Goal: Task Accomplishment & Management: Use online tool/utility

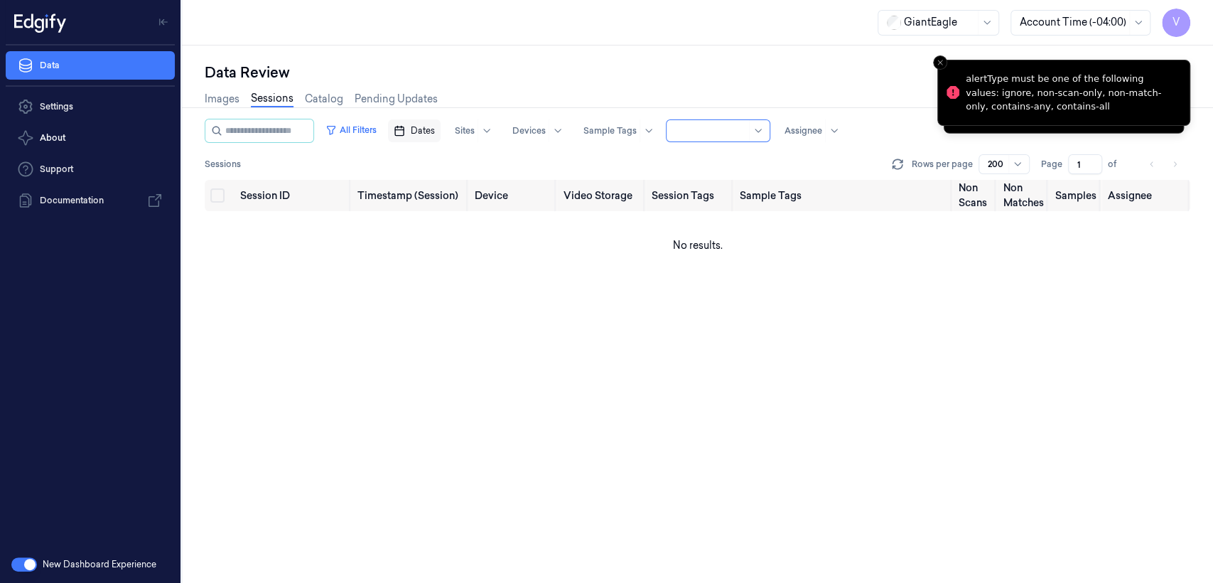
click at [435, 136] on span "Dates" at bounding box center [423, 130] width 24 height 13
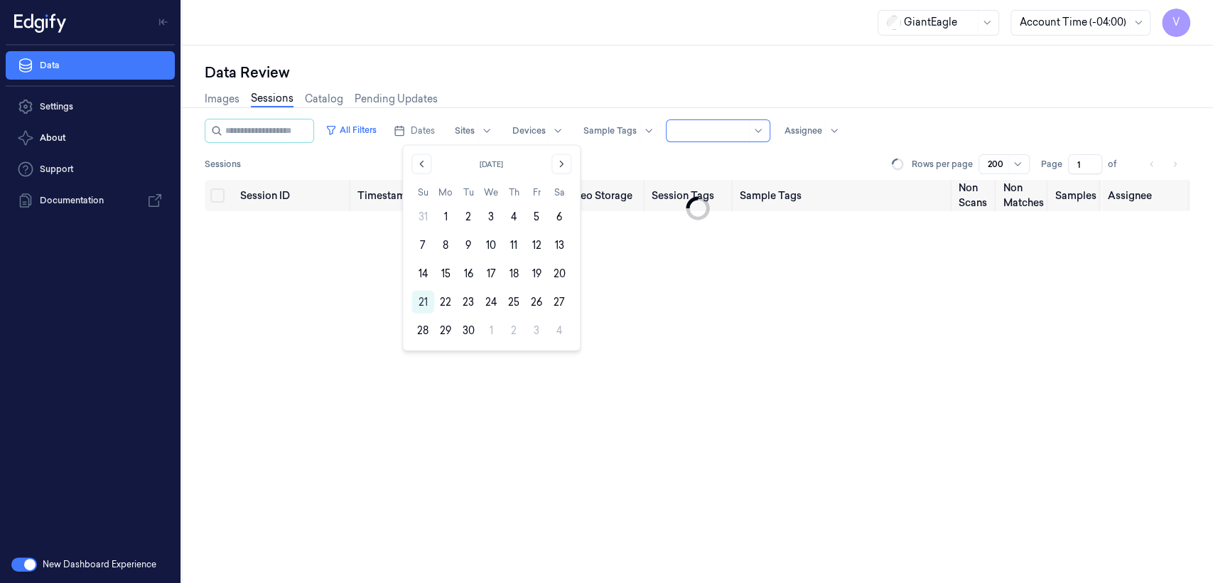
click at [514, 84] on div "Images Sessions Catalog Pending Updates" at bounding box center [698, 100] width 986 height 36
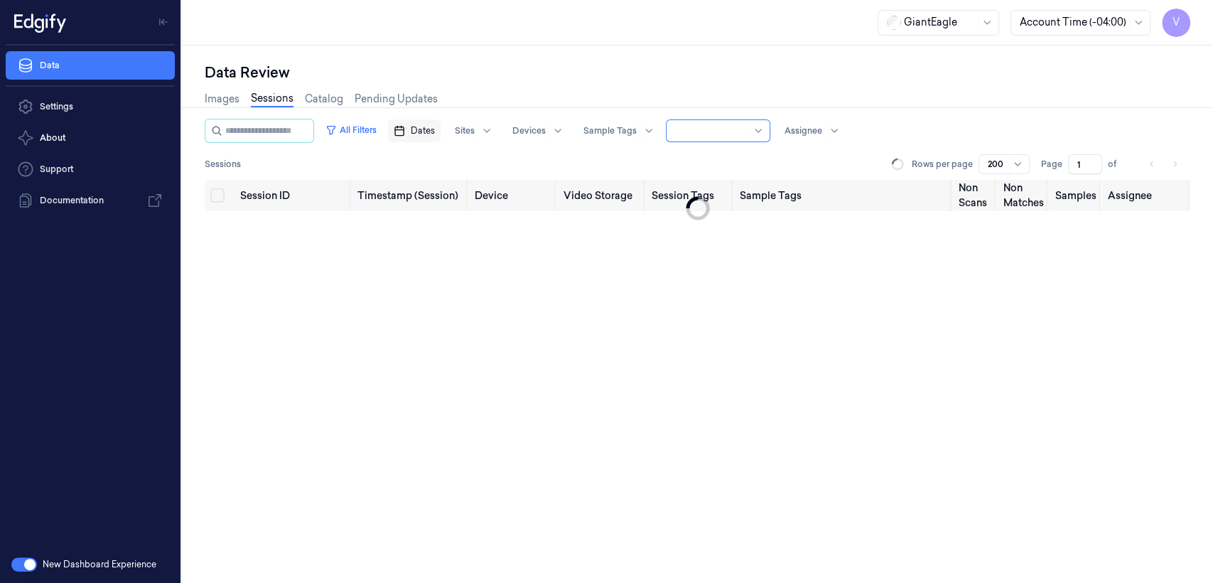
click at [435, 130] on span "Dates" at bounding box center [423, 130] width 24 height 13
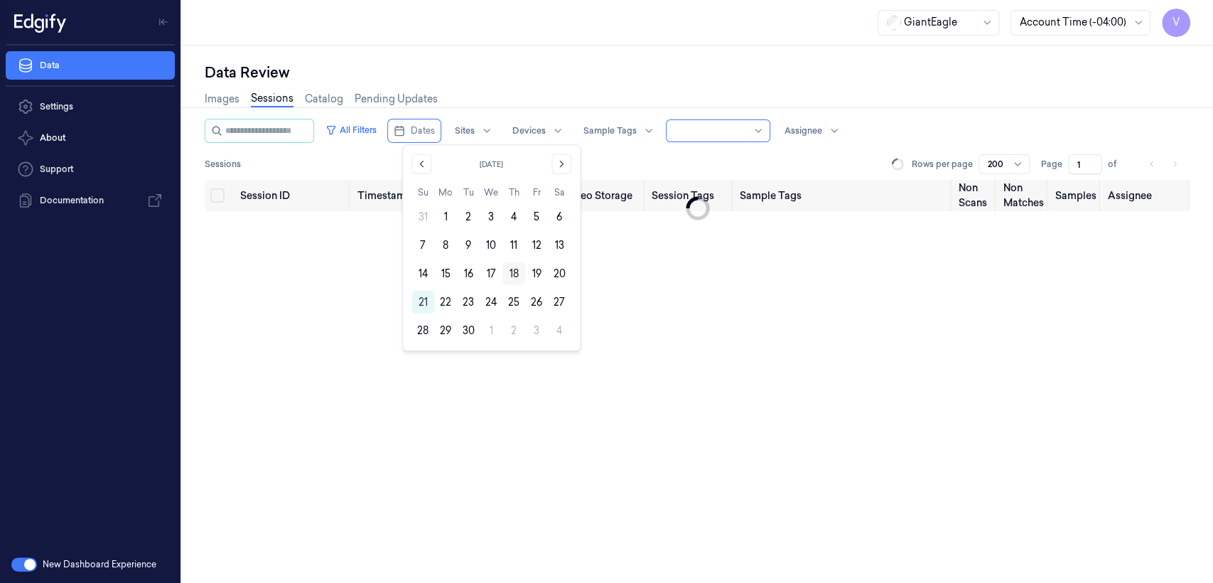
click at [517, 273] on button "18" at bounding box center [514, 273] width 23 height 23
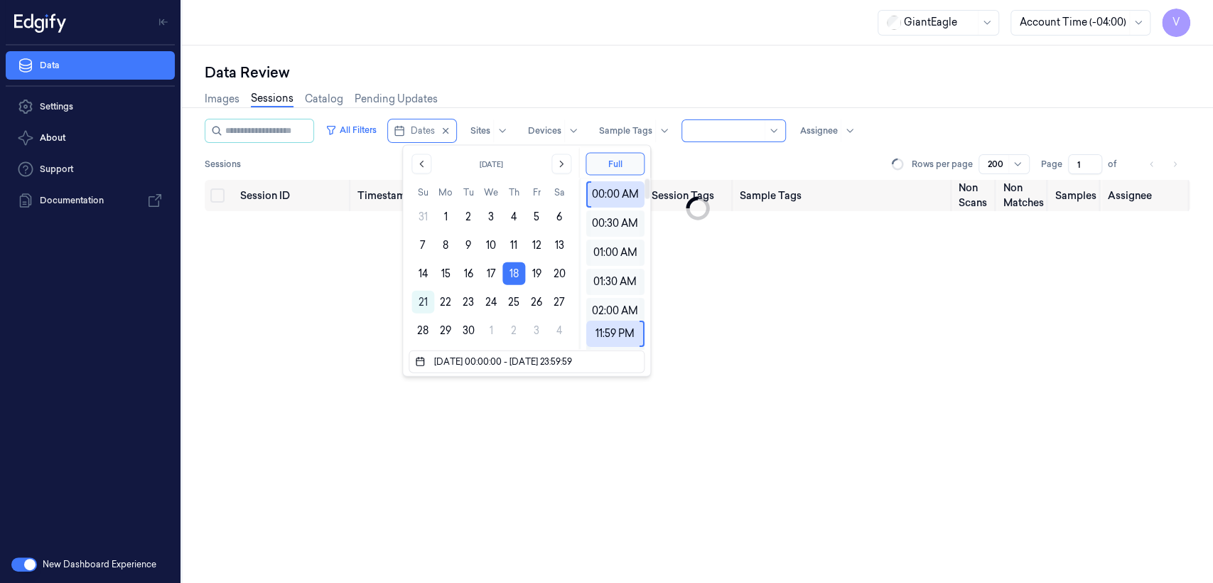
click at [601, 81] on div "Data Review" at bounding box center [698, 73] width 986 height 20
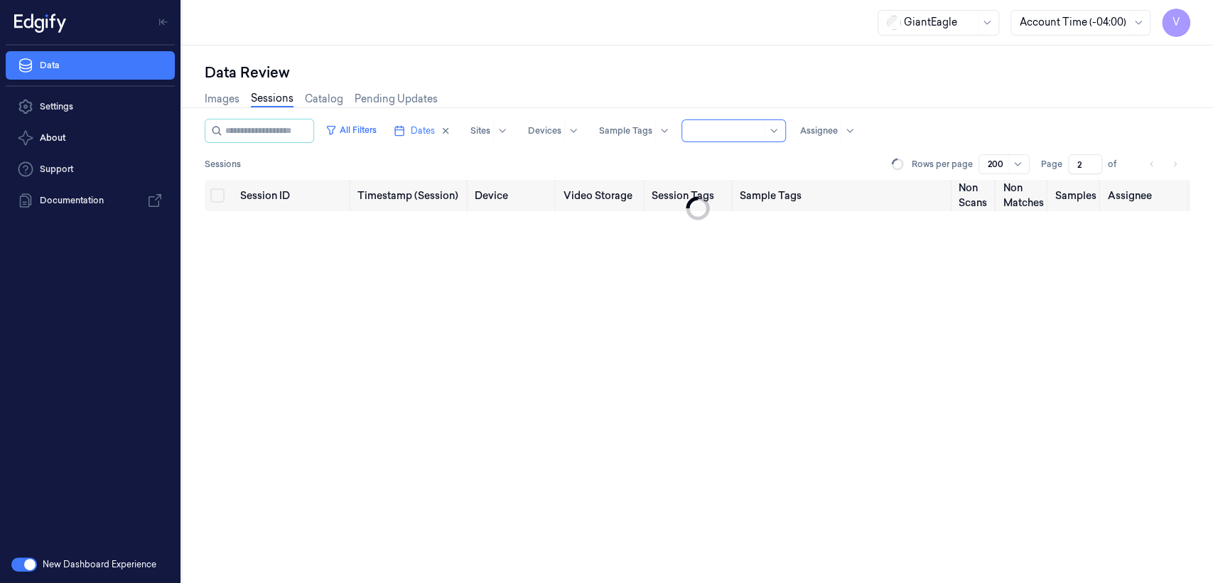
type input "1"
drag, startPoint x: 1093, startPoint y: 161, endPoint x: 1073, endPoint y: 169, distance: 22.0
click at [1073, 169] on input "1" at bounding box center [1085, 164] width 34 height 20
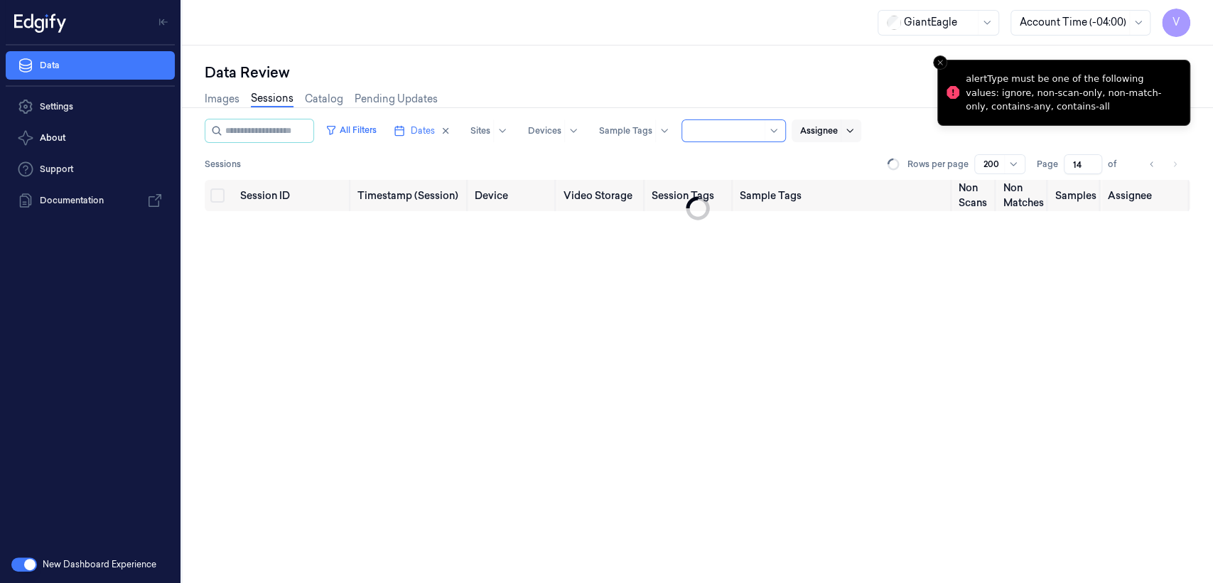
type input "14"
click at [861, 130] on div at bounding box center [858, 130] width 35 height 23
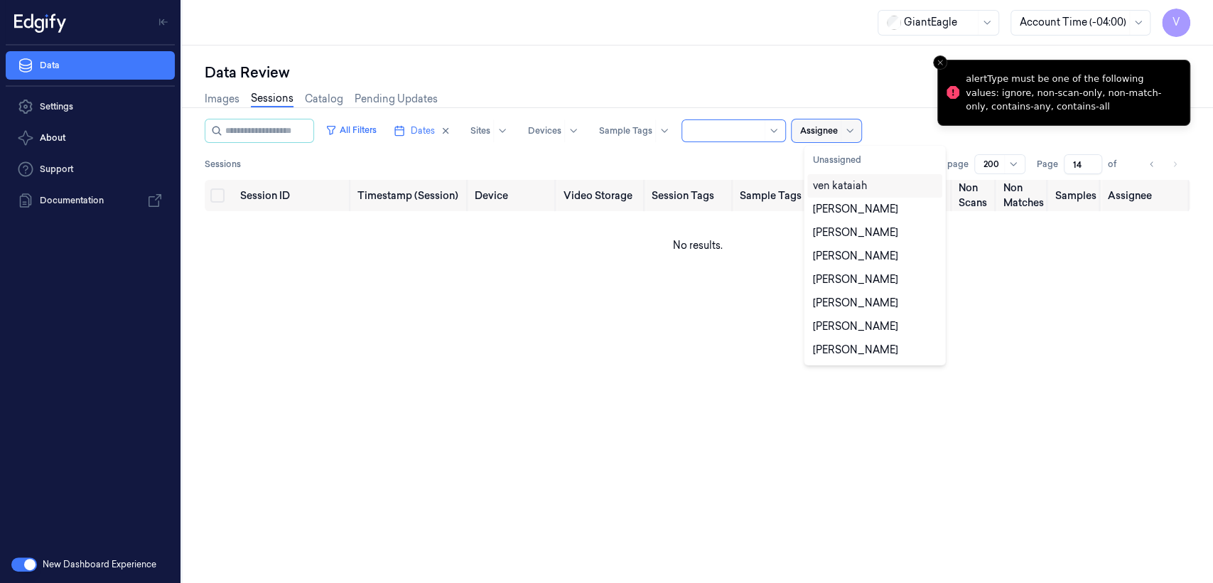
click at [838, 129] on div at bounding box center [819, 130] width 38 height 13
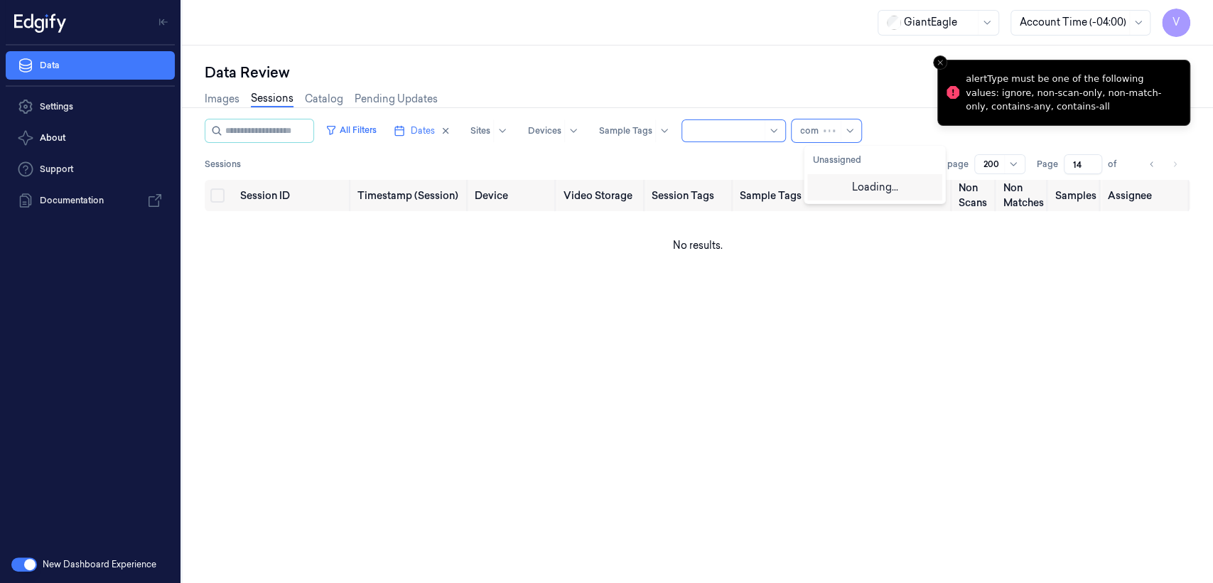
type input "comp"
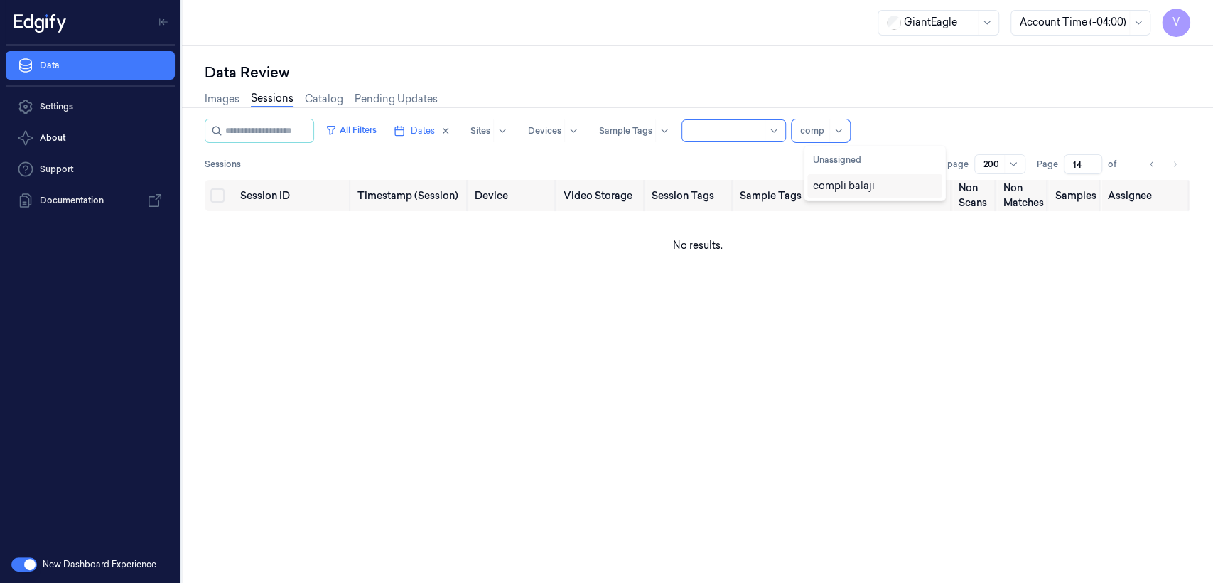
click at [825, 195] on div "compli balaji" at bounding box center [875, 185] width 135 height 23
click at [995, 335] on div "Session ID Timestamp (Session) Device Video Storage Session Tags Sample Tags No…" at bounding box center [698, 381] width 986 height 403
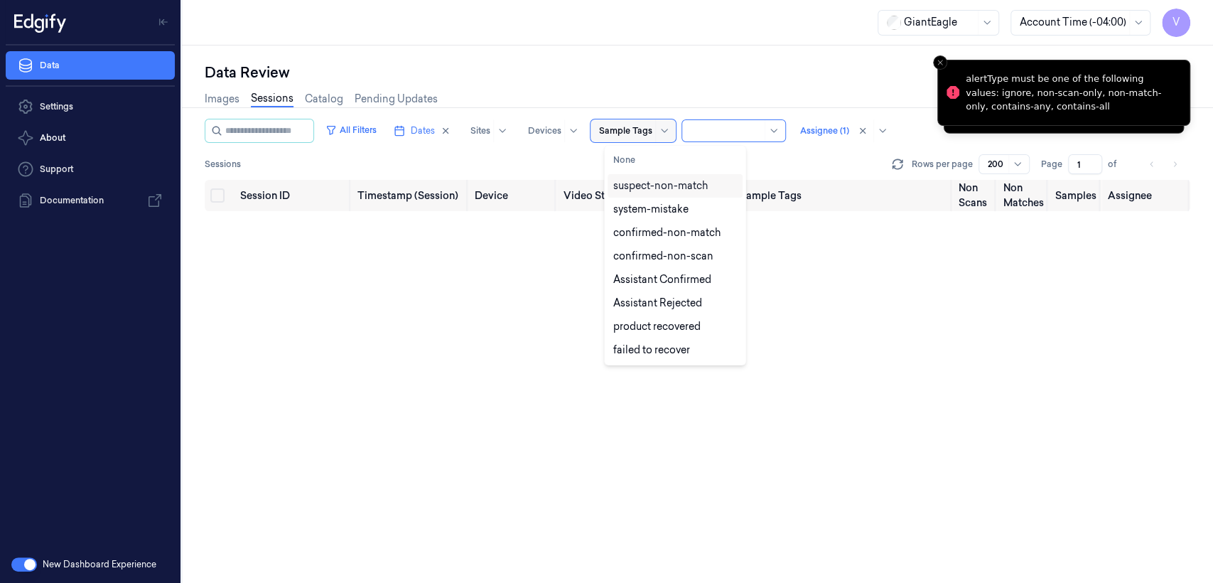
click at [665, 136] on div "Sample Tags" at bounding box center [633, 130] width 85 height 23
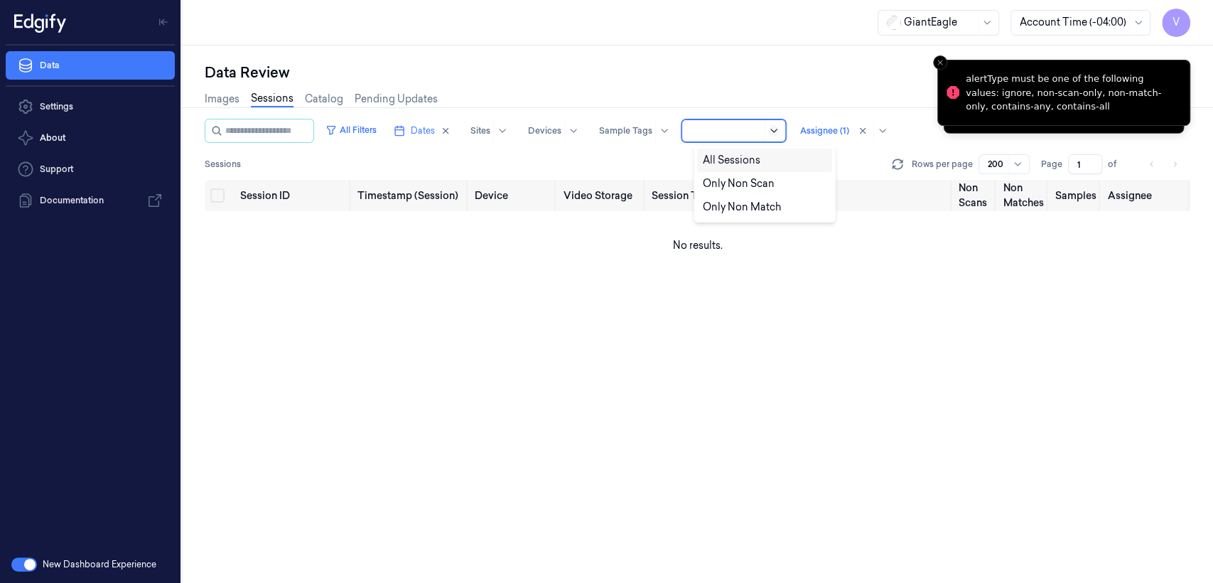
click at [780, 129] on icon at bounding box center [773, 130] width 11 height 11
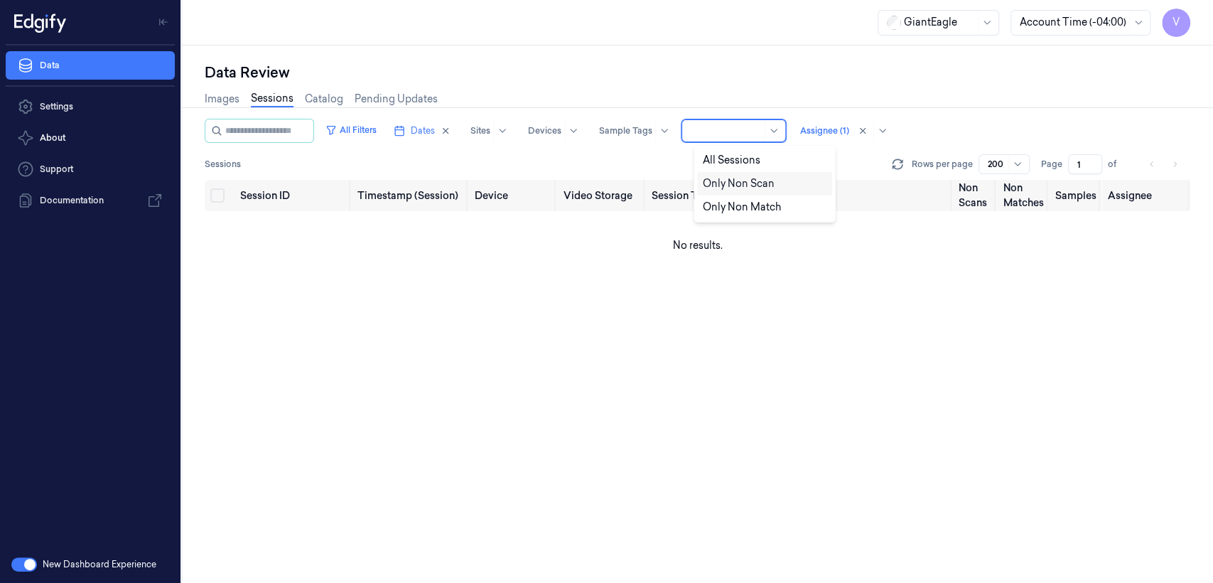
click at [768, 183] on div "Only Non Scan" at bounding box center [739, 183] width 72 height 15
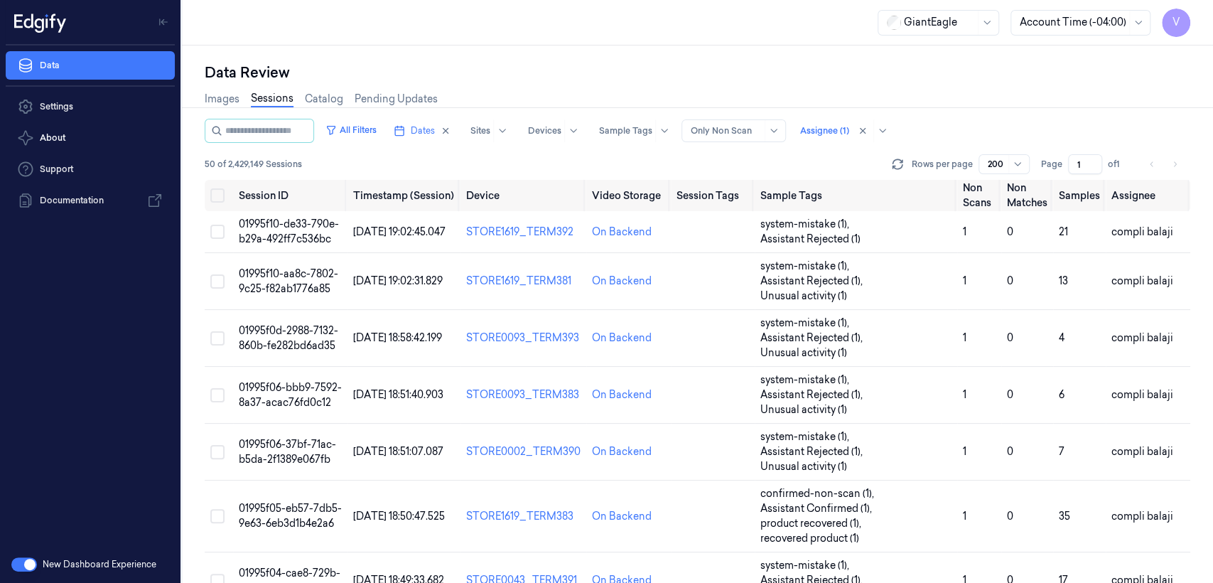
click at [1066, 168] on div "Page 1 of 1" at bounding box center [1086, 164] width 90 height 20
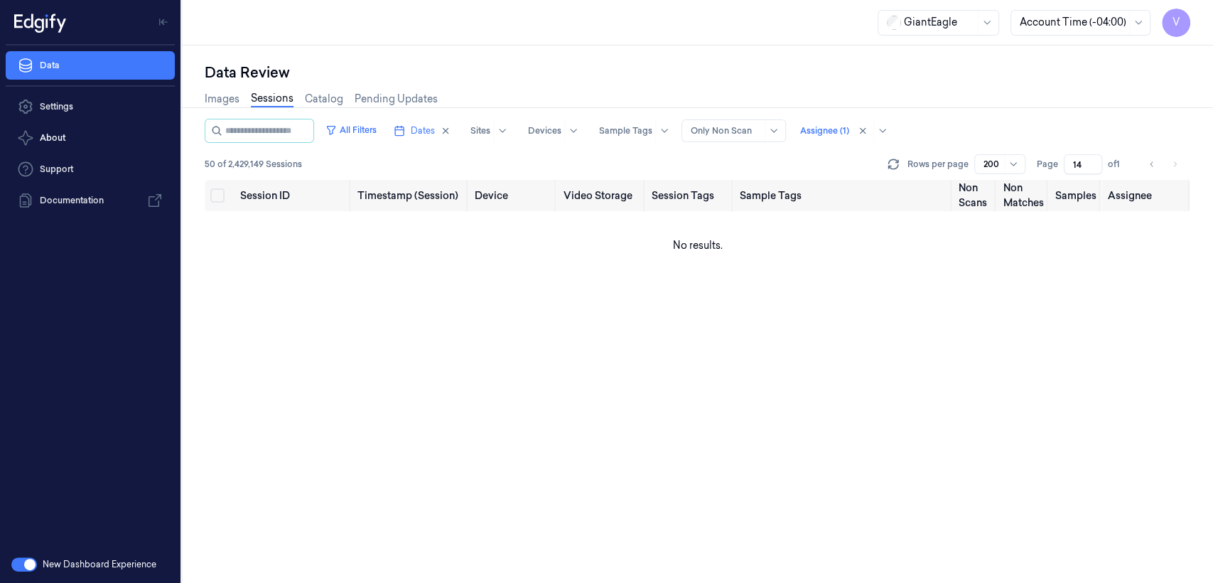
type input "1"
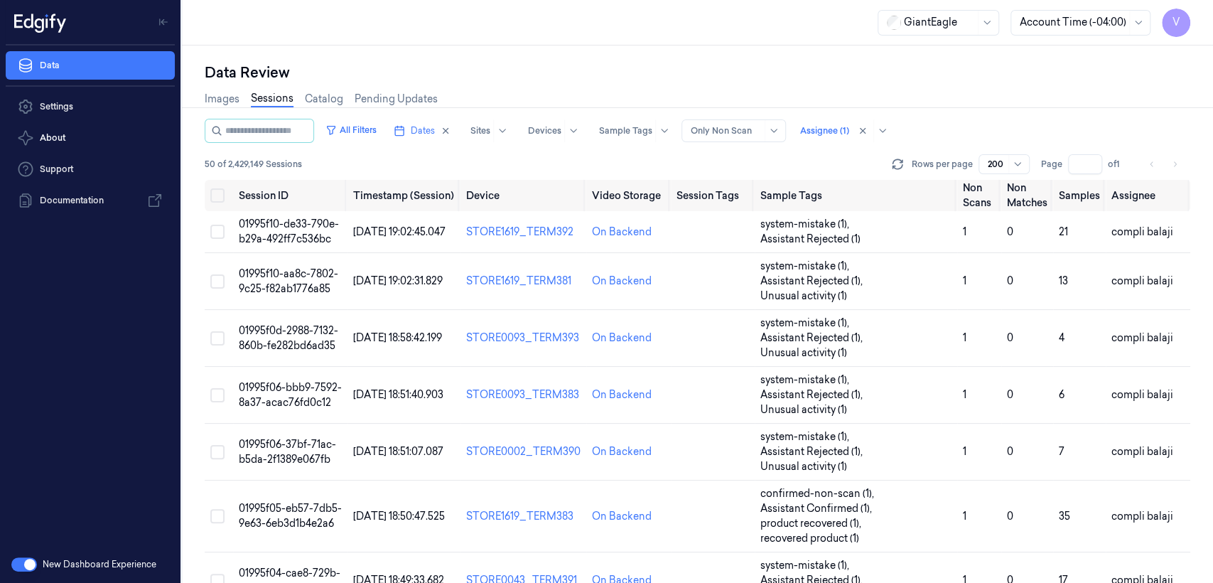
type input "1"
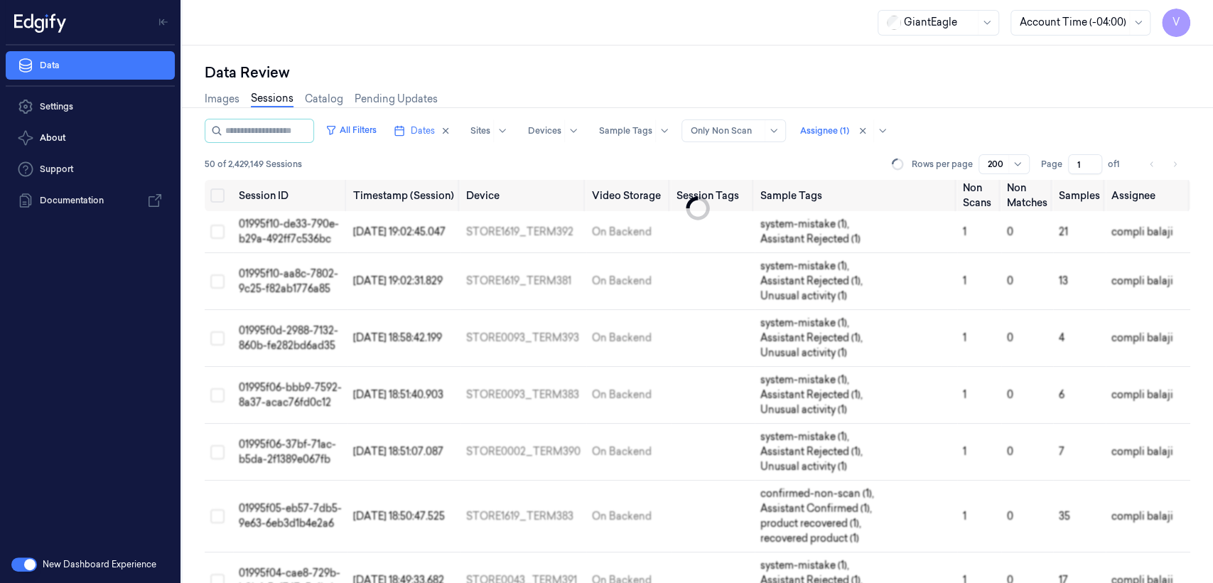
click at [266, 115] on div "Images Sessions Catalog Pending Updates" at bounding box center [321, 100] width 233 height 36
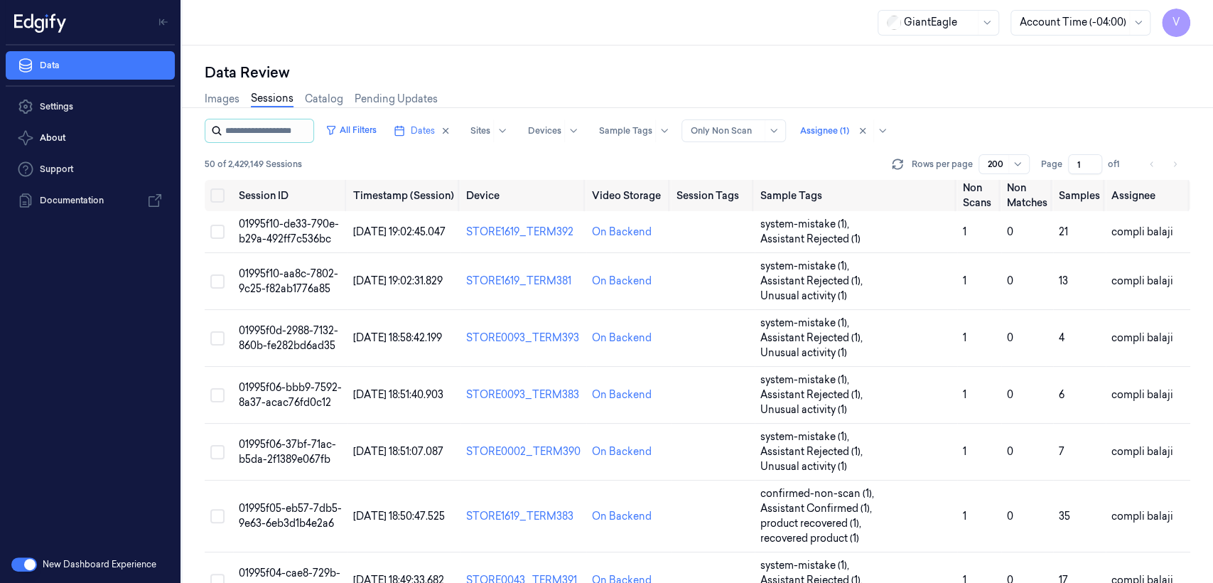
click at [263, 125] on input "string" at bounding box center [267, 130] width 85 height 23
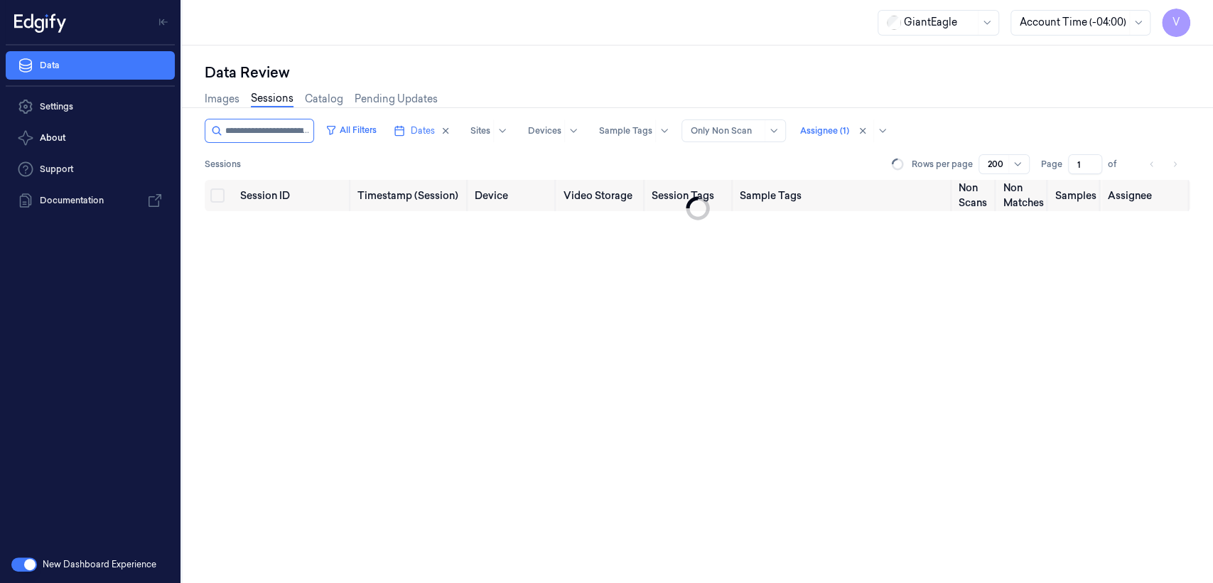
scroll to position [0, 64]
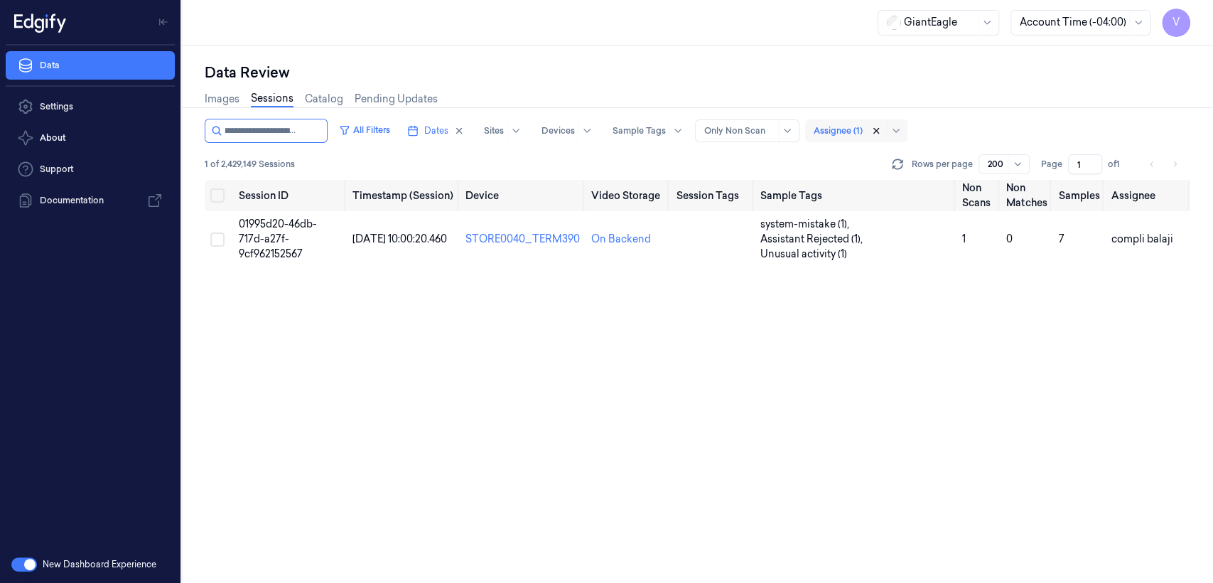
type input "**********"
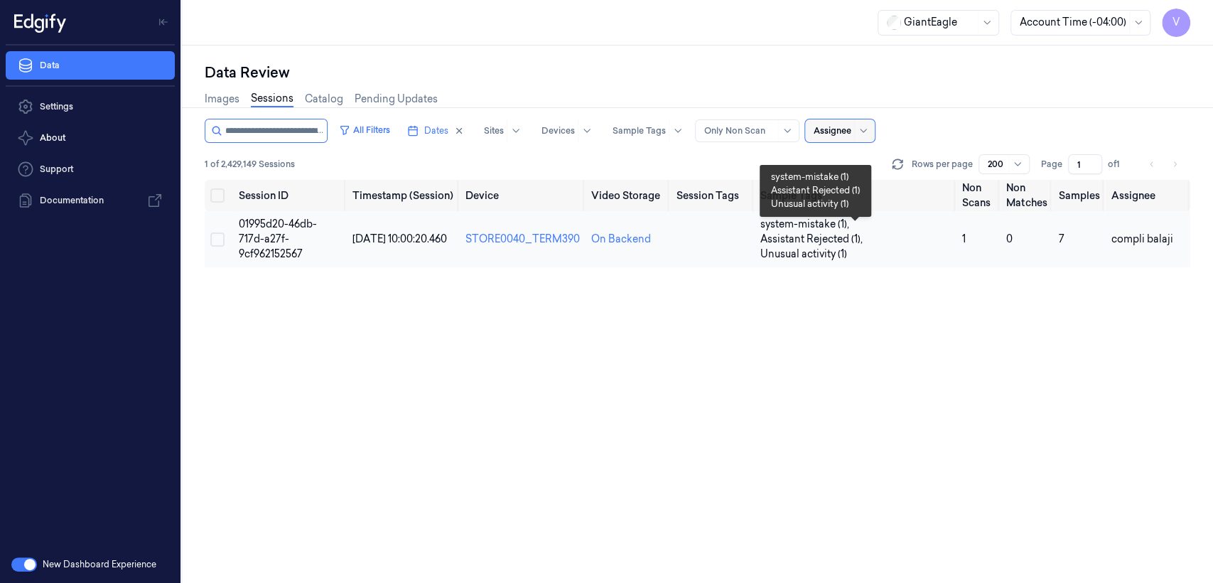
click at [762, 246] on span "Assistant Rejected (1) ," at bounding box center [813, 239] width 105 height 15
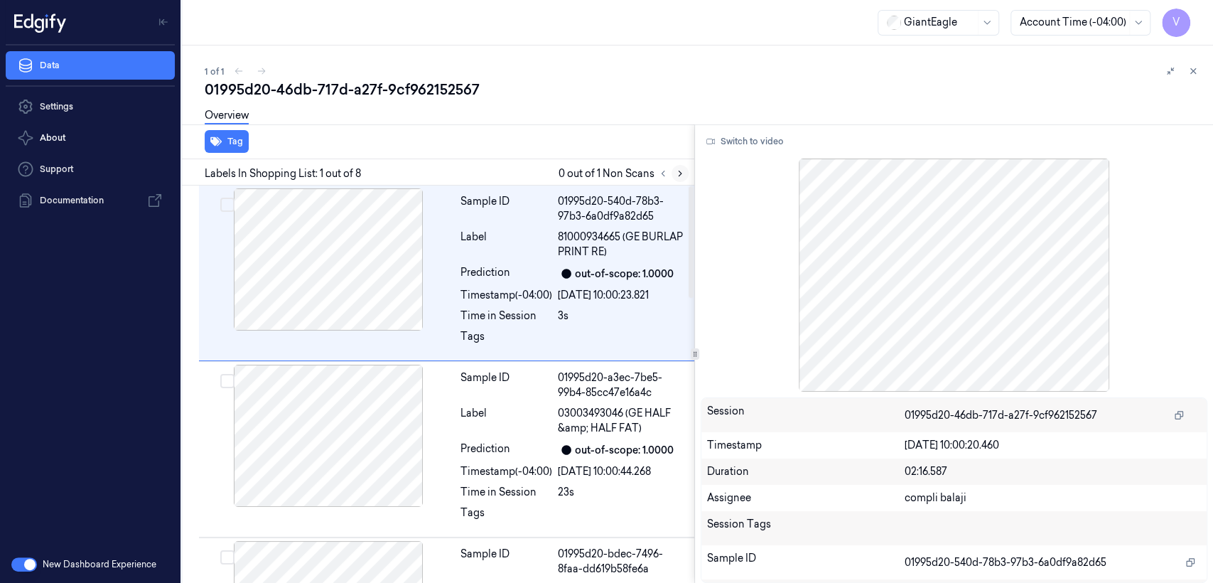
click at [673, 172] on button at bounding box center [680, 173] width 17 height 17
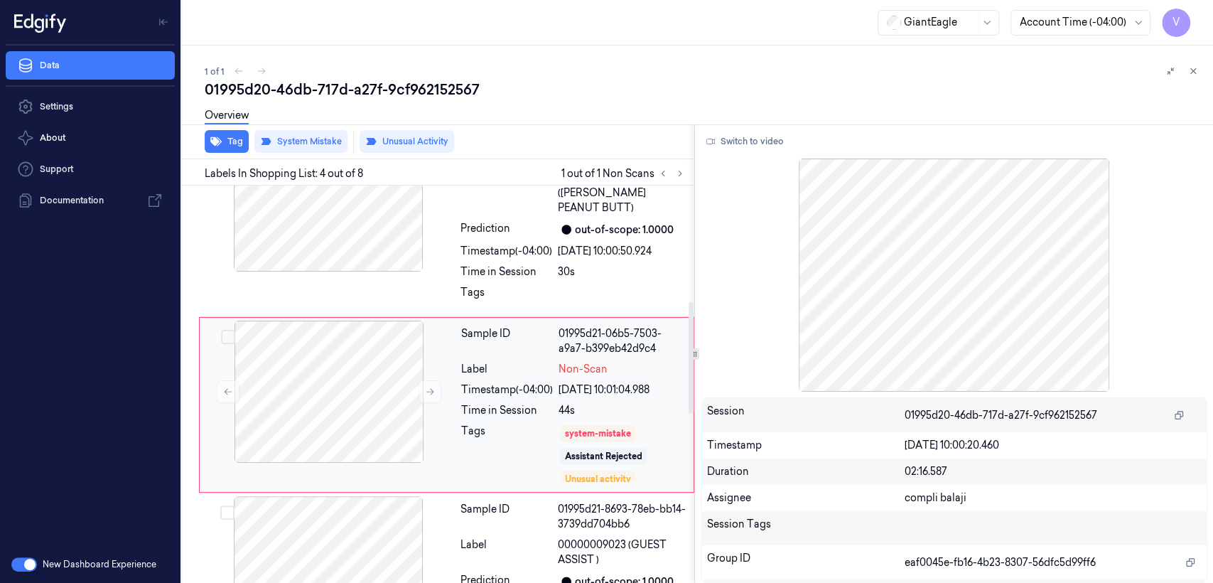
scroll to position [417, 0]
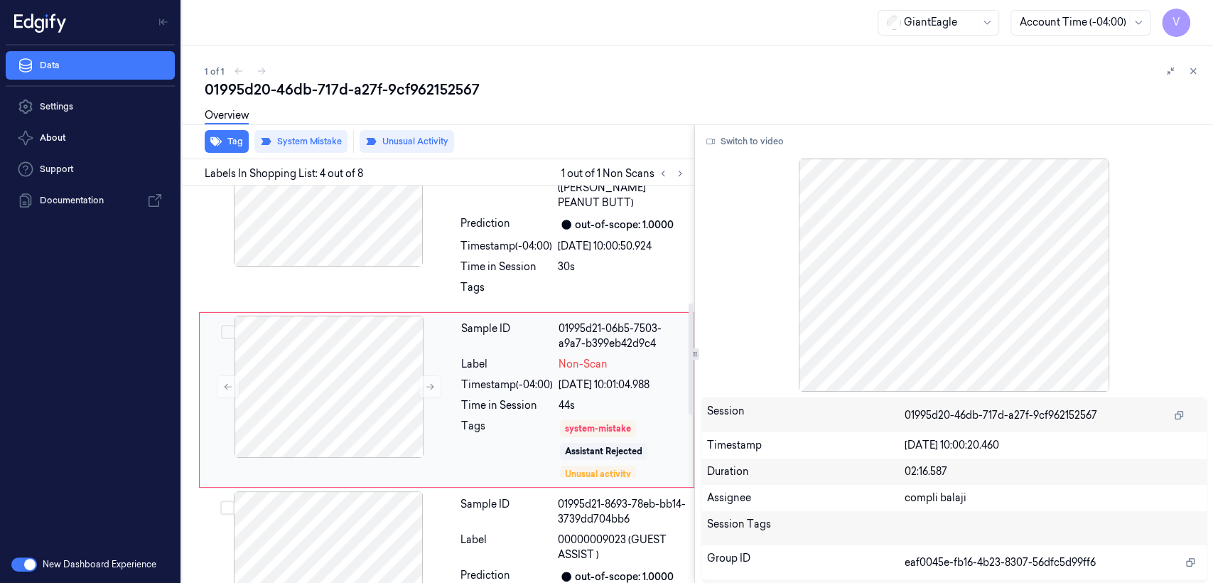
click at [572, 381] on div "Sample ID 01995d21-06b5-7503-a9a7-b399eb42d9c4 Label Non-Scan Timestamp (-04:00…" at bounding box center [573, 400] width 235 height 168
click at [467, 222] on div "Sample ID 01995d20-bdec-7496-8faa-dd619b58fe6a Label 03760010568 (SKIPPY PEANUT…" at bounding box center [573, 216] width 237 height 184
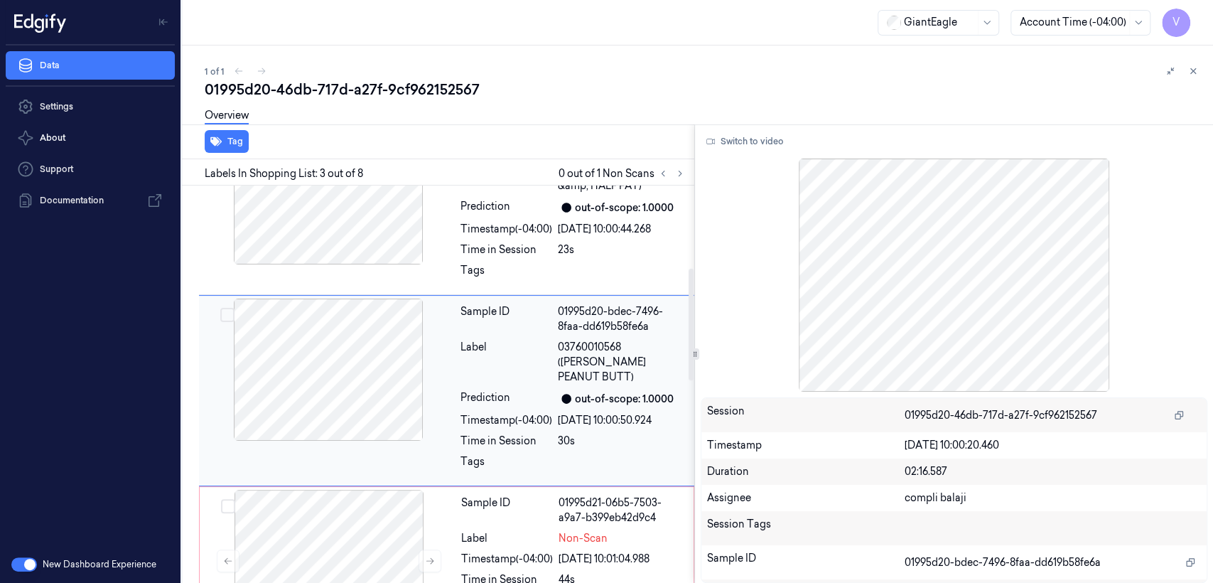
scroll to position [240, 0]
click at [483, 415] on div "Timestamp (-04:00)" at bounding box center [507, 422] width 92 height 15
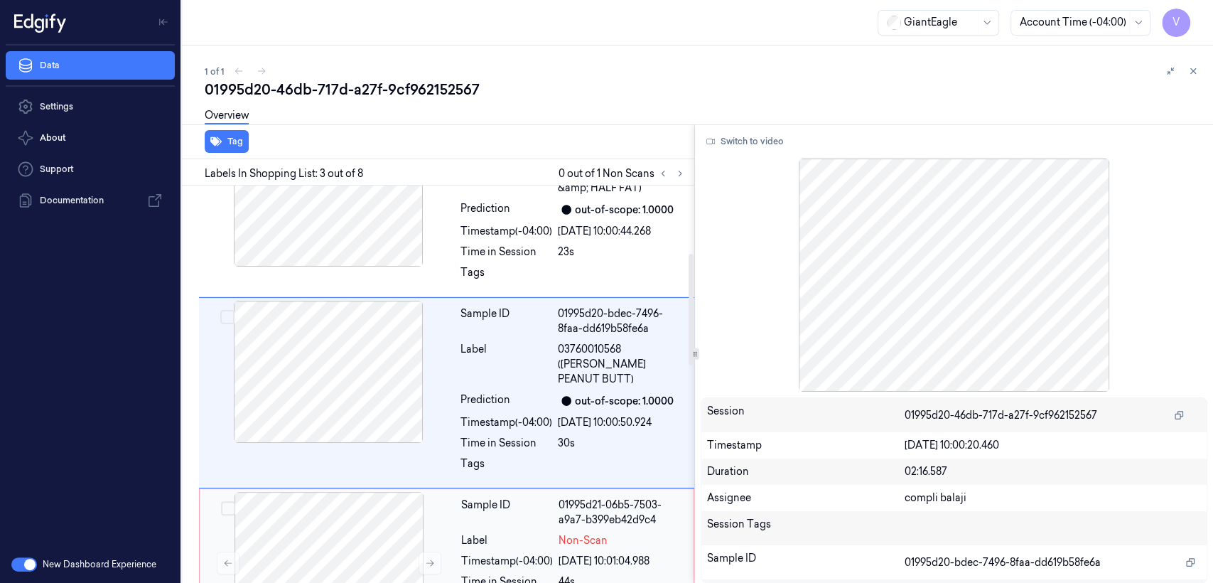
click at [495, 533] on div "Label" at bounding box center [507, 540] width 92 height 15
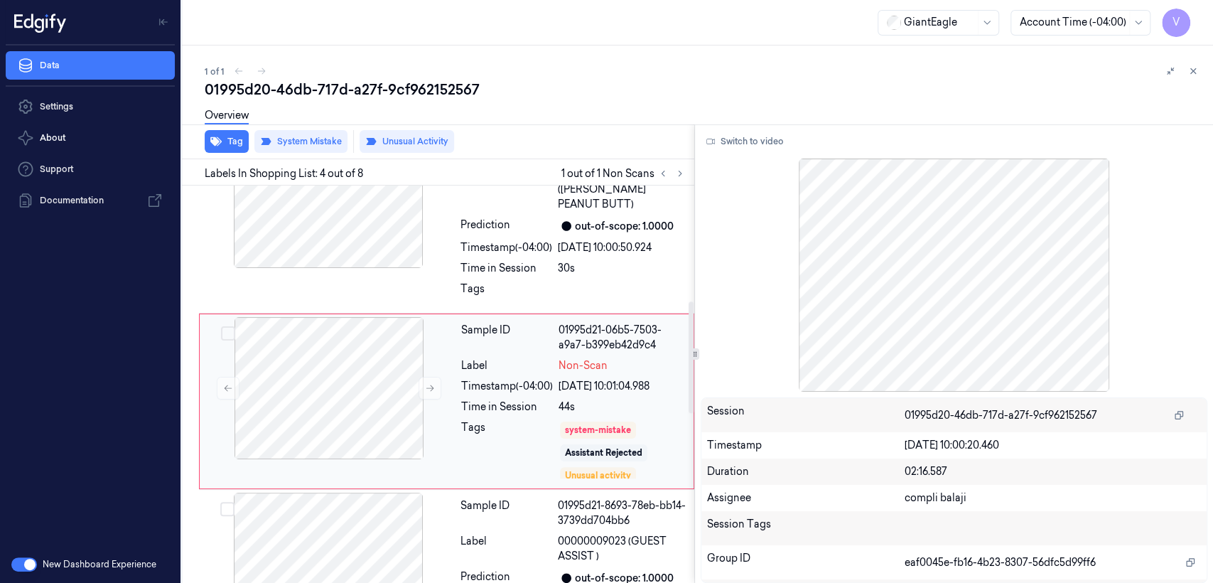
scroll to position [417, 0]
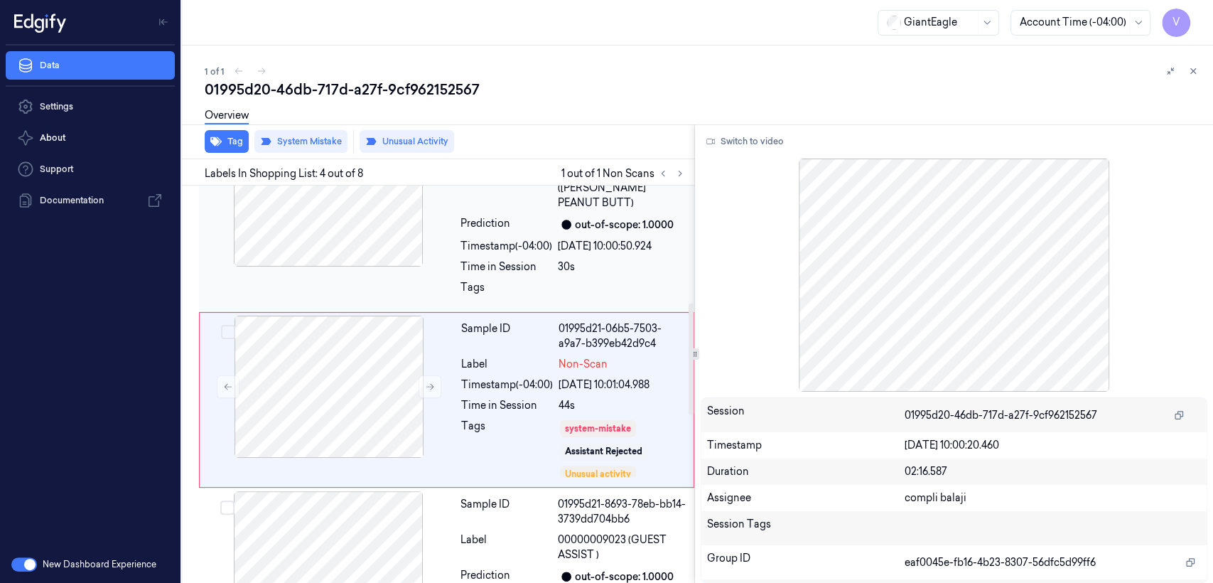
click at [631, 239] on div "18/09/2025 10:00:50.924" at bounding box center [622, 246] width 128 height 15
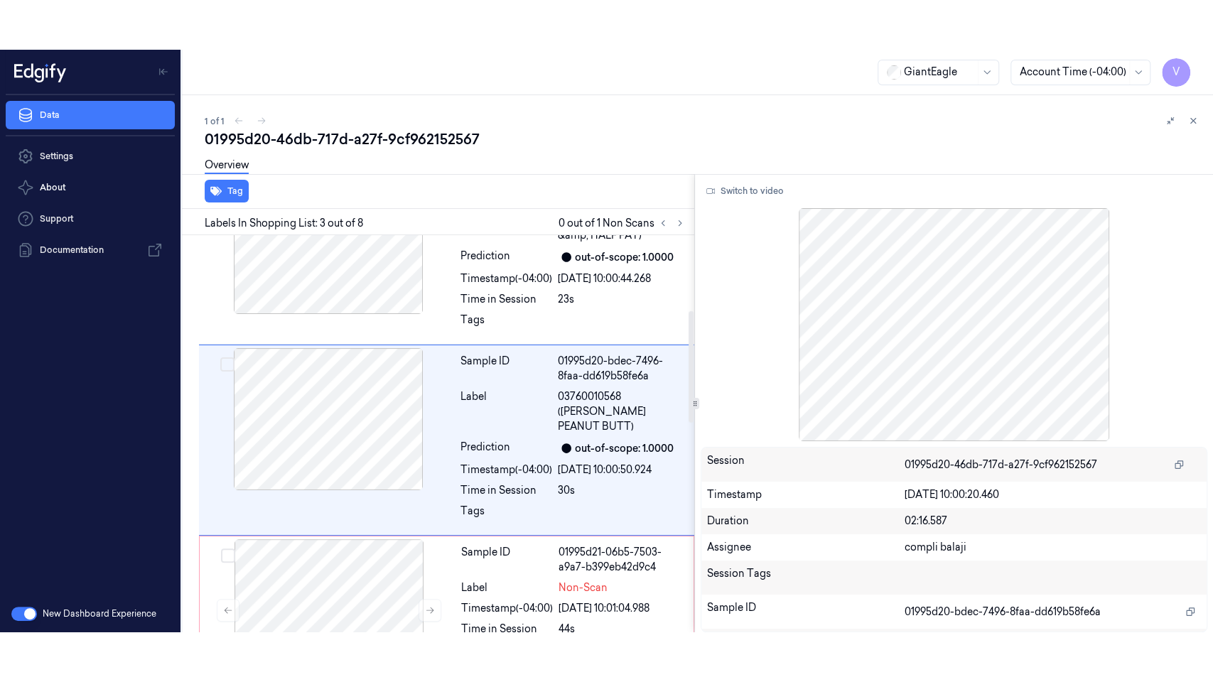
scroll to position [240, 0]
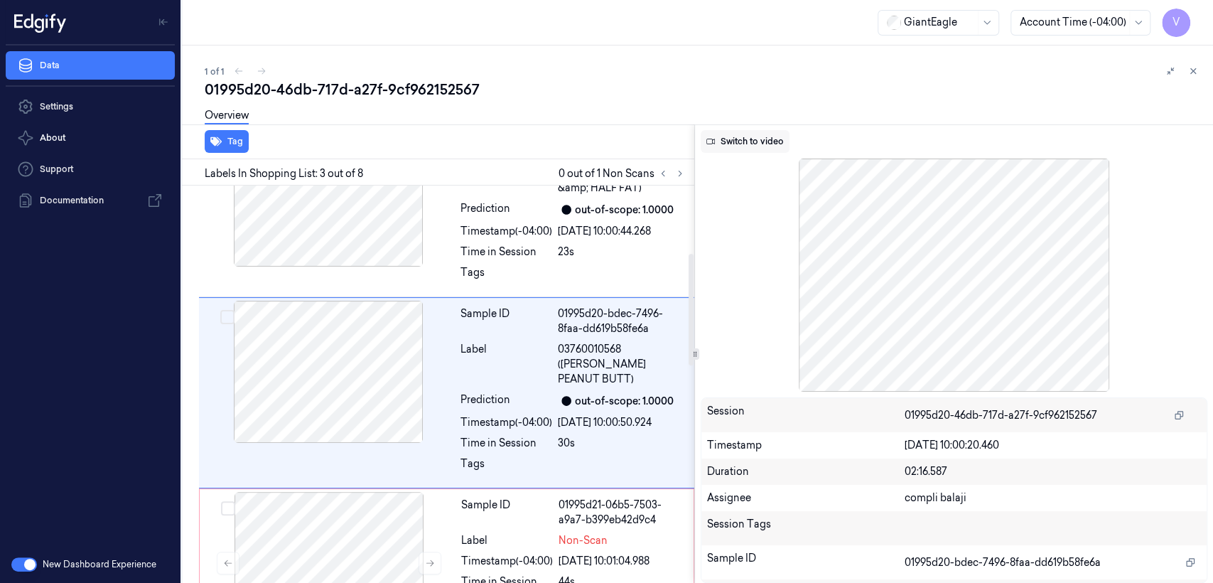
click at [729, 148] on button "Switch to video" at bounding box center [745, 141] width 89 height 23
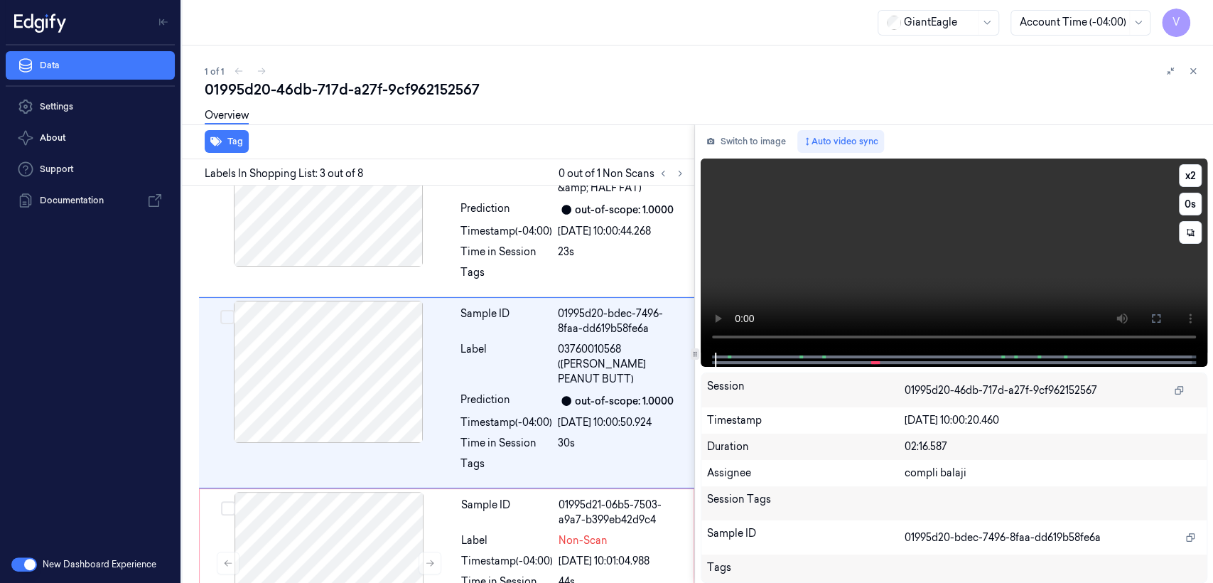
click at [977, 269] on video at bounding box center [954, 256] width 507 height 194
click at [1162, 314] on button at bounding box center [1156, 318] width 23 height 23
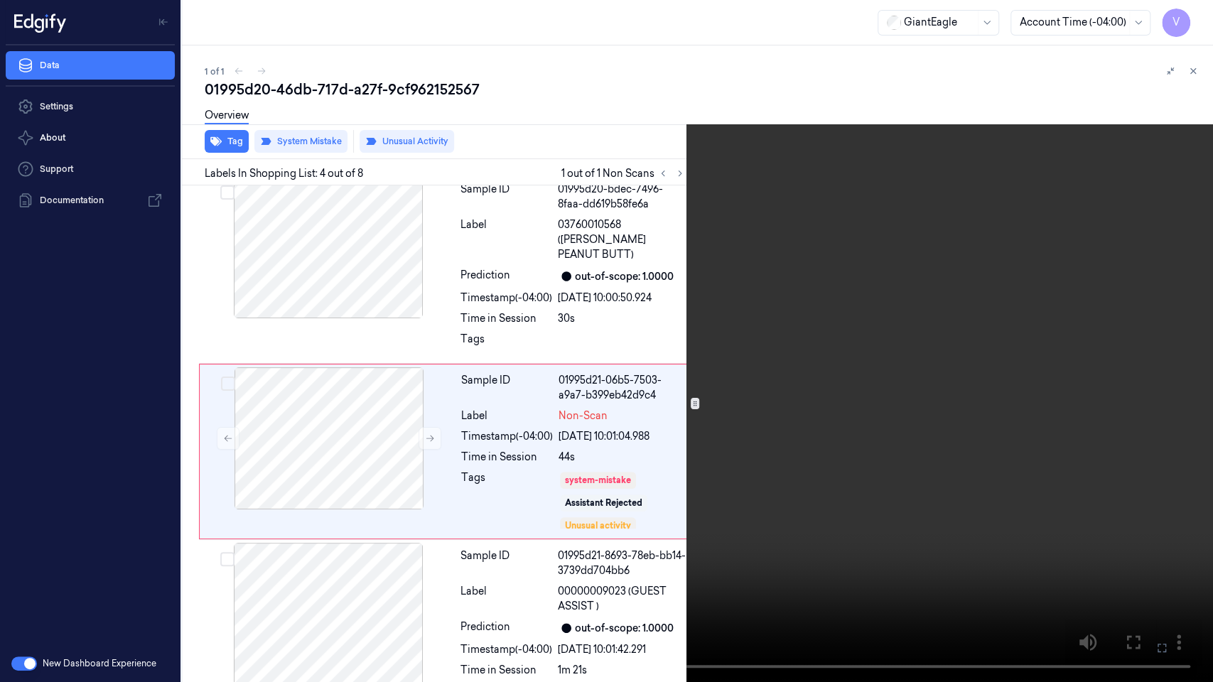
scroll to position [367, 0]
click at [1194, 6] on button "x 2" at bounding box center [1196, 17] width 23 height 23
click at [1194, 6] on button "x 4" at bounding box center [1196, 17] width 23 height 23
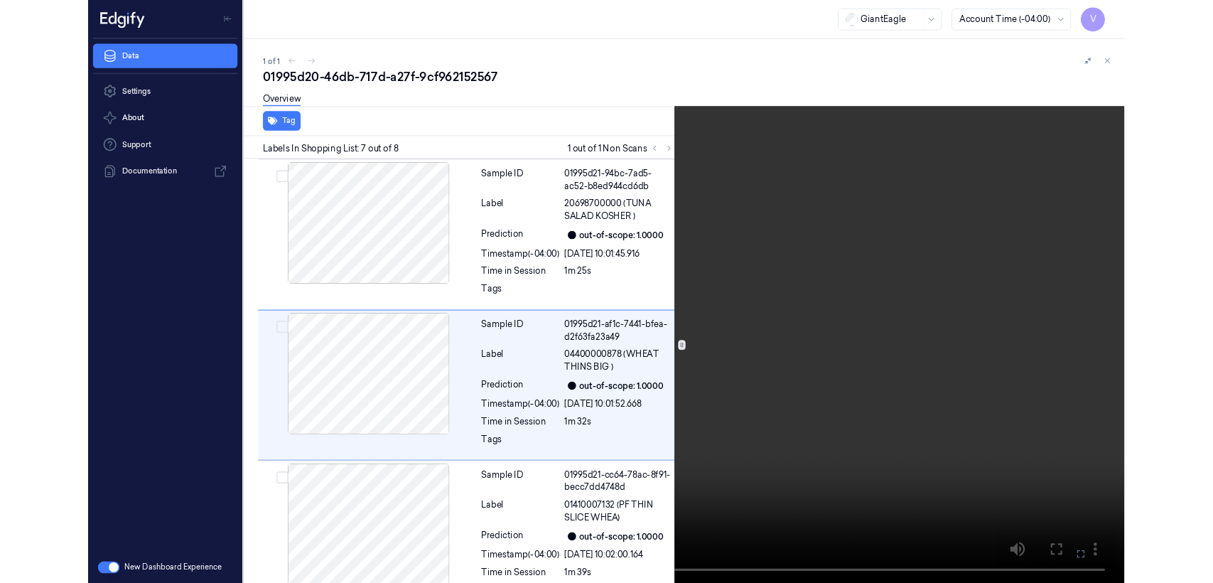
scroll to position [916, 0]
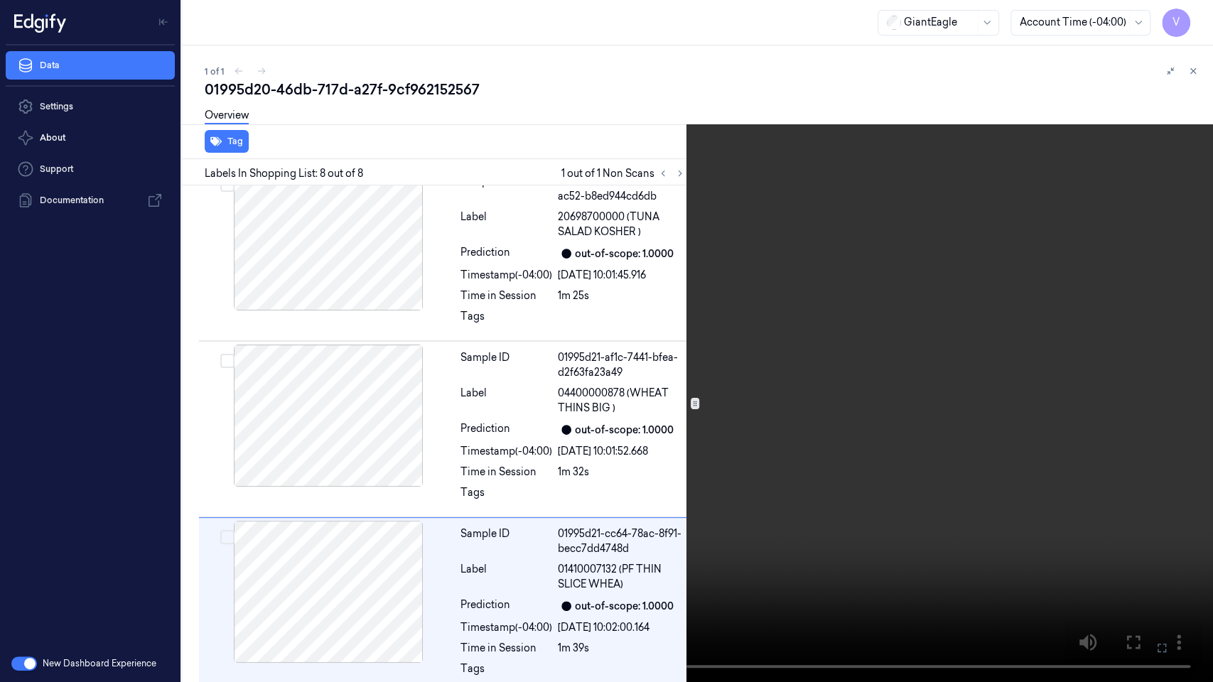
click at [0, 0] on icon at bounding box center [0, 0] width 0 height 0
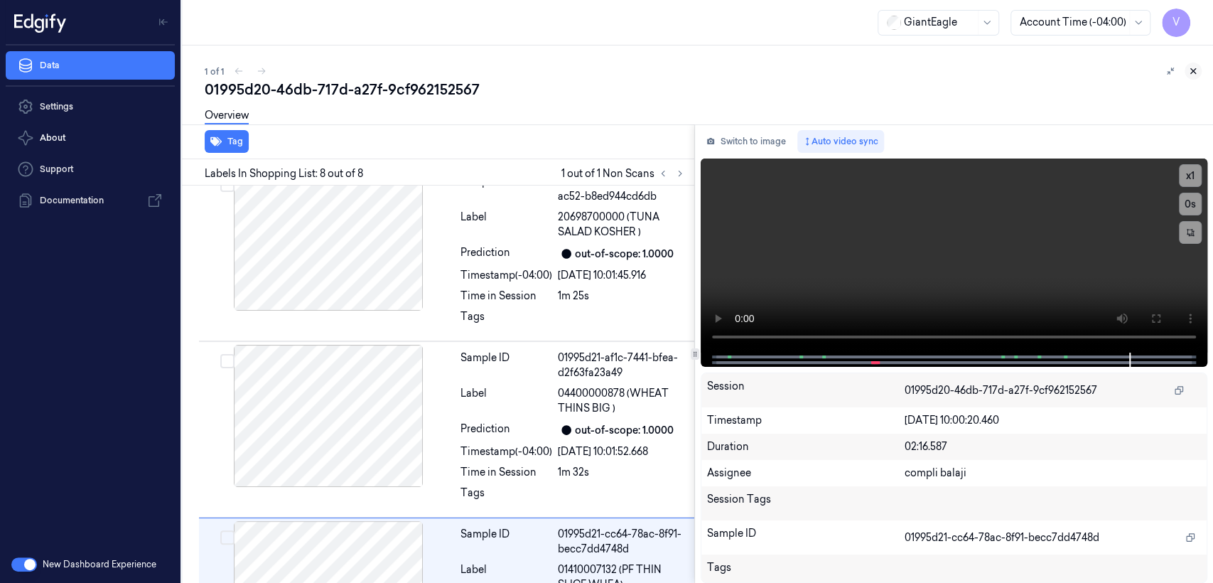
click at [1199, 70] on button at bounding box center [1193, 71] width 17 height 17
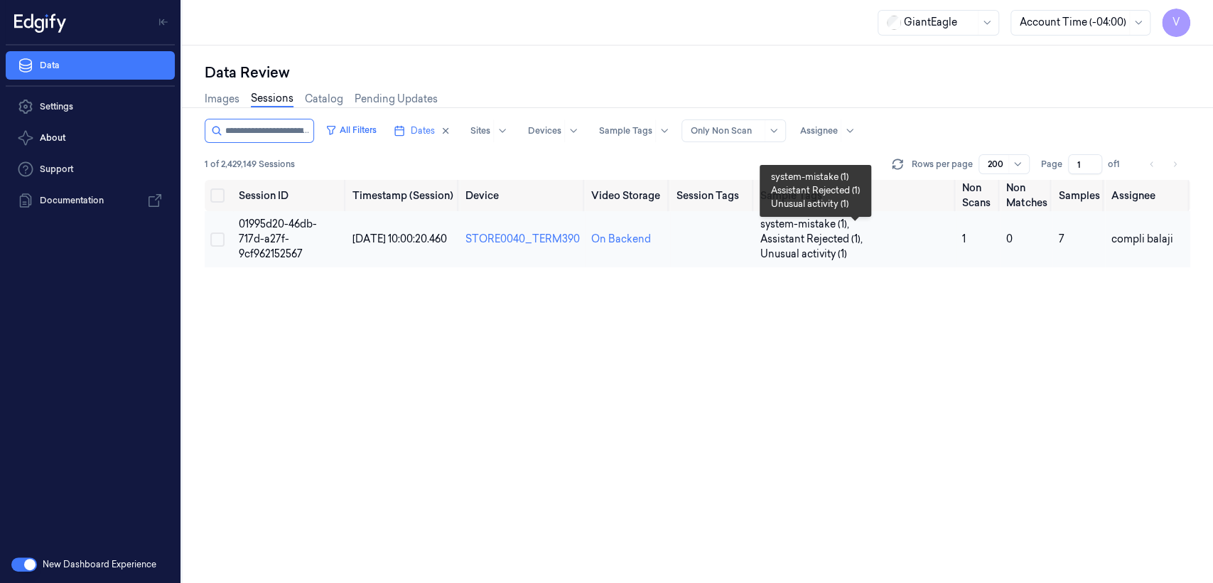
click at [842, 246] on span "Assistant Rejected (1) ," at bounding box center [813, 239] width 105 height 15
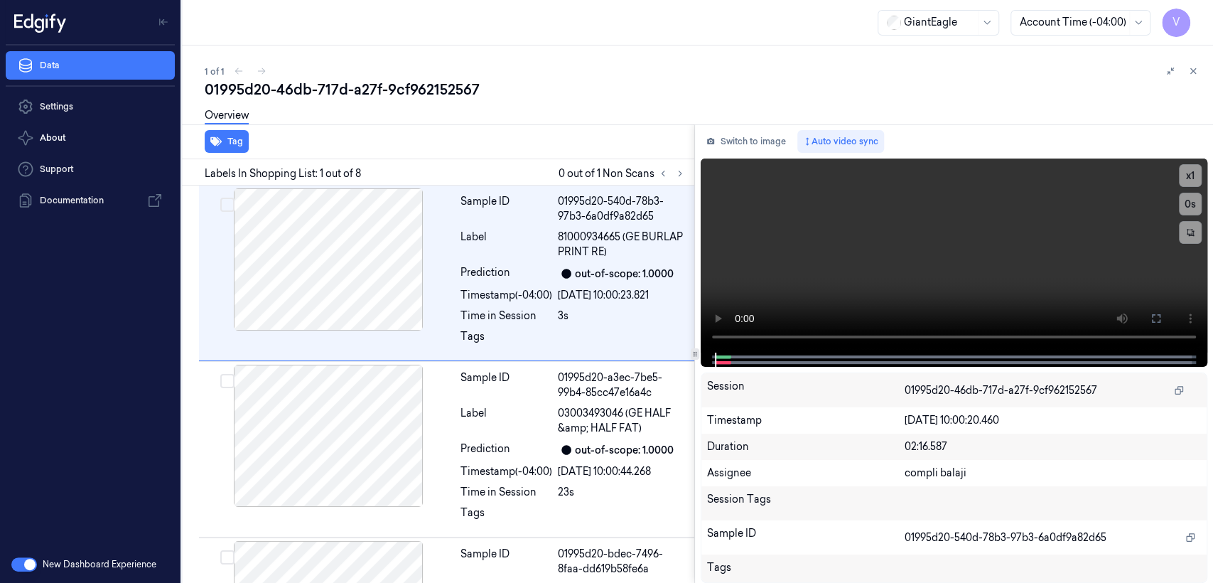
click at [777, 154] on div "Switch to image Auto video sync x 1 0 s Session 01995d20-46db-717d-a27f-9cf9621…" at bounding box center [954, 353] width 518 height 459
click at [381, 313] on div at bounding box center [328, 259] width 253 height 142
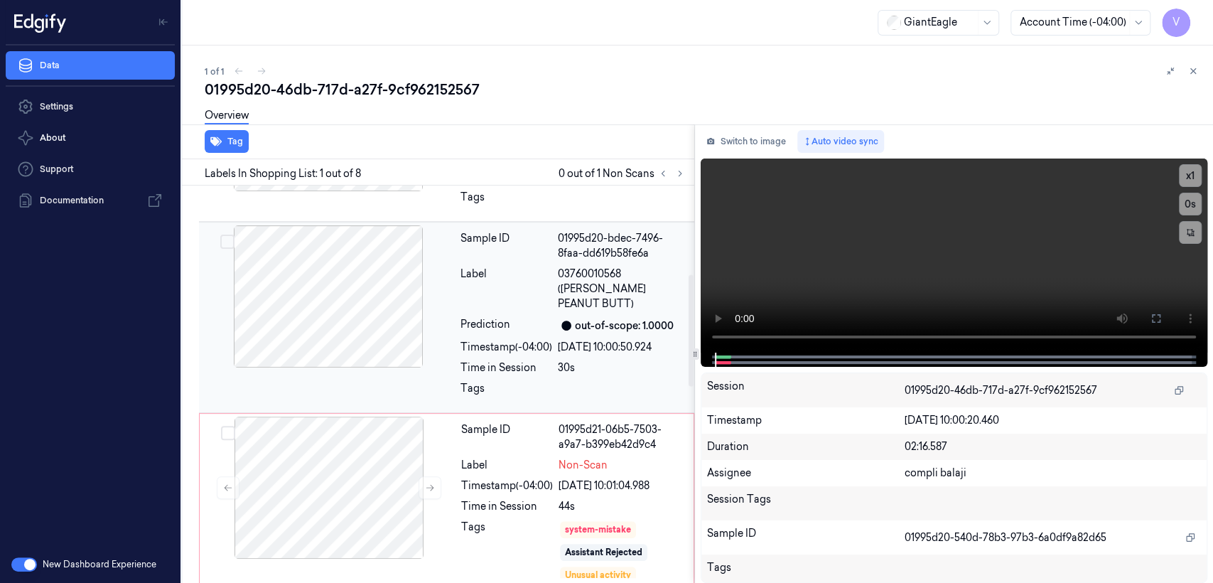
click at [548, 360] on div "Time in Session" at bounding box center [507, 367] width 92 height 15
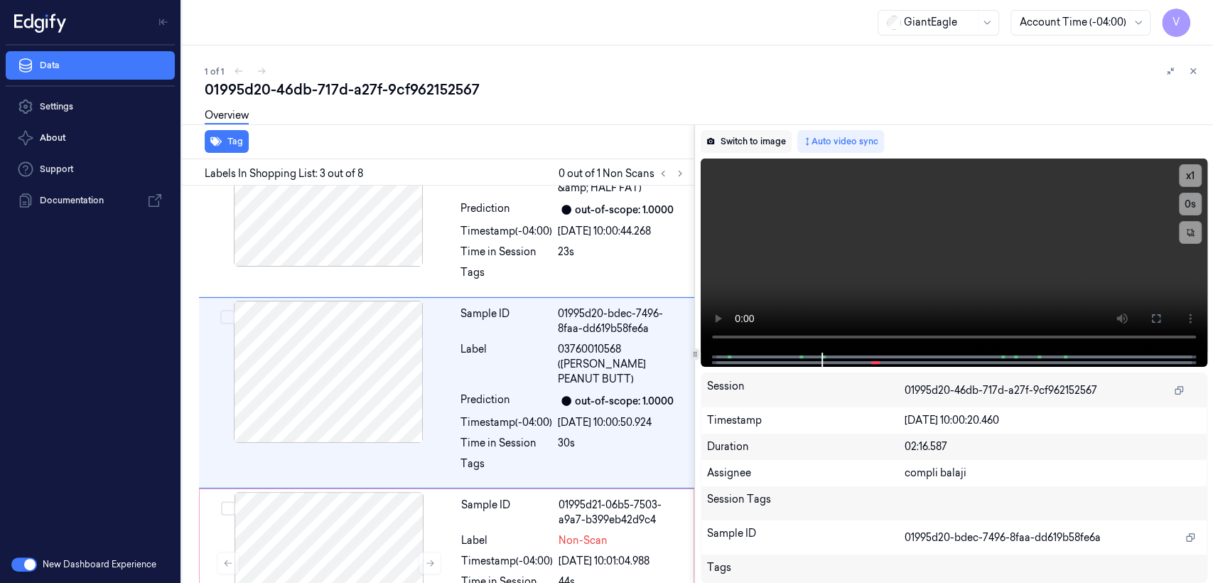
click at [773, 144] on button "Switch to image" at bounding box center [746, 141] width 91 height 23
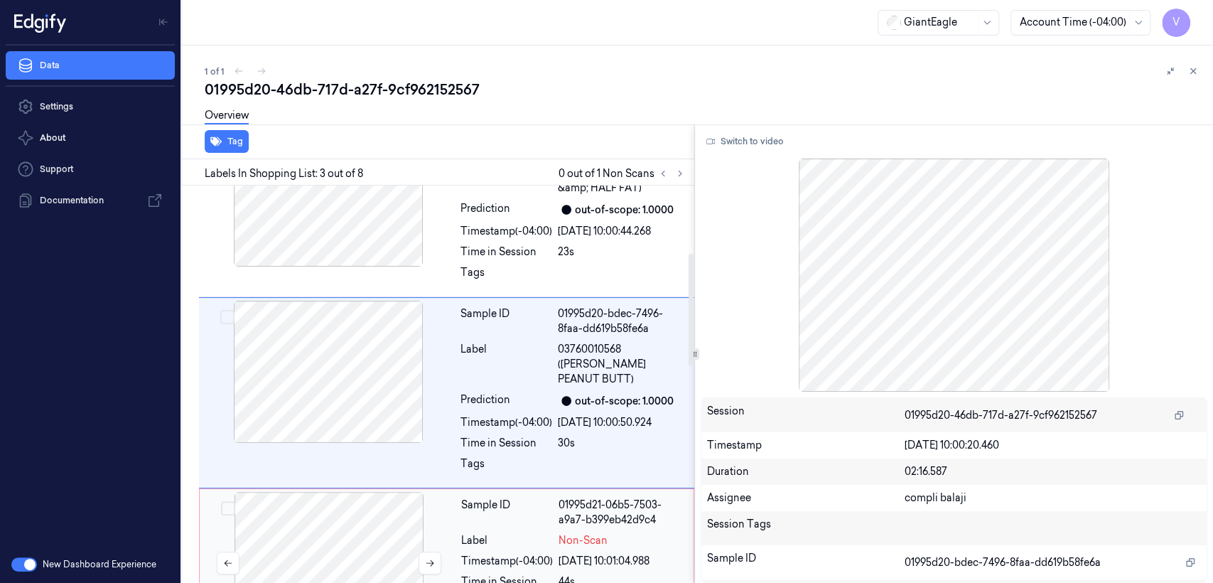
click at [385, 550] on div at bounding box center [329, 563] width 253 height 142
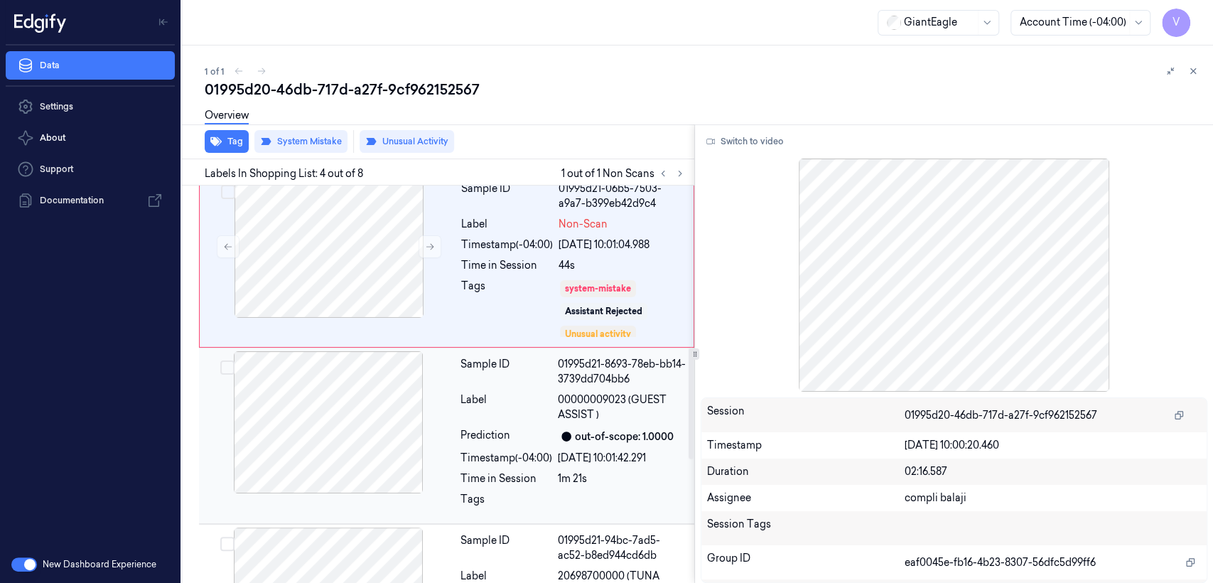
scroll to position [574, 0]
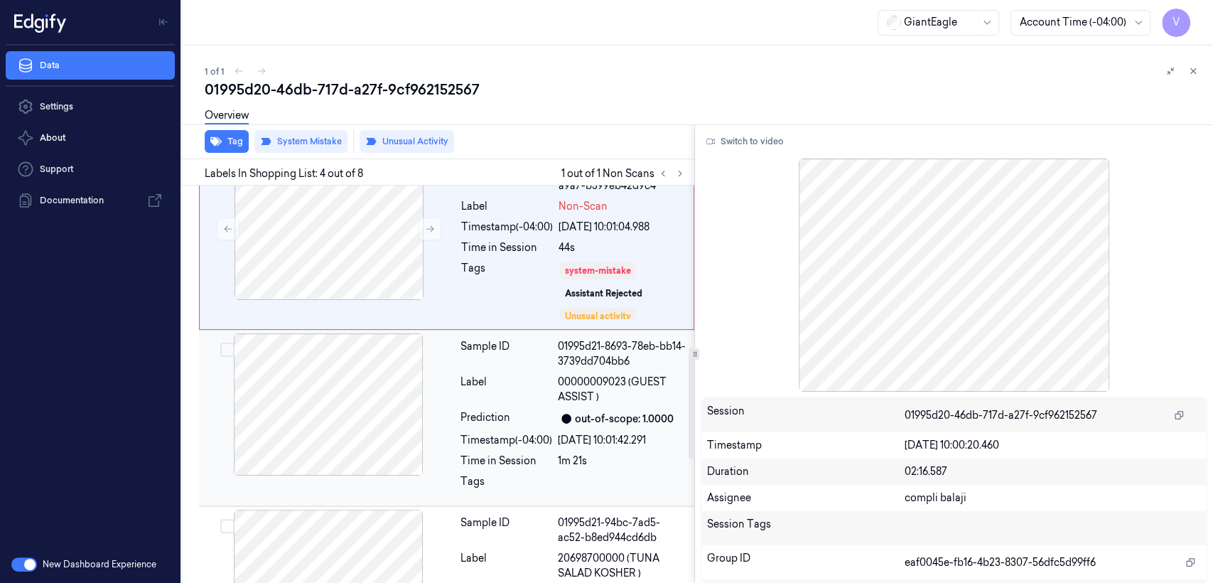
click at [461, 378] on div "Label" at bounding box center [507, 390] width 92 height 30
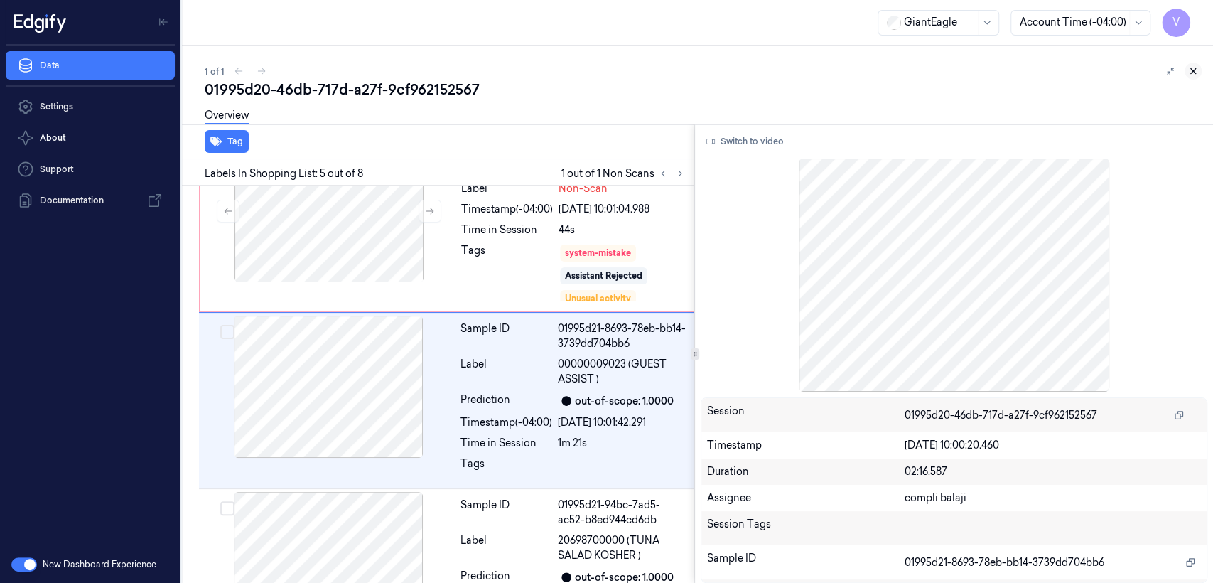
click at [1196, 75] on icon at bounding box center [1194, 71] width 10 height 10
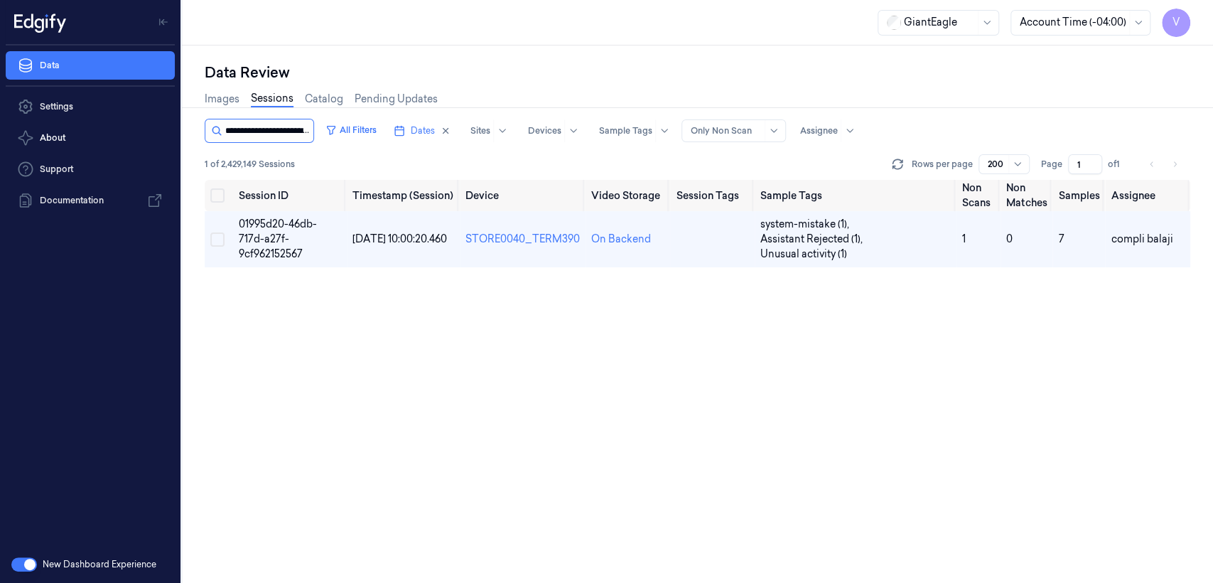
click at [287, 134] on input "string" at bounding box center [267, 130] width 85 height 23
paste input "**********"
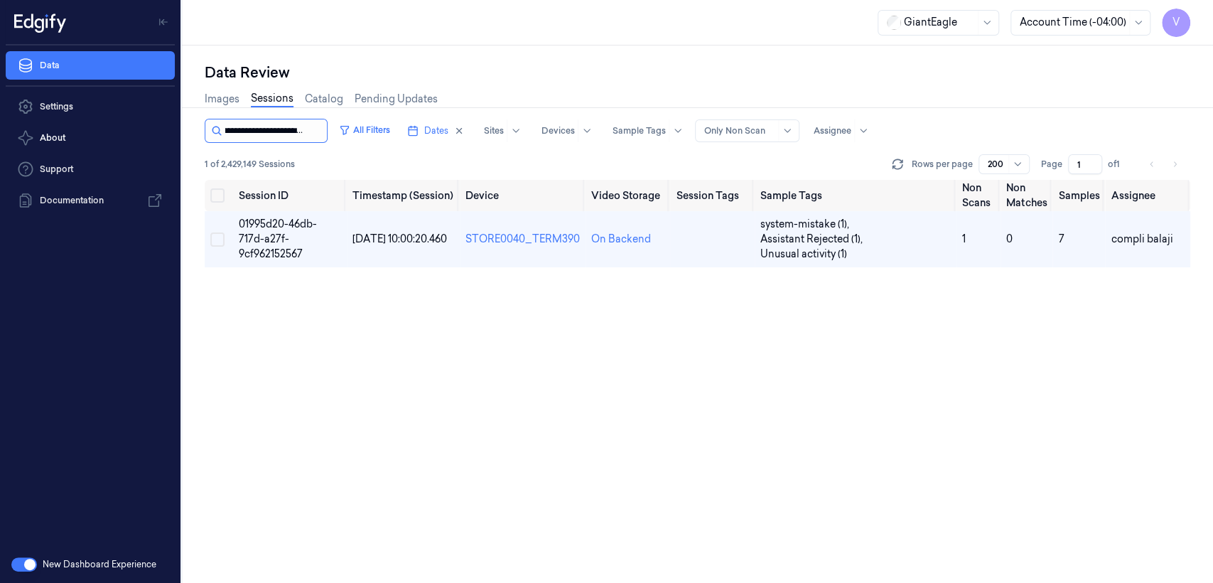
type input "**********"
click at [289, 133] on input "string" at bounding box center [274, 130] width 99 height 23
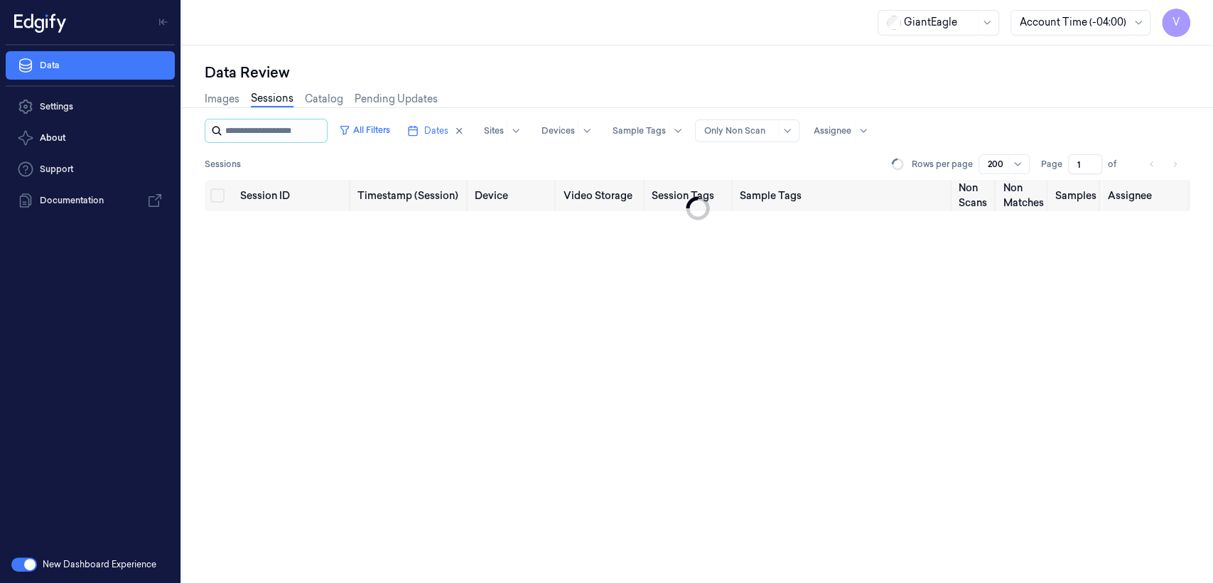
click at [289, 133] on input "string" at bounding box center [274, 130] width 99 height 23
type input "**********"
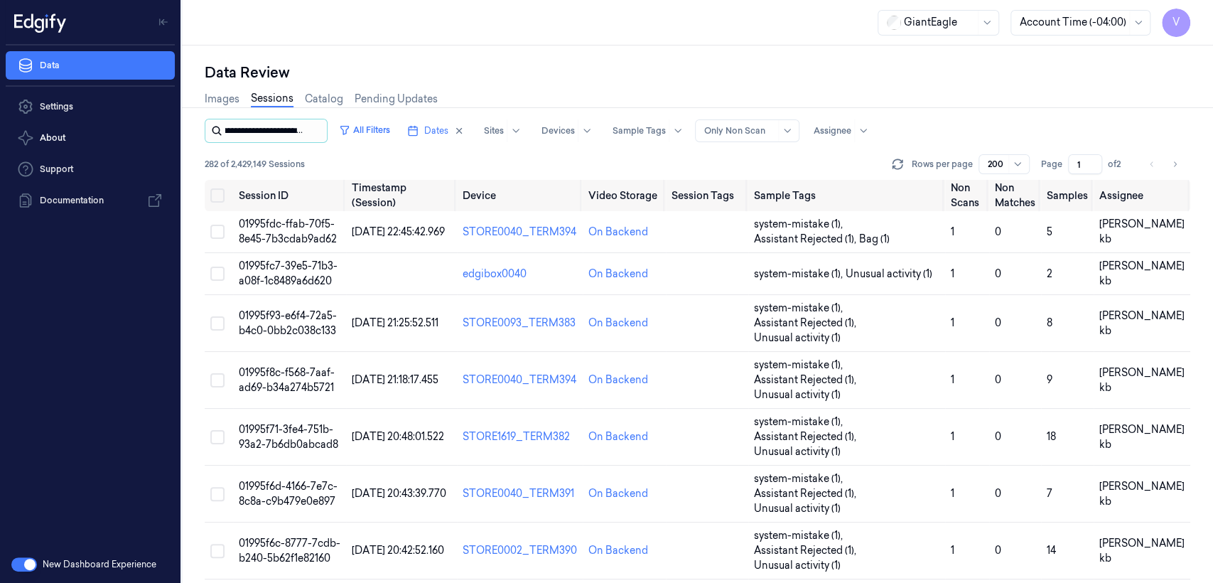
click at [305, 130] on input "string" at bounding box center [274, 130] width 99 height 23
click at [304, 131] on input "string" at bounding box center [274, 130] width 99 height 23
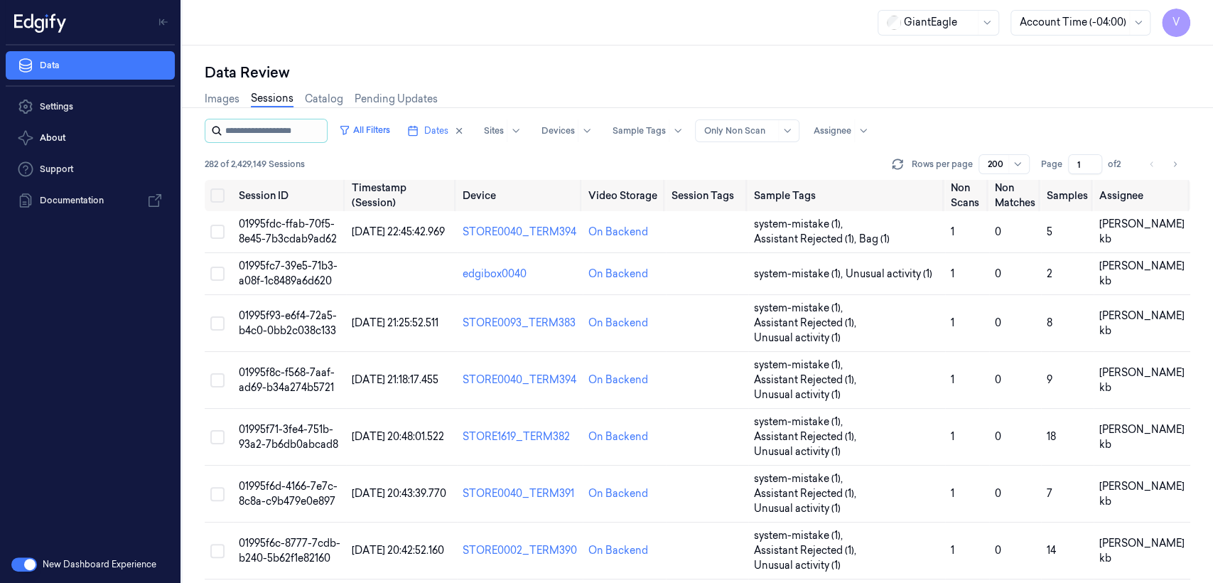
paste input "**********"
type input "**********"
click at [261, 127] on input "string" at bounding box center [274, 130] width 99 height 23
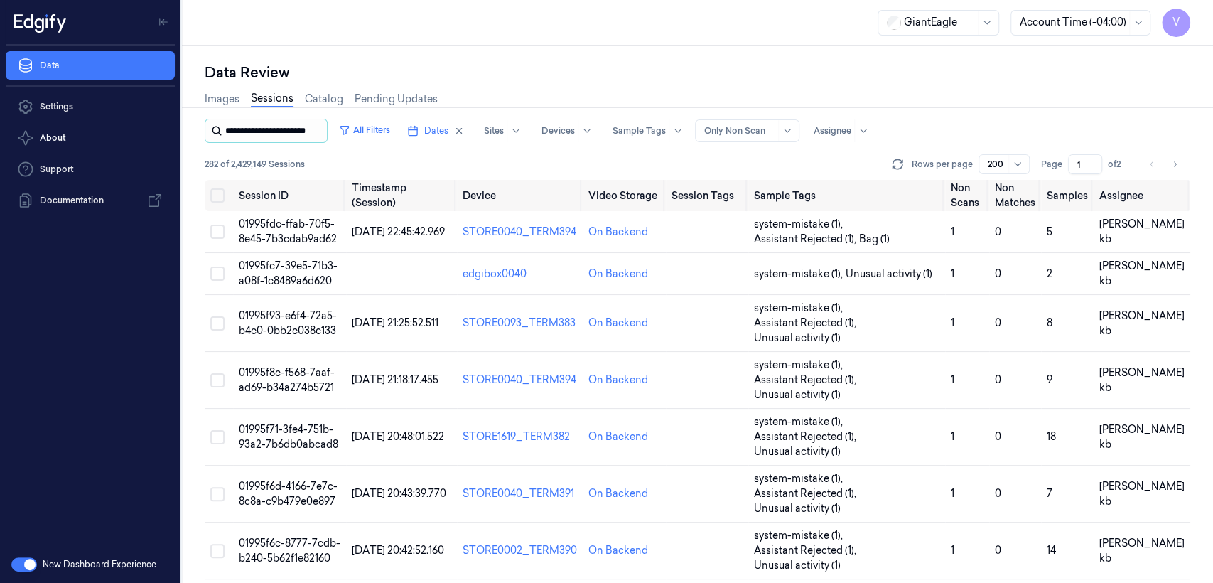
click at [261, 127] on input "string" at bounding box center [274, 130] width 99 height 23
paste input "**********"
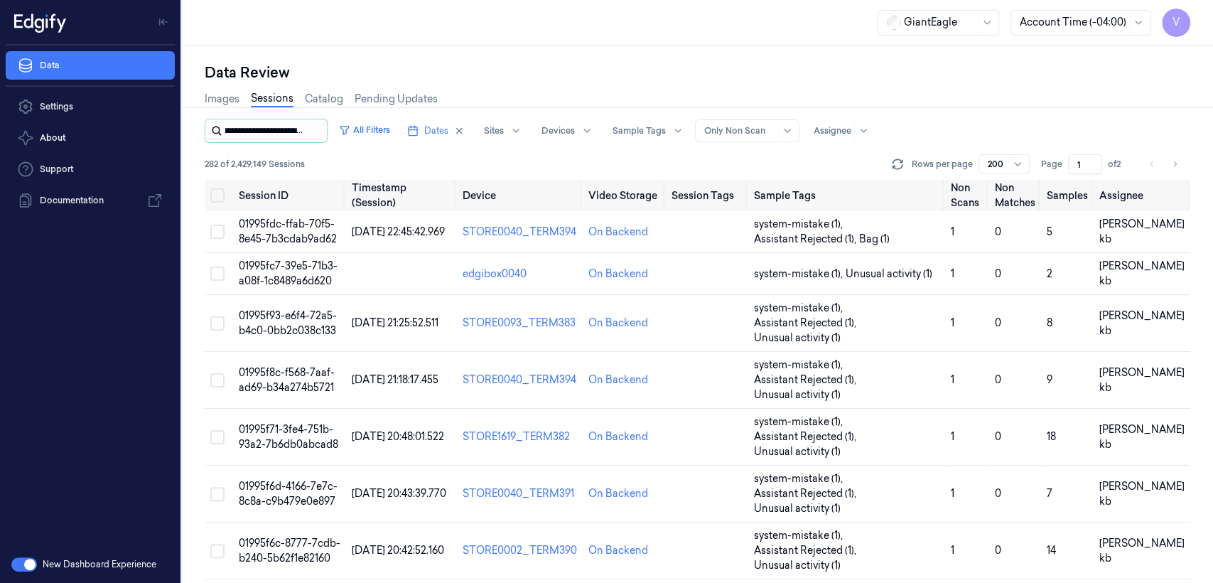
type input "**********"
click at [263, 119] on input "string" at bounding box center [274, 130] width 99 height 23
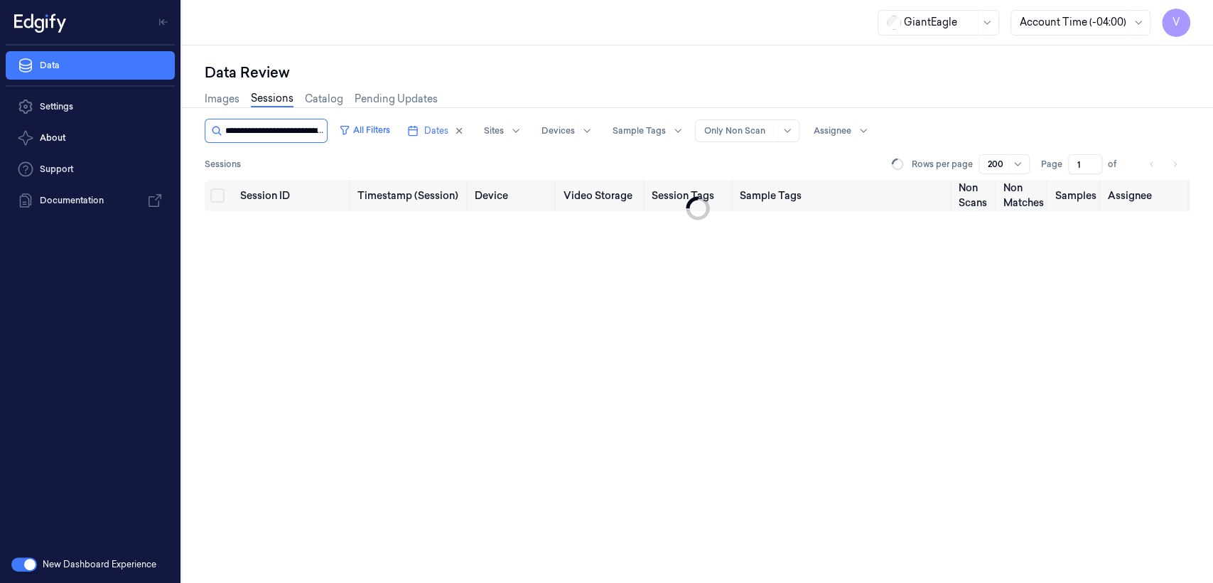
scroll to position [0, 64]
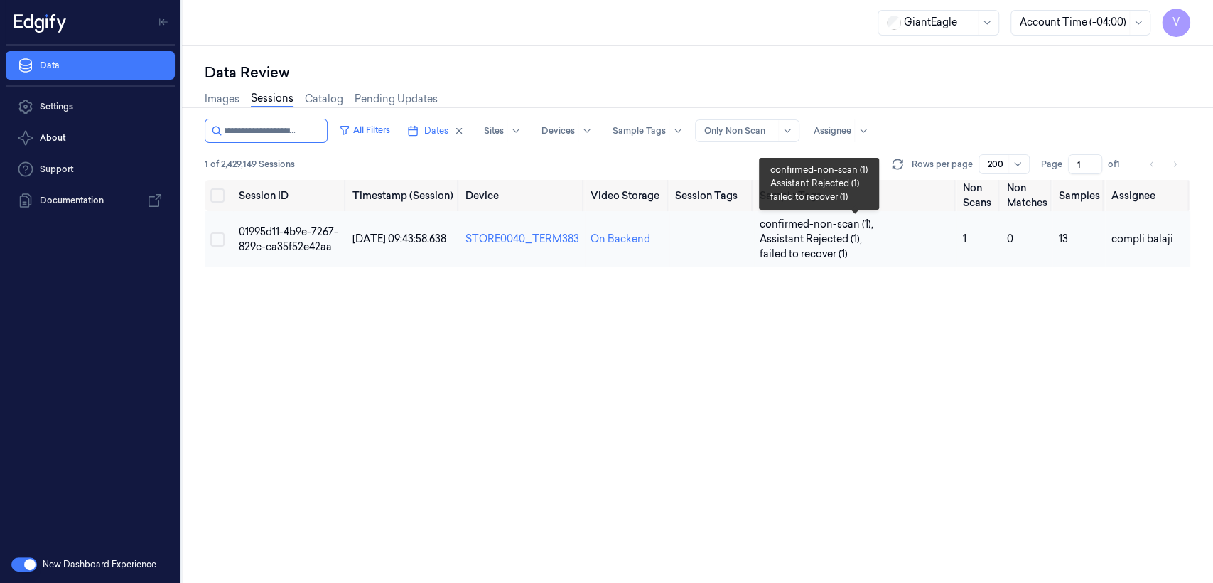
type input "**********"
click at [834, 241] on span "Assistant Rejected (1) ," at bounding box center [812, 239] width 105 height 15
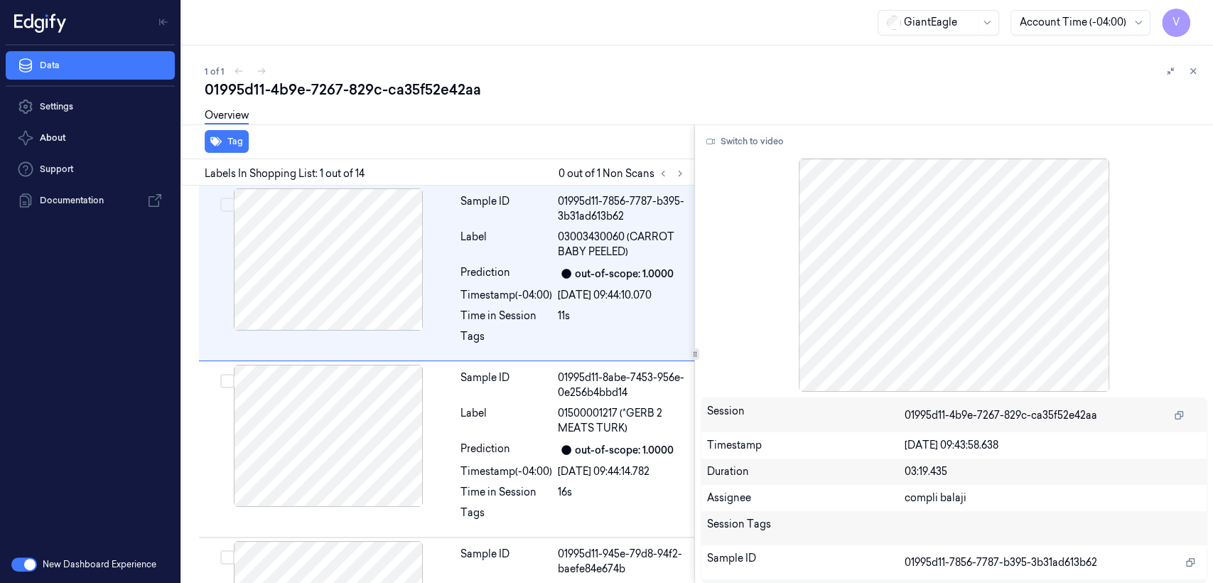
click at [691, 168] on div "Tag Labels In Shopping List: 1 out of 14 0 out of 1 Non Scans Sample ID 01995d1…" at bounding box center [694, 353] width 1037 height 459
click at [687, 170] on button at bounding box center [680, 173] width 17 height 17
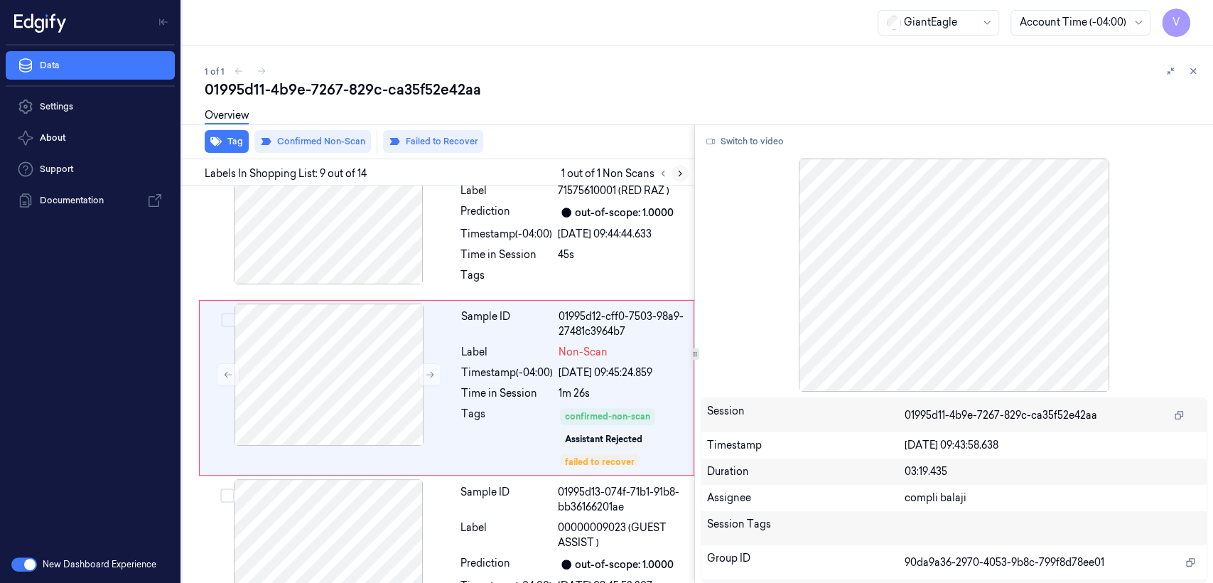
scroll to position [1282, 0]
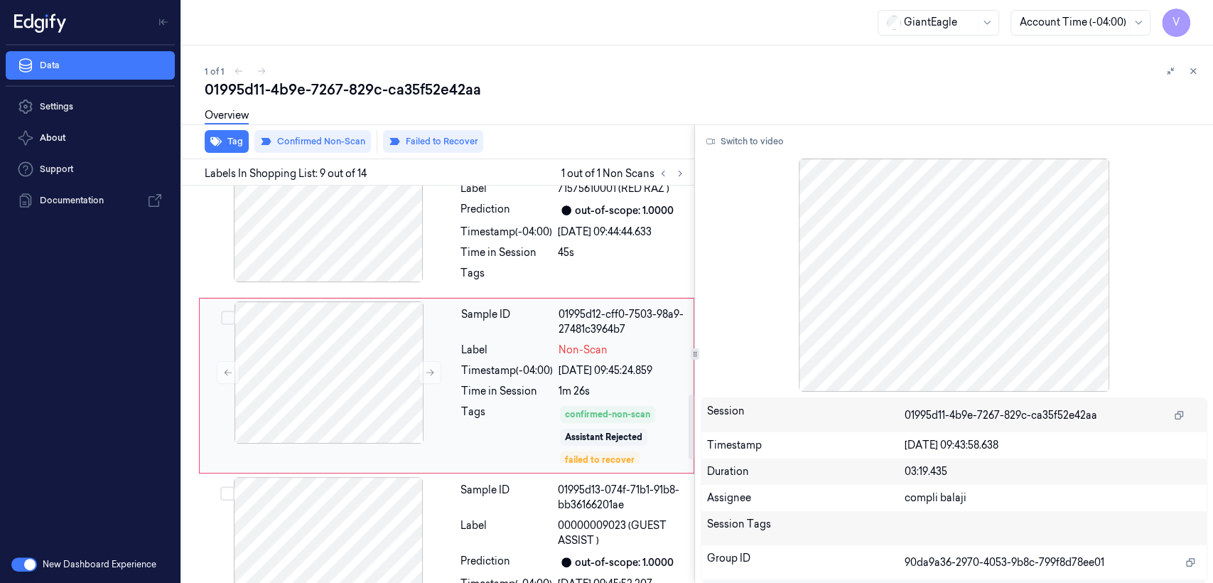
click at [518, 349] on div "Label" at bounding box center [507, 350] width 92 height 15
click at [625, 353] on div "Non-Scan" at bounding box center [622, 350] width 127 height 15
click at [459, 332] on div "Sample ID 01995d12-cff0-7503-98a9-27481c3964b7 Label Non-Scan Timestamp (-04:00…" at bounding box center [573, 385] width 235 height 168
click at [544, 267] on div "Tags" at bounding box center [507, 277] width 92 height 23
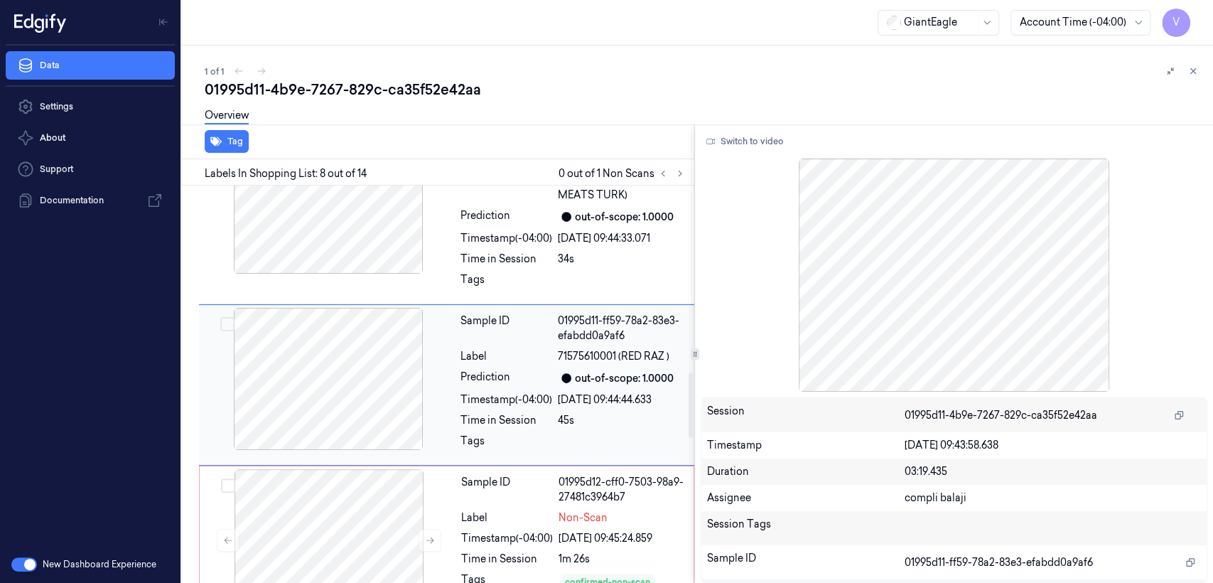
scroll to position [1114, 0]
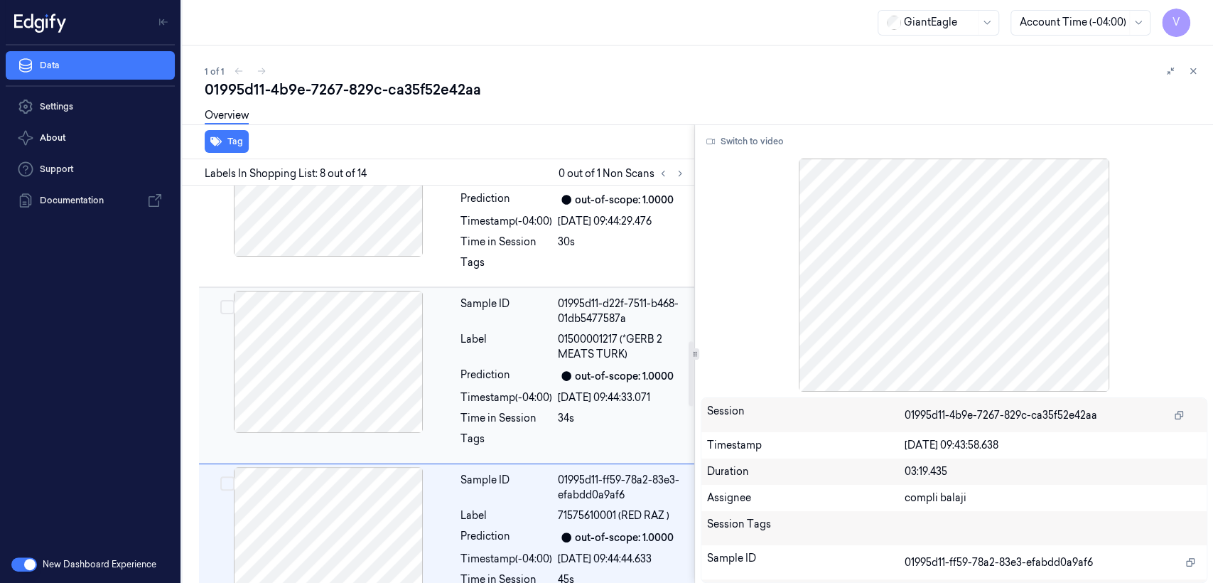
click at [530, 362] on div "Sample ID 01995d11-d22f-7511-b468-01db5477587a Label 01500001217 (*GERB 2 MEATS…" at bounding box center [573, 375] width 237 height 169
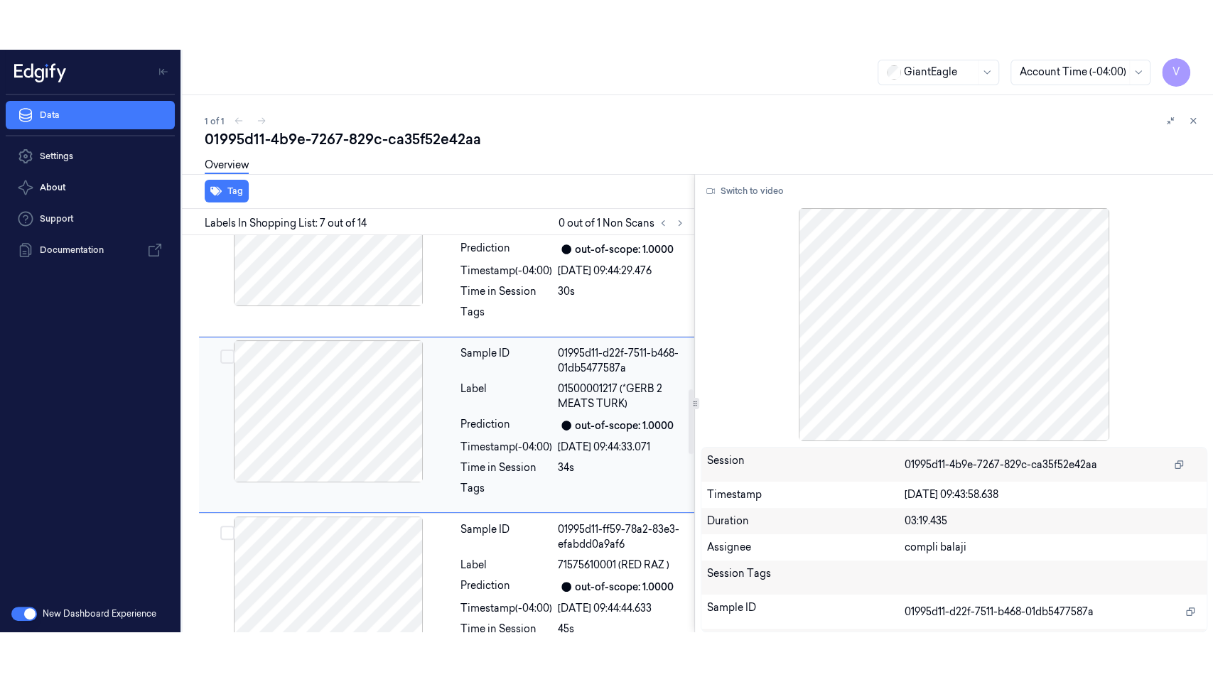
scroll to position [945, 0]
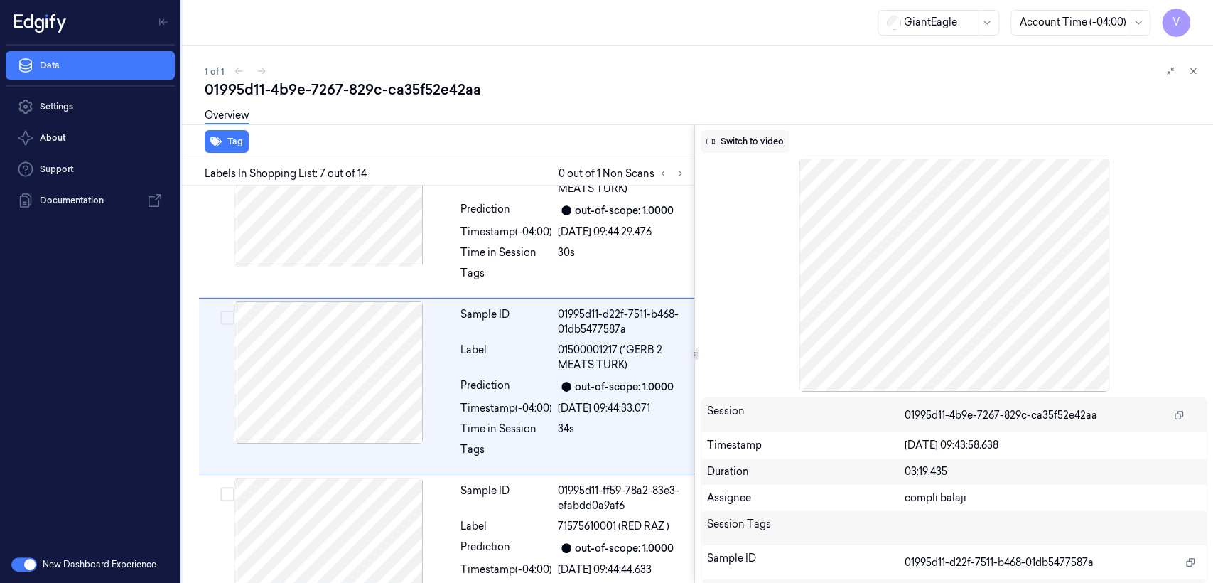
click at [751, 150] on button "Switch to video" at bounding box center [745, 141] width 89 height 23
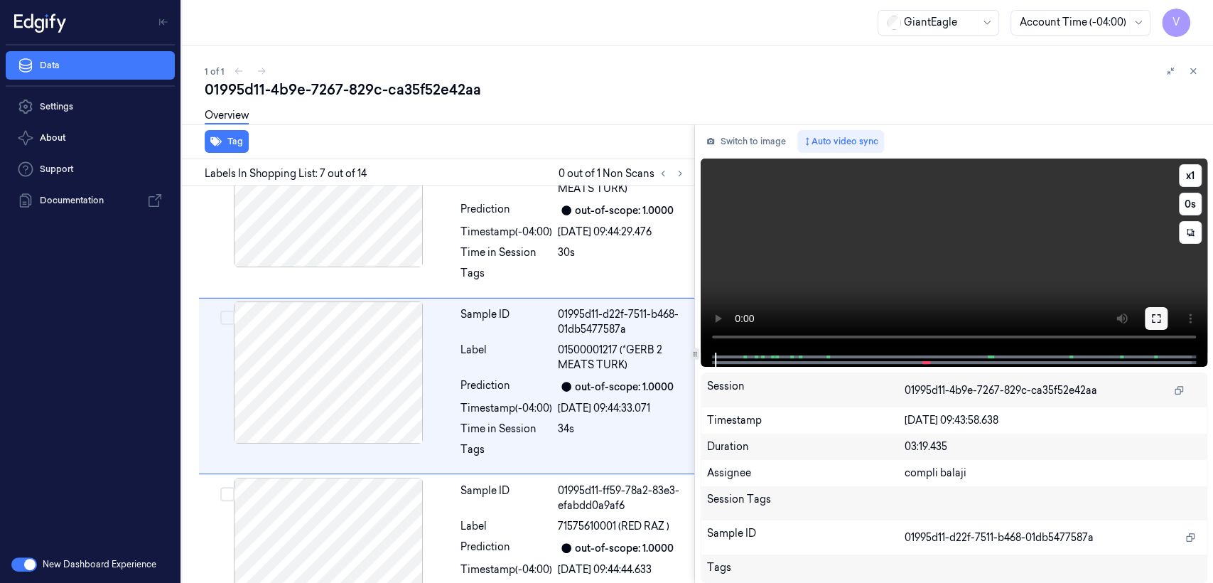
click at [1162, 318] on button at bounding box center [1156, 318] width 23 height 23
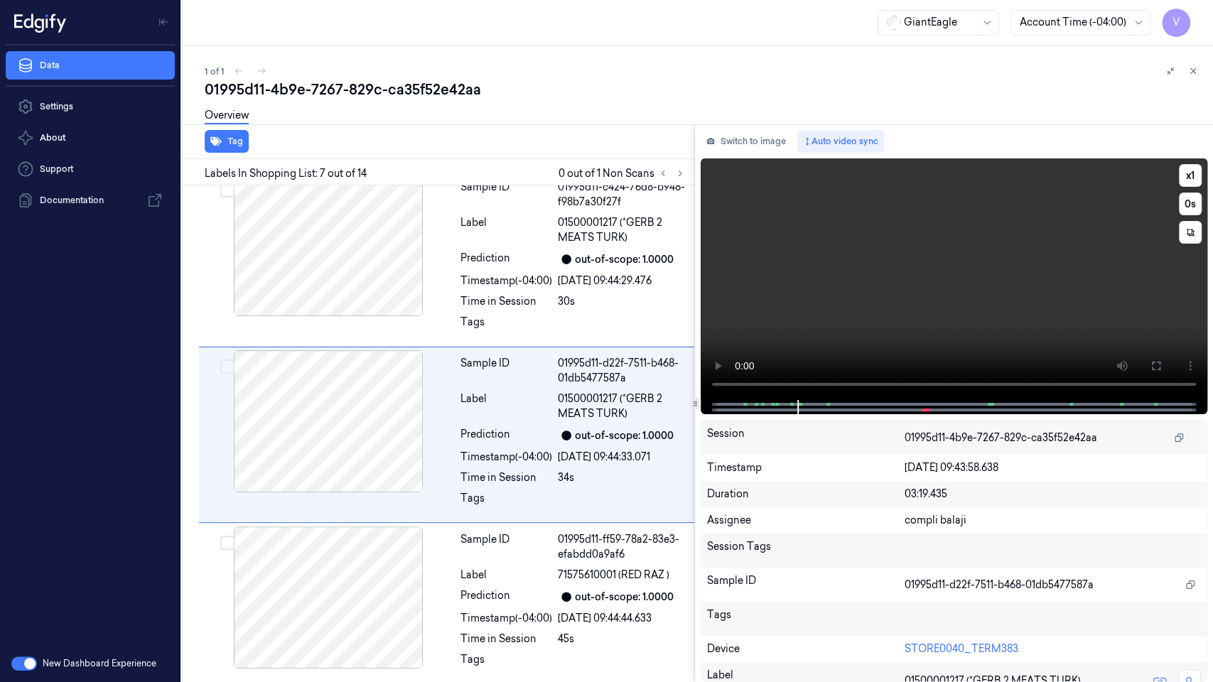
scroll to position [895, 0]
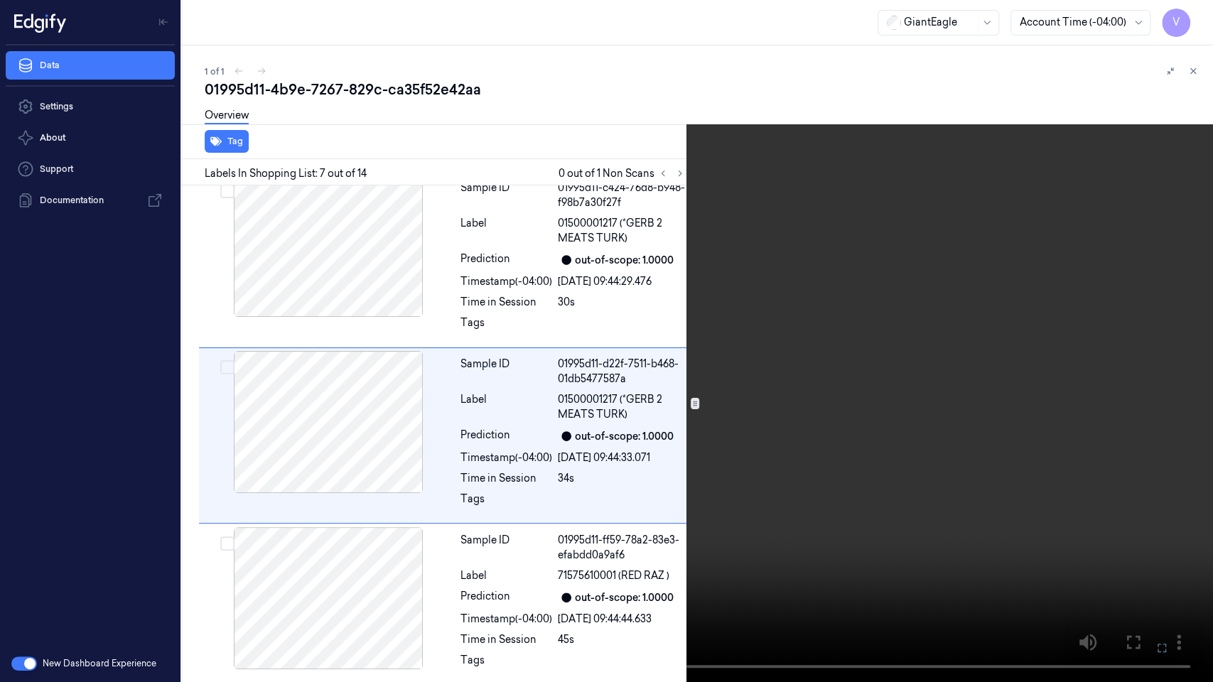
click at [638, 254] on video at bounding box center [606, 341] width 1213 height 682
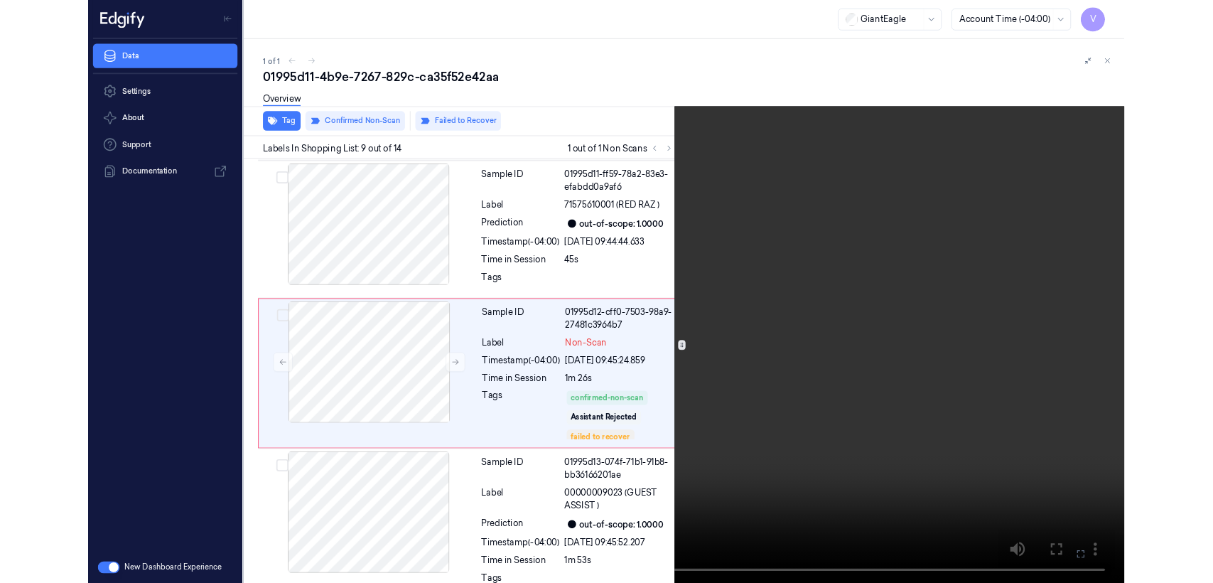
scroll to position [1233, 0]
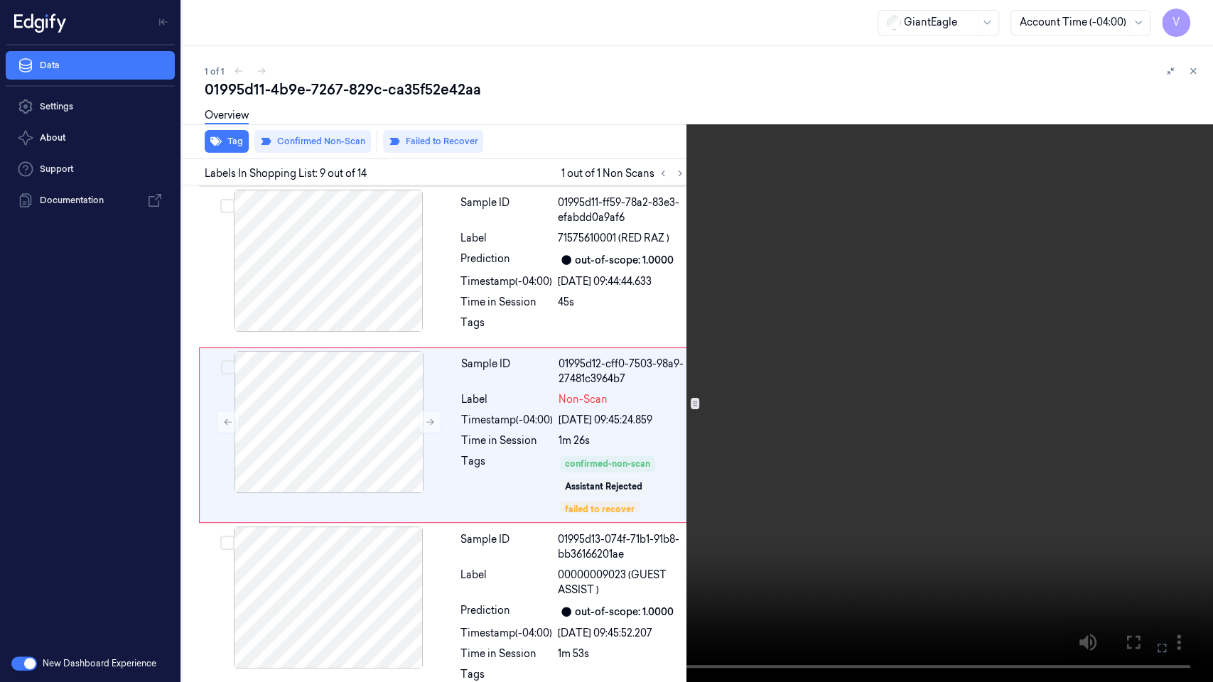
click at [727, 213] on video at bounding box center [606, 341] width 1213 height 682
click at [0, 0] on button at bounding box center [0, 0] width 0 height 0
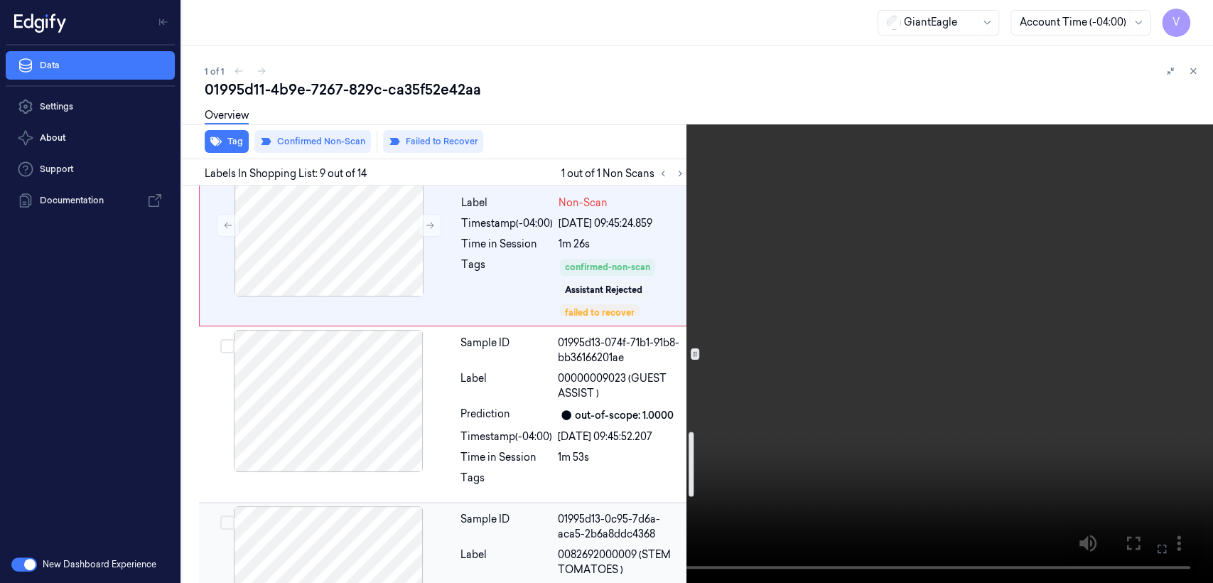
scroll to position [1390, 0]
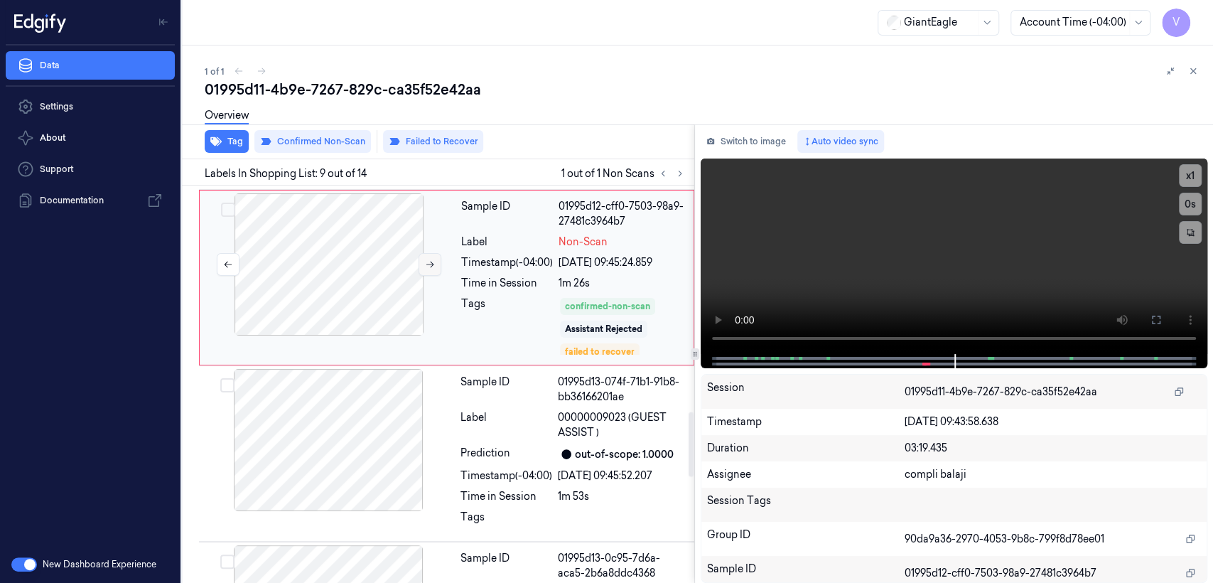
click at [434, 259] on icon at bounding box center [430, 264] width 10 height 10
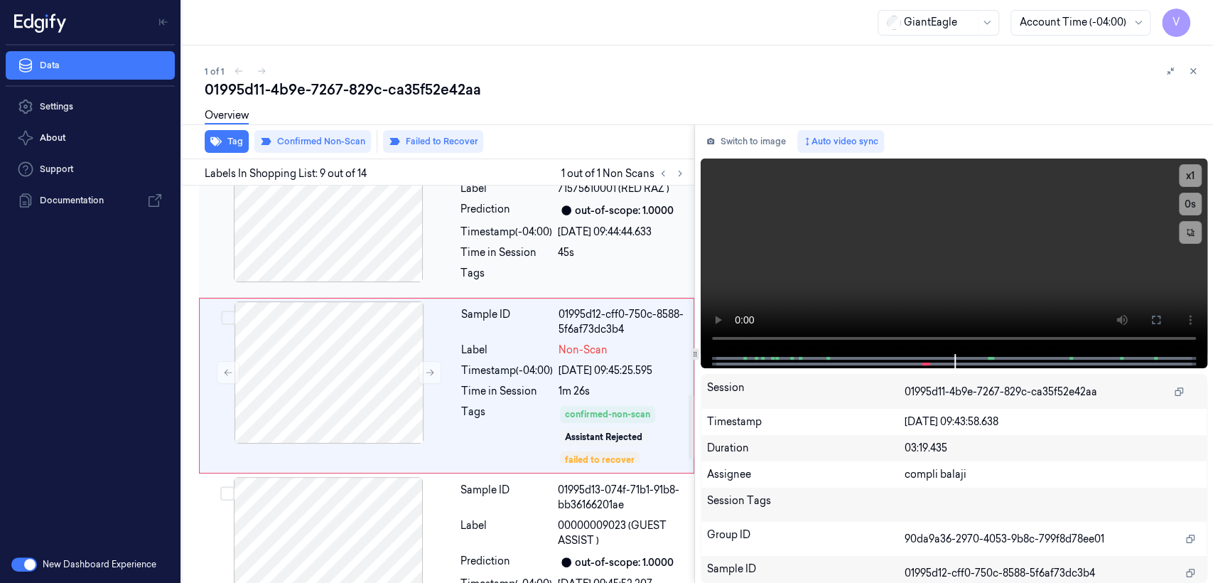
click at [415, 227] on div at bounding box center [328, 211] width 253 height 142
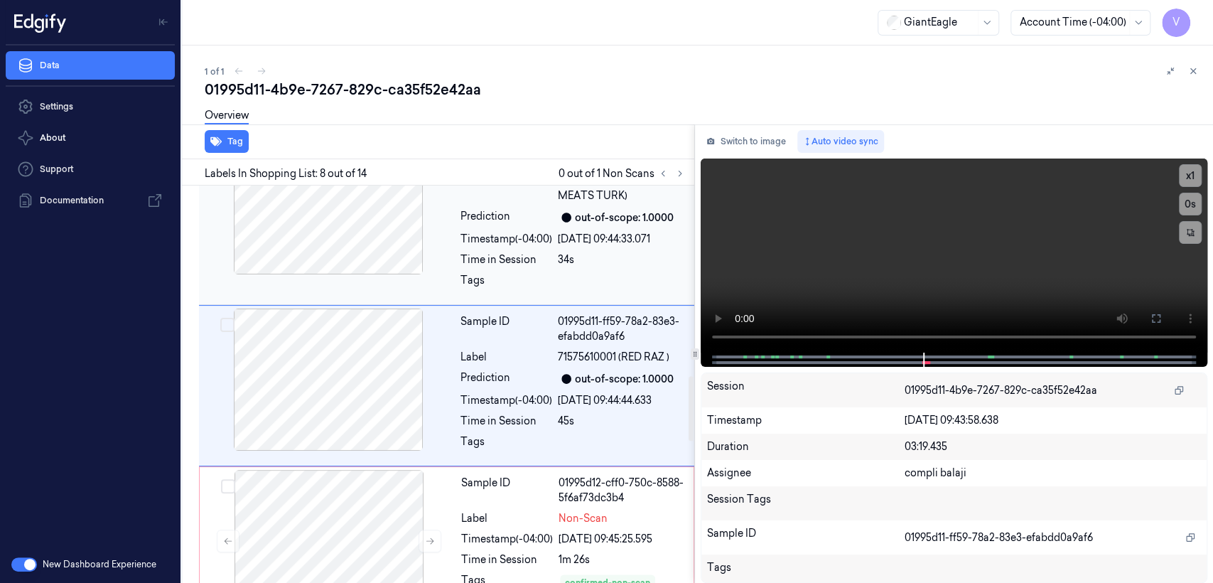
scroll to position [1272, 0]
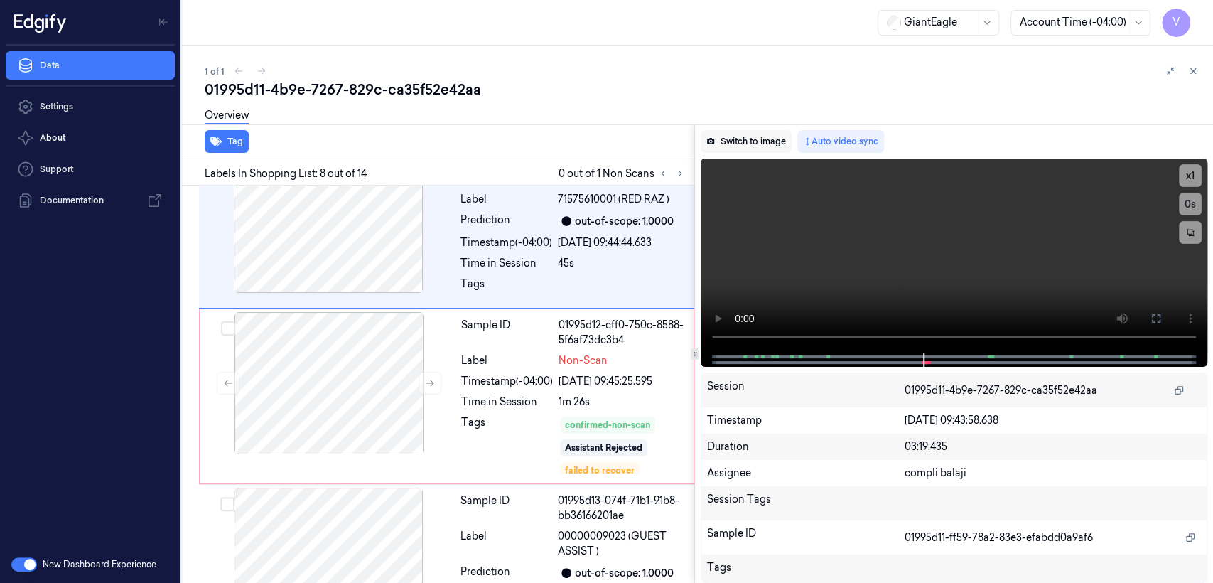
click at [772, 137] on button "Switch to image" at bounding box center [746, 141] width 91 height 23
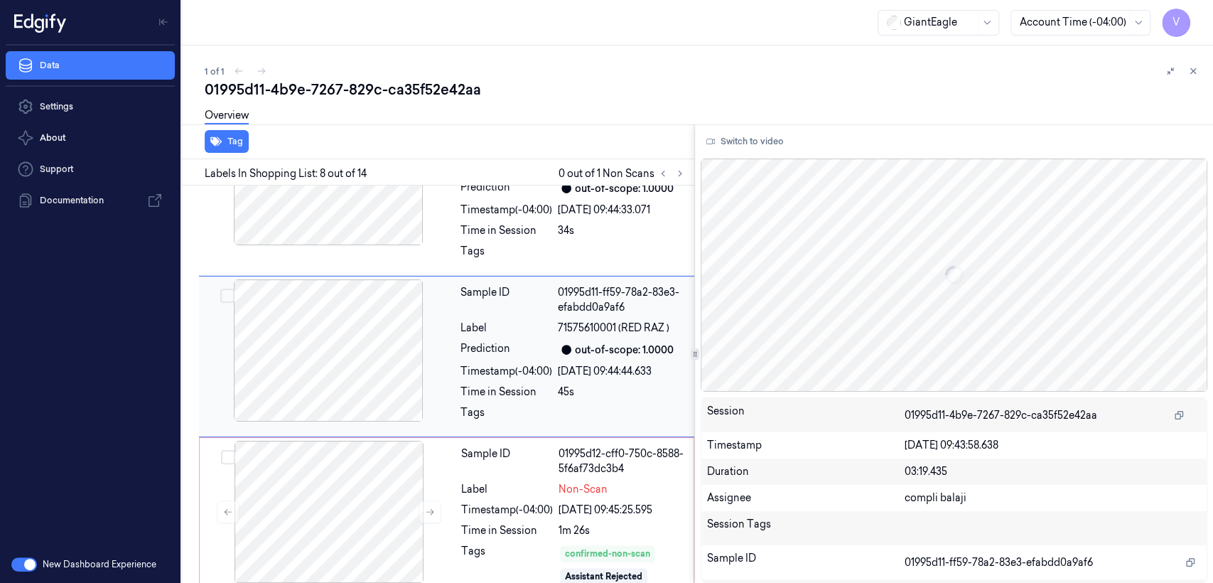
scroll to position [1114, 0]
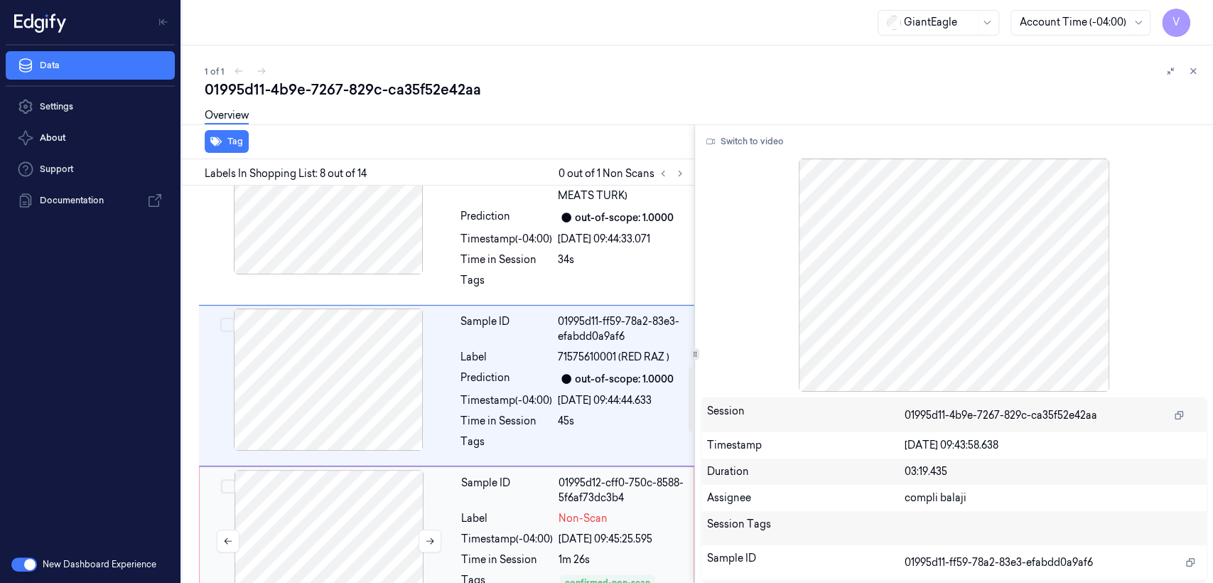
click at [370, 478] on div at bounding box center [329, 541] width 253 height 142
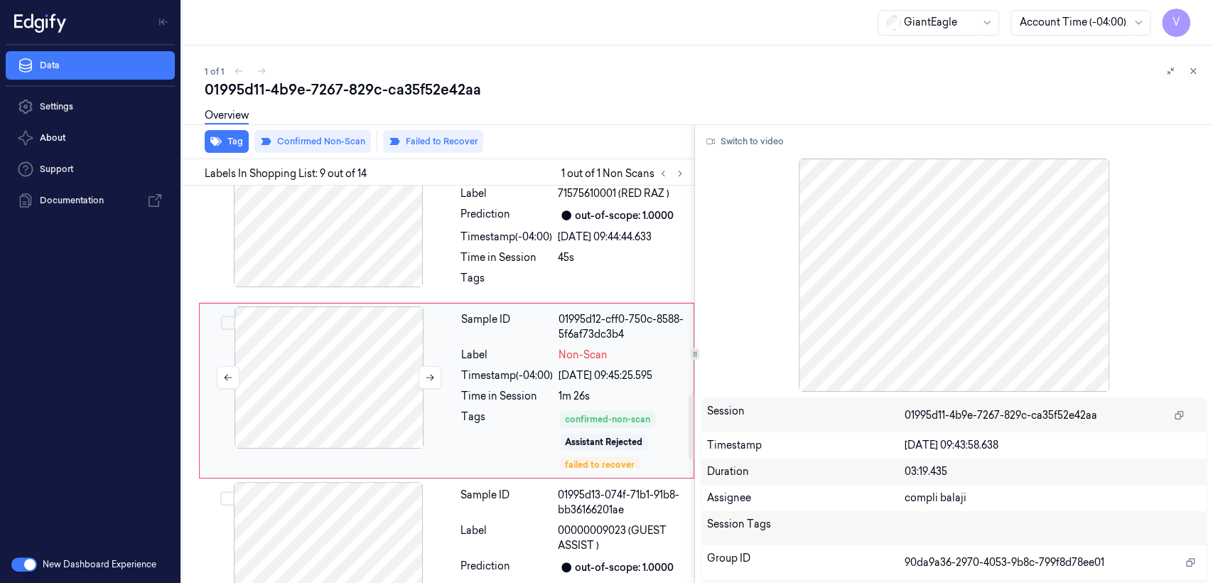
scroll to position [1282, 0]
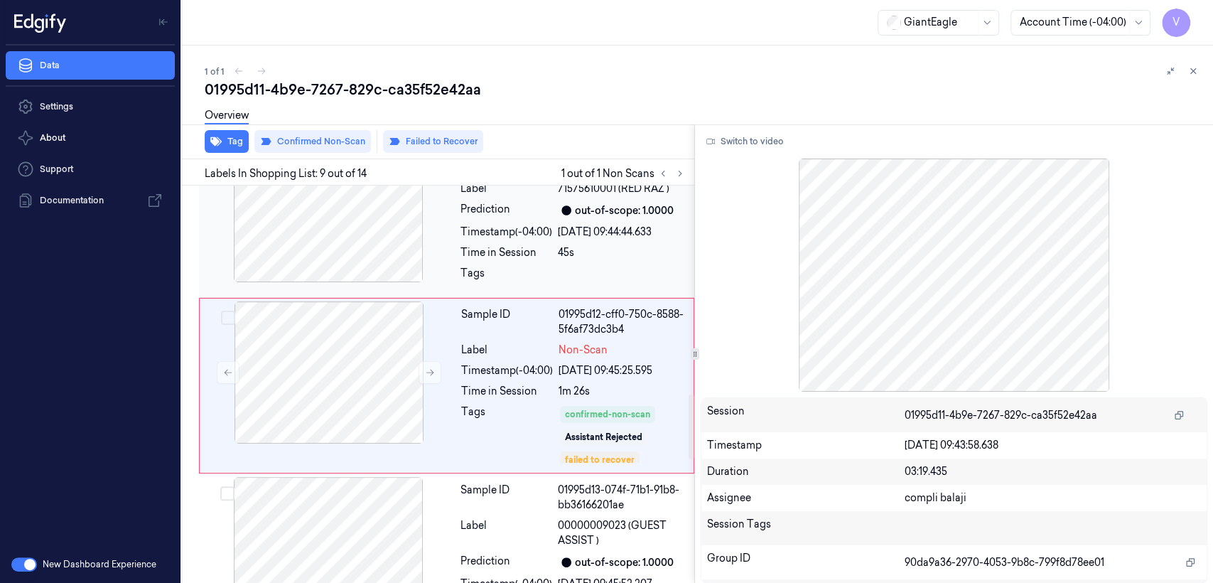
click at [387, 231] on div at bounding box center [328, 211] width 253 height 142
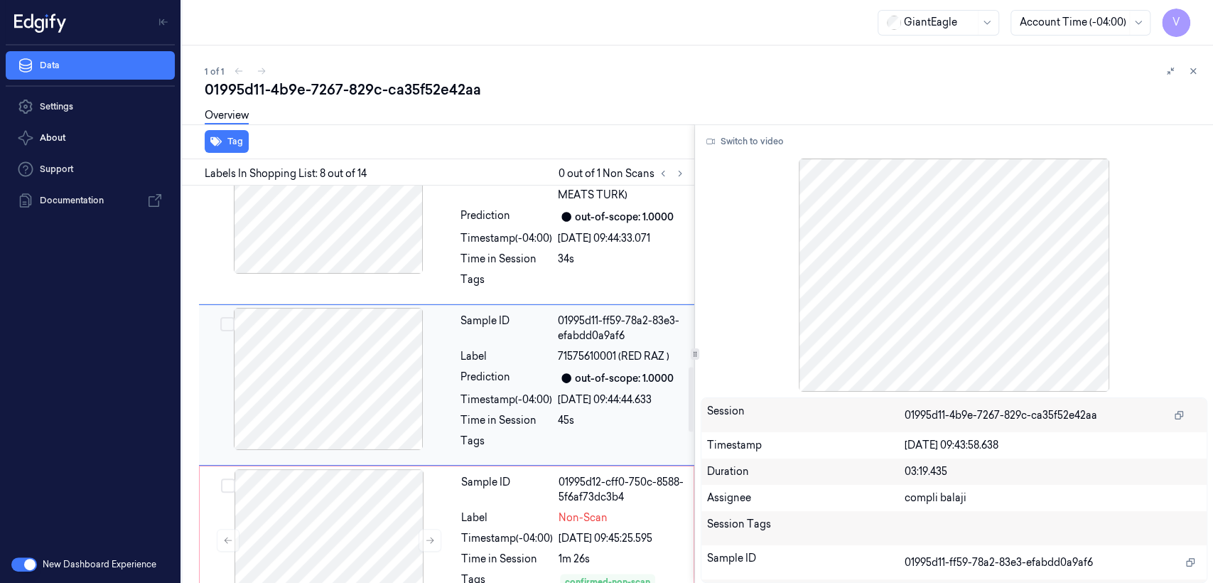
scroll to position [1114, 0]
click at [380, 428] on div at bounding box center [328, 380] width 253 height 142
click at [375, 258] on div at bounding box center [328, 203] width 253 height 142
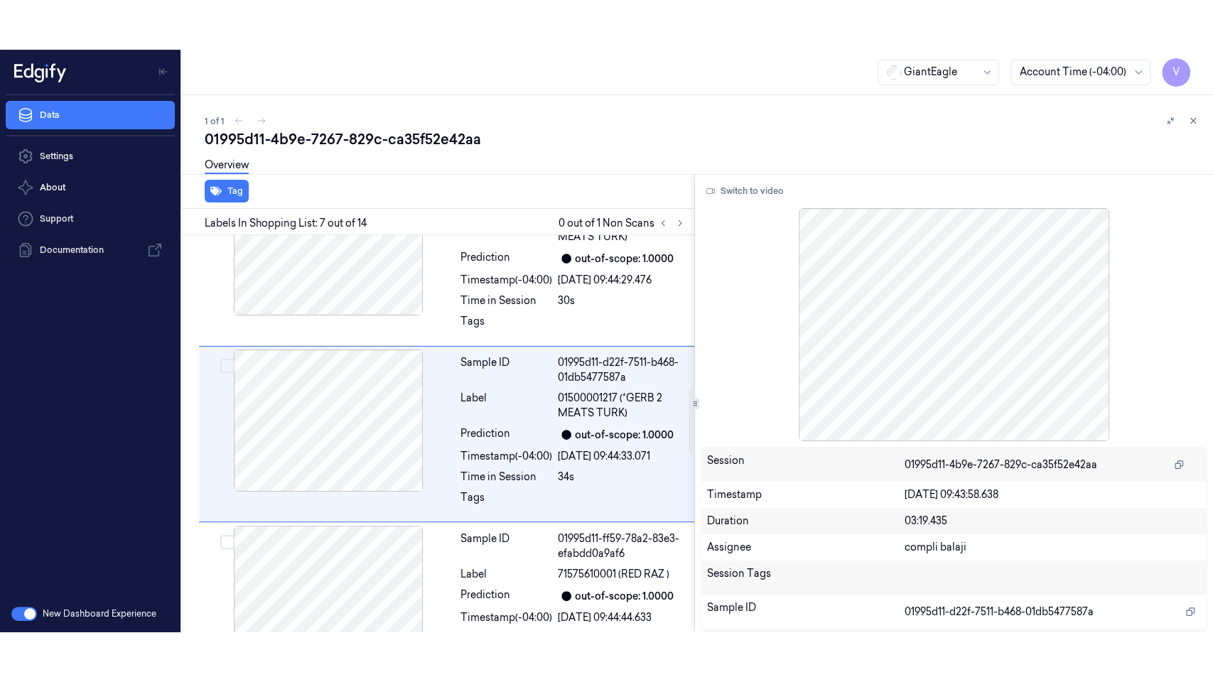
scroll to position [945, 0]
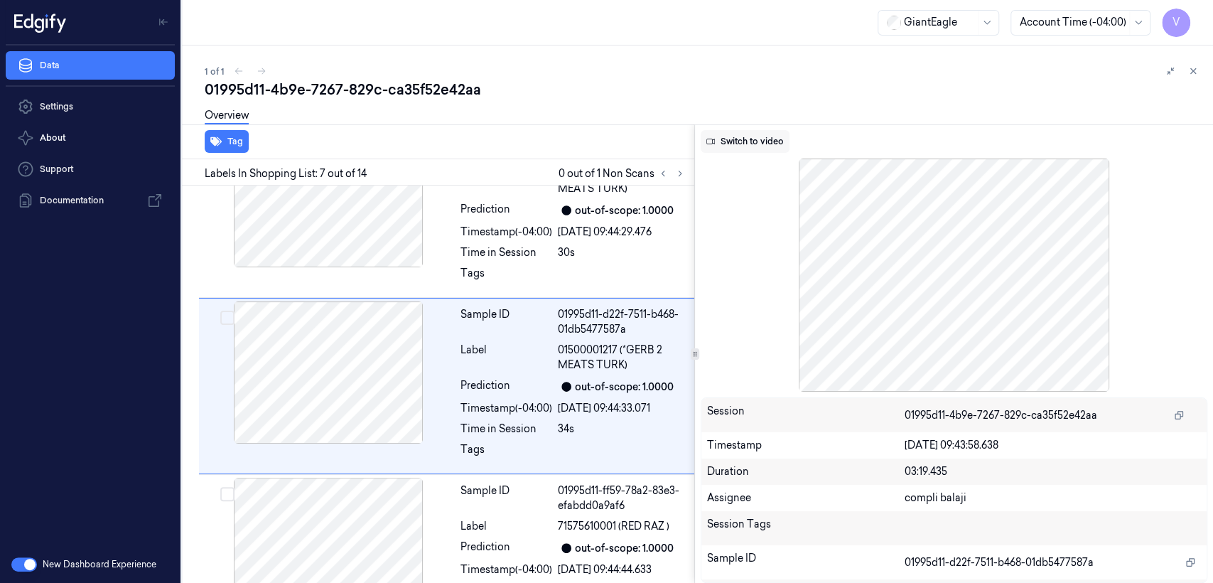
click at [732, 140] on button "Switch to video" at bounding box center [745, 141] width 89 height 23
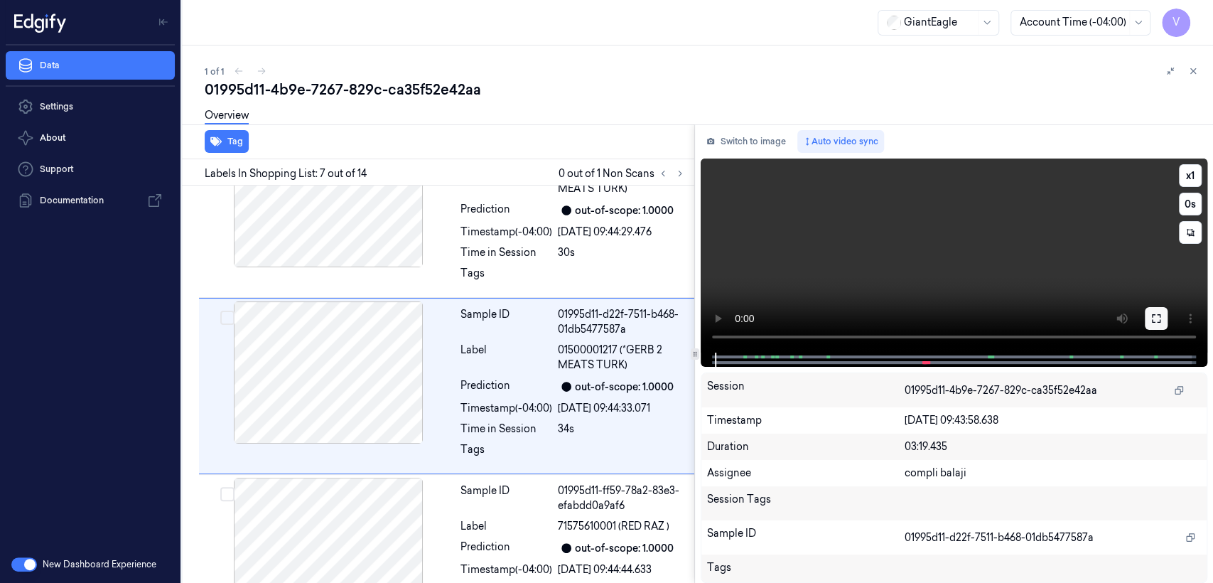
click at [1154, 317] on icon at bounding box center [1156, 318] width 11 height 11
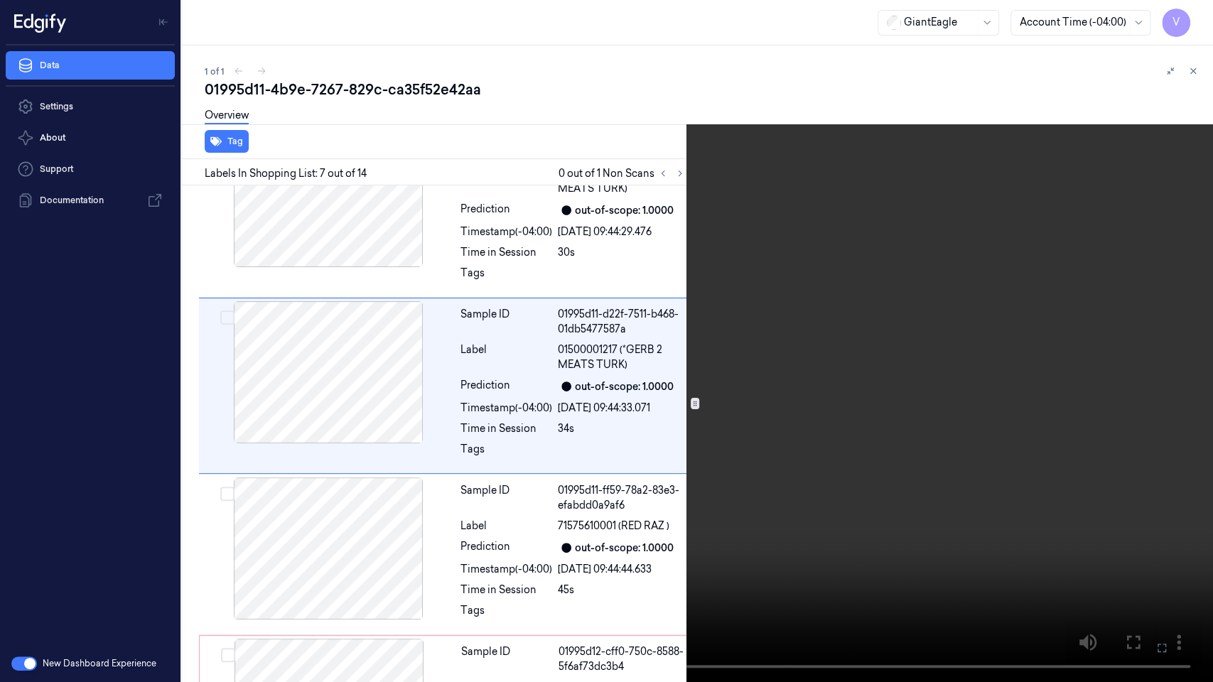
click at [779, 304] on video at bounding box center [606, 341] width 1213 height 682
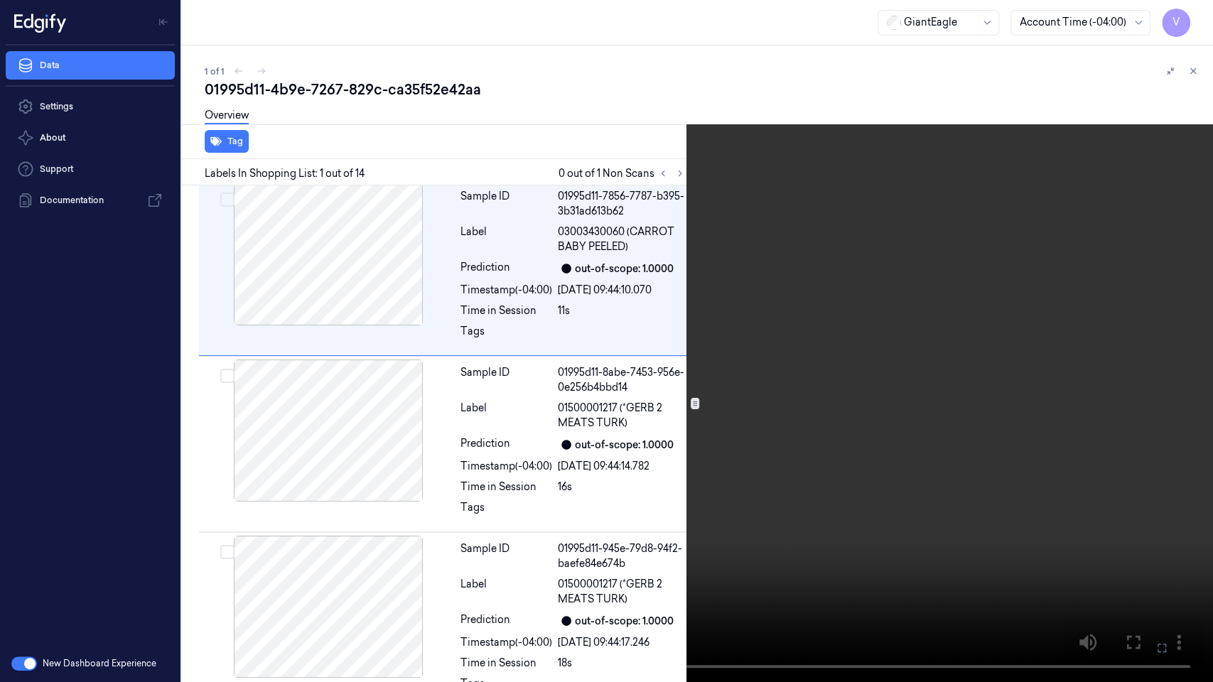
scroll to position [0, 0]
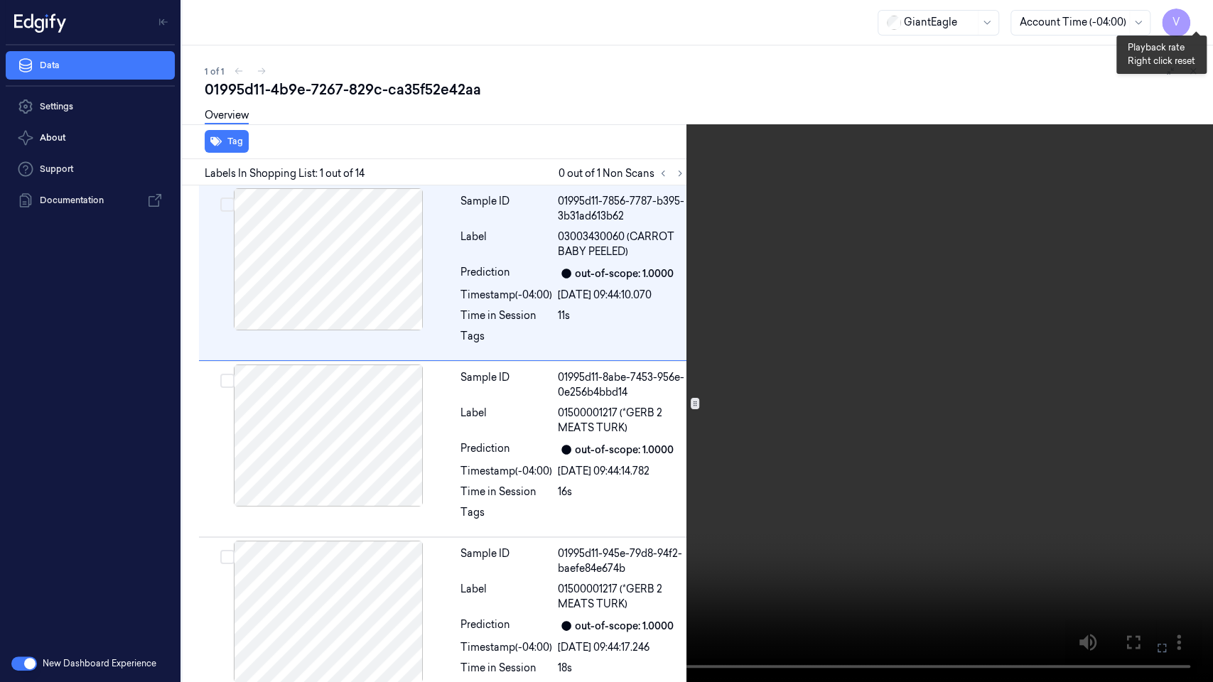
click at [1199, 16] on button "x 1" at bounding box center [1196, 17] width 23 height 23
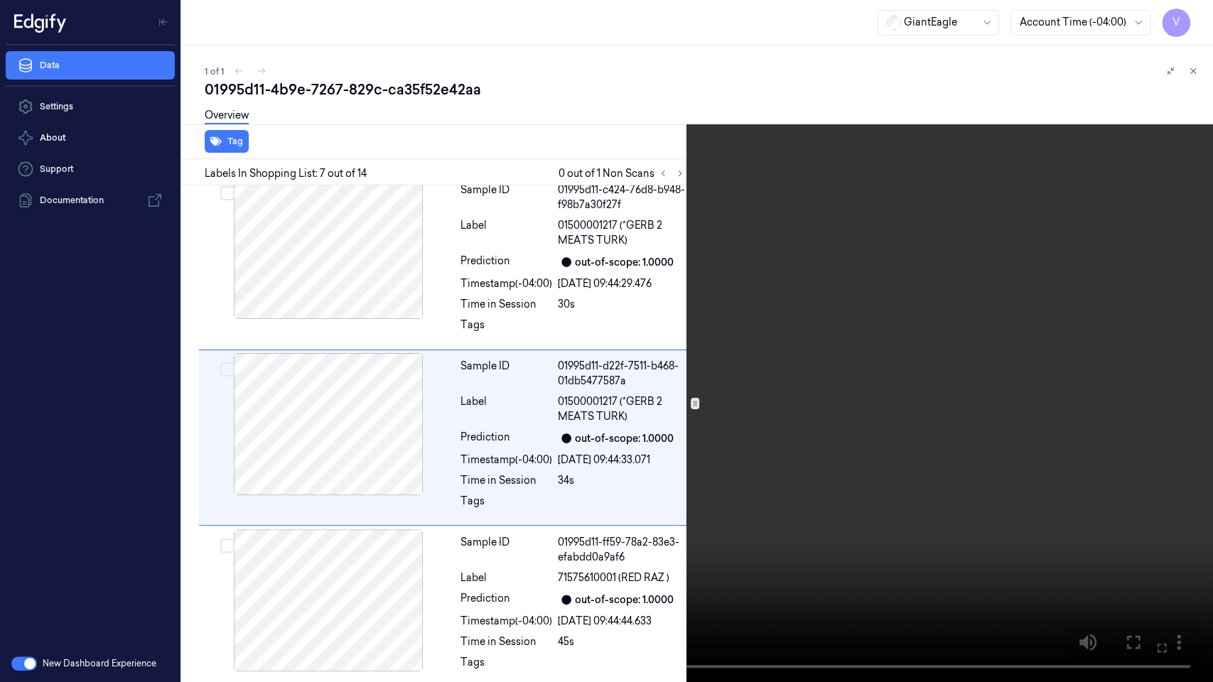
scroll to position [895, 0]
click at [1190, 11] on button "x 2" at bounding box center [1196, 17] width 23 height 23
click at [1190, 11] on button "x 4" at bounding box center [1196, 17] width 23 height 23
click at [1190, 11] on button "x 1" at bounding box center [1196, 17] width 23 height 23
click at [1194, 17] on button "x 2" at bounding box center [1196, 17] width 23 height 23
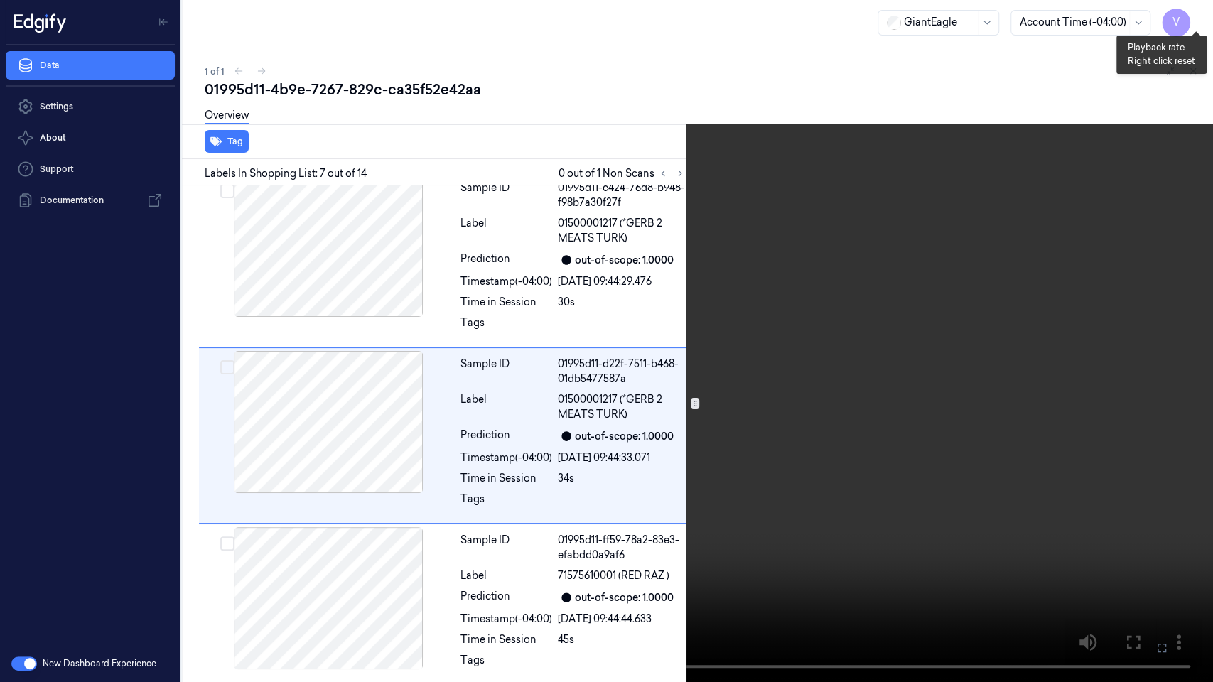
click at [1194, 17] on button "x 4" at bounding box center [1196, 17] width 23 height 23
click at [549, 447] on video at bounding box center [606, 341] width 1213 height 682
click at [483, 511] on video at bounding box center [606, 341] width 1213 height 682
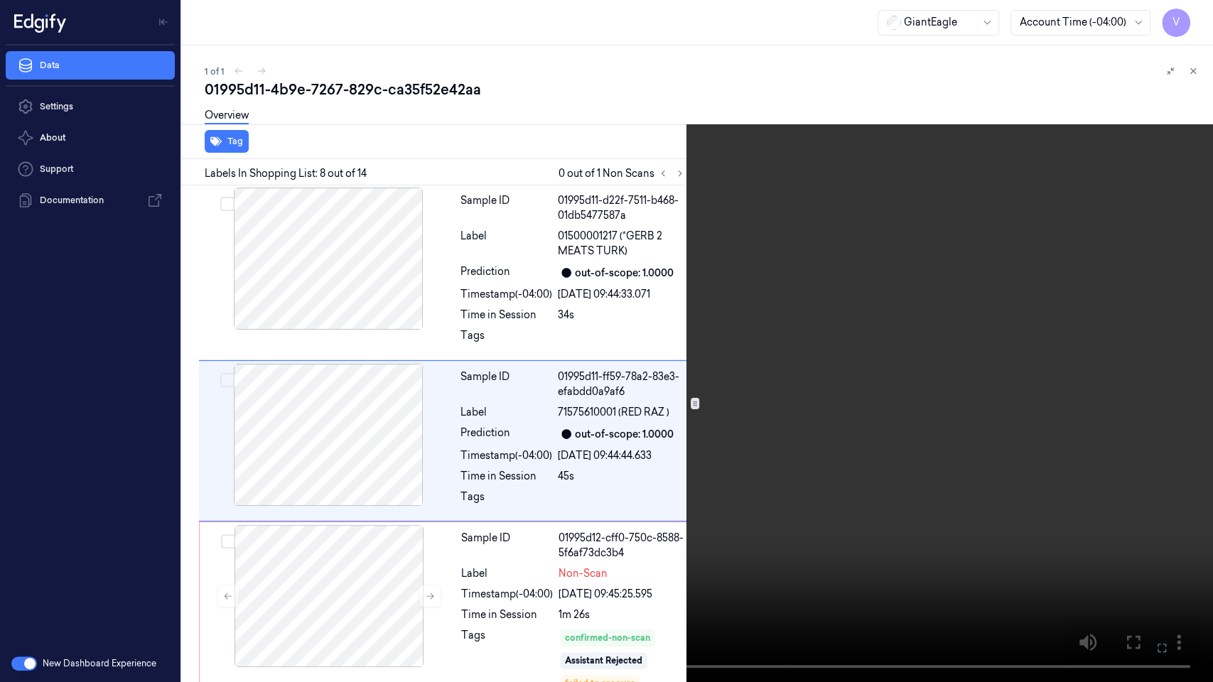
scroll to position [1063, 0]
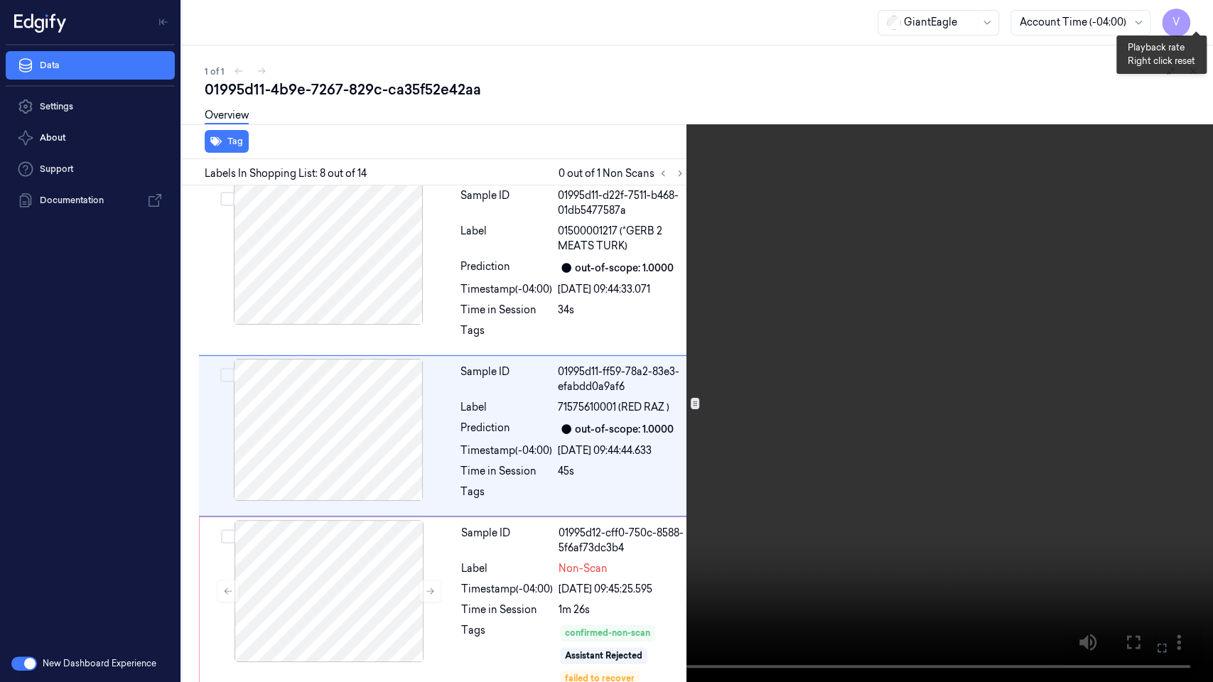
click at [1203, 14] on button "x 1" at bounding box center [1196, 17] width 23 height 23
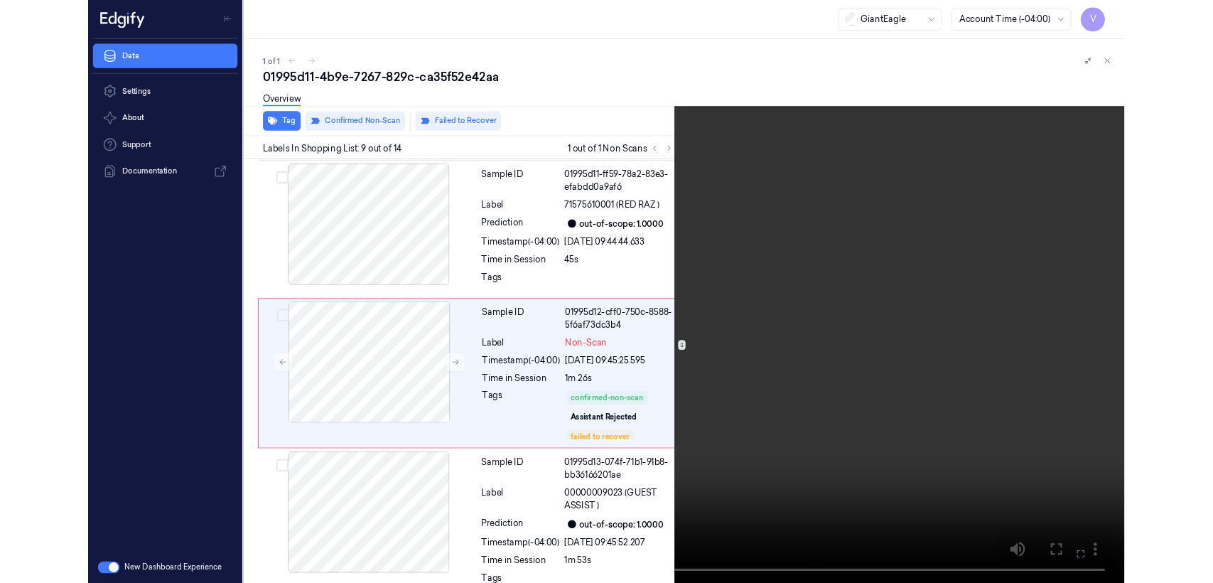
scroll to position [1233, 0]
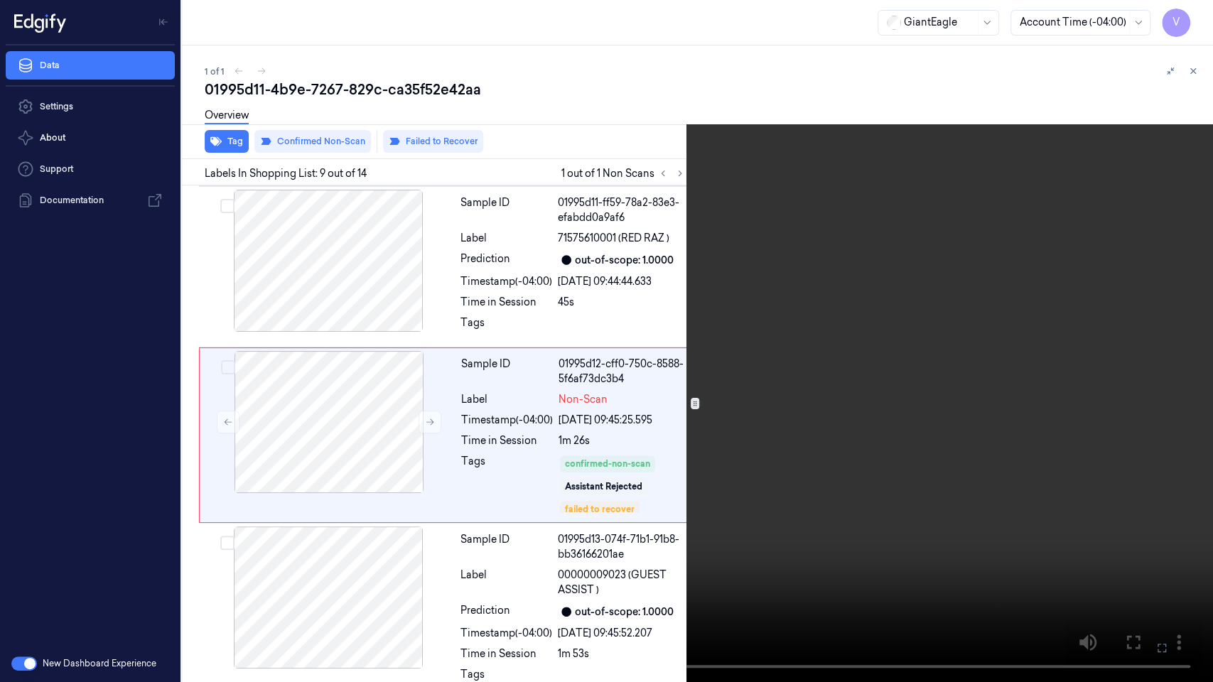
click at [0, 0] on icon at bounding box center [0, 0] width 0 height 0
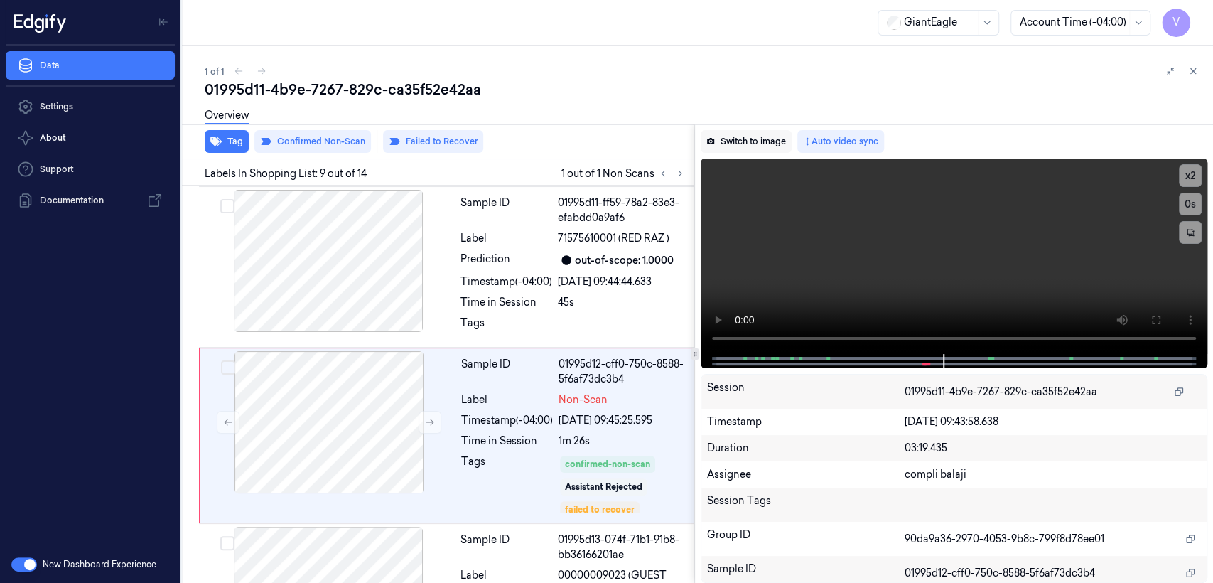
click at [743, 136] on button "Switch to image" at bounding box center [746, 141] width 91 height 23
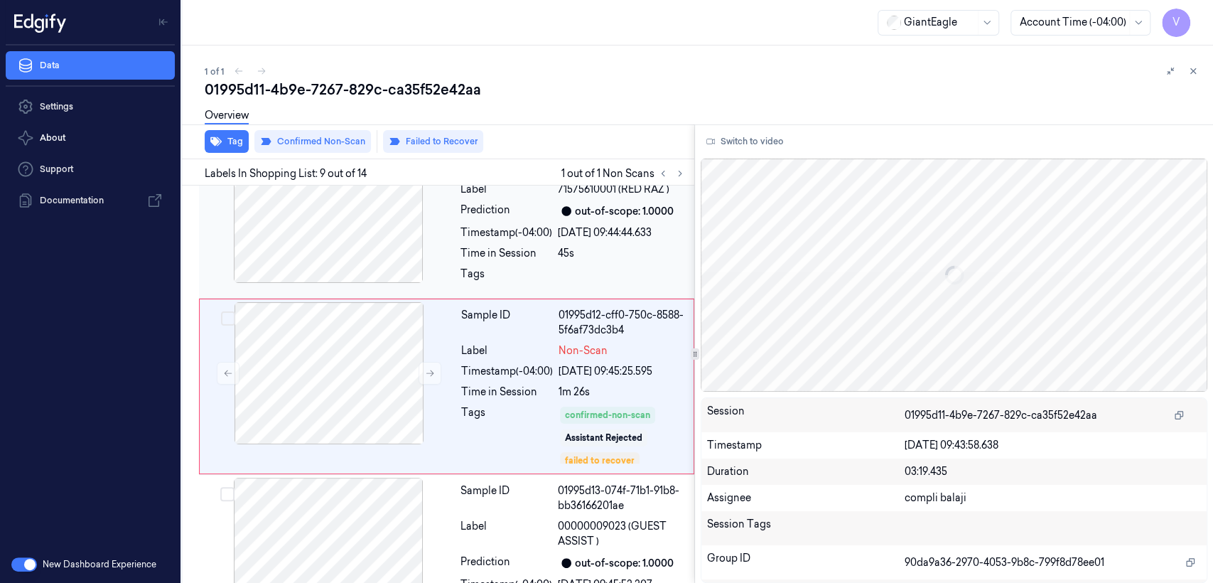
scroll to position [1282, 0]
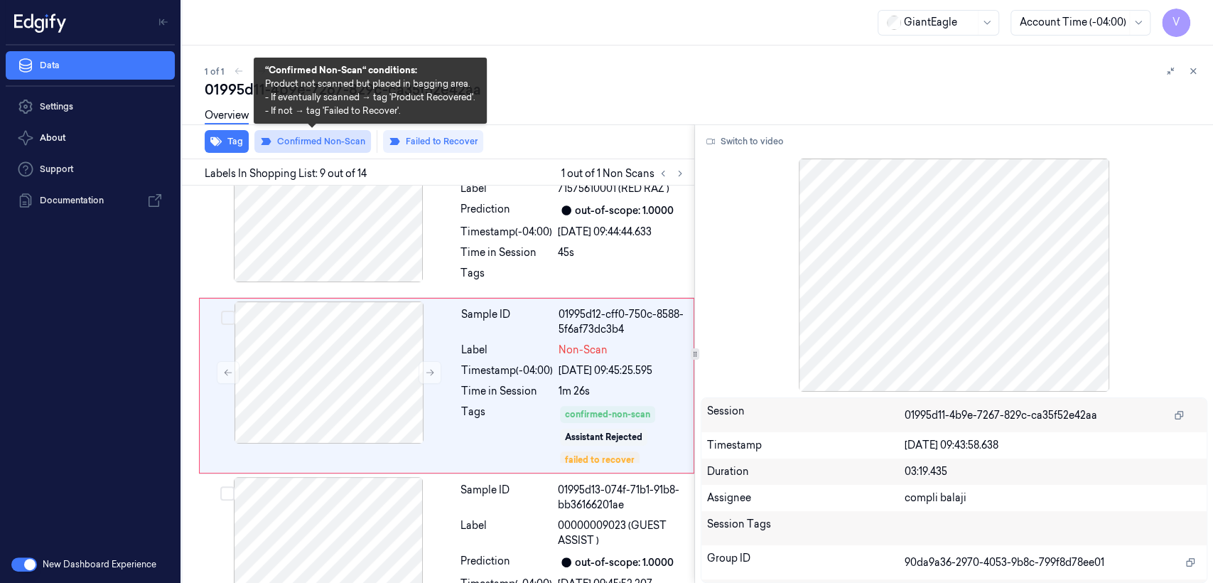
click at [319, 146] on button "Confirmed Non-Scan" at bounding box center [312, 141] width 117 height 23
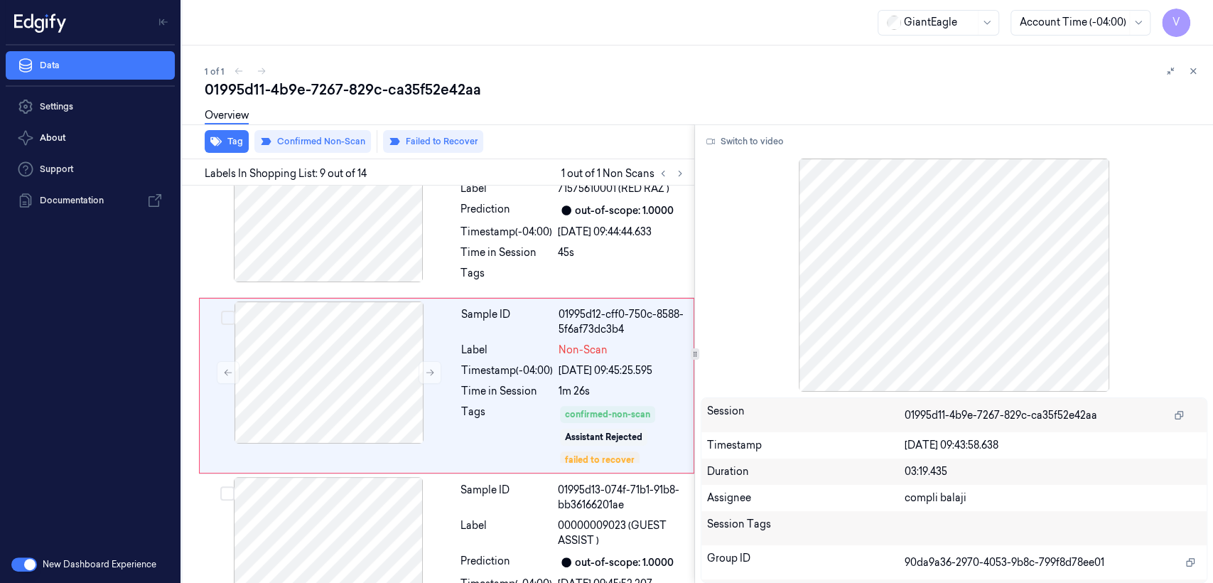
scroll to position [1269, 0]
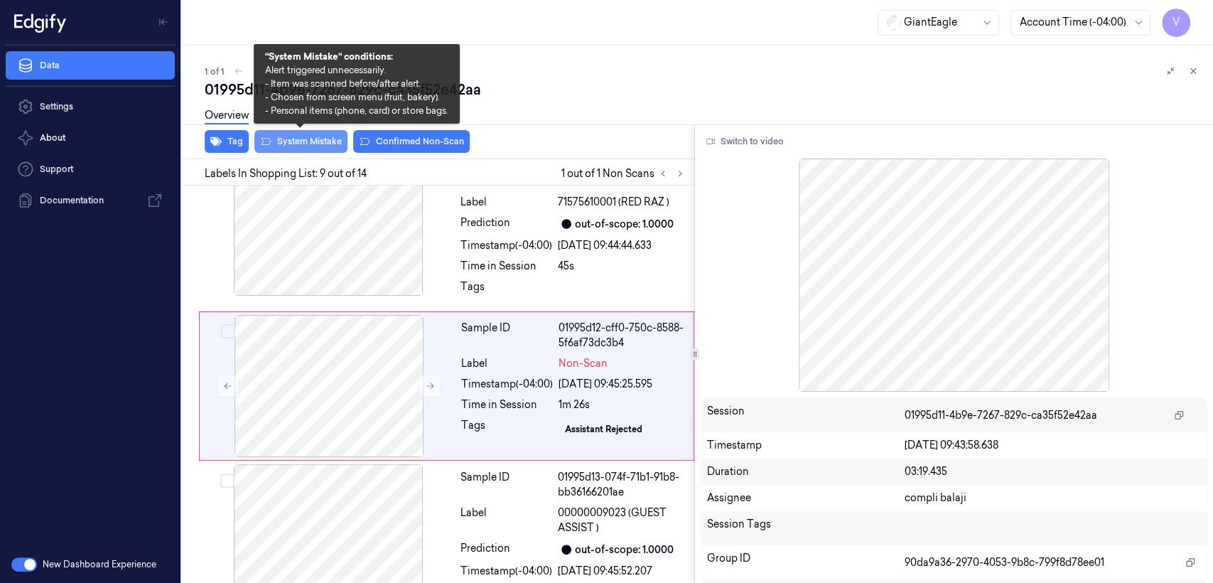
click at [300, 142] on button "System Mistake" at bounding box center [300, 141] width 93 height 23
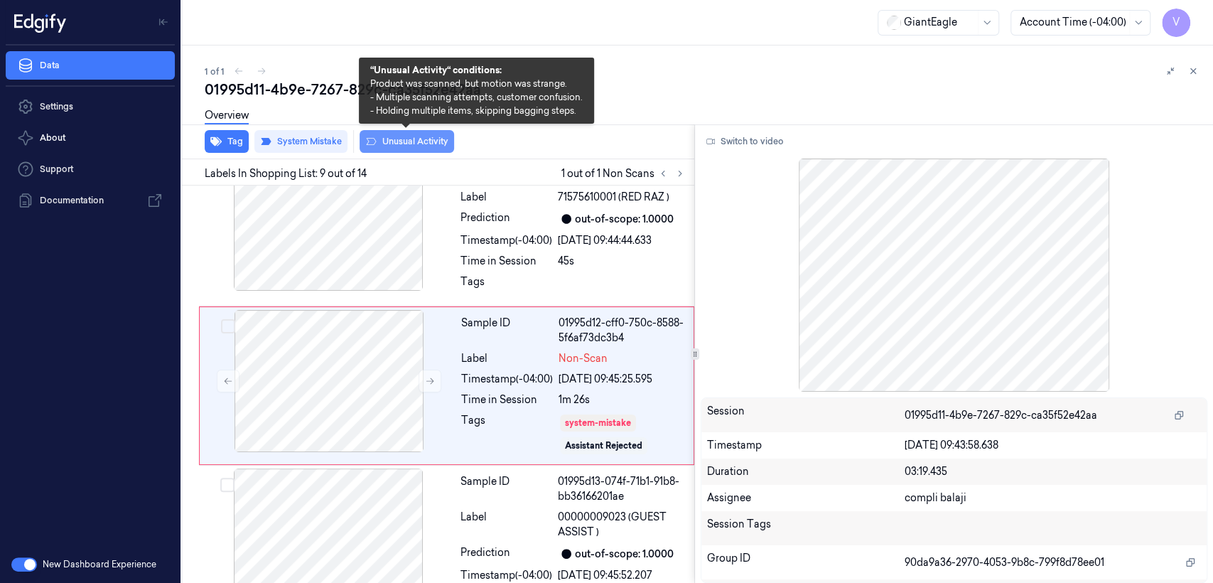
click at [434, 136] on button "Unusual Activity" at bounding box center [407, 141] width 95 height 23
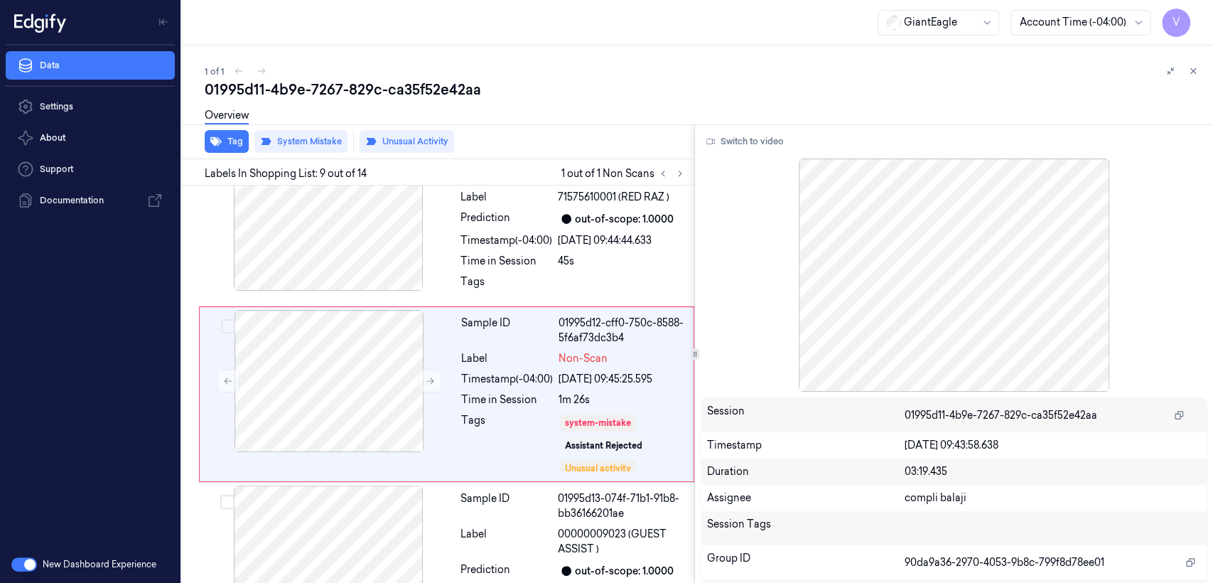
scroll to position [1282, 0]
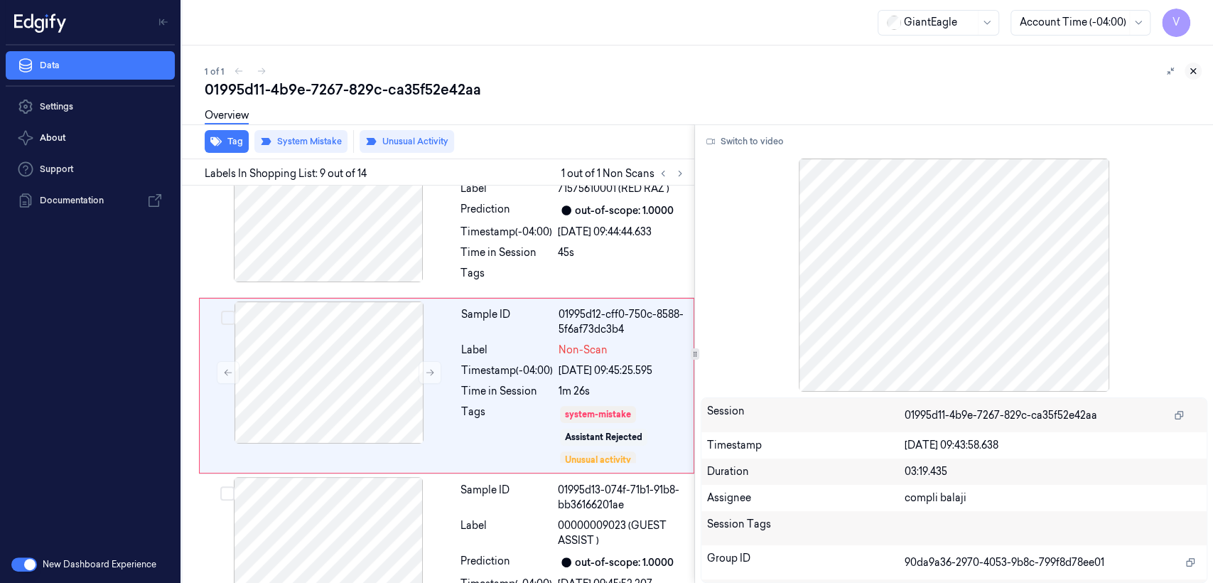
click at [1199, 67] on button at bounding box center [1193, 71] width 17 height 17
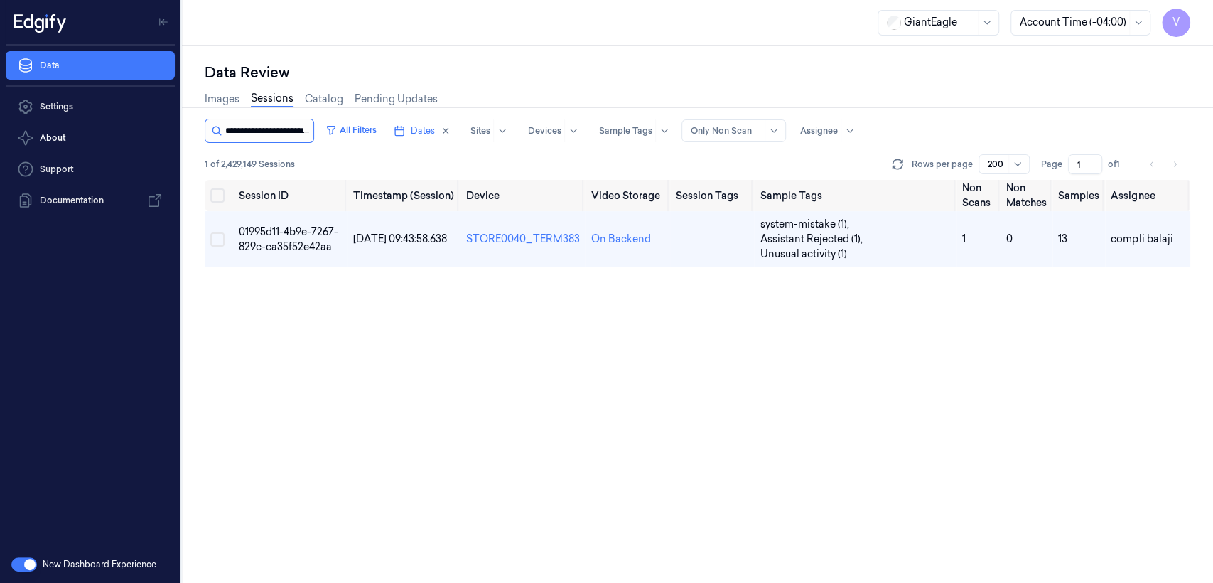
click at [286, 129] on input "string" at bounding box center [267, 130] width 85 height 23
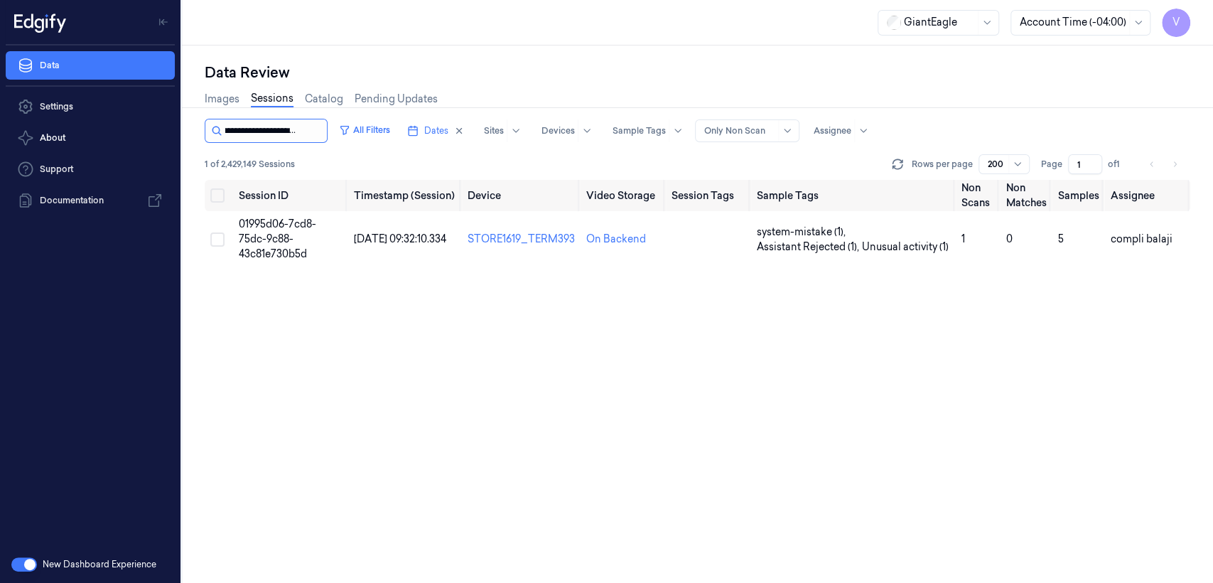
type input "**********"
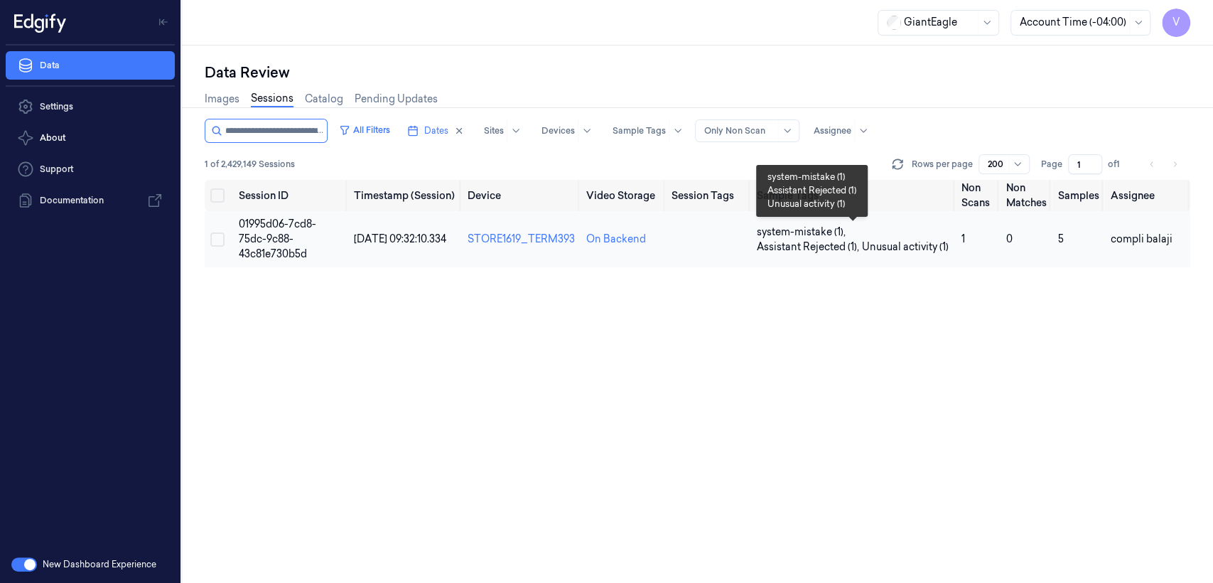
click at [790, 240] on span "Assistant Rejected (1) ," at bounding box center [809, 247] width 105 height 15
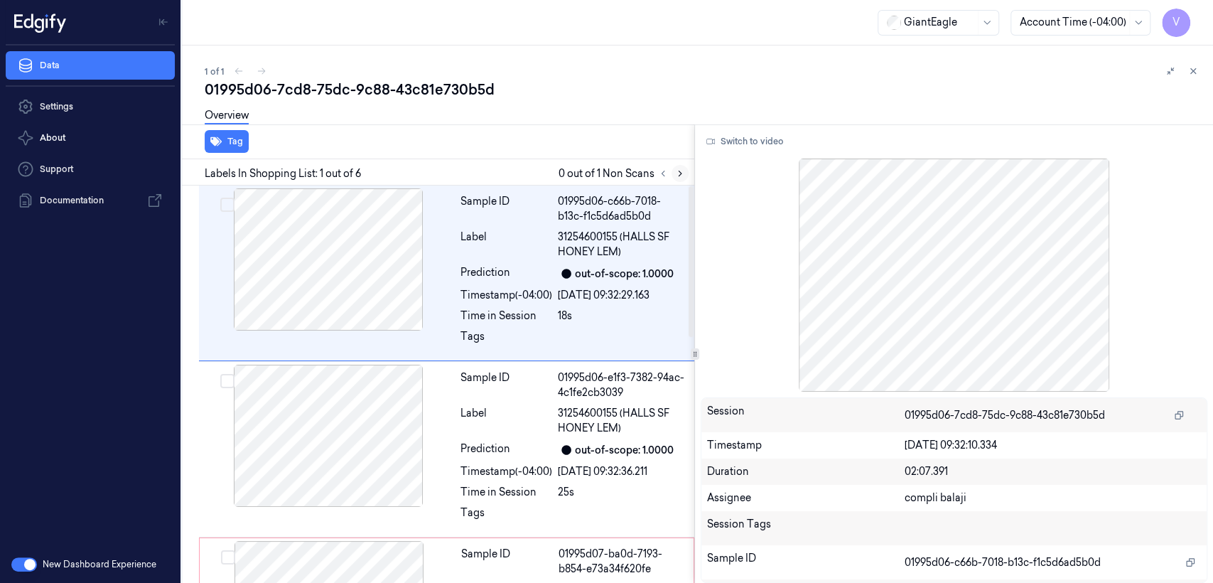
click at [685, 176] on icon at bounding box center [680, 173] width 10 height 10
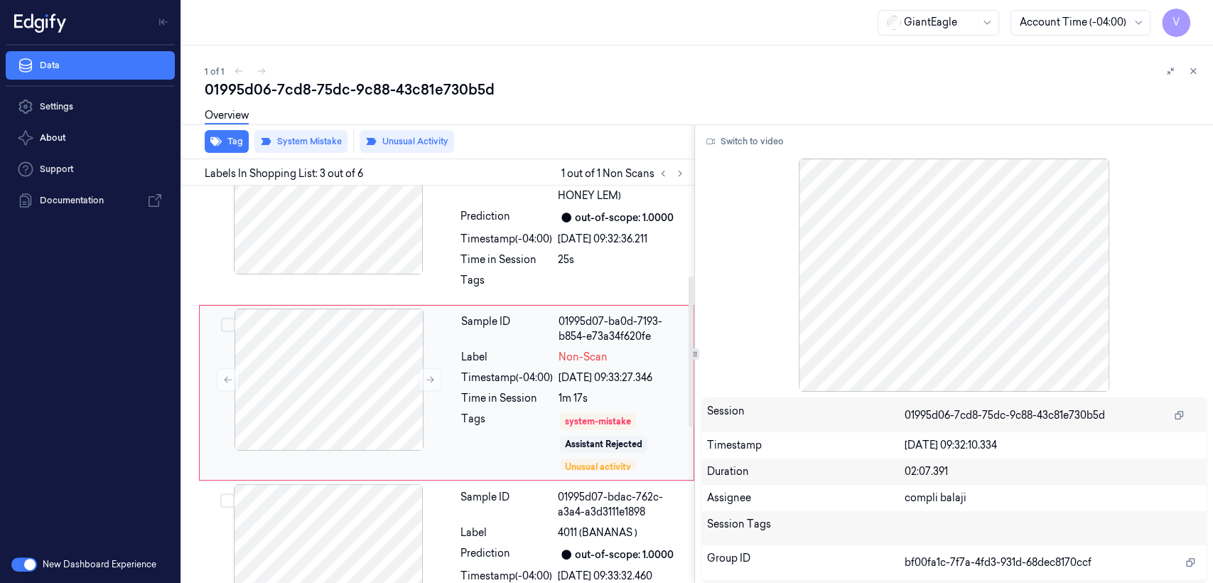
scroll to position [240, 0]
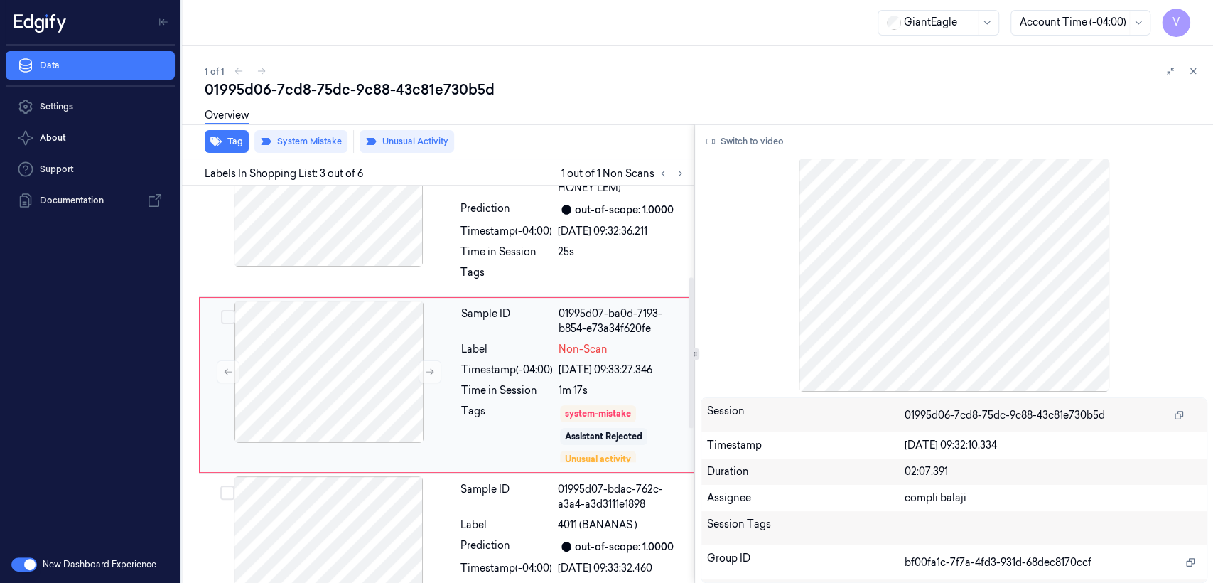
click at [550, 397] on div "Sample ID 01995d07-ba0d-7193-b854-e73a34f620fe Label Non-Scan Timestamp (-04:00…" at bounding box center [573, 385] width 235 height 168
click at [425, 372] on icon at bounding box center [430, 372] width 10 height 10
click at [554, 265] on div "Tags" at bounding box center [573, 276] width 225 height 23
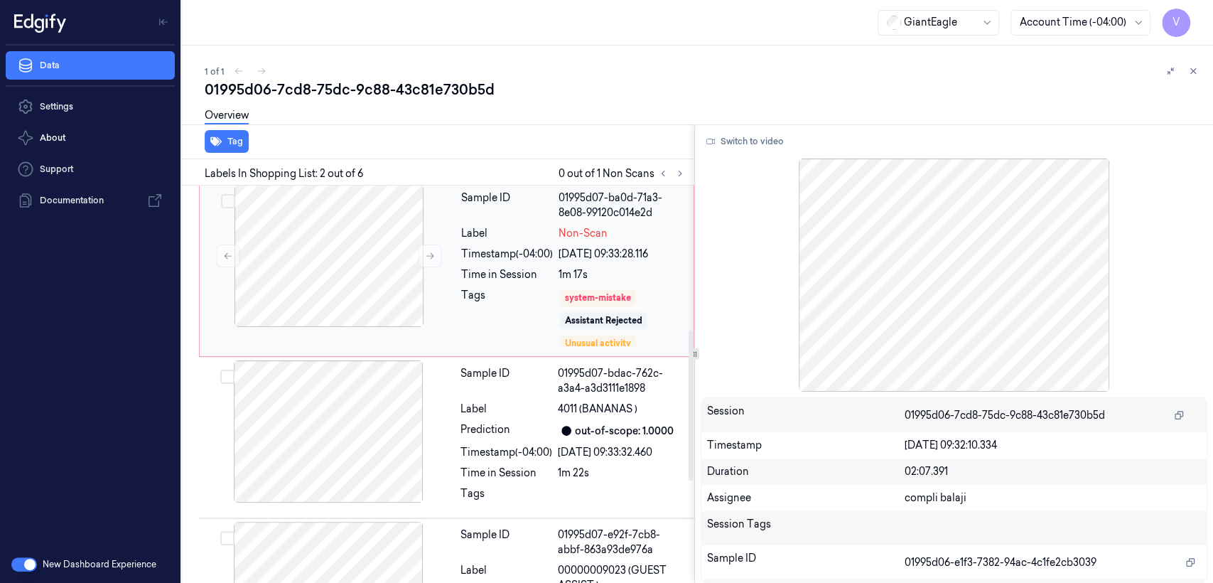
scroll to position [381, 0]
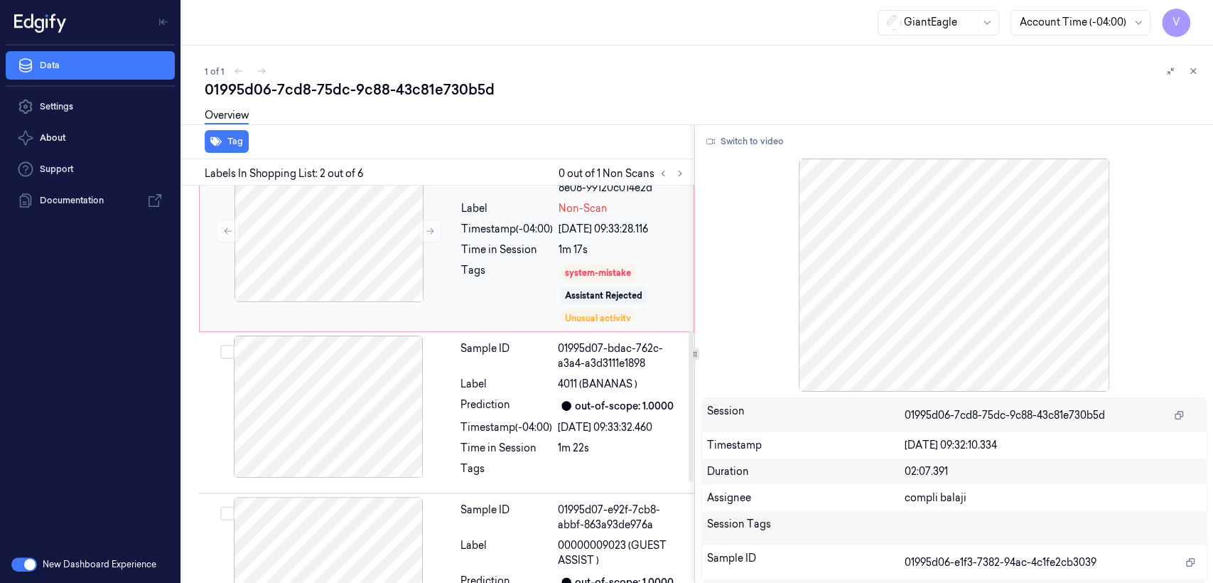
click at [552, 252] on div "Time in Session" at bounding box center [507, 249] width 92 height 15
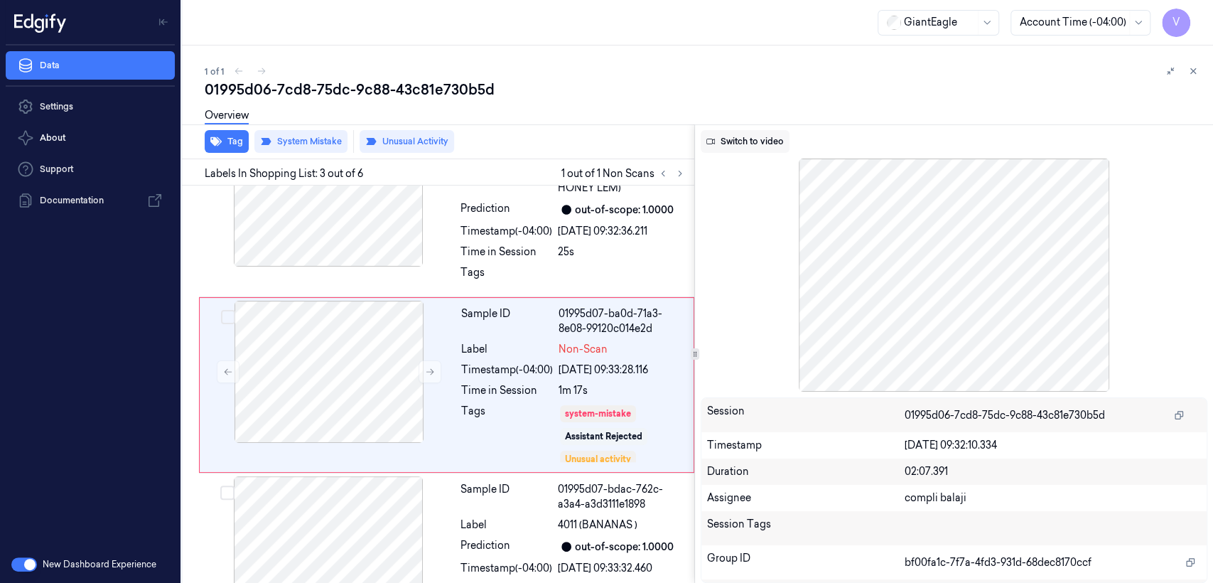
click at [728, 150] on button "Switch to video" at bounding box center [745, 141] width 89 height 23
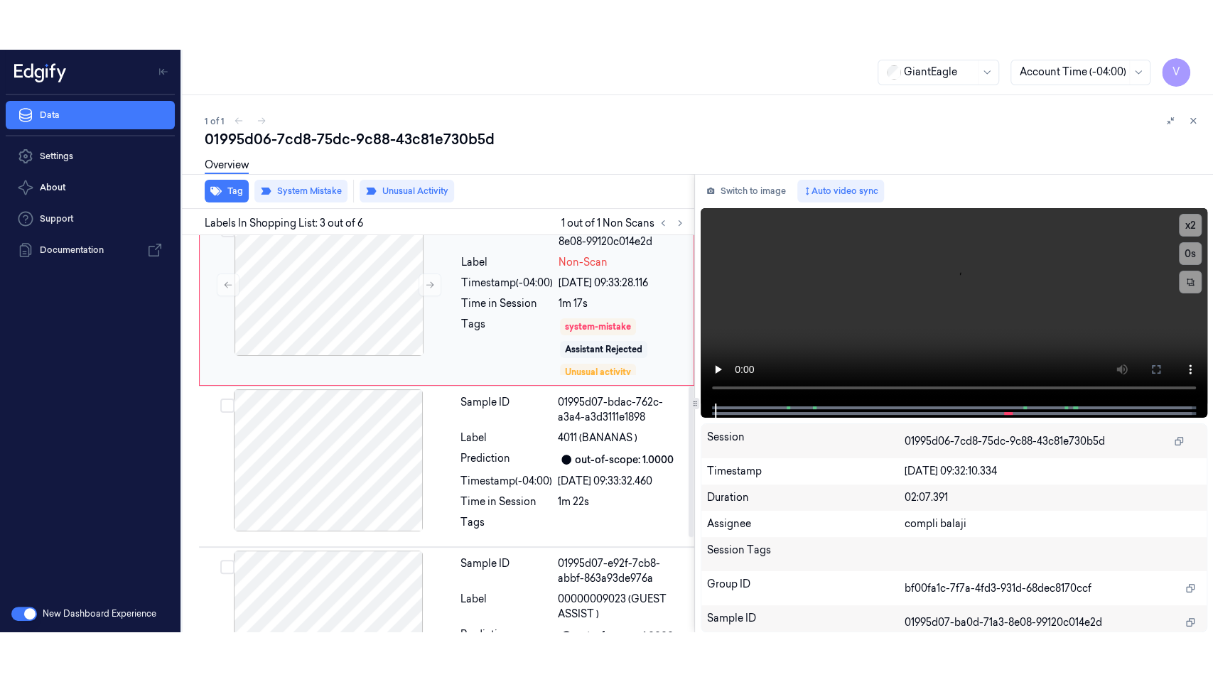
scroll to position [398, 0]
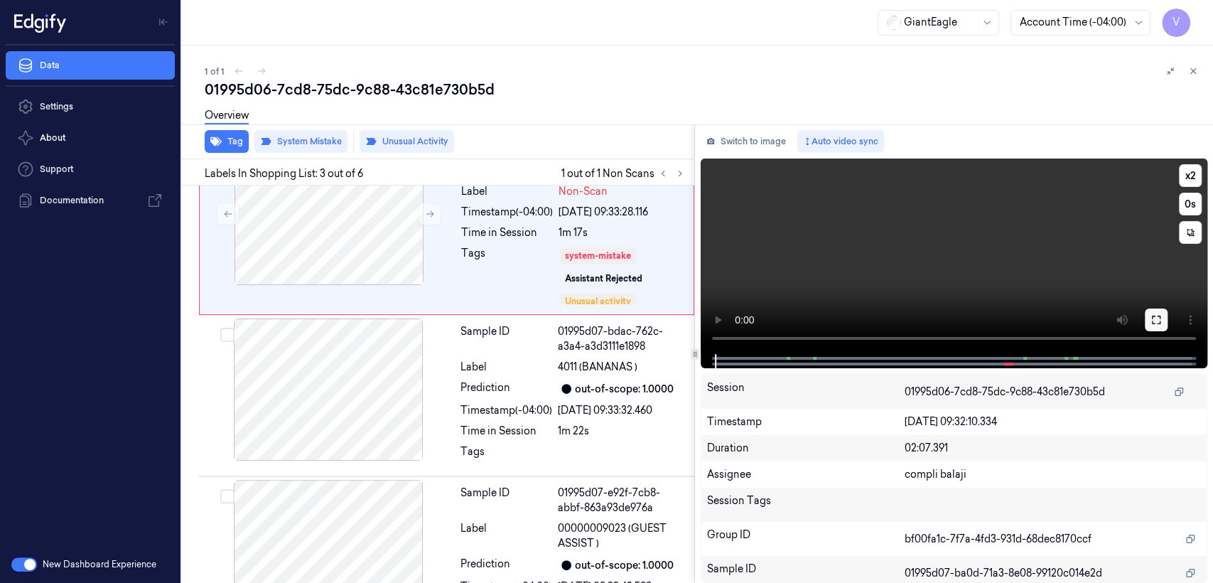
click at [1146, 318] on button at bounding box center [1156, 320] width 23 height 23
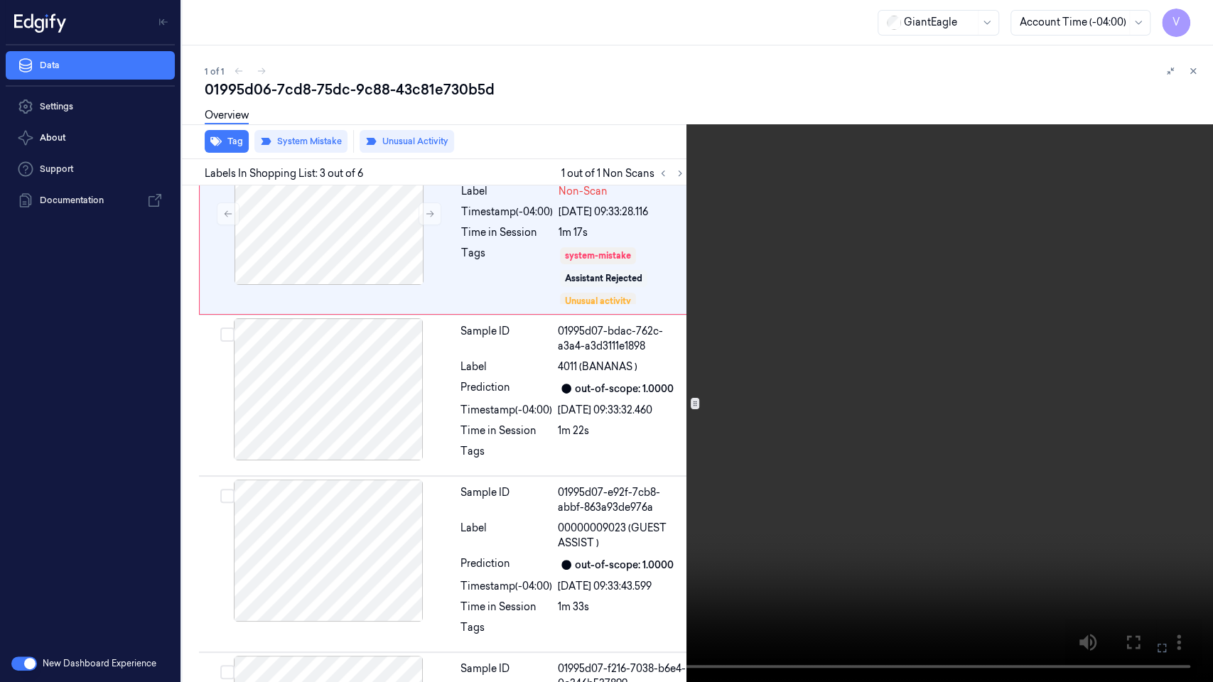
click at [923, 326] on video at bounding box center [606, 341] width 1213 height 682
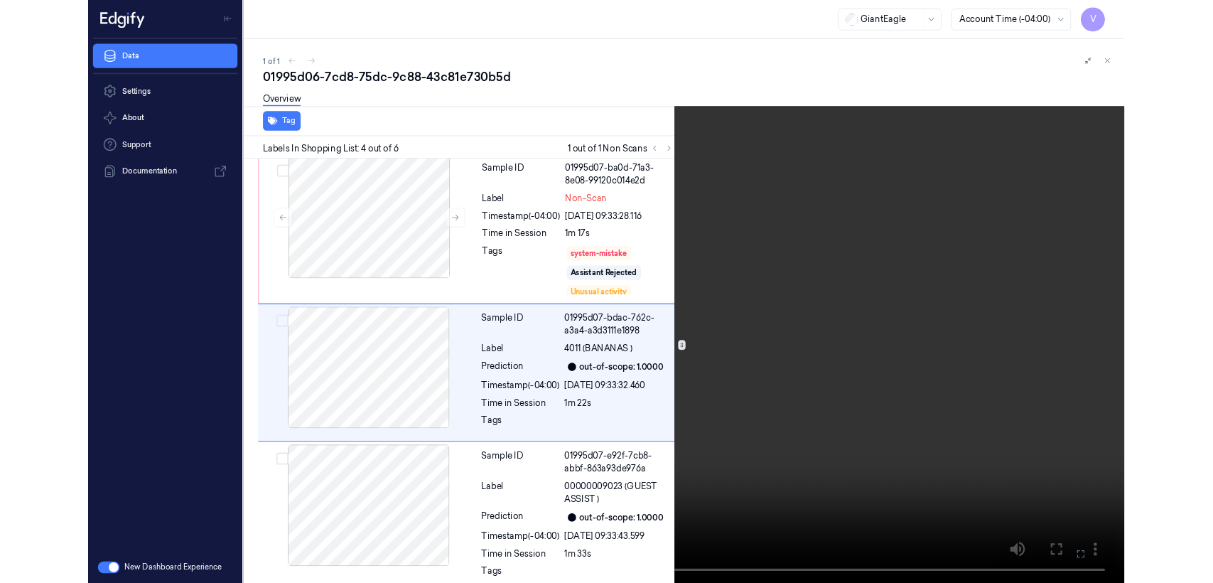
scroll to position [358, 0]
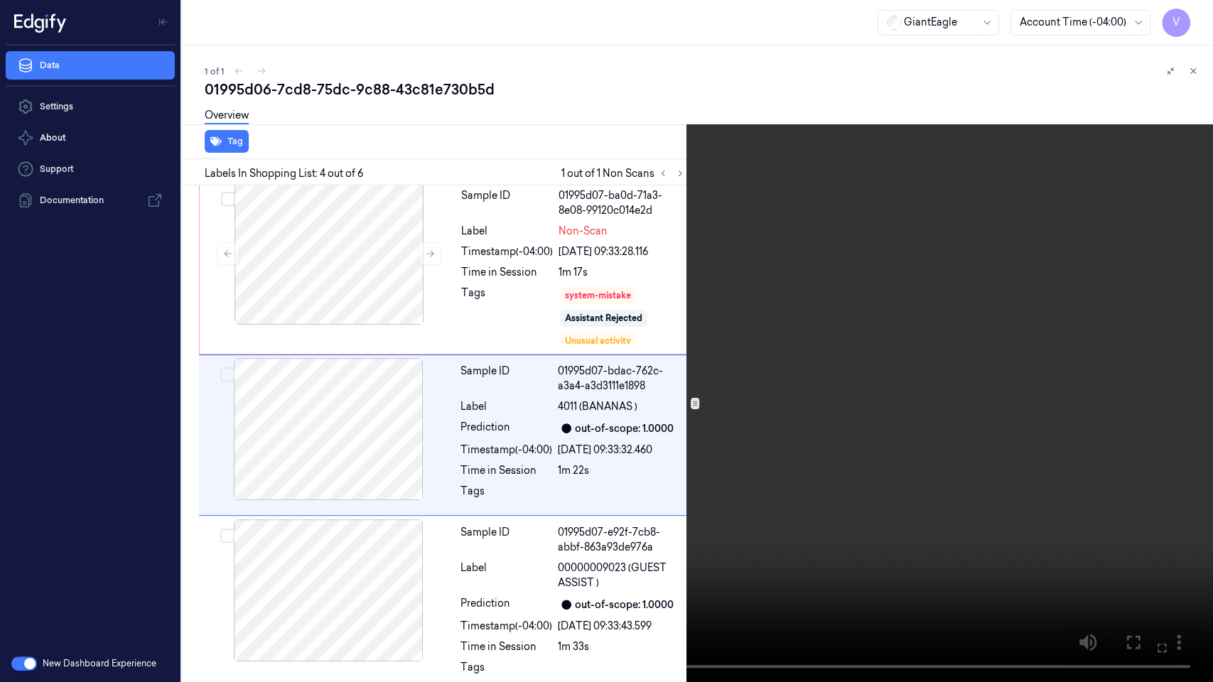
click at [0, 0] on button at bounding box center [0, 0] width 0 height 0
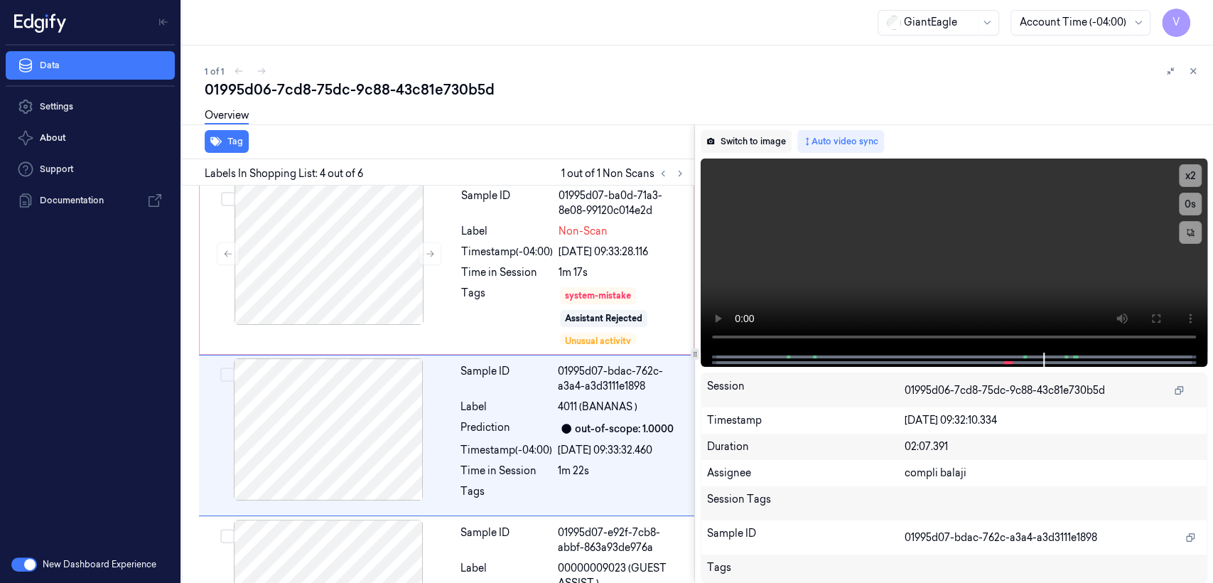
click at [762, 140] on button "Switch to image" at bounding box center [746, 141] width 91 height 23
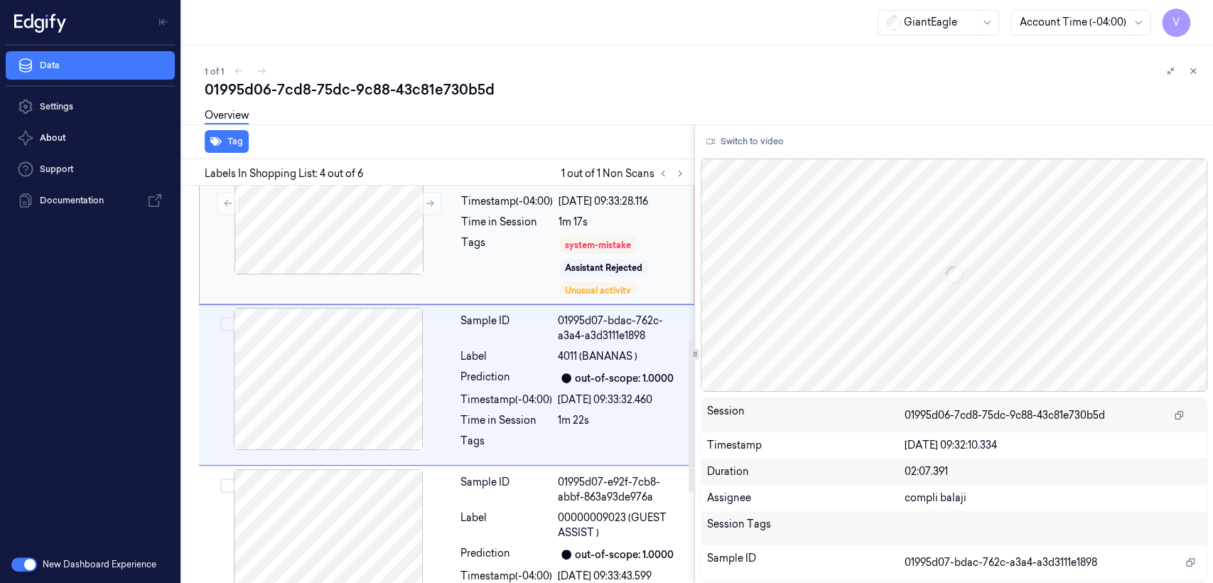
click at [466, 230] on div "Sample ID 01995d07-ba0d-71a3-8e08-99120c014e2d Label Non-Scan Timestamp (-04:00…" at bounding box center [573, 216] width 235 height 168
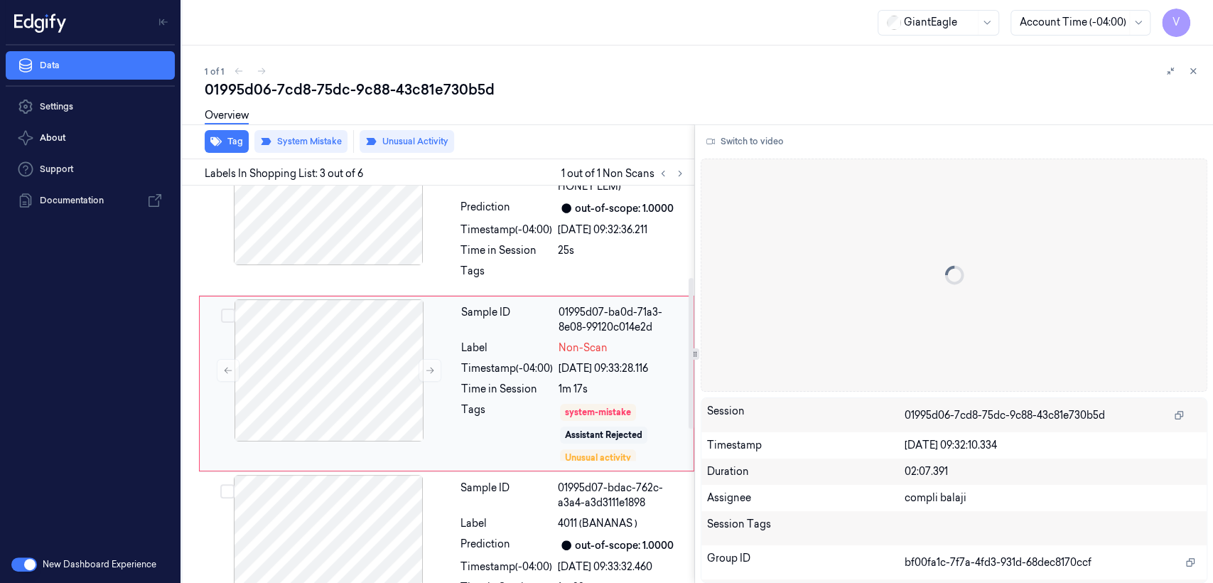
scroll to position [240, 0]
click at [1196, 69] on icon at bounding box center [1194, 71] width 10 height 10
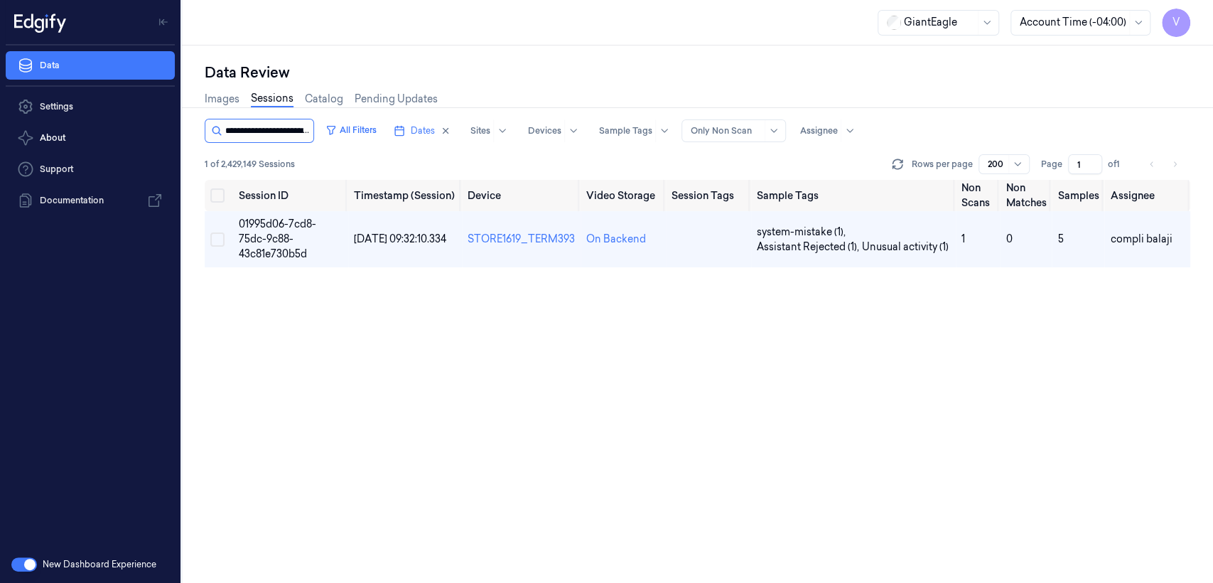
click at [258, 139] on input "string" at bounding box center [267, 130] width 85 height 23
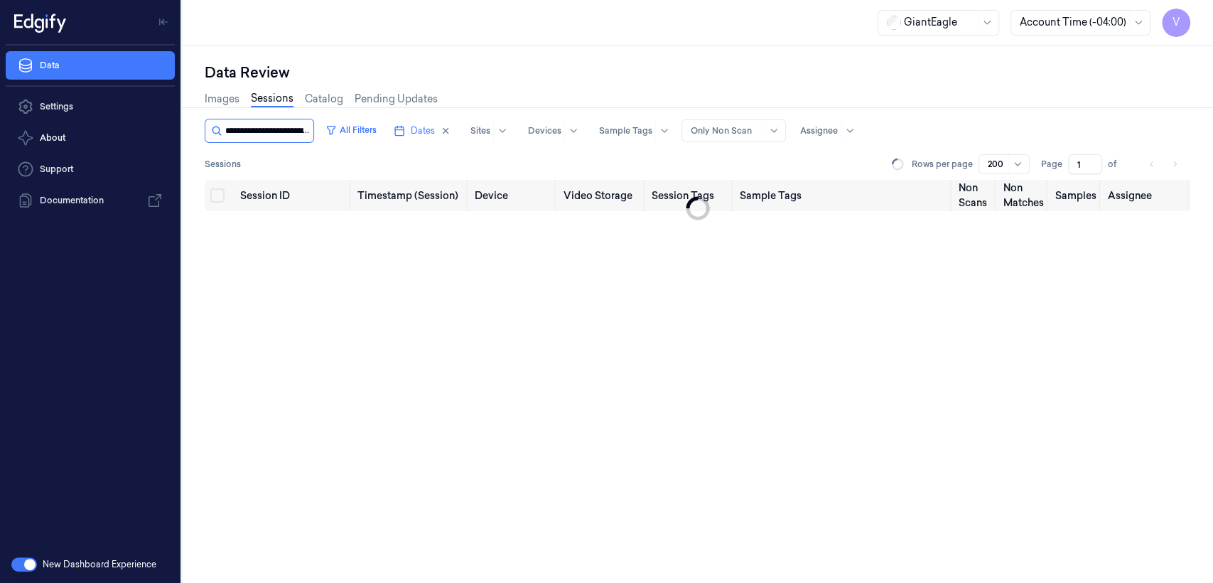
scroll to position [0, 69]
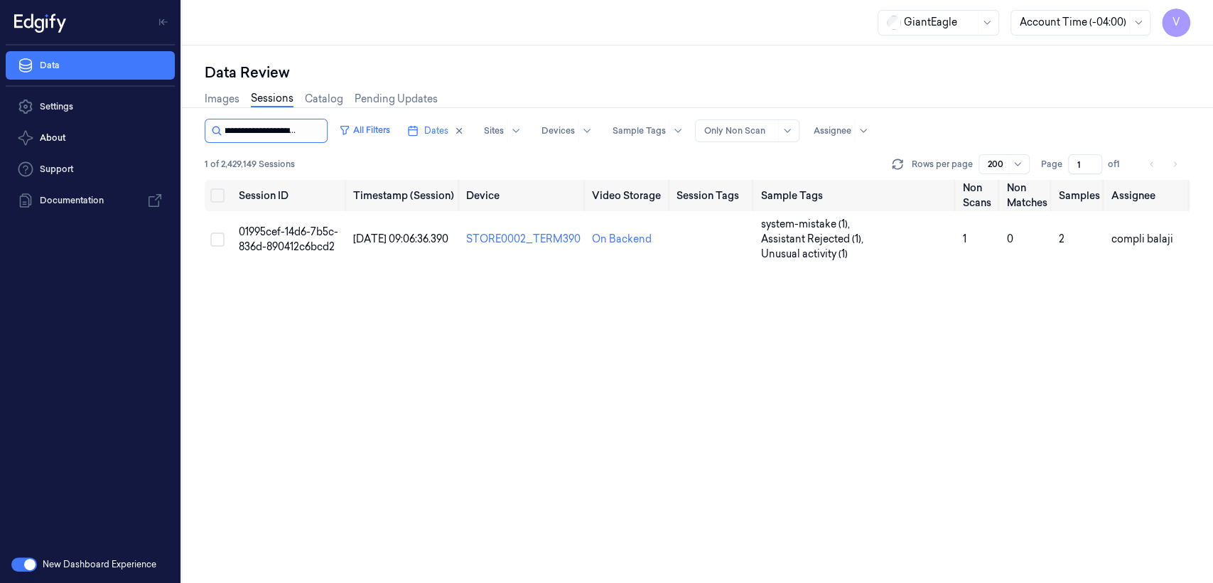
type input "**********"
click at [794, 234] on span "Assistant Rejected (1) ," at bounding box center [813, 239] width 105 height 15
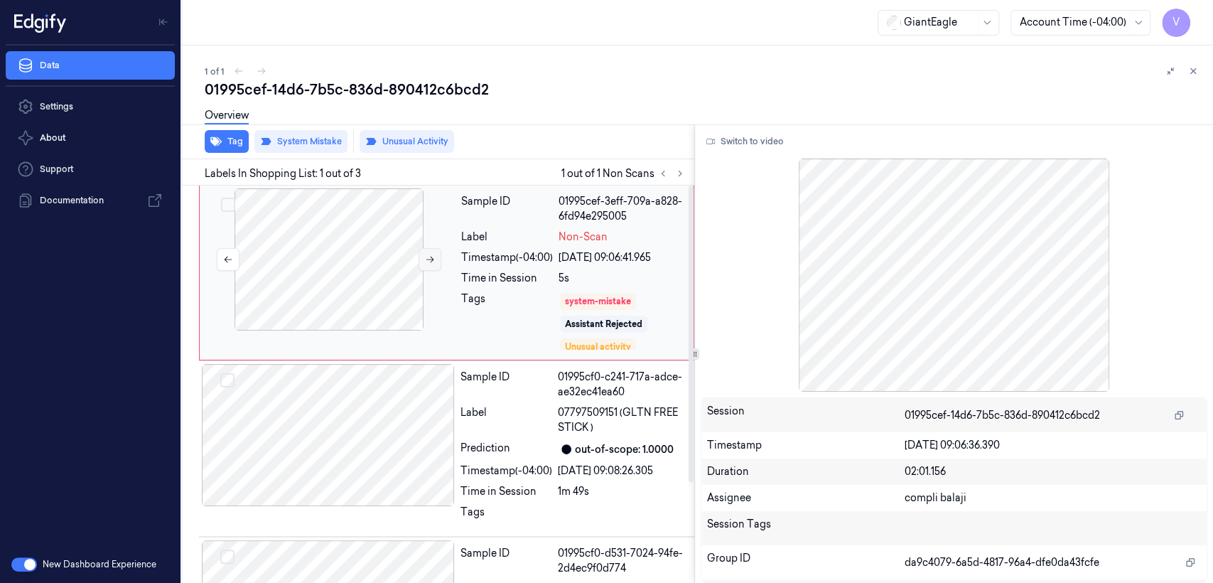
click at [419, 261] on button at bounding box center [430, 259] width 23 height 23
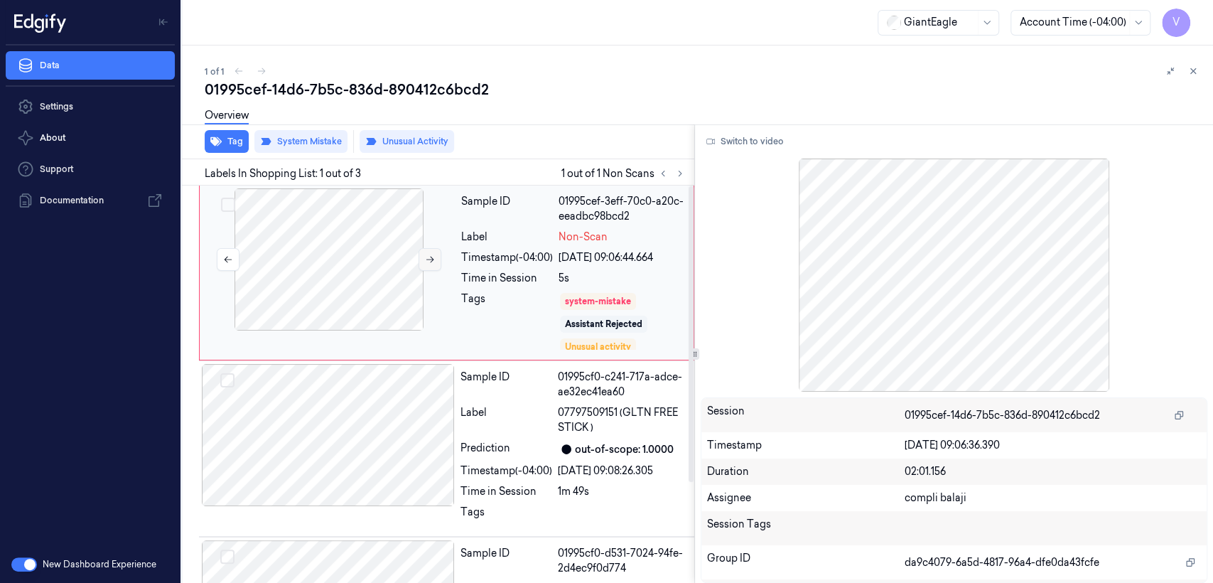
click at [419, 261] on button at bounding box center [430, 259] width 23 height 23
click at [431, 262] on icon at bounding box center [431, 260] width 8 height 6
click at [722, 139] on button "Switch to video" at bounding box center [745, 141] width 89 height 23
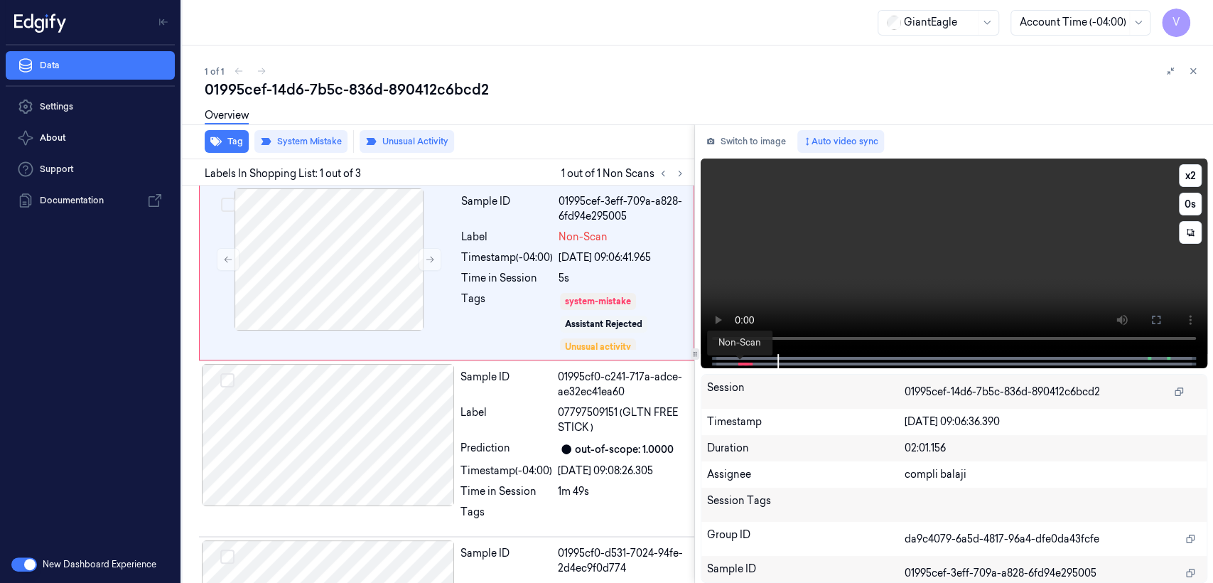
click at [740, 367] on span at bounding box center [741, 363] width 2 height 7
click at [1153, 320] on icon at bounding box center [1156, 319] width 11 height 11
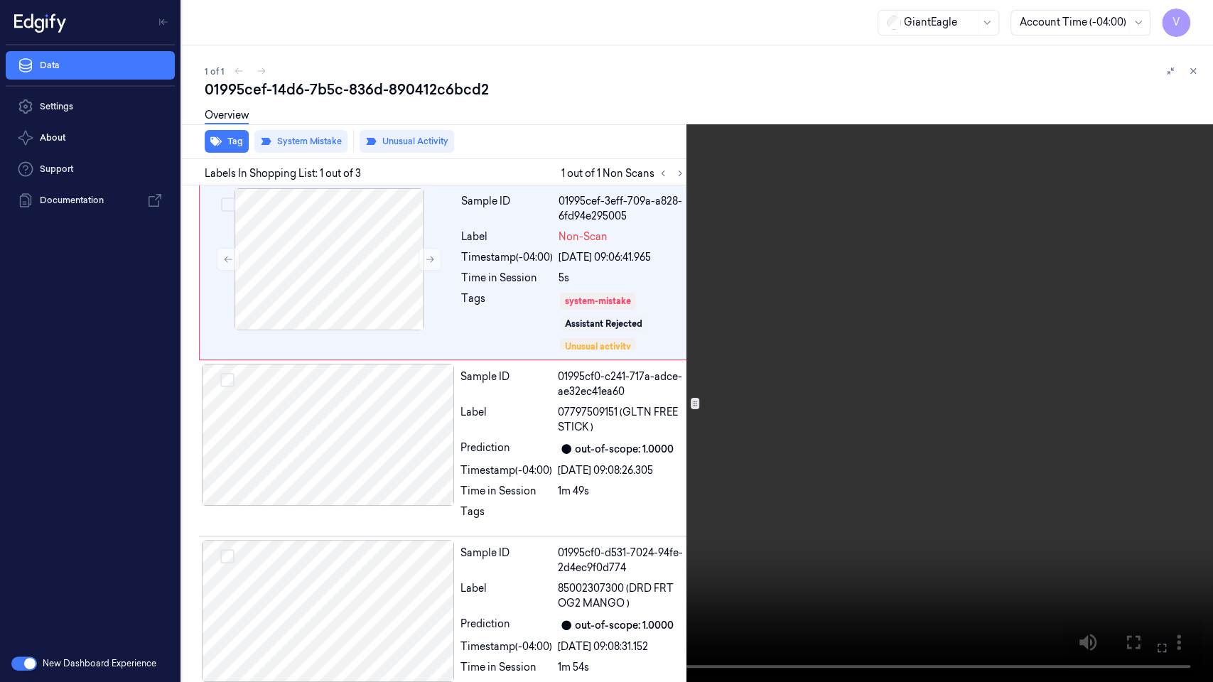
click at [831, 304] on video at bounding box center [606, 341] width 1213 height 682
click at [7, 582] on video at bounding box center [606, 341] width 1213 height 682
click at [287, 493] on video at bounding box center [606, 341] width 1213 height 682
click at [1204, 0] on video at bounding box center [606, 341] width 1213 height 682
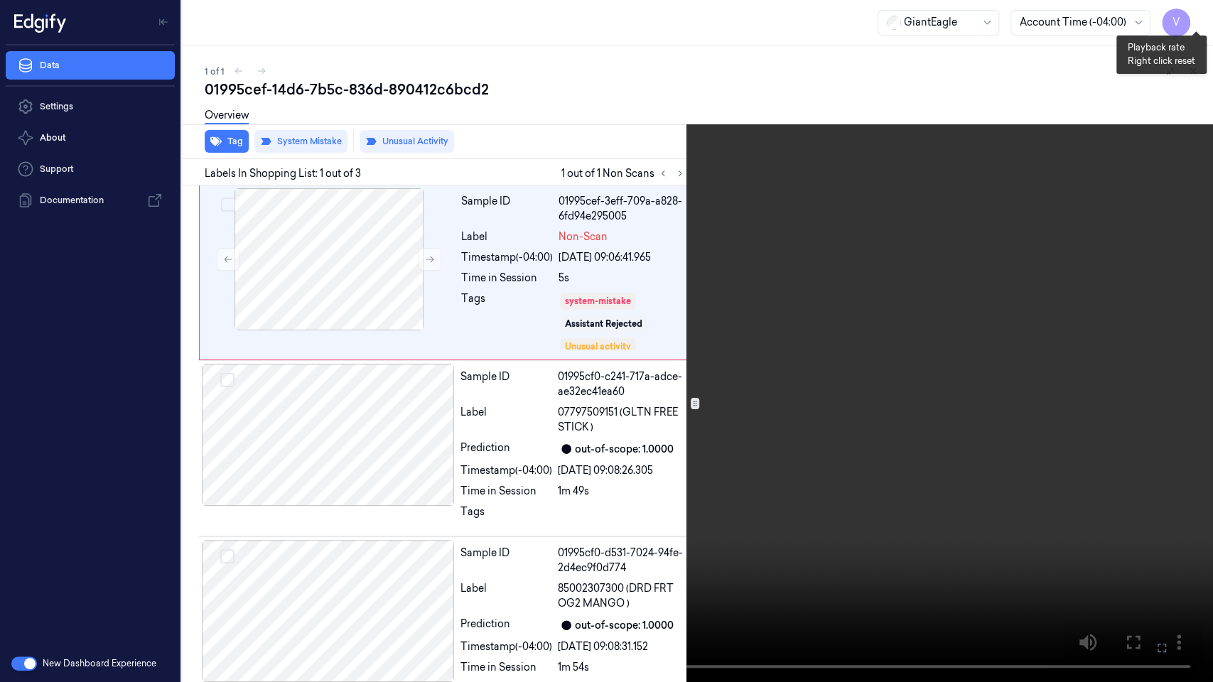
click at [1198, 18] on button "x 2" at bounding box center [1196, 17] width 23 height 23
click at [195, 507] on video at bounding box center [606, 341] width 1213 height 682
click at [0, 0] on icon at bounding box center [0, 0] width 0 height 0
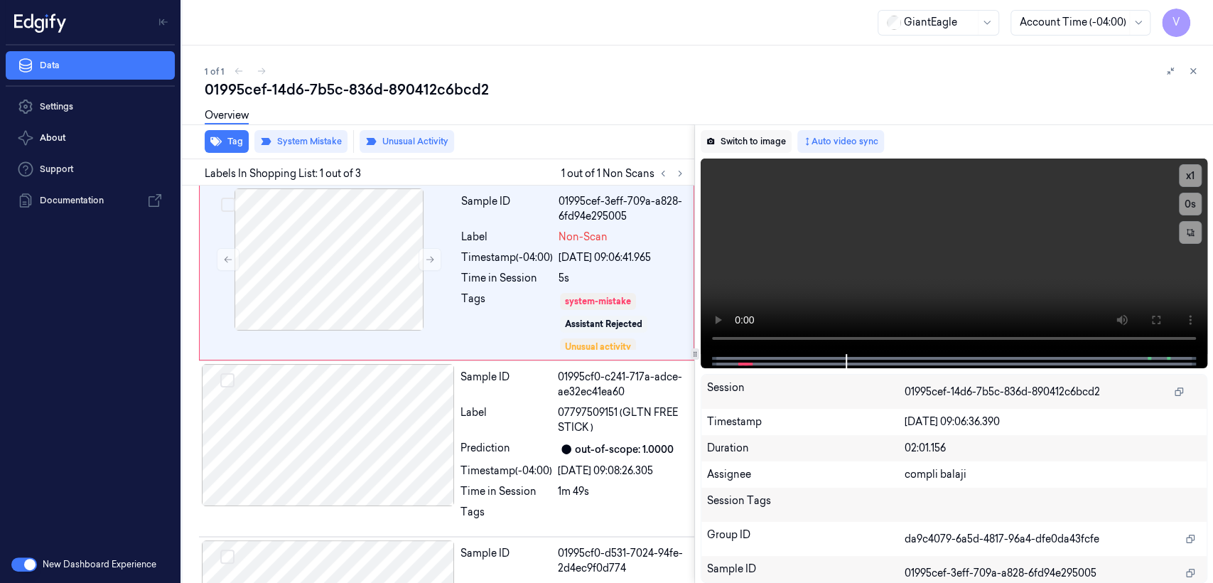
click at [756, 138] on button "Switch to image" at bounding box center [746, 141] width 91 height 23
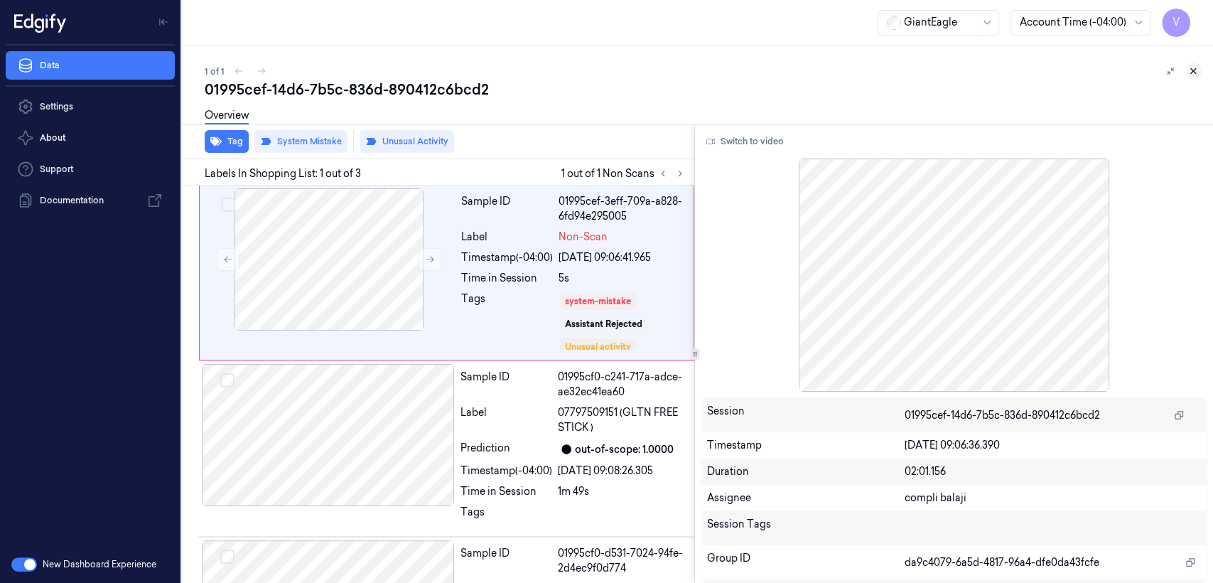
click at [1197, 70] on icon at bounding box center [1194, 71] width 10 height 10
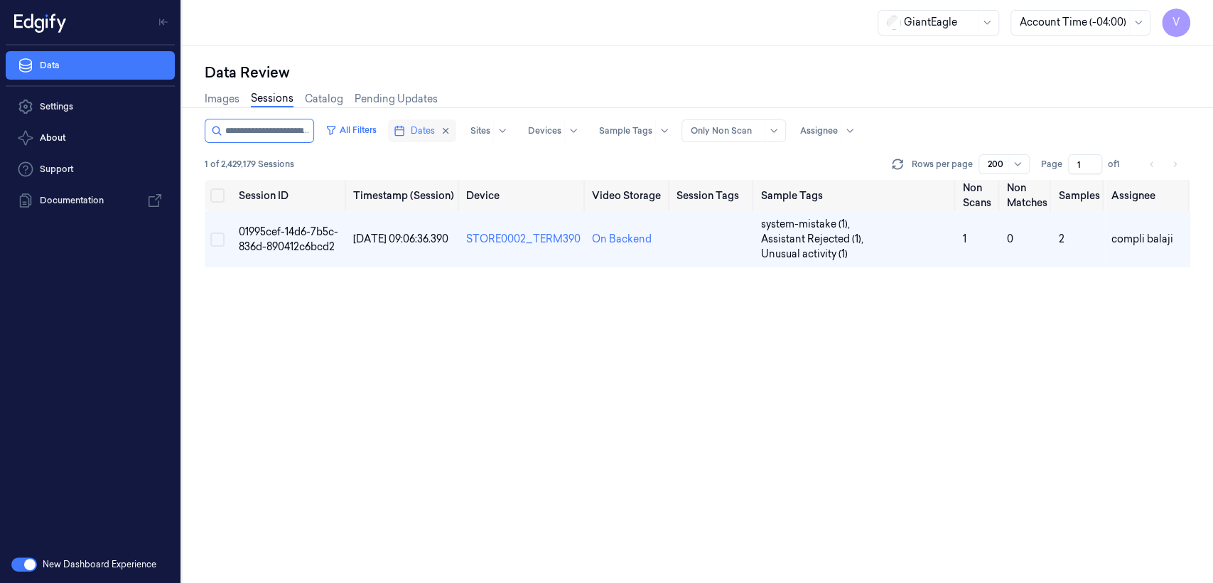
click at [424, 135] on button "Dates" at bounding box center [422, 130] width 68 height 23
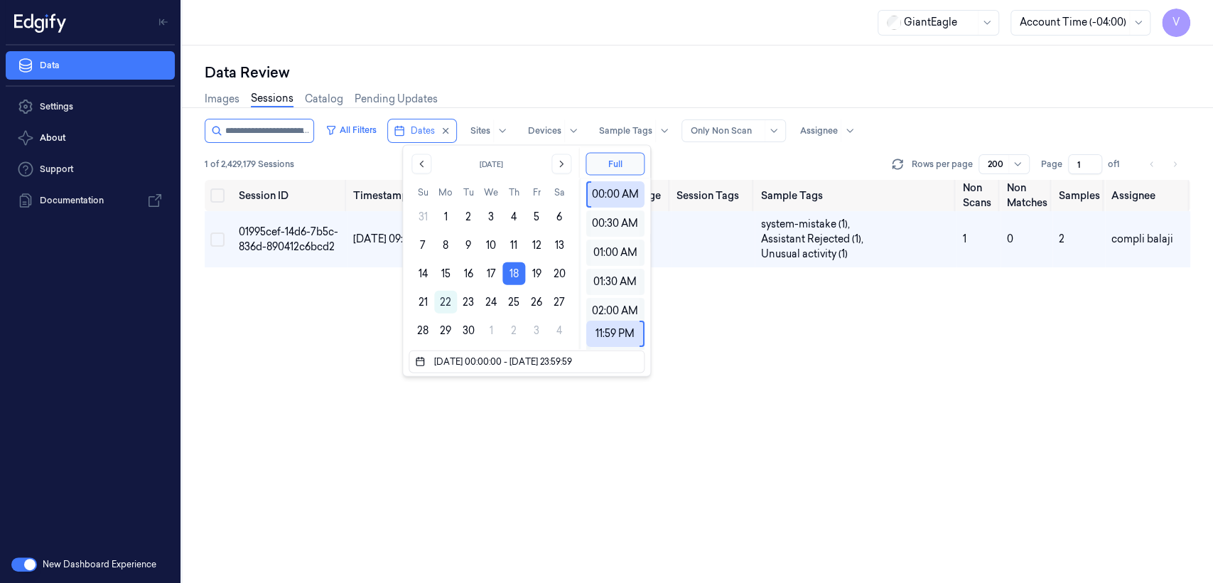
click at [449, 63] on div "Data Review" at bounding box center [698, 73] width 986 height 20
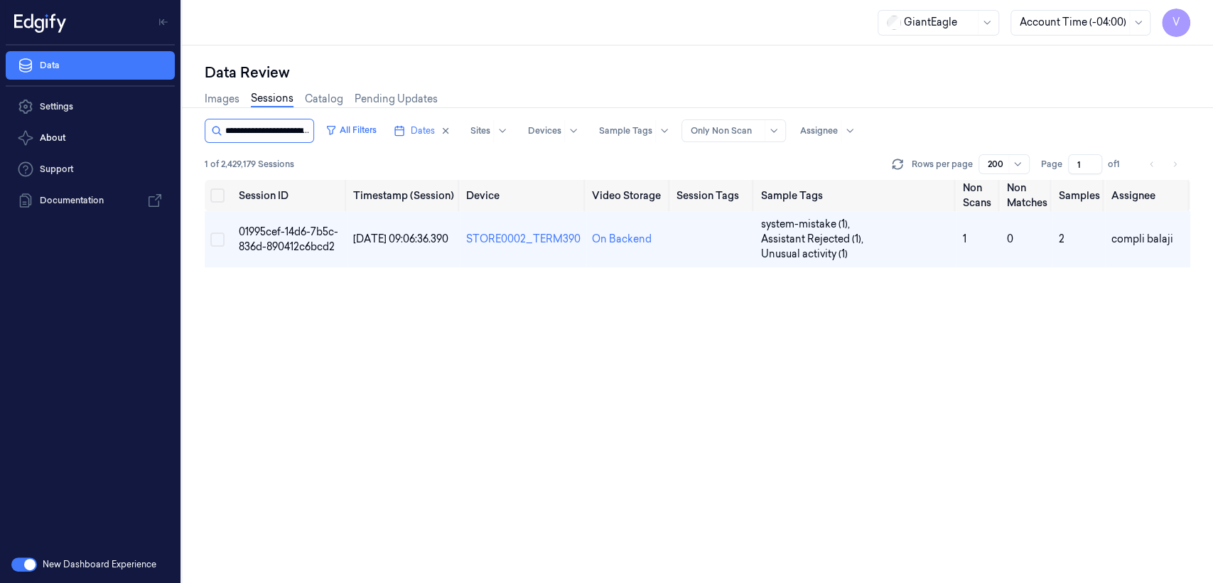
click at [284, 132] on input "string" at bounding box center [267, 130] width 85 height 23
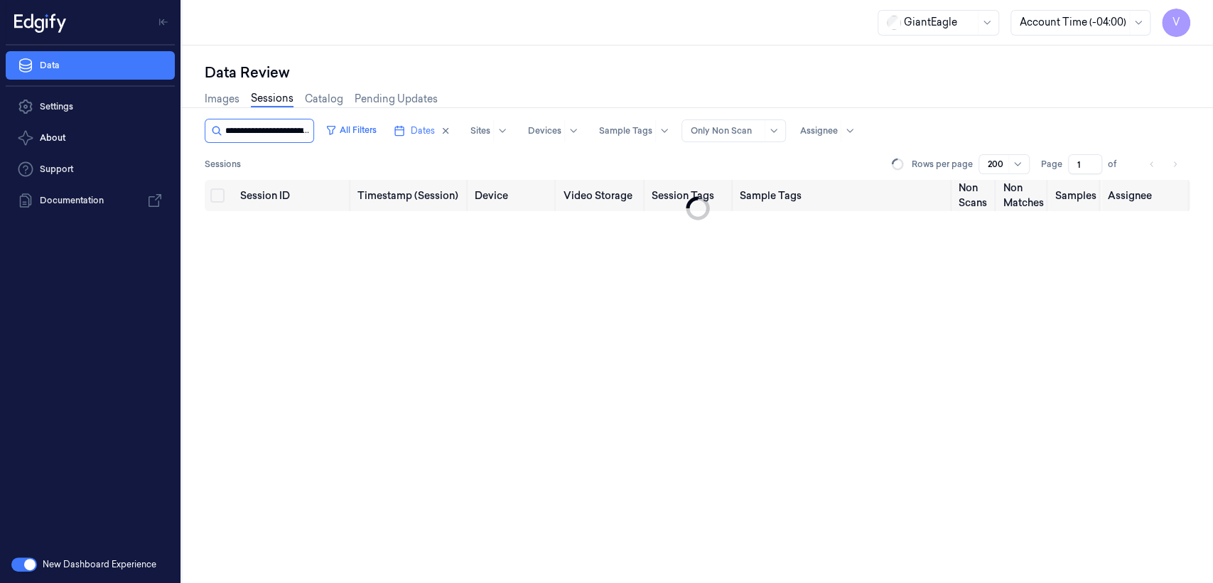
scroll to position [0, 64]
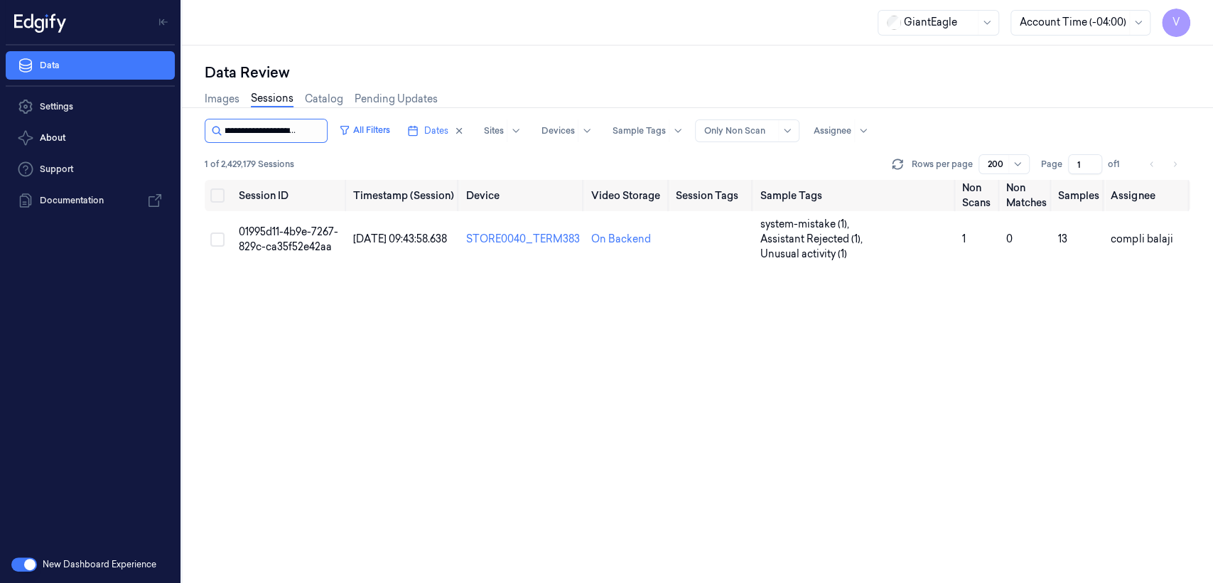
type input "**********"
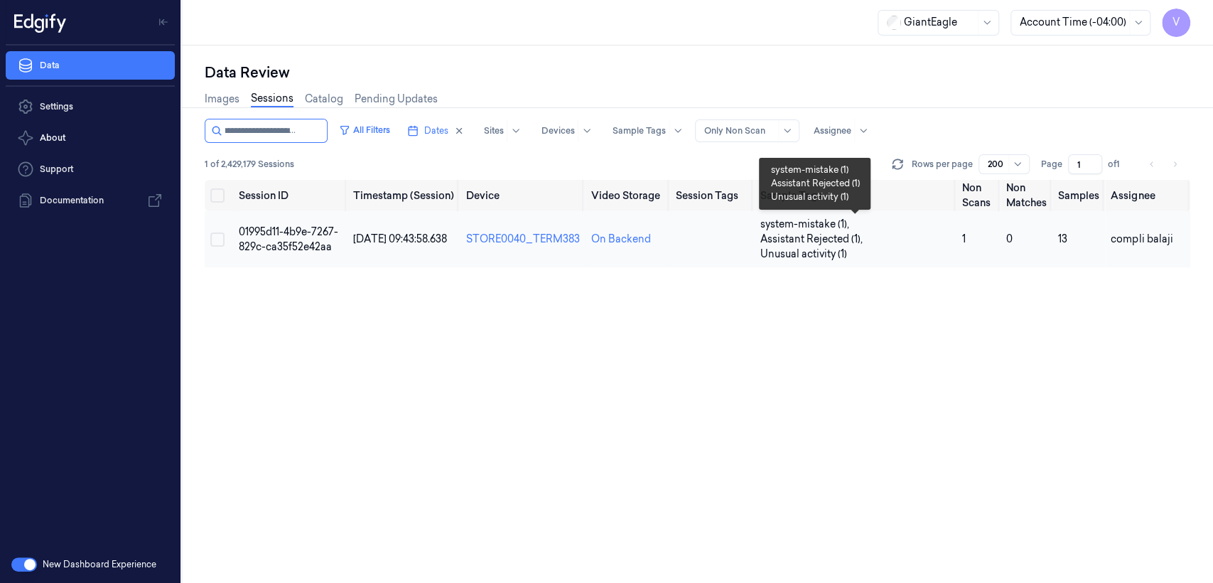
click at [802, 233] on span "Assistant Rejected (1) ," at bounding box center [812, 239] width 105 height 15
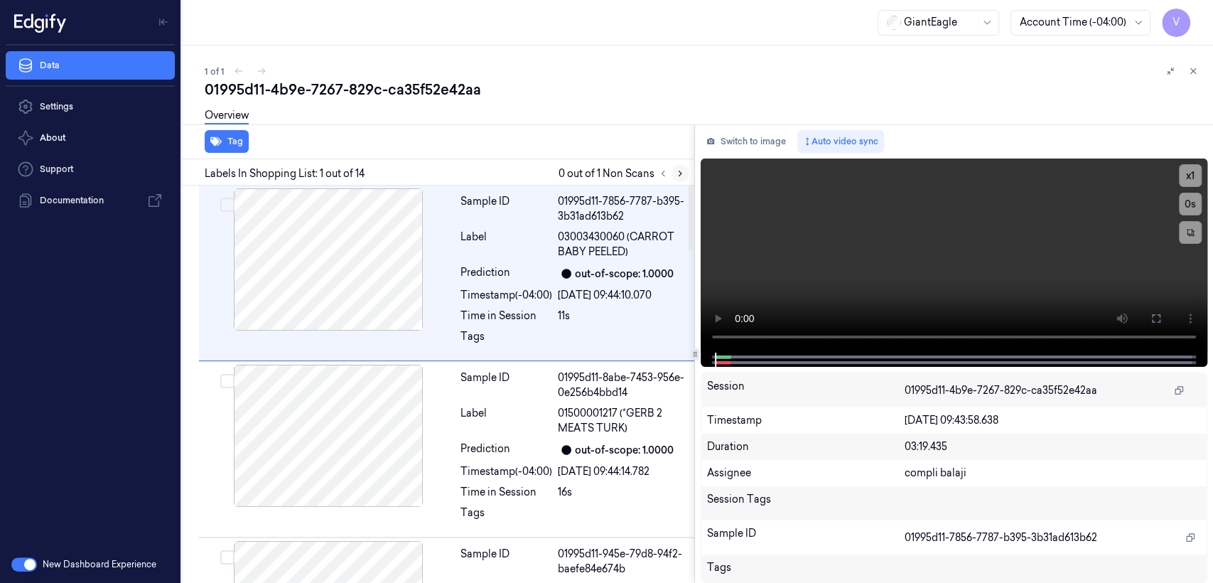
click at [687, 171] on button at bounding box center [680, 173] width 17 height 17
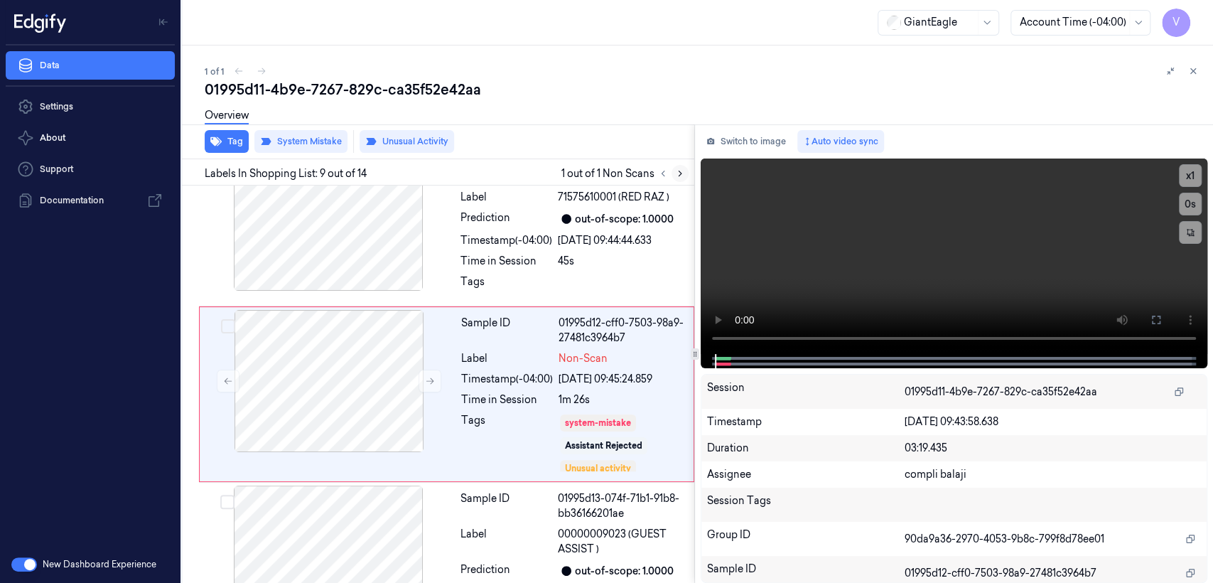
scroll to position [1282, 0]
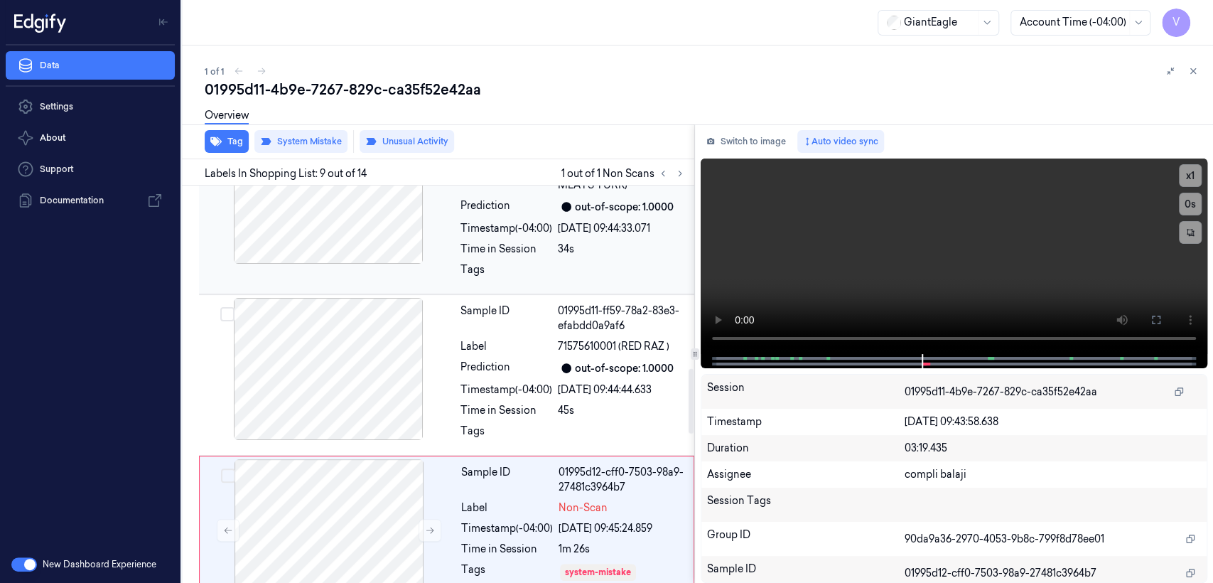
click at [449, 236] on div at bounding box center [328, 193] width 253 height 142
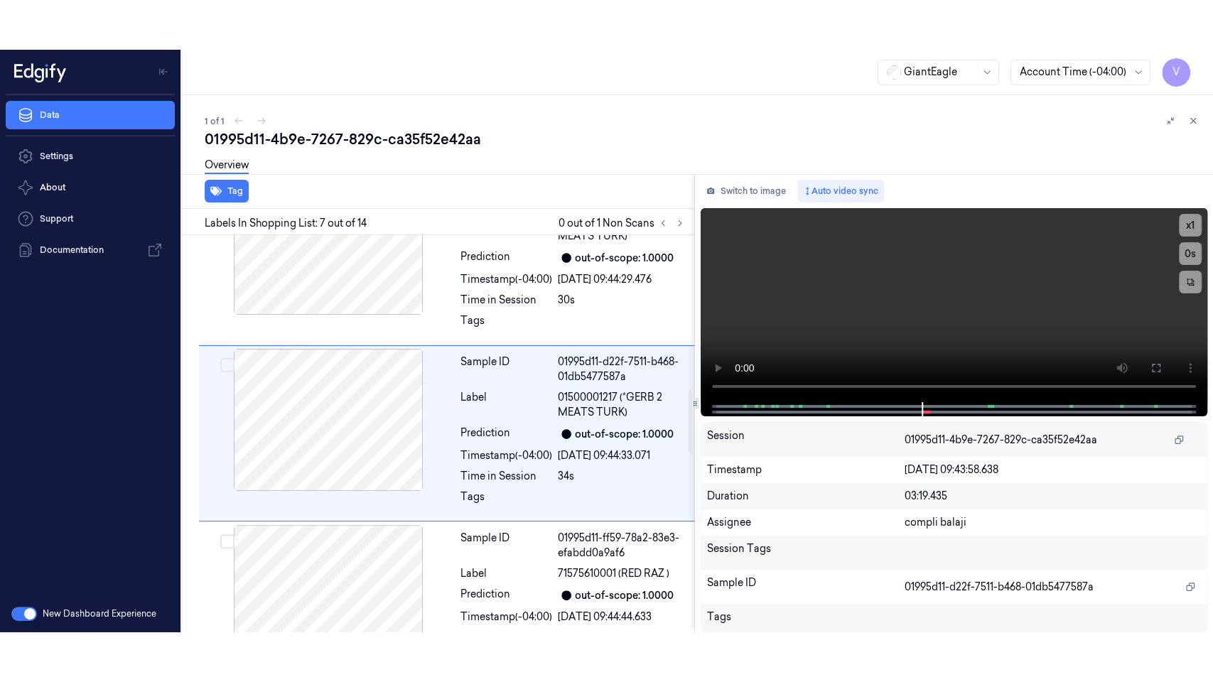
scroll to position [945, 0]
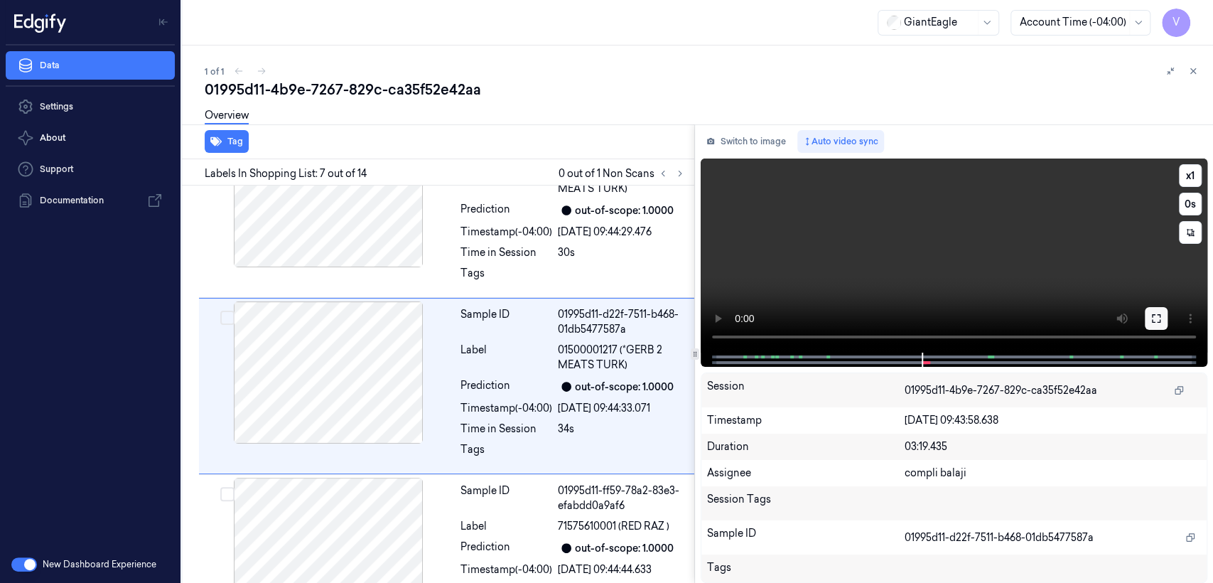
click at [1166, 323] on button at bounding box center [1156, 318] width 23 height 23
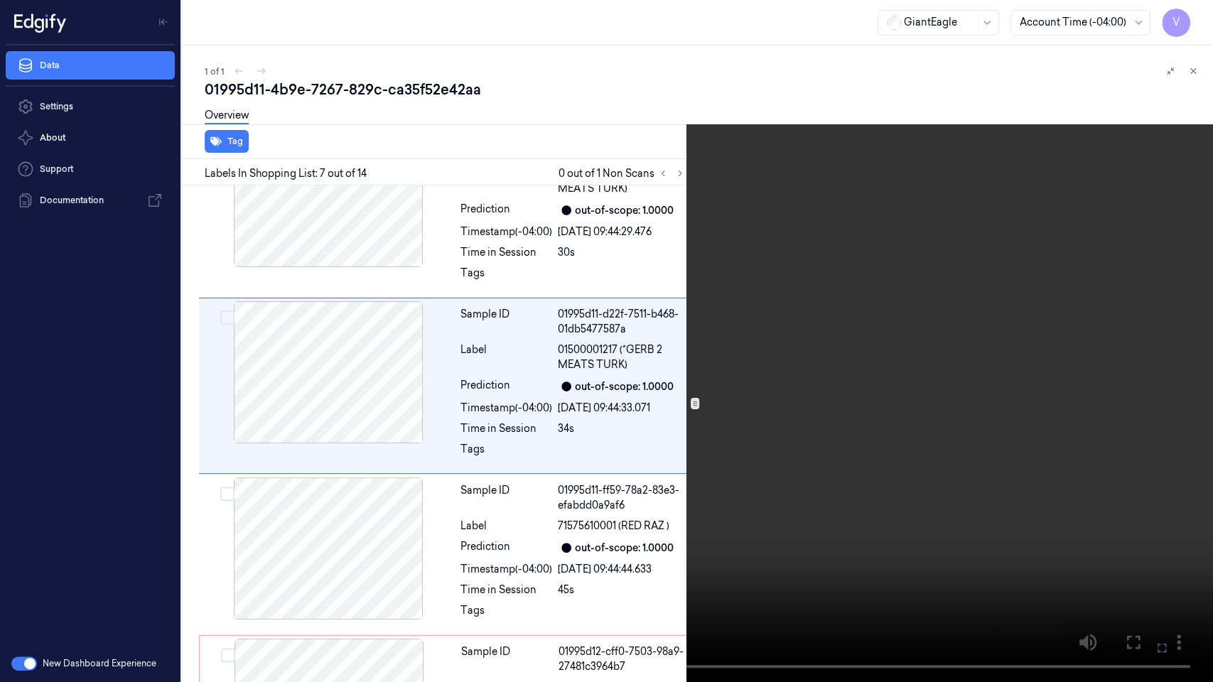
click at [580, 306] on video at bounding box center [606, 341] width 1213 height 682
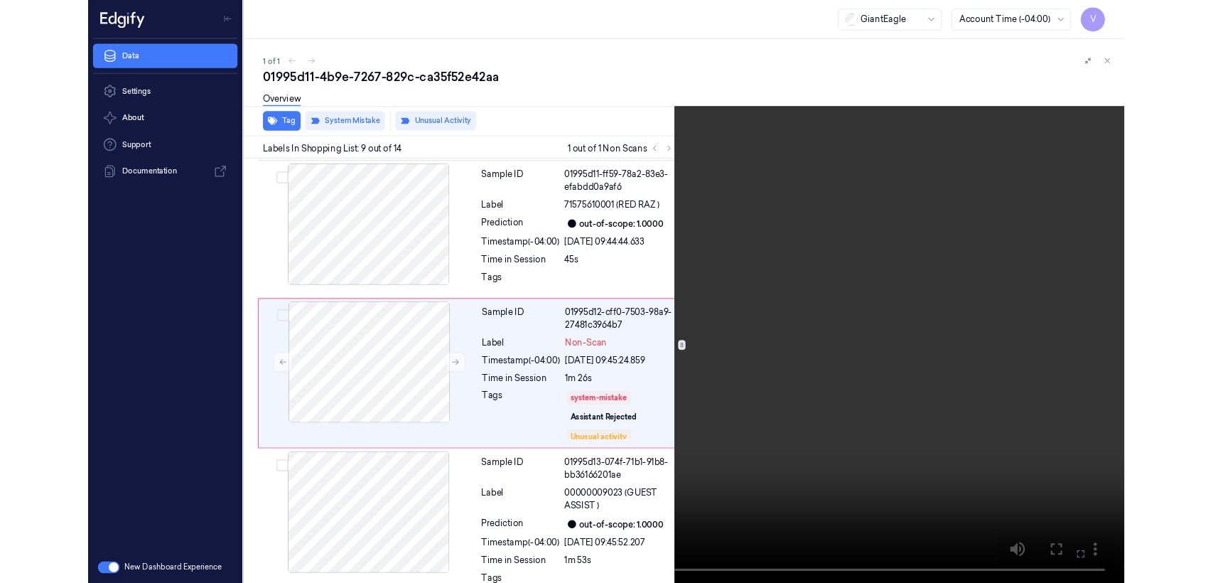
scroll to position [1233, 0]
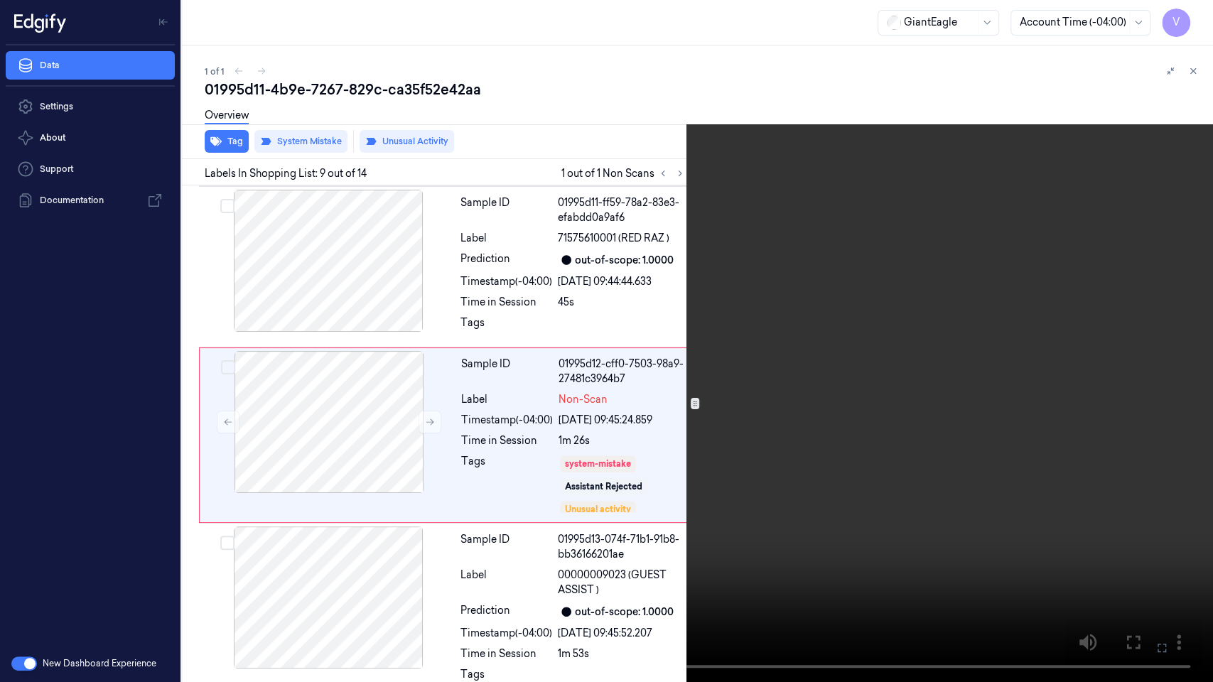
click at [0, 0] on button at bounding box center [0, 0] width 0 height 0
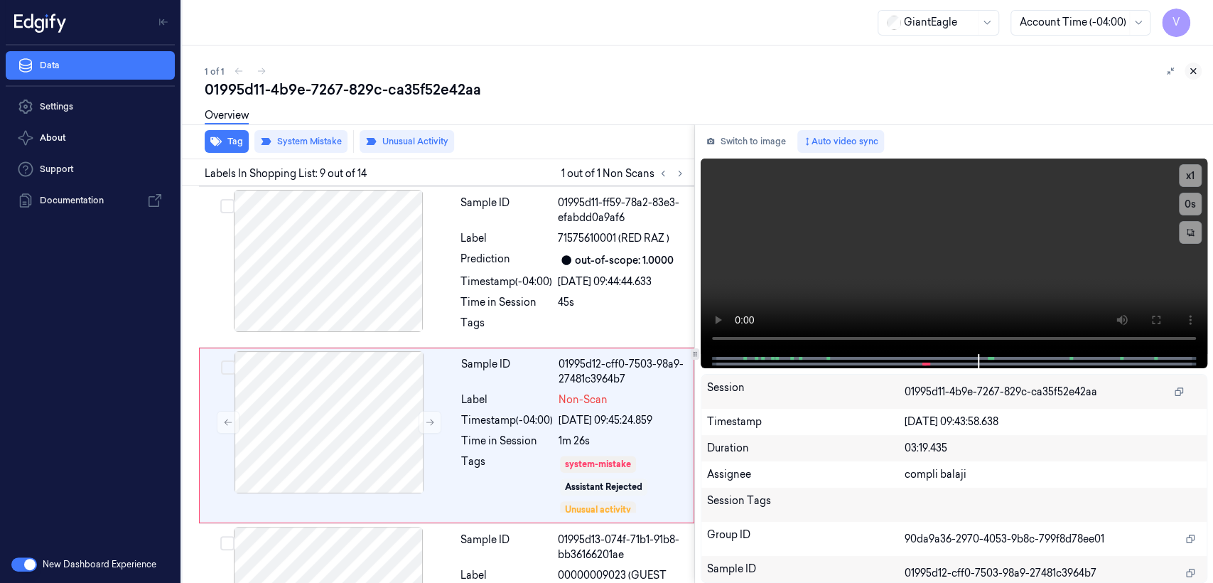
click at [1199, 68] on button at bounding box center [1193, 71] width 17 height 17
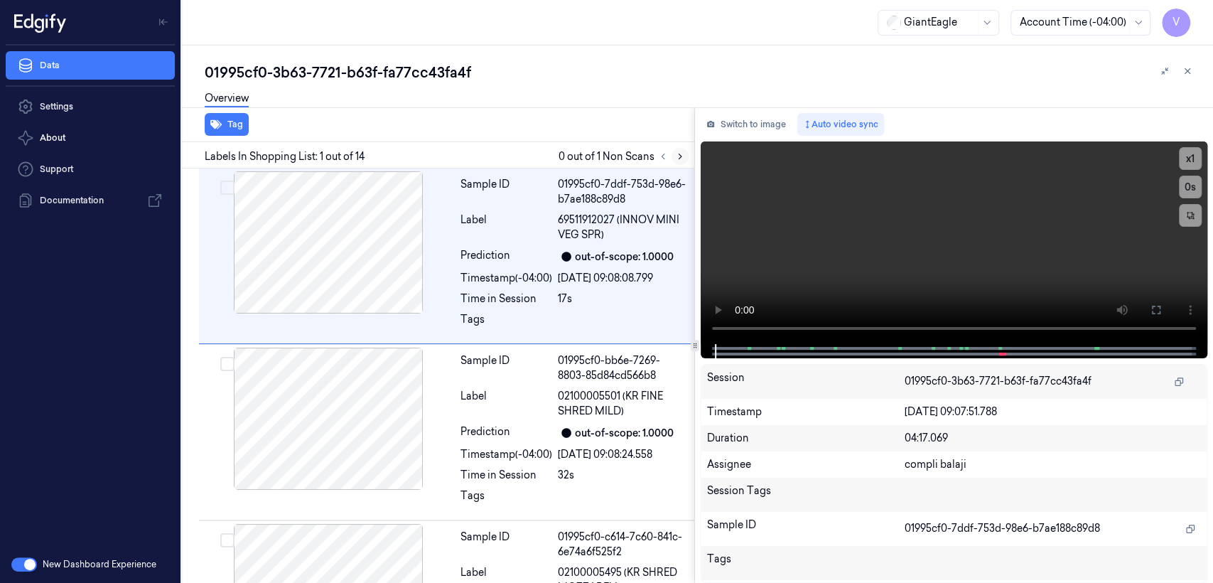
click at [676, 152] on icon at bounding box center [680, 156] width 10 height 10
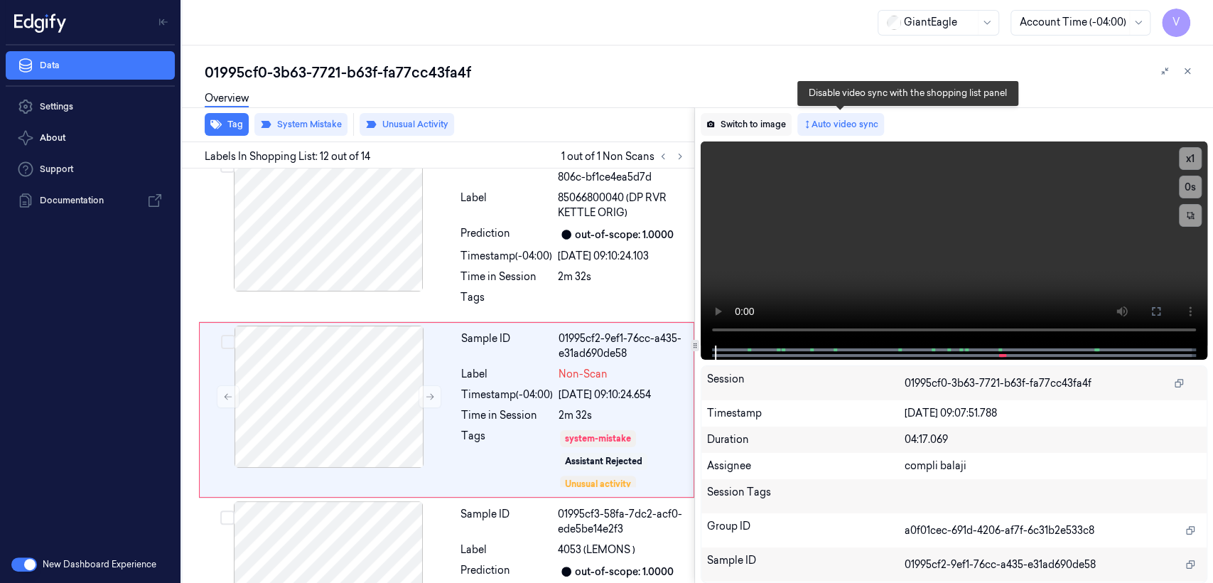
scroll to position [1787, 0]
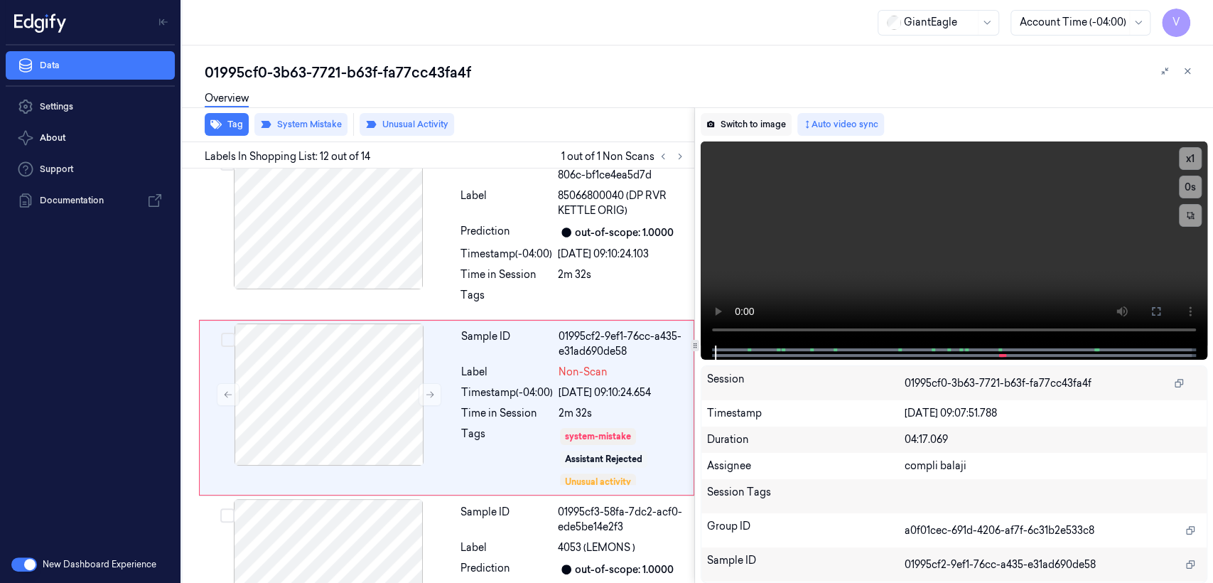
click at [777, 127] on button "Switch to image" at bounding box center [746, 124] width 91 height 23
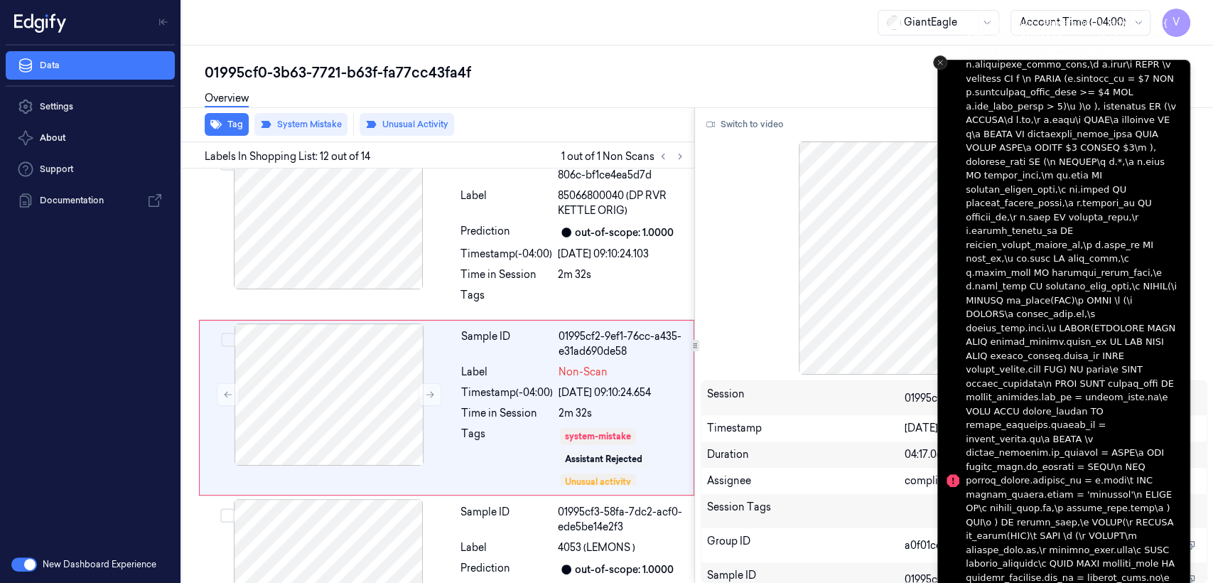
click at [938, 62] on icon "Close toast" at bounding box center [940, 62] width 9 height 9
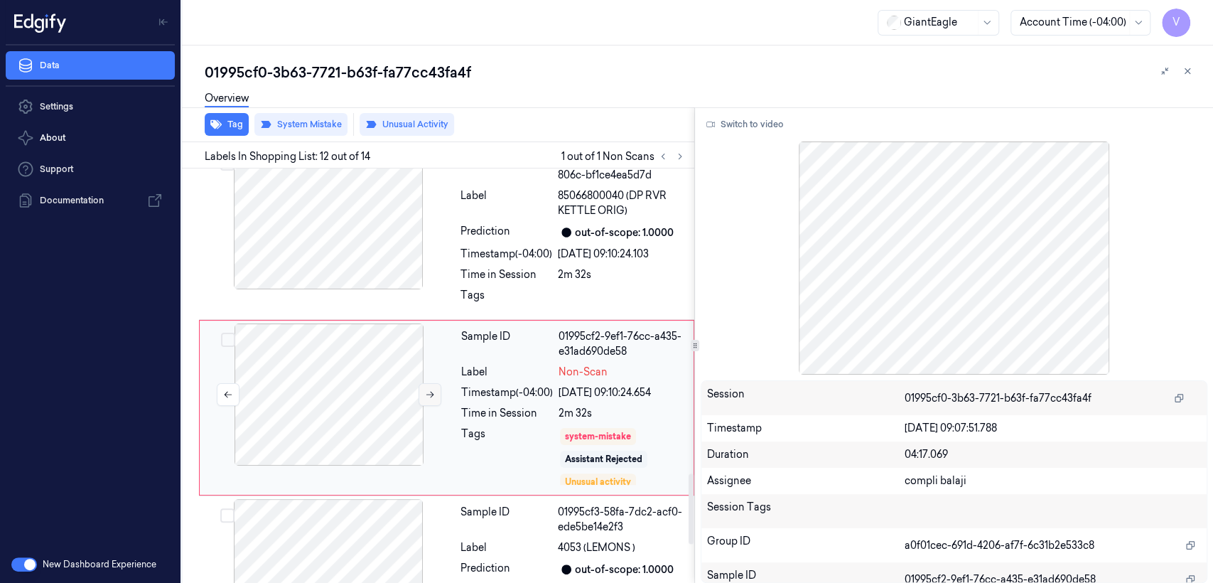
click at [436, 383] on button at bounding box center [430, 394] width 23 height 23
click at [429, 390] on icon at bounding box center [430, 395] width 10 height 10
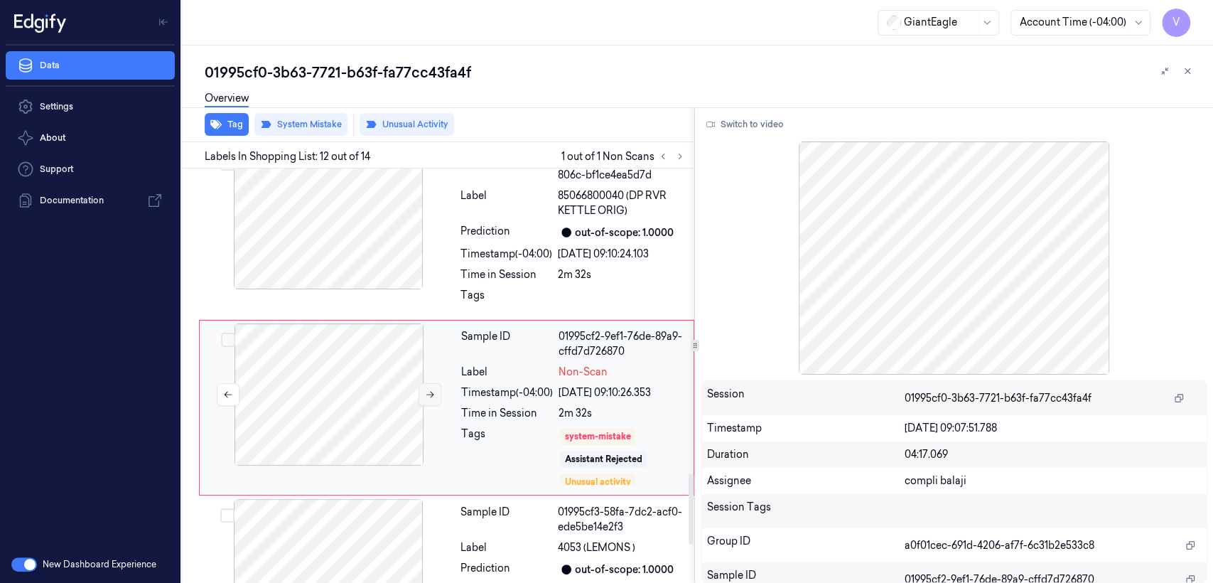
click at [429, 390] on icon at bounding box center [430, 395] width 10 height 10
click at [579, 267] on div "2m 32s" at bounding box center [622, 274] width 128 height 15
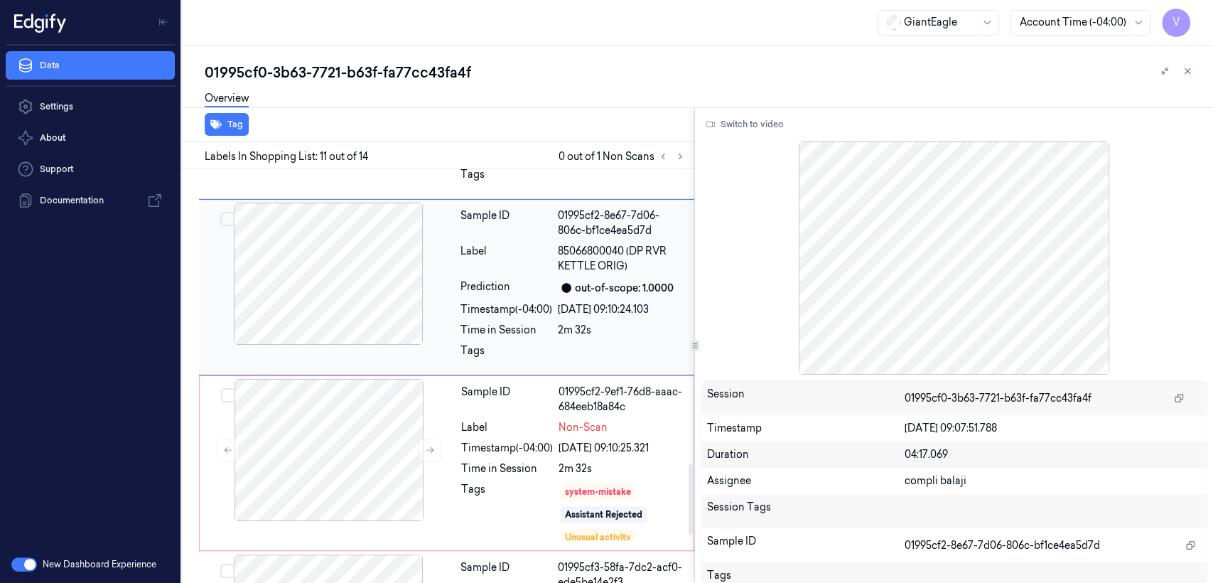
scroll to position [1769, 0]
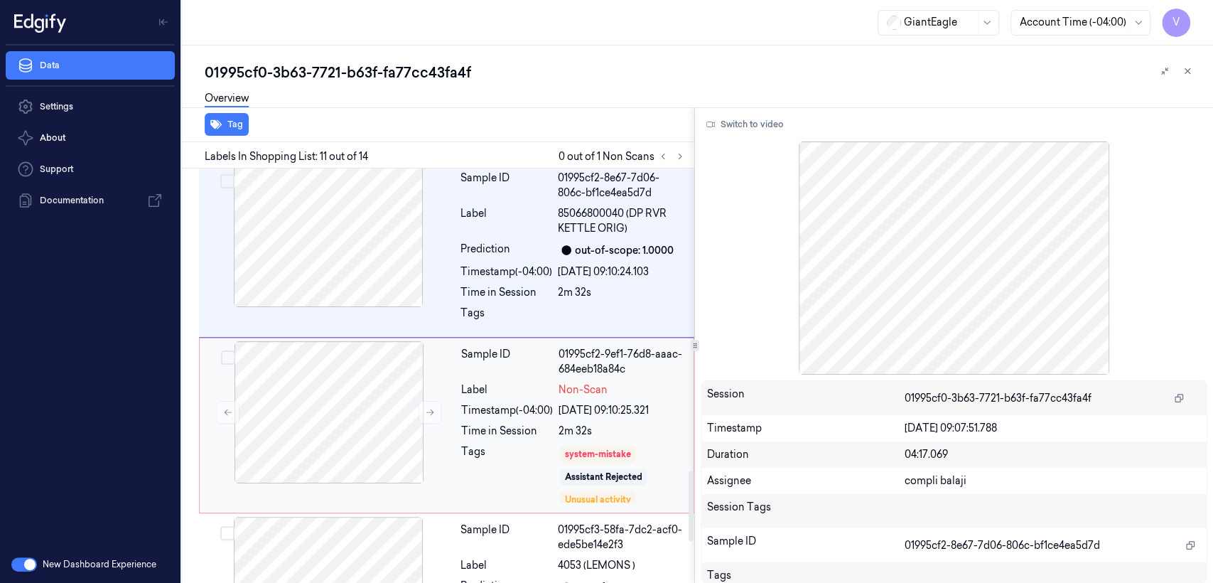
click at [542, 403] on div "Timestamp (-04:00)" at bounding box center [507, 410] width 92 height 15
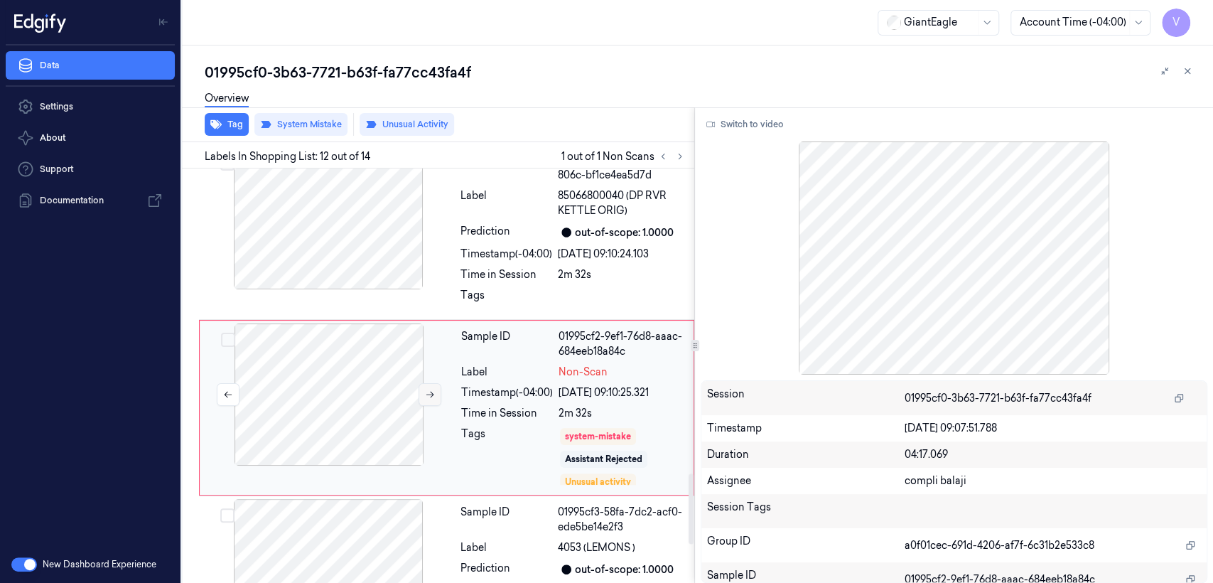
click at [432, 392] on icon at bounding box center [431, 395] width 8 height 6
click at [468, 247] on div "Timestamp (-04:00)" at bounding box center [507, 254] width 92 height 15
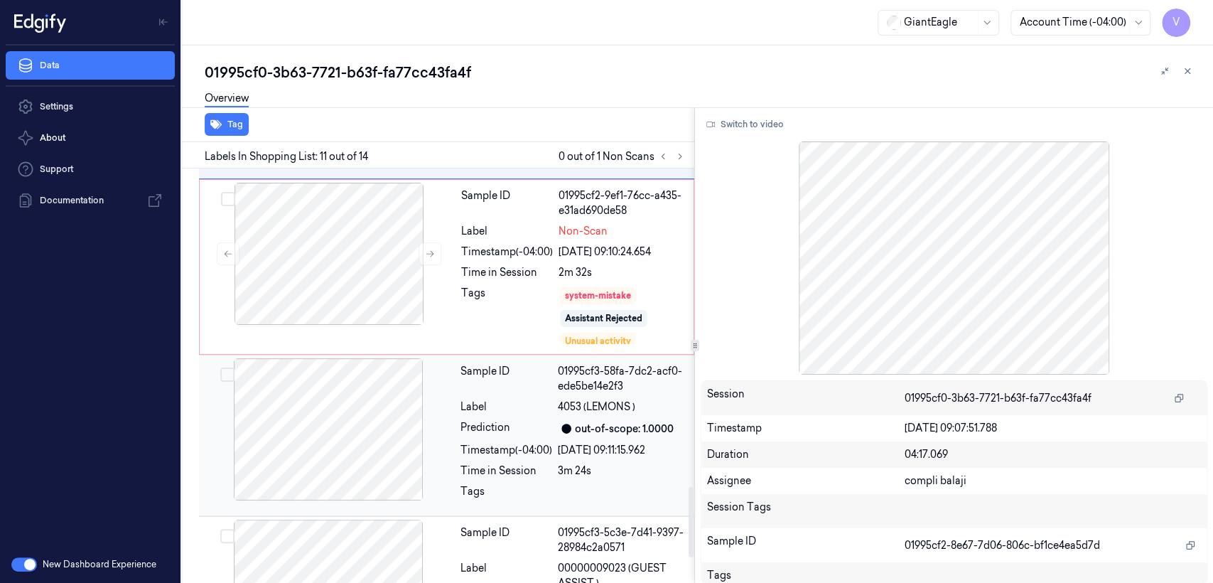
scroll to position [1769, 0]
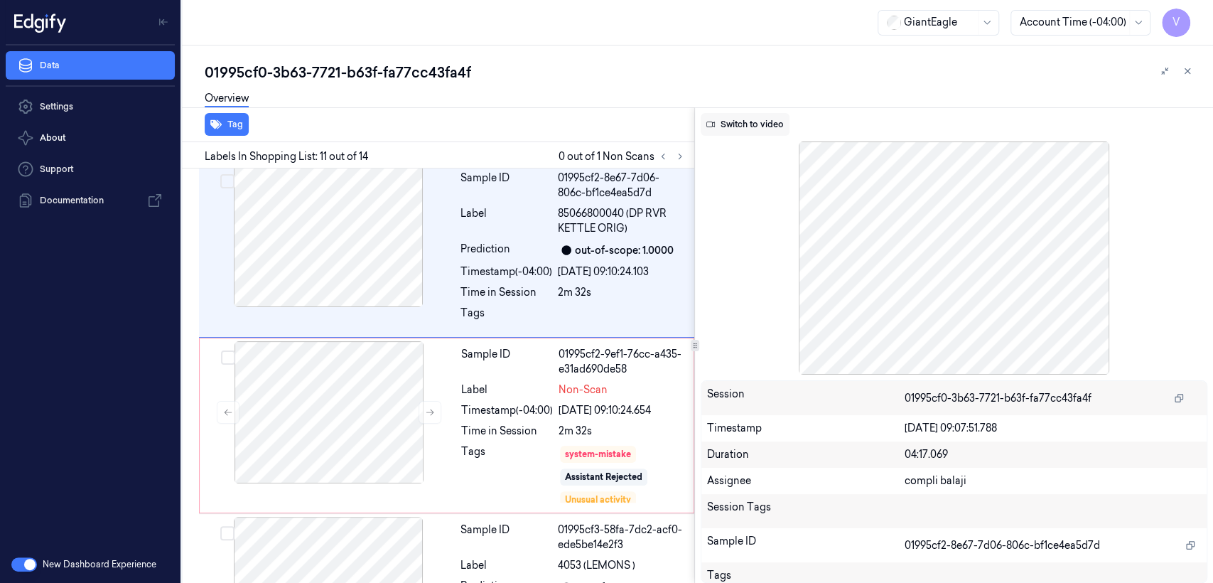
click at [766, 129] on button "Switch to video" at bounding box center [745, 124] width 89 height 23
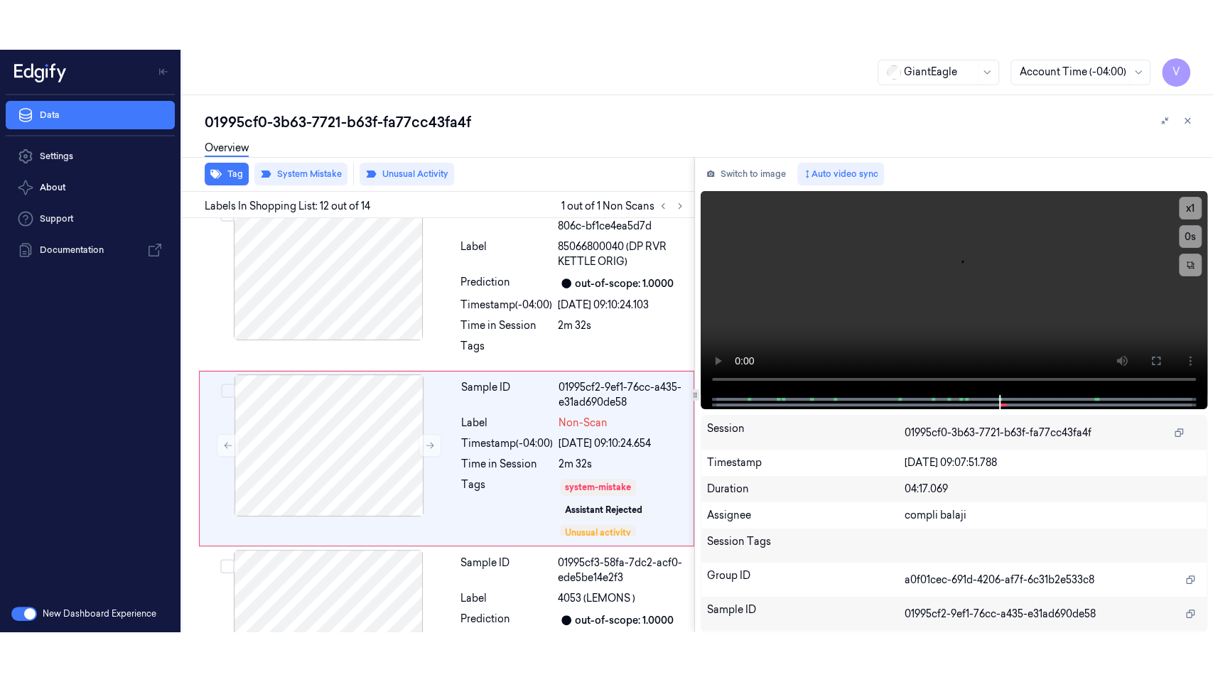
scroll to position [1787, 0]
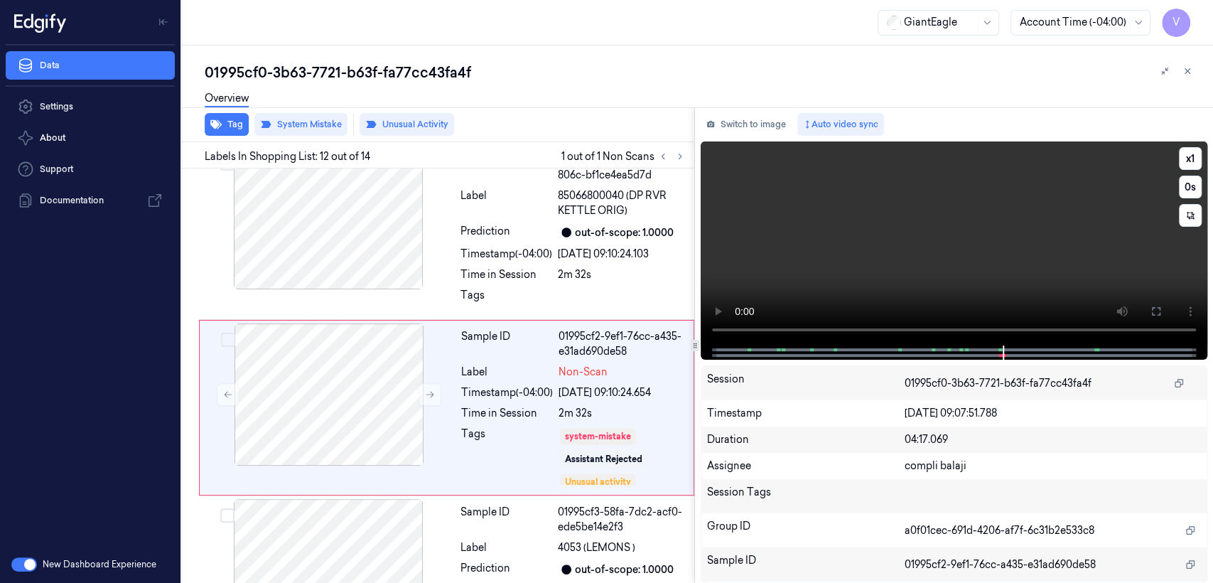
click at [1155, 293] on video at bounding box center [954, 243] width 507 height 204
click at [1155, 311] on icon at bounding box center [1156, 311] width 11 height 11
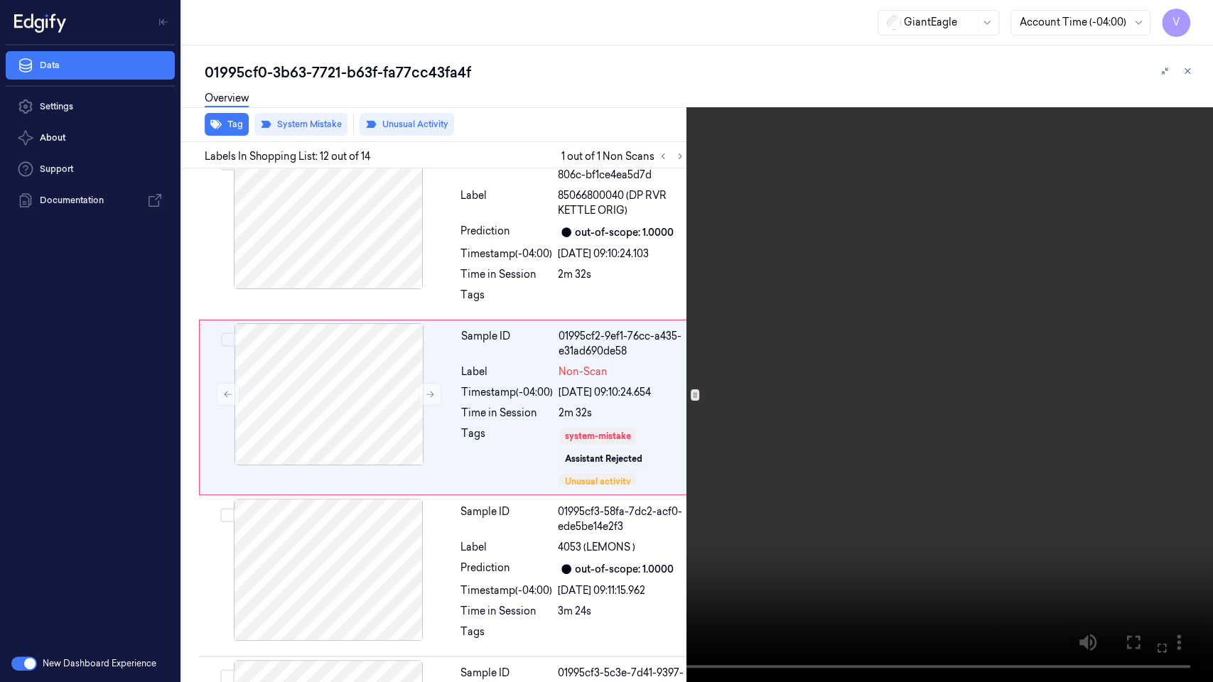
click at [892, 283] on video at bounding box center [606, 341] width 1213 height 682
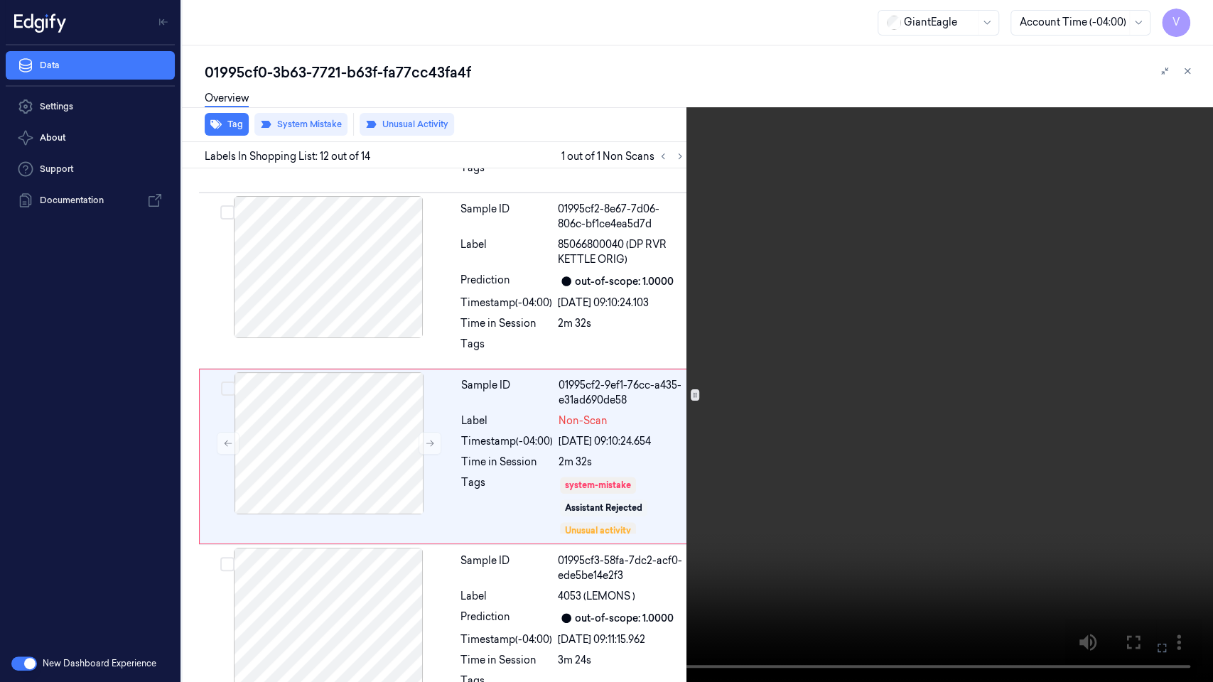
scroll to position [1737, 0]
click at [1193, 11] on button "x 1" at bounding box center [1196, 17] width 23 height 23
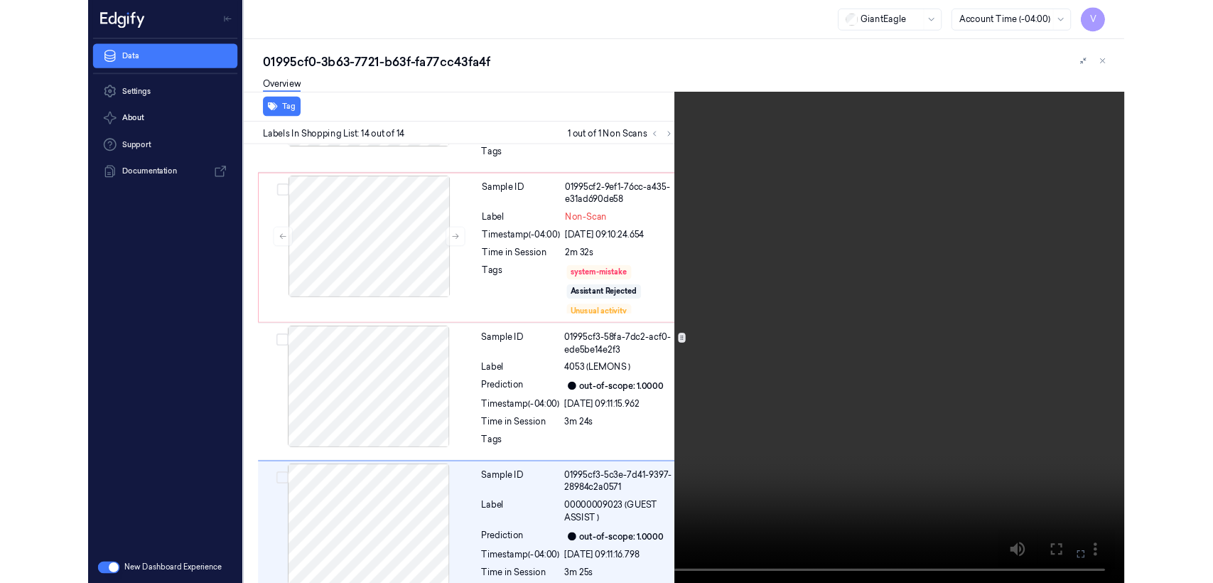
scroll to position [1911, 0]
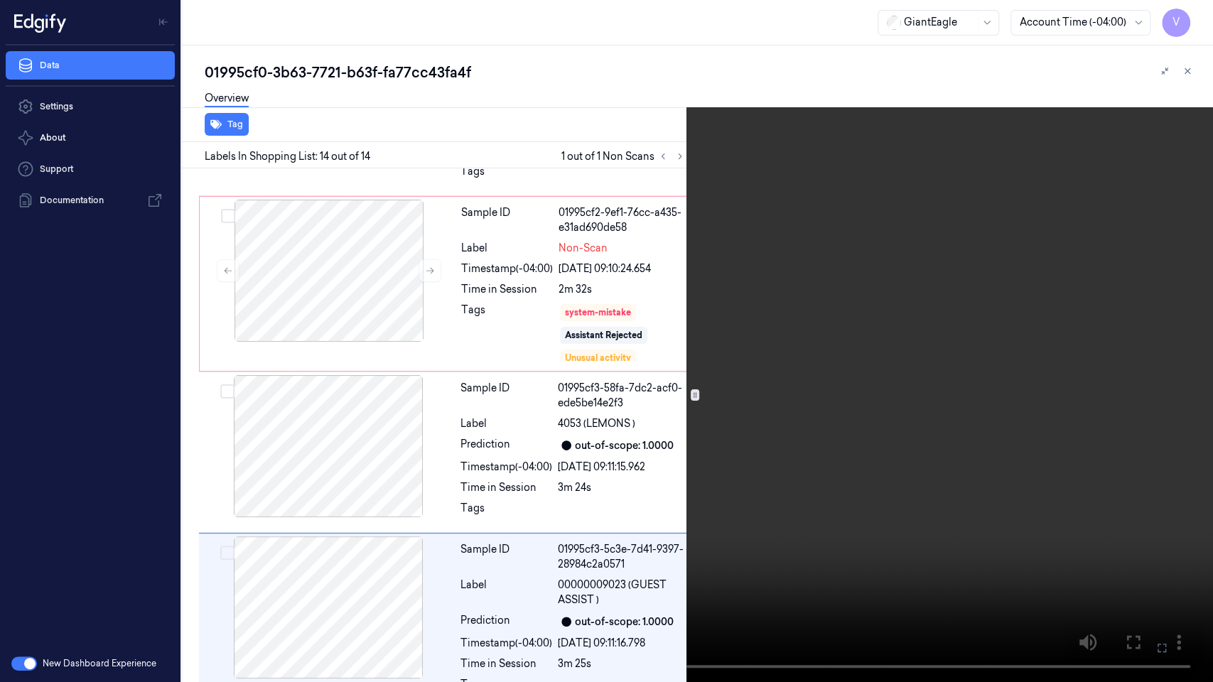
click at [0, 0] on icon at bounding box center [0, 0] width 0 height 0
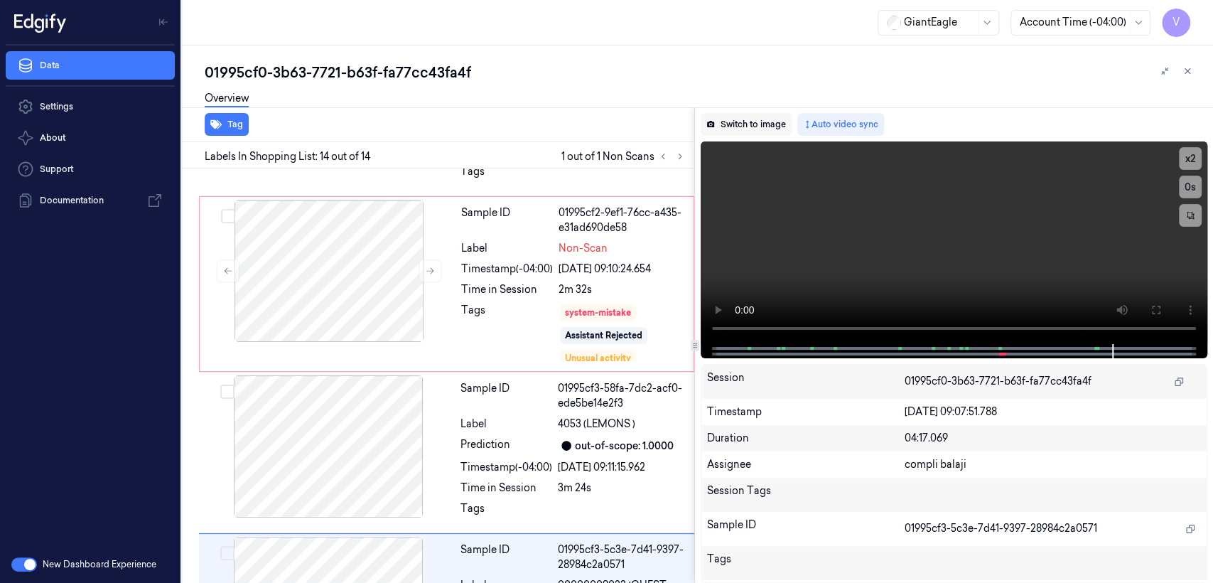
click at [776, 121] on button "Switch to image" at bounding box center [746, 124] width 91 height 23
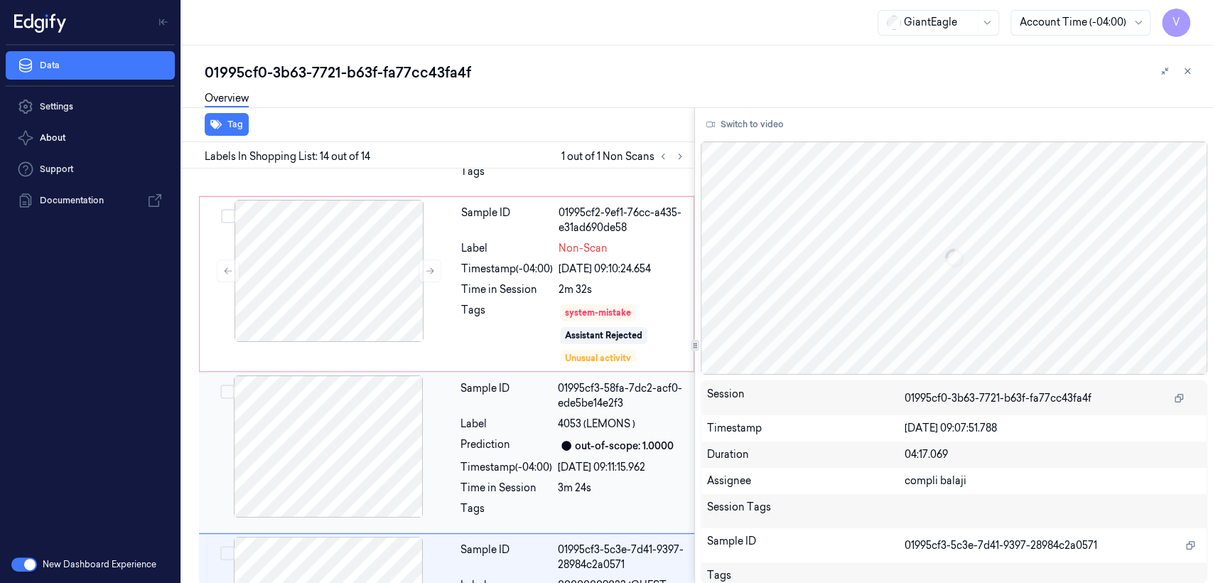
scroll to position [2010, 0]
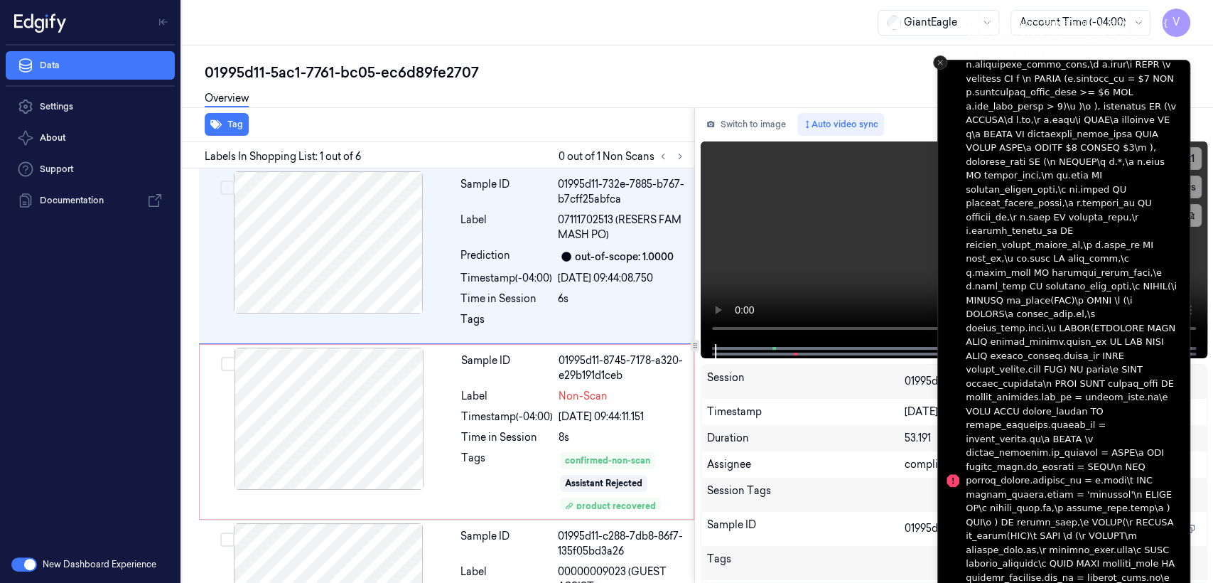
click at [944, 63] on button "Close toast" at bounding box center [940, 62] width 14 height 14
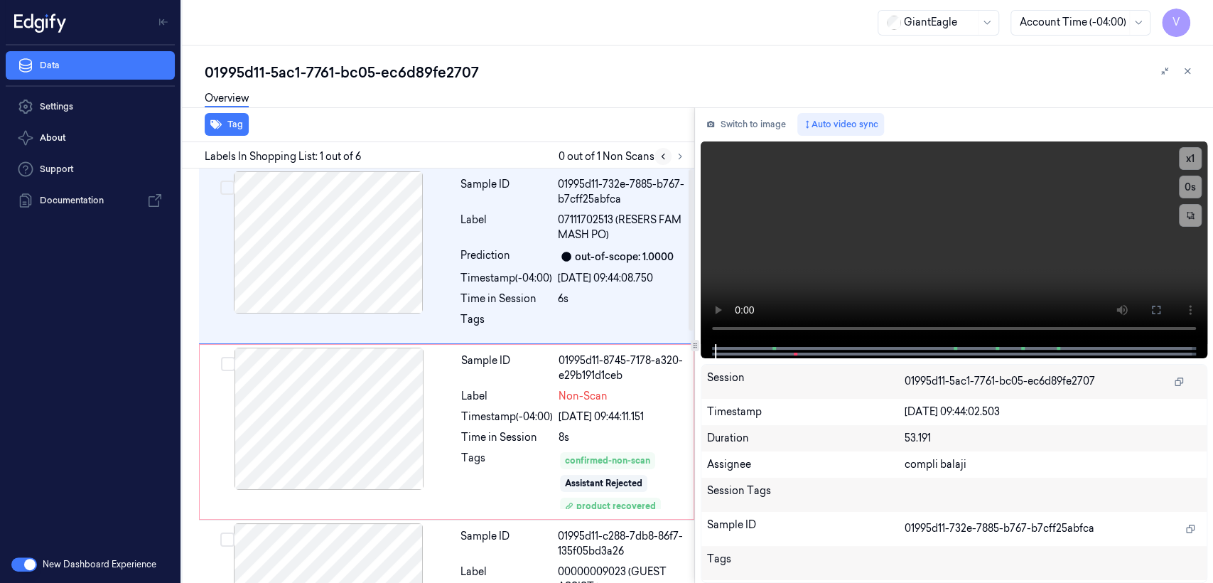
click at [671, 156] on button at bounding box center [663, 156] width 17 height 17
click at [673, 156] on button at bounding box center [680, 156] width 17 height 17
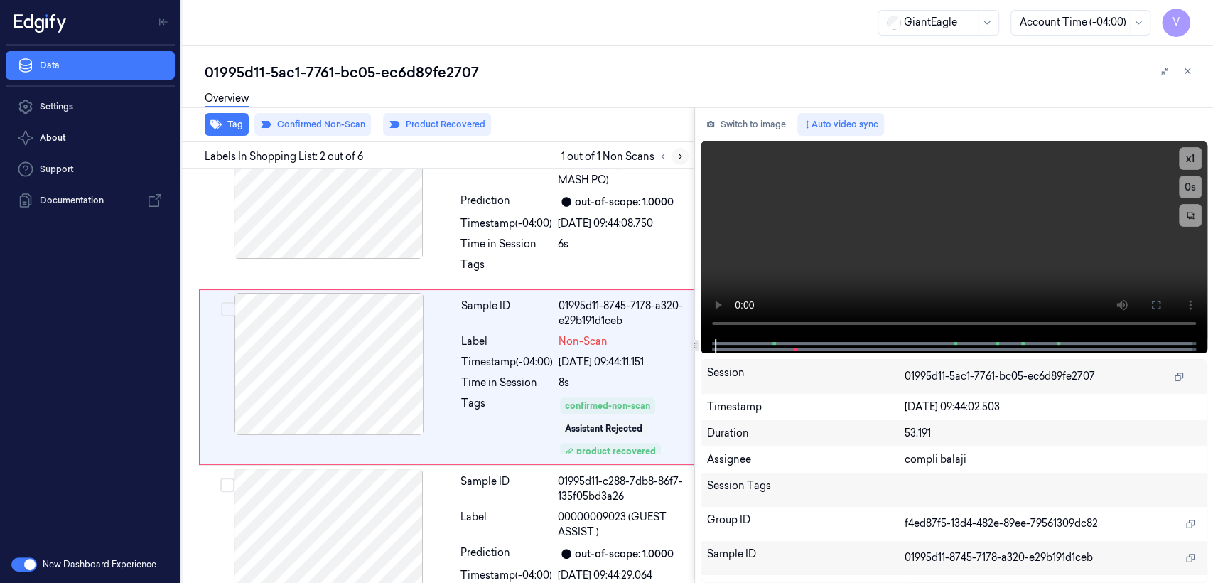
scroll to position [56, 0]
click at [641, 374] on div "8s" at bounding box center [622, 381] width 127 height 15
click at [497, 240] on div "Time in Session" at bounding box center [507, 242] width 92 height 15
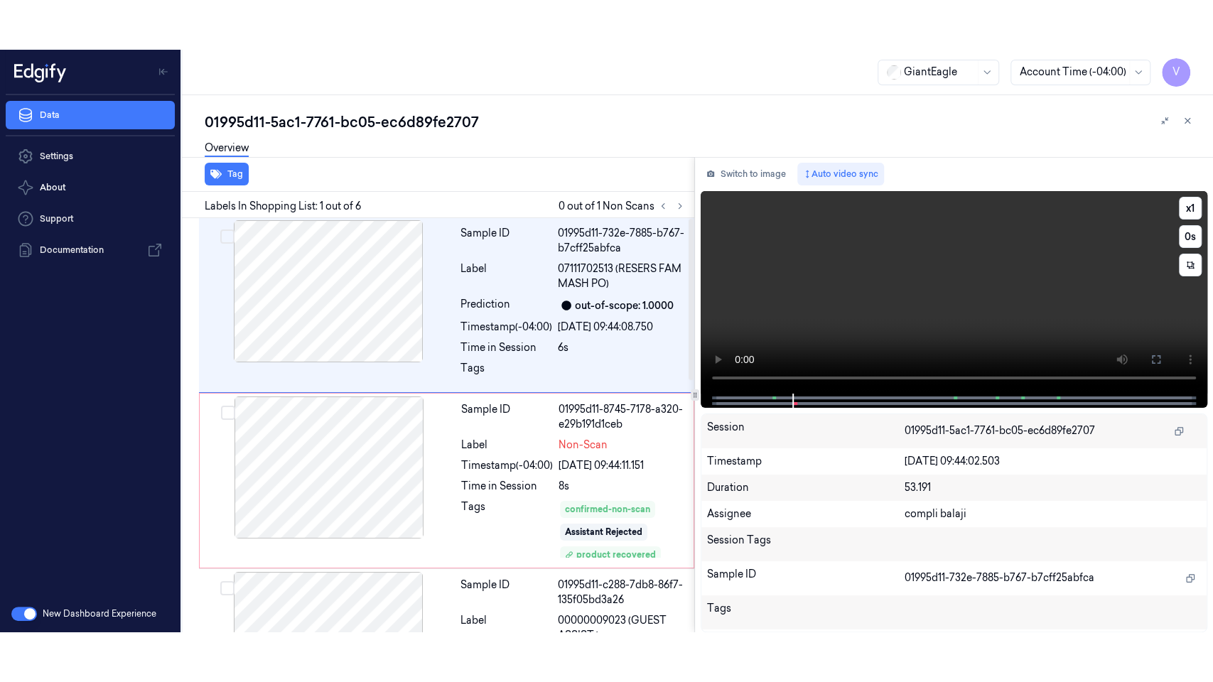
scroll to position [0, 0]
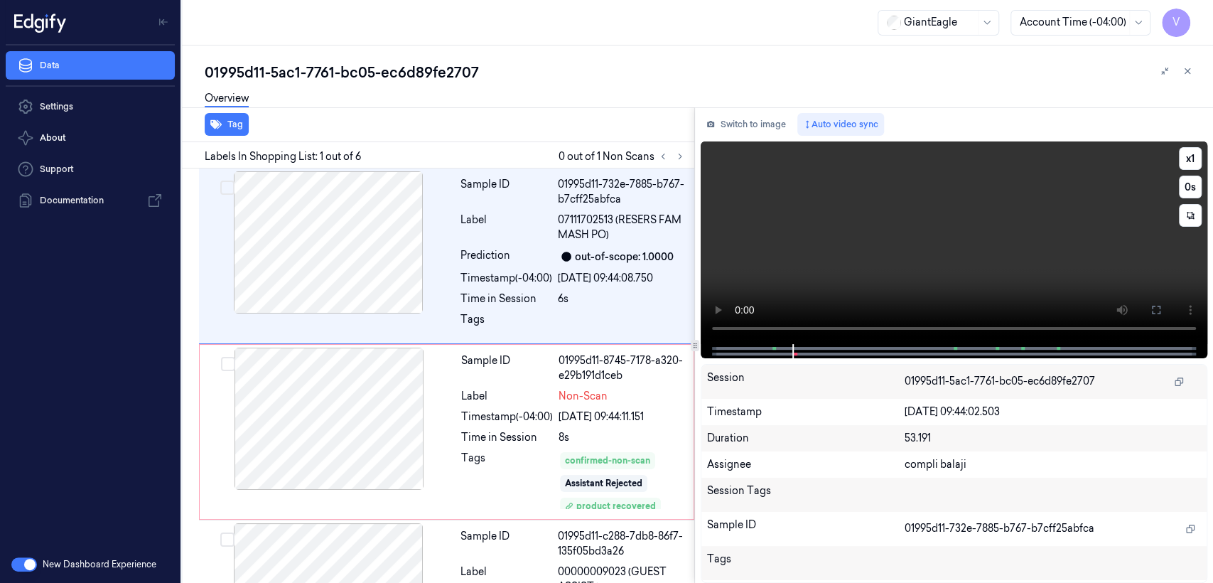
click at [1069, 272] on video at bounding box center [954, 242] width 507 height 203
click at [1164, 303] on button at bounding box center [1156, 310] width 23 height 23
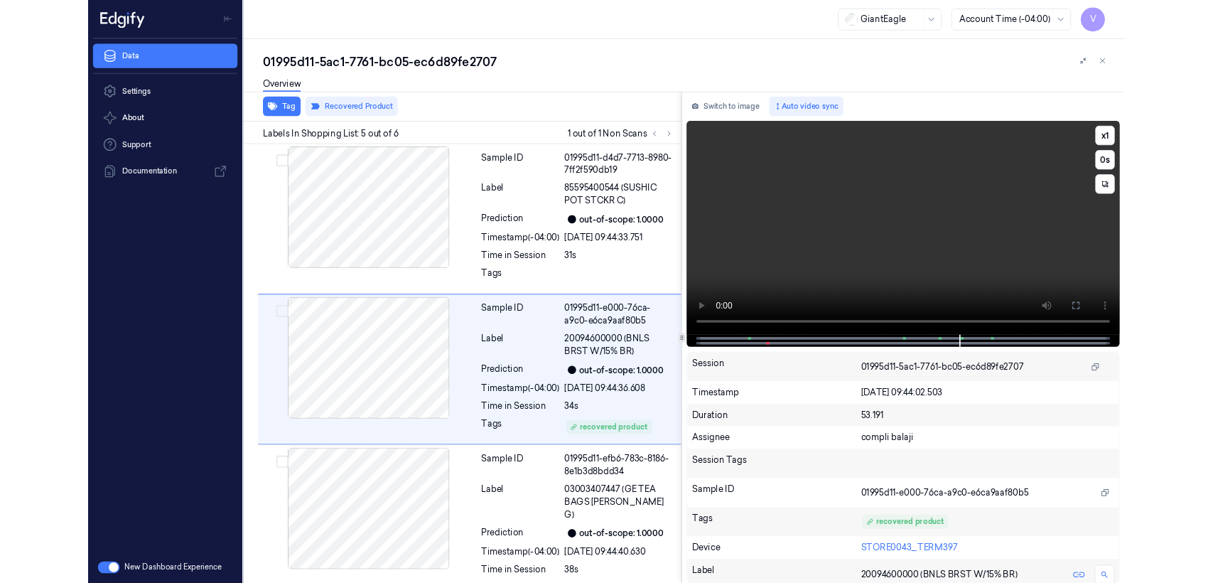
scroll to position [534, 0]
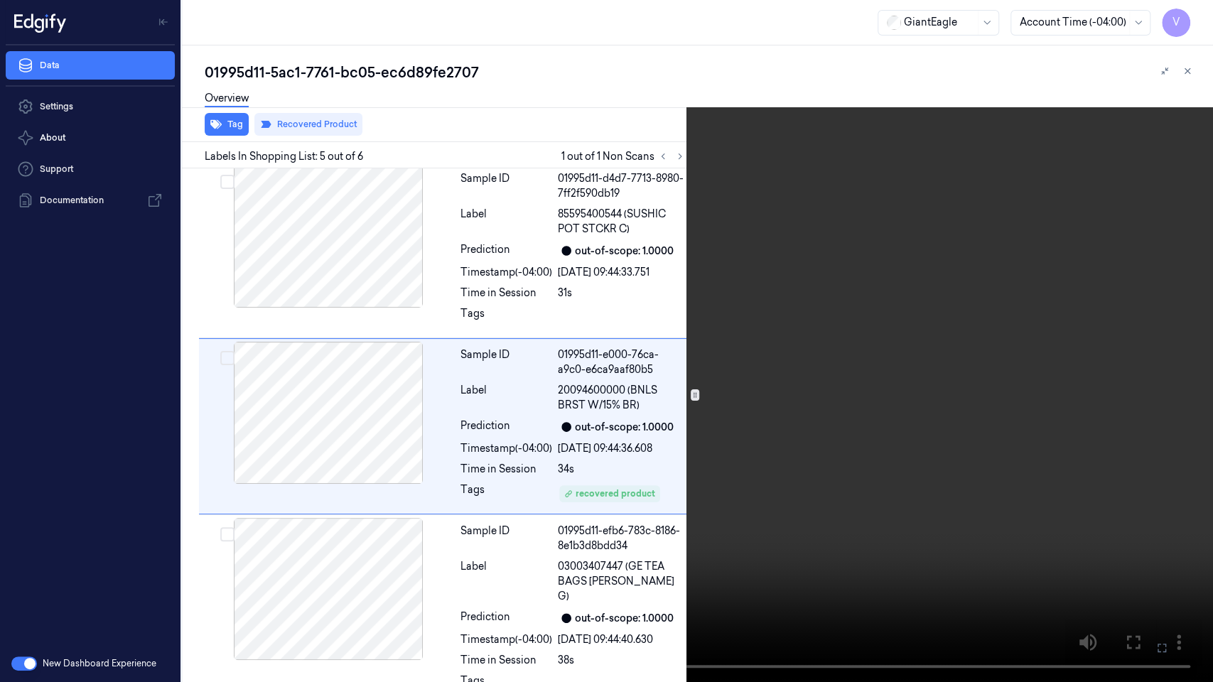
click at [0, 0] on button at bounding box center [0, 0] width 0 height 0
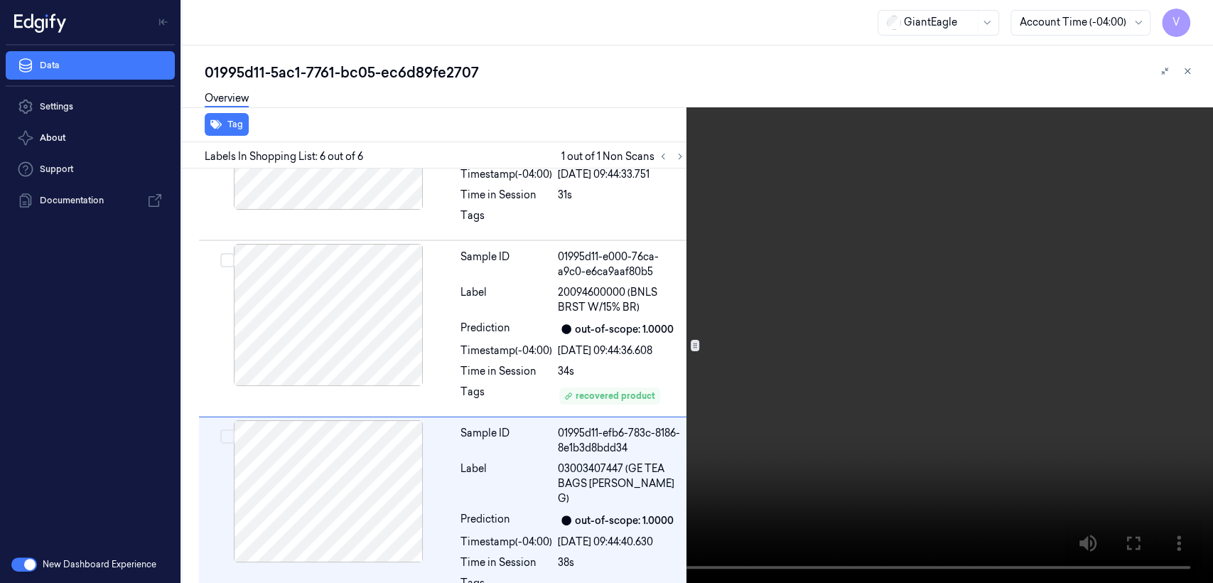
scroll to position [645, 0]
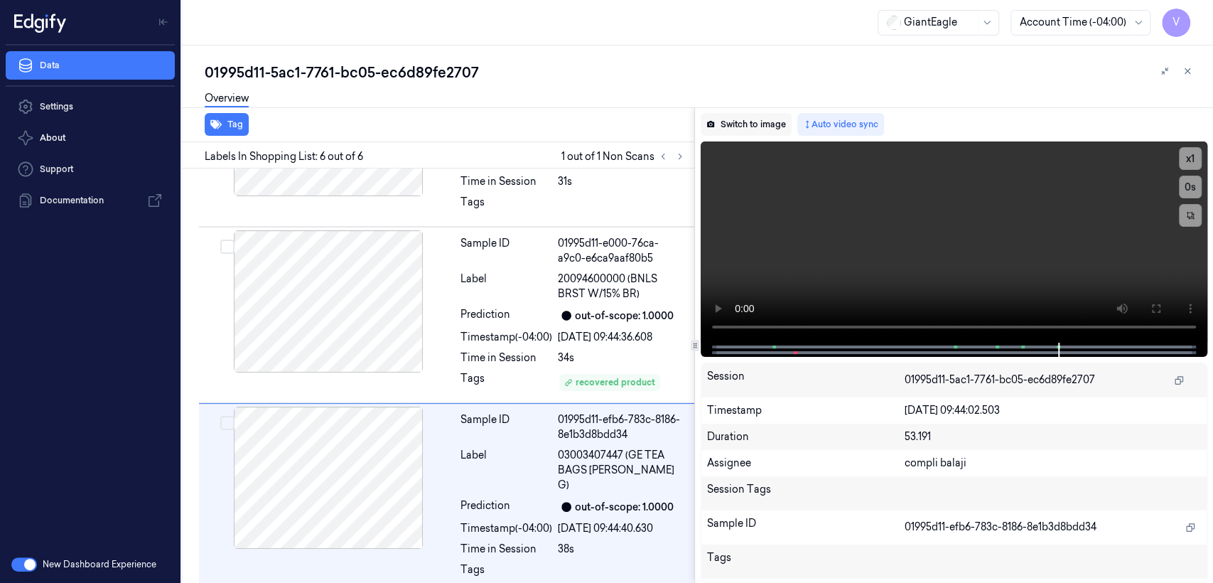
click at [734, 121] on button "Switch to image" at bounding box center [746, 124] width 91 height 23
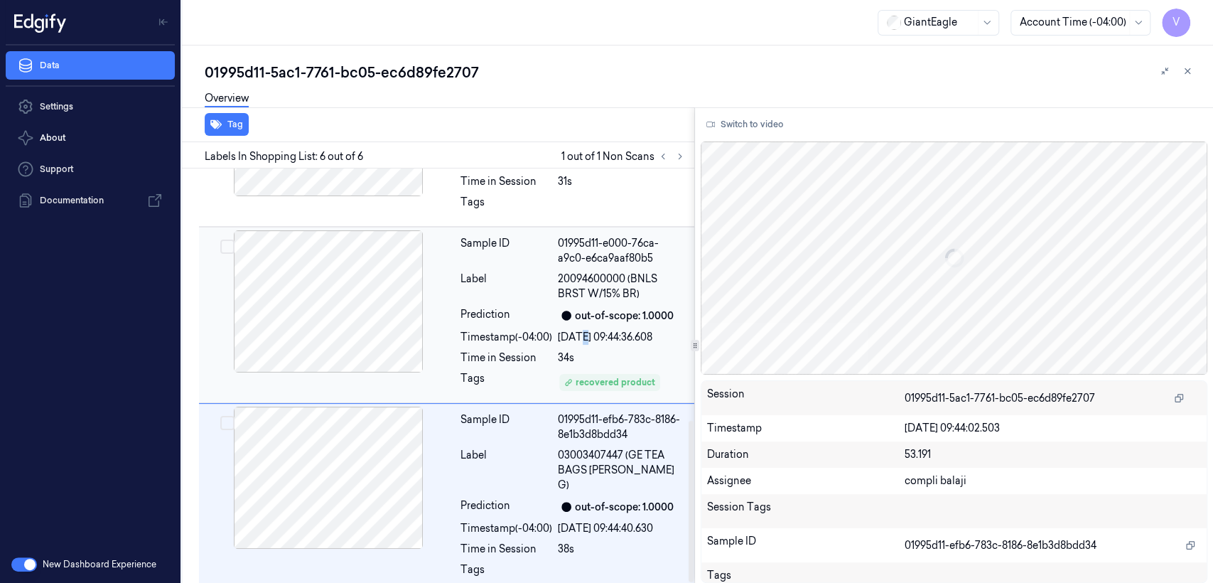
click at [581, 333] on div "18/09/2025 09:44:36.608" at bounding box center [622, 337] width 128 height 15
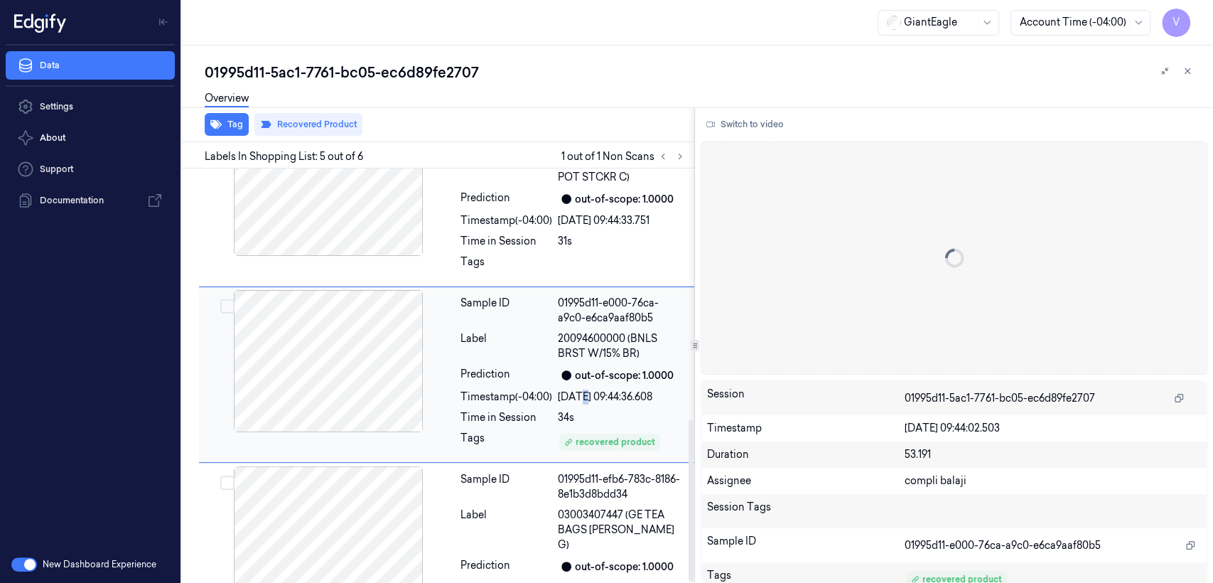
scroll to position [584, 0]
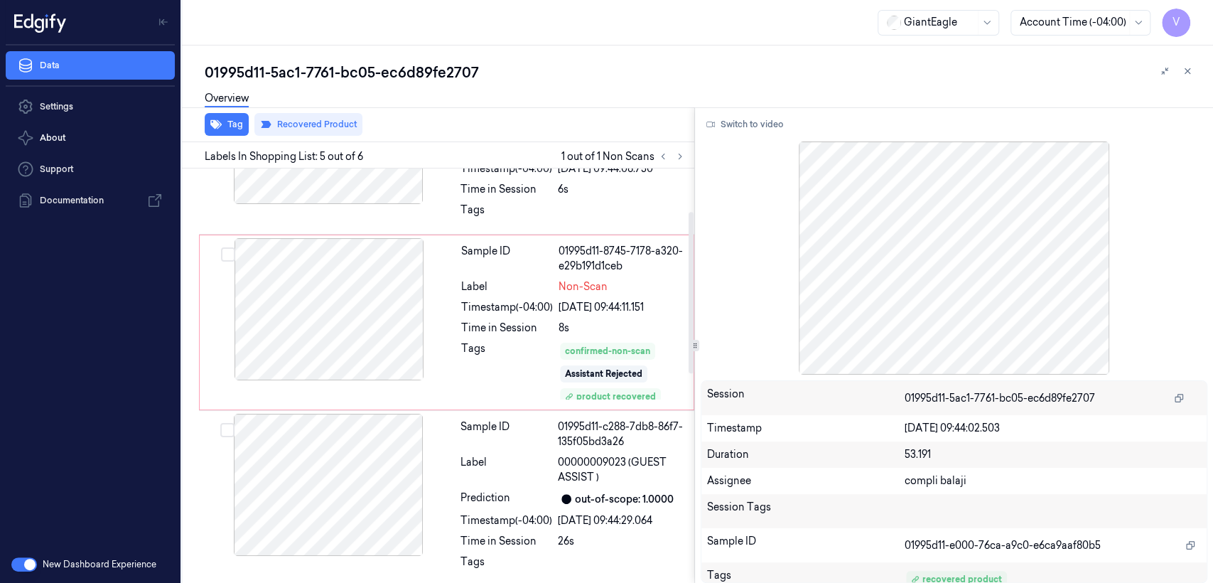
click at [518, 297] on div "Sample ID 01995d11-8745-7178-a320-e29b191d1ceb Label Non-Scan Timestamp (-04:00…" at bounding box center [573, 322] width 235 height 168
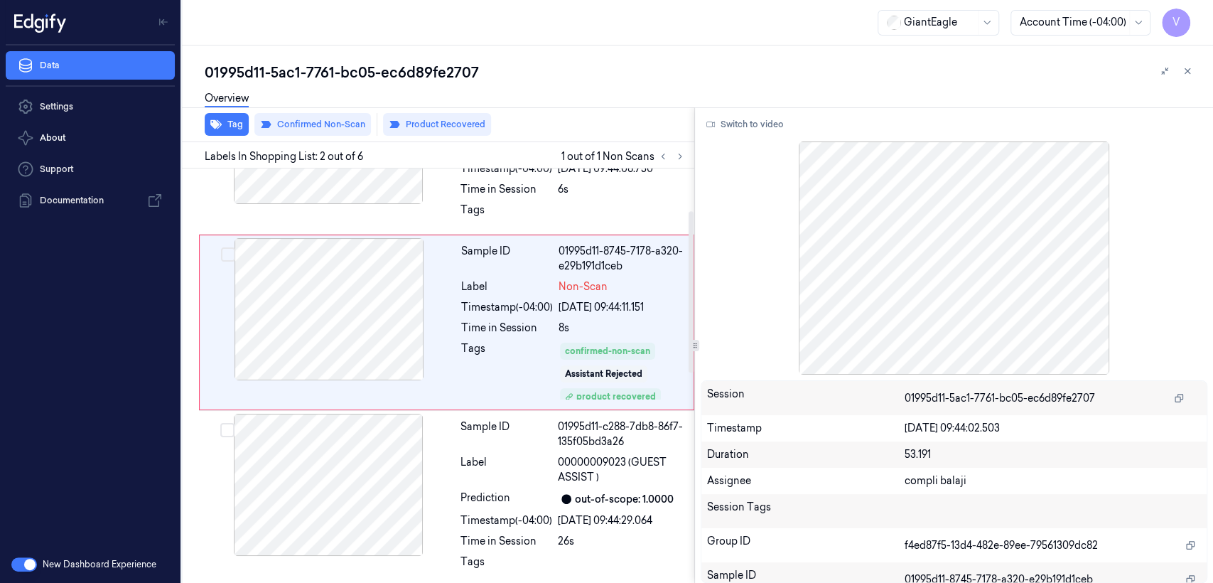
scroll to position [56, 0]
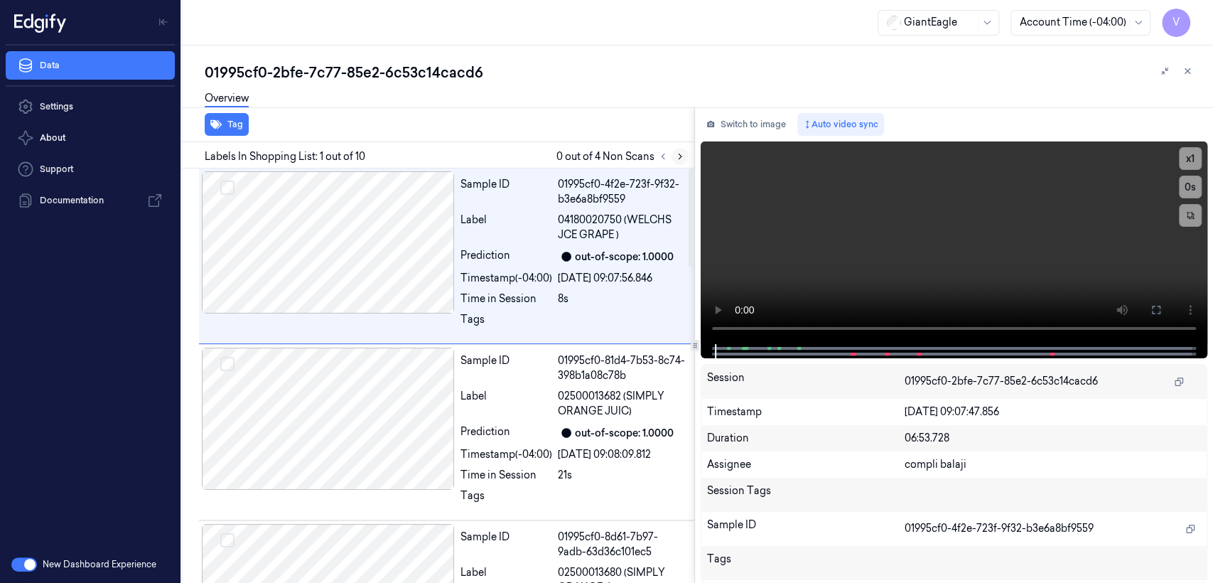
click at [679, 156] on icon at bounding box center [680, 156] width 10 height 10
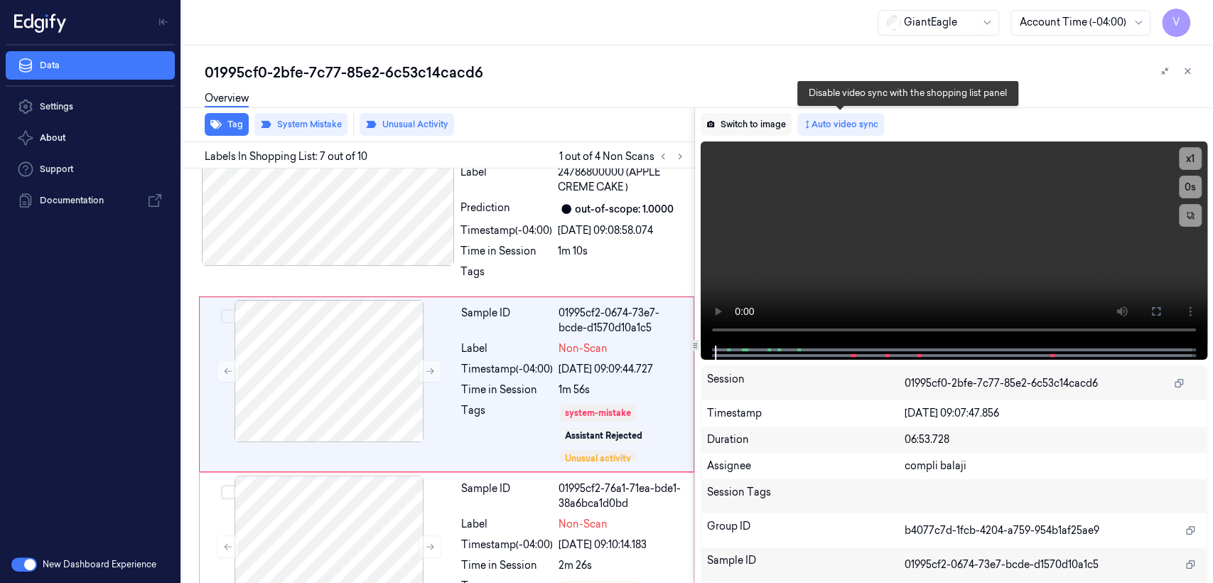
scroll to position [936, 0]
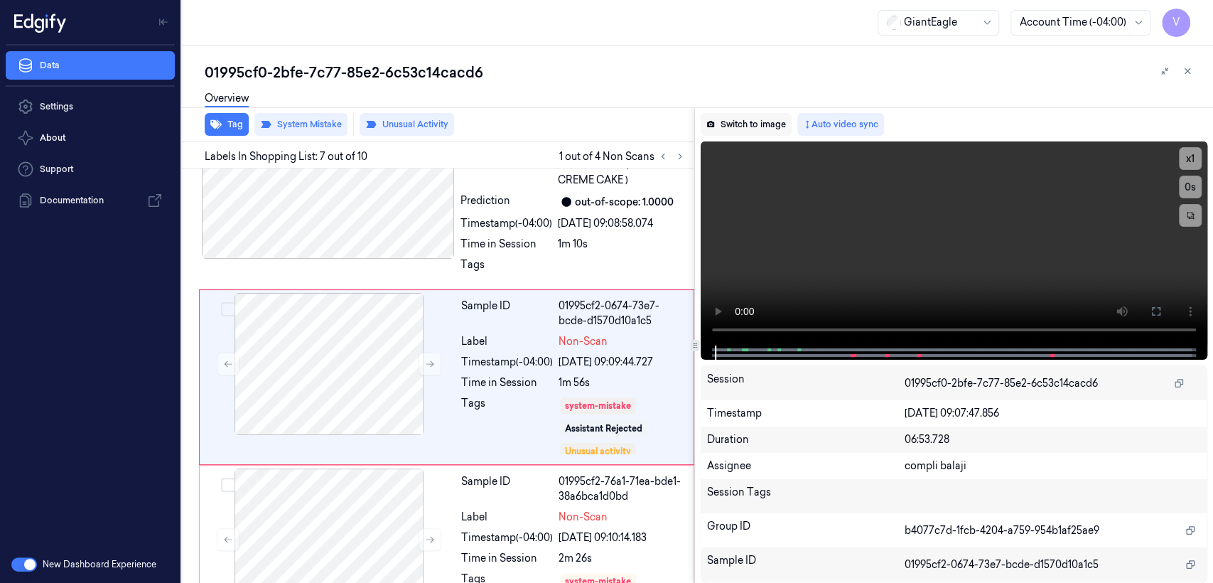
click at [774, 131] on button "Switch to image" at bounding box center [746, 124] width 91 height 23
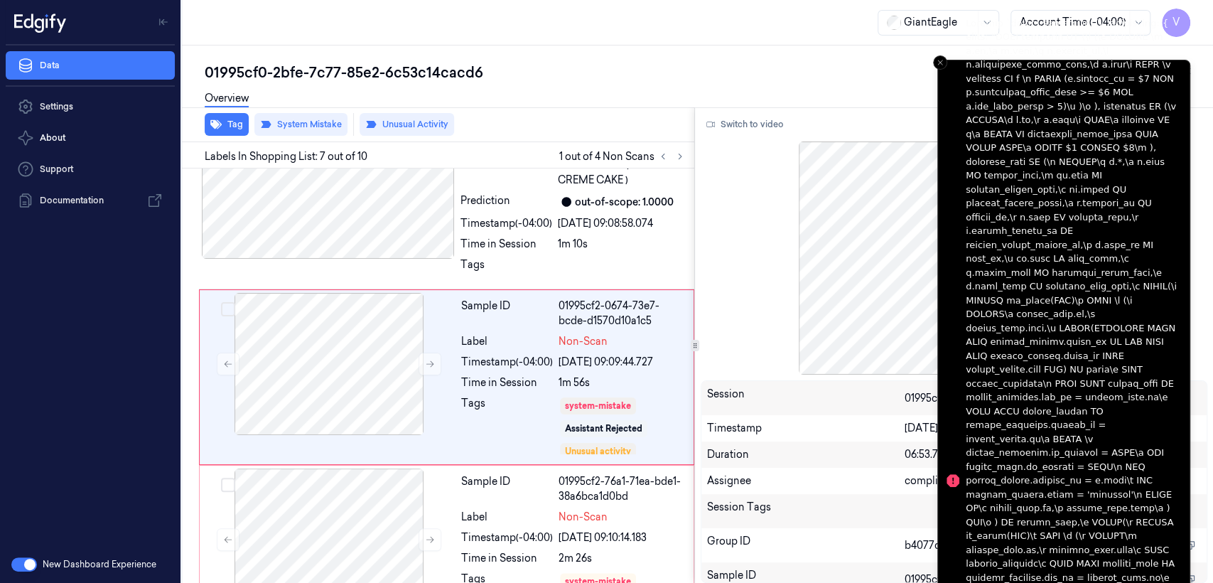
click at [943, 72] on li "Notifications alt+T" at bounding box center [1064, 481] width 253 height 842
click at [943, 67] on button "Close toast" at bounding box center [940, 62] width 14 height 14
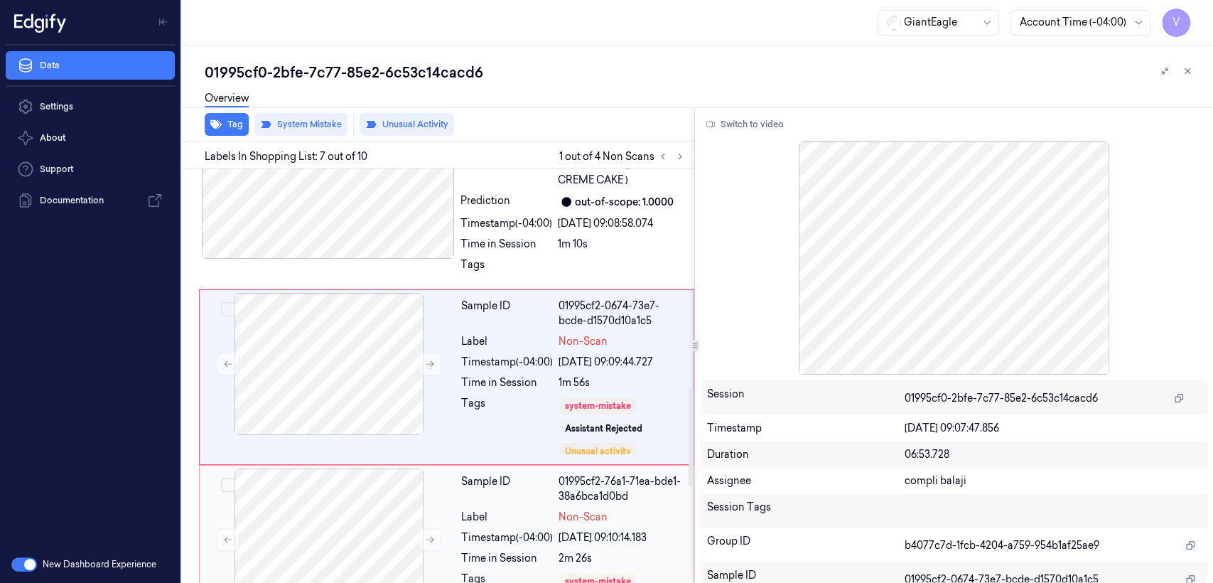
click at [560, 492] on div "01995cf2-76a1-71ea-bde1-38a6bca1d0bd" at bounding box center [622, 489] width 127 height 30
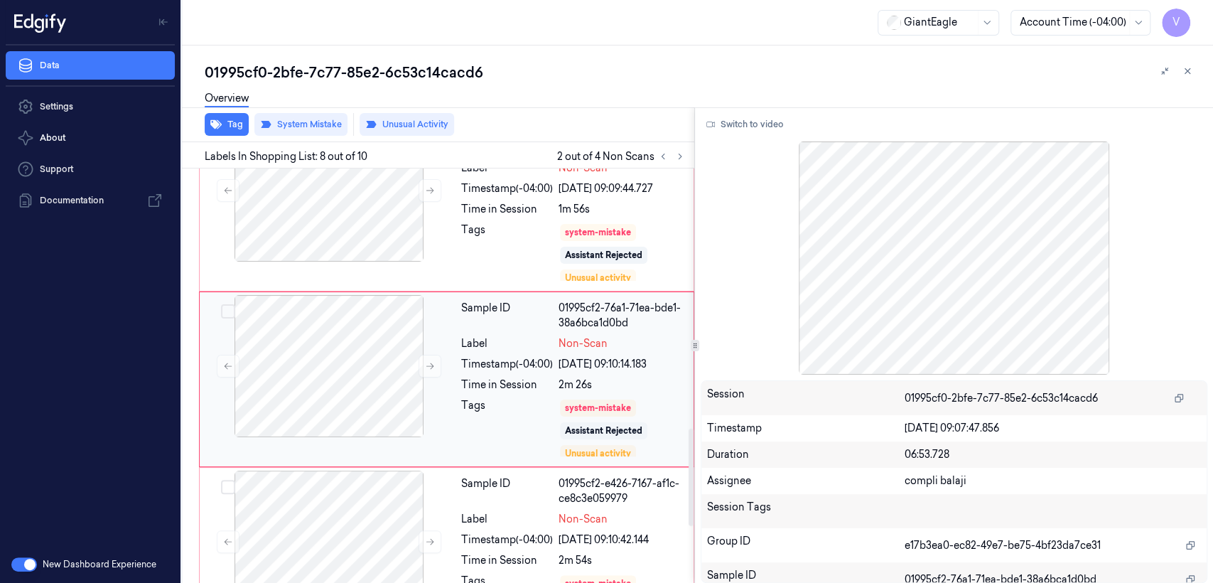
scroll to position [1112, 0]
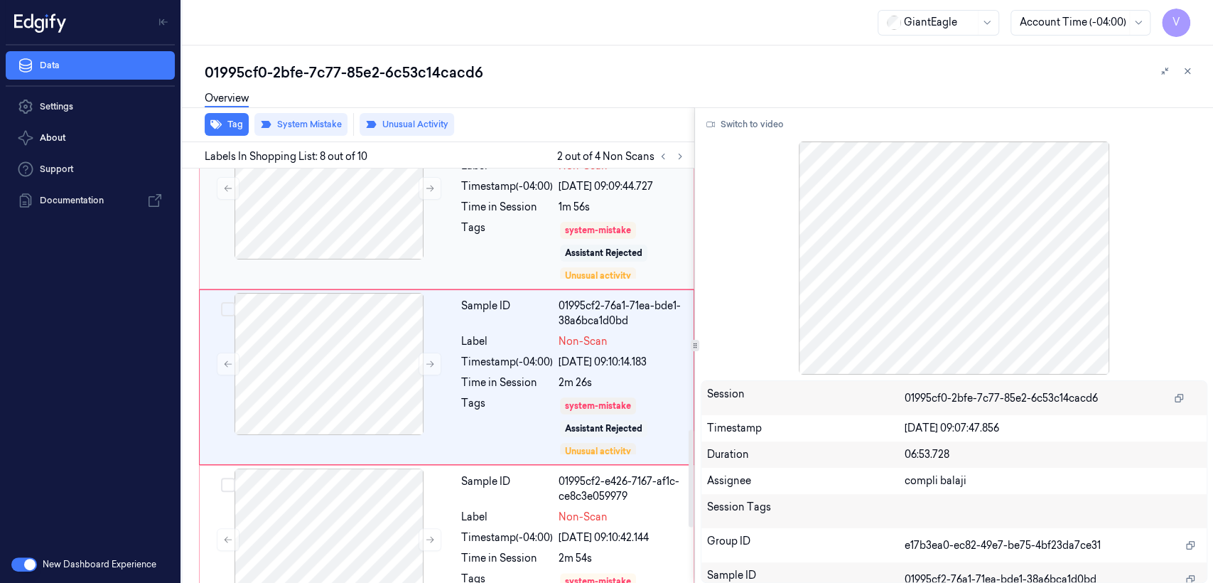
click at [566, 245] on div "Assistant Rejected" at bounding box center [603, 253] width 87 height 17
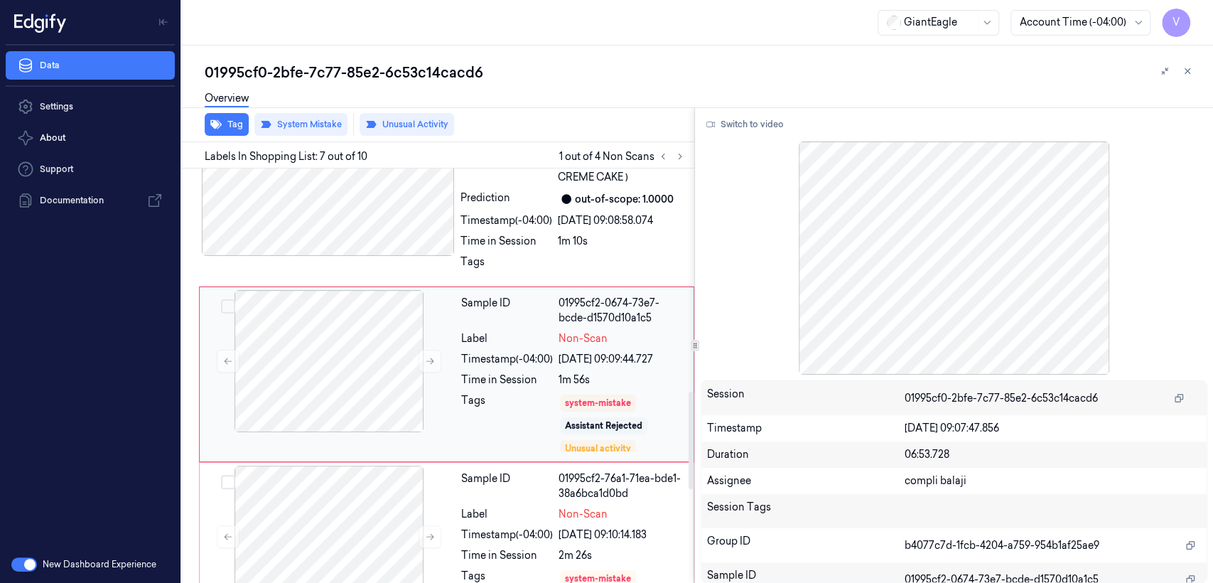
scroll to position [936, 0]
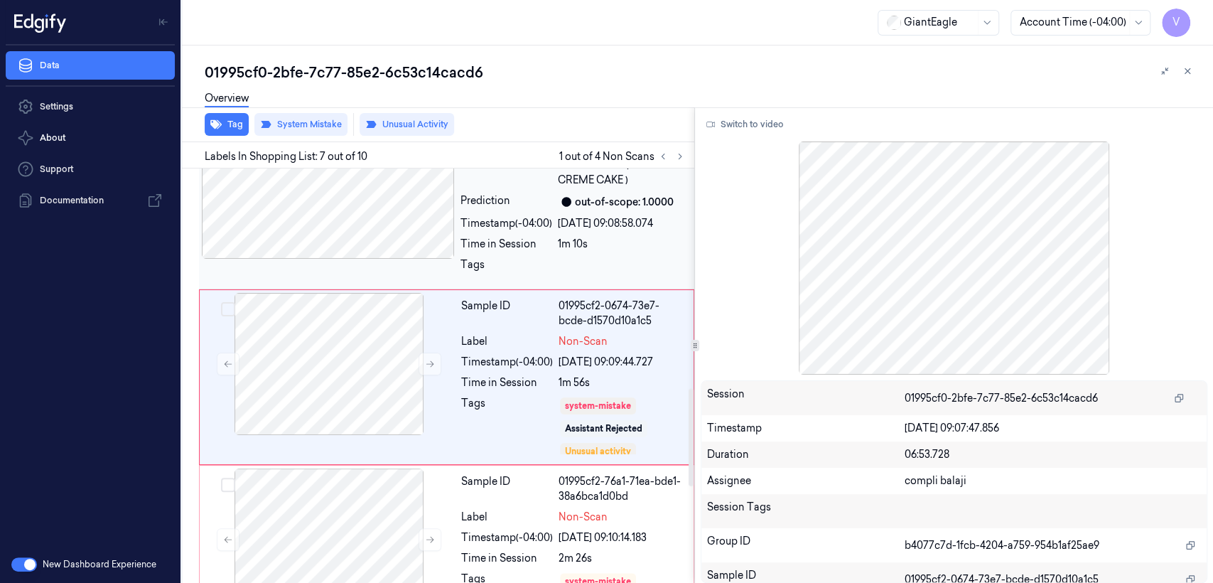
click at [559, 218] on div "18/09/2025 09:08:58.074" at bounding box center [622, 223] width 128 height 15
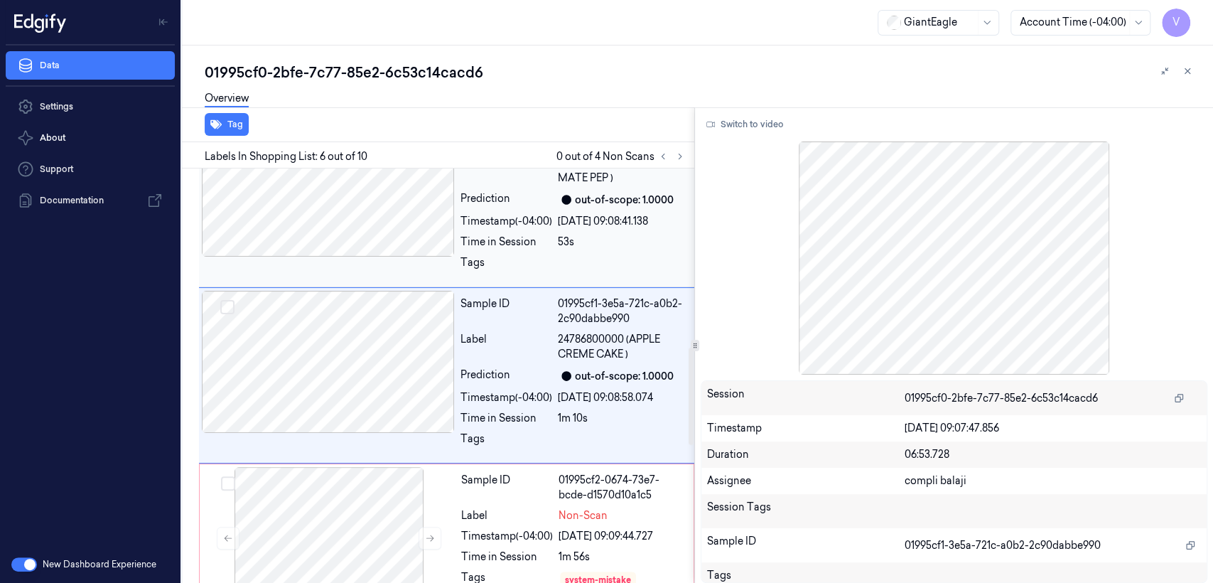
scroll to position [761, 0]
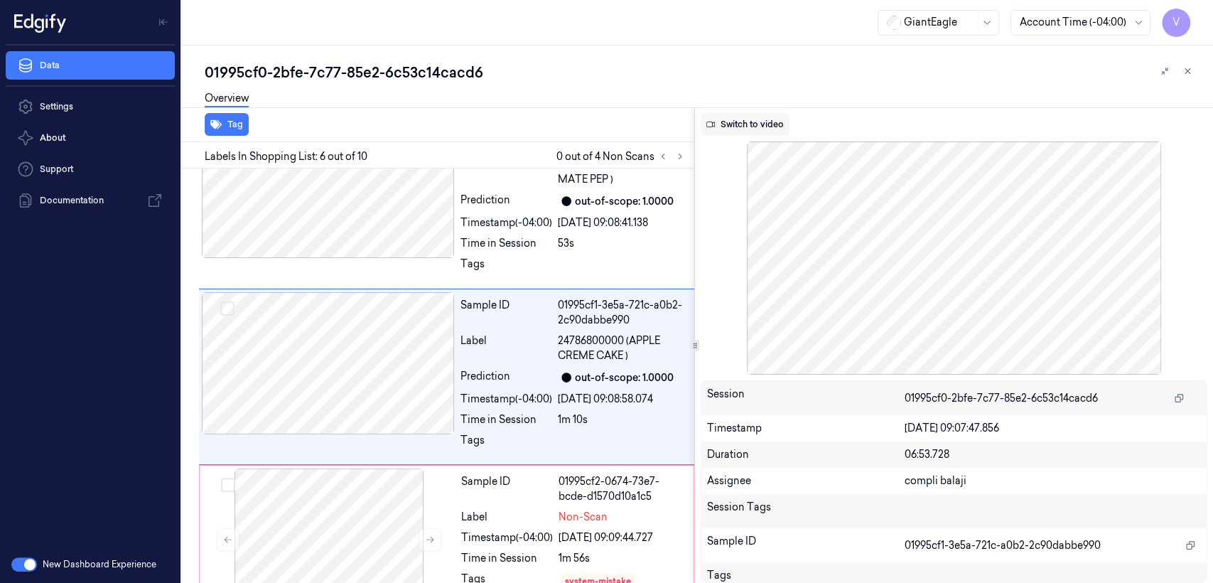
click at [763, 130] on button "Switch to video" at bounding box center [745, 124] width 89 height 23
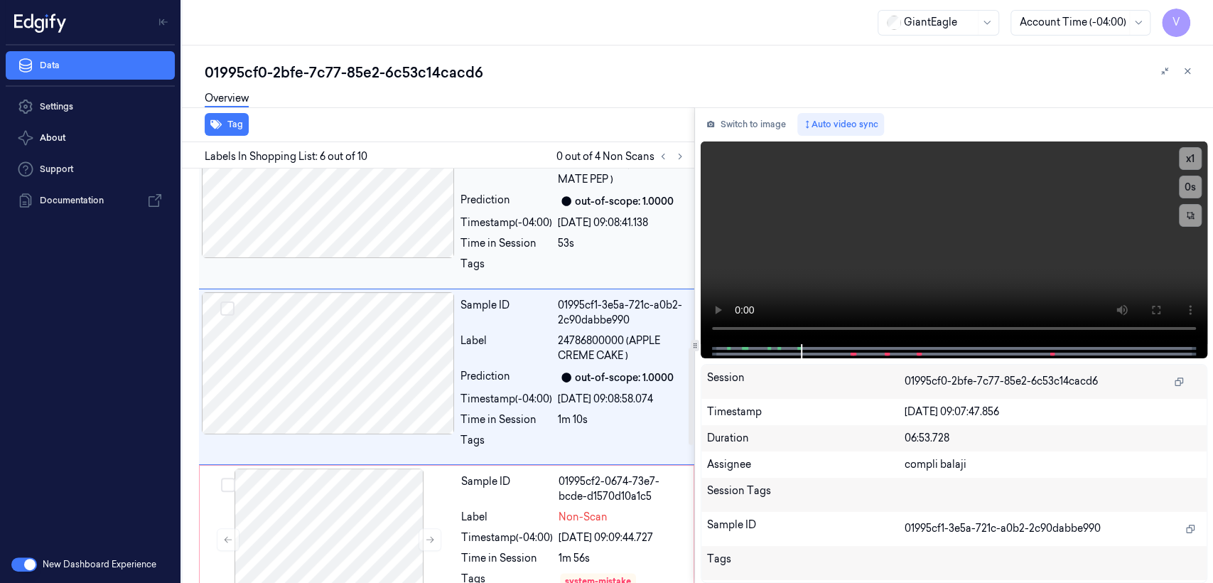
click at [525, 276] on div "Tags" at bounding box center [507, 268] width 92 height 23
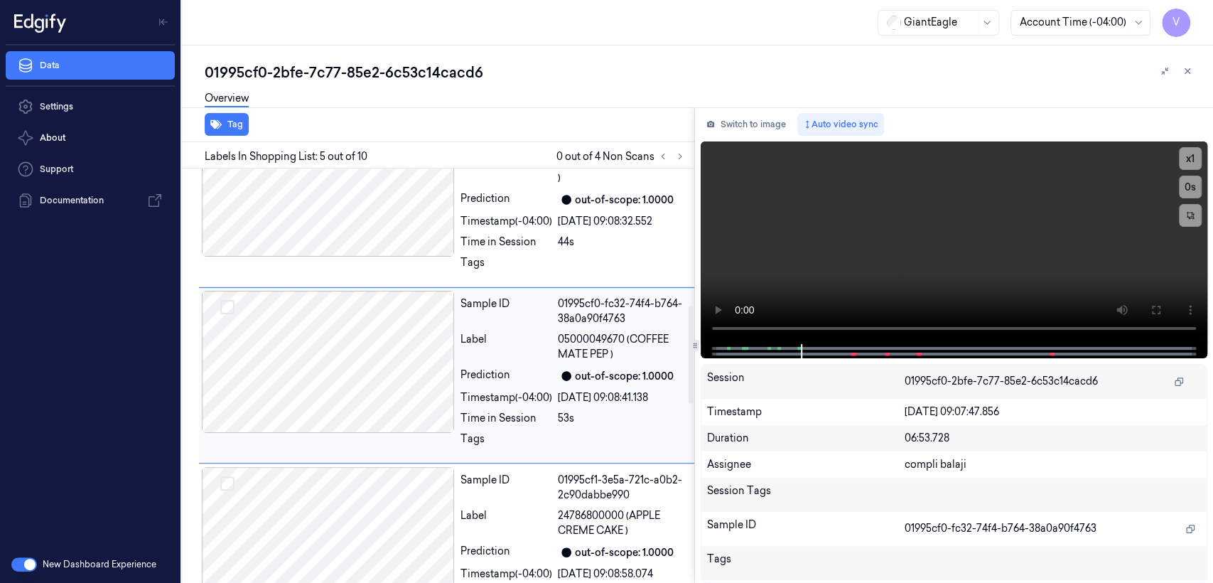
scroll to position [584, 0]
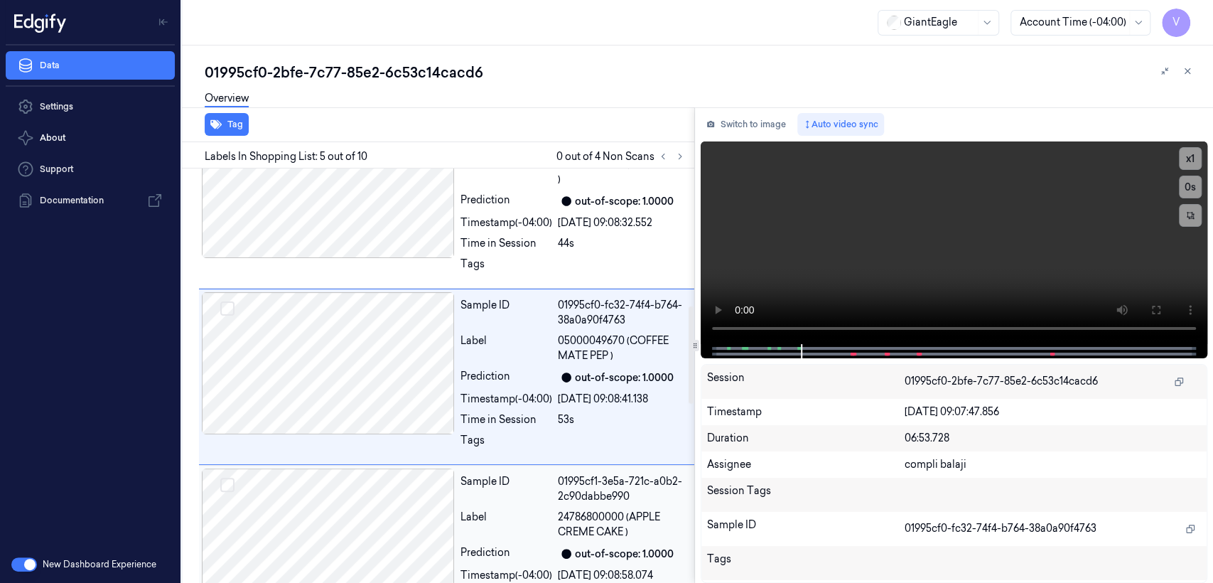
click at [509, 506] on div "Sample ID 01995cf1-3e5a-721c-a0b2-2c90dabbe990 Label 24786800000 (APPLE CREME C…" at bounding box center [573, 552] width 237 height 169
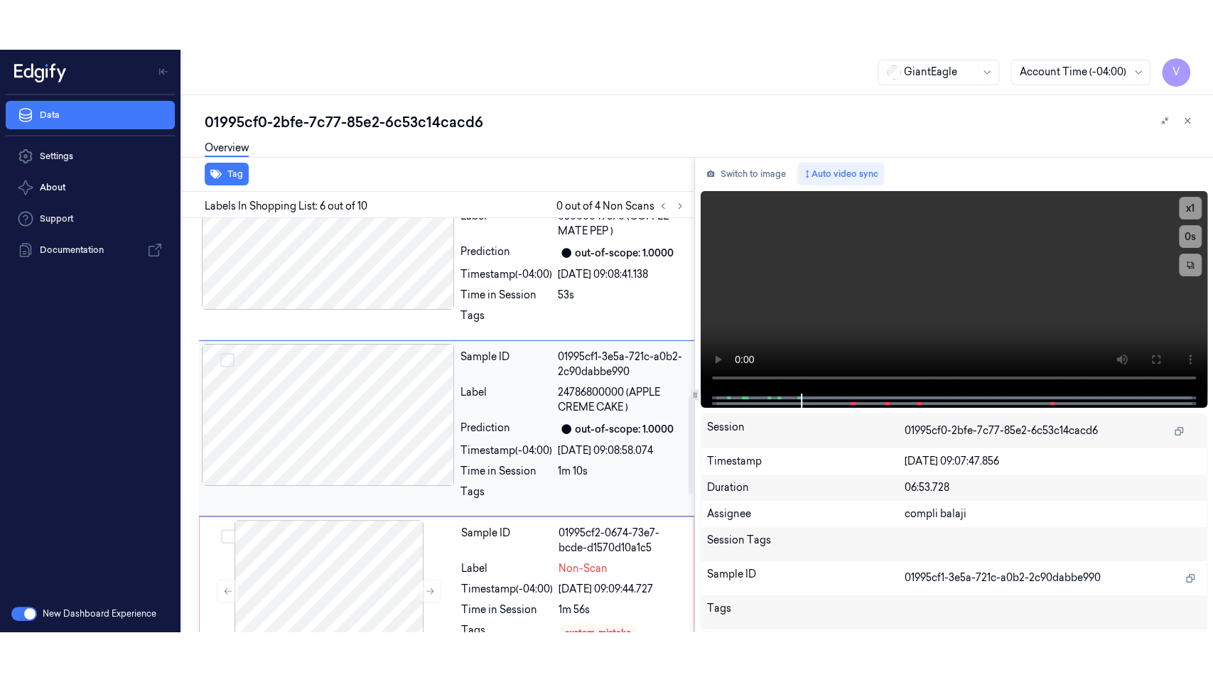
scroll to position [761, 0]
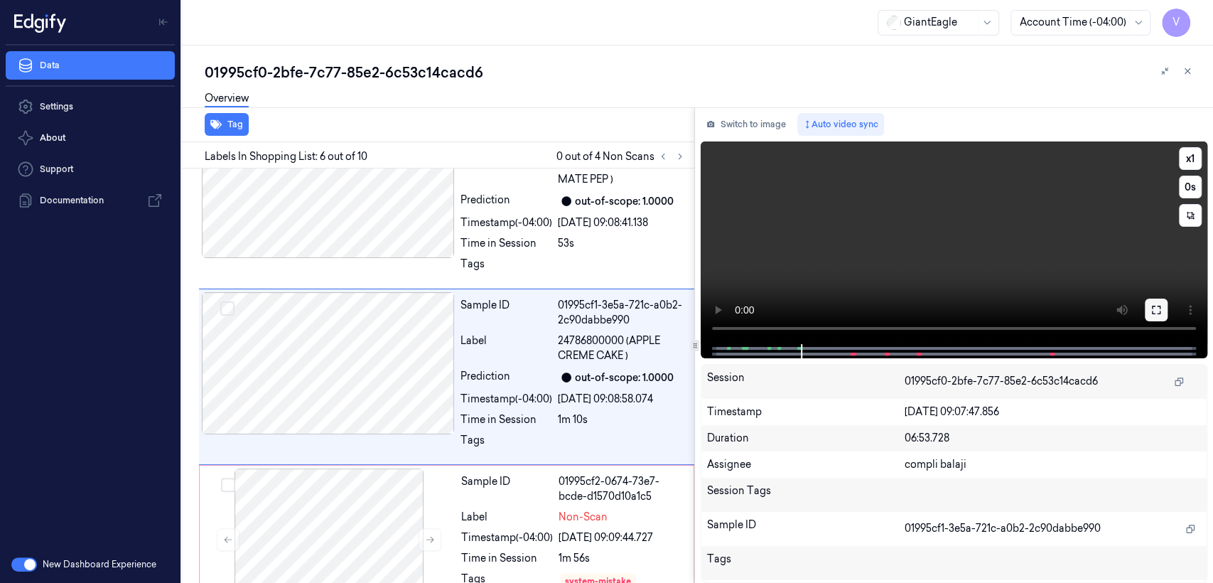
click at [1149, 309] on button at bounding box center [1156, 310] width 23 height 23
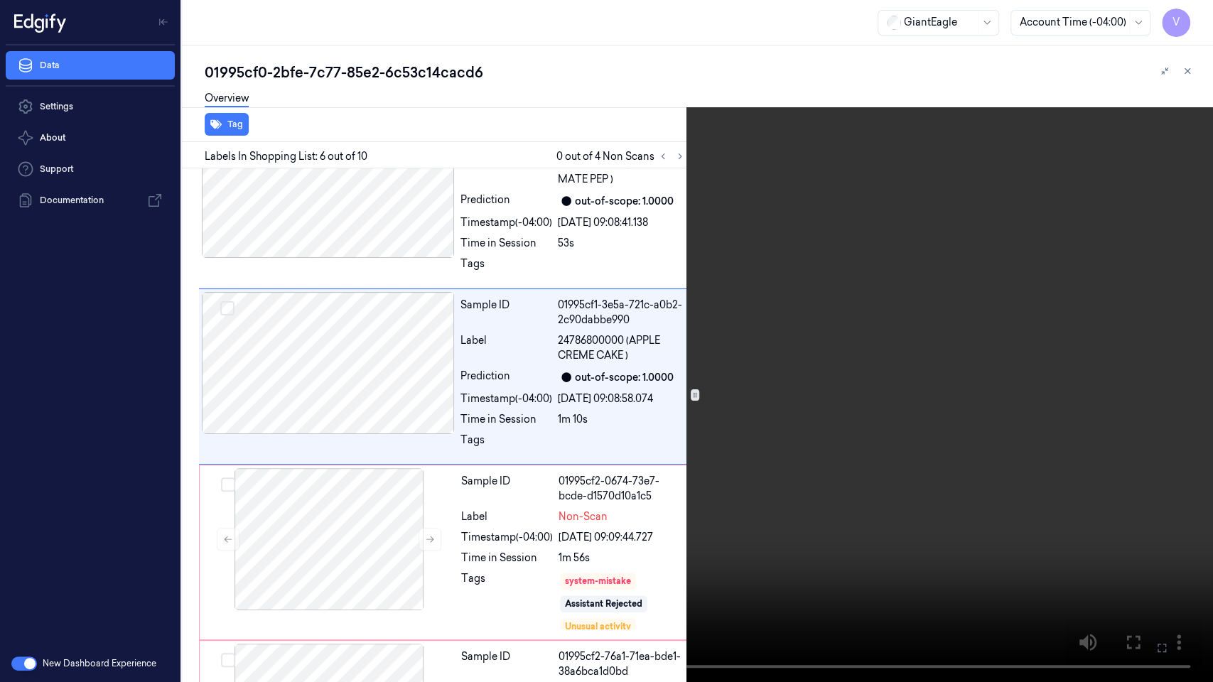
click at [873, 303] on video at bounding box center [606, 341] width 1213 height 682
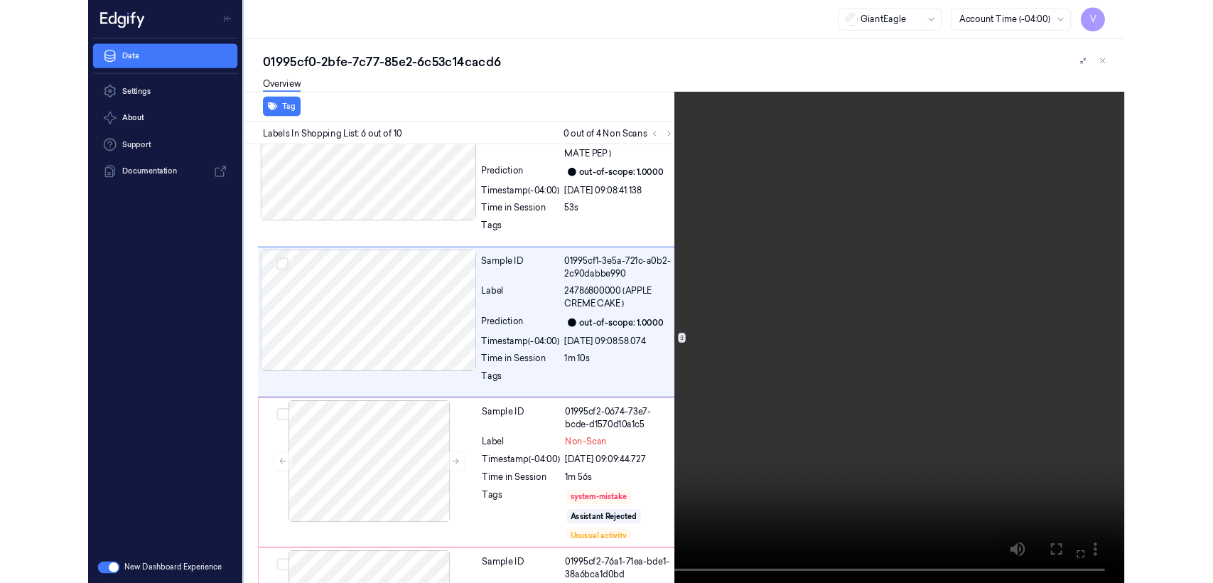
scroll to position [711, 0]
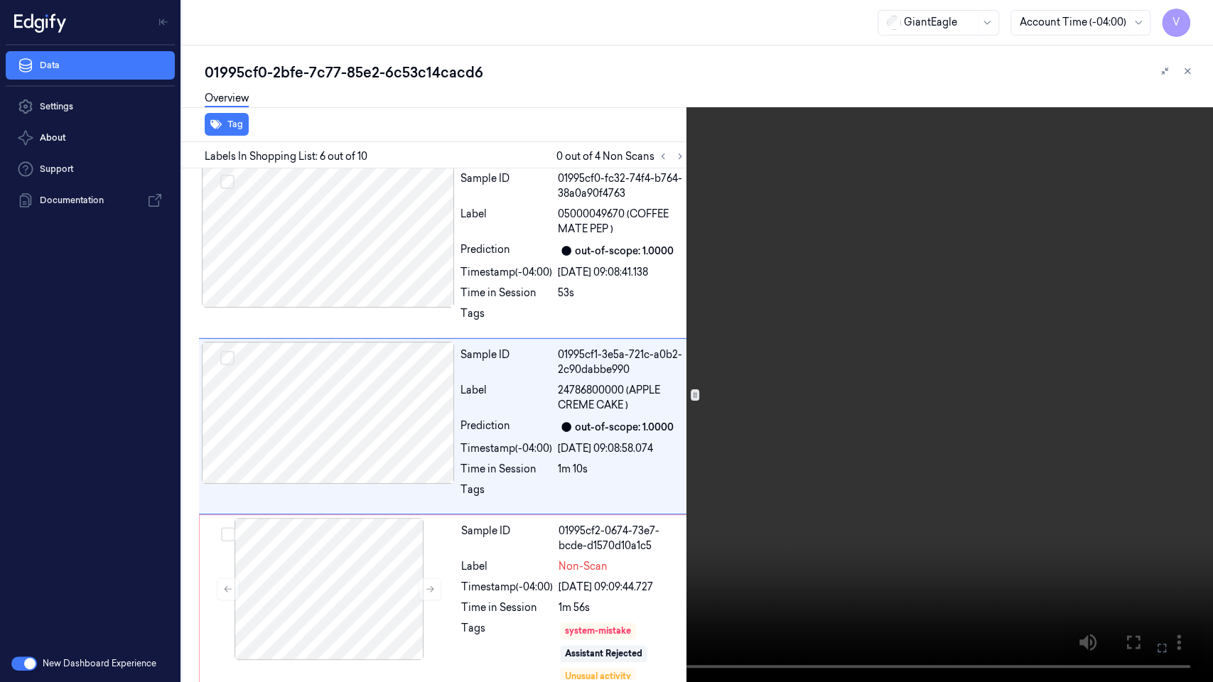
click at [873, 303] on video at bounding box center [606, 341] width 1213 height 682
click at [935, 298] on video at bounding box center [606, 341] width 1213 height 682
click at [928, 301] on video at bounding box center [606, 341] width 1213 height 682
click at [0, 0] on icon at bounding box center [0, 0] width 0 height 0
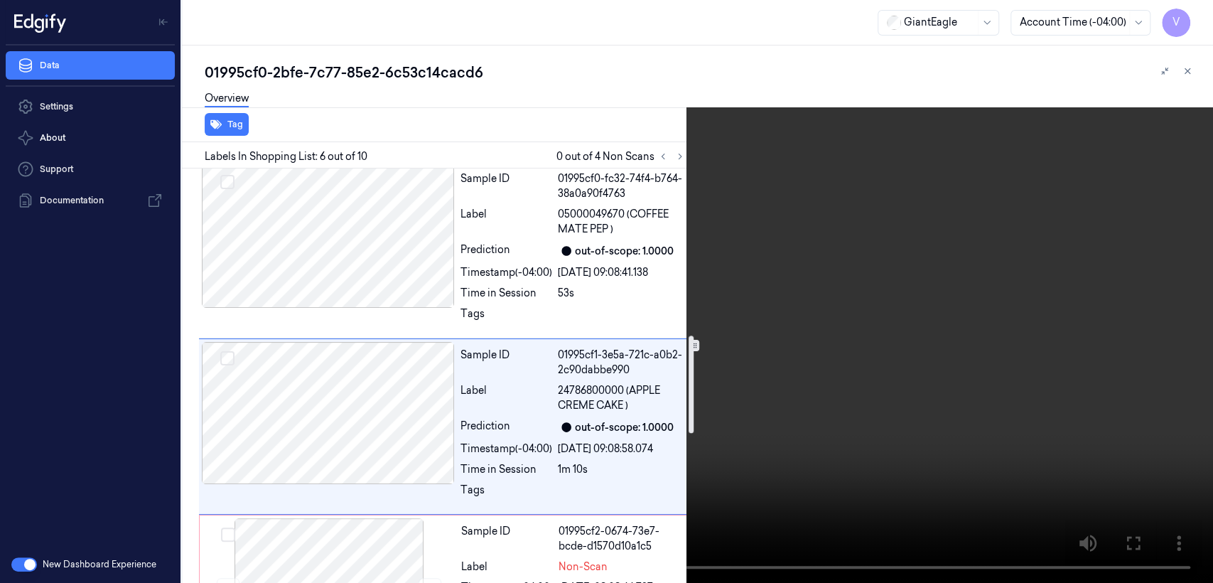
click at [695, 133] on div "Tag Labels In Shopping List: 6 out of 10 0 out of 4 Non Scans Sample ID 01995cf…" at bounding box center [694, 345] width 1037 height 476
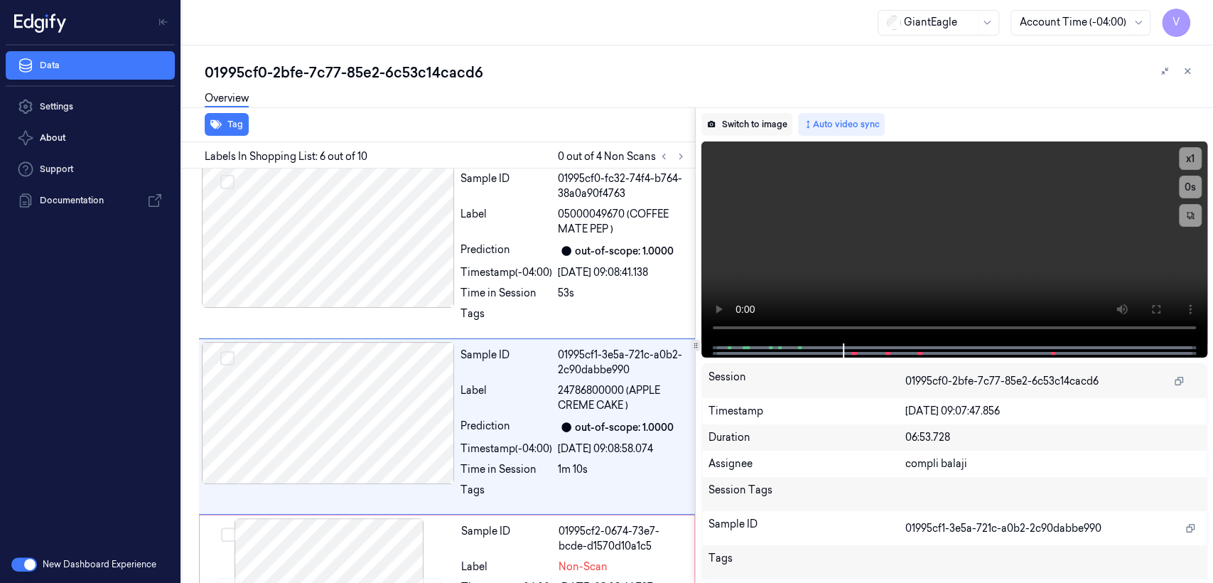
click at [722, 127] on button "Switch to image" at bounding box center [747, 124] width 91 height 23
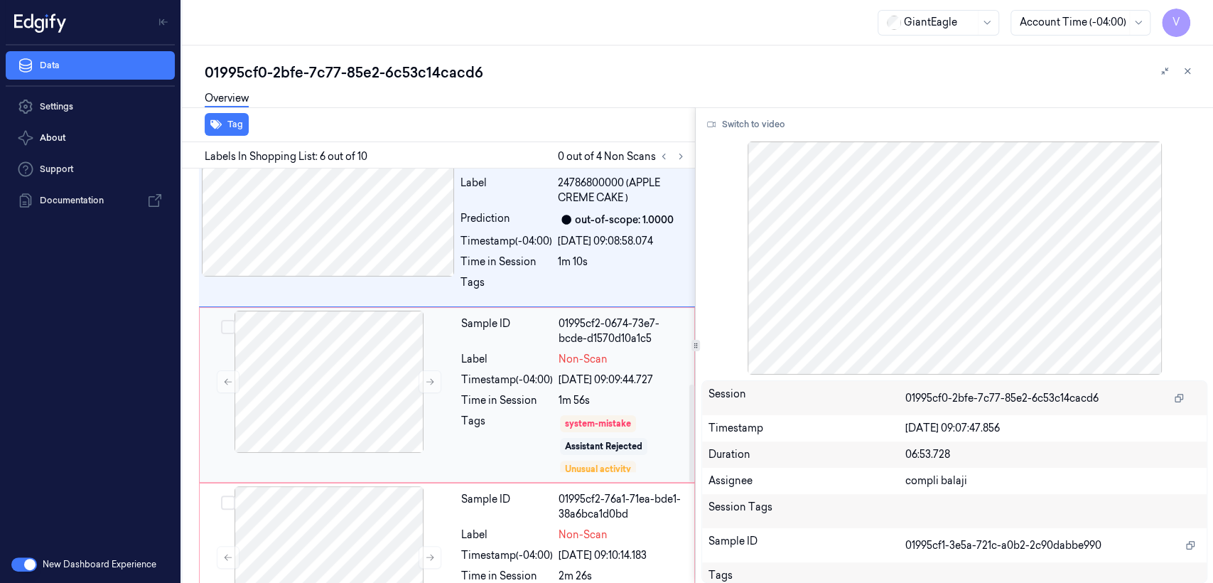
click at [547, 390] on div "Sample ID 01995cf2-0674-73e7-bcde-d1570d10a1c5 Label Non-Scan Timestamp (-04:00…" at bounding box center [574, 395] width 237 height 168
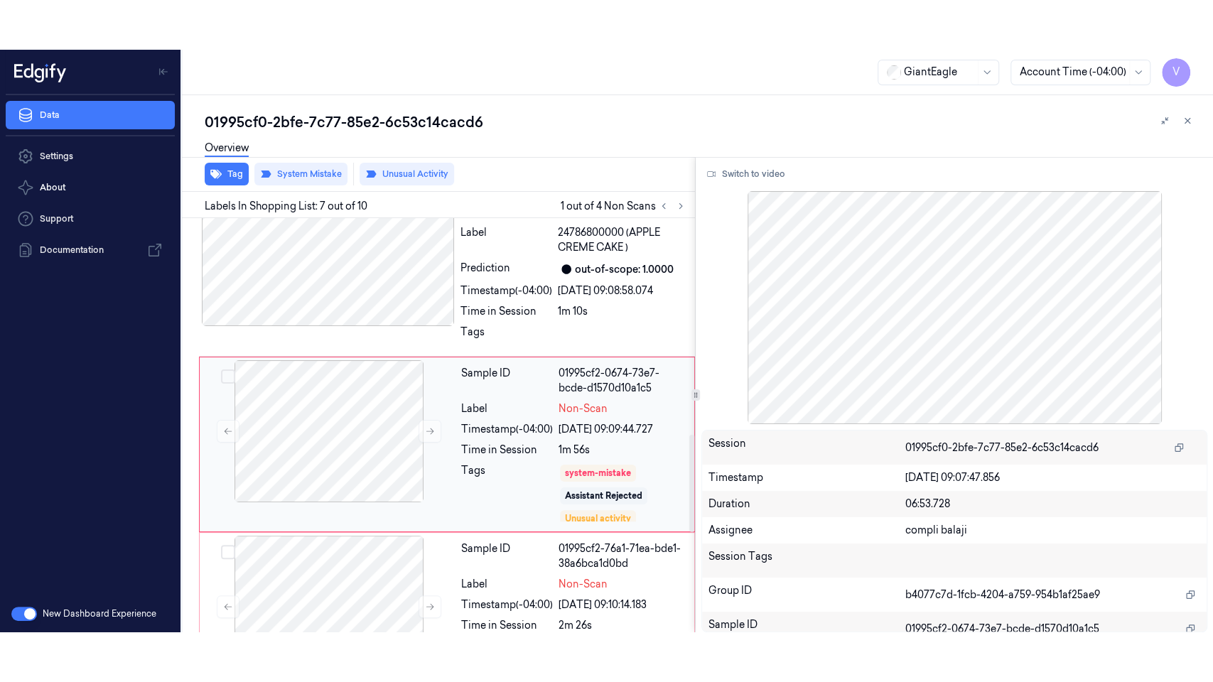
scroll to position [936, 0]
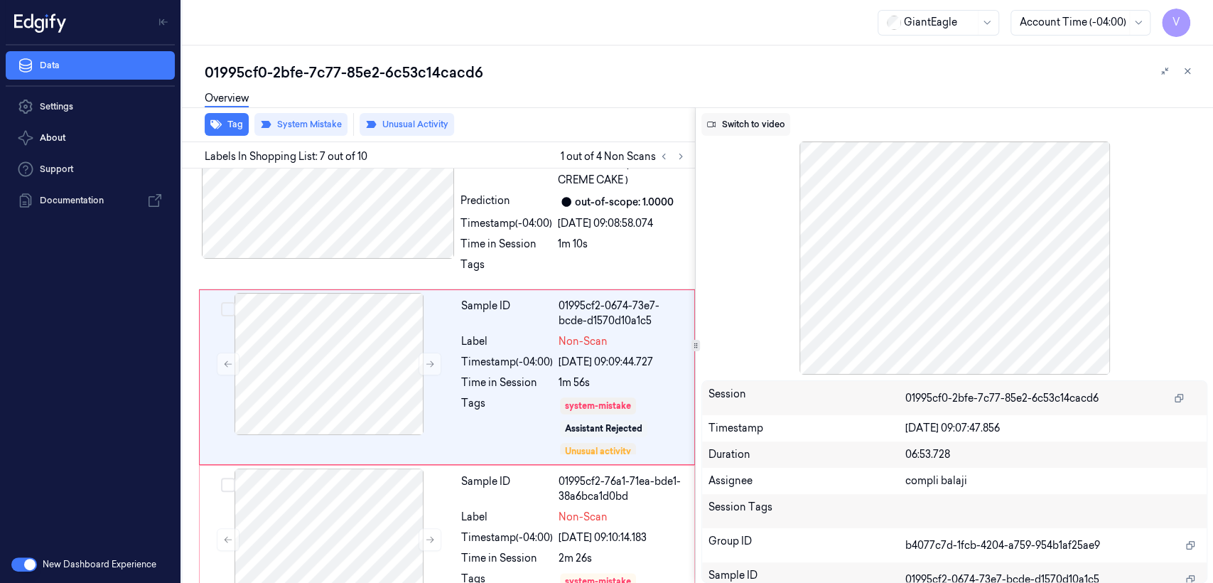
click at [754, 127] on button "Switch to video" at bounding box center [746, 124] width 89 height 23
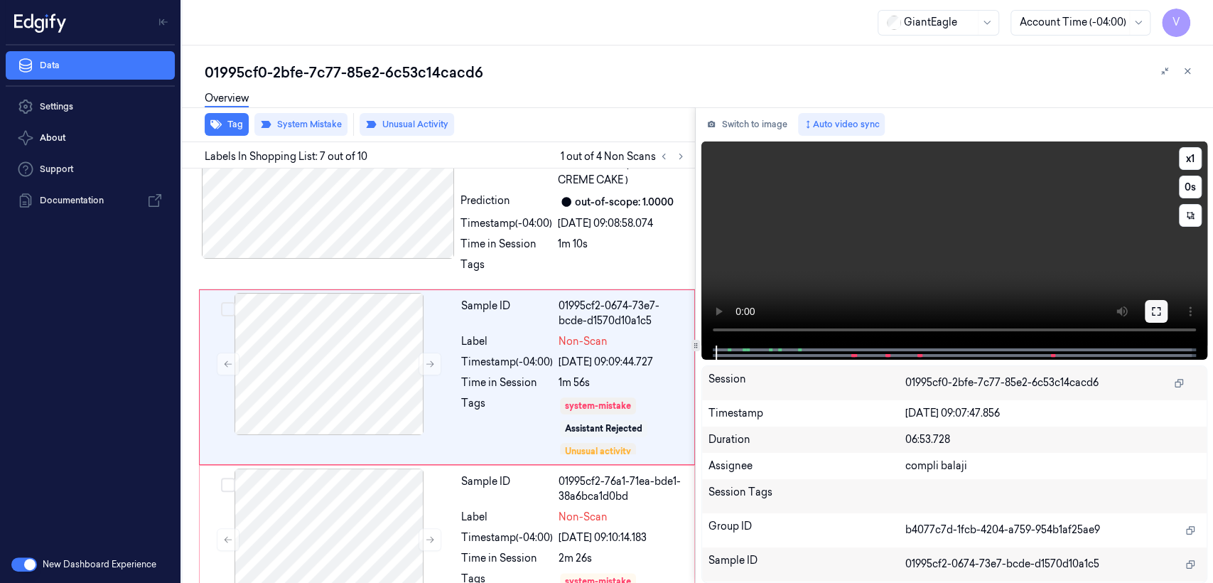
click at [1164, 309] on button at bounding box center [1156, 311] width 23 height 23
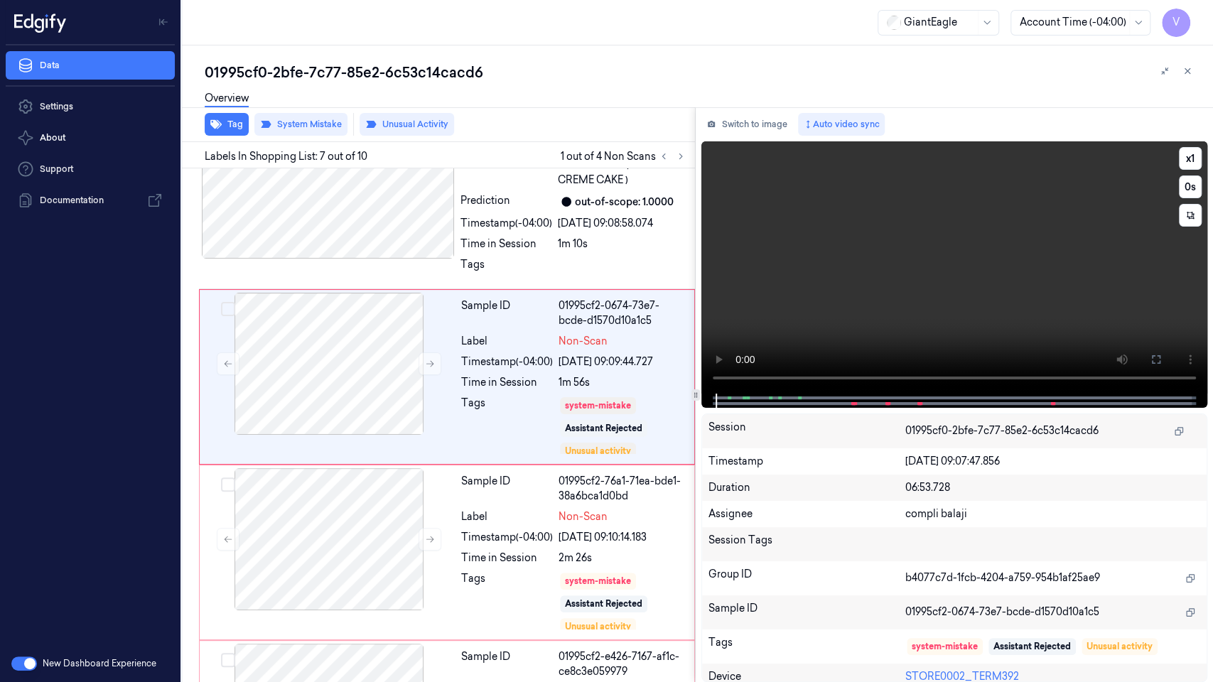
scroll to position [886, 0]
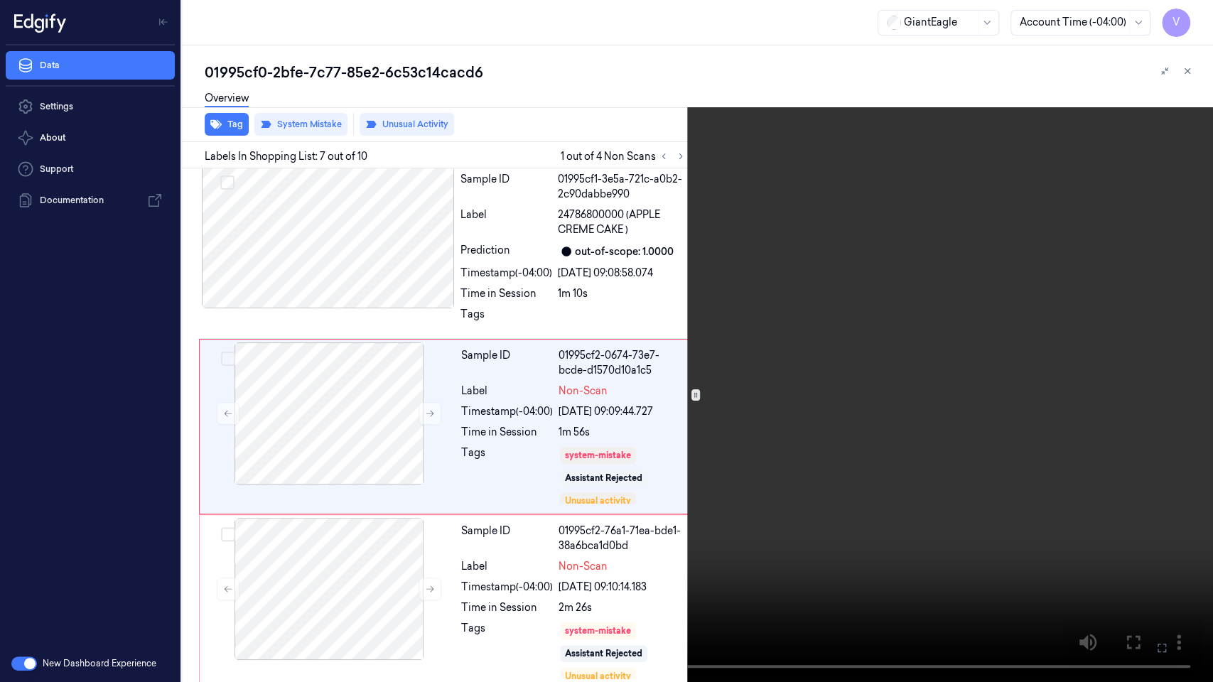
click at [495, 519] on video at bounding box center [606, 341] width 1213 height 682
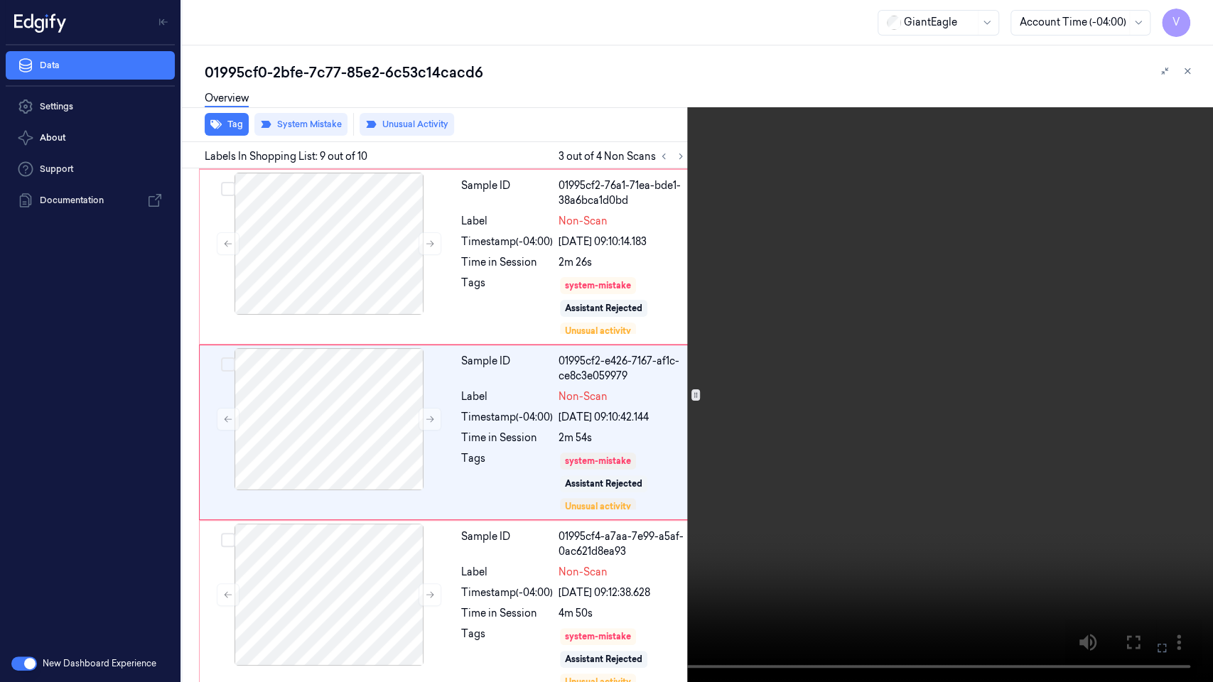
scroll to position [1238, 0]
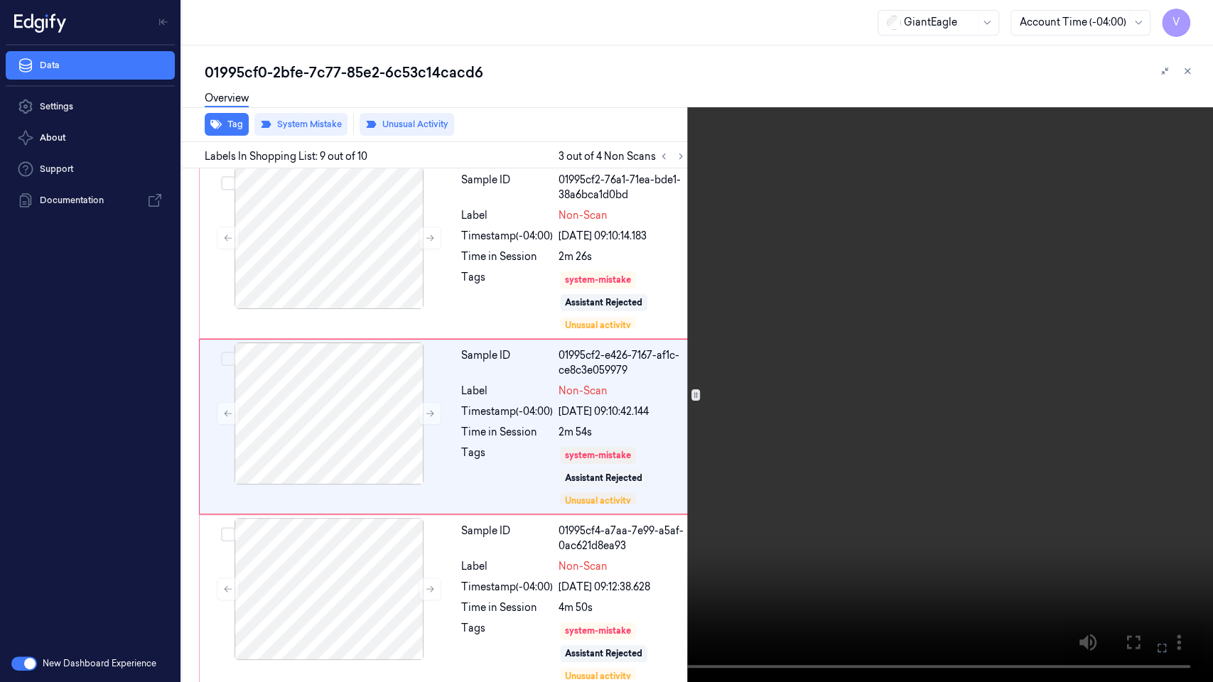
click at [668, 489] on video at bounding box center [606, 341] width 1213 height 682
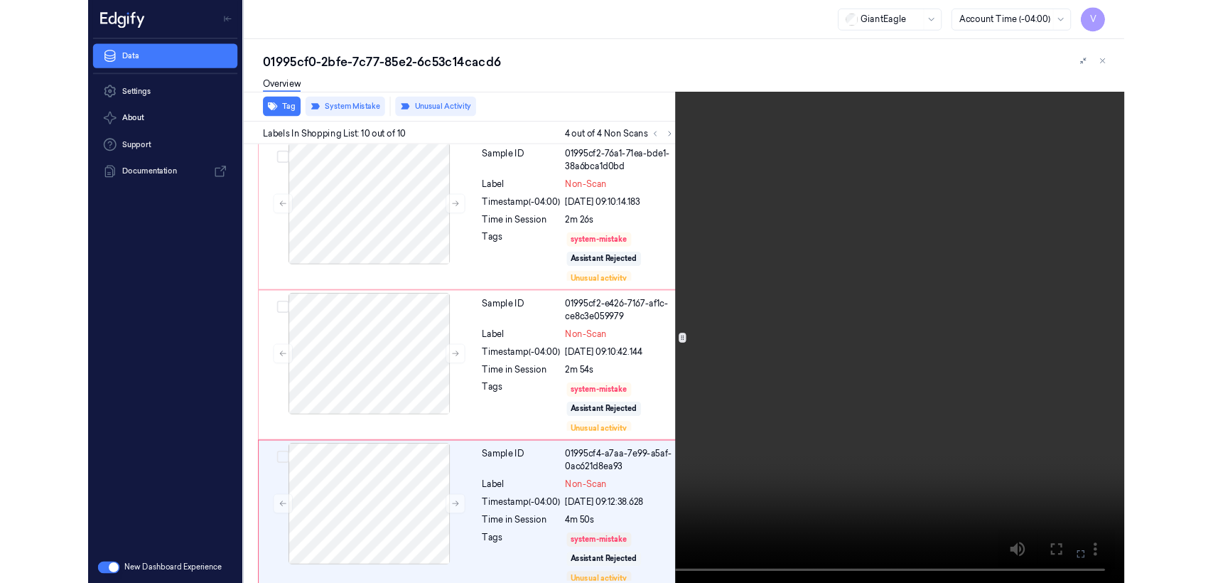
scroll to position [1248, 0]
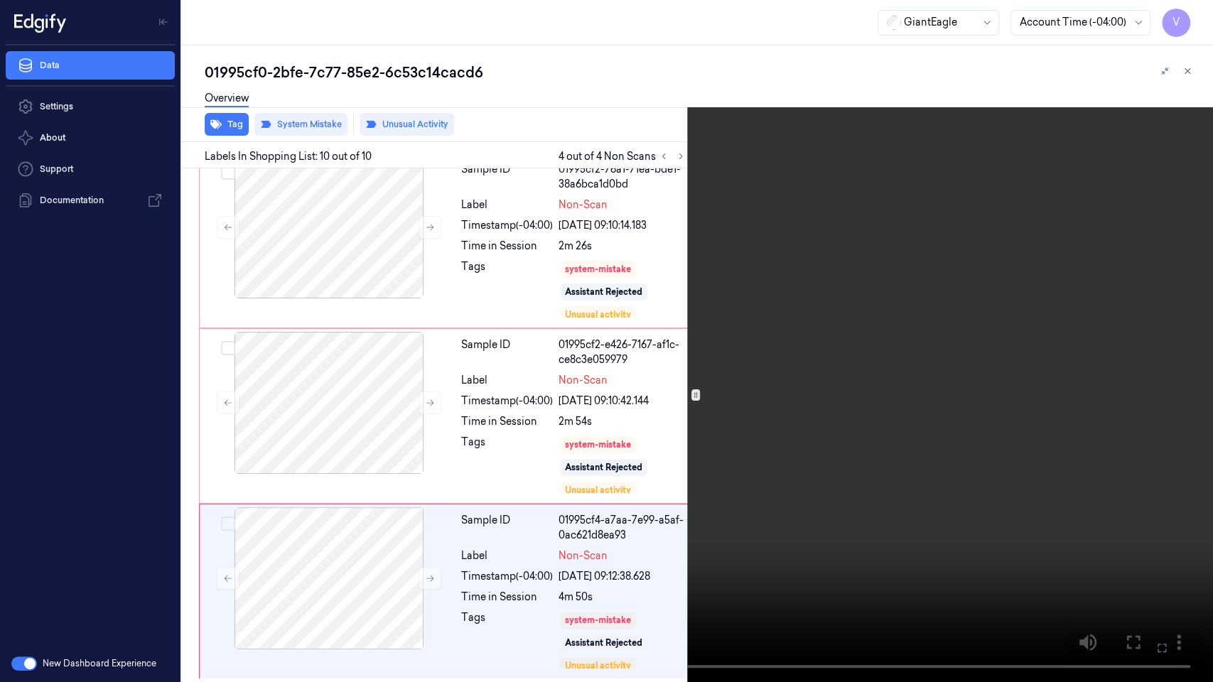
click at [0, 0] on icon at bounding box center [0, 0] width 0 height 0
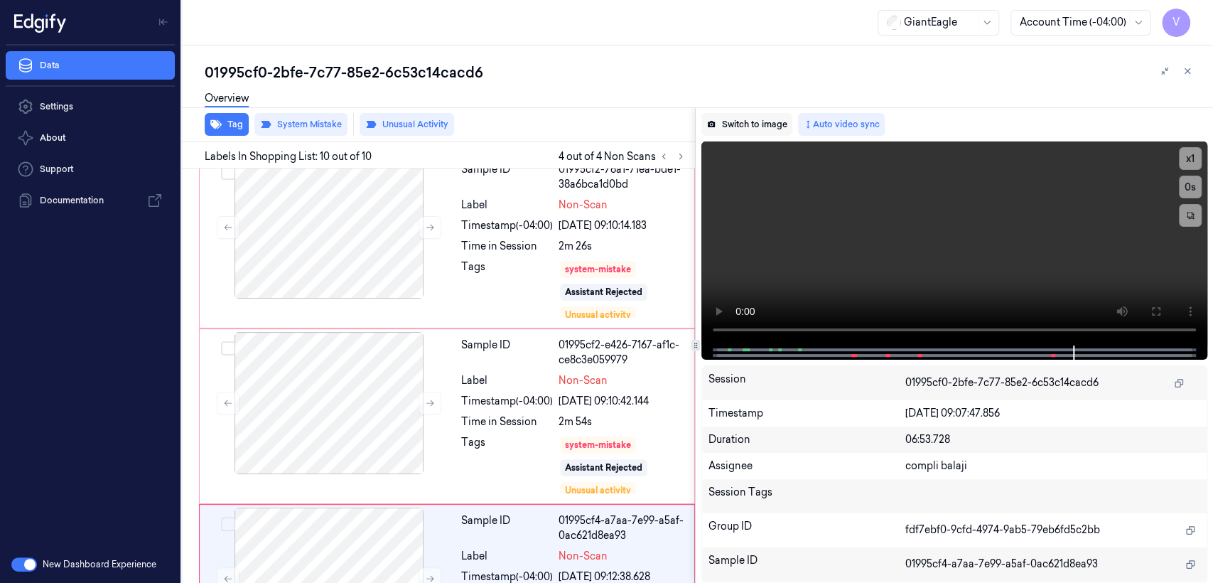
click at [715, 124] on icon at bounding box center [711, 124] width 7 height 6
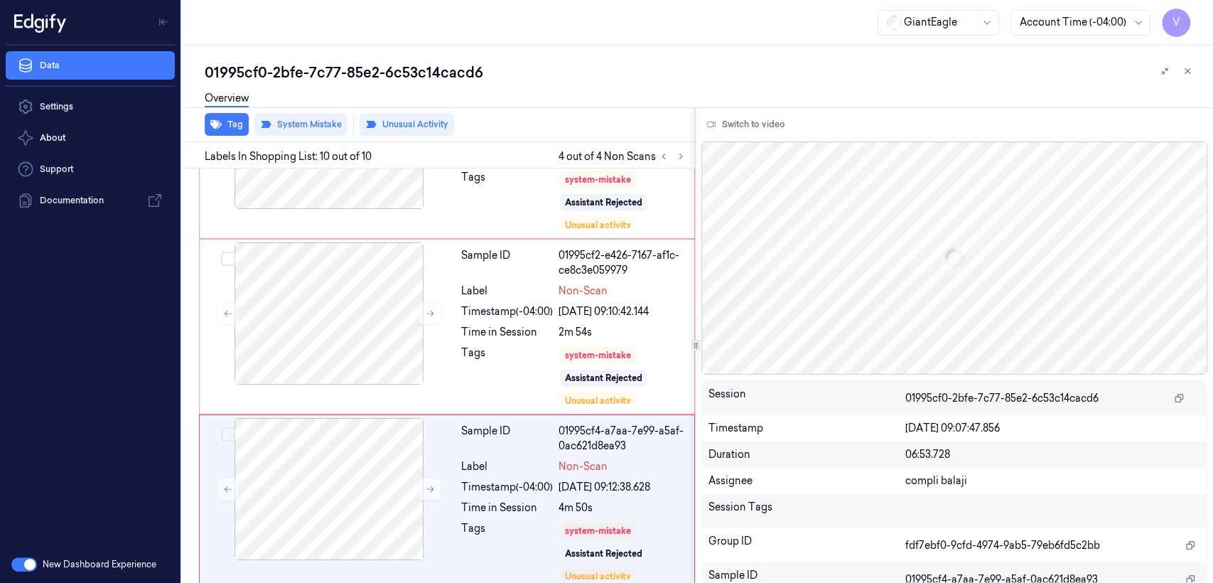
scroll to position [1348, 0]
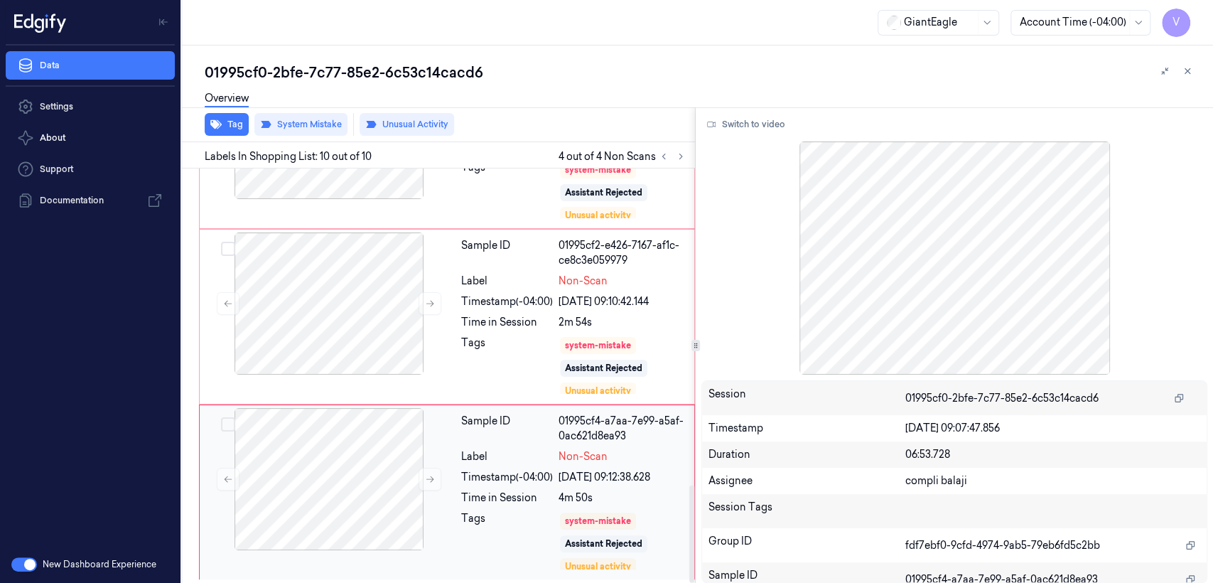
click at [520, 444] on div "Sample ID 01995cf4-a7aa-7e99-a5af-0ac621d8ea93 Label Non-Scan Timestamp (-04:00…" at bounding box center [574, 492] width 237 height 168
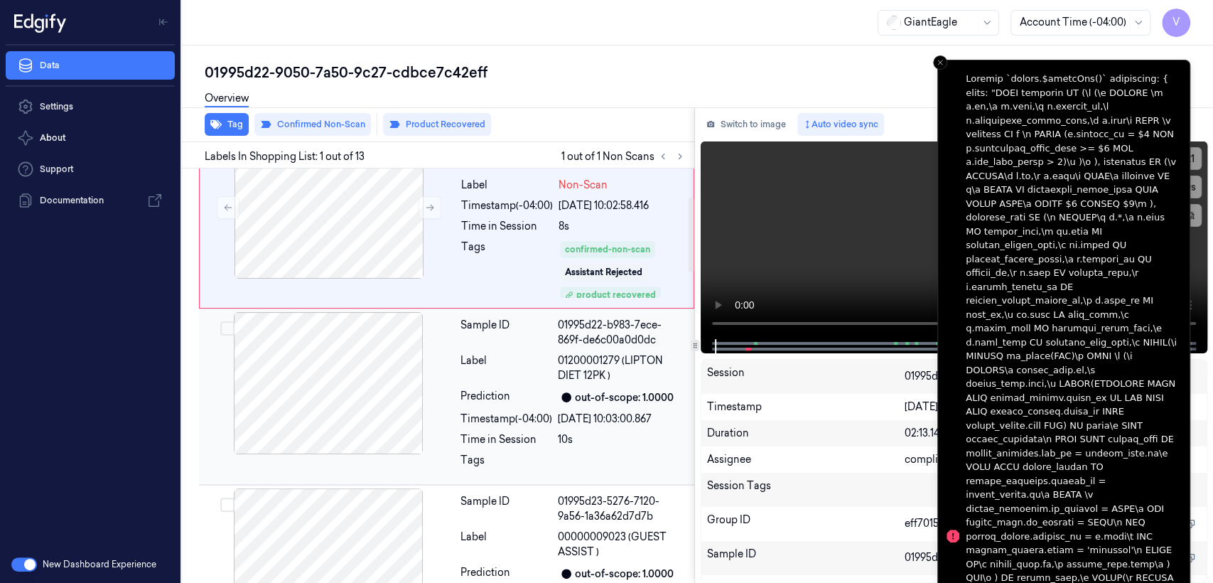
scroll to position [158, 0]
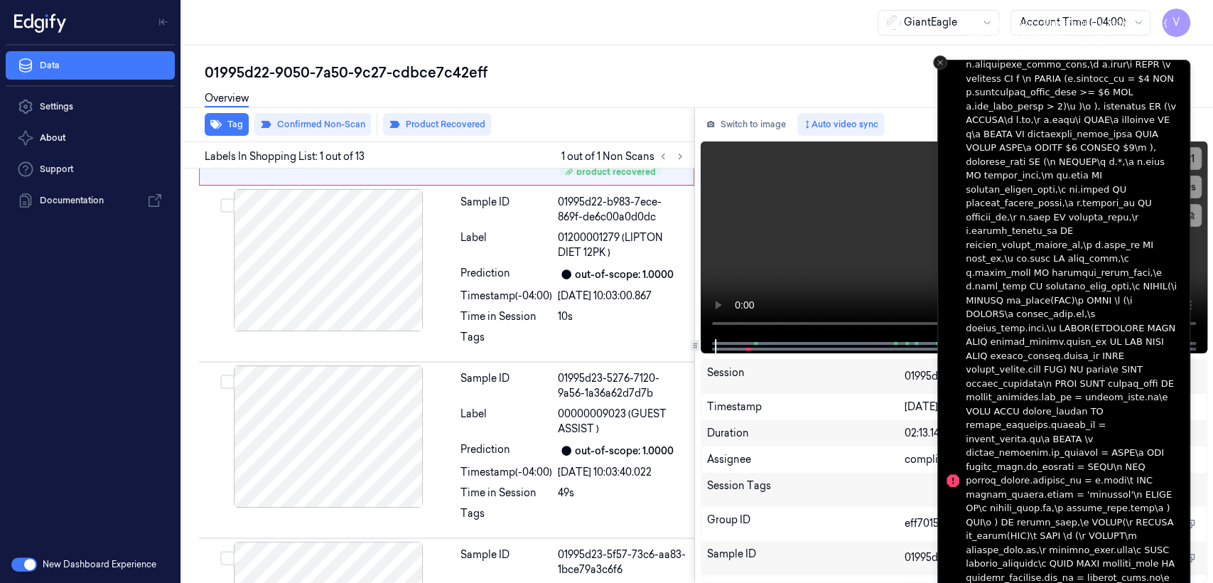
click at [938, 63] on line "Close toast" at bounding box center [940, 62] width 4 height 4
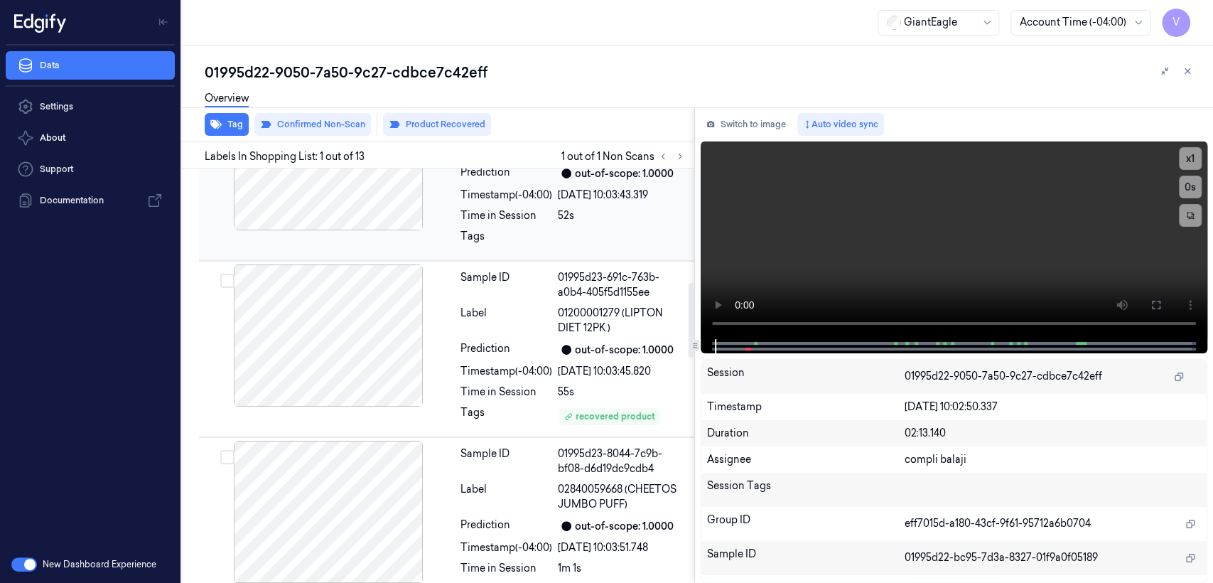
scroll to position [631, 0]
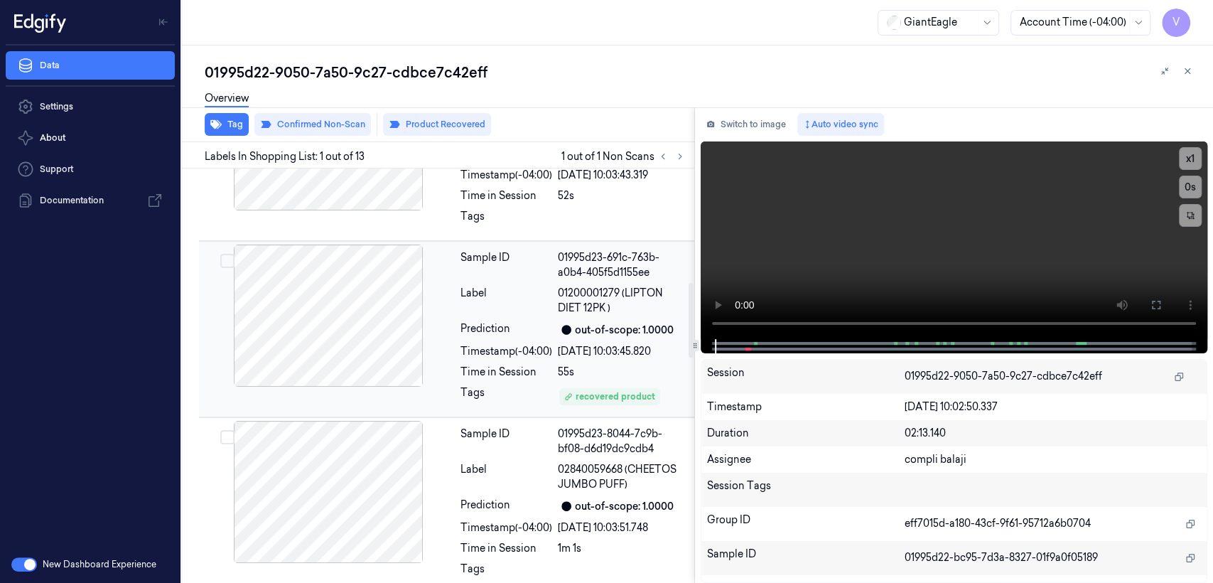
click at [447, 317] on div at bounding box center [328, 316] width 253 height 142
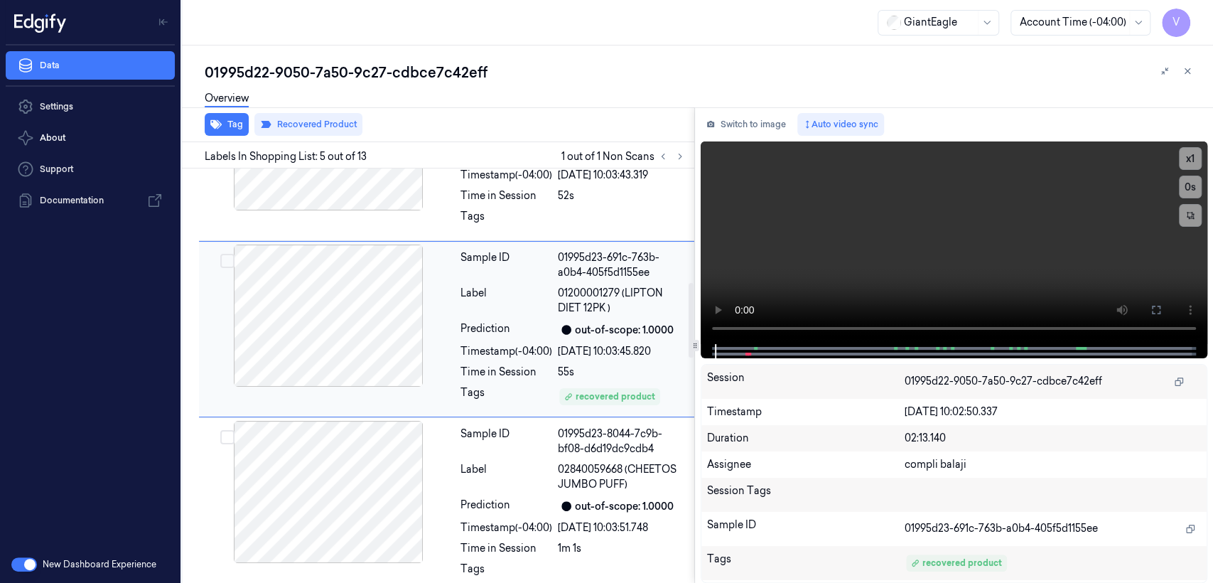
scroll to position [584, 0]
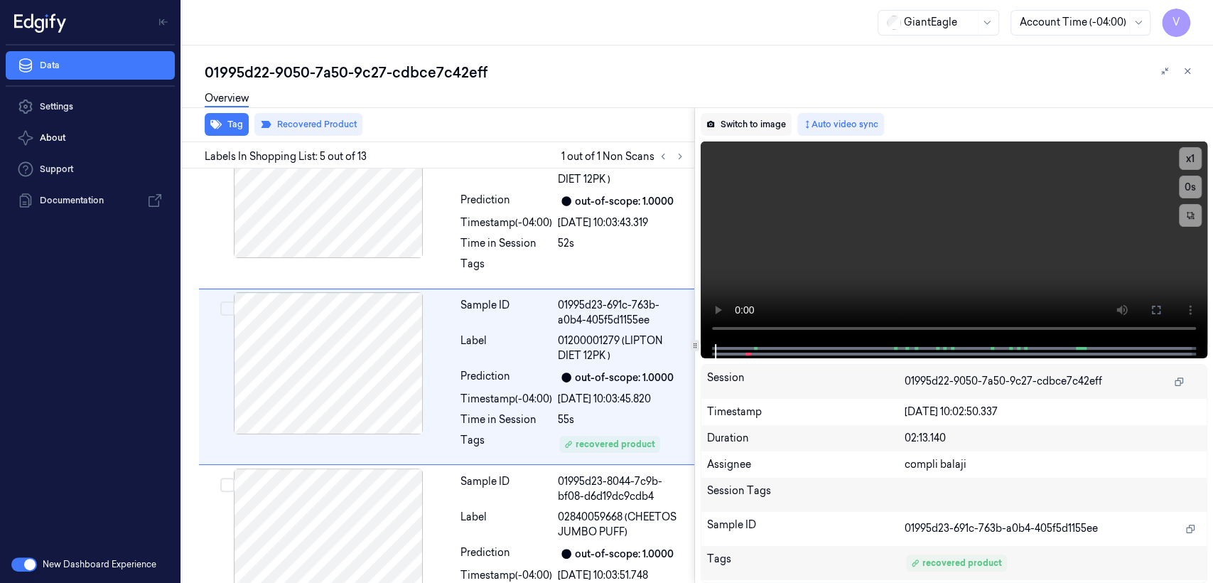
click at [761, 128] on button "Switch to image" at bounding box center [746, 124] width 91 height 23
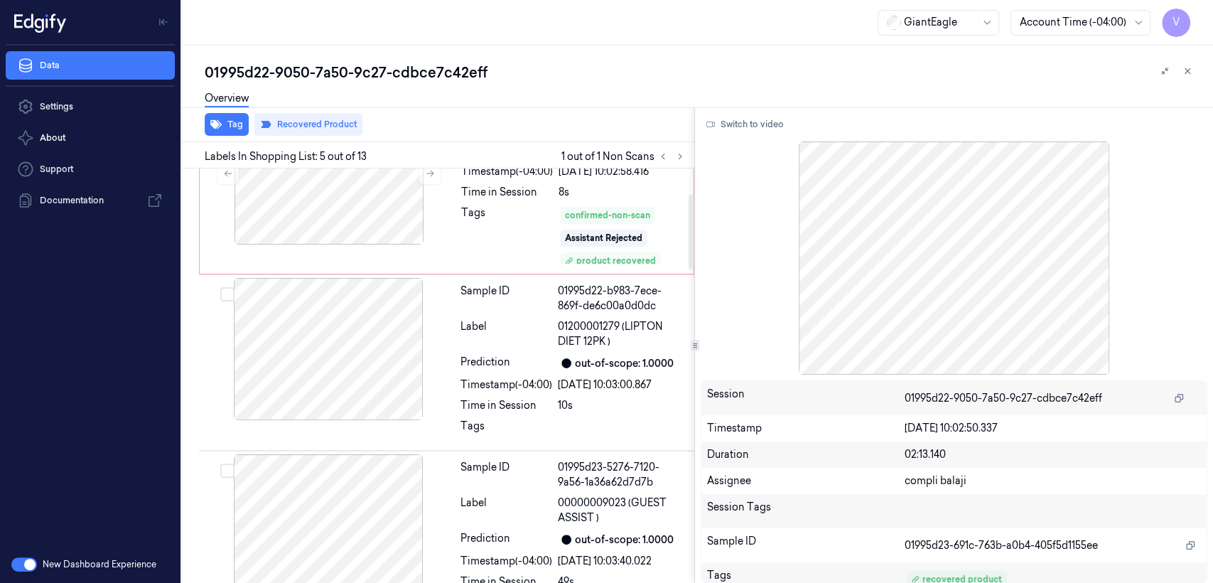
scroll to position [0, 0]
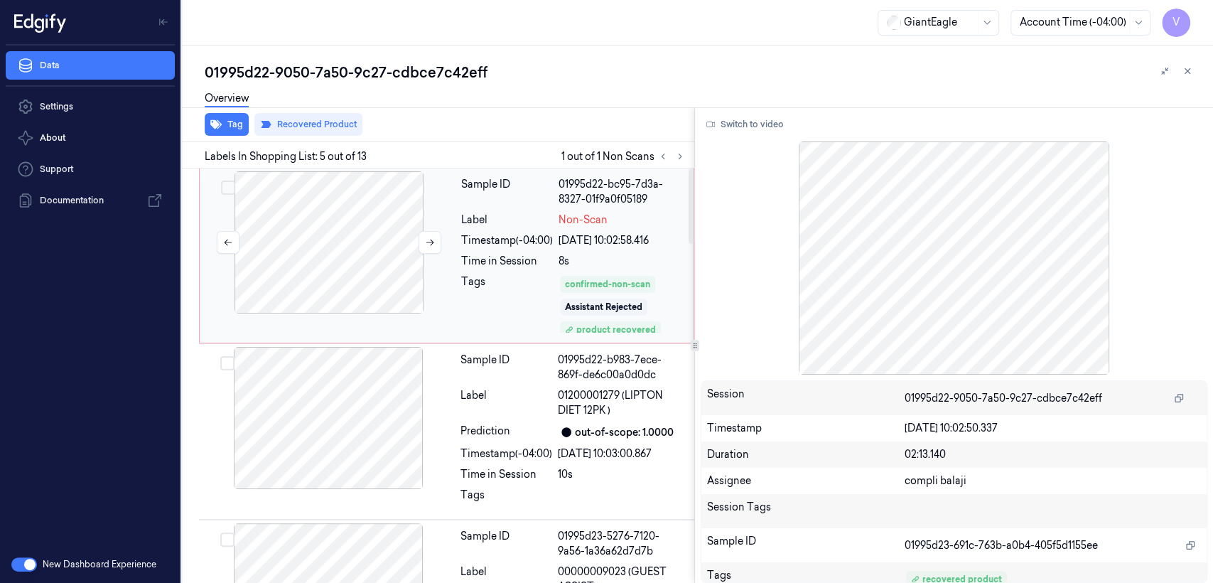
click at [404, 232] on div at bounding box center [329, 242] width 253 height 142
click at [435, 240] on button at bounding box center [430, 242] width 23 height 23
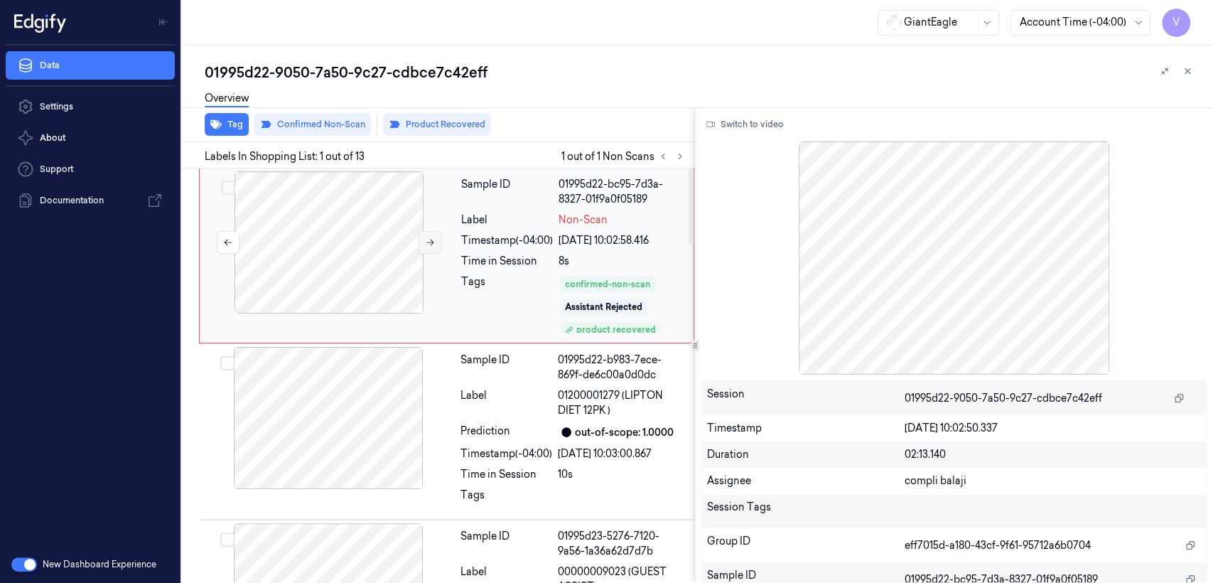
click at [435, 240] on button at bounding box center [430, 242] width 23 height 23
click button
click div
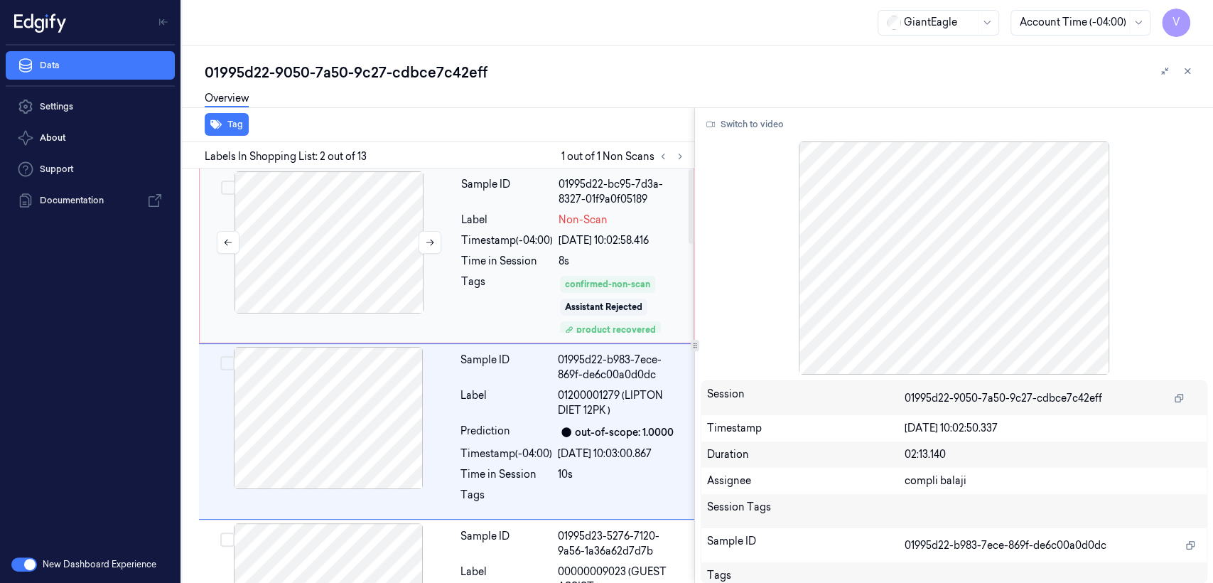
click div
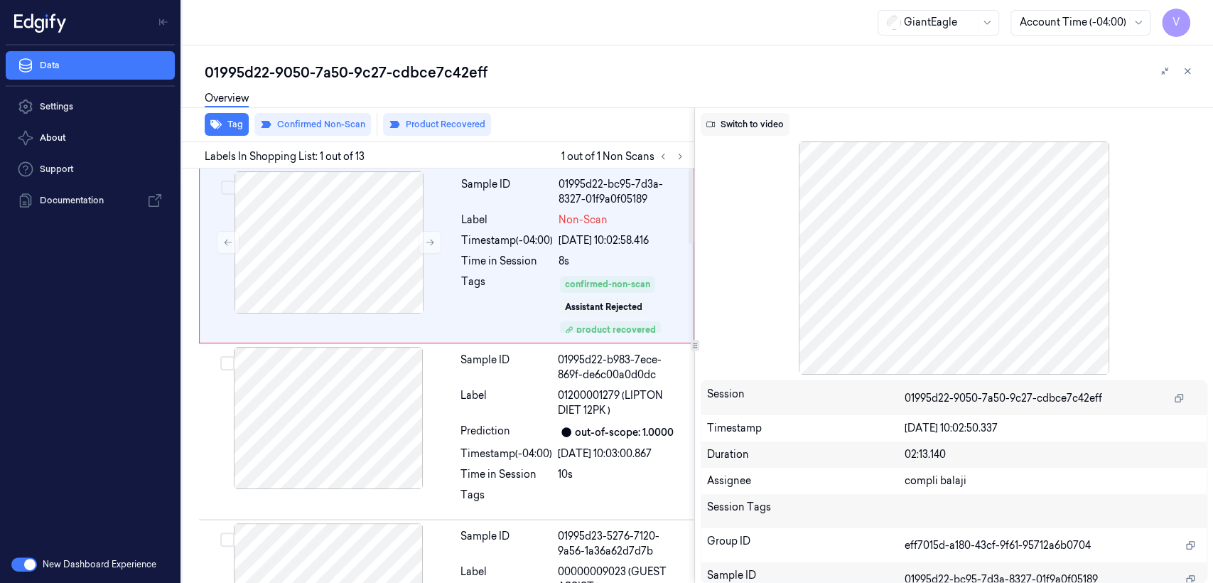
click button "Switch to video"
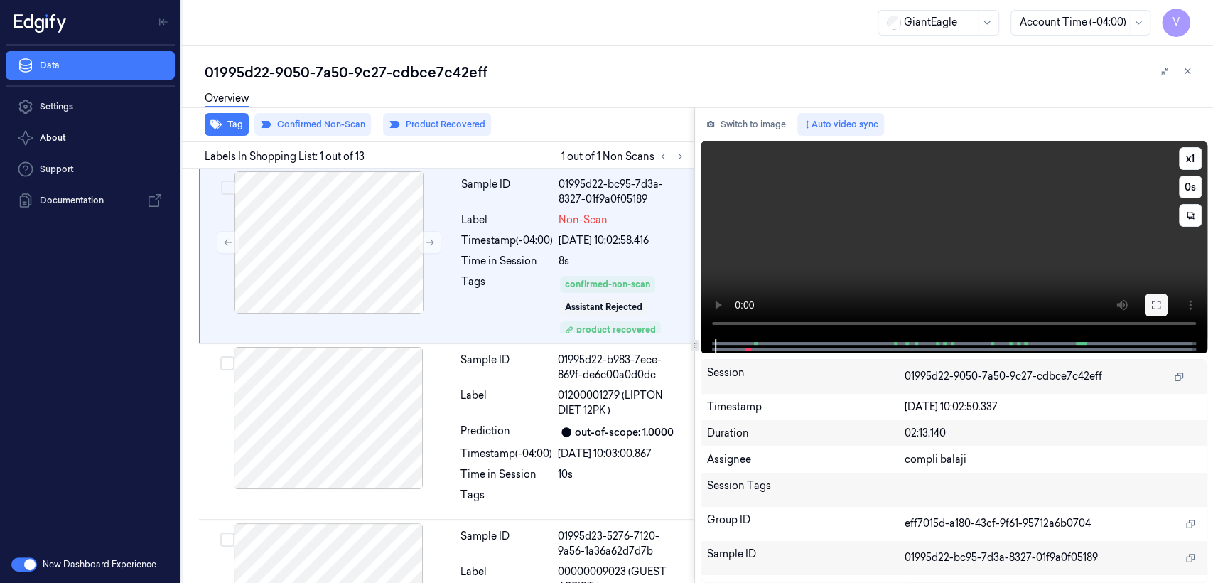
click button
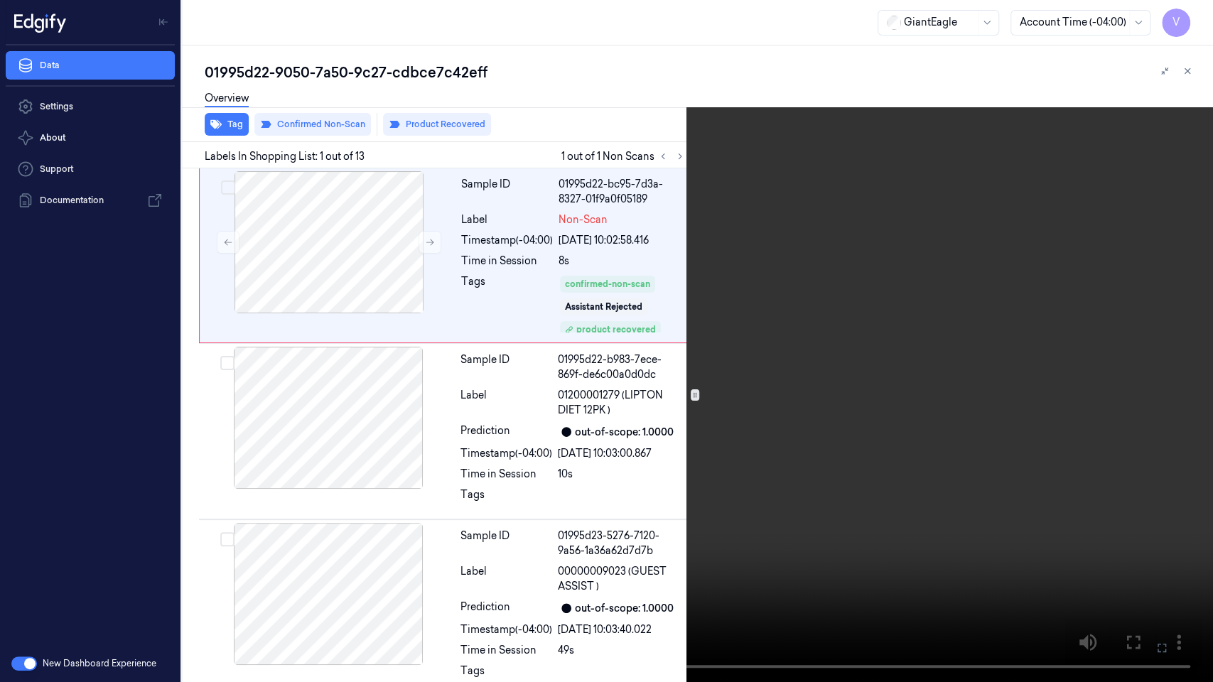
click video
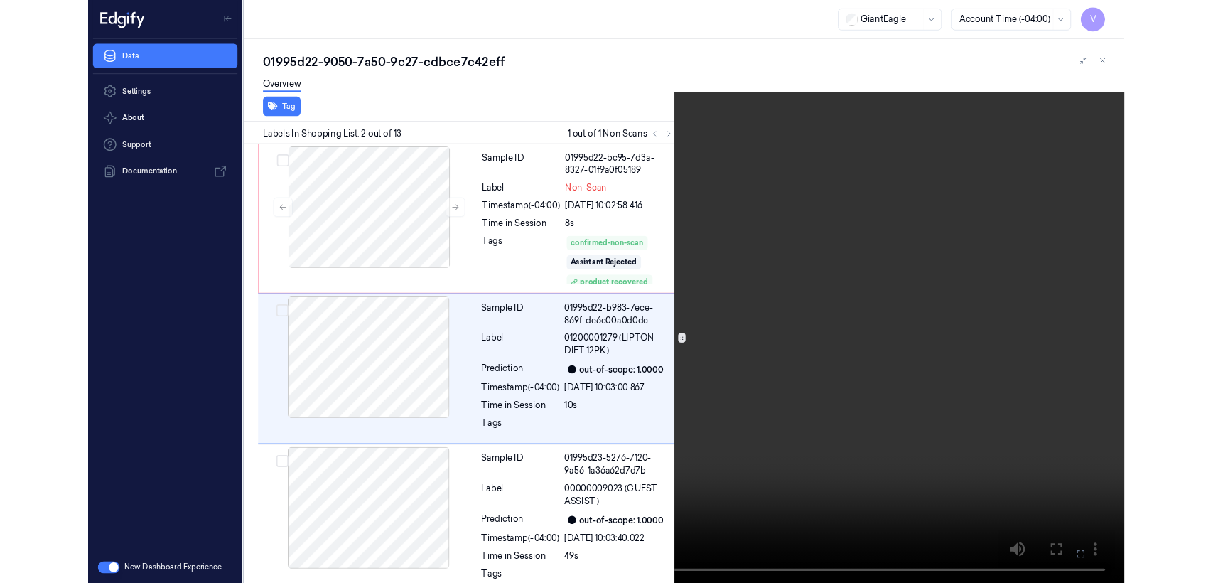
scroll to position [6, 0]
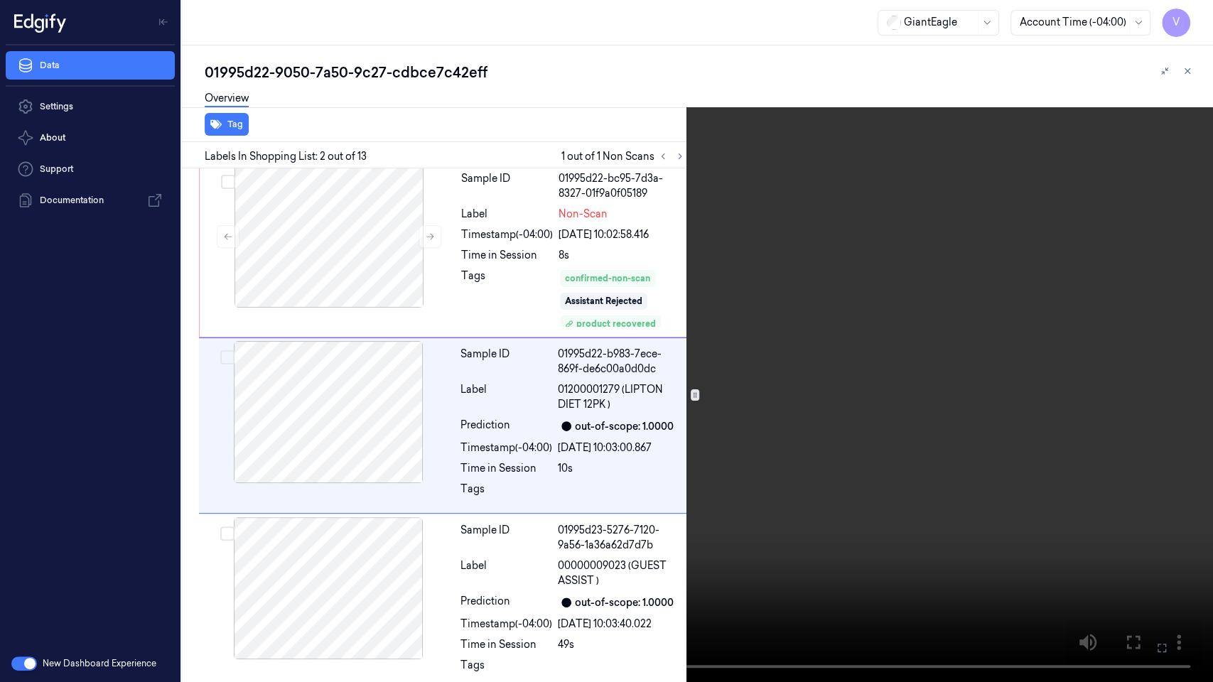
click icon
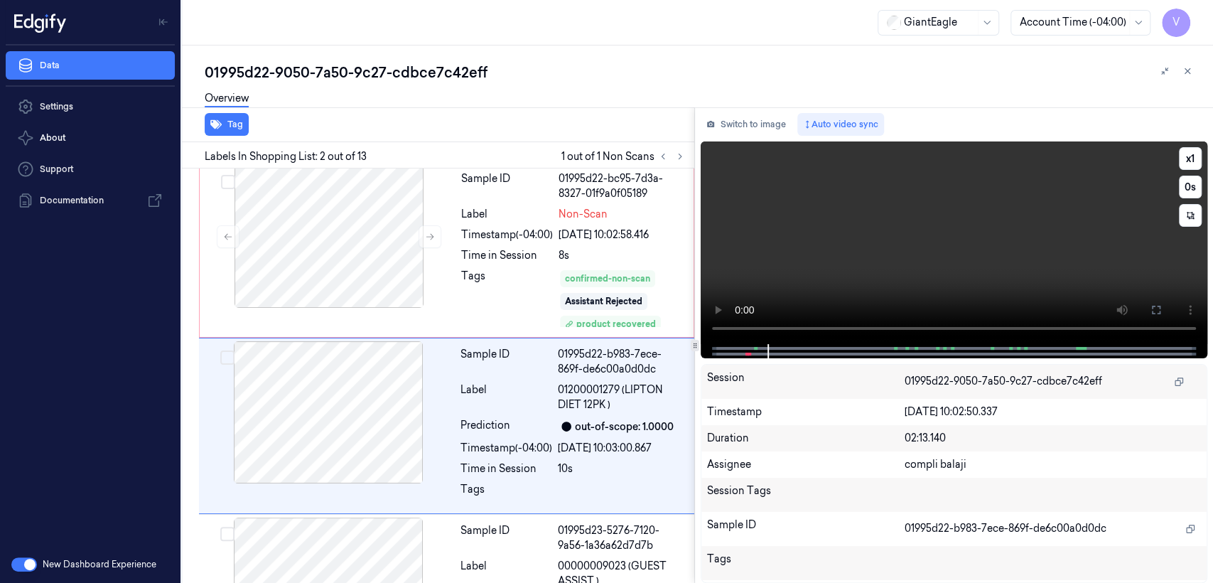
click video
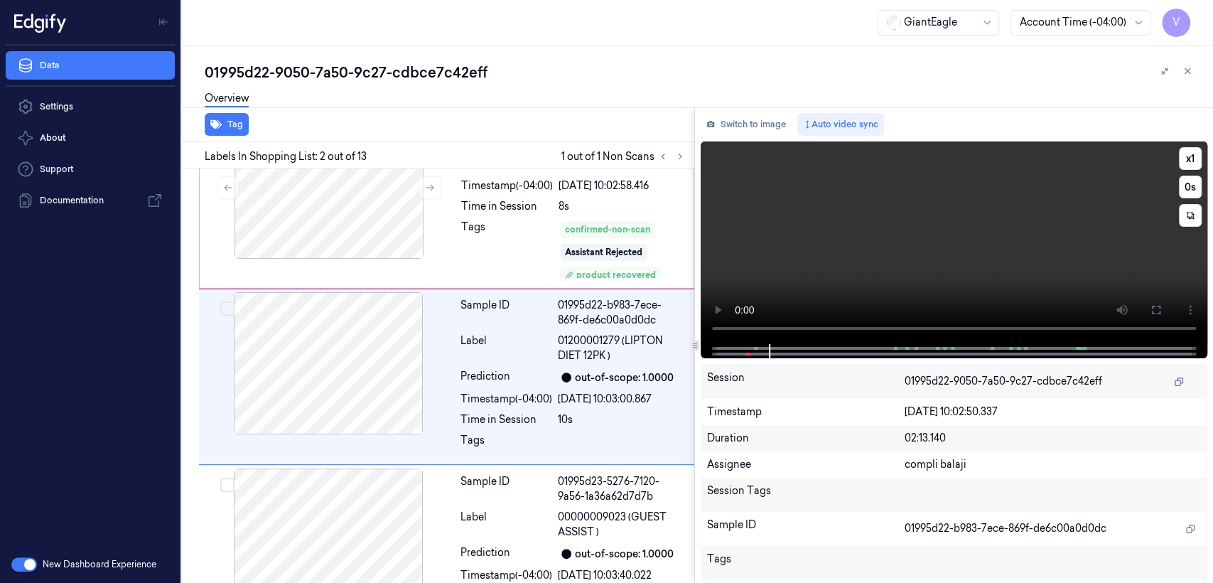
scroll to position [55, 0]
click div "Time in Session"
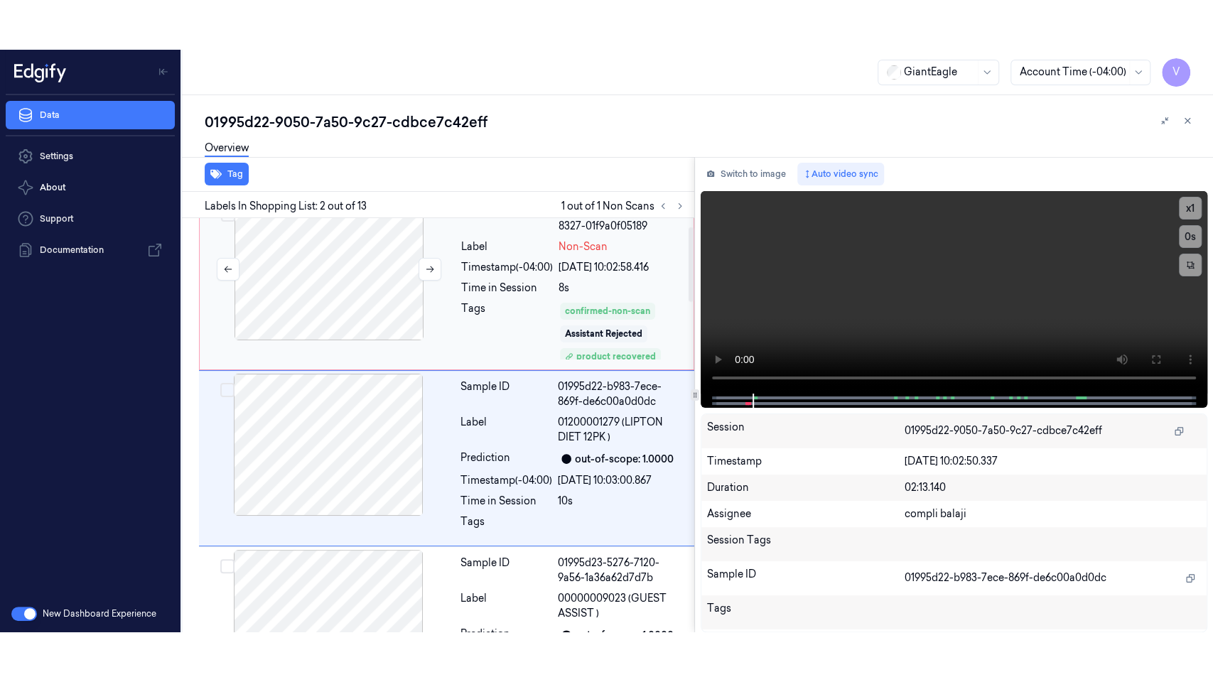
scroll to position [0, 0]
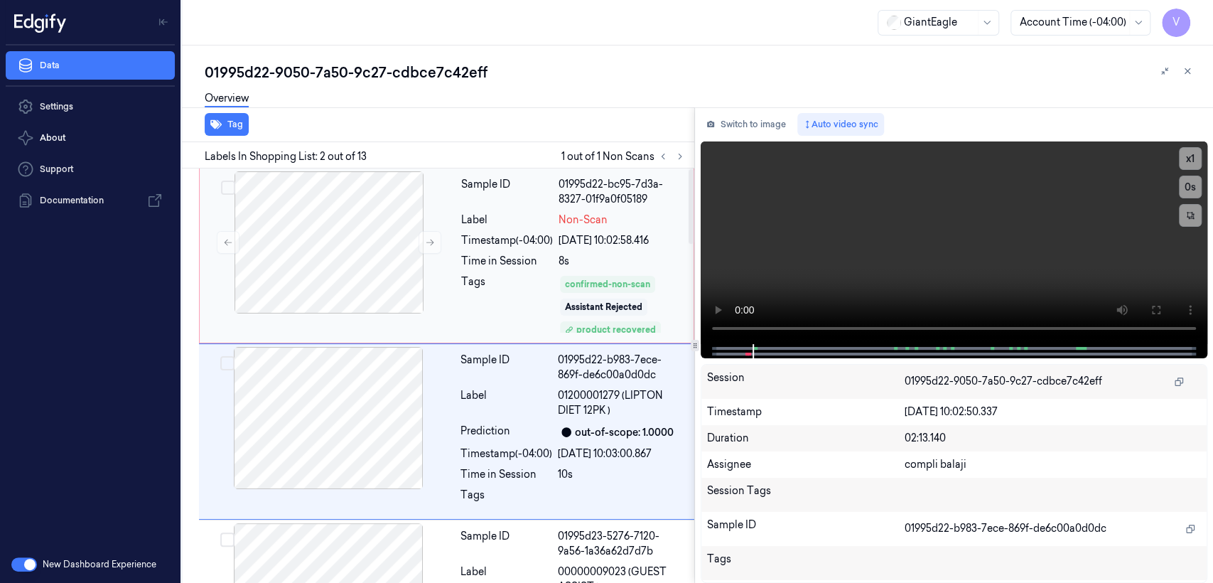
click div "Sample ID 01995d22-bc95-7d3a-8327-01f9a0f05189 Label Non-Scan Timestamp (-04:00…"
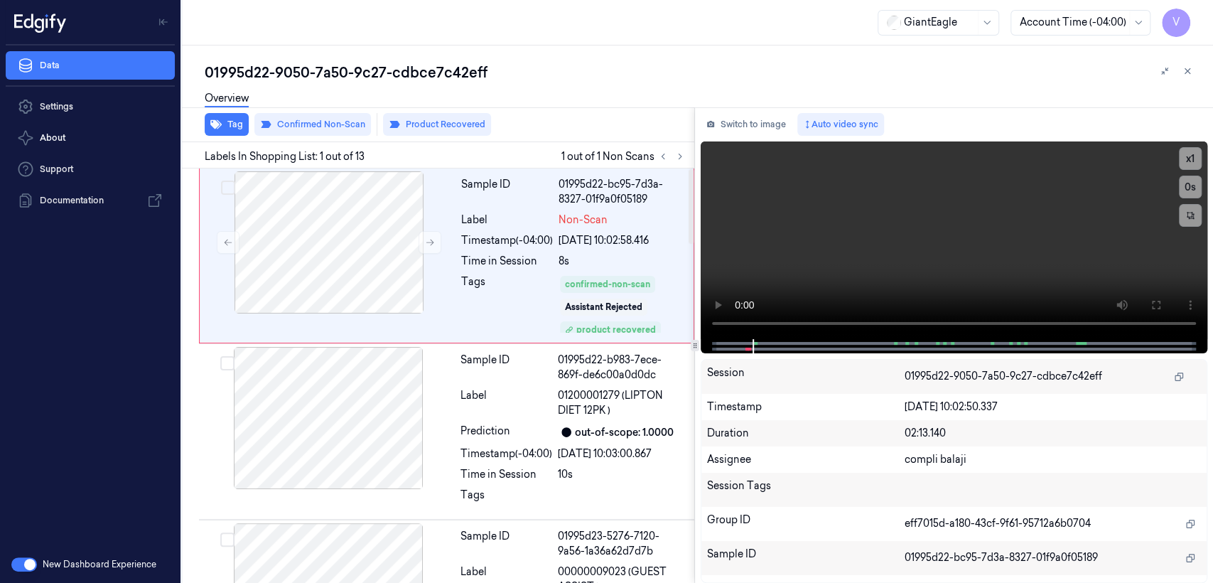
click div "Overview"
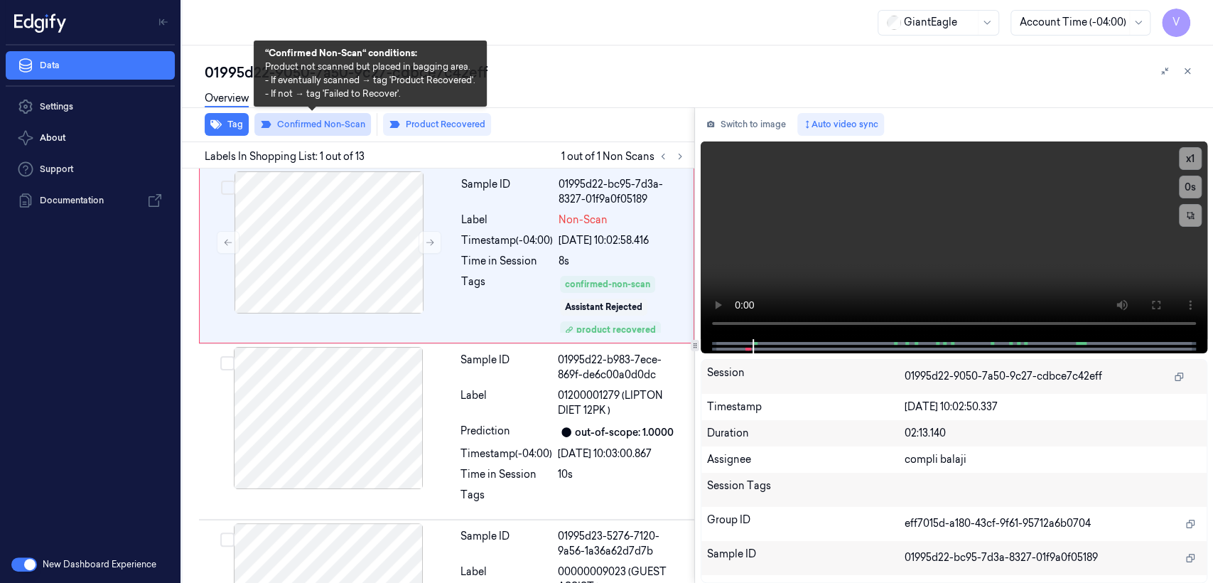
click button "Confirmed Non-Scan"
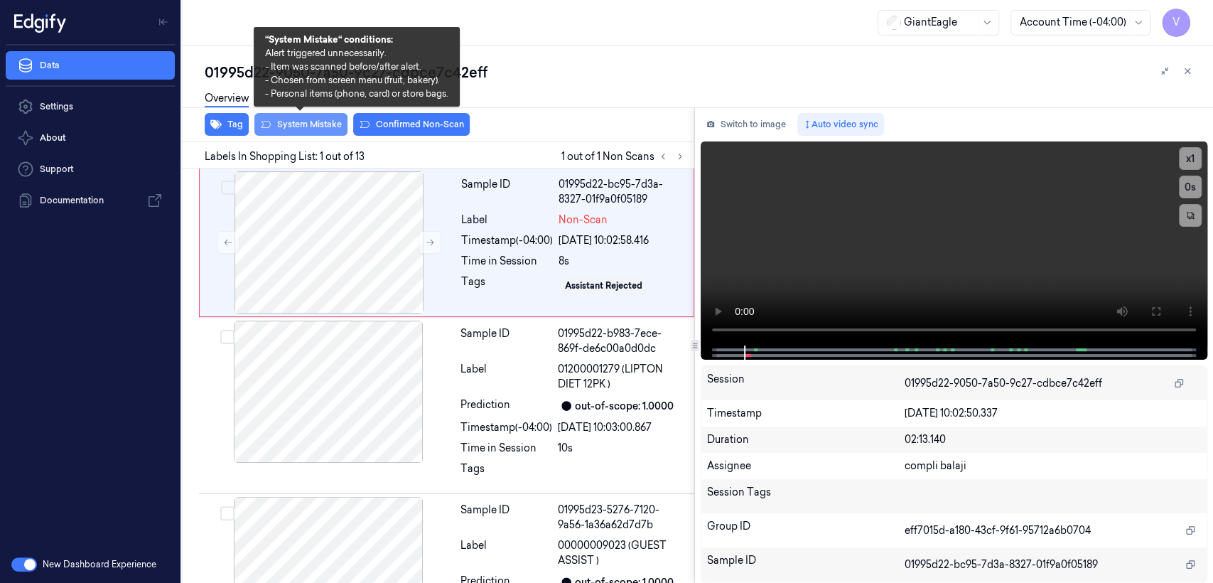
click button "System Mistake"
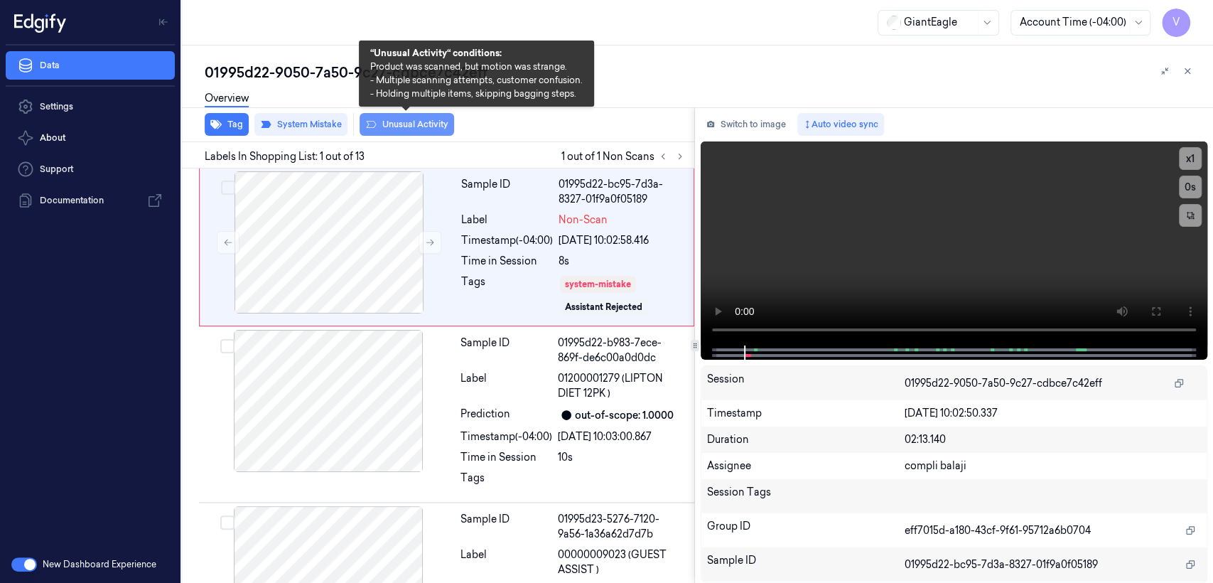
click button "Unusual Activity"
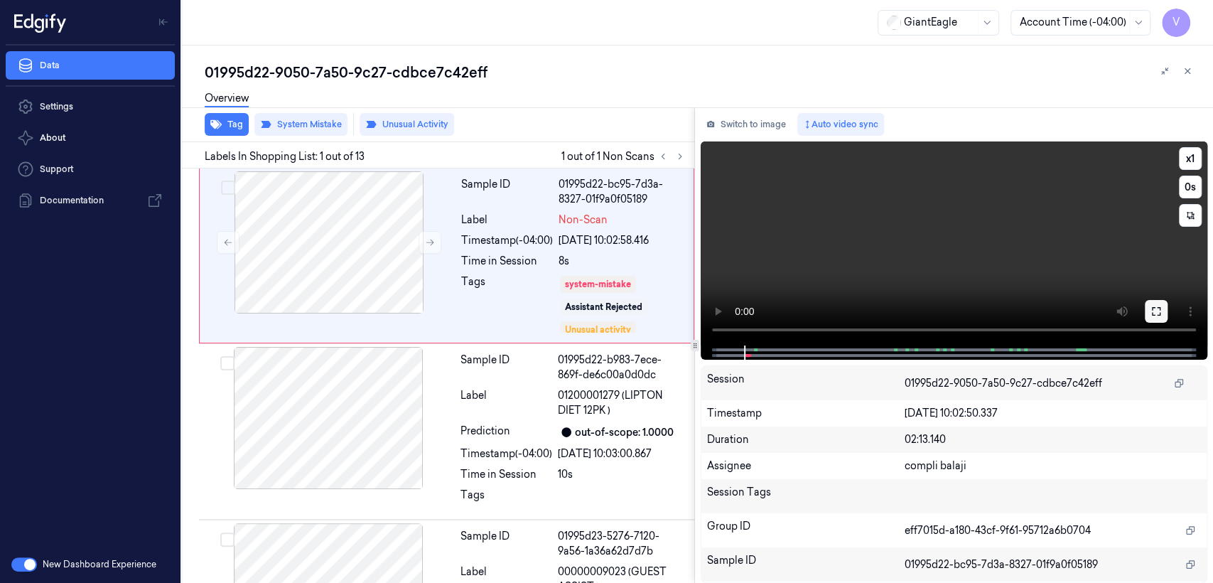
click icon
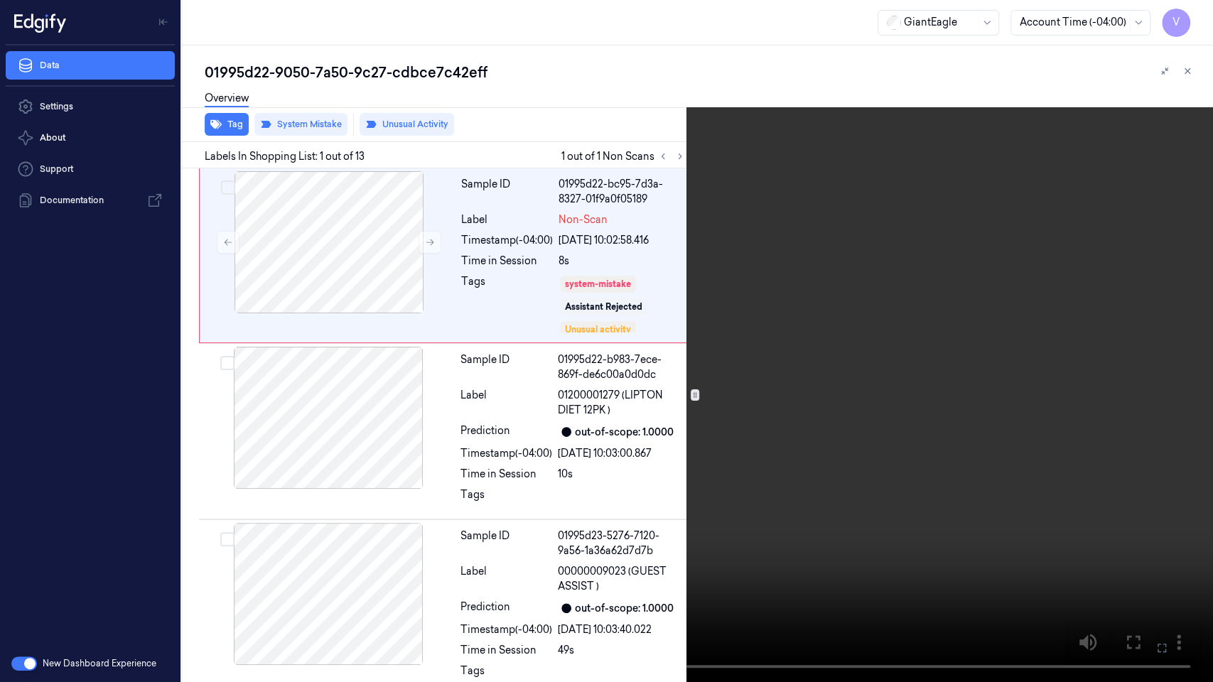
click icon
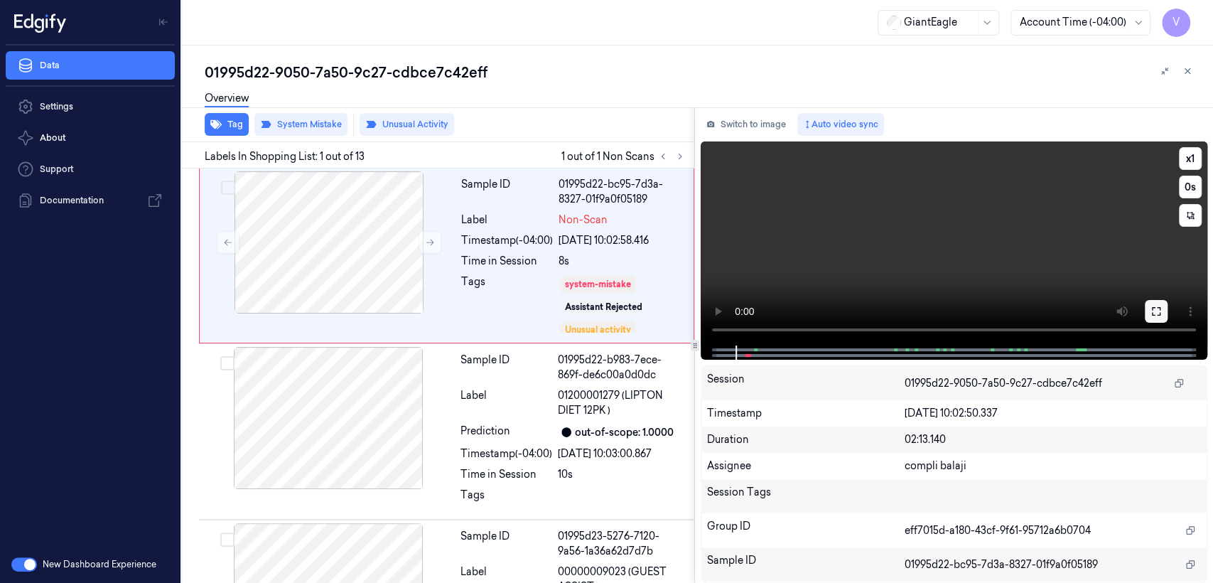
click button
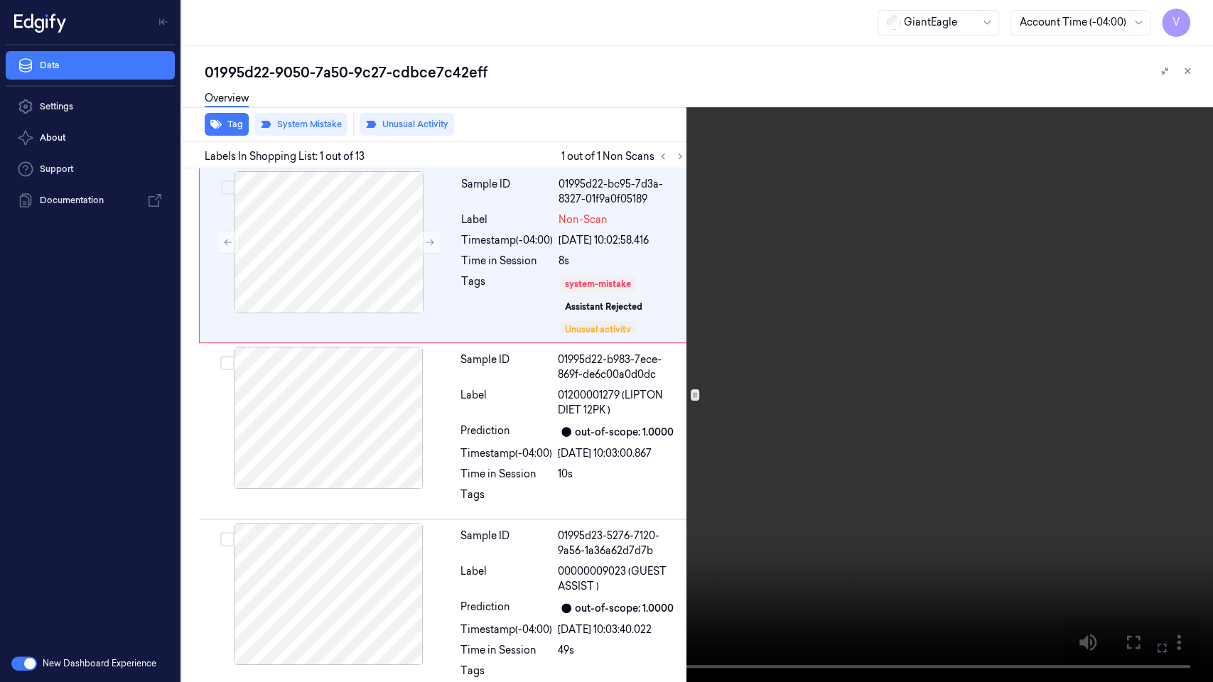
click video
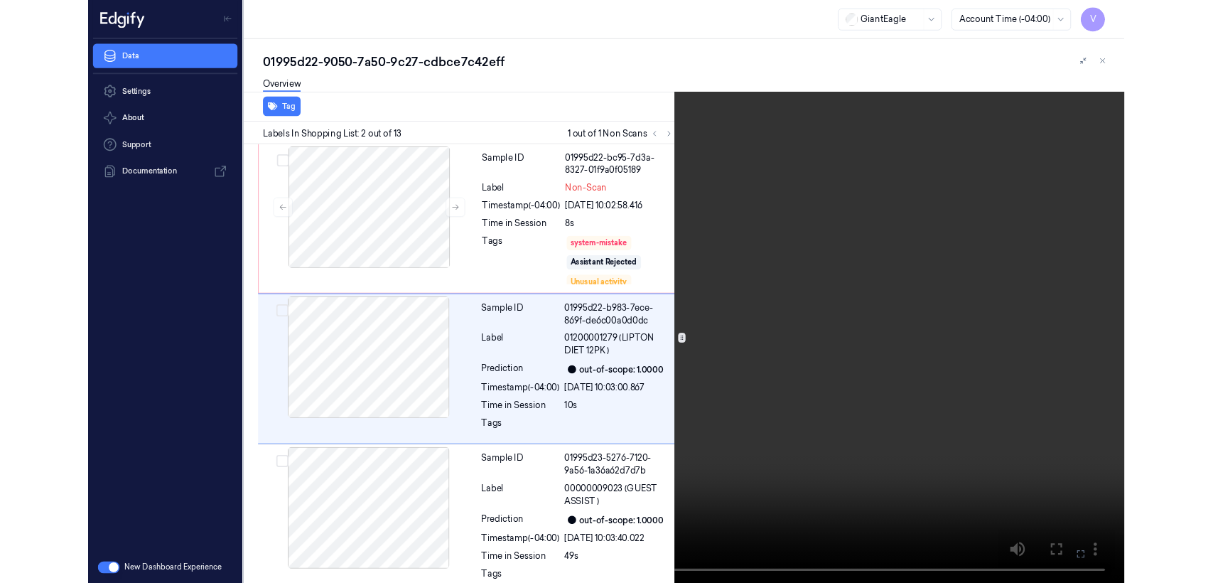
scroll to position [6, 0]
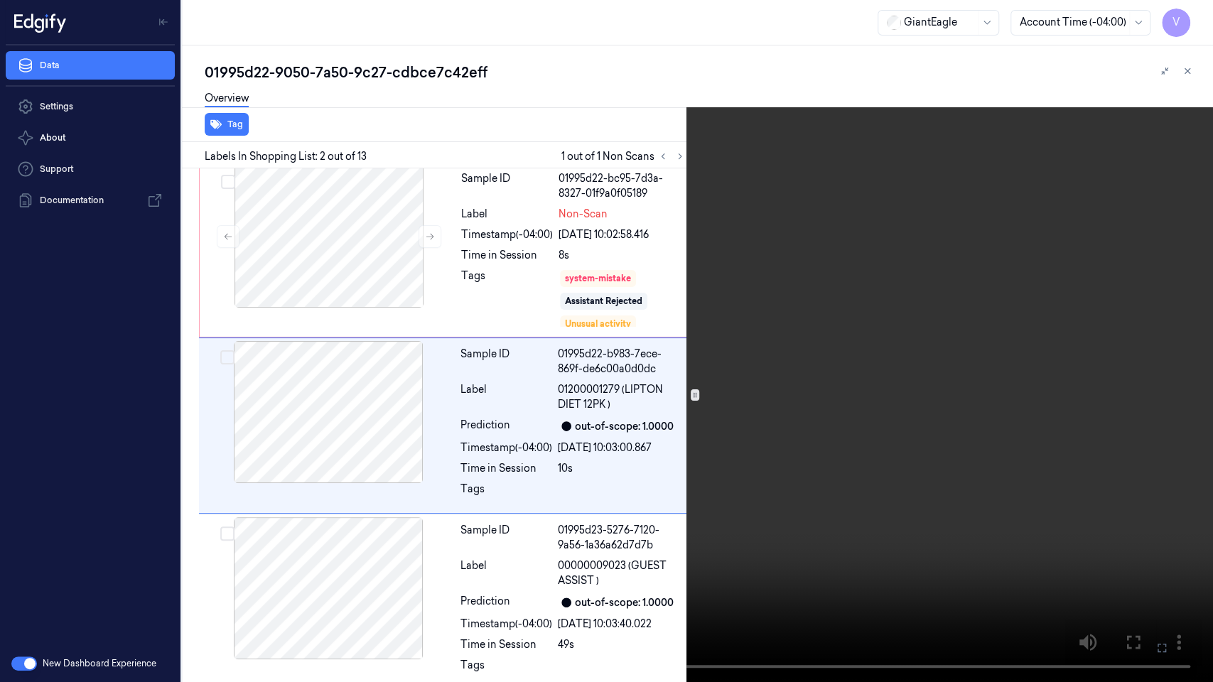
click icon
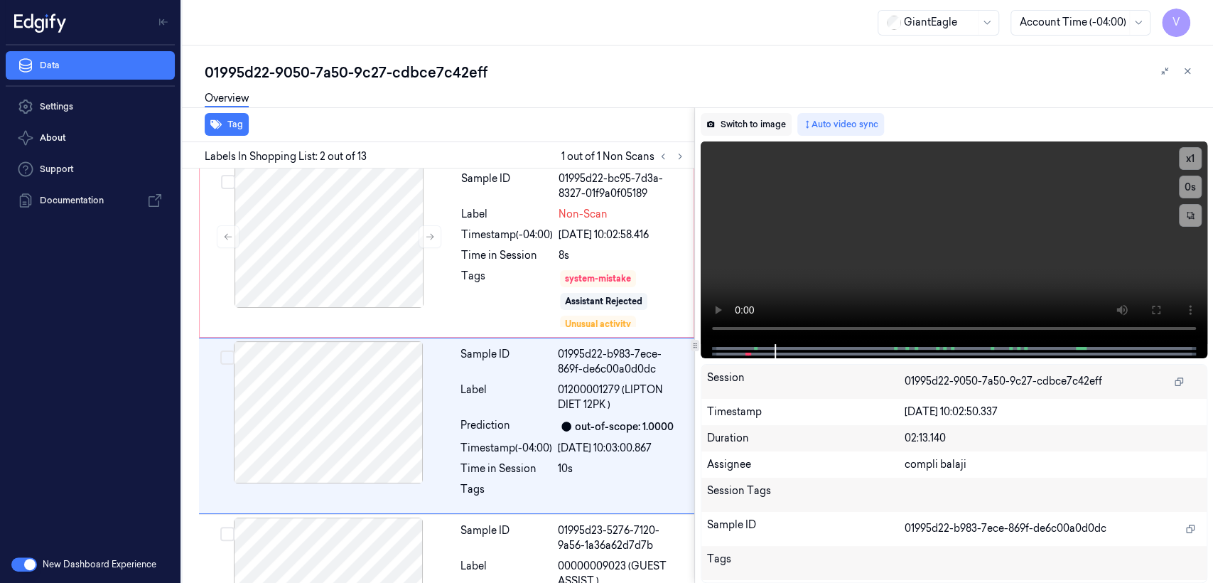
click button "Switch to image"
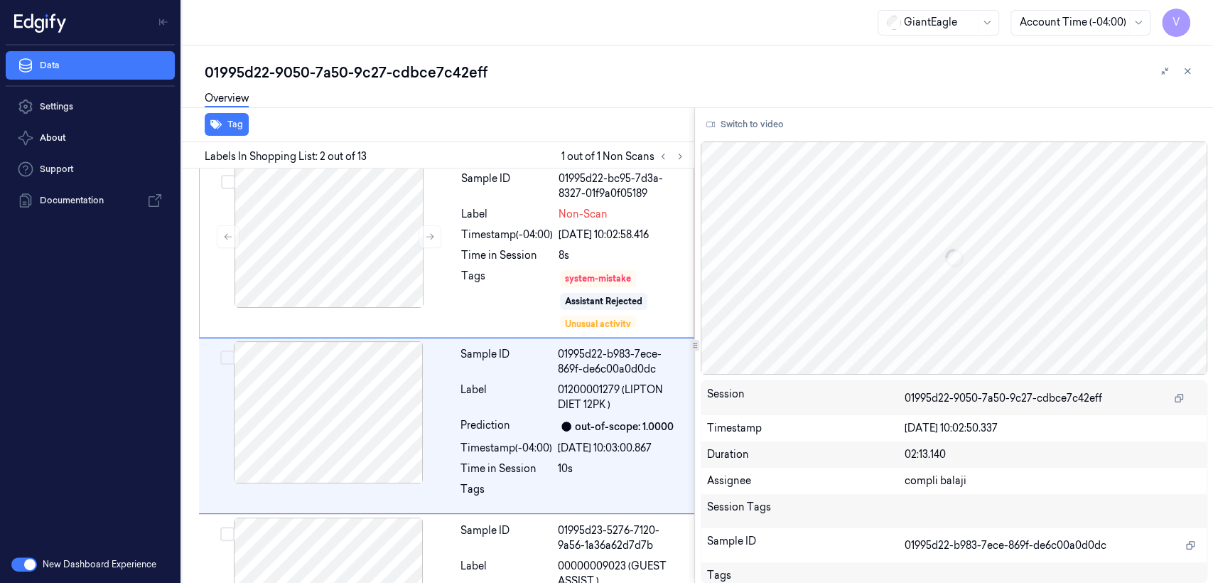
scroll to position [55, 0]
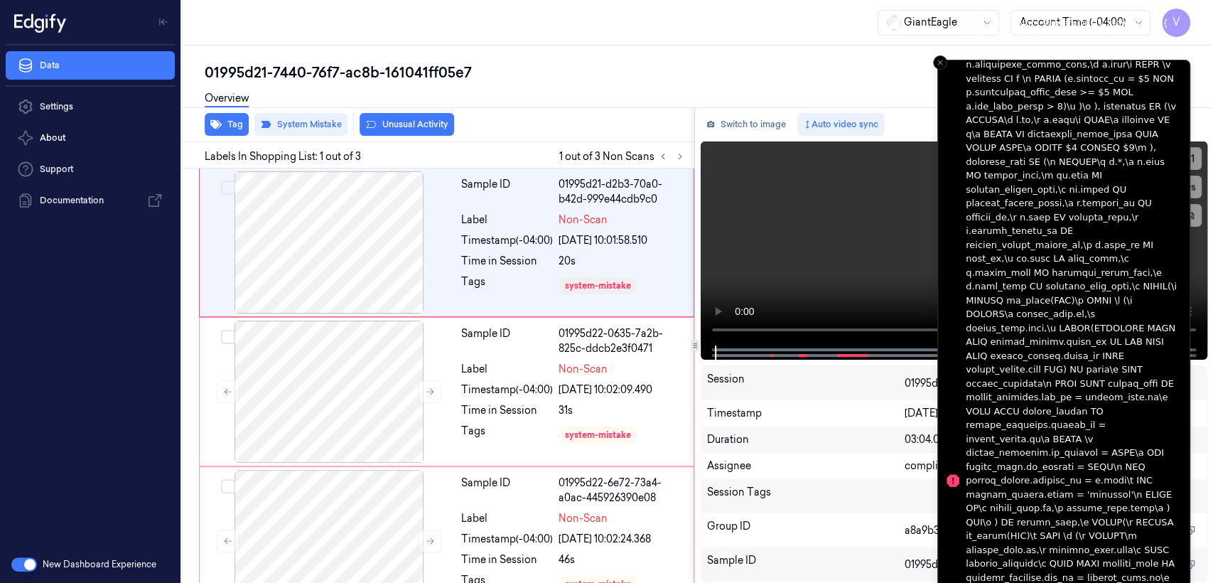
click at [946, 68] on li "Notifications alt+T" at bounding box center [1064, 481] width 253 height 842
click at [943, 59] on icon "Close toast" at bounding box center [940, 62] width 9 height 9
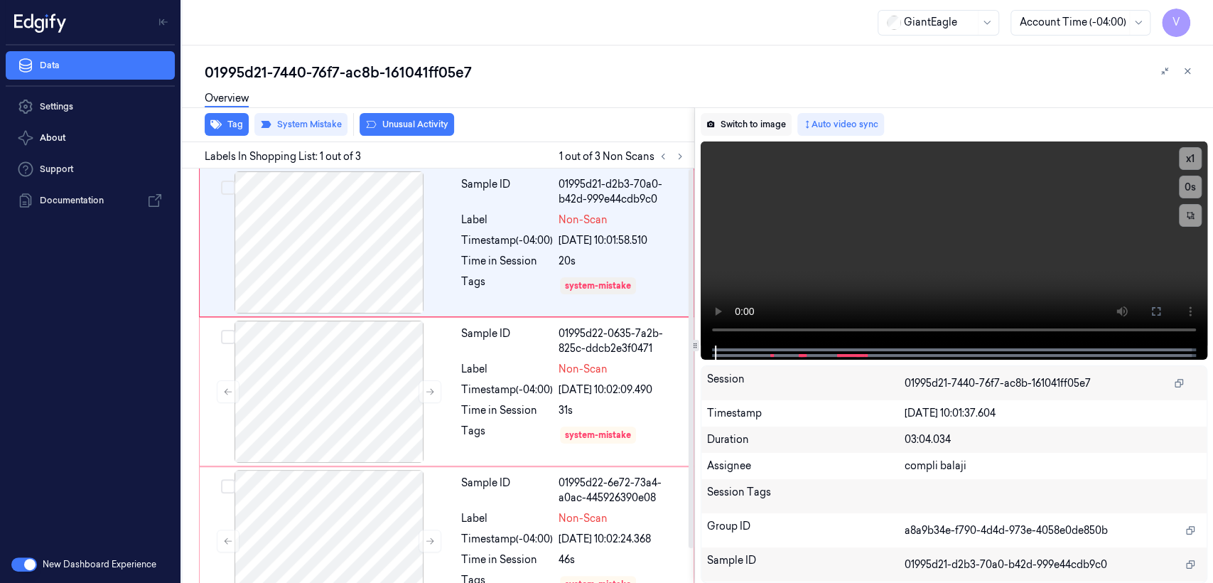
click at [720, 124] on button "Switch to image" at bounding box center [746, 124] width 91 height 23
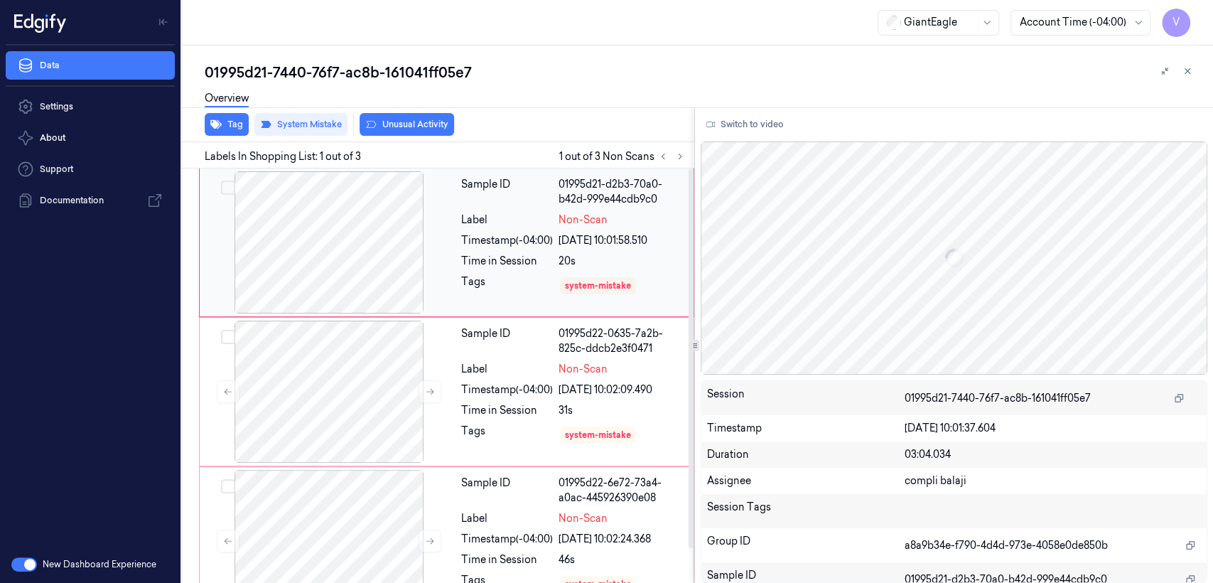
click at [501, 254] on div "Time in Session" at bounding box center [507, 261] width 92 height 15
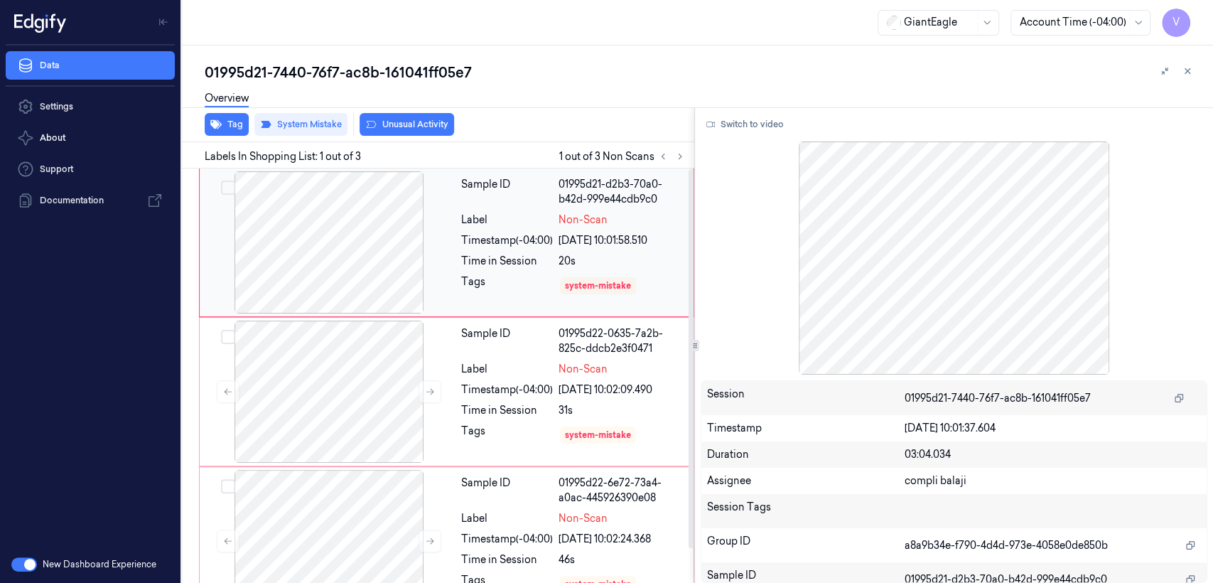
click at [568, 238] on div "18/09/2025 10:01:58.510" at bounding box center [622, 240] width 127 height 15
click at [492, 363] on div "Label" at bounding box center [507, 369] width 92 height 15
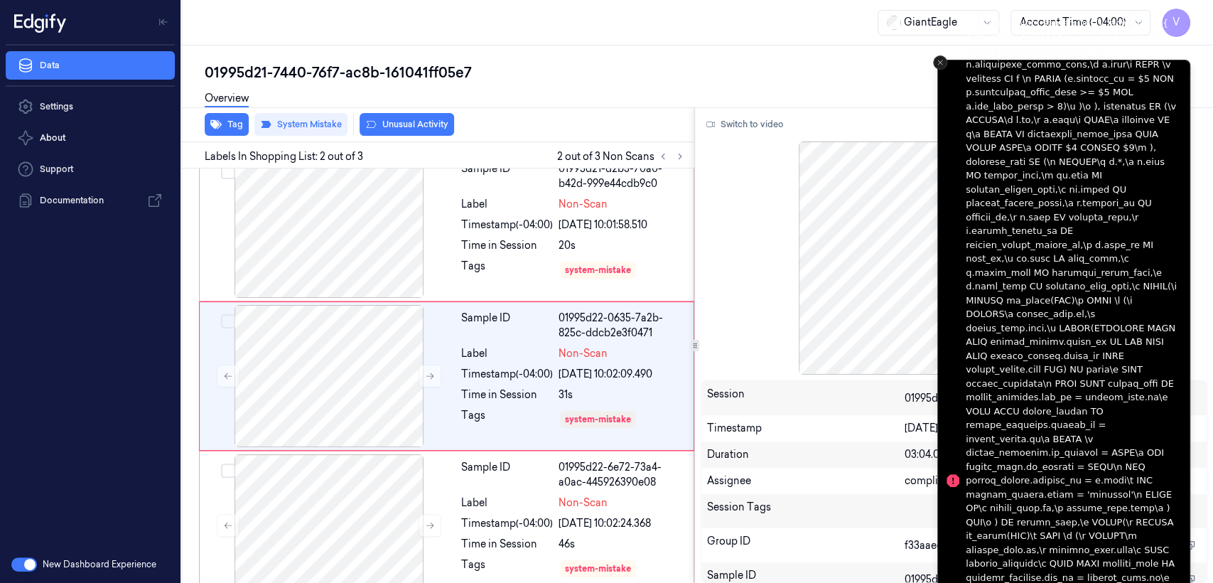
click at [939, 60] on icon "Close toast" at bounding box center [940, 62] width 9 height 9
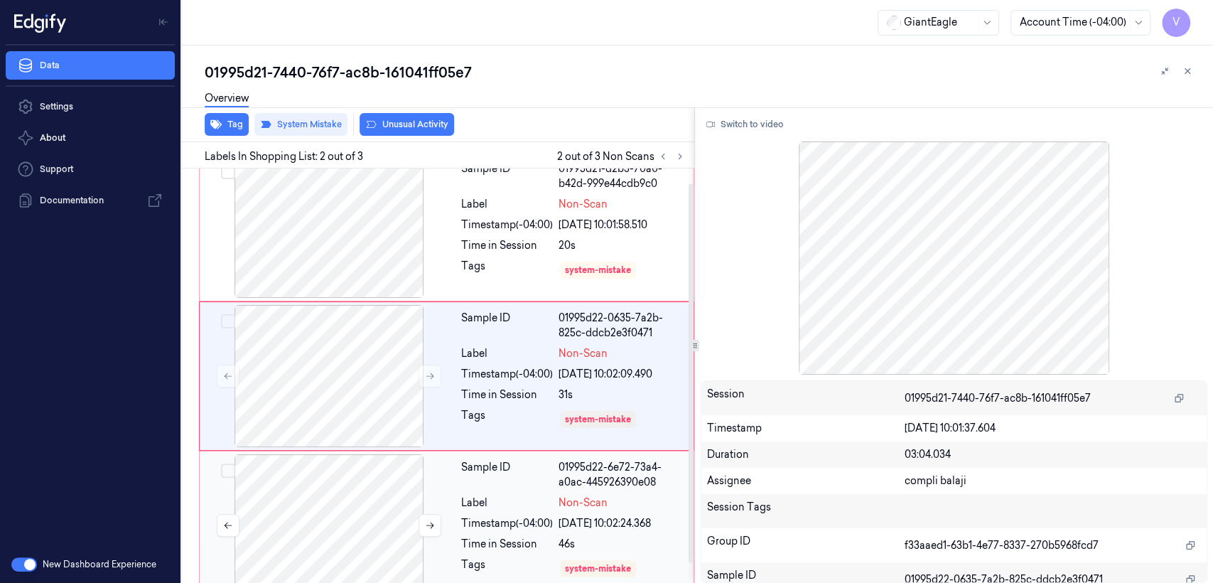
click at [327, 500] on div at bounding box center [329, 525] width 253 height 142
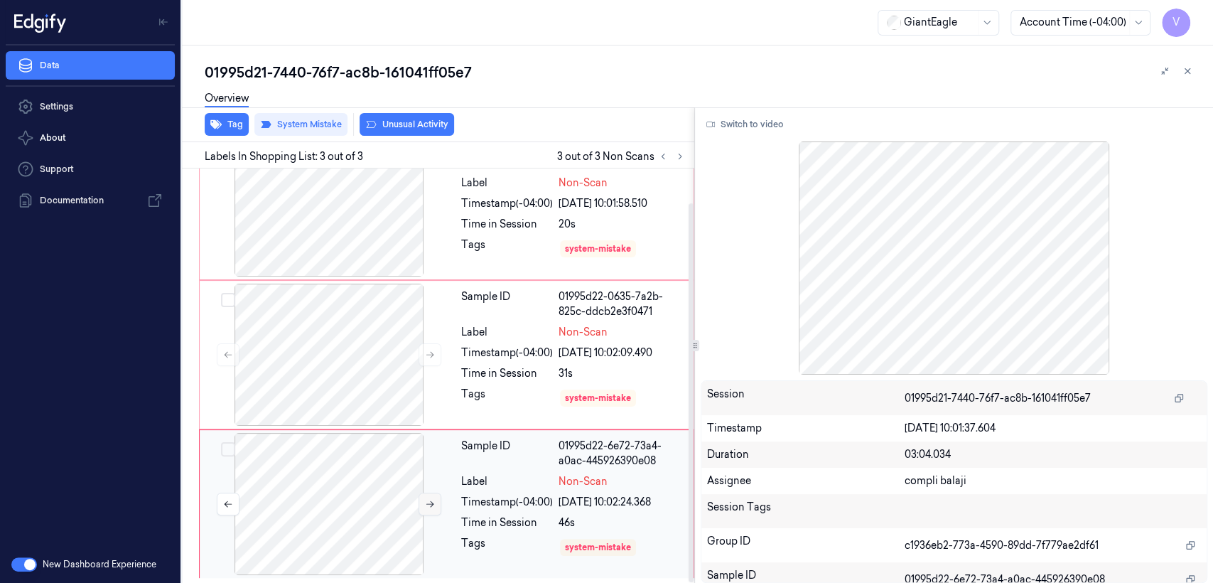
click at [435, 502] on button at bounding box center [430, 504] width 23 height 23
click at [340, 248] on div at bounding box center [329, 205] width 253 height 142
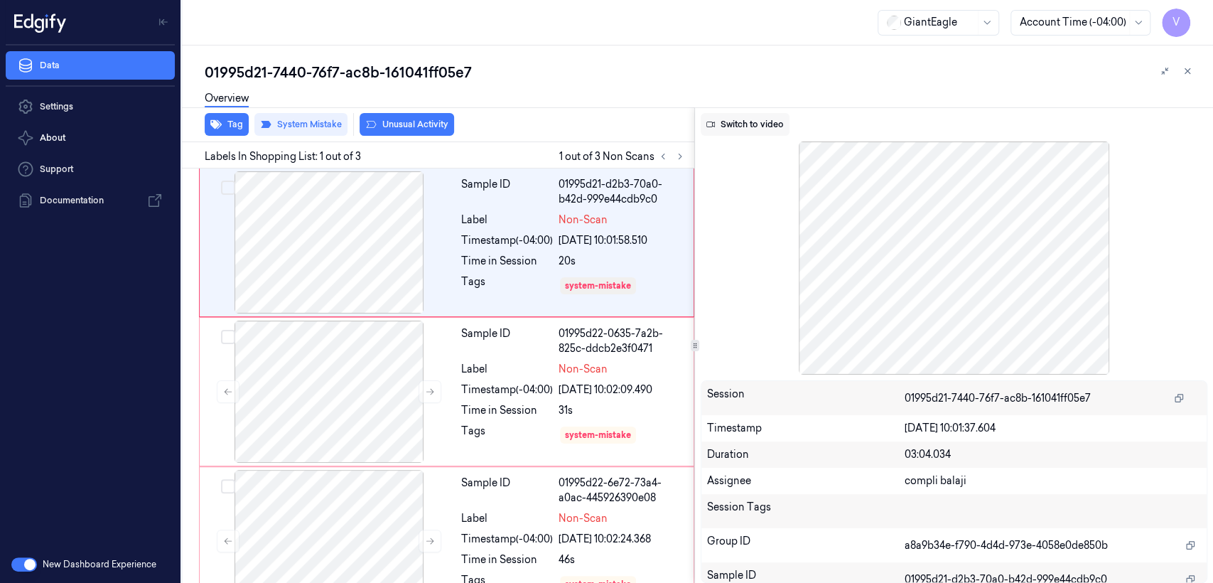
click at [768, 113] on button "Switch to video" at bounding box center [745, 124] width 89 height 23
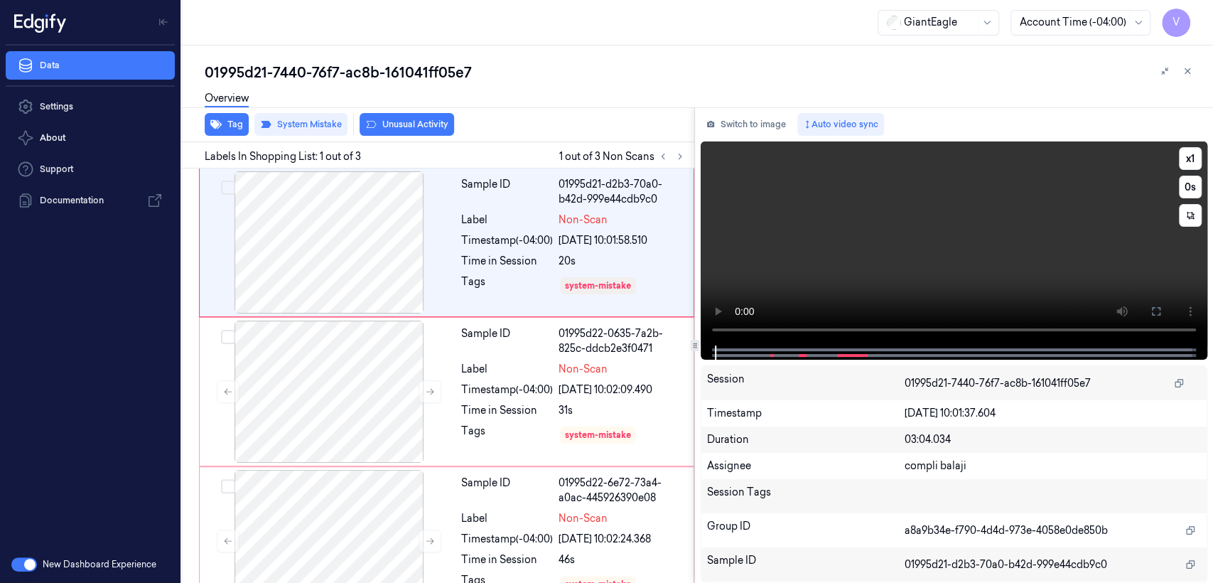
click at [1027, 247] on video at bounding box center [954, 243] width 507 height 204
click at [1160, 309] on icon at bounding box center [1156, 311] width 9 height 9
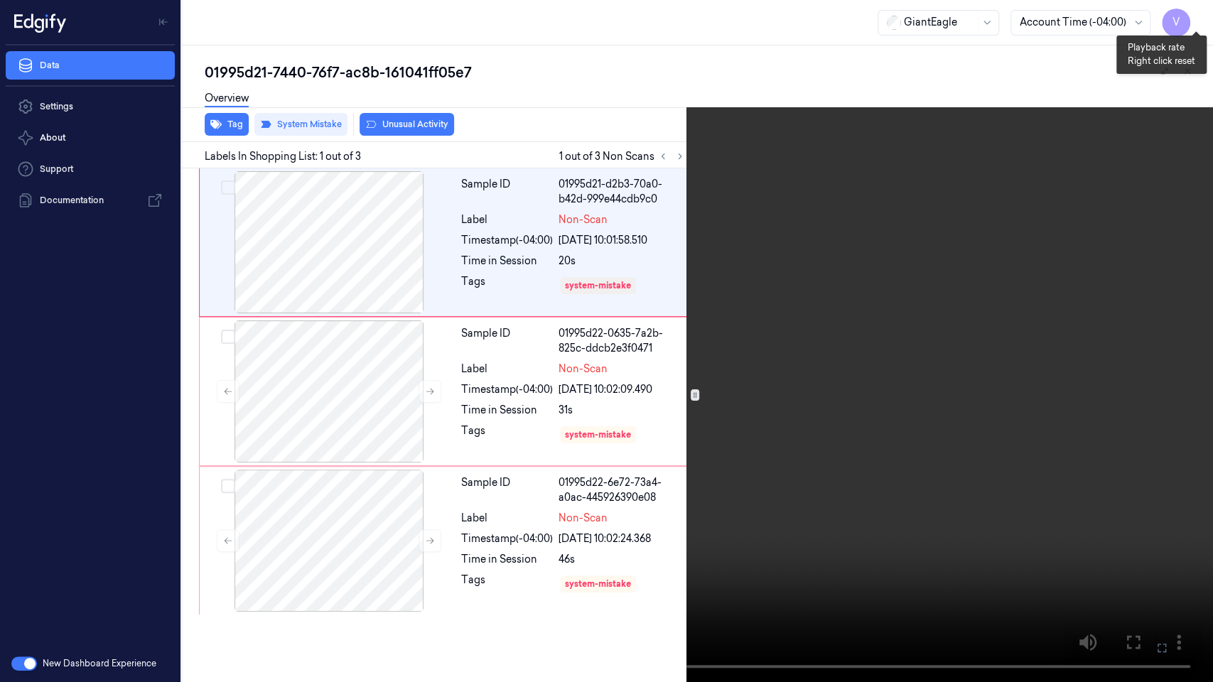
click at [1196, 11] on button "x 1" at bounding box center [1196, 17] width 23 height 23
click at [107, 432] on video at bounding box center [606, 341] width 1213 height 682
click at [401, 322] on video at bounding box center [606, 341] width 1213 height 682
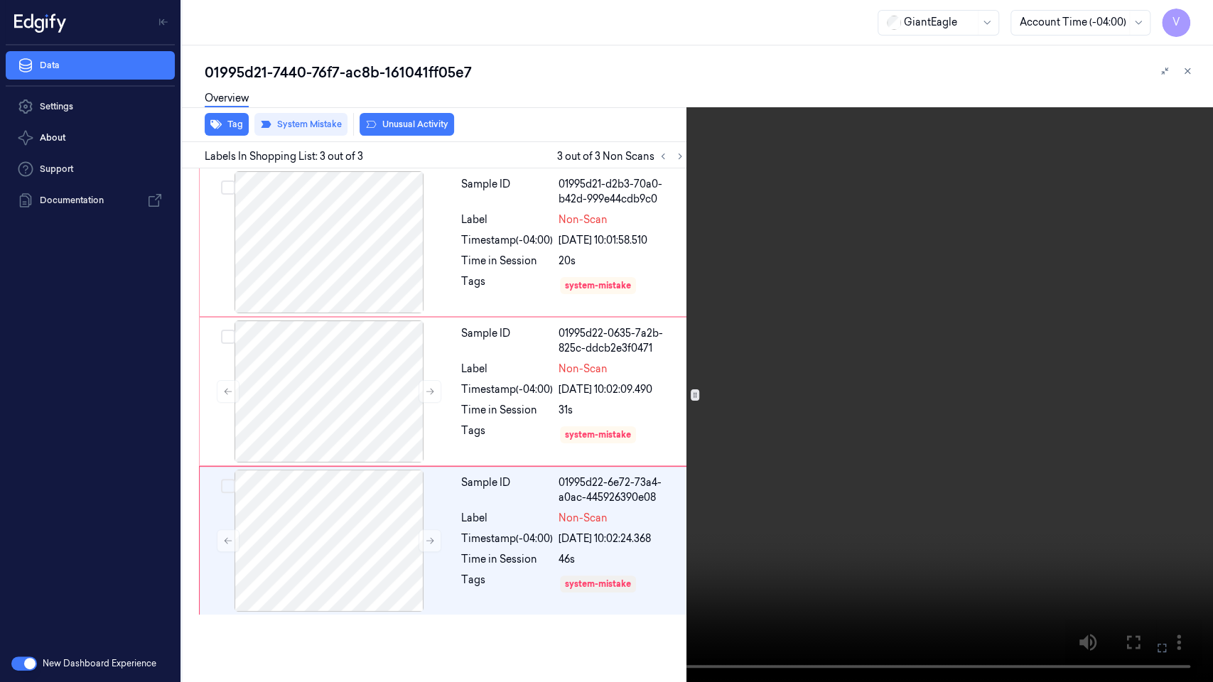
click at [0, 0] on icon at bounding box center [0, 0] width 0 height 0
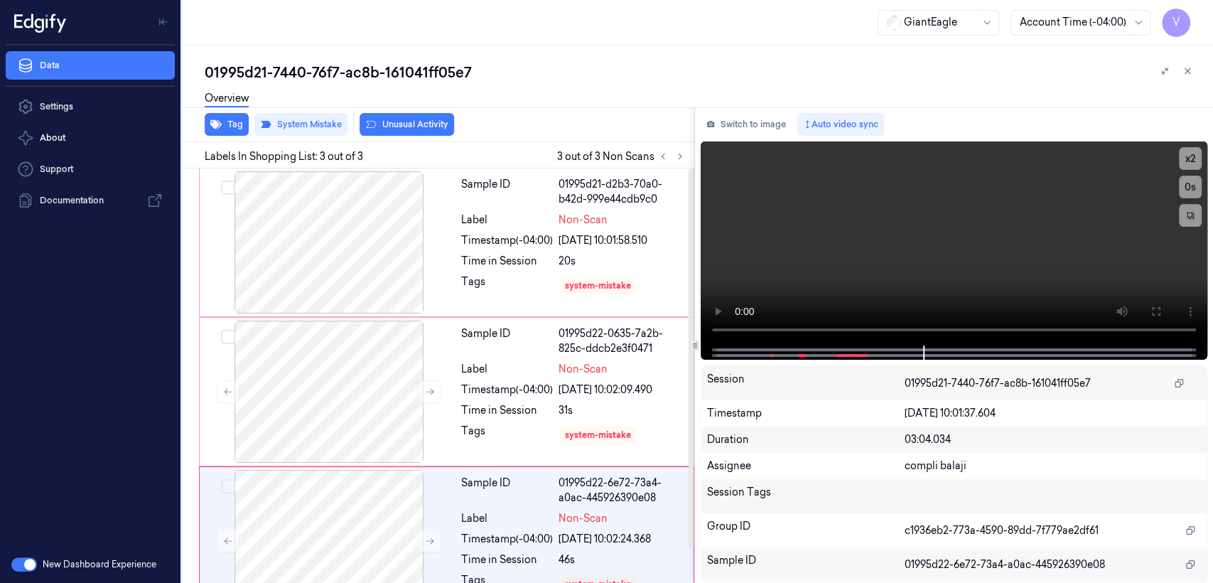
click at [736, 136] on div "Switch to image Auto video sync x 2 0 s Session 01995d21-7440-76f7-ac8b-161041f…" at bounding box center [954, 345] width 518 height 476
click at [734, 127] on button "Switch to image" at bounding box center [746, 124] width 91 height 23
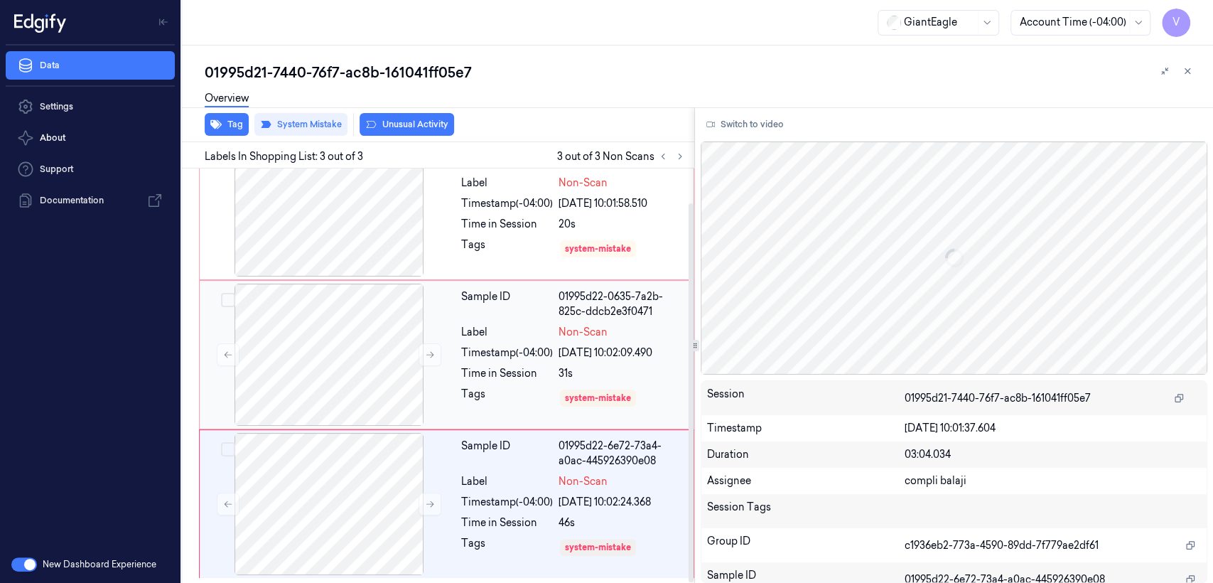
click at [635, 360] on div "Sample ID 01995d22-0635-7a2b-825c-ddcb2e3f0471 Label Non-Scan Timestamp (-04:00…" at bounding box center [573, 355] width 235 height 142
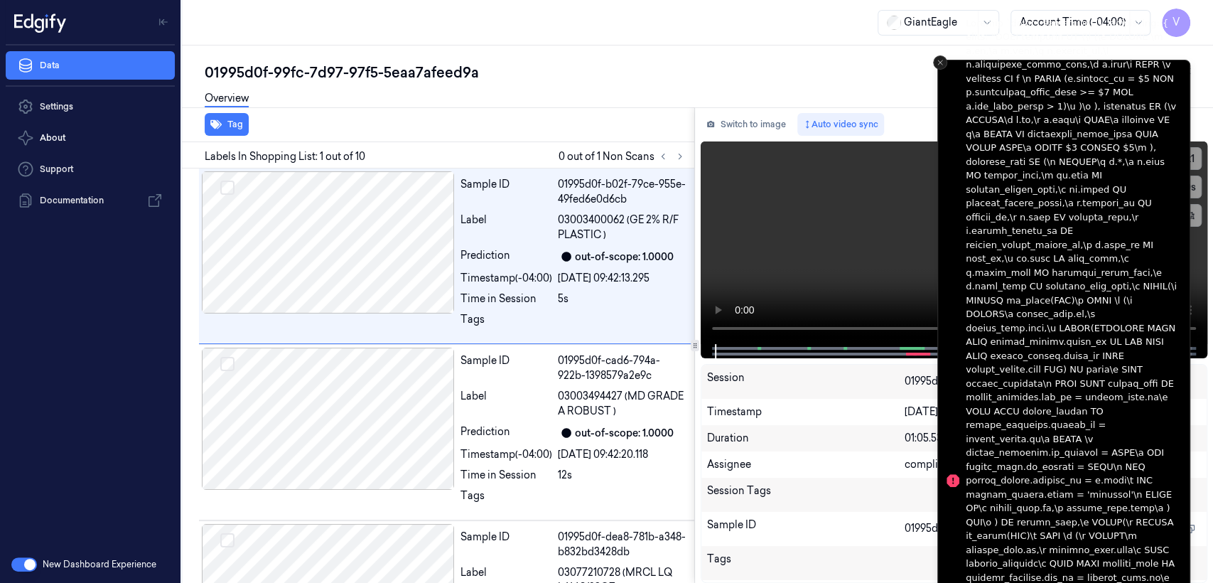
click at [938, 67] on button "Close toast" at bounding box center [940, 62] width 14 height 14
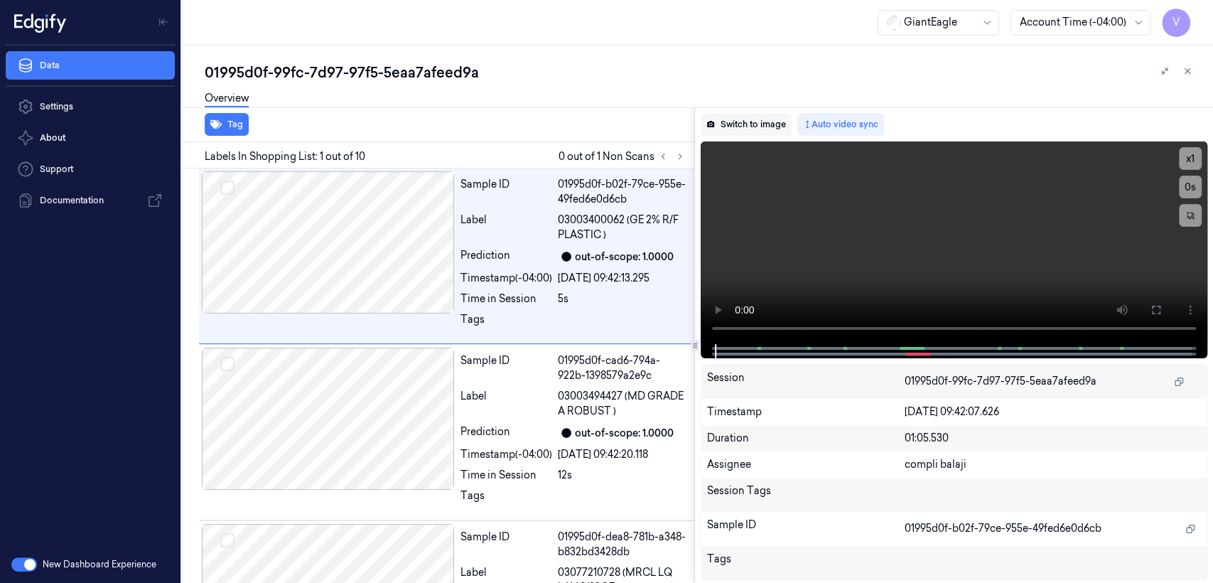
click at [754, 115] on button "Switch to image" at bounding box center [746, 124] width 91 height 23
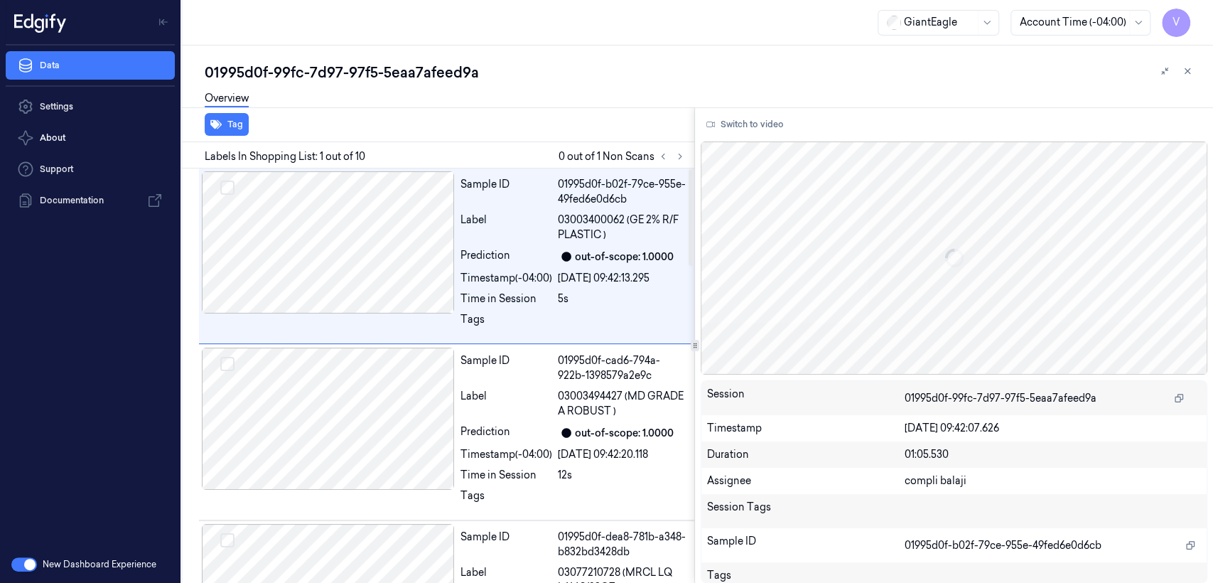
click at [688, 156] on div "Tag Labels In Shopping List: 1 out of 10 0 out of 1 Non Scans Sample ID 01995d0…" at bounding box center [694, 345] width 1037 height 476
click at [683, 161] on div "Labels In Shopping List: 1 out of 10 0 out of 1 Non Scans" at bounding box center [432, 155] width 513 height 26
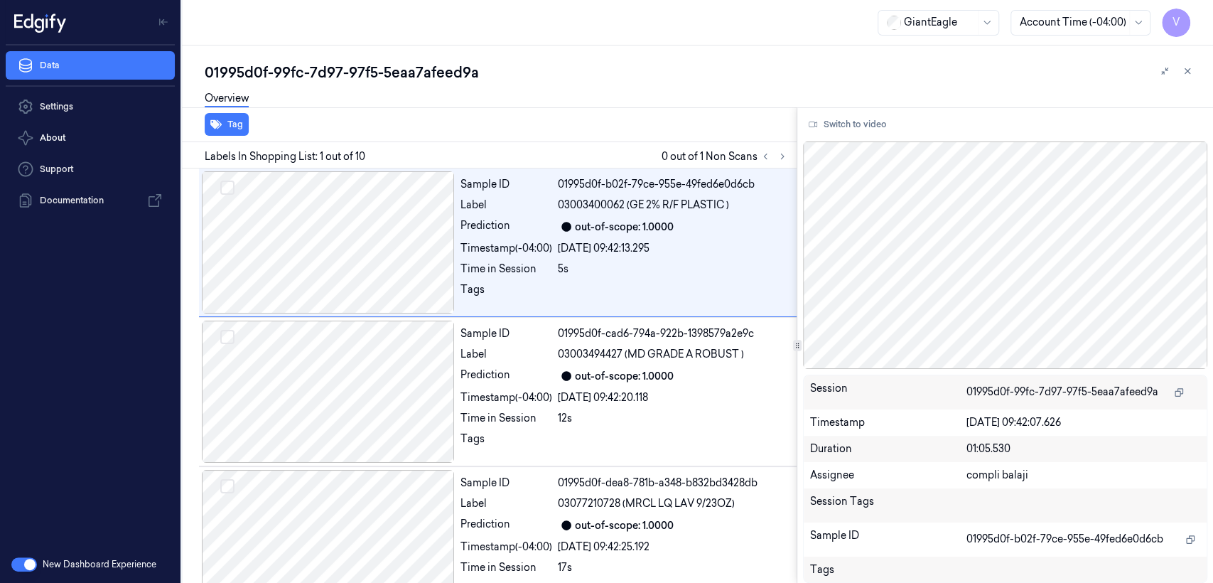
click at [799, 166] on div "Tag Labels In Shopping List: 1 out of 10 0 out of 1 Non Scans Sample ID 01995d0…" at bounding box center [694, 345] width 1037 height 476
click at [784, 158] on icon at bounding box center [783, 156] width 10 height 10
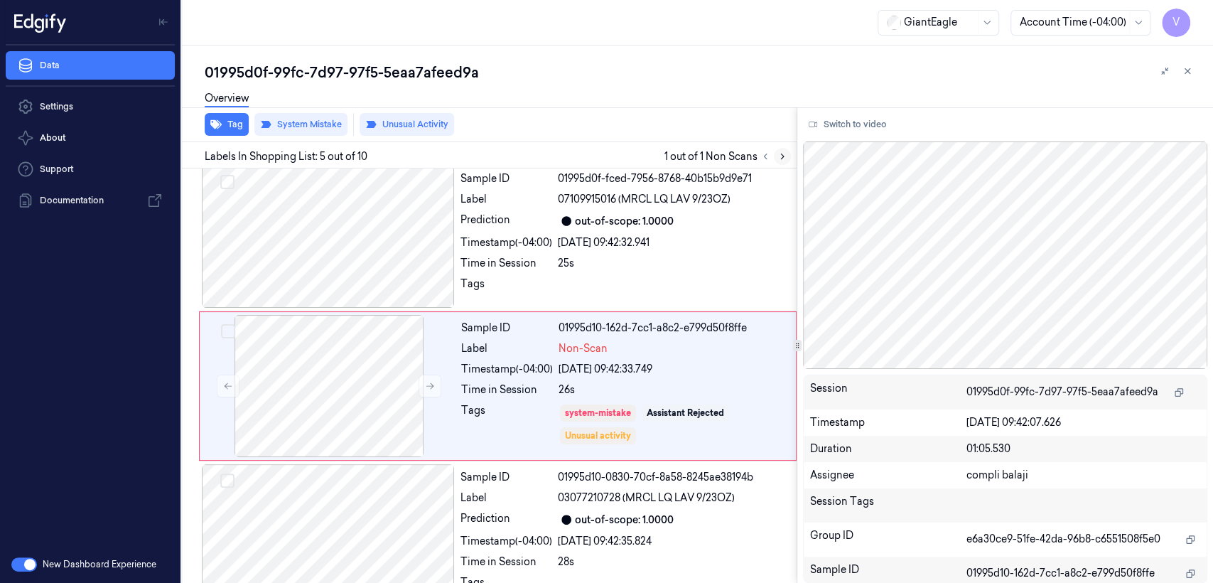
scroll to position [463, 0]
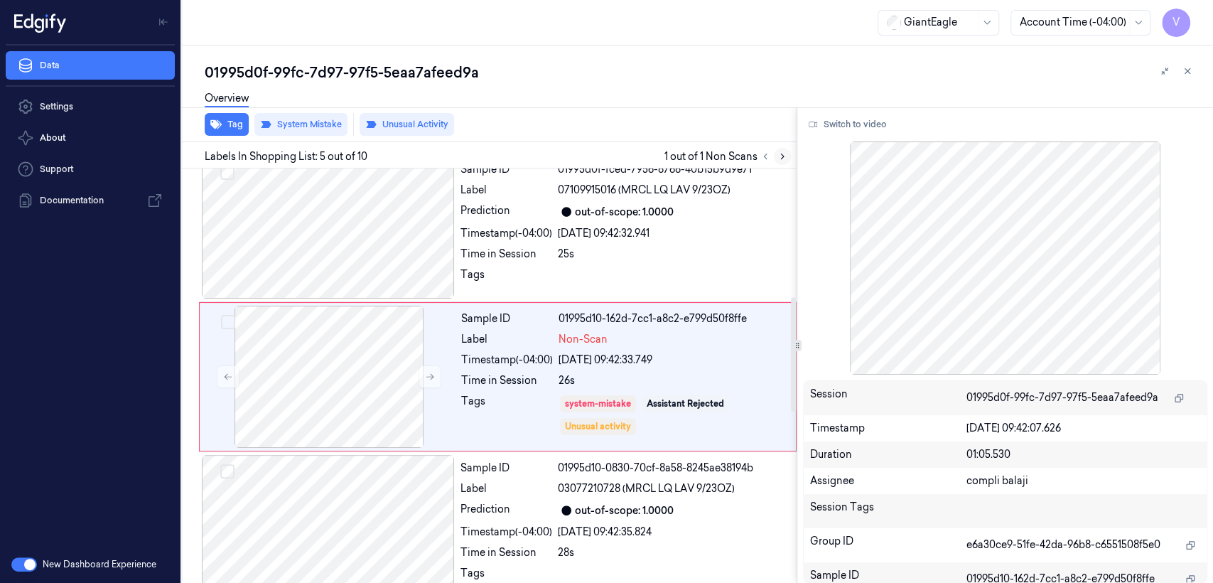
click at [778, 152] on icon at bounding box center [783, 156] width 10 height 10
click at [549, 375] on div "Time in Session" at bounding box center [507, 380] width 92 height 15
click at [436, 377] on button at bounding box center [430, 376] width 23 height 23
click at [431, 377] on icon at bounding box center [430, 377] width 10 height 10
click at [411, 272] on div at bounding box center [328, 227] width 253 height 142
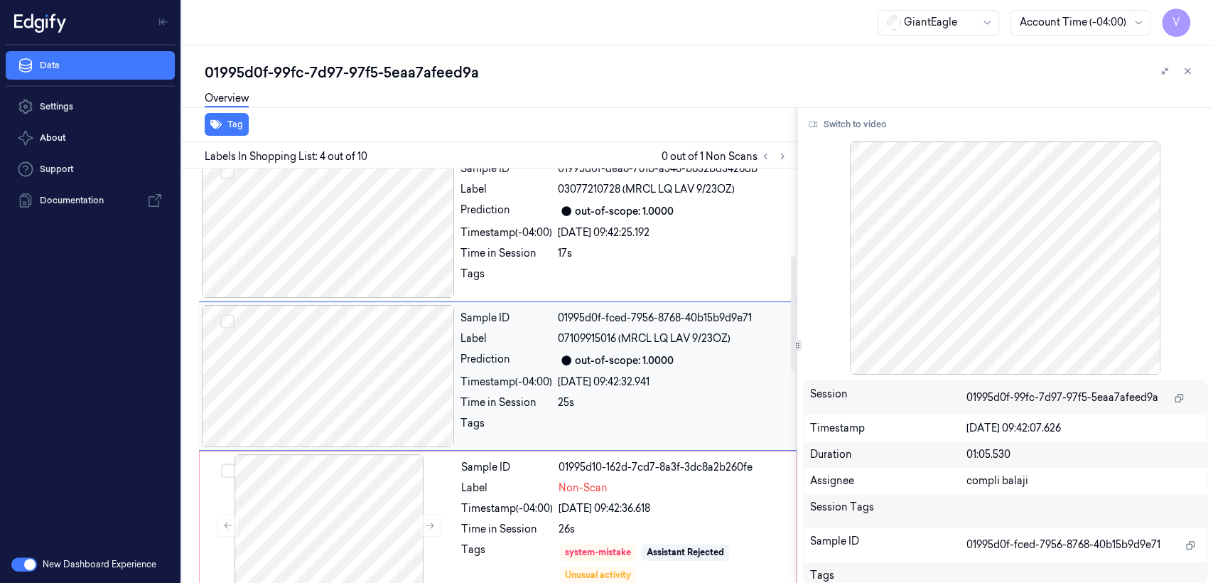
scroll to position [313, 0]
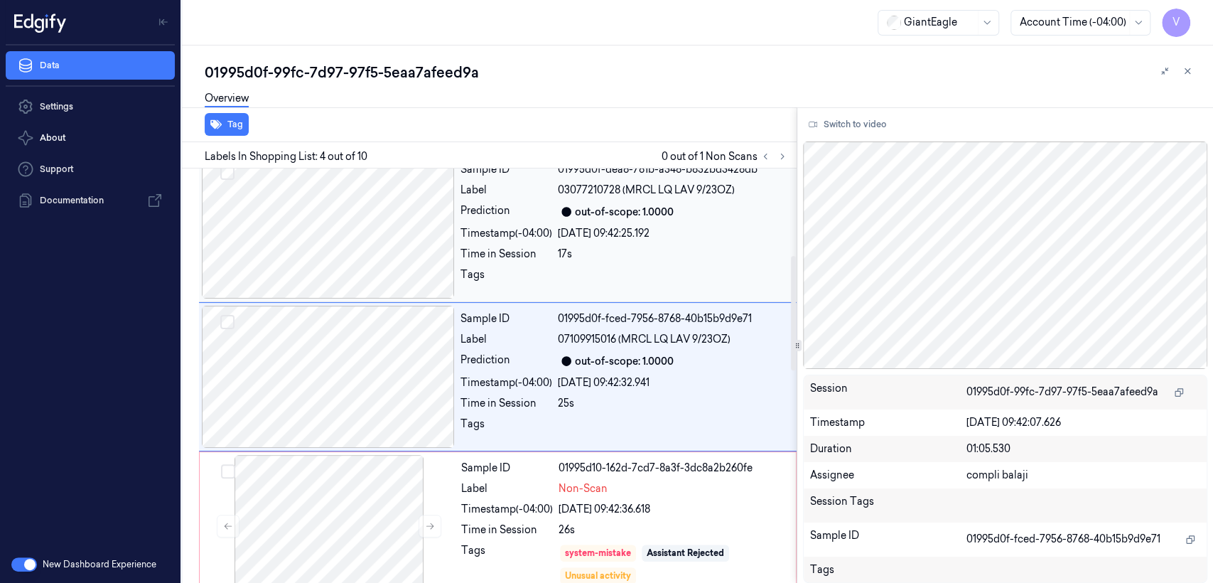
click at [517, 247] on div "Time in Session" at bounding box center [507, 254] width 92 height 15
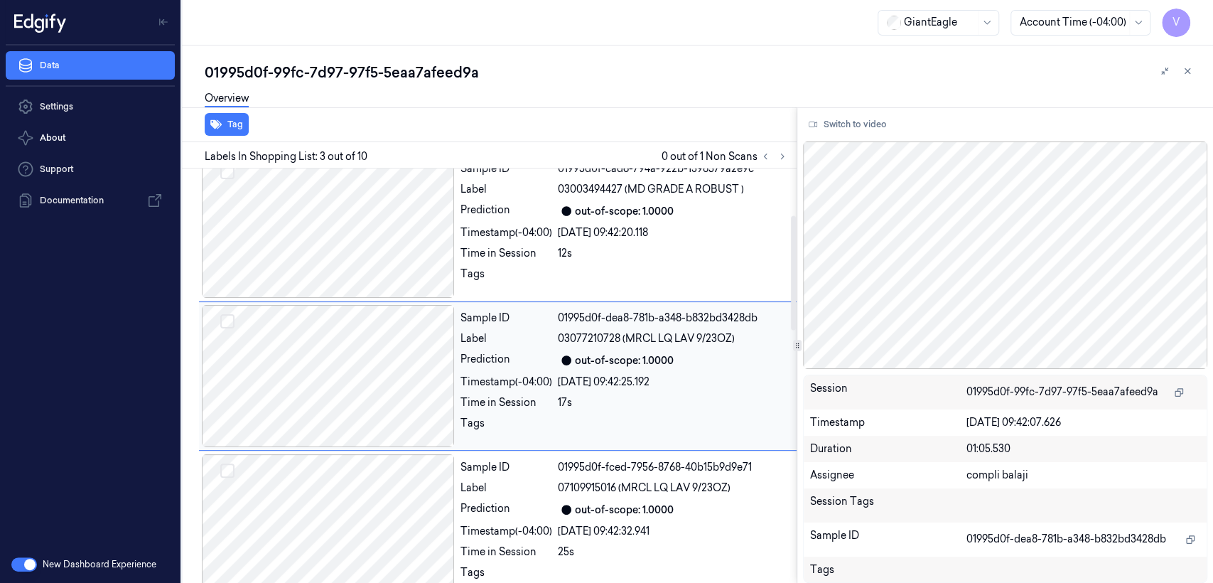
scroll to position [323, 0]
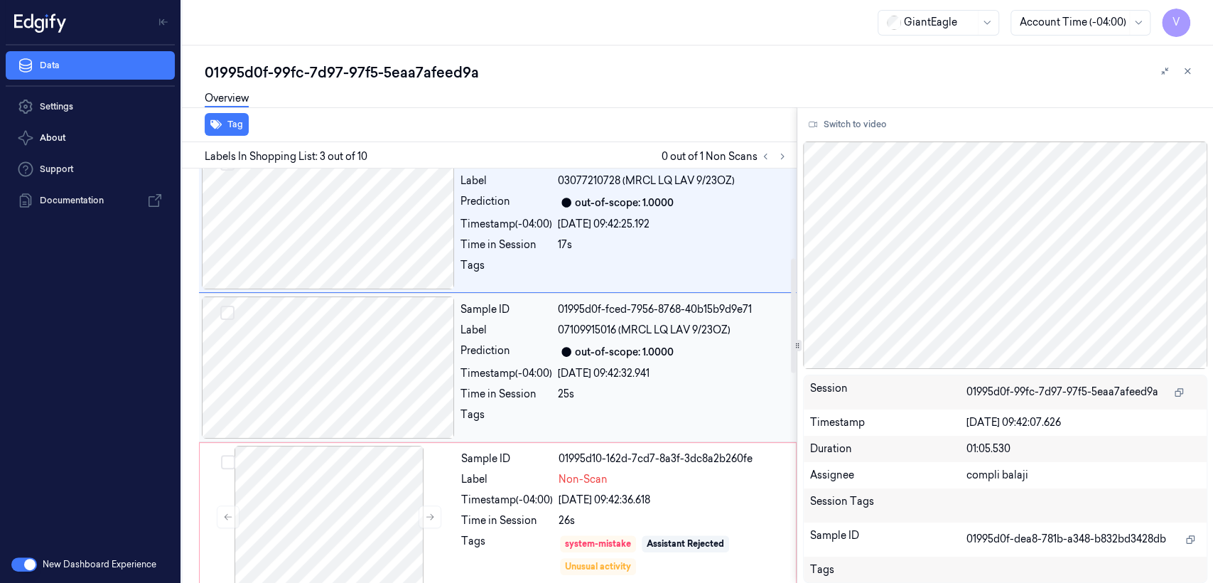
click at [530, 359] on div "Prediction" at bounding box center [507, 351] width 92 height 17
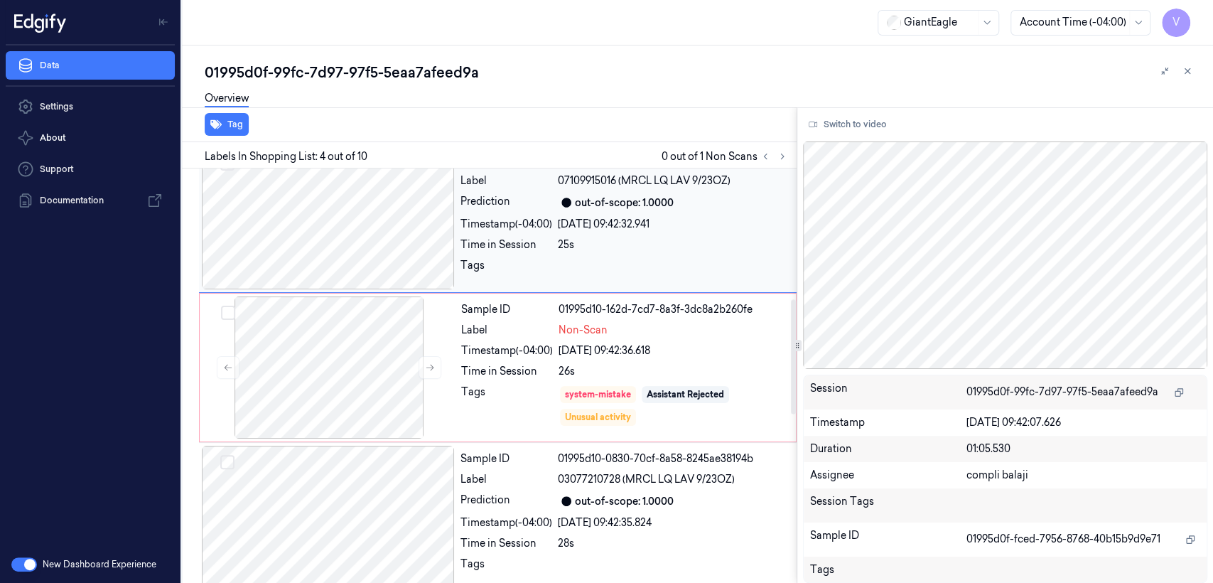
click at [529, 358] on div "Sample ID 01995d10-162d-7cd7-8a3f-3dc8a2b260fe Label Non-Scan Timestamp (-04:00…" at bounding box center [625, 367] width 338 height 142
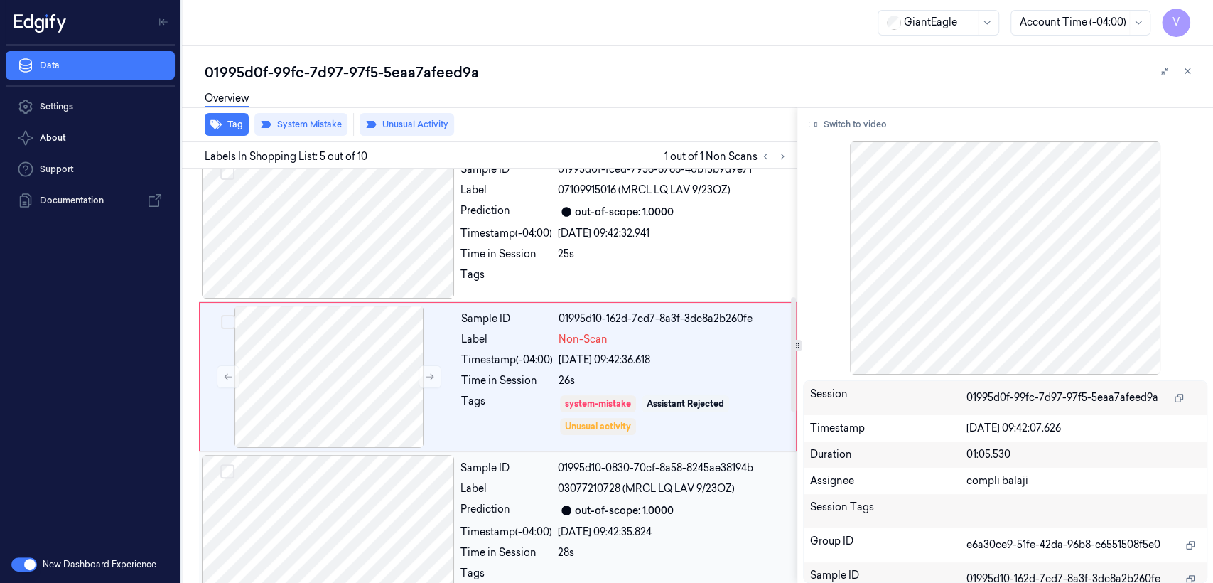
click at [483, 483] on div "Label" at bounding box center [507, 488] width 92 height 15
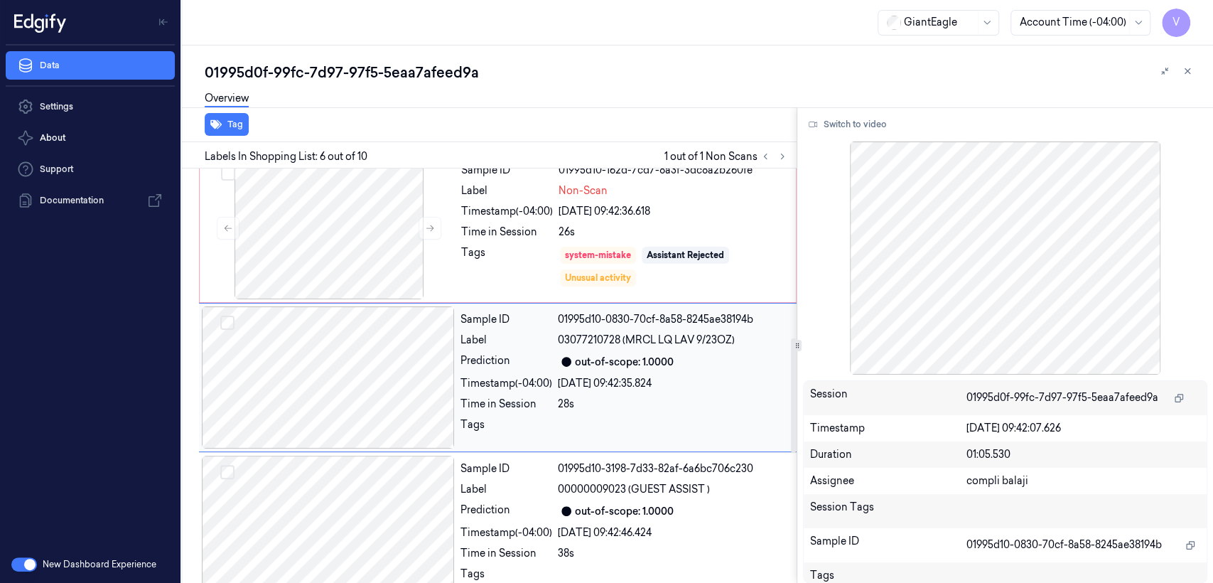
scroll to position [612, 0]
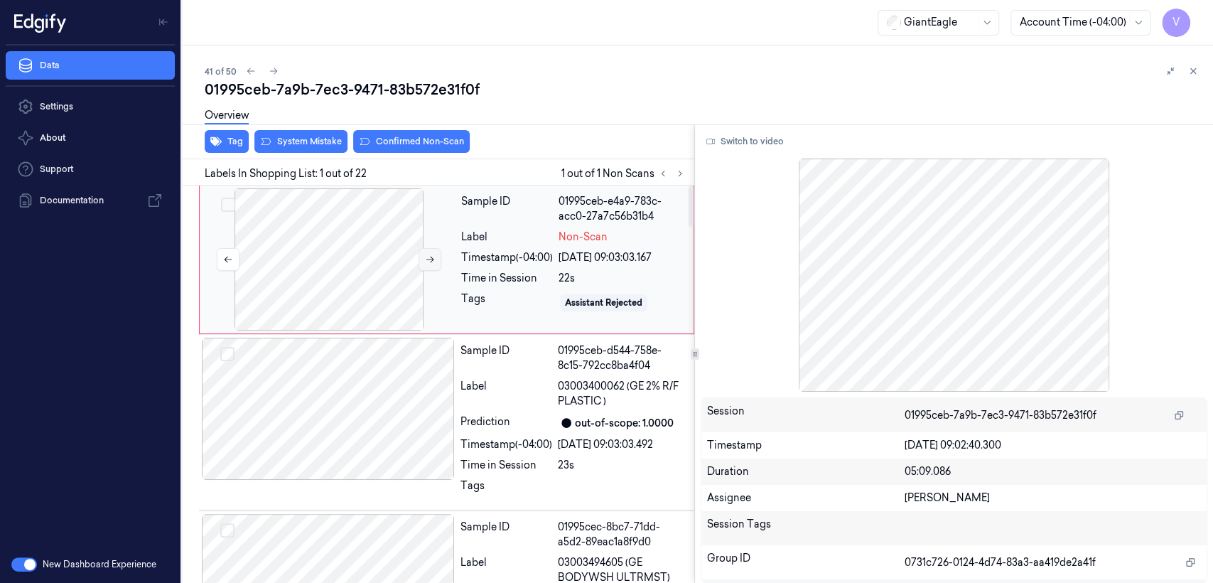
click at [432, 260] on icon at bounding box center [430, 259] width 10 height 10
click at [429, 374] on div at bounding box center [328, 409] width 253 height 142
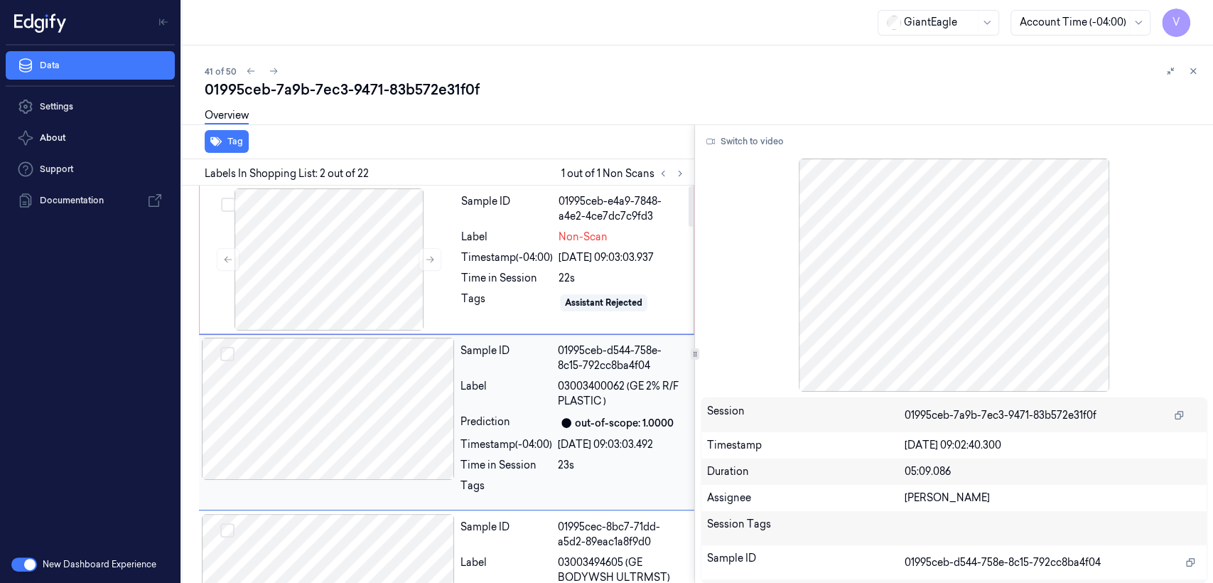
scroll to position [38, 0]
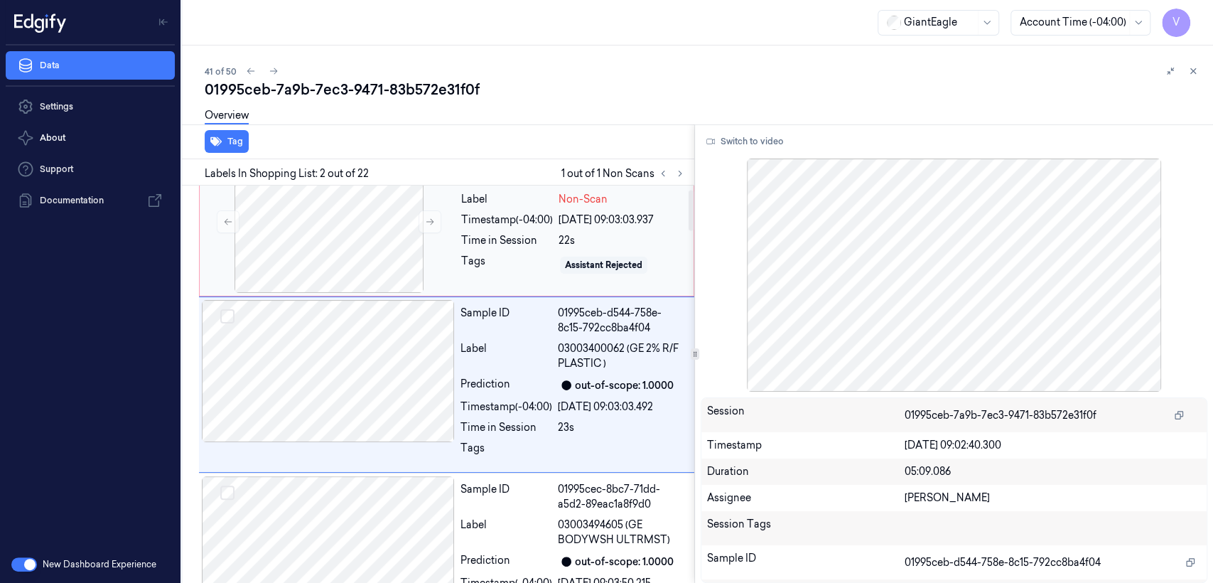
click at [545, 270] on div "Tags" at bounding box center [507, 265] width 92 height 23
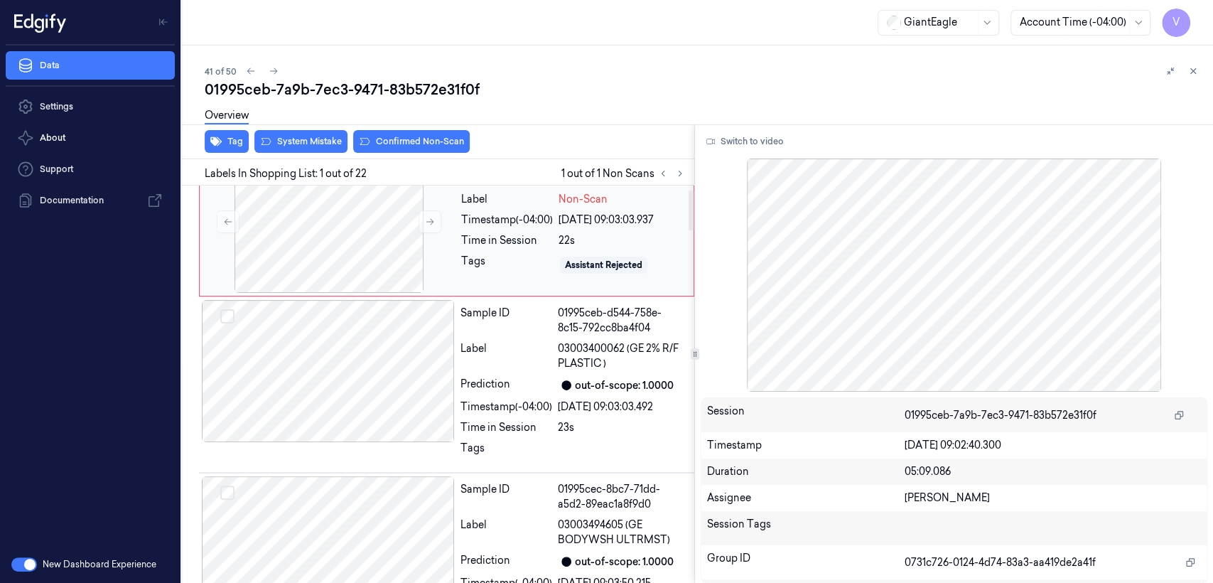
scroll to position [0, 0]
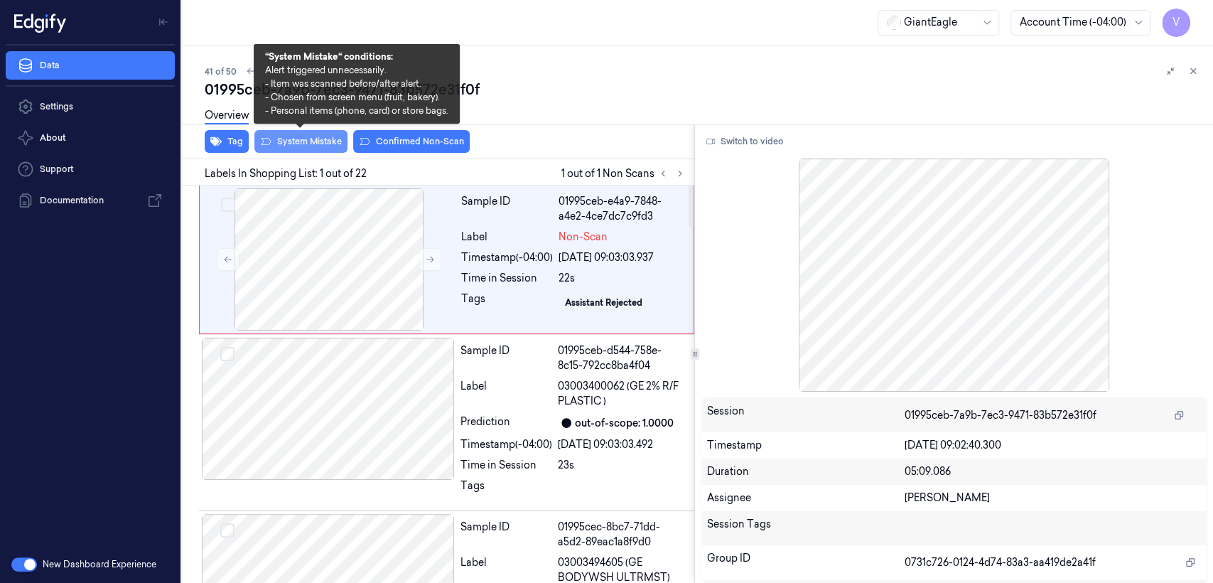
click at [308, 144] on button "System Mistake" at bounding box center [300, 141] width 93 height 23
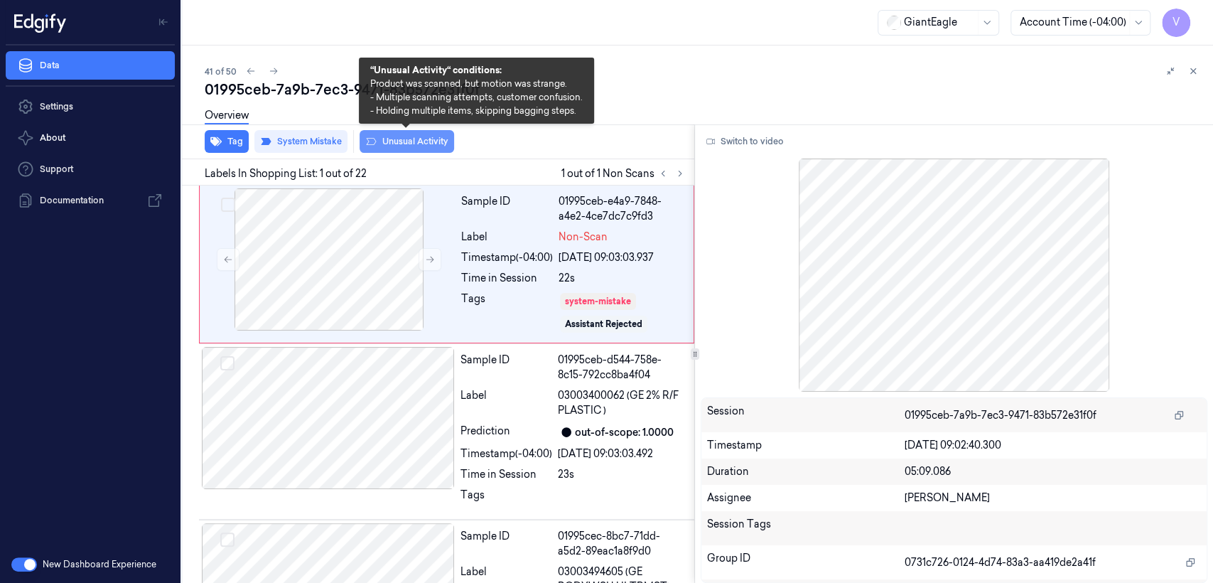
click at [415, 144] on button "Unusual Activity" at bounding box center [407, 141] width 95 height 23
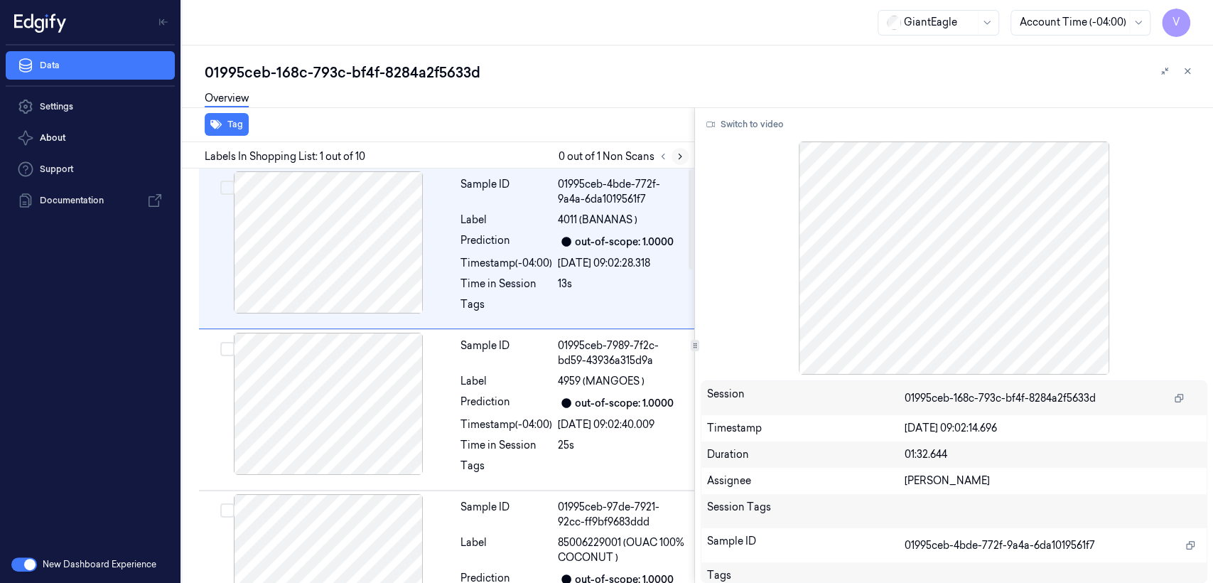
click at [677, 152] on icon at bounding box center [680, 156] width 10 height 10
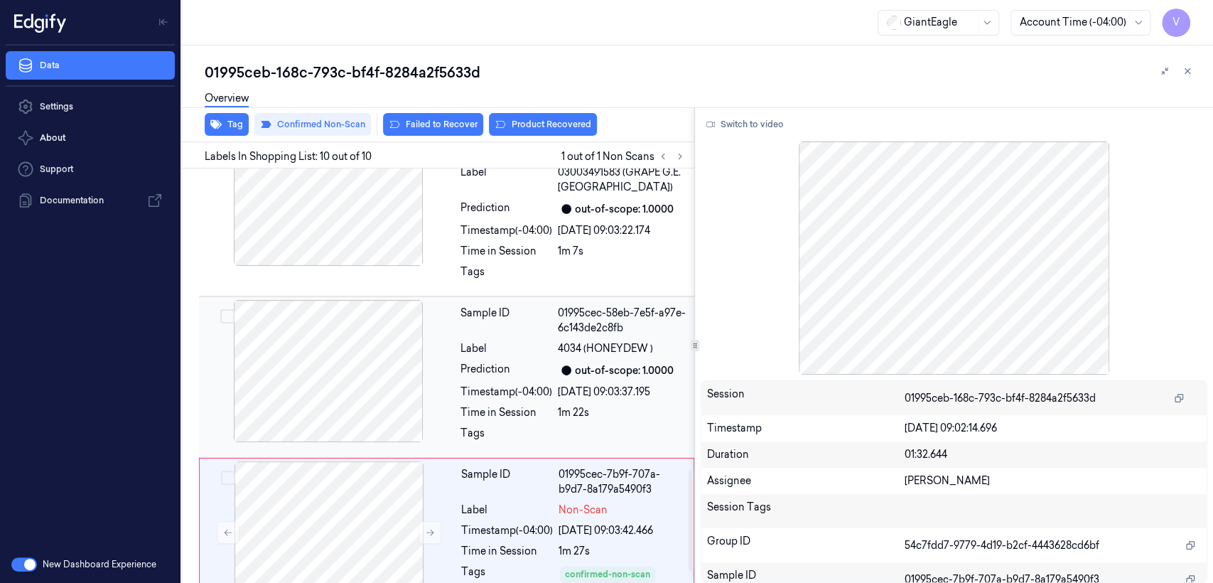
scroll to position [1288, 0]
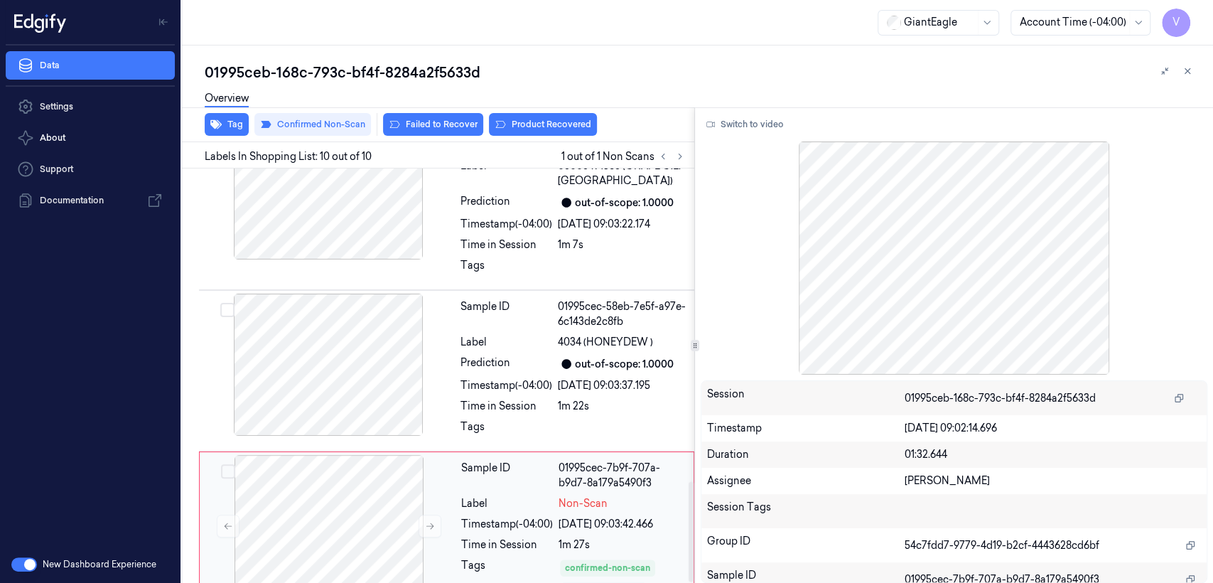
click at [566, 496] on span "Non-Scan" at bounding box center [583, 503] width 49 height 15
click at [488, 335] on div "Label" at bounding box center [507, 342] width 92 height 15
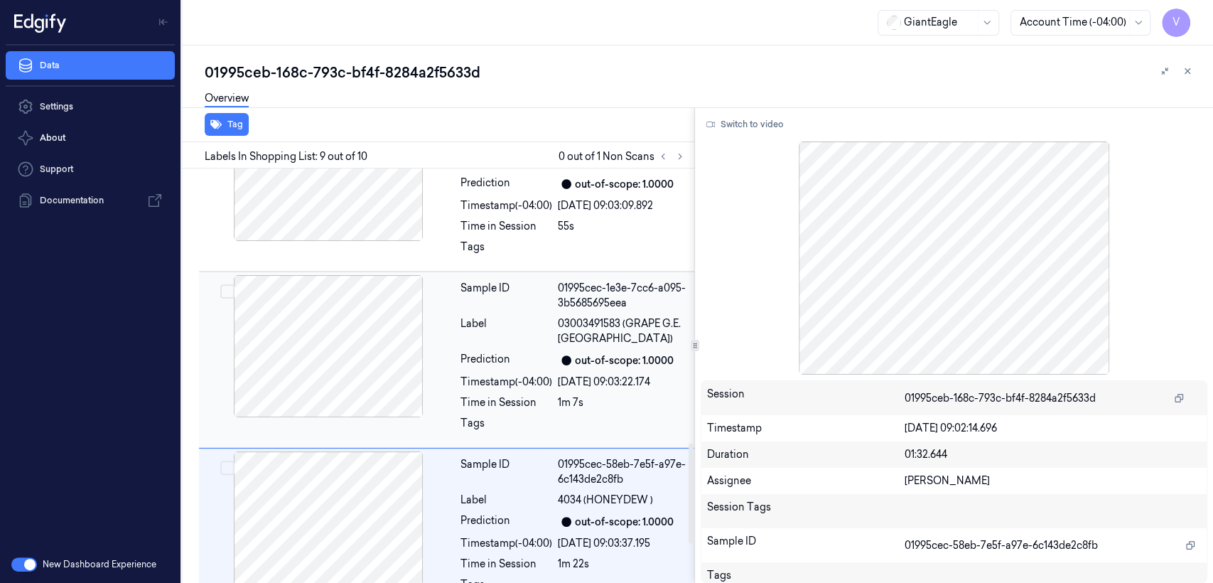
click at [500, 383] on div "Sample ID 01995cec-1e3e-7cc6-a095-3b5685695eea Label 03003491583 (GRAPE G.E. RE…" at bounding box center [573, 359] width 237 height 169
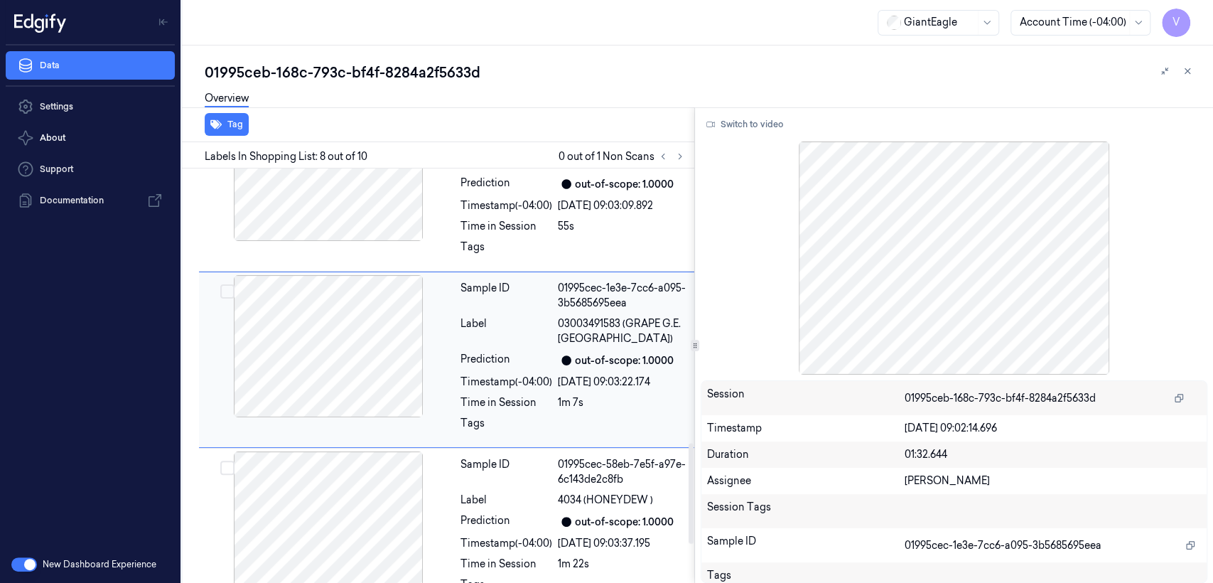
scroll to position [1083, 0]
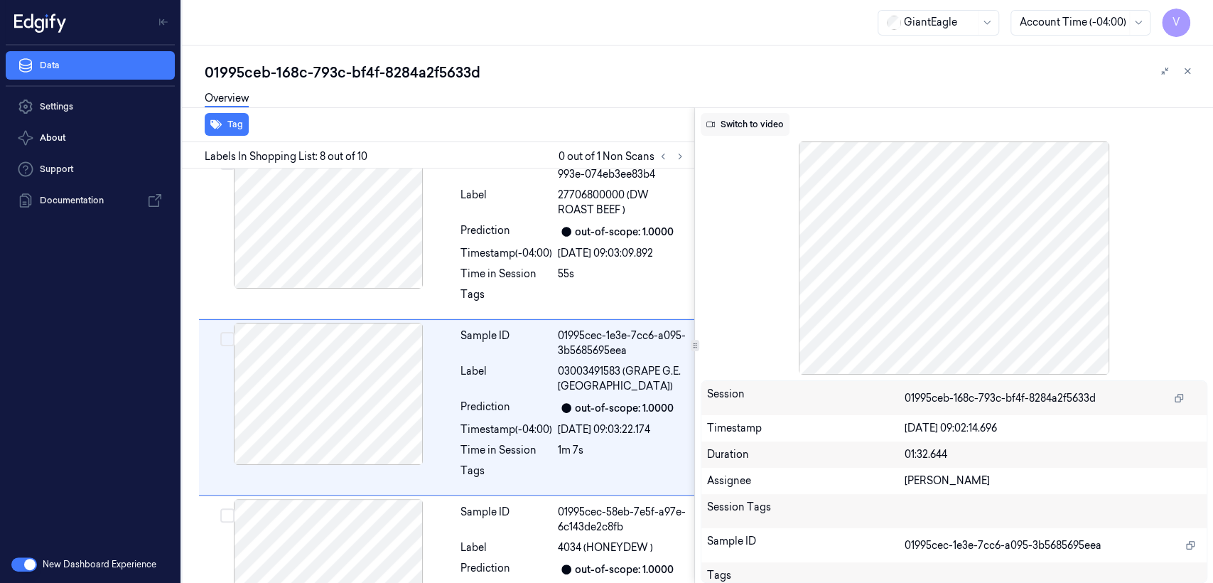
click at [756, 119] on button "Switch to video" at bounding box center [745, 124] width 89 height 23
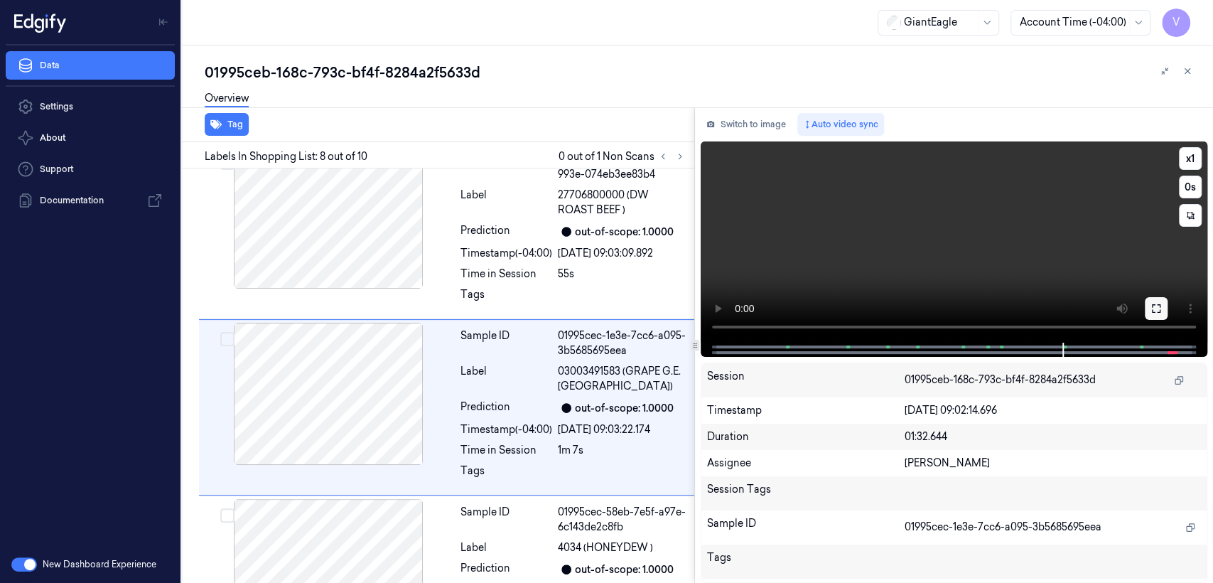
click at [1149, 313] on button at bounding box center [1156, 308] width 23 height 23
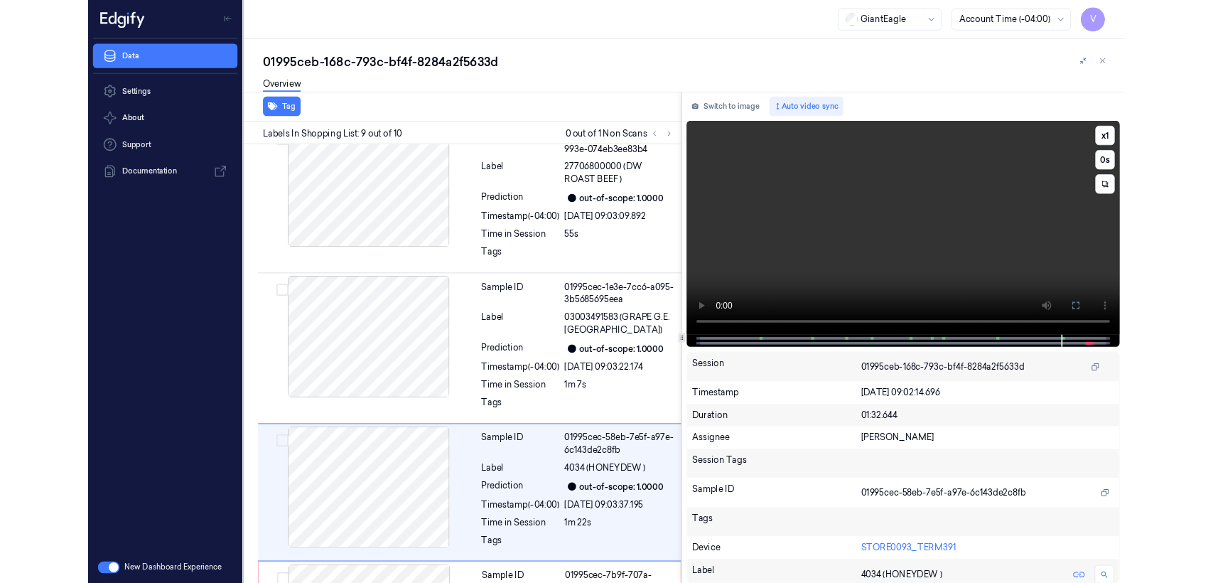
scroll to position [1189, 0]
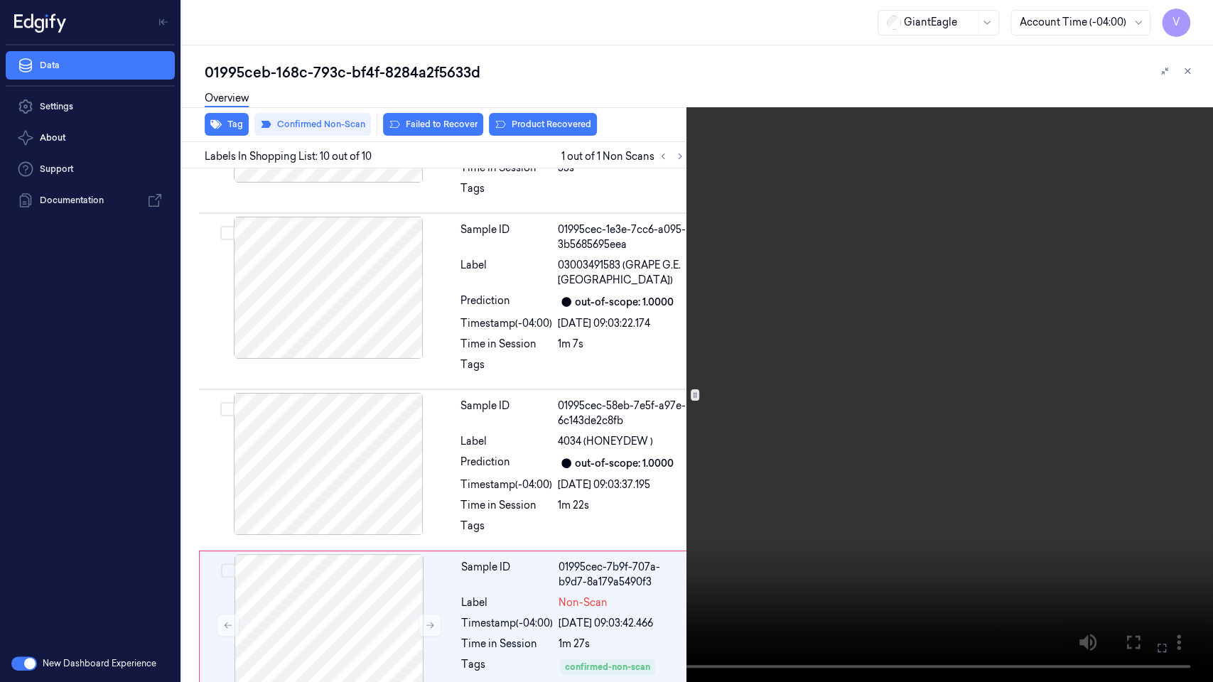
click at [949, 492] on video at bounding box center [606, 341] width 1213 height 682
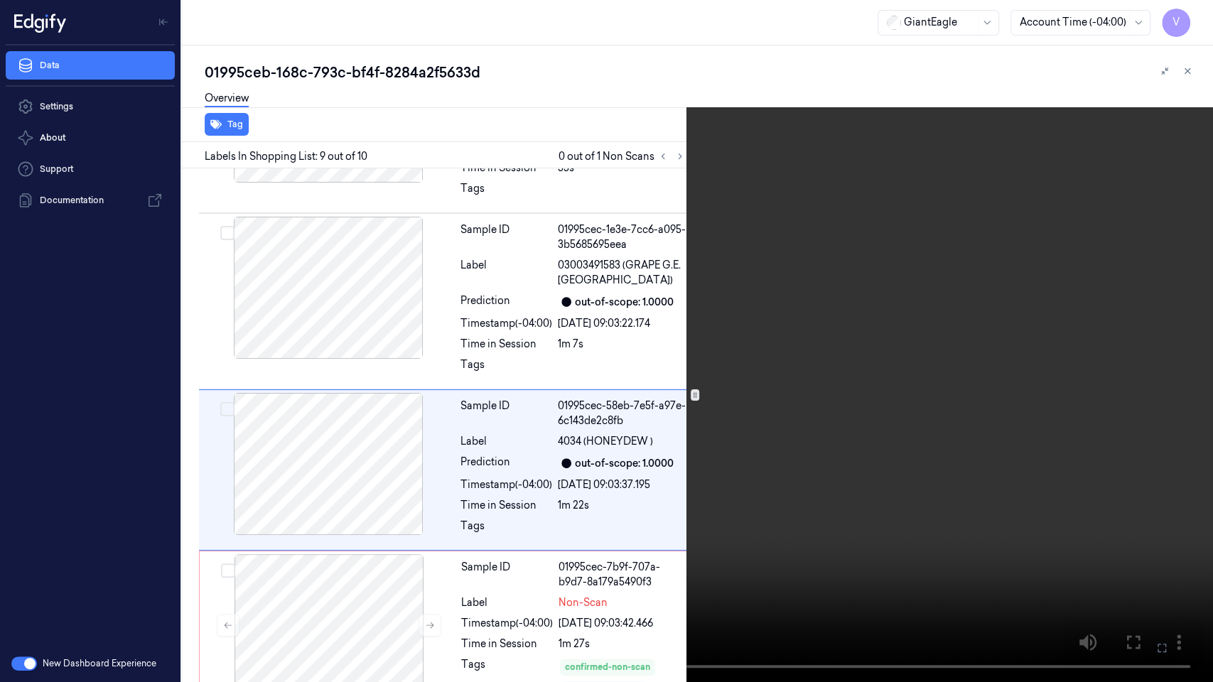
click at [0, 0] on icon at bounding box center [0, 0] width 0 height 0
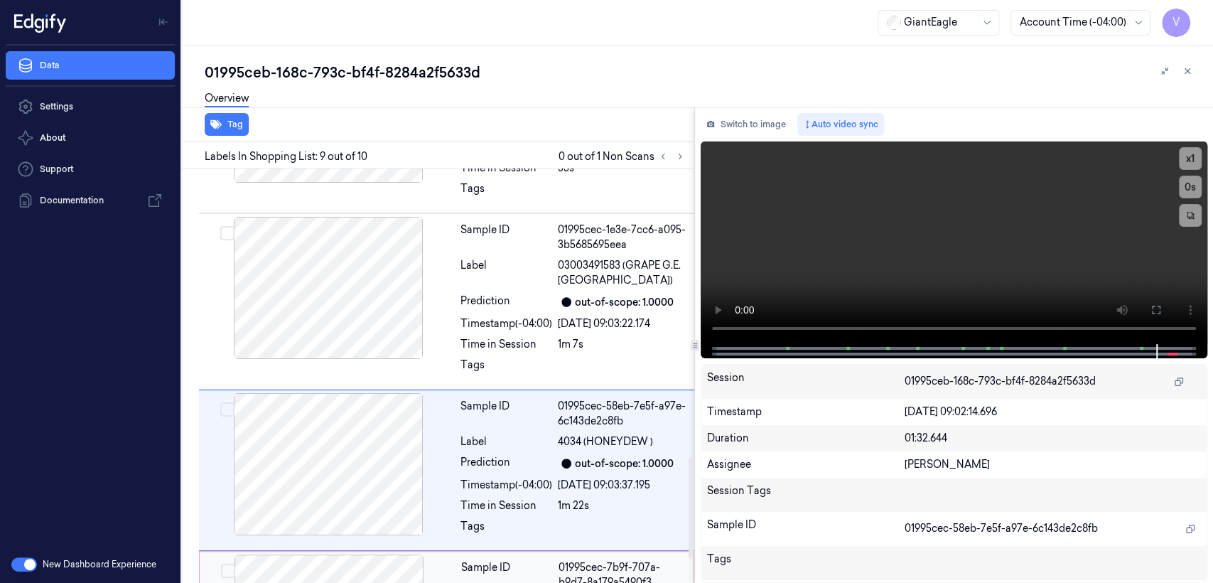
drag, startPoint x: 570, startPoint y: 557, endPoint x: 574, endPoint y: 527, distance: 30.2
click at [570, 560] on div "01995cec-7b9f-707a-b9d7-8a179a5490f3" at bounding box center [622, 575] width 127 height 30
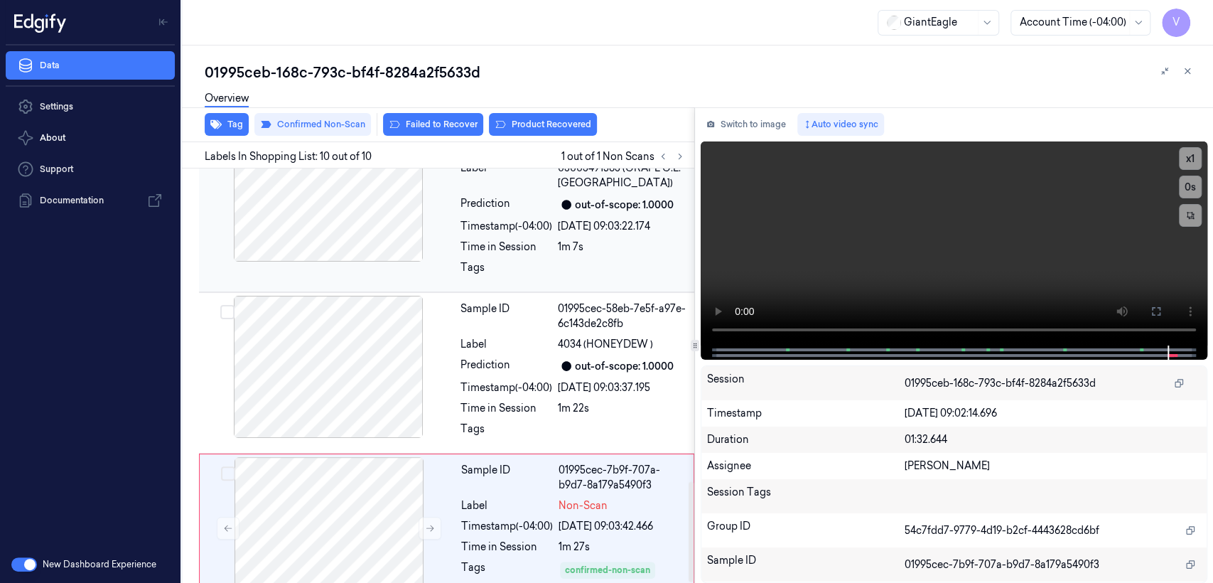
scroll to position [1288, 0]
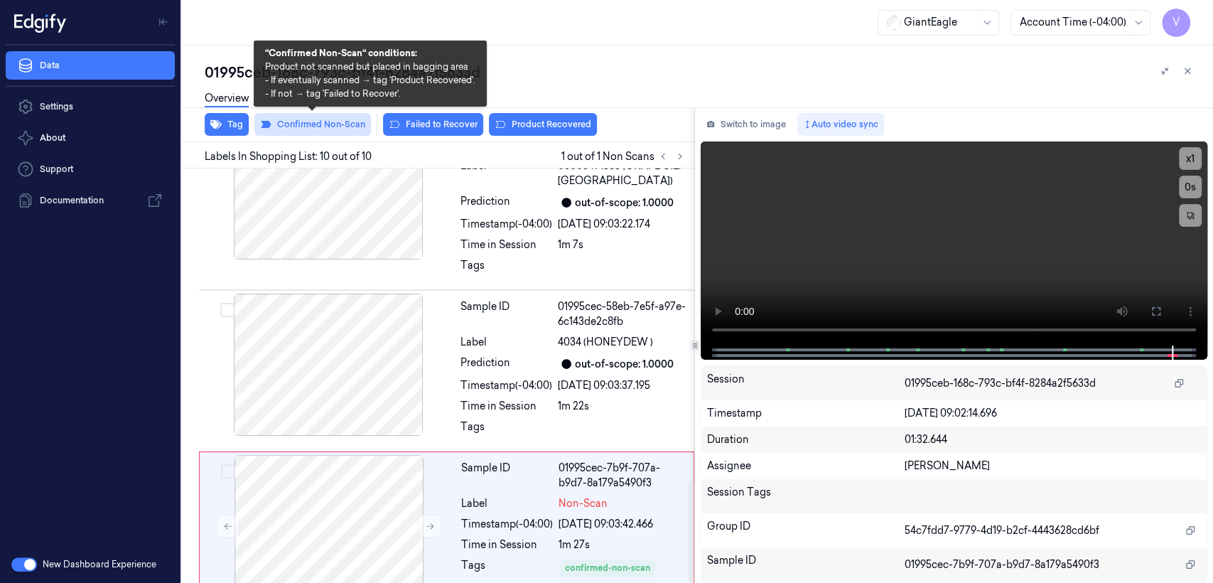
click at [326, 127] on button "Confirmed Non-Scan" at bounding box center [312, 124] width 117 height 23
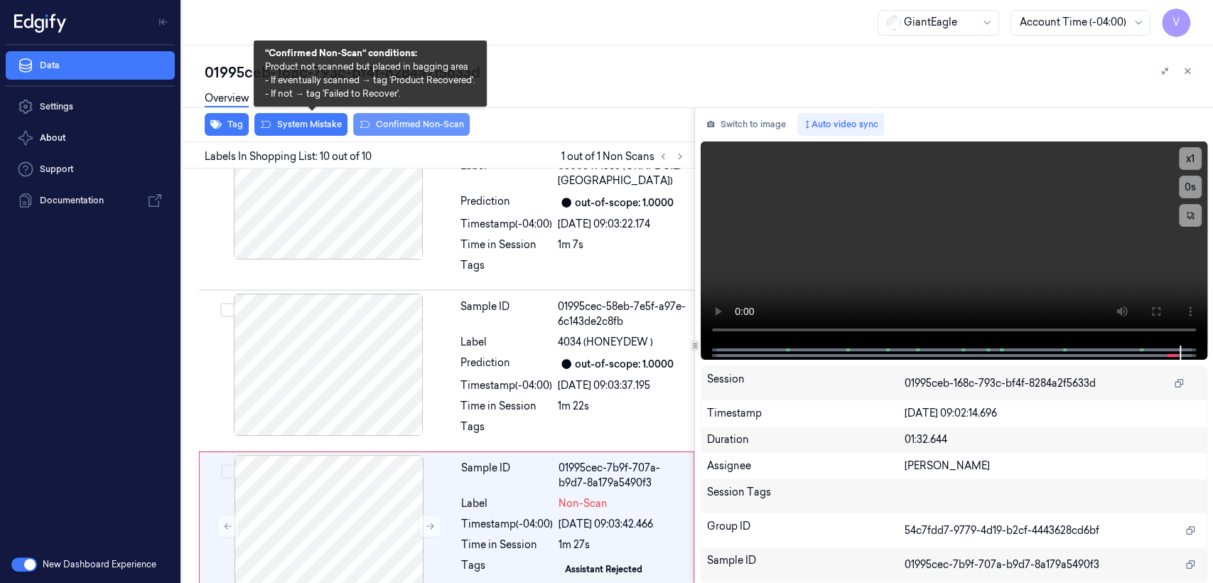
scroll to position [1280, 0]
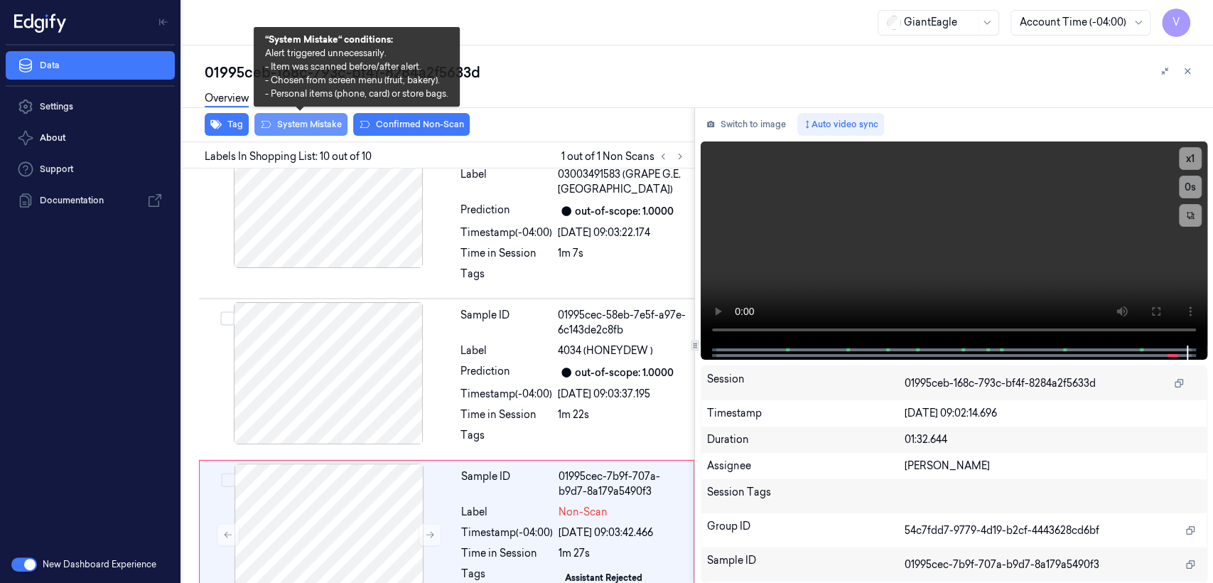
click at [336, 133] on button "System Mistake" at bounding box center [300, 124] width 93 height 23
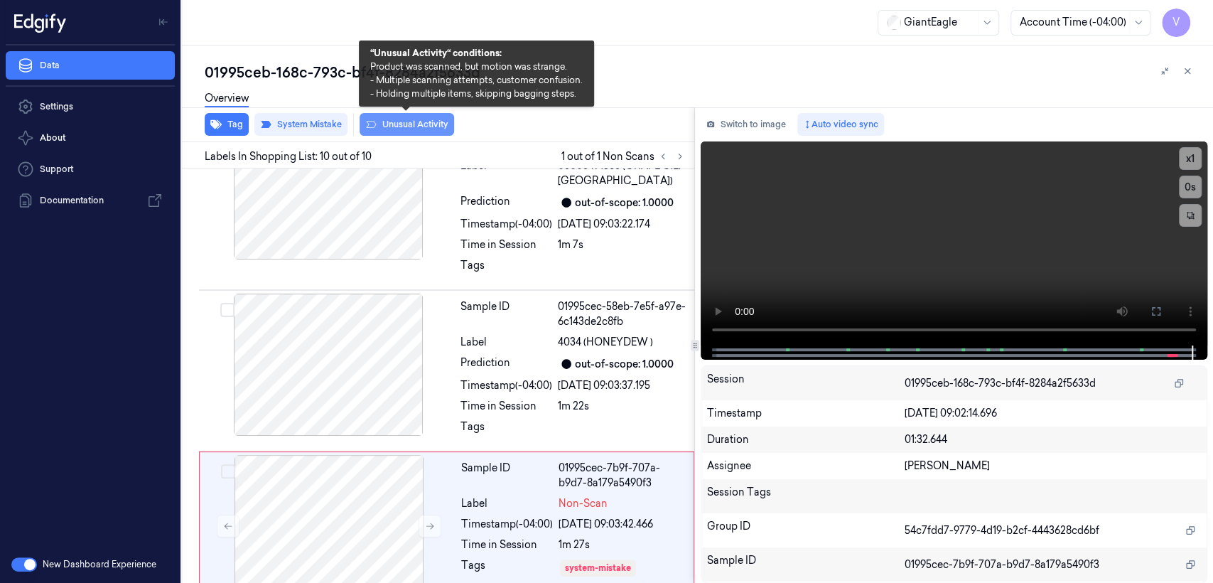
click at [382, 124] on button "Unusual Activity" at bounding box center [407, 124] width 95 height 23
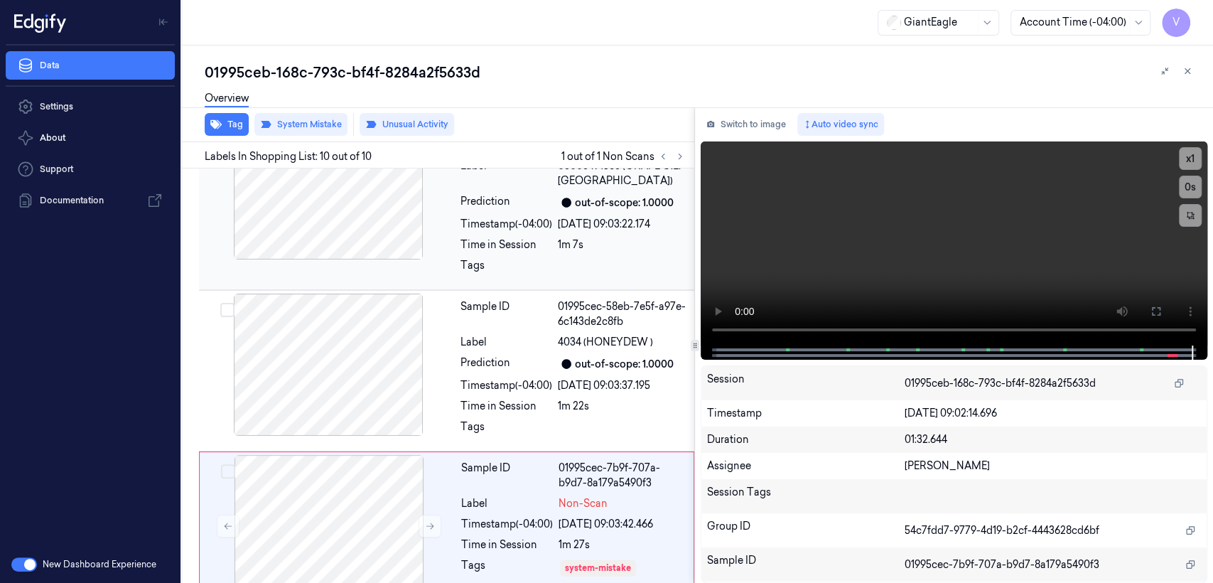
scroll to position [1306, 0]
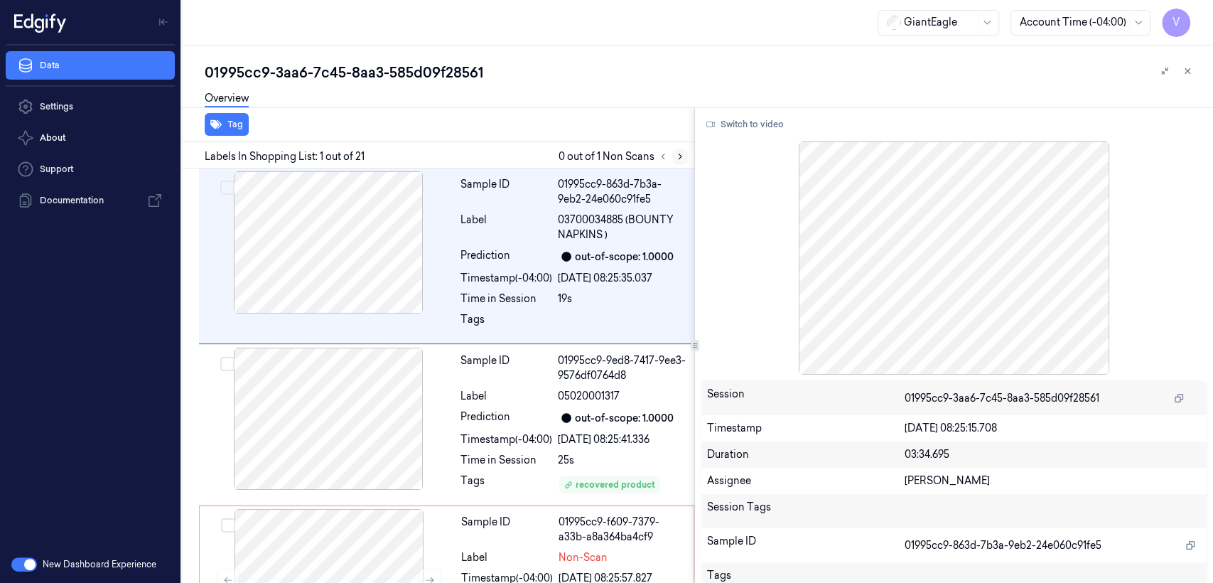
click at [683, 150] on button at bounding box center [680, 156] width 17 height 17
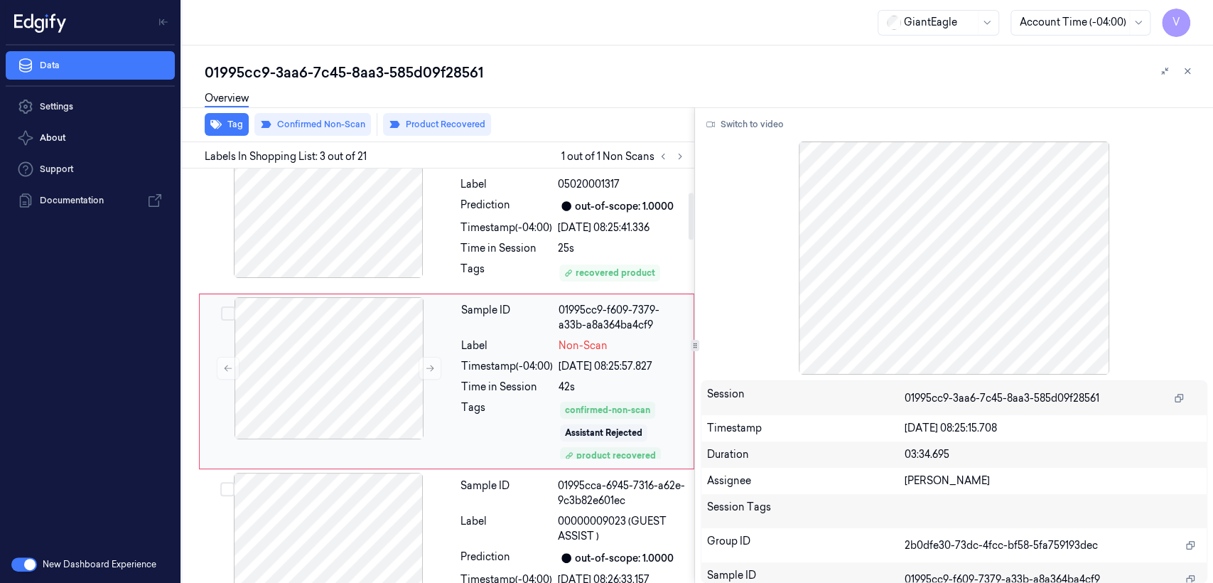
scroll to position [217, 0]
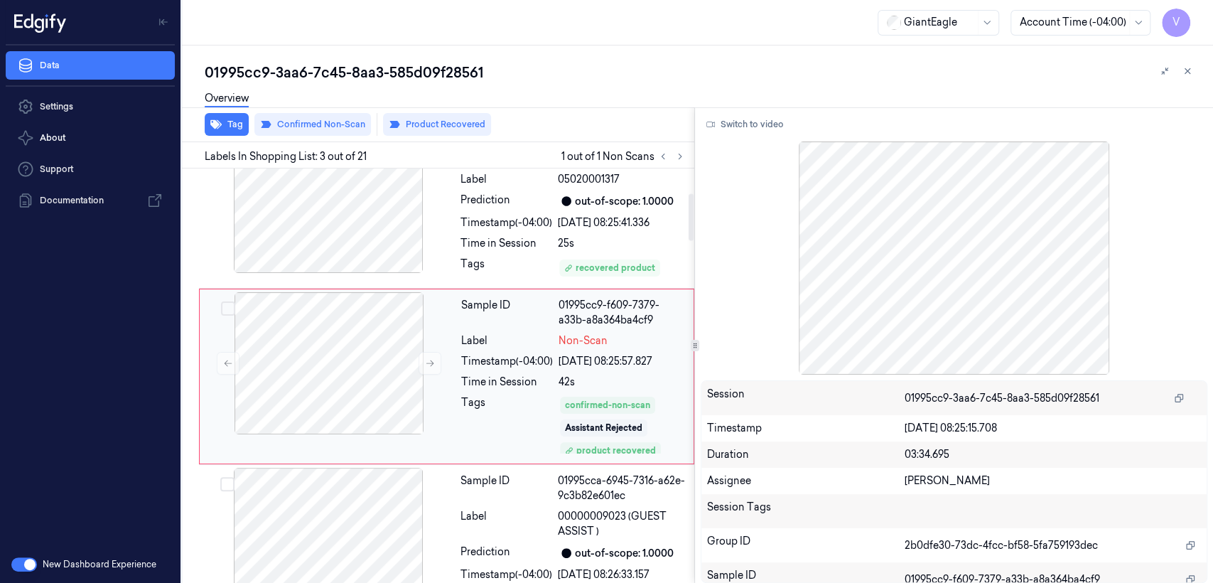
click at [592, 395] on div "confirmed-non-scan Assistant Rejected product recovered" at bounding box center [622, 425] width 127 height 60
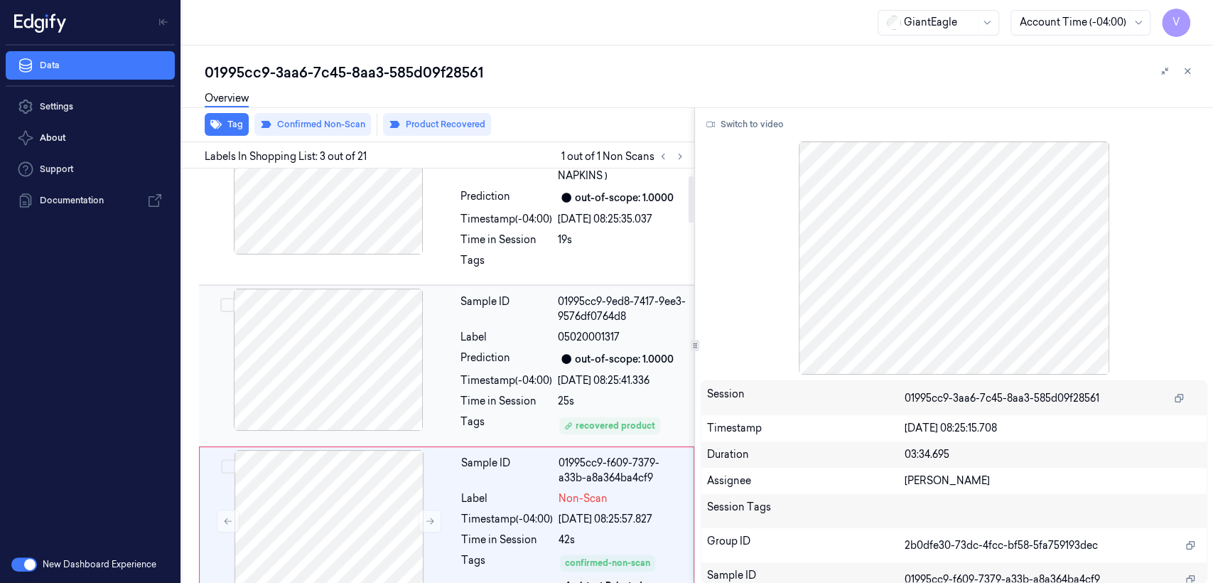
click at [438, 377] on div at bounding box center [328, 360] width 253 height 142
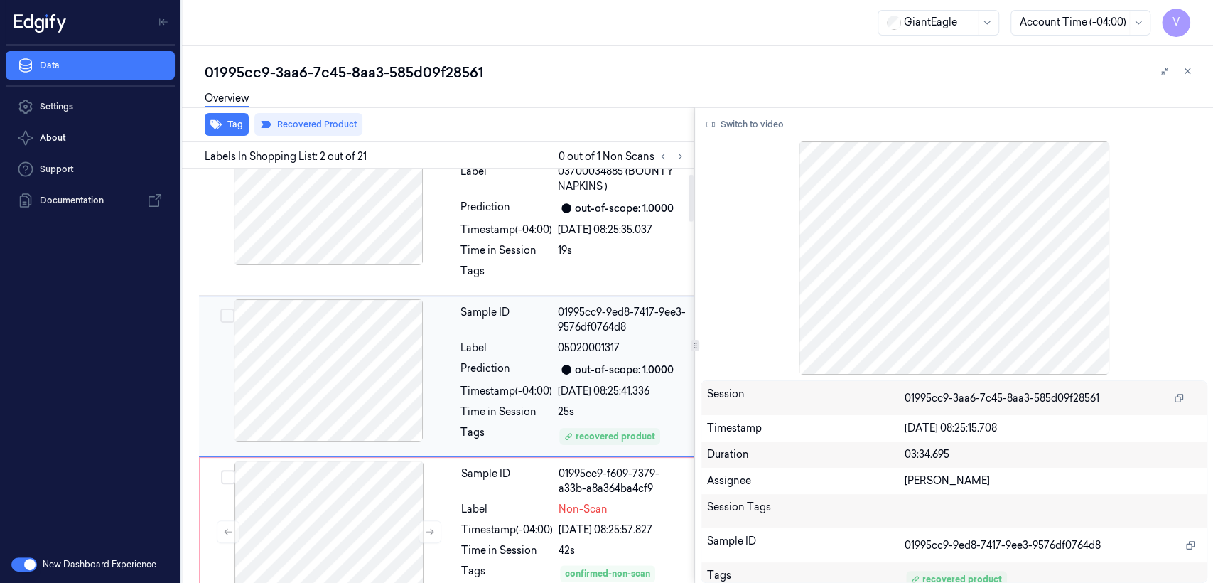
scroll to position [206, 0]
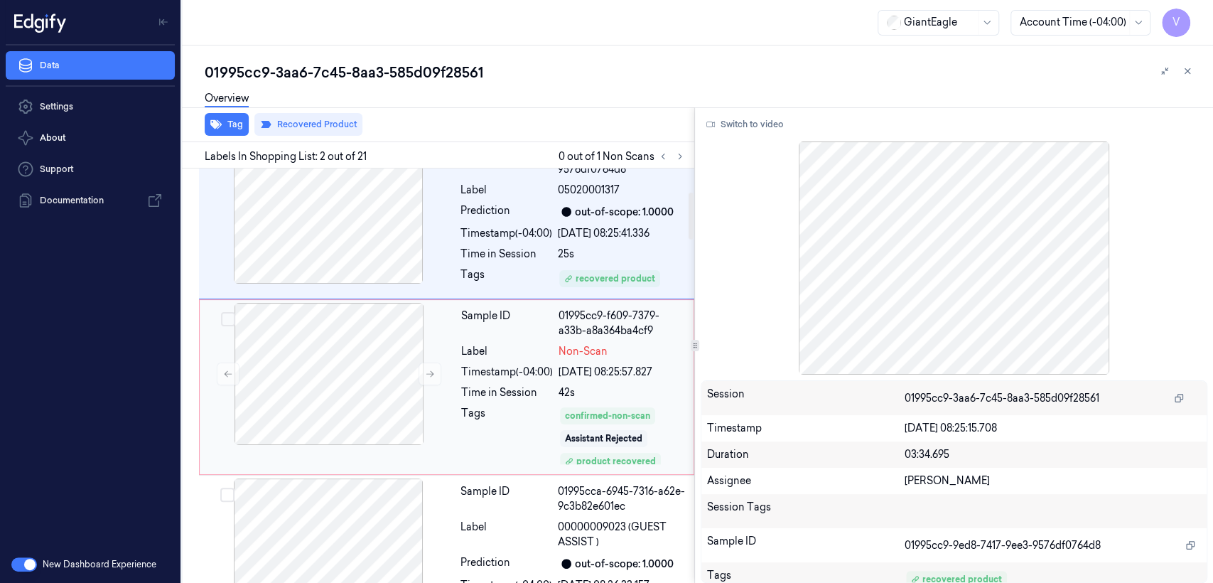
click at [611, 389] on div "42s" at bounding box center [622, 392] width 127 height 15
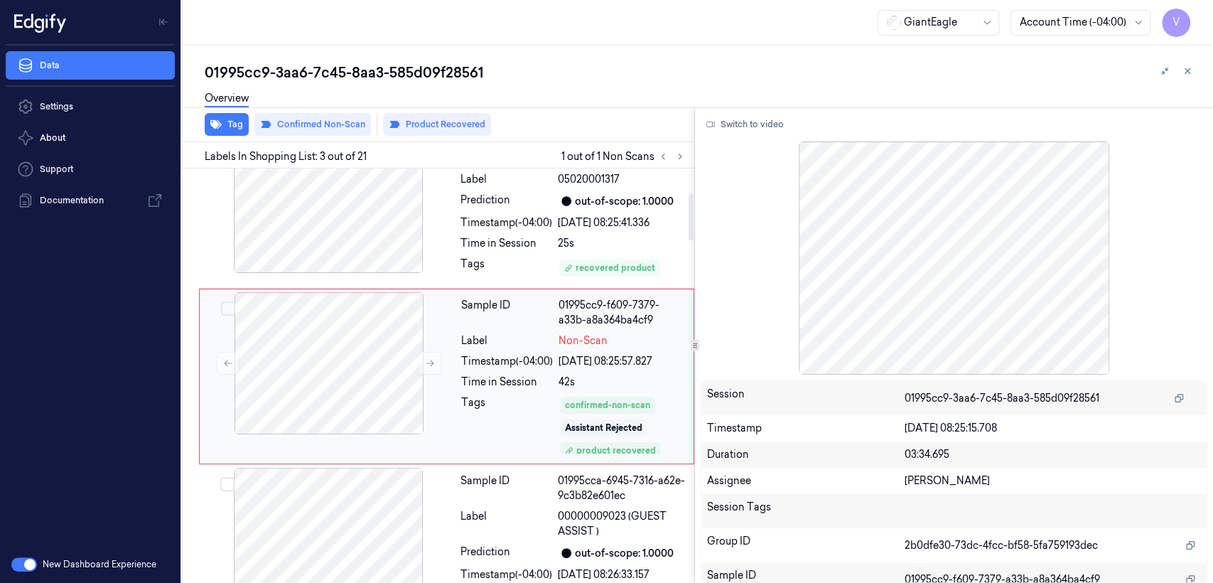
scroll to position [5, 0]
click at [552, 481] on div "Sample ID" at bounding box center [507, 488] width 92 height 30
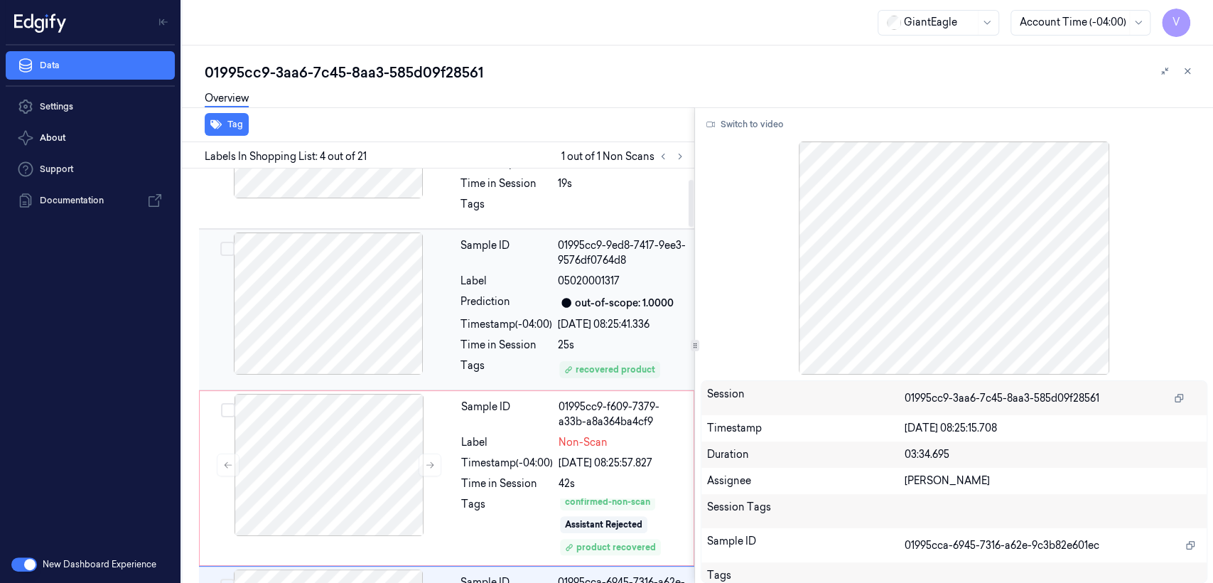
scroll to position [77, 0]
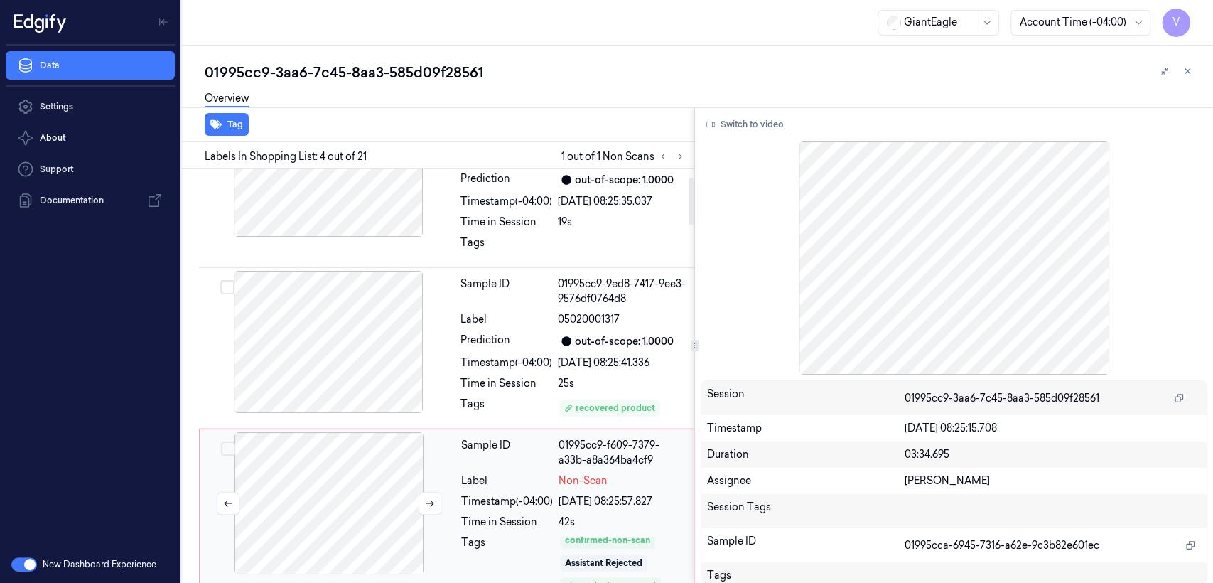
click at [433, 483] on div at bounding box center [329, 503] width 253 height 142
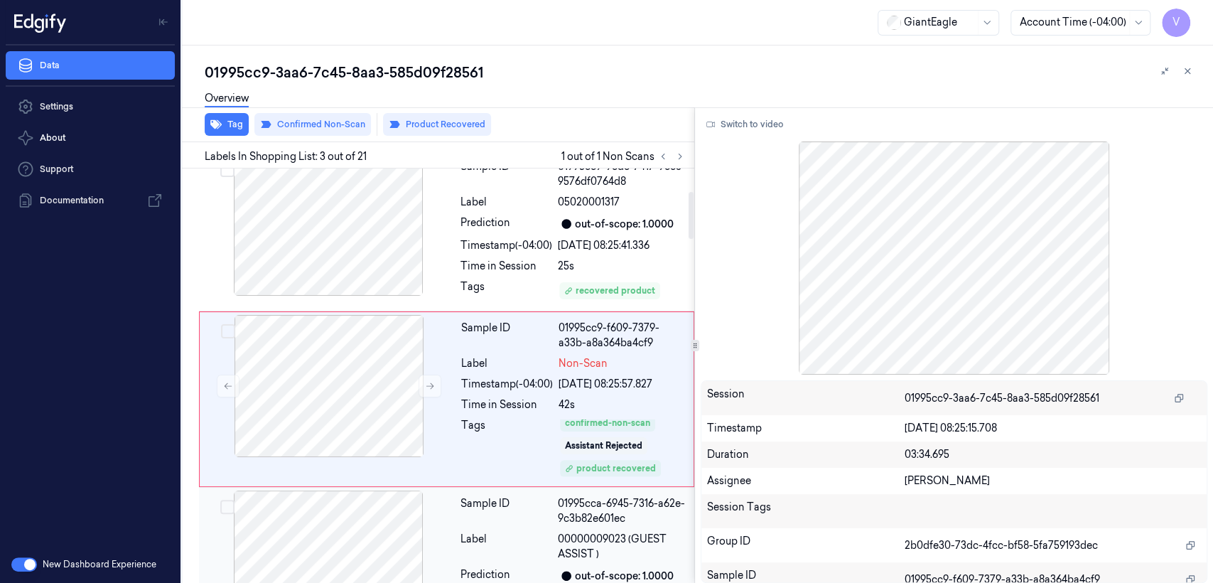
scroll to position [217, 0]
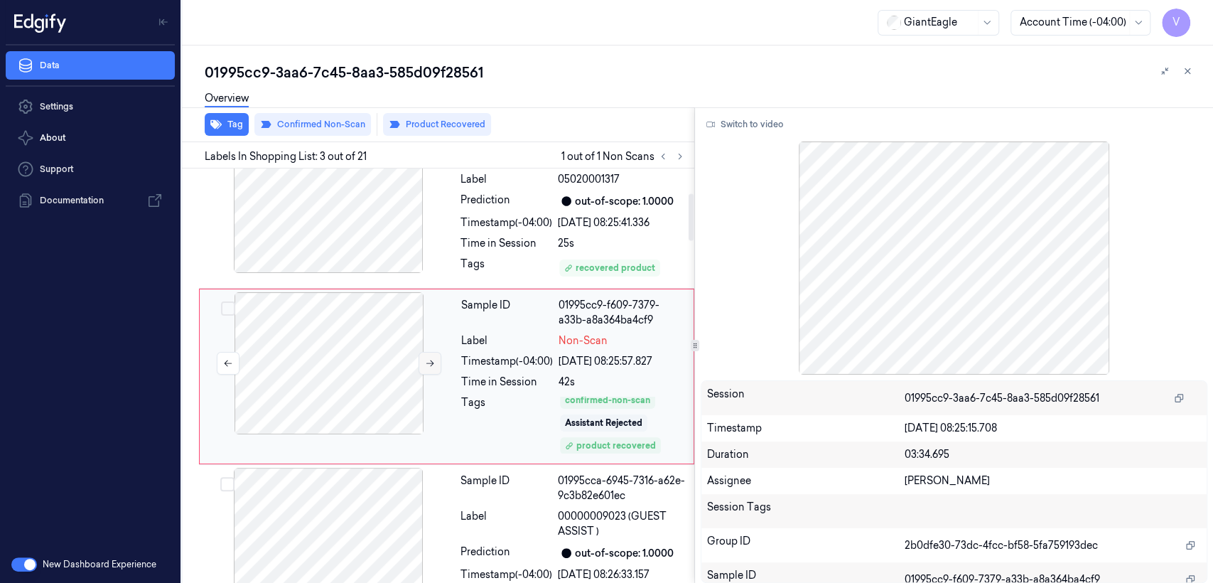
click at [435, 366] on button at bounding box center [430, 363] width 23 height 23
click at [431, 361] on icon at bounding box center [430, 363] width 10 height 10
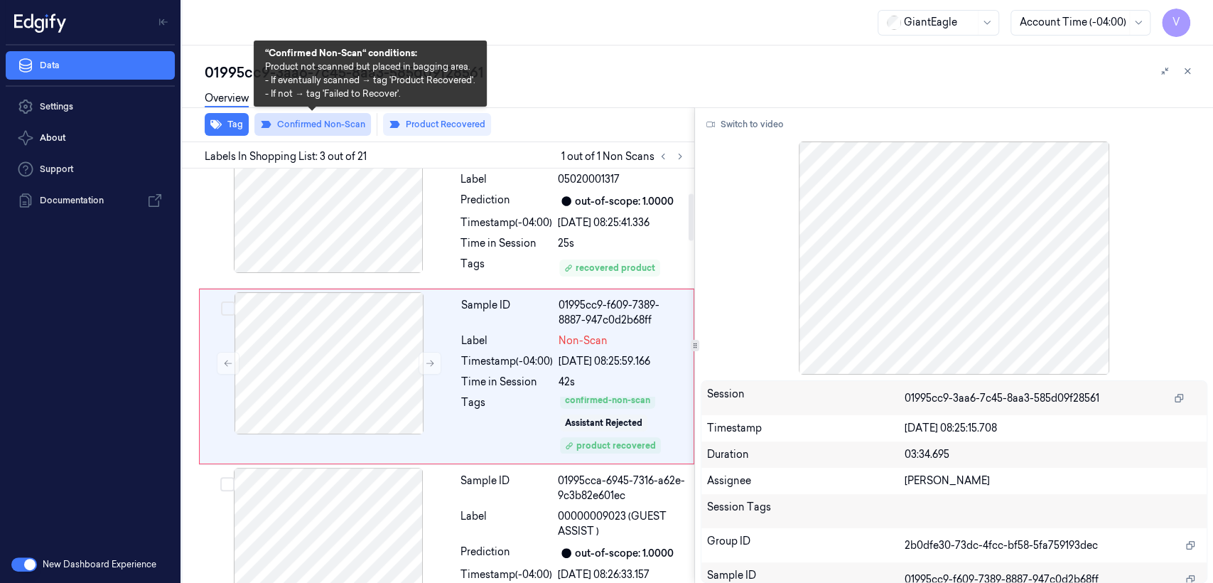
click at [313, 122] on button "Confirmed Non-Scan" at bounding box center [312, 124] width 117 height 23
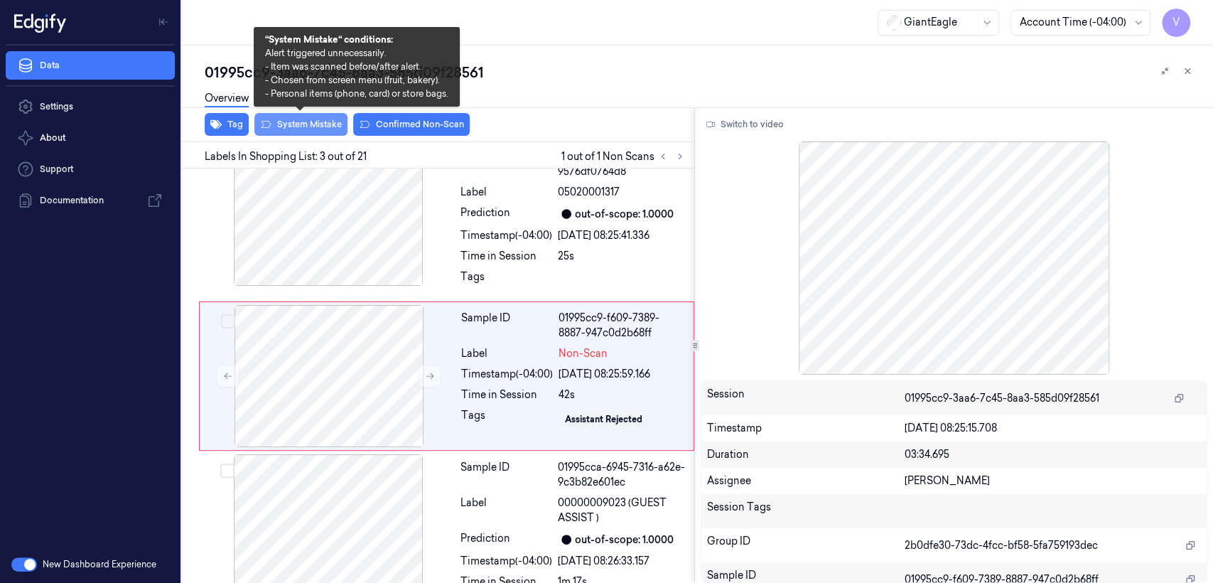
click at [313, 127] on button "System Mistake" at bounding box center [300, 124] width 93 height 23
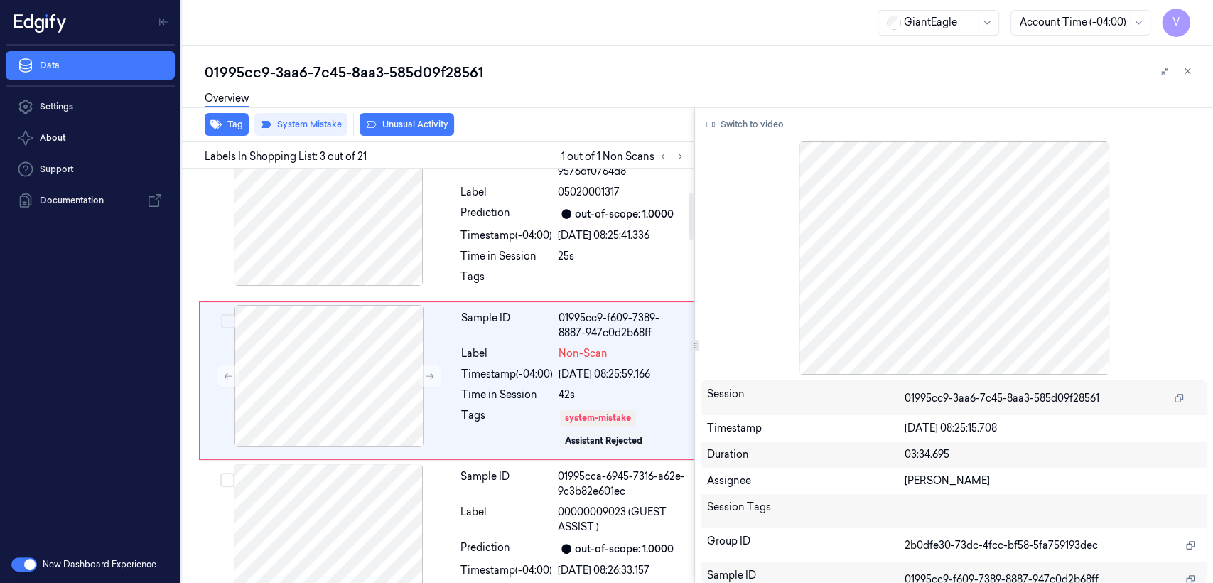
scroll to position [208, 0]
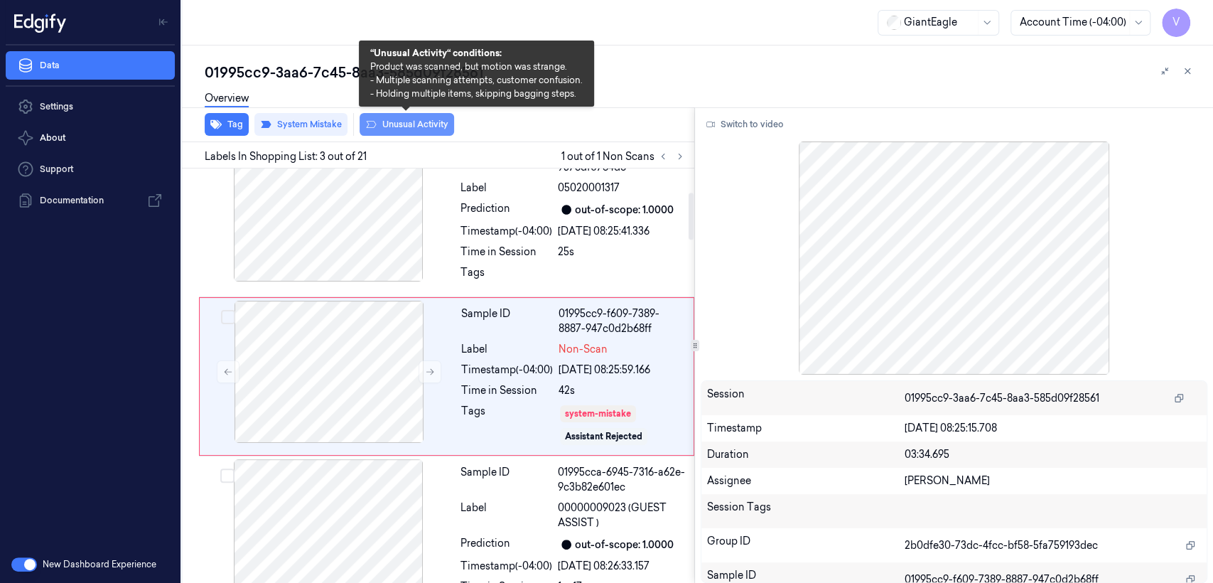
click at [370, 125] on icon at bounding box center [370, 124] width 11 height 11
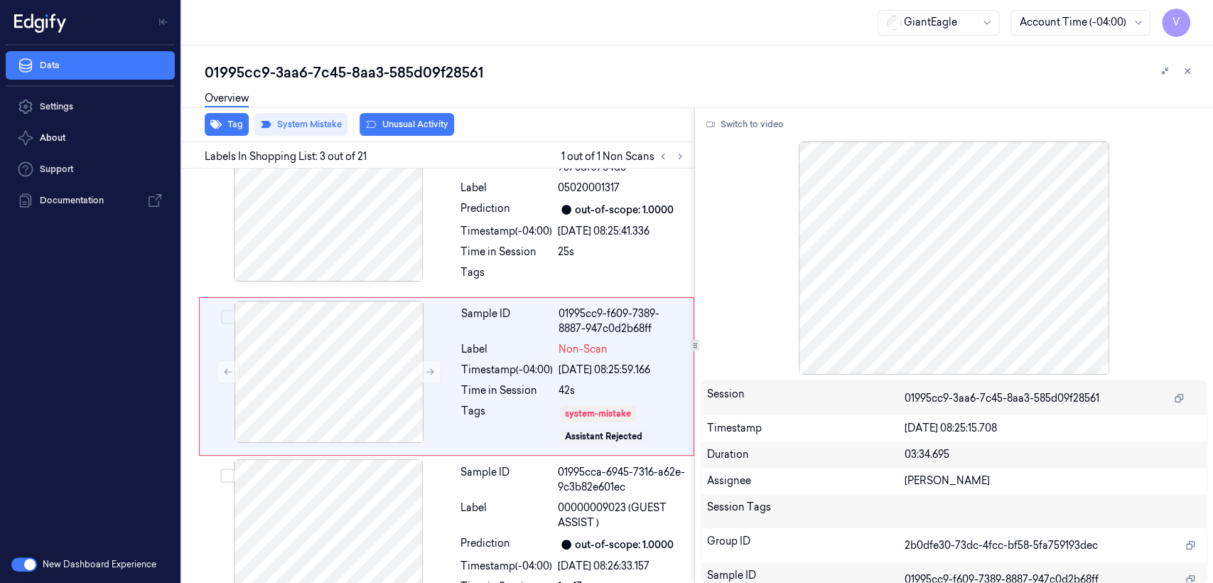
scroll to position [217, 0]
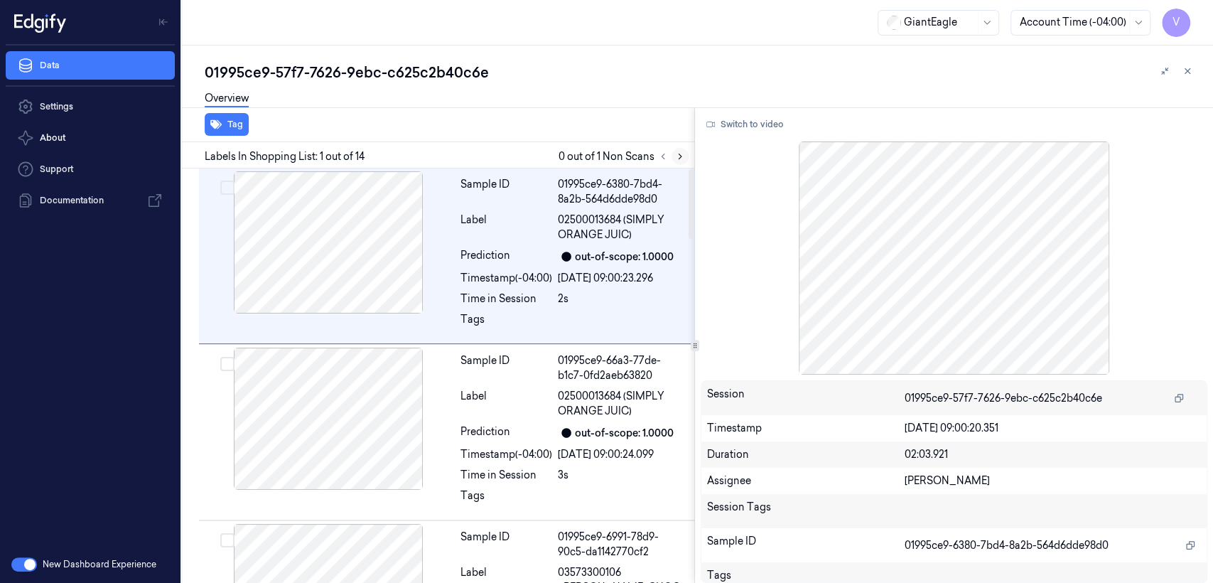
click at [677, 153] on icon at bounding box center [680, 156] width 10 height 10
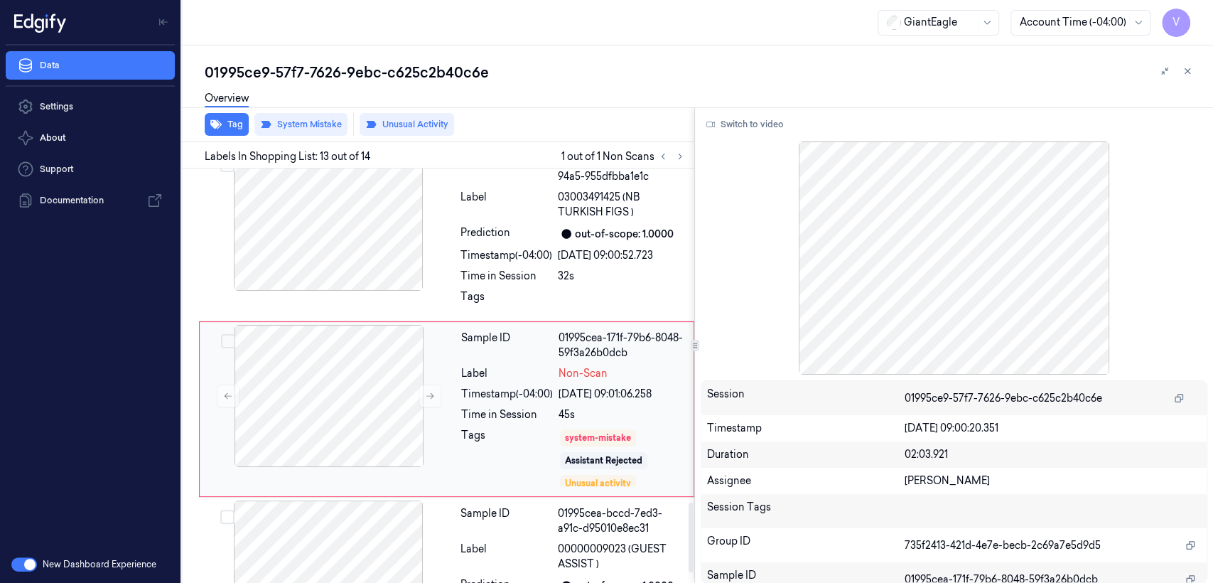
scroll to position [1993, 0]
click at [523, 392] on div "Sample ID 01995cea-171f-79b6-8048-59f3a26b0dcb Label Non-Scan Timestamp (-04:00…" at bounding box center [573, 407] width 235 height 168
click at [427, 390] on icon at bounding box center [430, 395] width 10 height 10
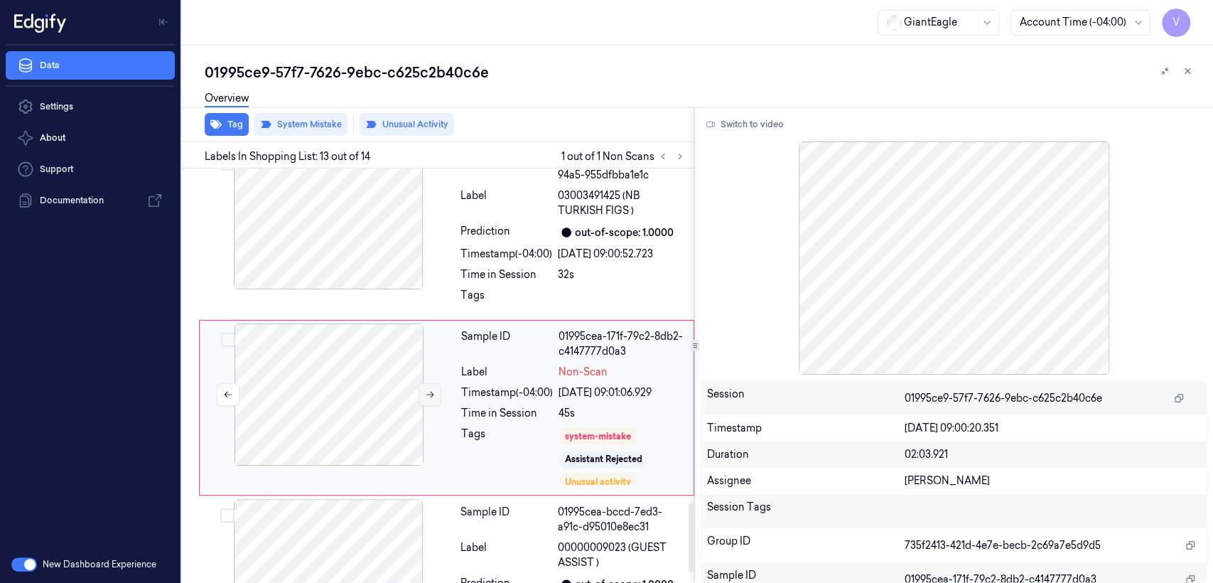
click at [427, 390] on icon at bounding box center [430, 395] width 10 height 10
click at [448, 223] on div at bounding box center [328, 218] width 253 height 142
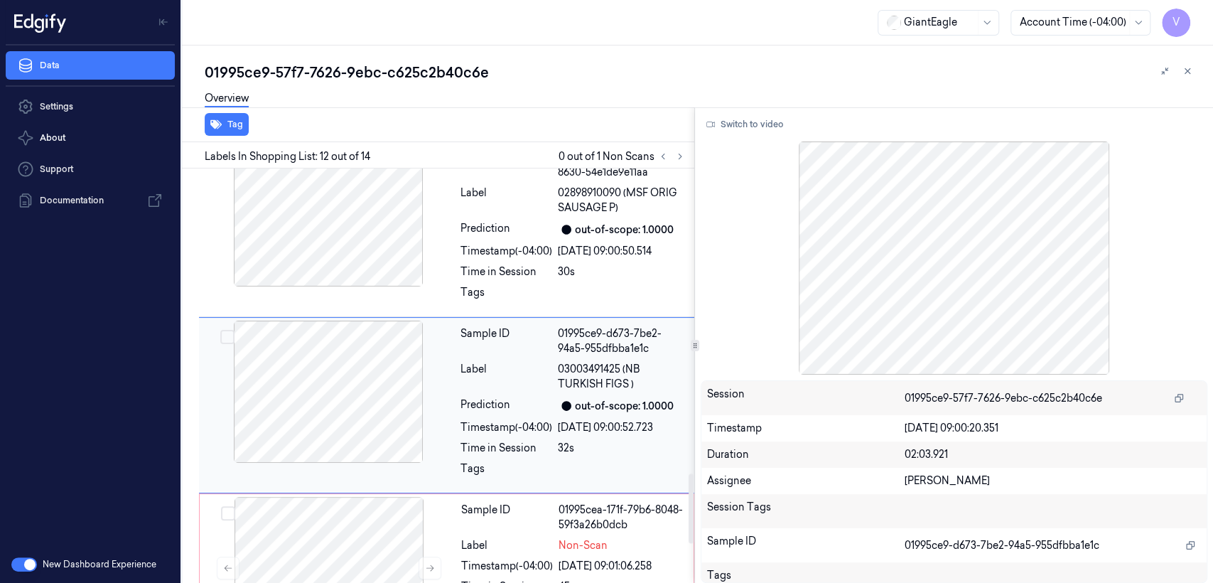
scroll to position [1818, 0]
drag, startPoint x: 626, startPoint y: 339, endPoint x: 631, endPoint y: 358, distance: 19.1
click at [631, 364] on span "03003491425 (NB TURKISH FIGS )" at bounding box center [622, 379] width 128 height 30
copy span "NB TURKISH FIGS"
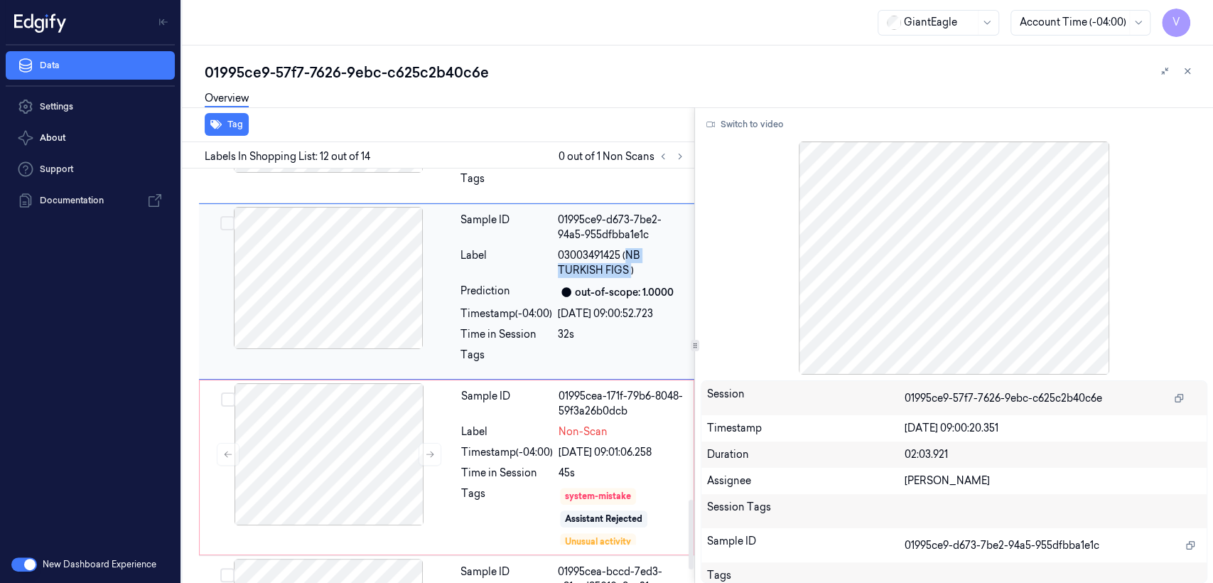
scroll to position [1976, 0]
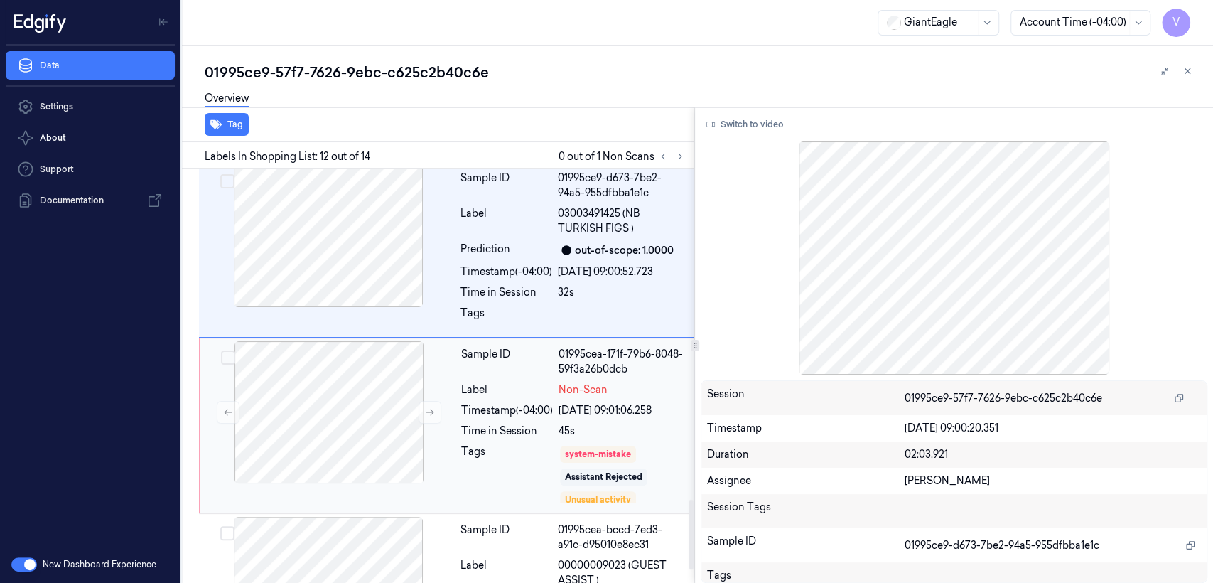
click at [572, 403] on div "18/09/2025 09:01:06.258" at bounding box center [622, 410] width 127 height 15
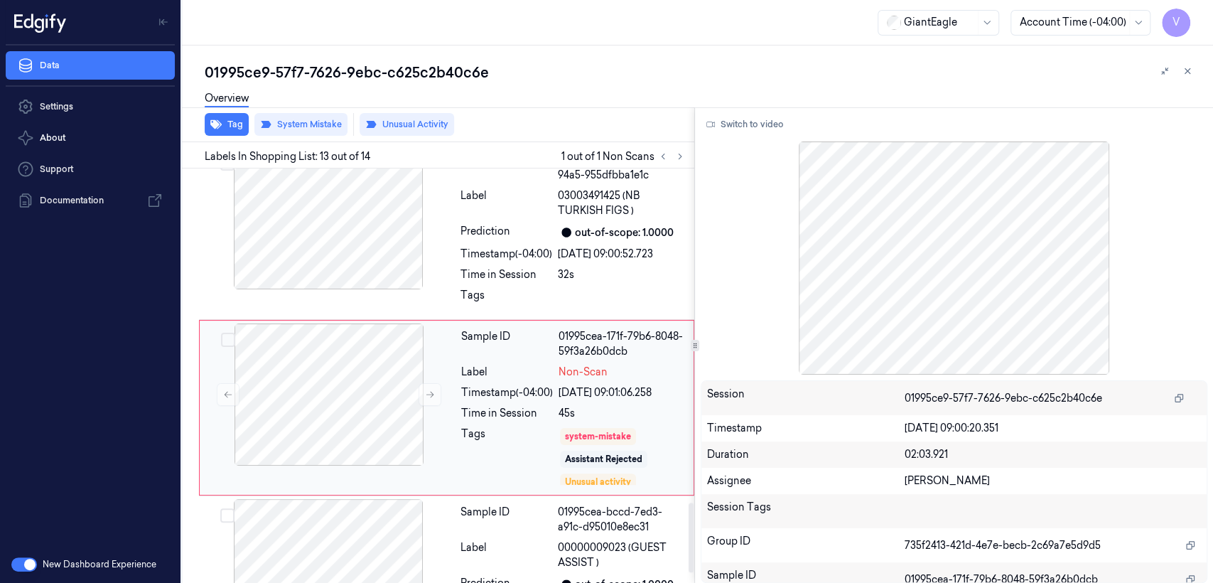
scroll to position [2054, 0]
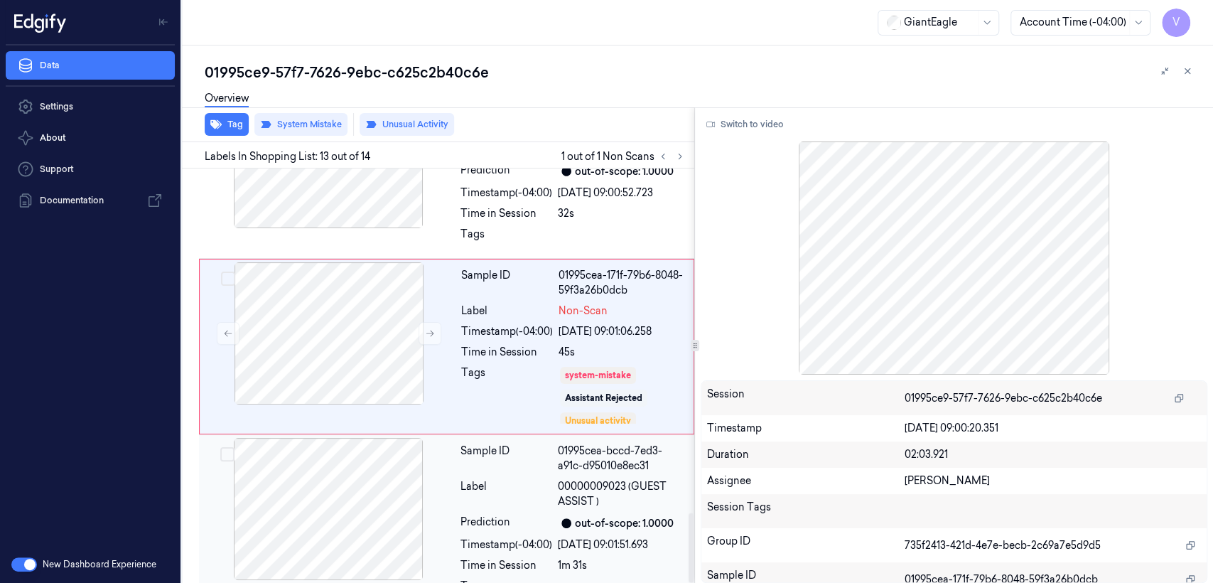
click at [579, 445] on div "Sample ID 01995cea-bccd-7ed3-a91c-d95010e8ec31 Label 00000009023 (GUEST ASSIST …" at bounding box center [573, 522] width 237 height 169
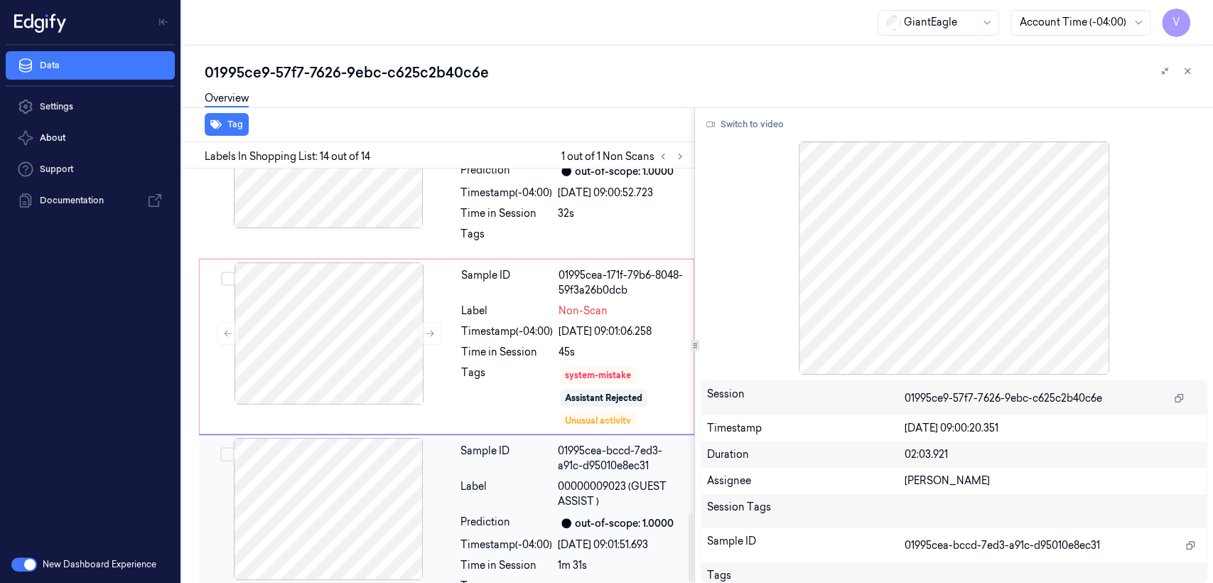
scroll to position [1897, 0]
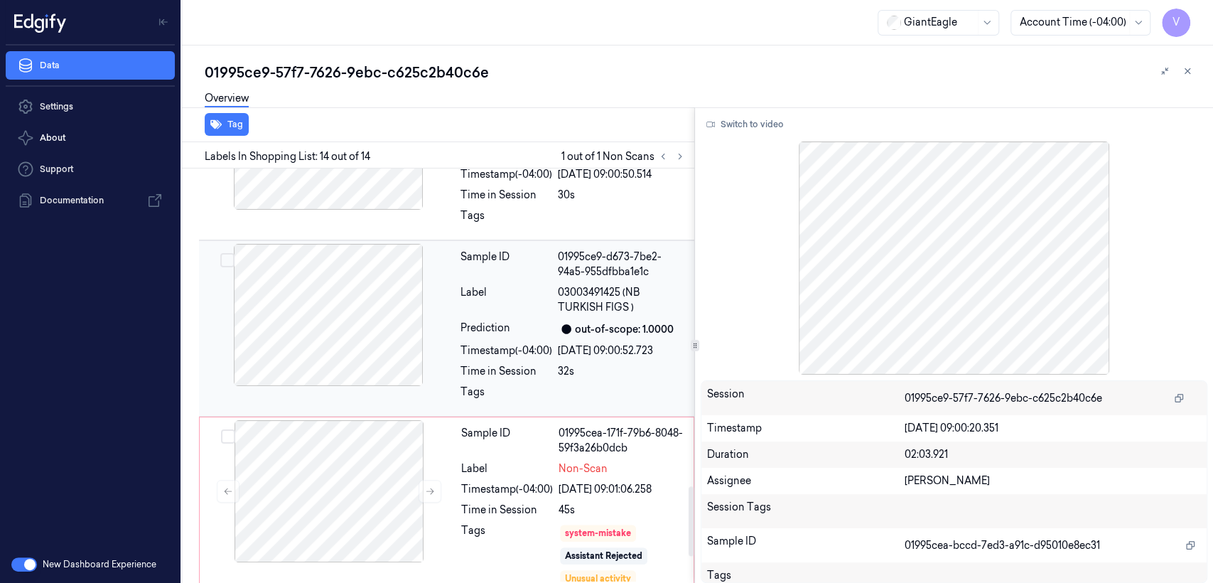
click at [516, 321] on div "Prediction" at bounding box center [507, 329] width 92 height 17
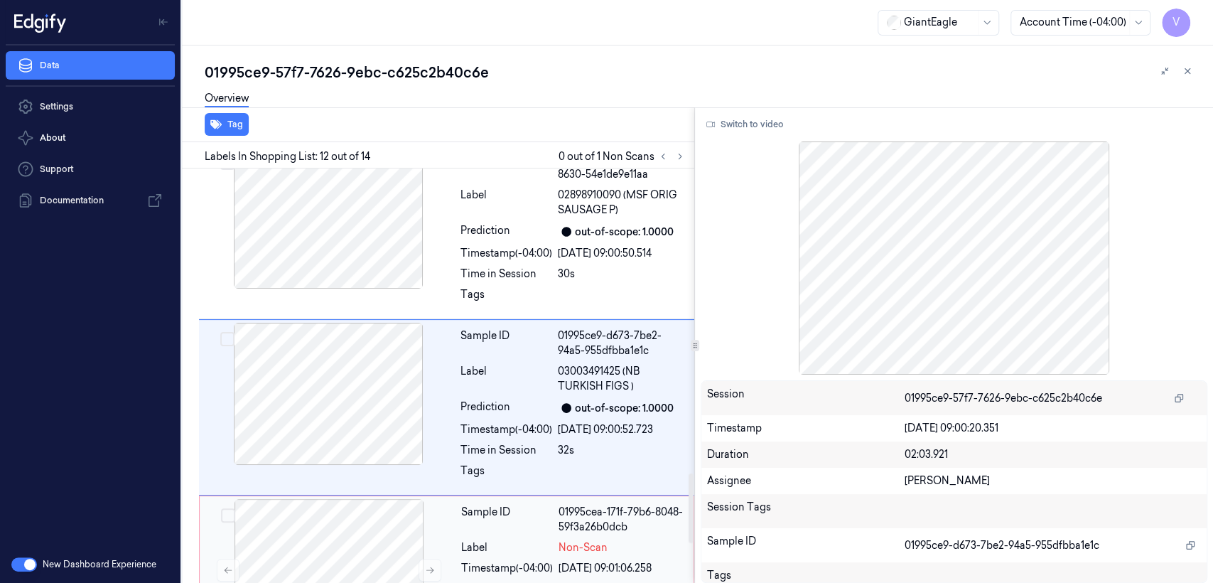
click at [515, 495] on div "Sample ID 01995cea-171f-79b6-8048-59f3a26b0dcb Label Non-Scan Timestamp (-04:00…" at bounding box center [446, 583] width 495 height 176
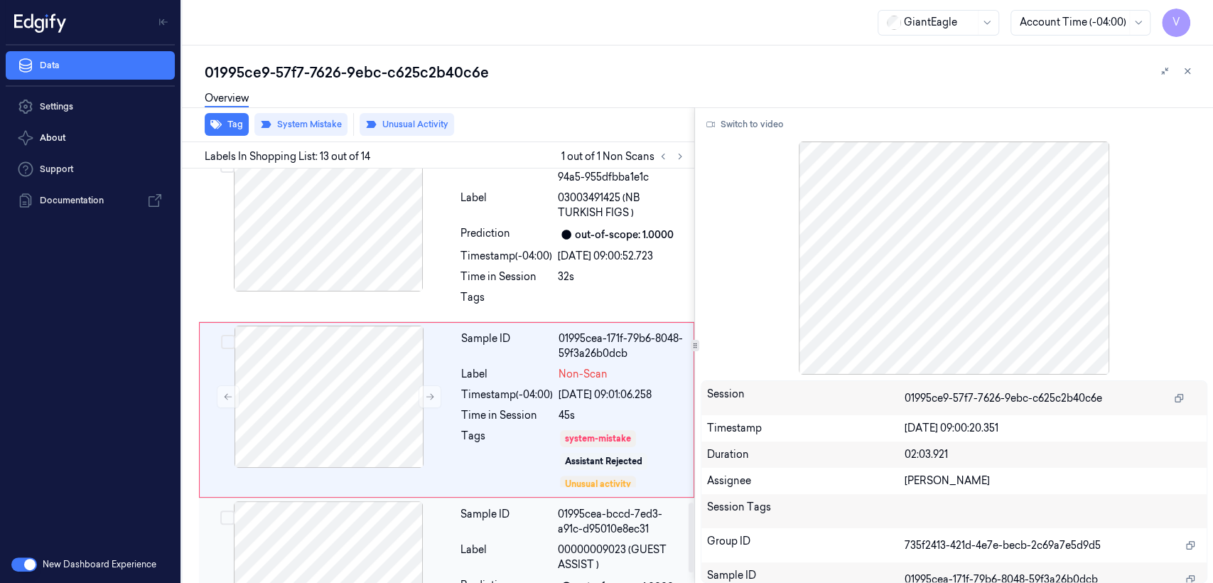
scroll to position [1993, 0]
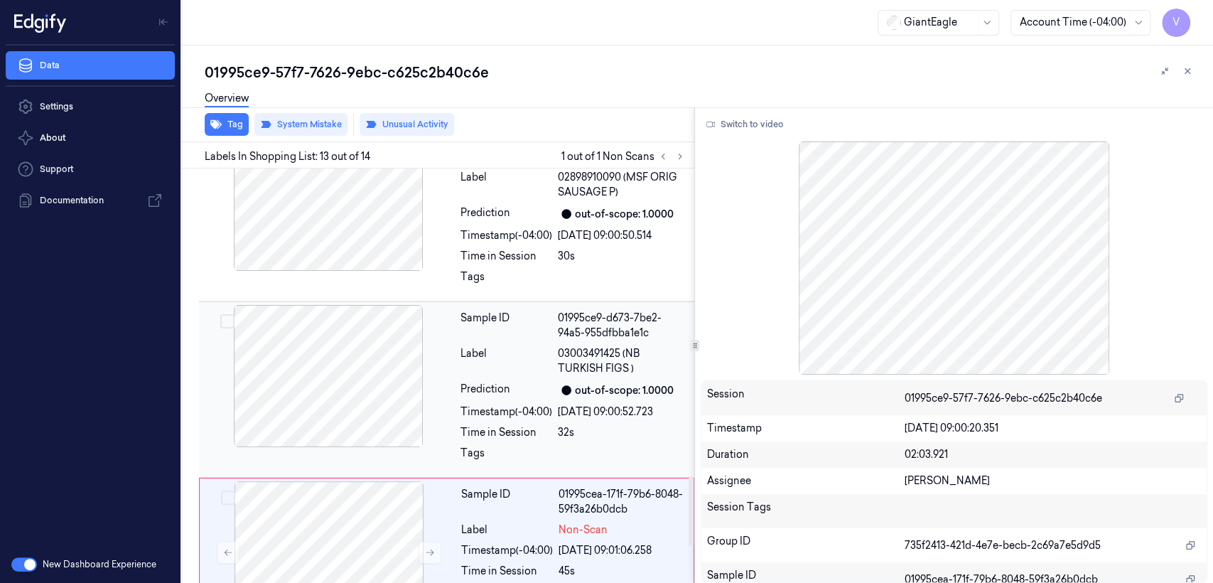
click at [508, 404] on div "Timestamp (-04:00)" at bounding box center [507, 411] width 92 height 15
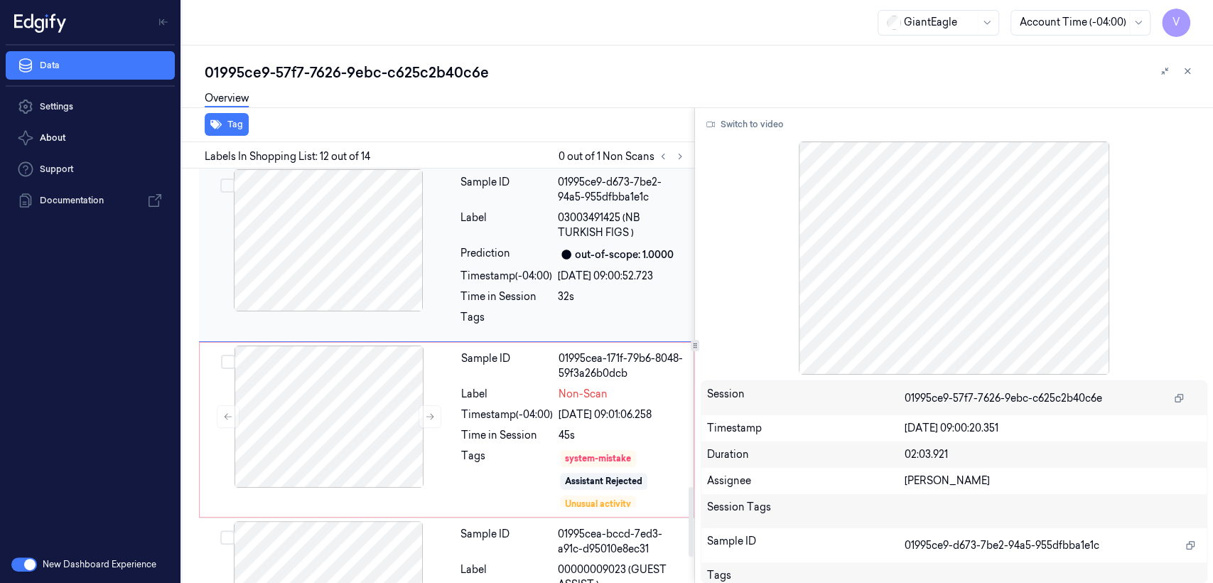
scroll to position [1976, 0]
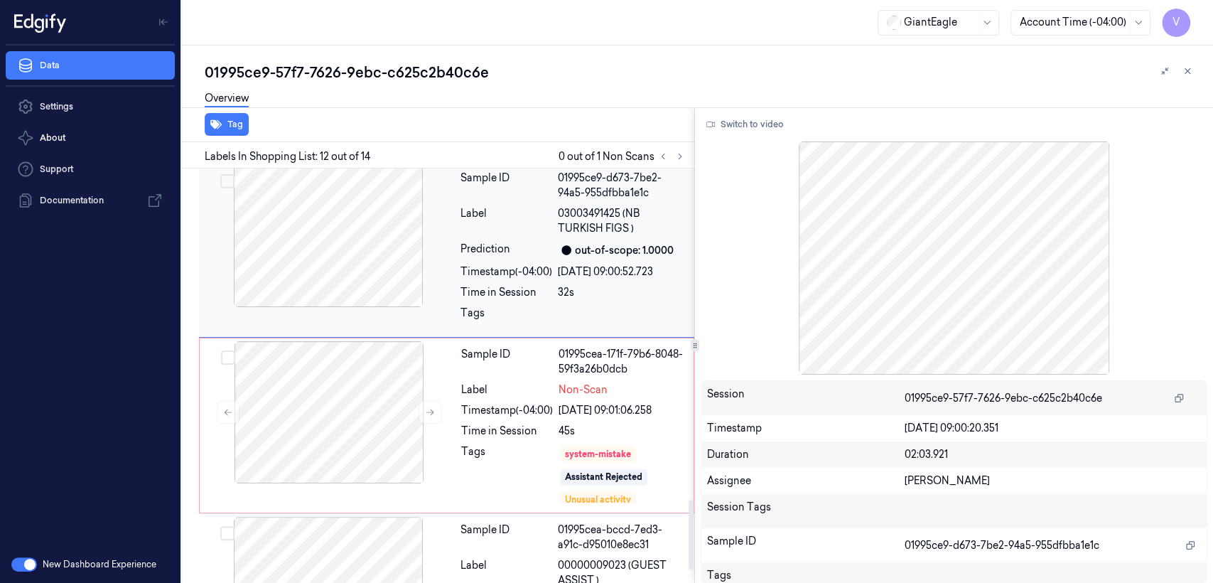
click at [505, 248] on div "Sample ID 01995ce9-d673-7be2-94a5-955dfbba1e1c Label 03003491425 (NB TURKISH FI…" at bounding box center [573, 249] width 237 height 169
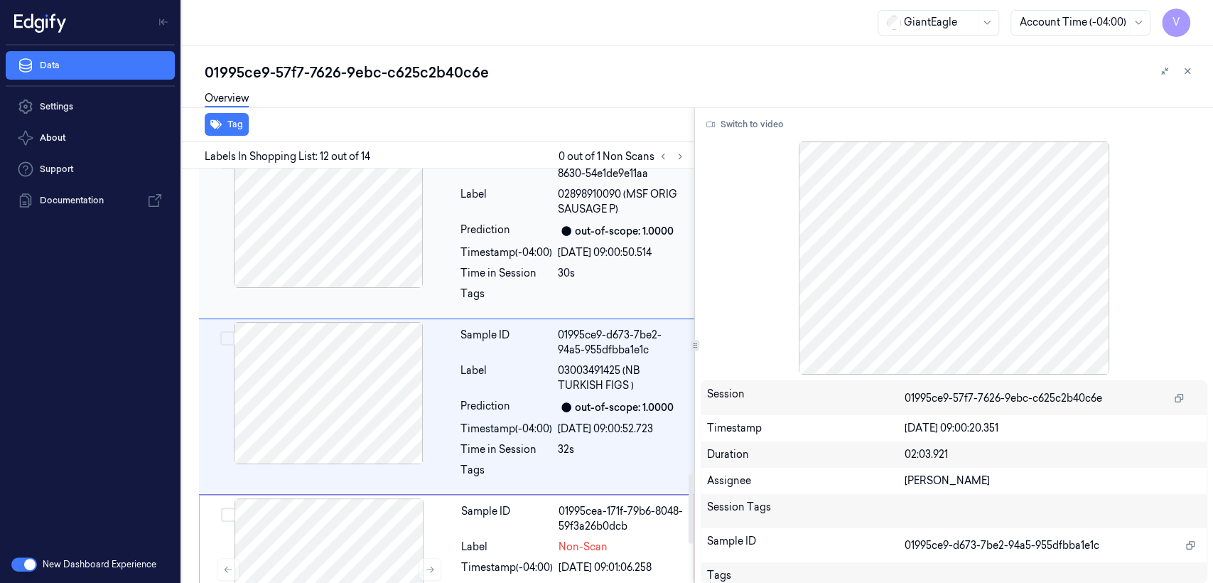
scroll to position [1818, 0]
click at [739, 126] on button "Switch to video" at bounding box center [745, 124] width 89 height 23
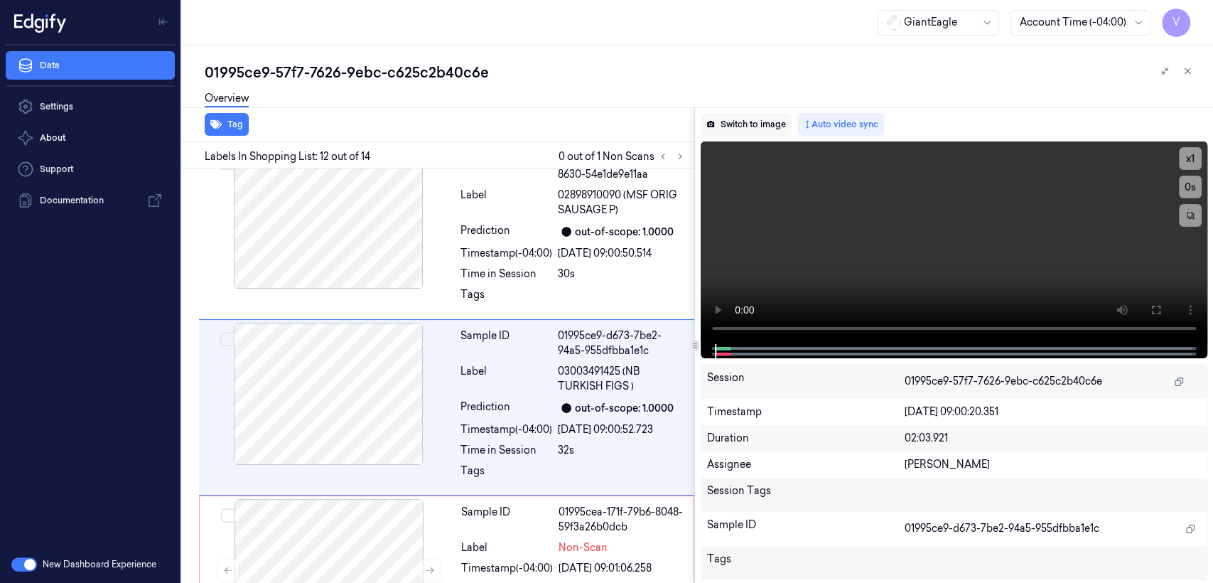
click at [767, 127] on button "Switch to image" at bounding box center [746, 124] width 91 height 23
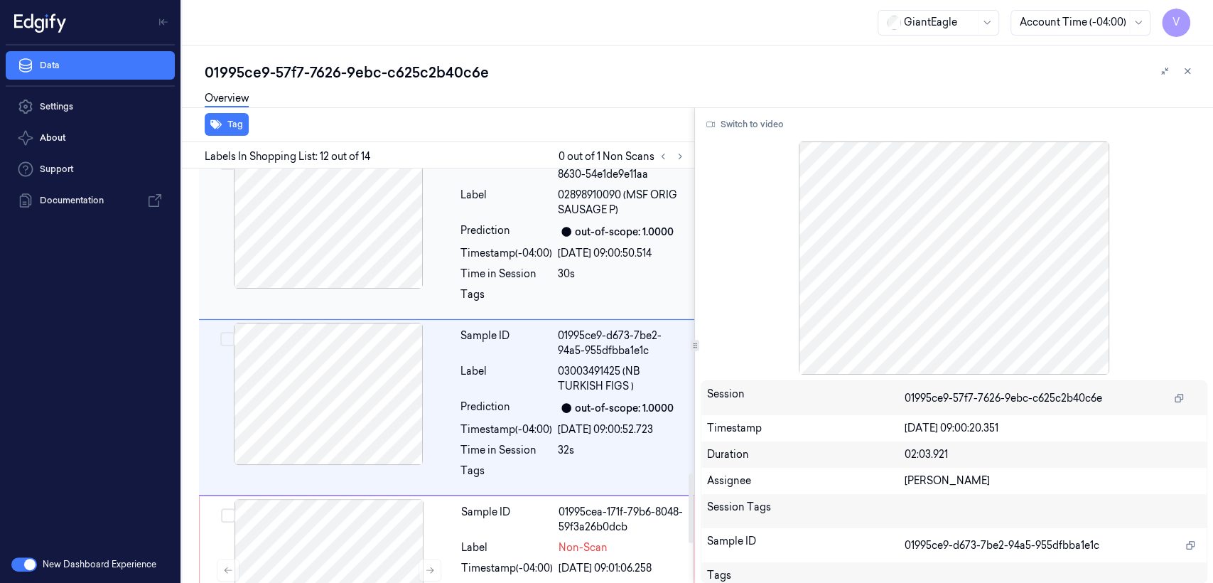
click at [435, 252] on div at bounding box center [328, 217] width 253 height 142
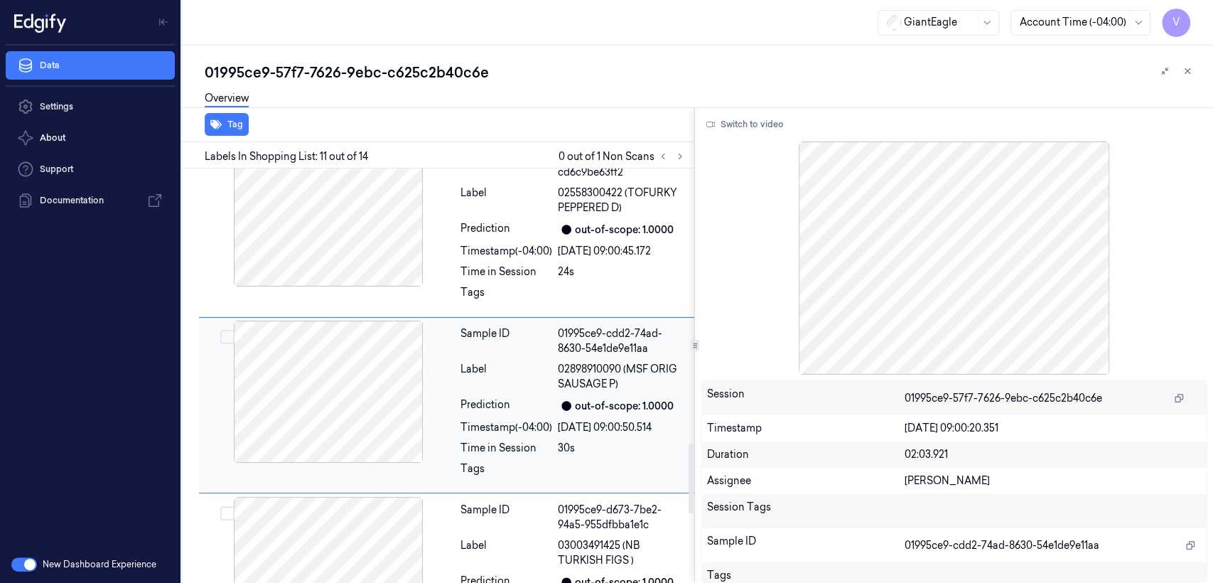
scroll to position [1641, 0]
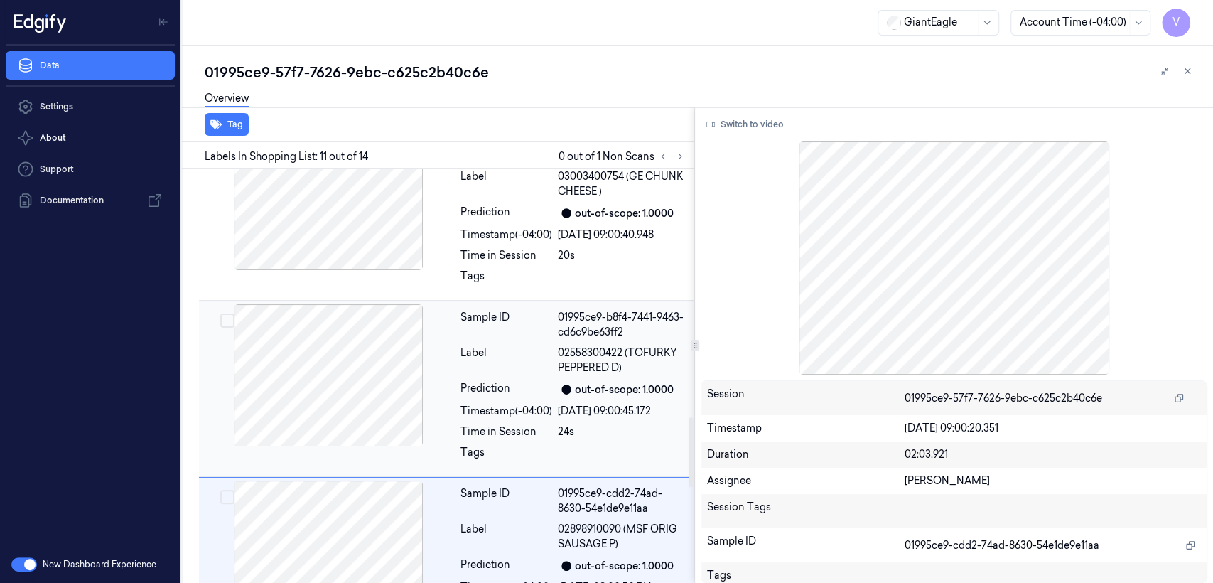
click at [452, 322] on div at bounding box center [328, 375] width 253 height 142
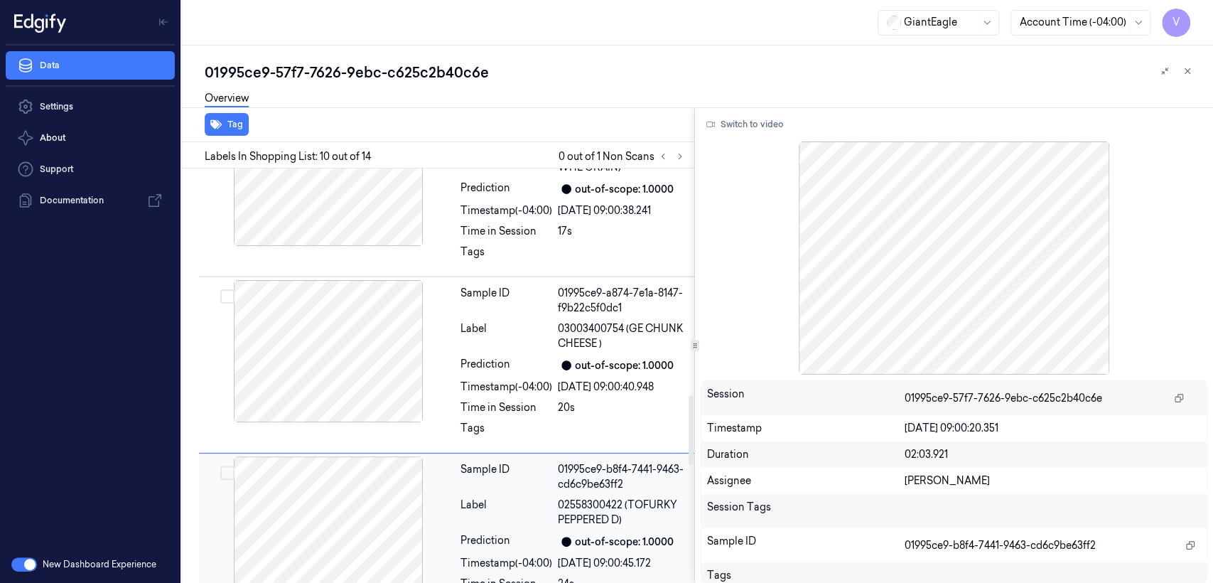
scroll to position [1465, 0]
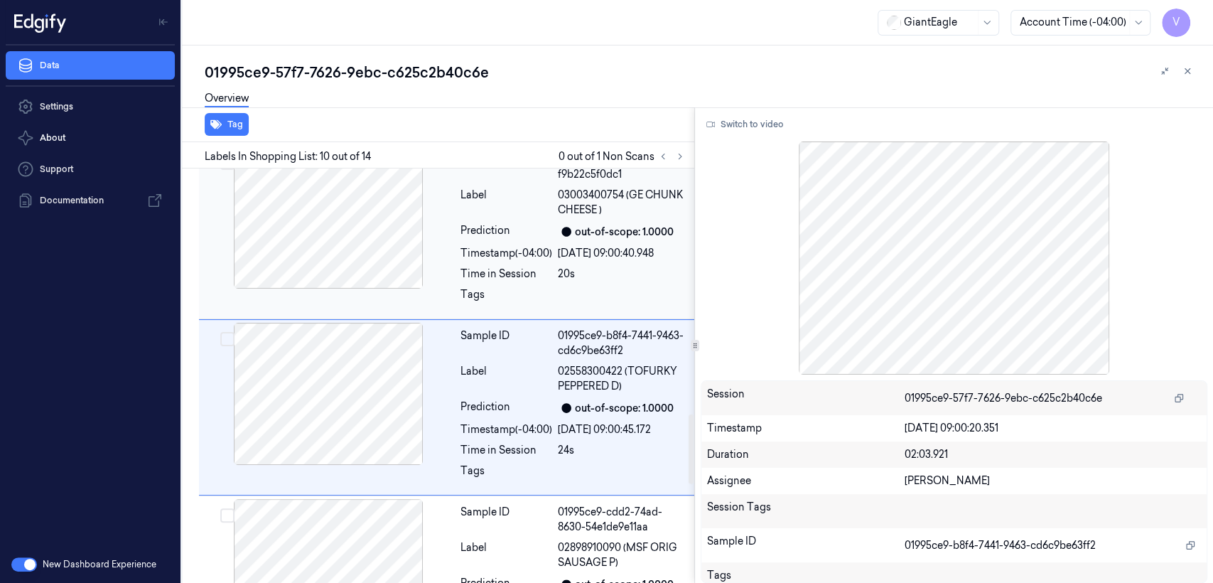
click at [503, 267] on div "Time in Session" at bounding box center [507, 274] width 92 height 15
click at [542, 287] on div "Tags" at bounding box center [507, 298] width 92 height 23
click at [677, 150] on button at bounding box center [680, 156] width 17 height 17
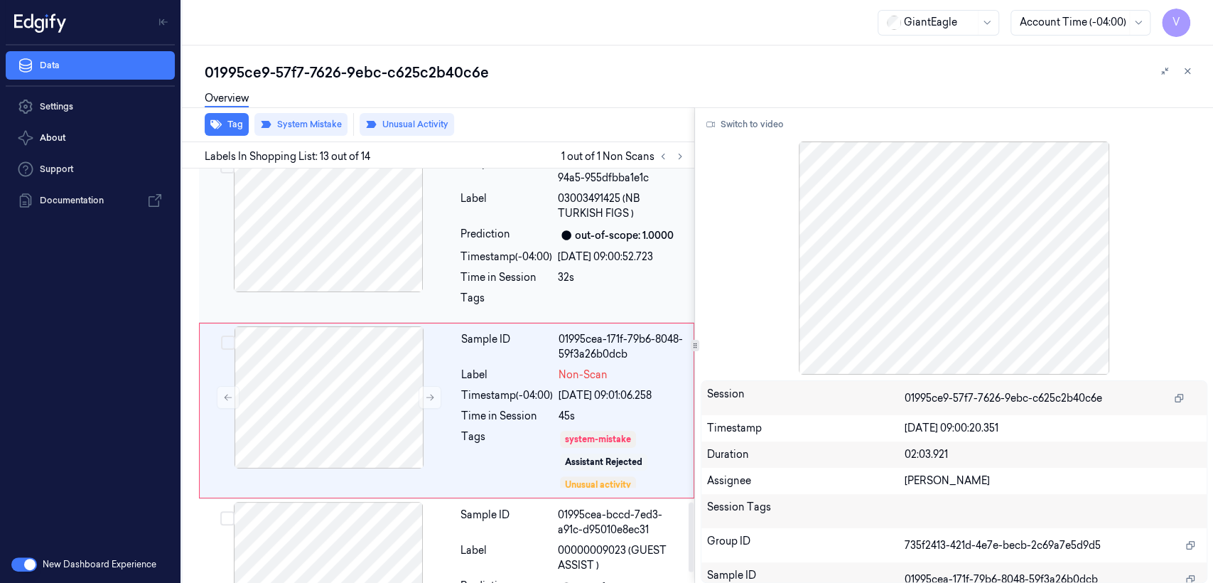
scroll to position [1993, 0]
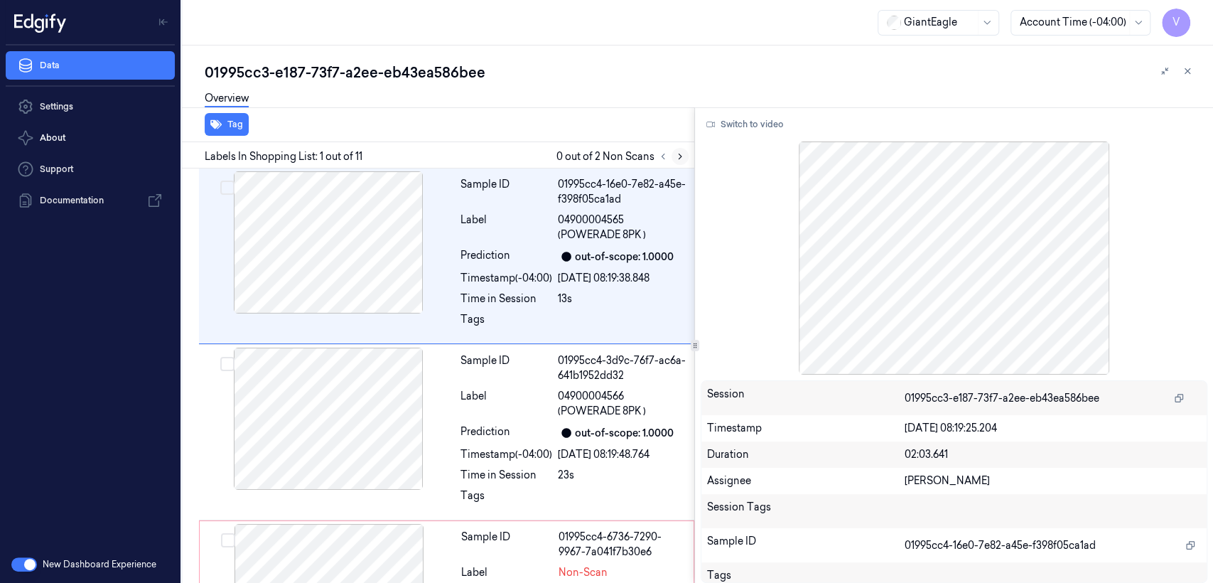
click at [672, 157] on button at bounding box center [680, 156] width 17 height 17
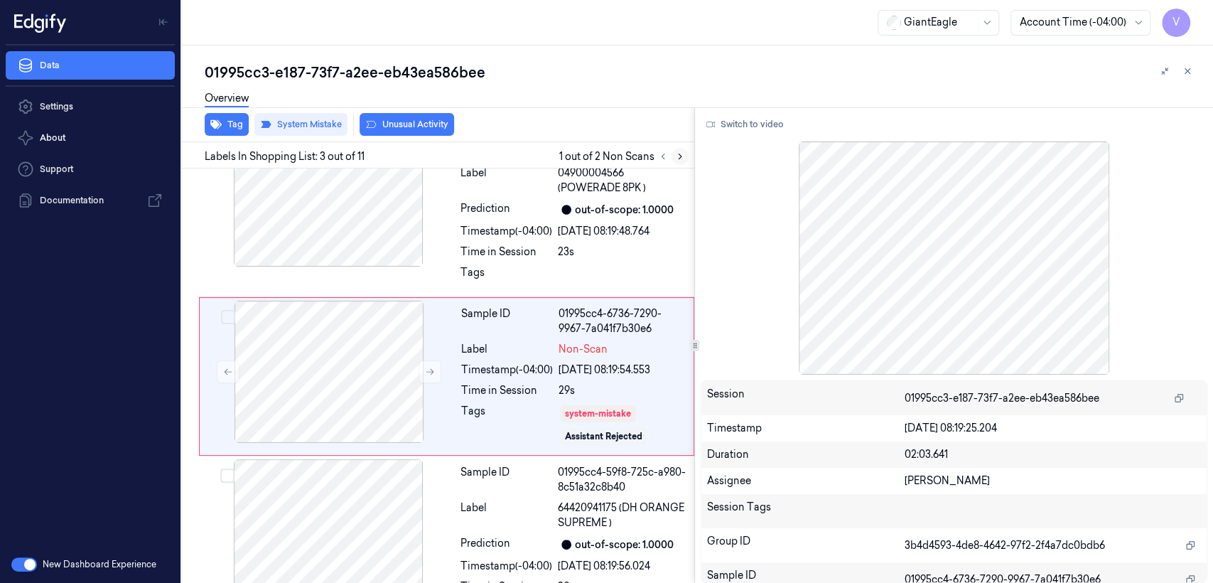
click at [672, 156] on button at bounding box center [680, 156] width 17 height 17
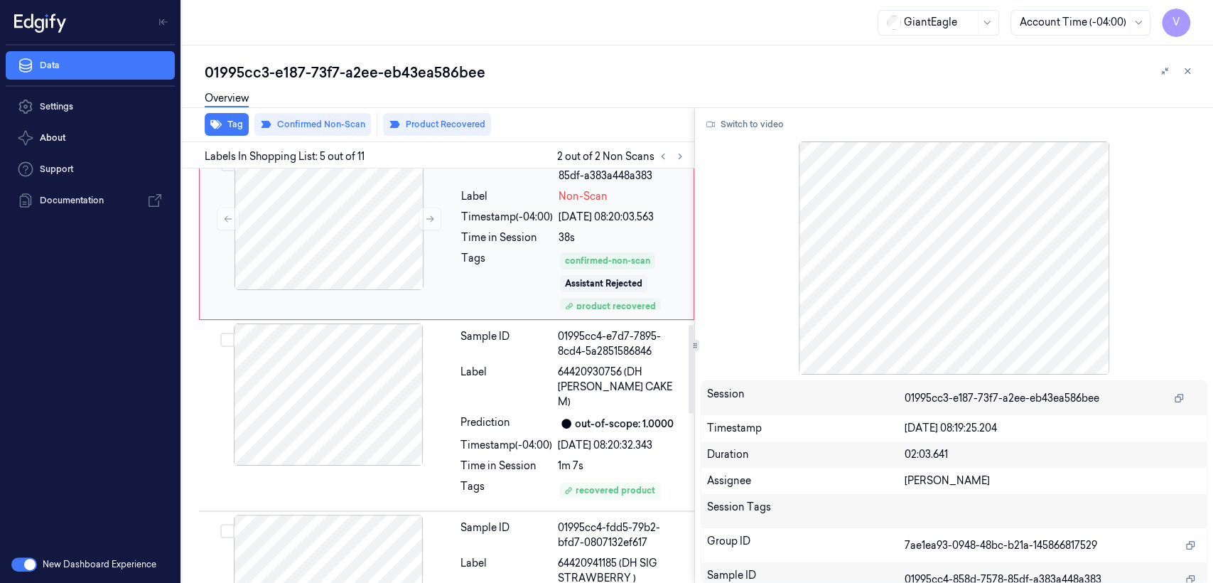
scroll to position [724, 0]
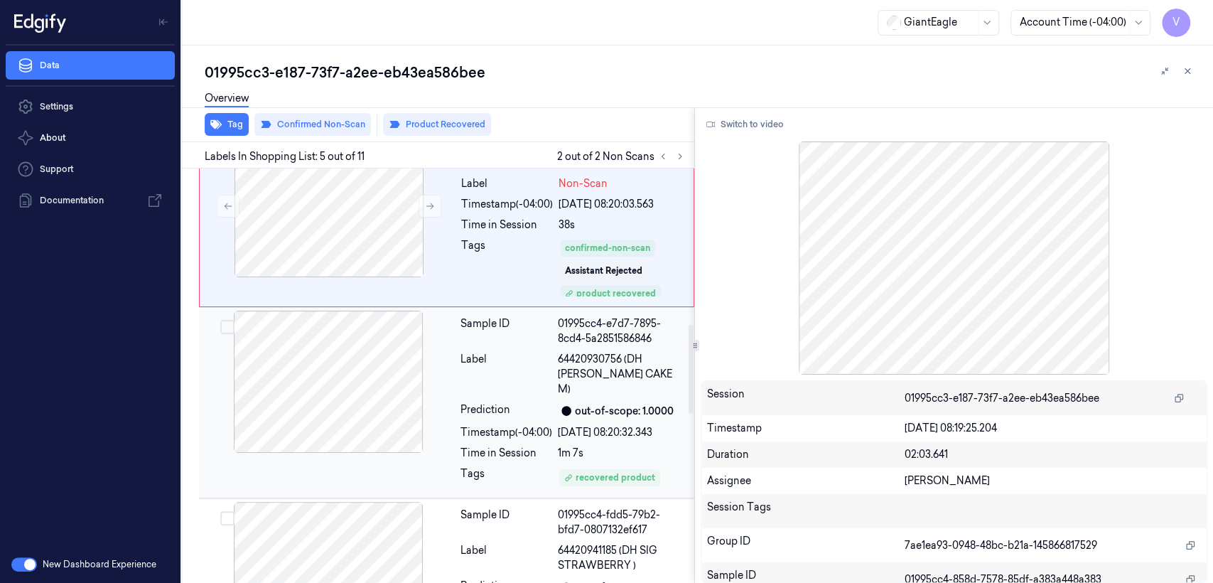
click at [531, 402] on div "Prediction" at bounding box center [507, 410] width 92 height 17
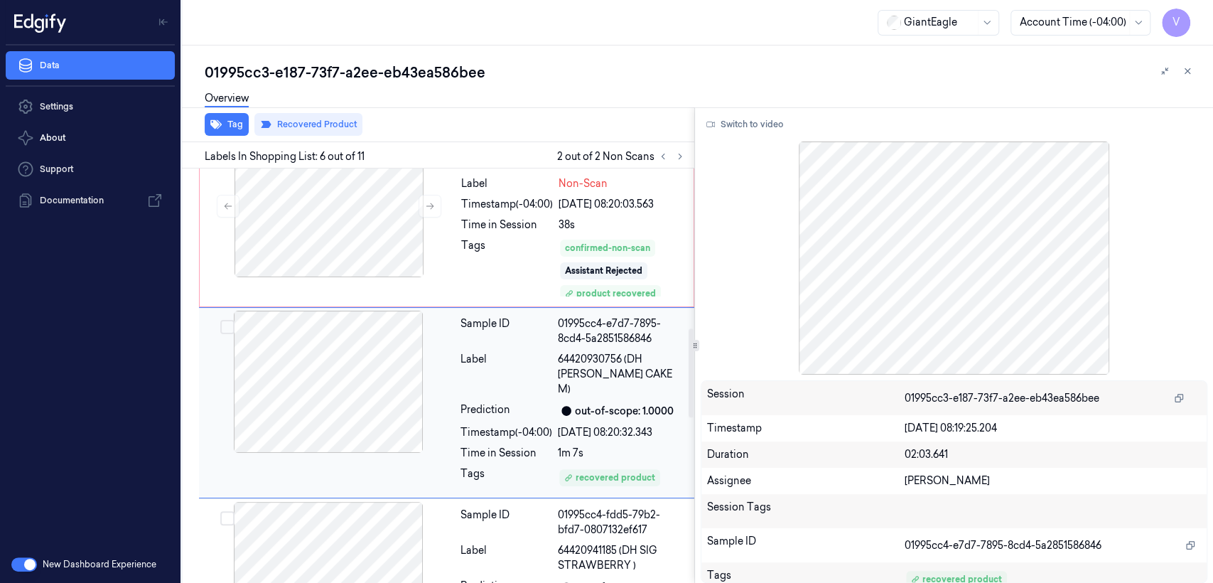
scroll to position [741, 0]
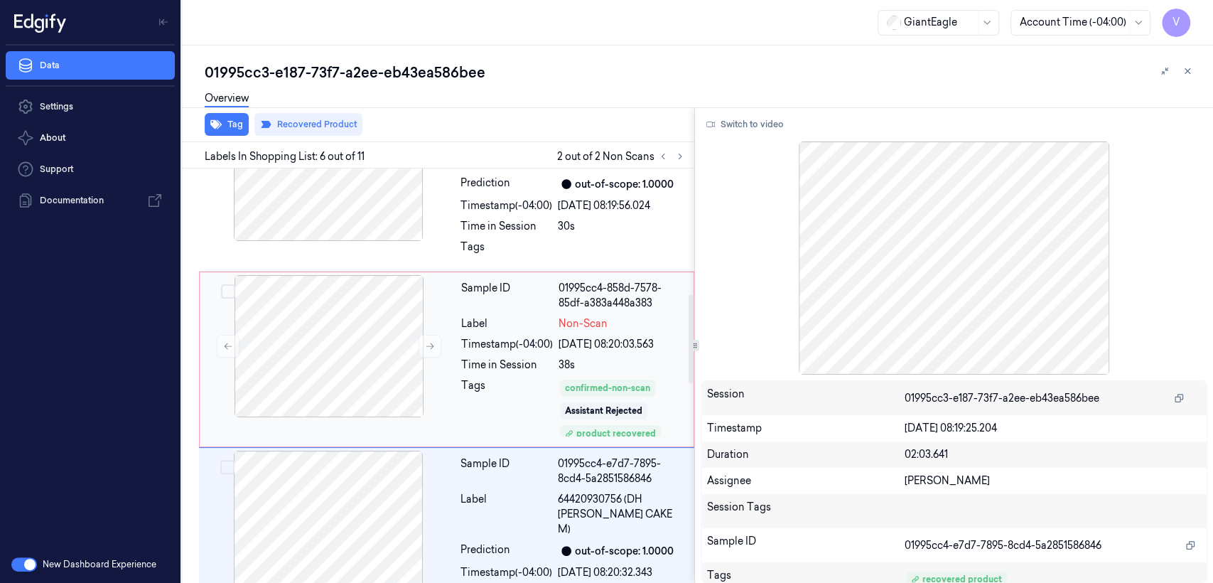
click at [559, 301] on div "01995cc4-858d-7578-85df-a383a448a383" at bounding box center [622, 296] width 127 height 30
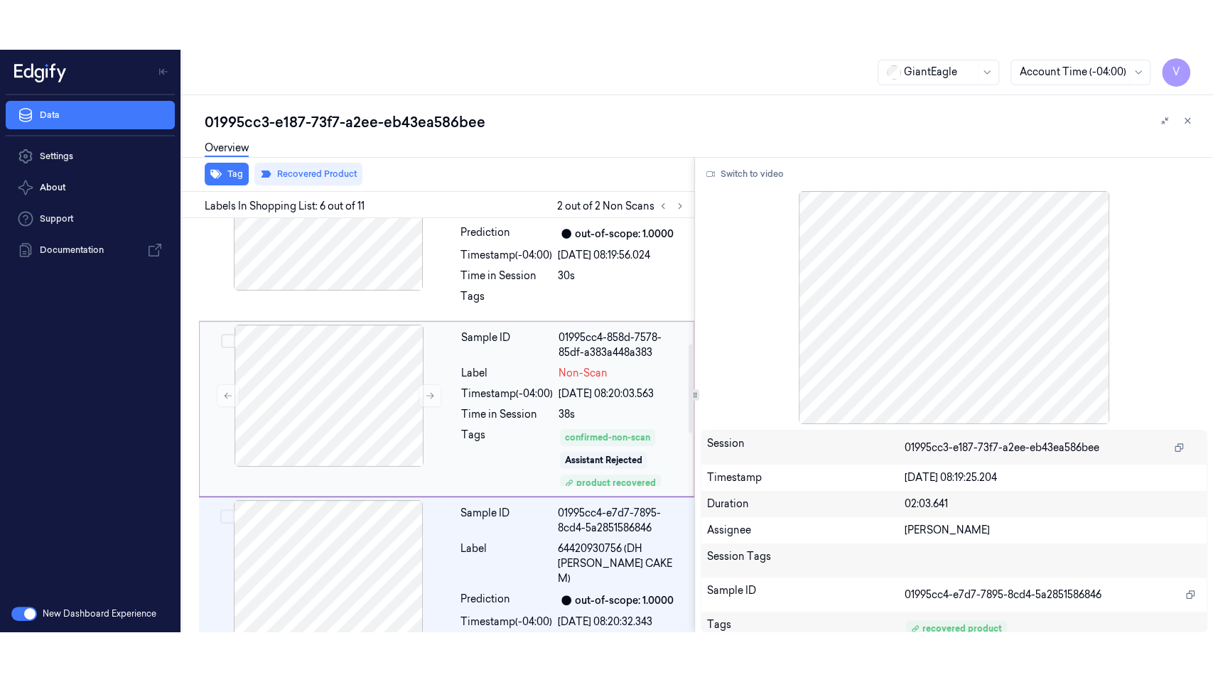
scroll to position [566, 0]
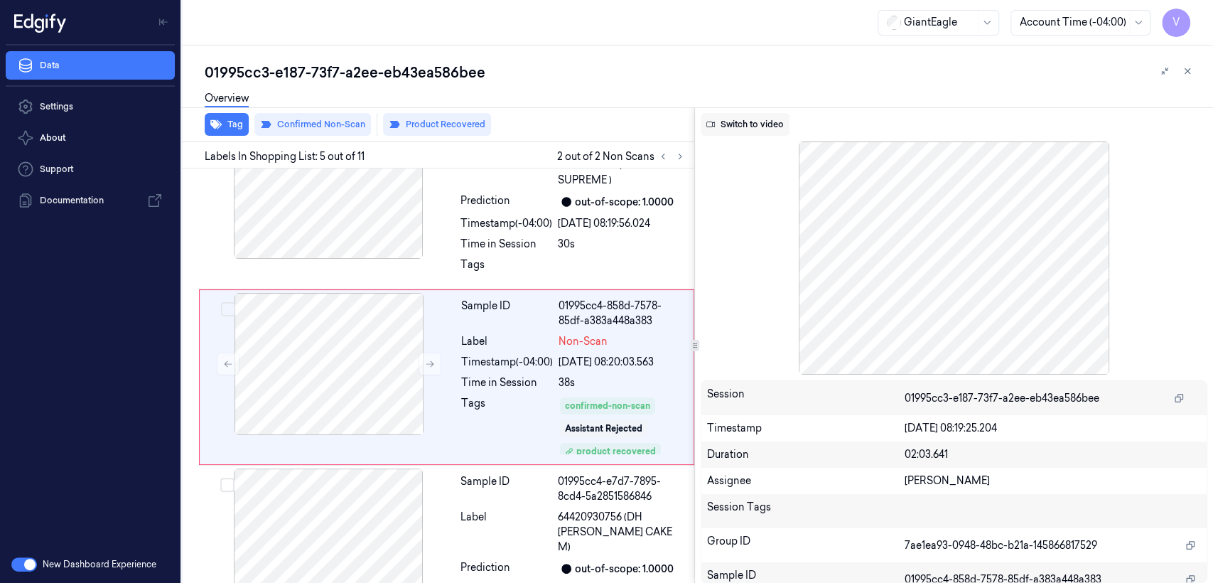
click at [755, 121] on button "Switch to video" at bounding box center [745, 124] width 89 height 23
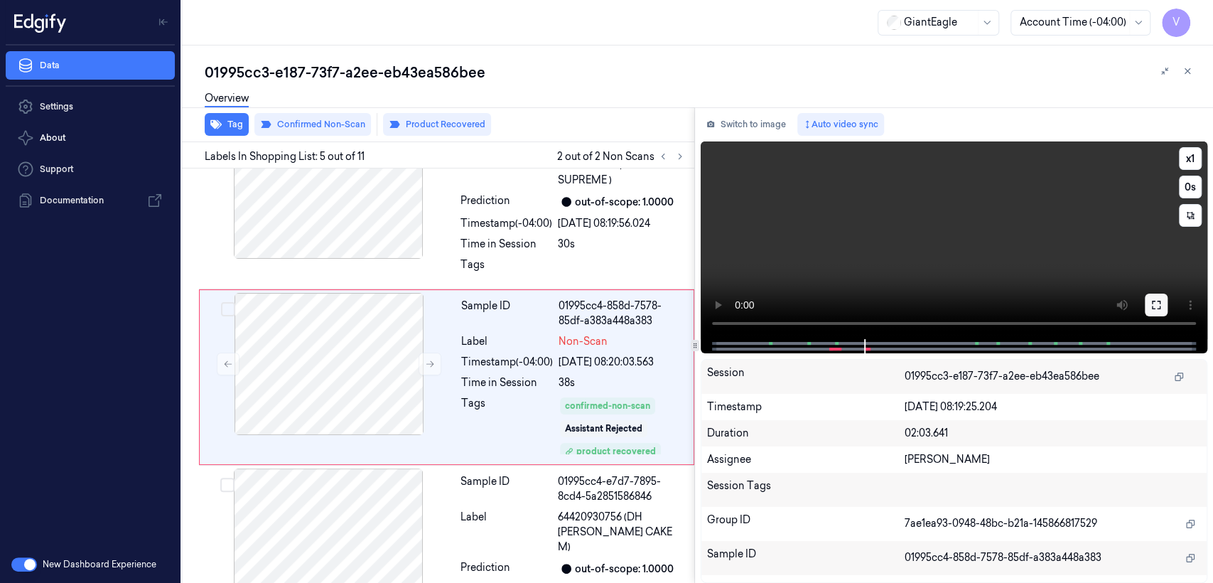
click at [1147, 301] on button at bounding box center [1156, 305] width 23 height 23
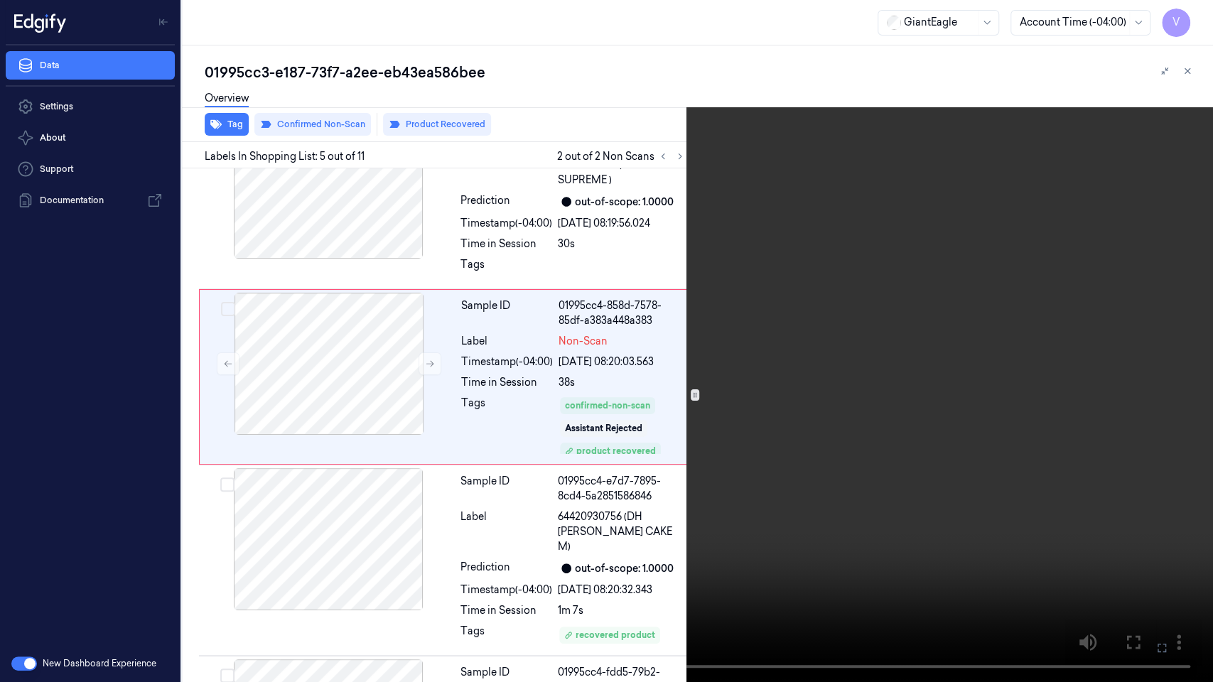
scroll to position [516, 0]
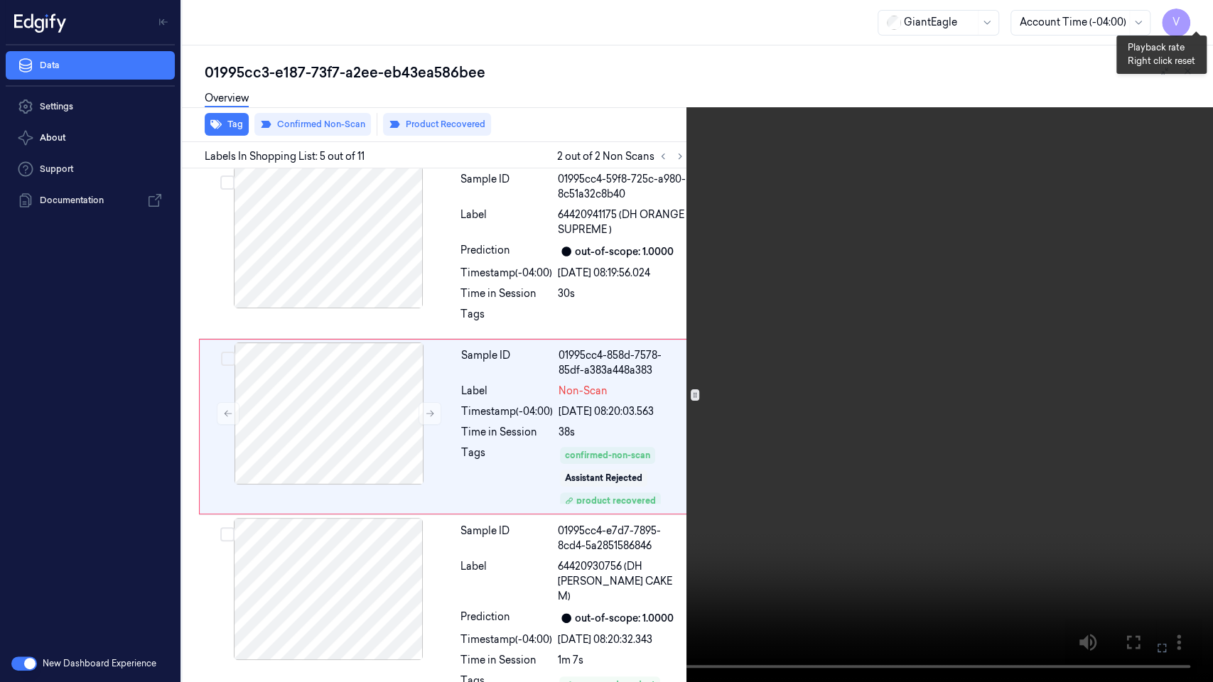
click at [1199, 15] on button "x 1" at bounding box center [1196, 17] width 23 height 23
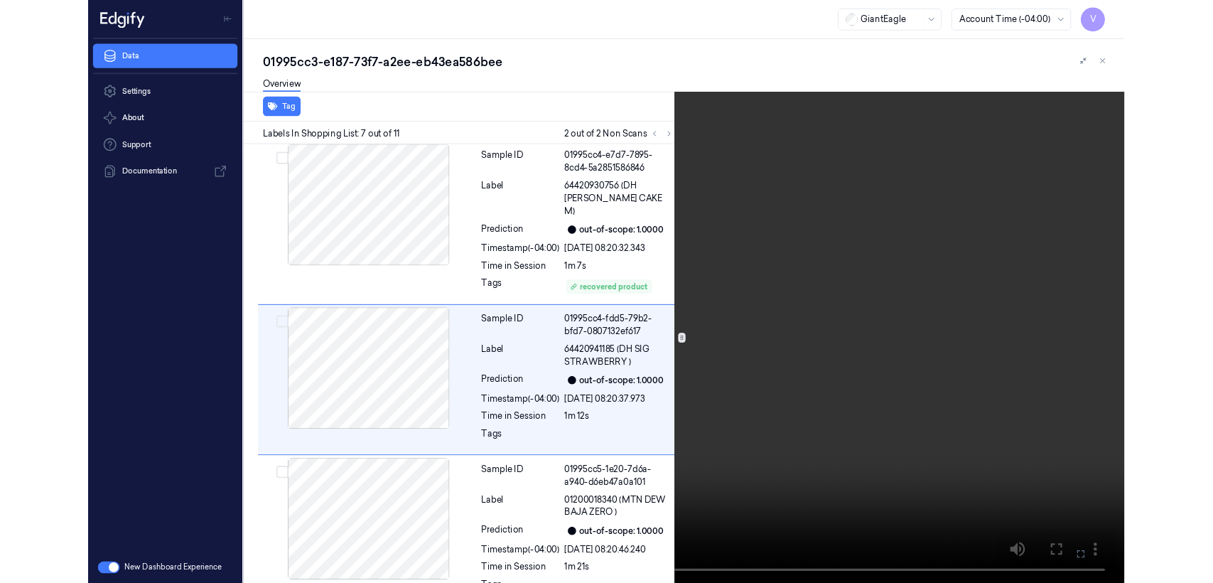
scroll to position [868, 0]
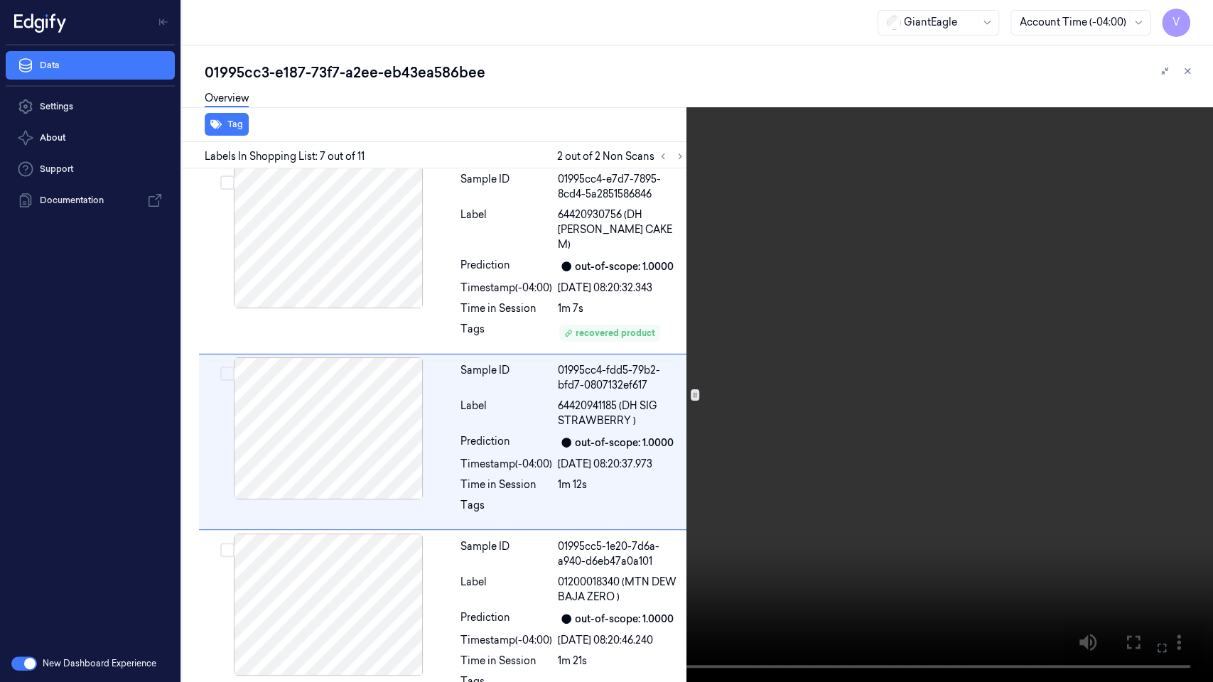
click at [0, 0] on icon at bounding box center [0, 0] width 0 height 0
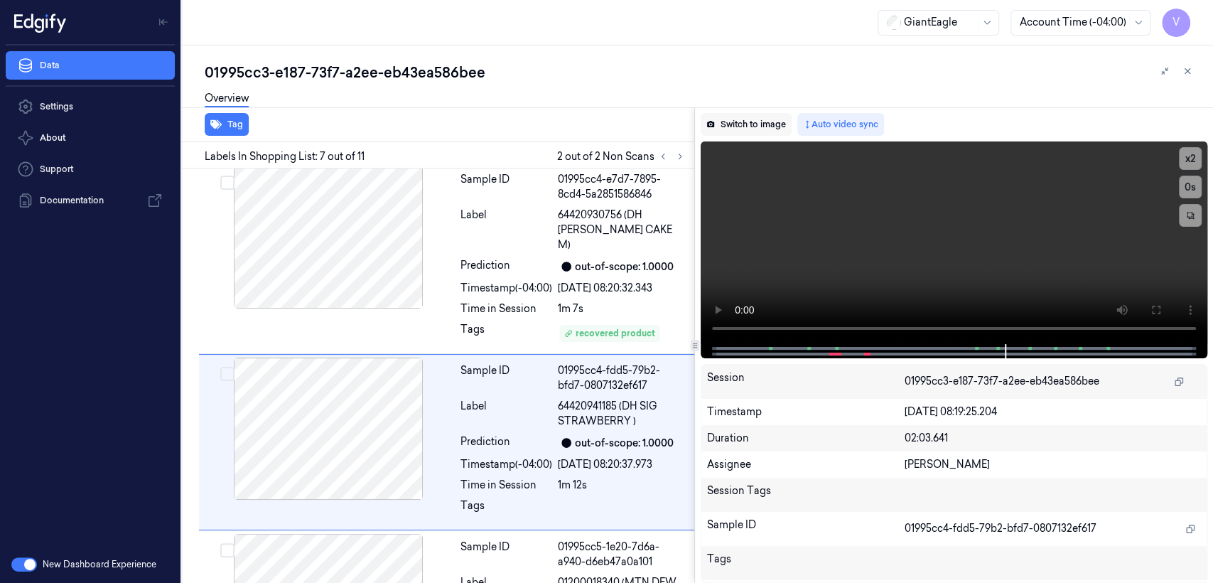
click at [738, 115] on button "Switch to image" at bounding box center [746, 124] width 91 height 23
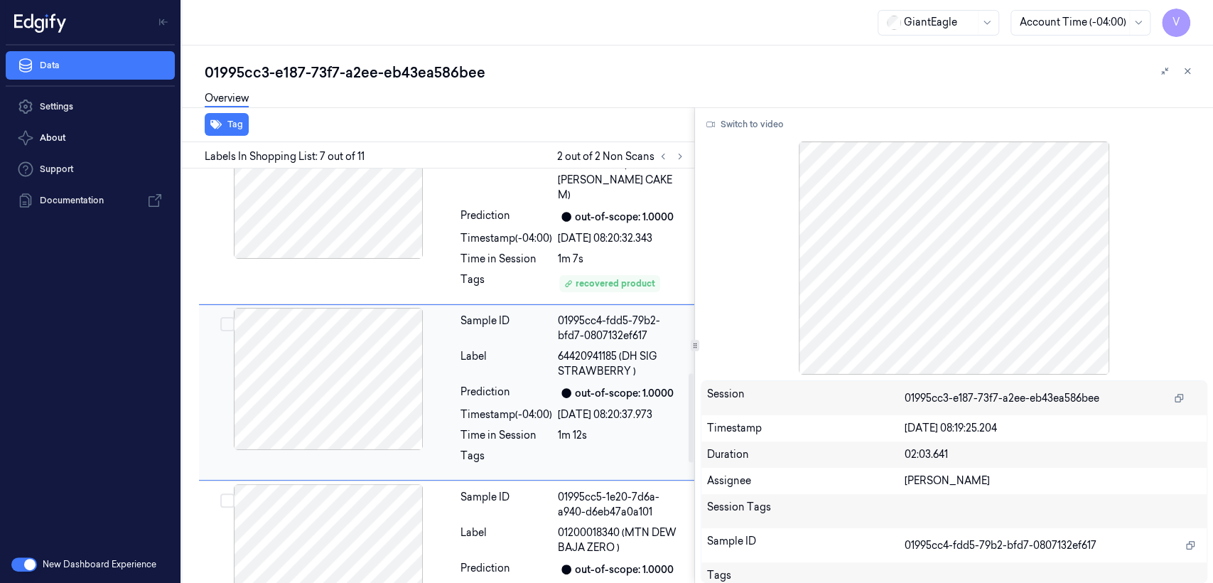
scroll to position [1076, 0]
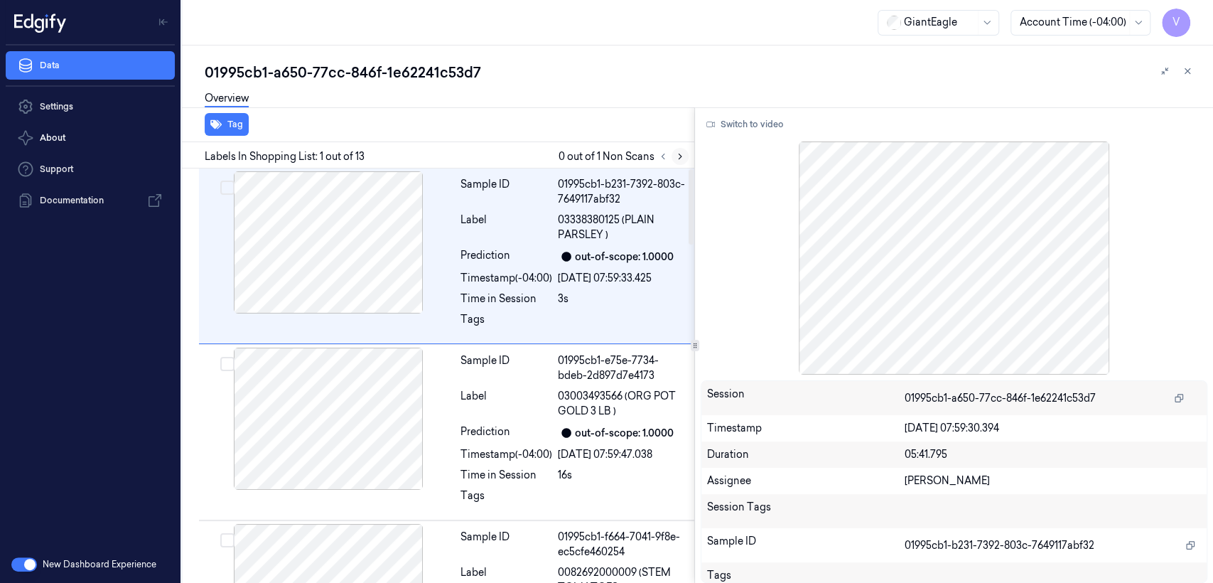
drag, startPoint x: 683, startPoint y: 141, endPoint x: 684, endPoint y: 156, distance: 14.9
click at [684, 144] on div "Labels In Shopping List: 1 out of 13 0 out of 1 Non Scans" at bounding box center [435, 155] width 518 height 26
click at [684, 156] on icon at bounding box center [680, 156] width 10 height 10
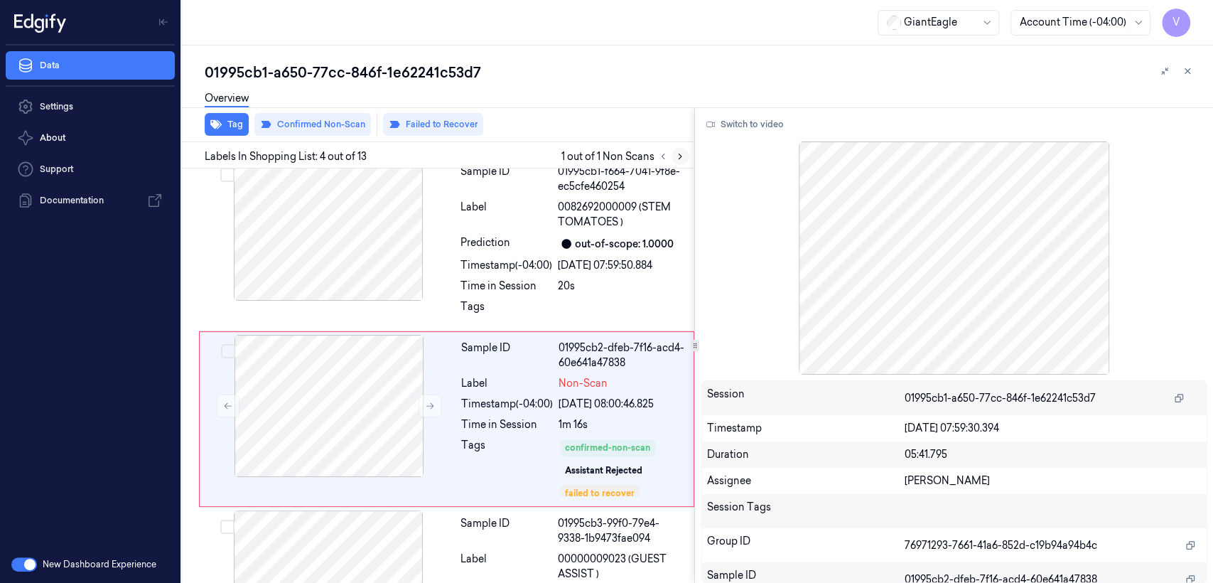
scroll to position [408, 0]
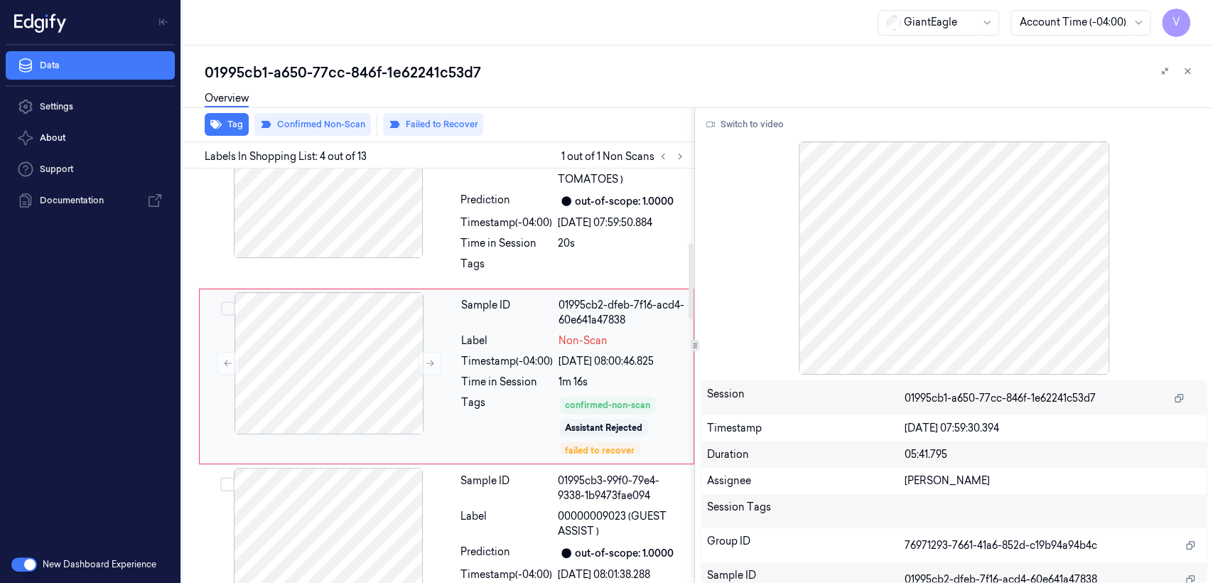
click at [502, 388] on div "Sample ID 01995cb2-dfeb-7f16-acd4-60e641a47838 Label Non-Scan Timestamp (-04:00…" at bounding box center [573, 376] width 235 height 168
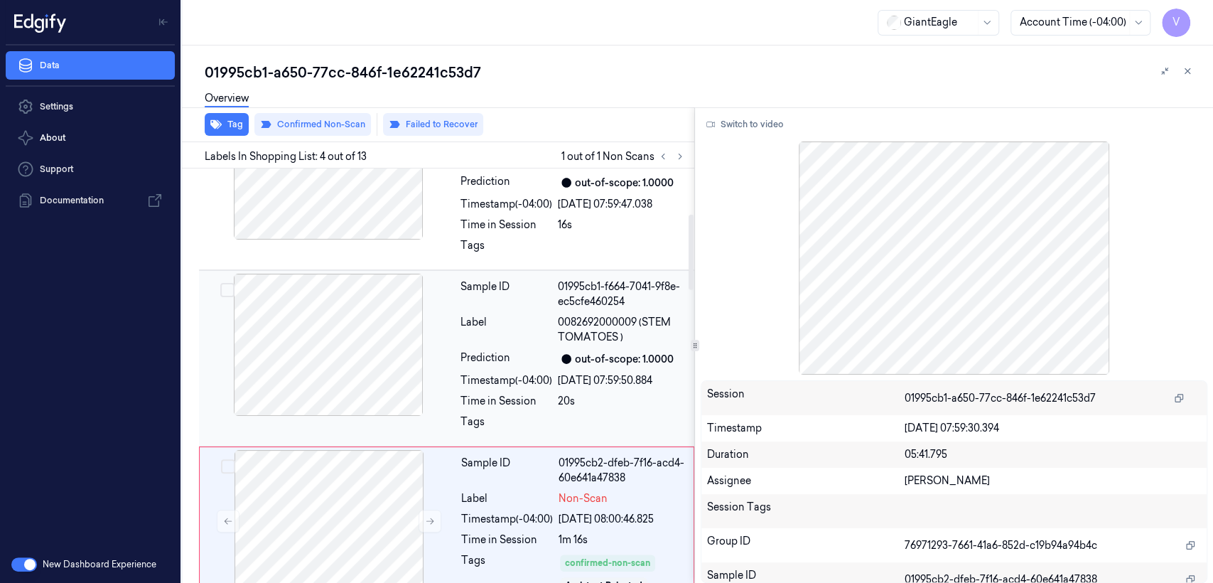
click at [457, 350] on div "Sample ID 01995cb1-f664-7041-9f8e-ec5cfe460254 Label 0082692000009 (STEM TOMATO…" at bounding box center [573, 358] width 237 height 169
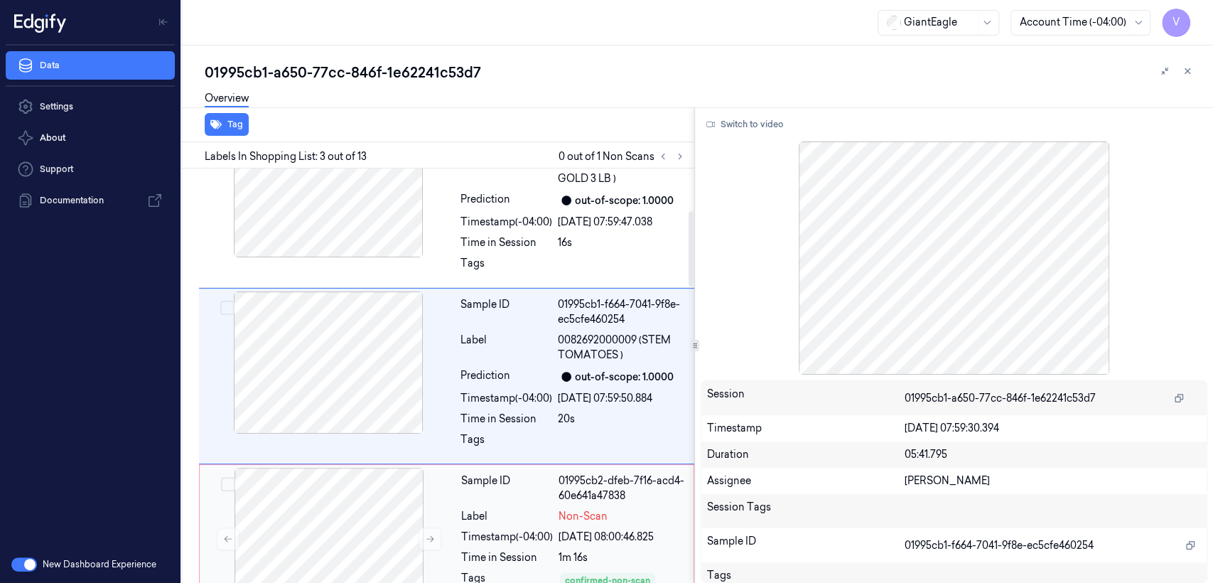
click at [553, 513] on div "Label" at bounding box center [507, 516] width 92 height 15
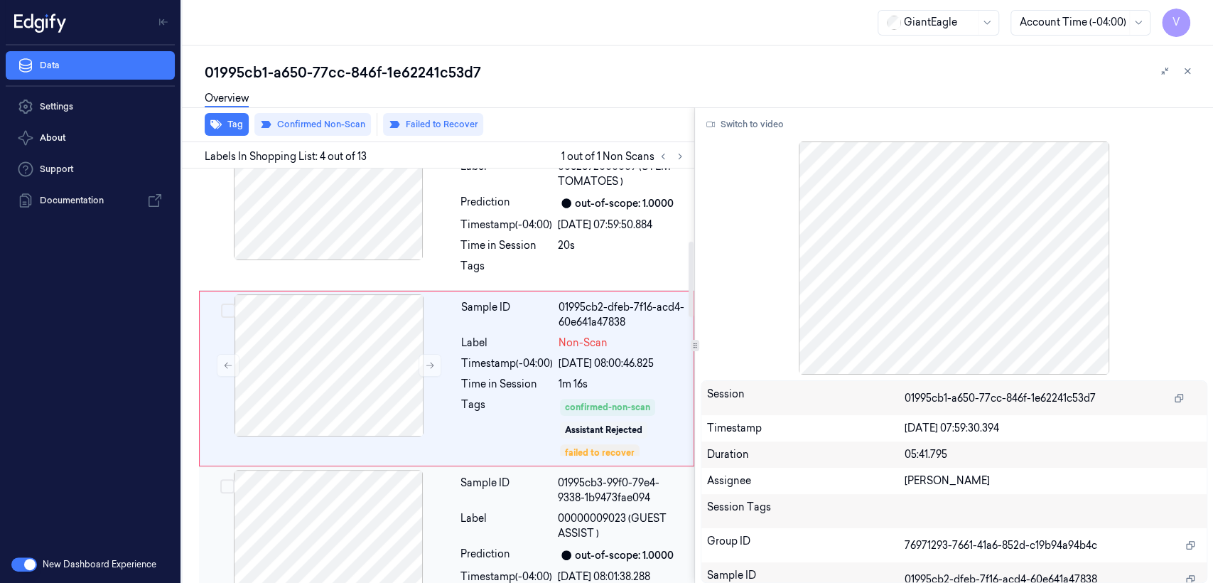
scroll to position [408, 0]
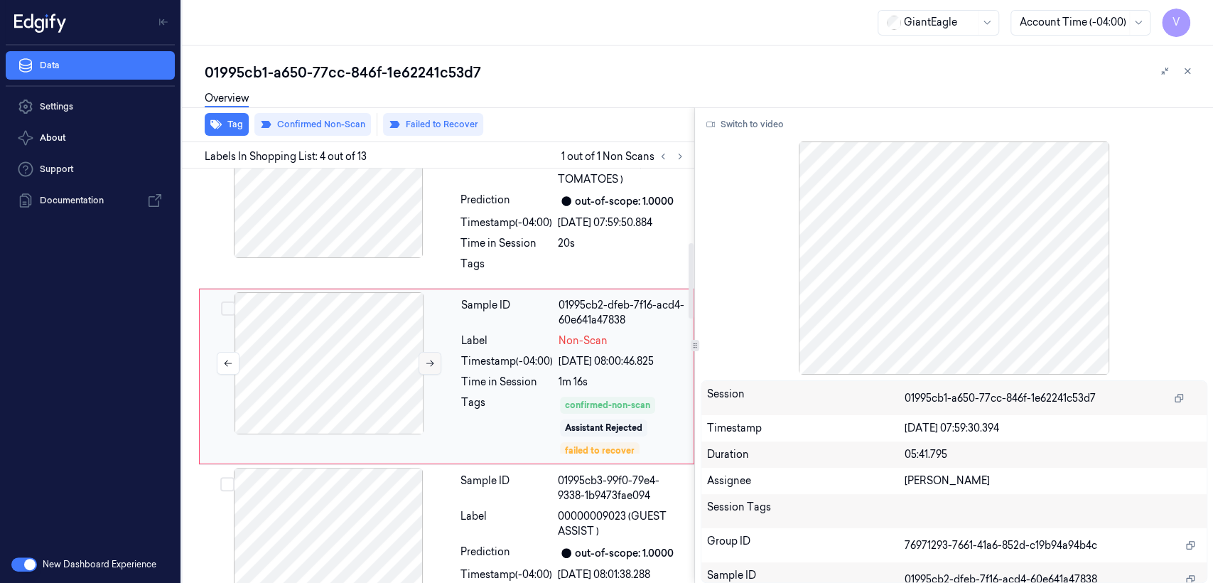
click at [433, 365] on icon at bounding box center [430, 363] width 10 height 10
click at [435, 368] on button at bounding box center [430, 363] width 23 height 23
click at [456, 264] on div "Sample ID 01995cb1-f664-7041-9f8e-ec5cfe460254 Label 0082692000009 (STEM TOMATO…" at bounding box center [573, 200] width 237 height 169
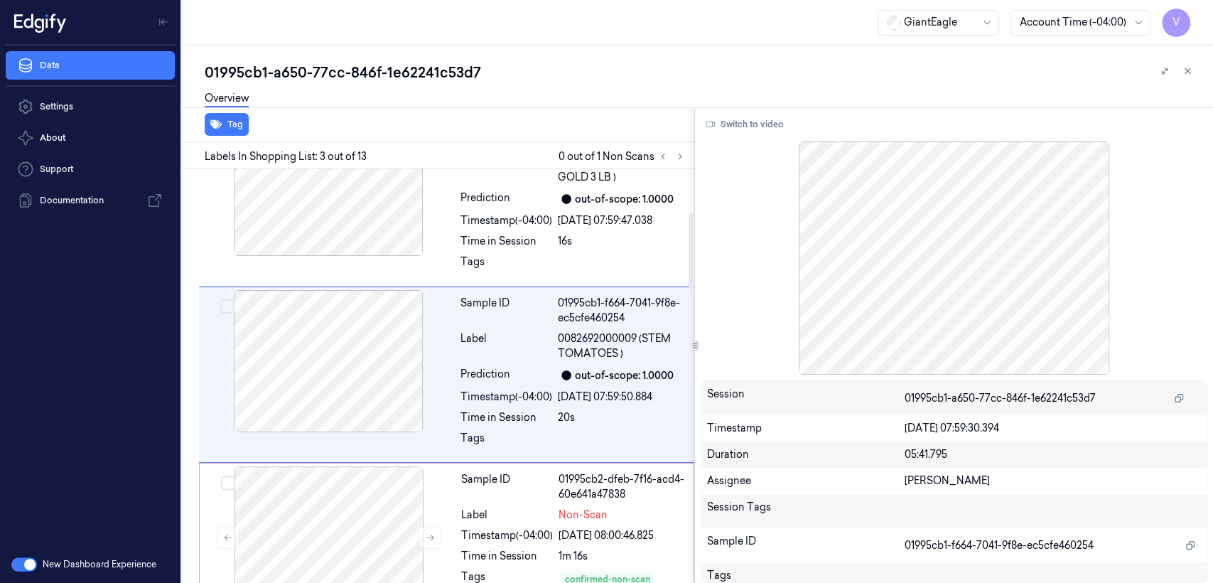
scroll to position [232, 0]
click at [731, 130] on button "Switch to video" at bounding box center [745, 124] width 89 height 23
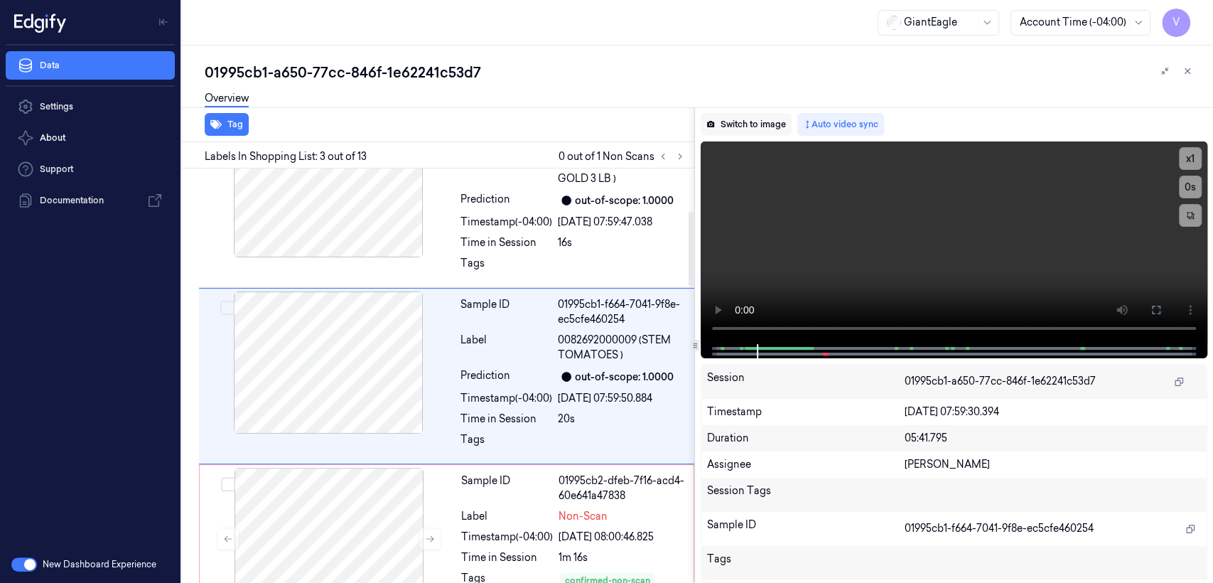
click at [754, 118] on button "Switch to image" at bounding box center [746, 124] width 91 height 23
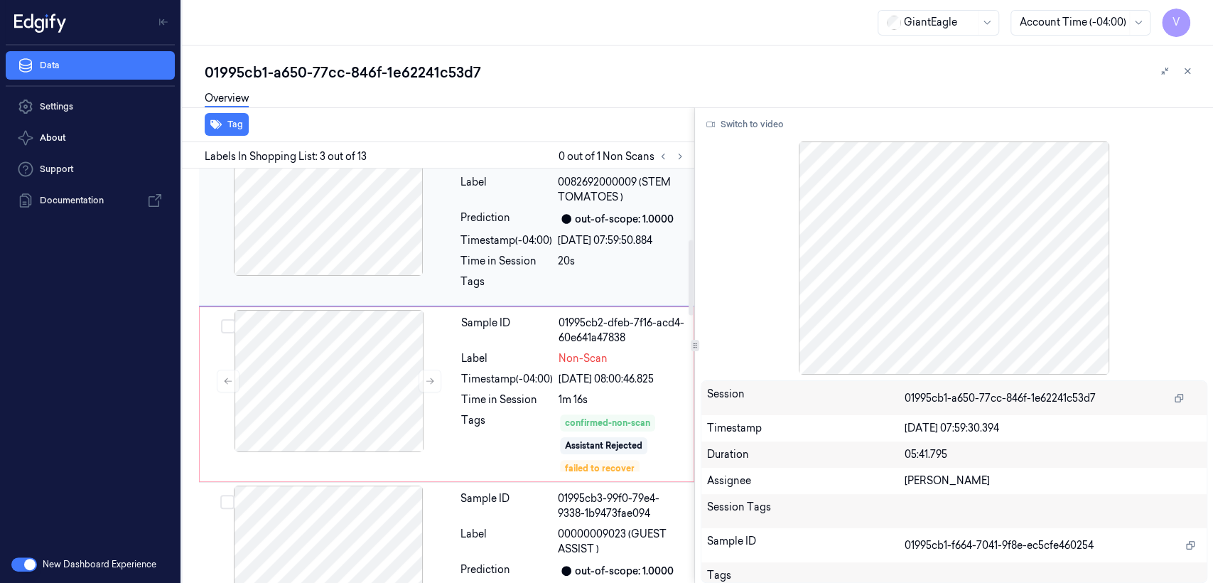
click at [495, 441] on div "Tags" at bounding box center [507, 443] width 92 height 60
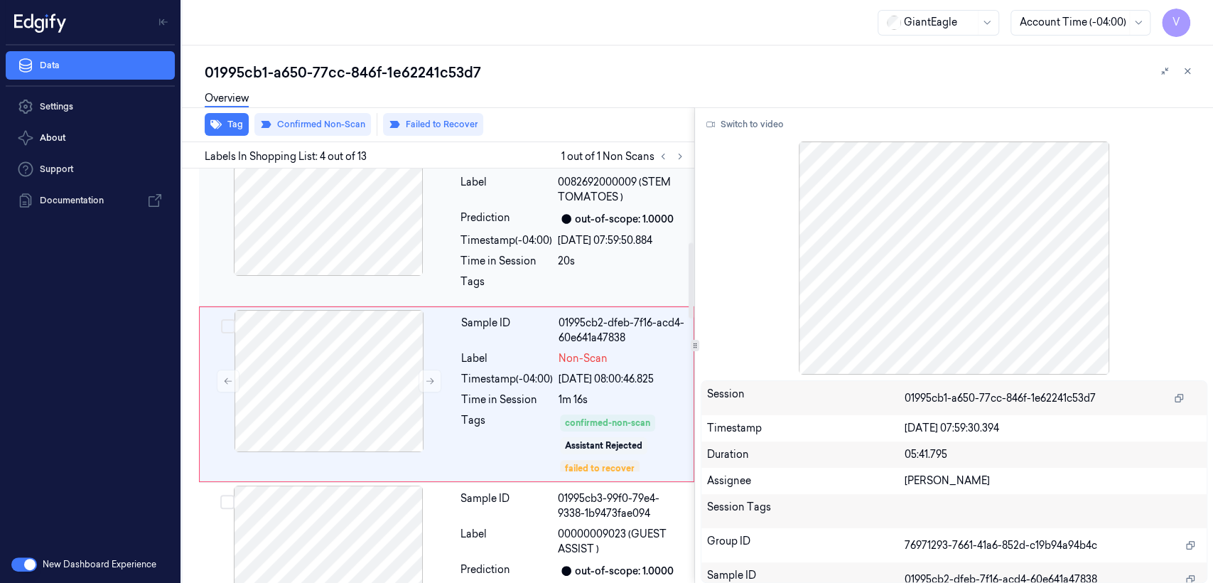
scroll to position [408, 0]
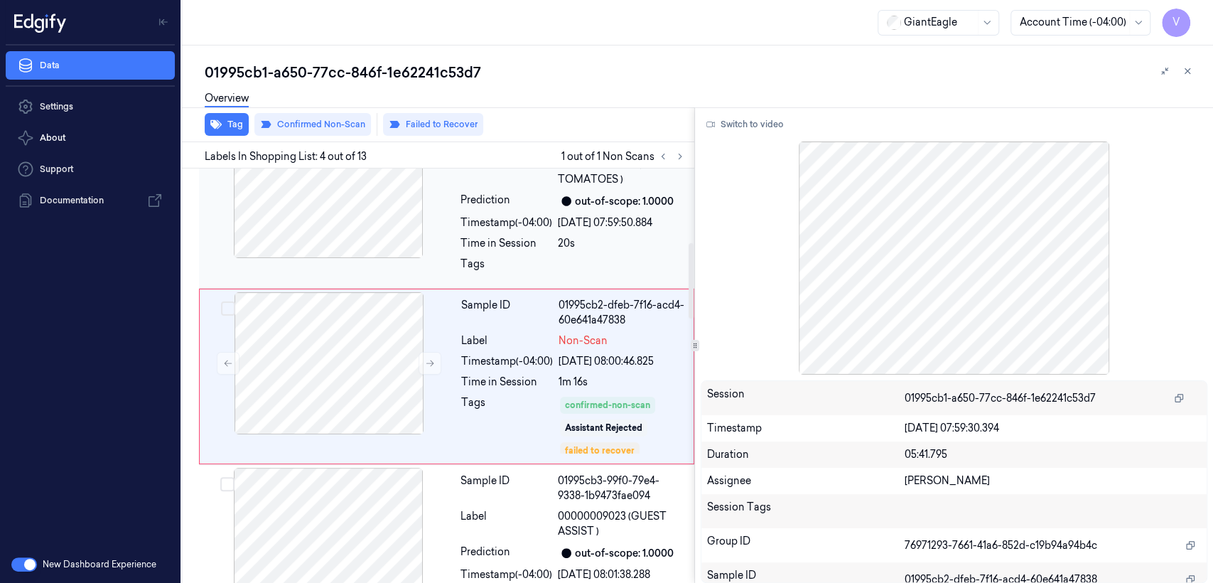
click at [529, 272] on div "Tags" at bounding box center [507, 268] width 92 height 23
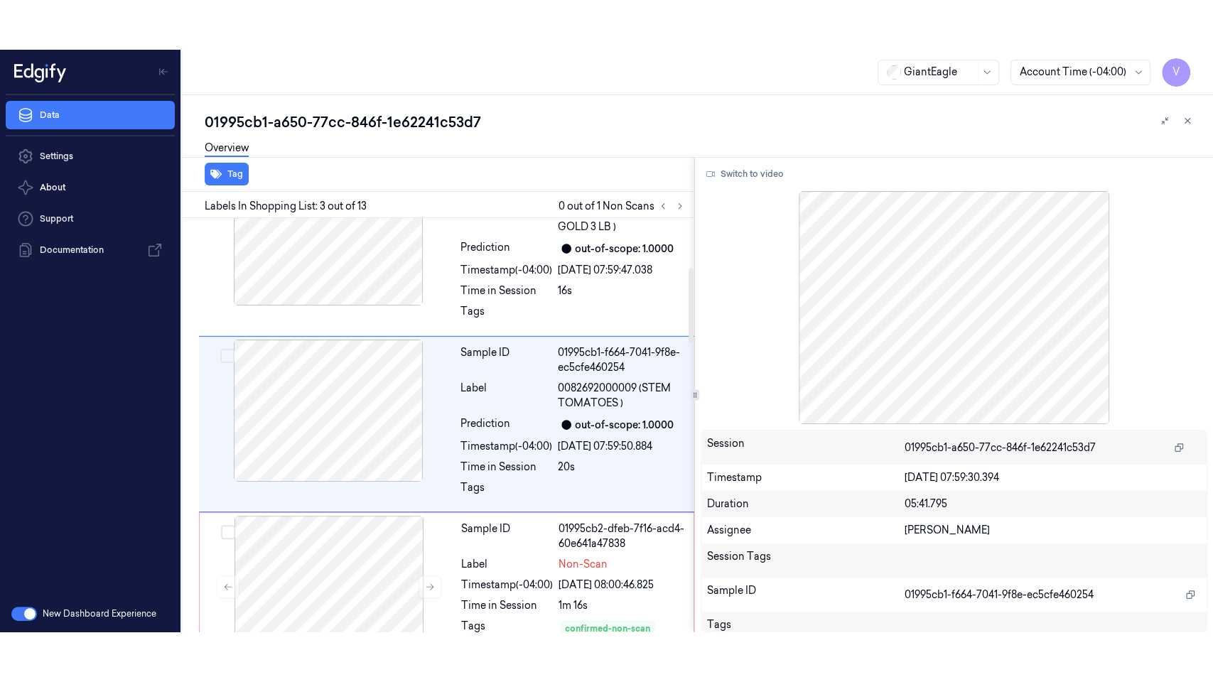
scroll to position [232, 0]
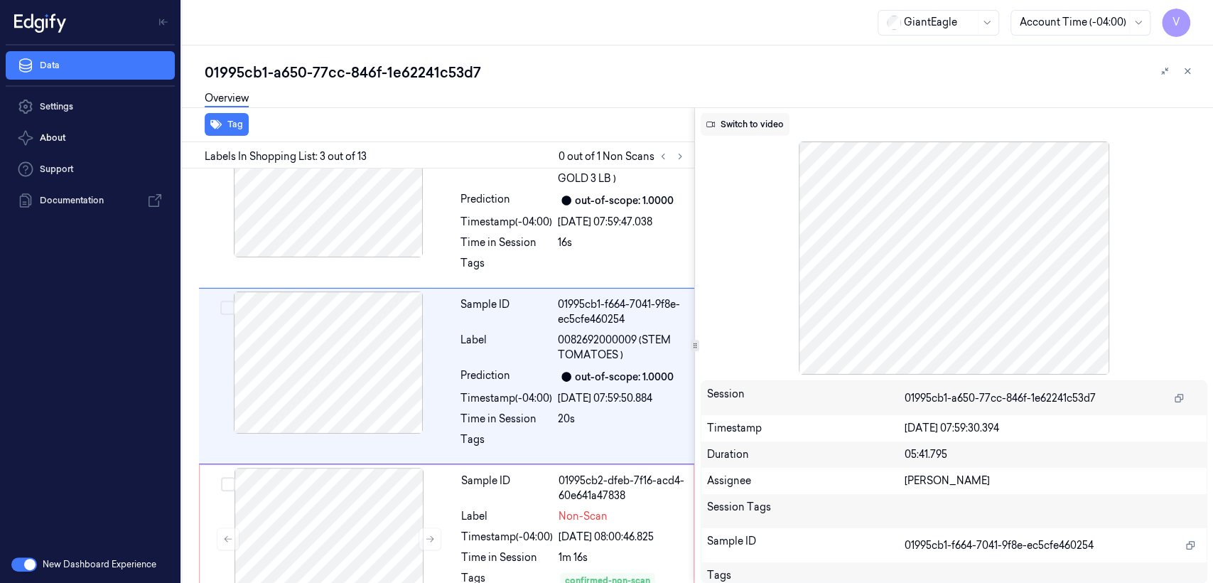
click at [760, 127] on button "Switch to video" at bounding box center [745, 124] width 89 height 23
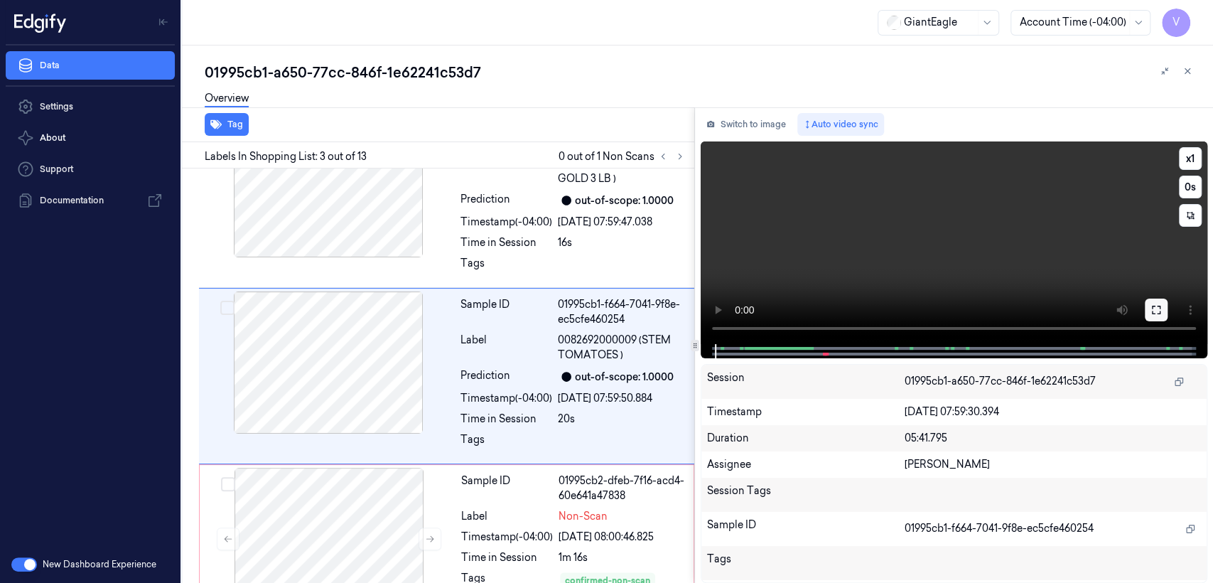
click at [1156, 314] on icon at bounding box center [1156, 309] width 11 height 11
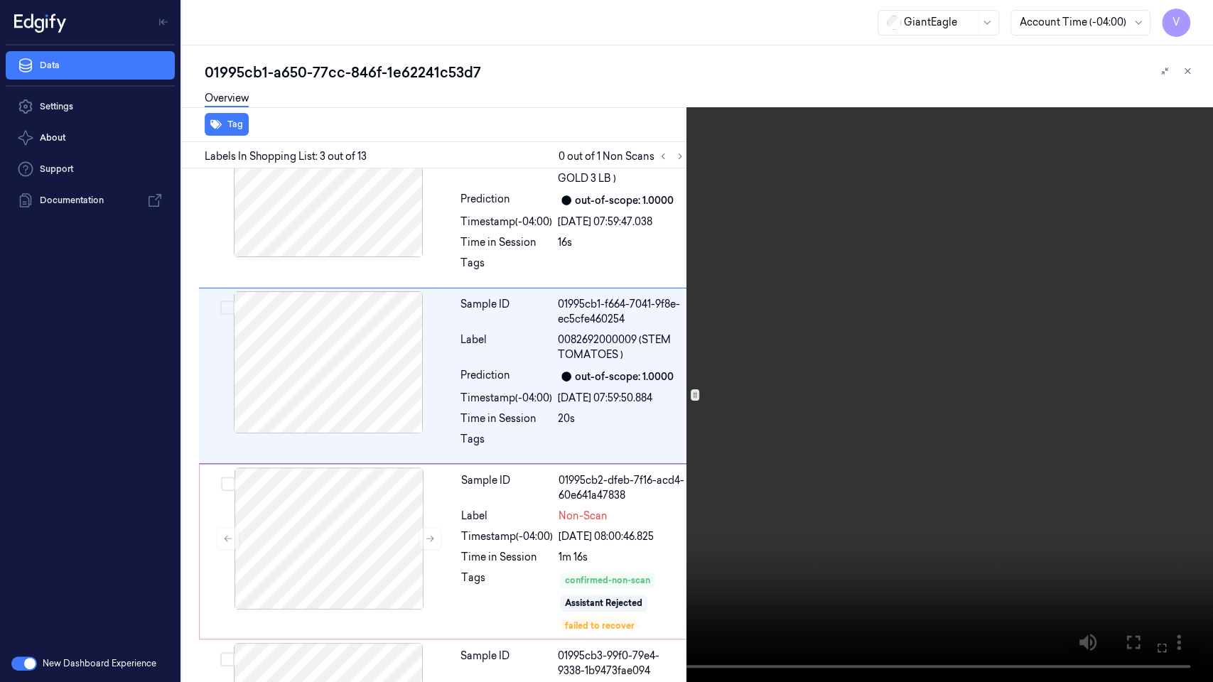
click at [904, 324] on video at bounding box center [606, 341] width 1213 height 682
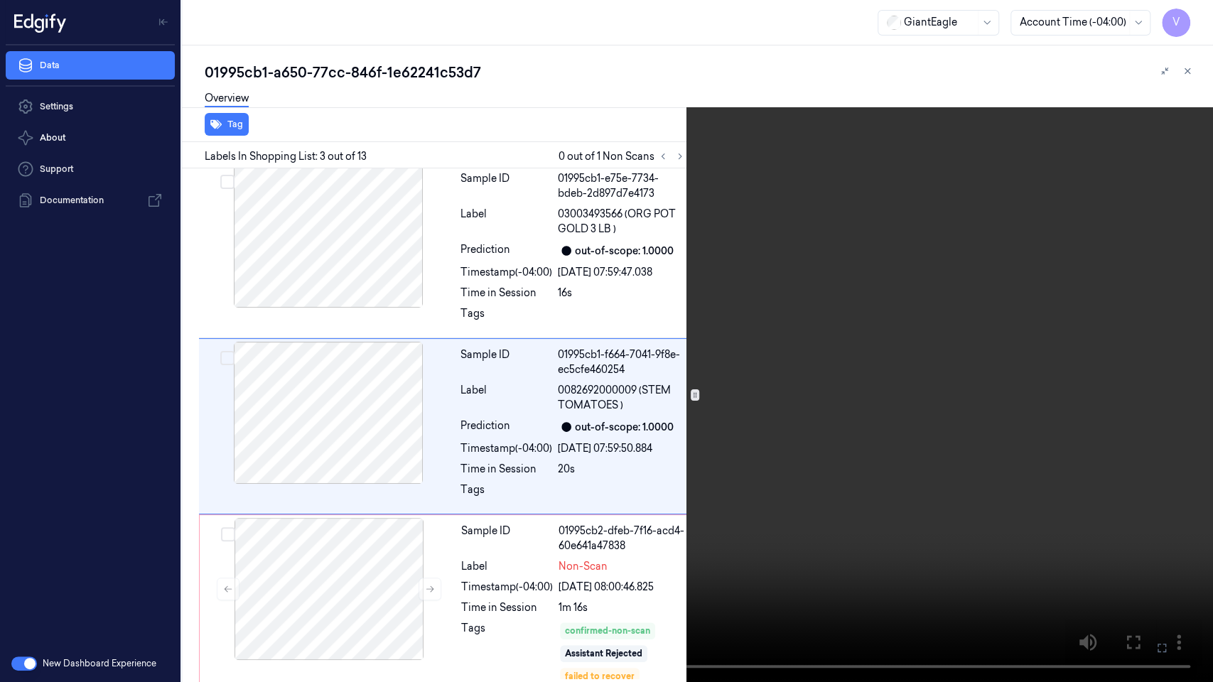
click at [904, 324] on video at bounding box center [606, 341] width 1213 height 682
click at [419, 392] on video at bounding box center [606, 341] width 1213 height 682
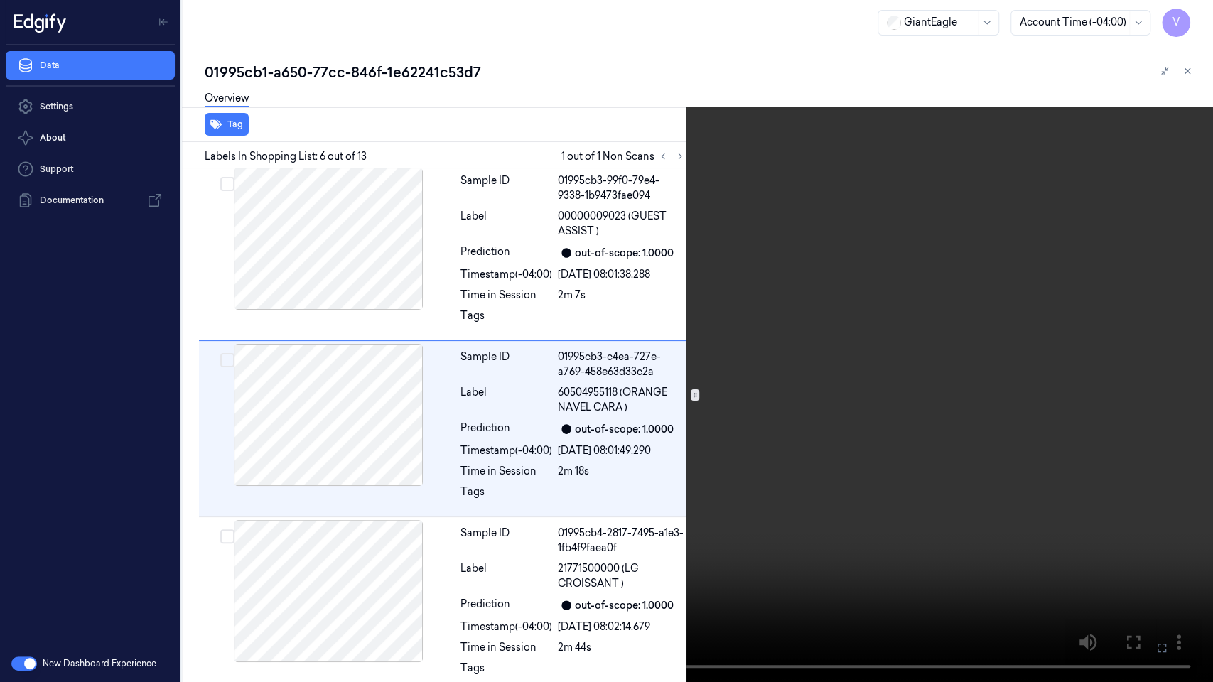
scroll to position [710, 0]
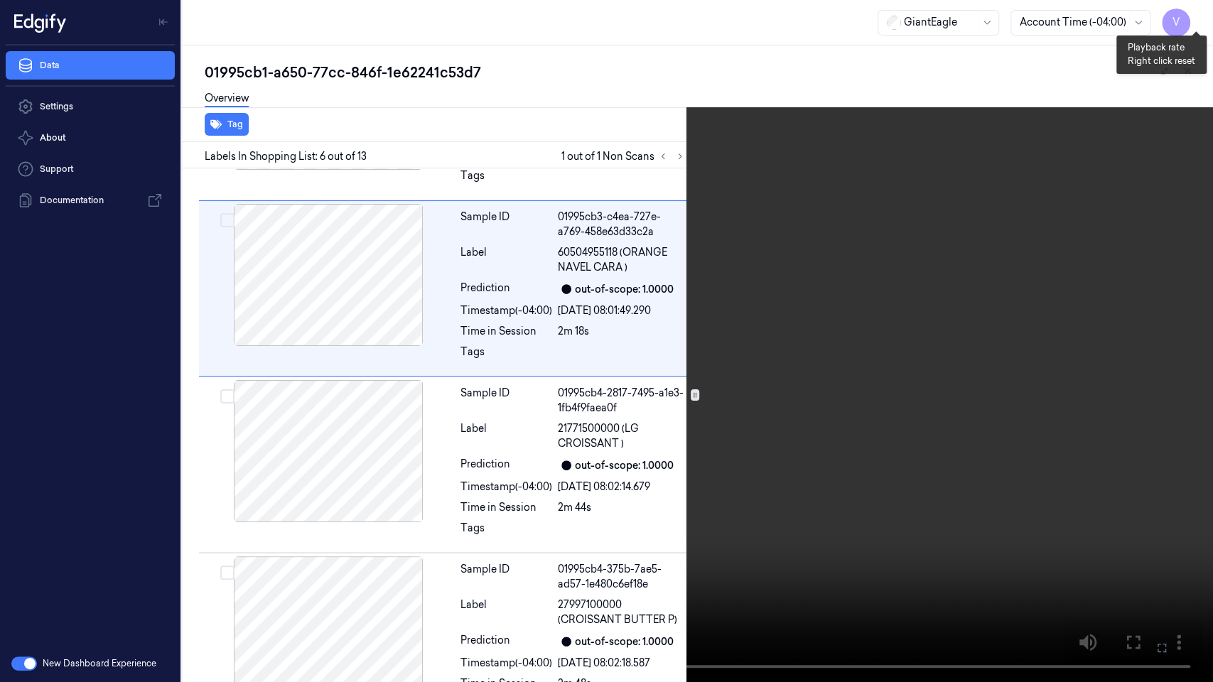
click at [1194, 17] on button "x 1" at bounding box center [1196, 17] width 23 height 23
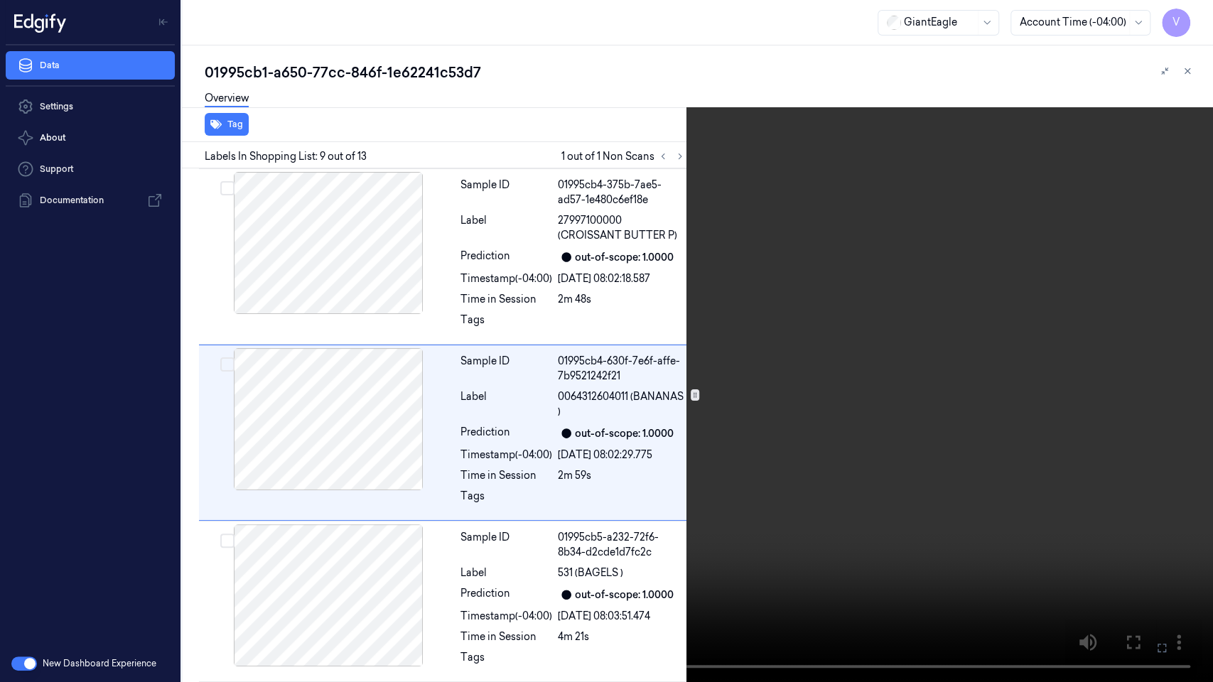
scroll to position [1238, 0]
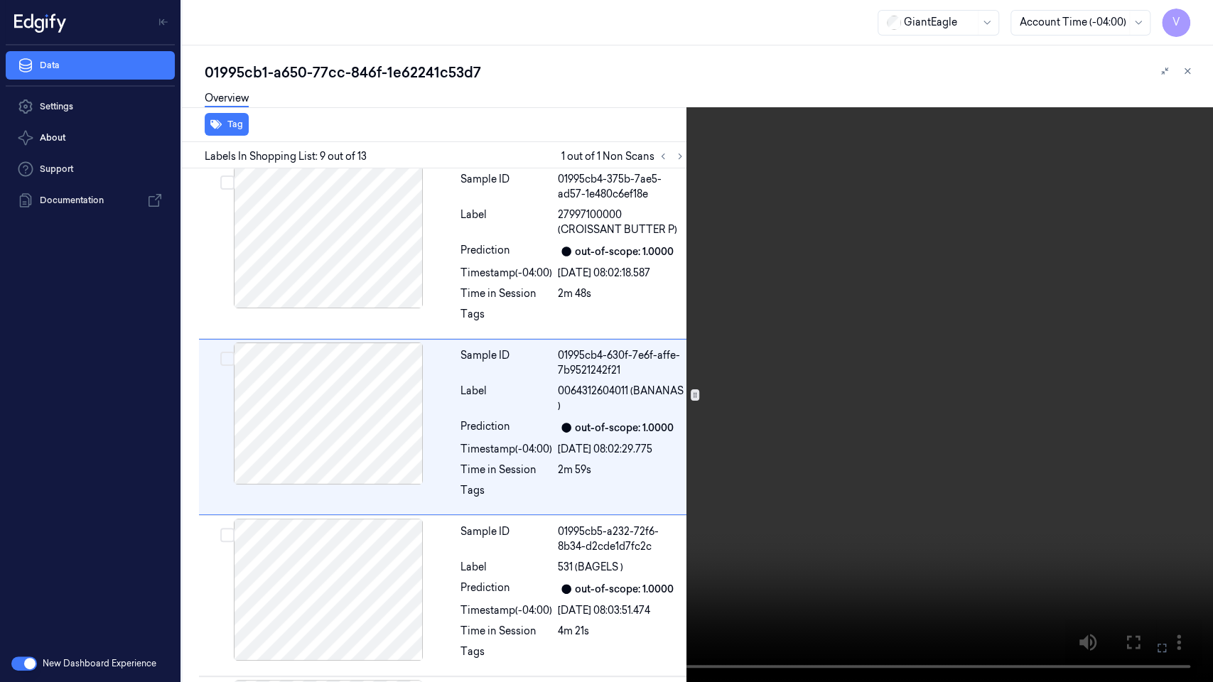
click at [0, 0] on icon at bounding box center [0, 0] width 0 height 0
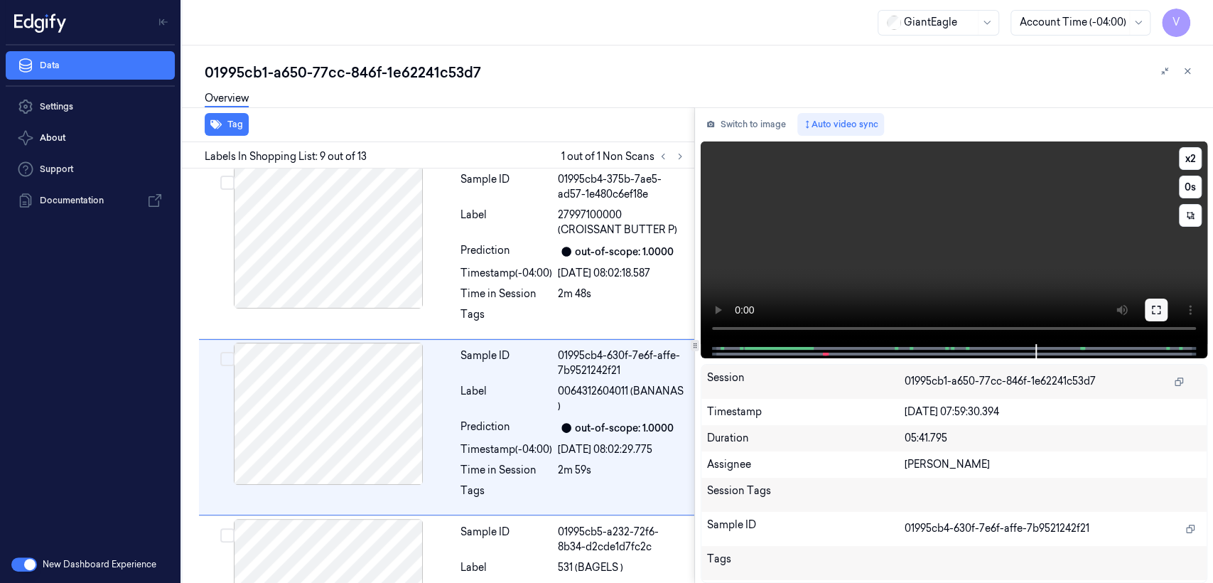
click at [1160, 303] on button at bounding box center [1156, 310] width 23 height 23
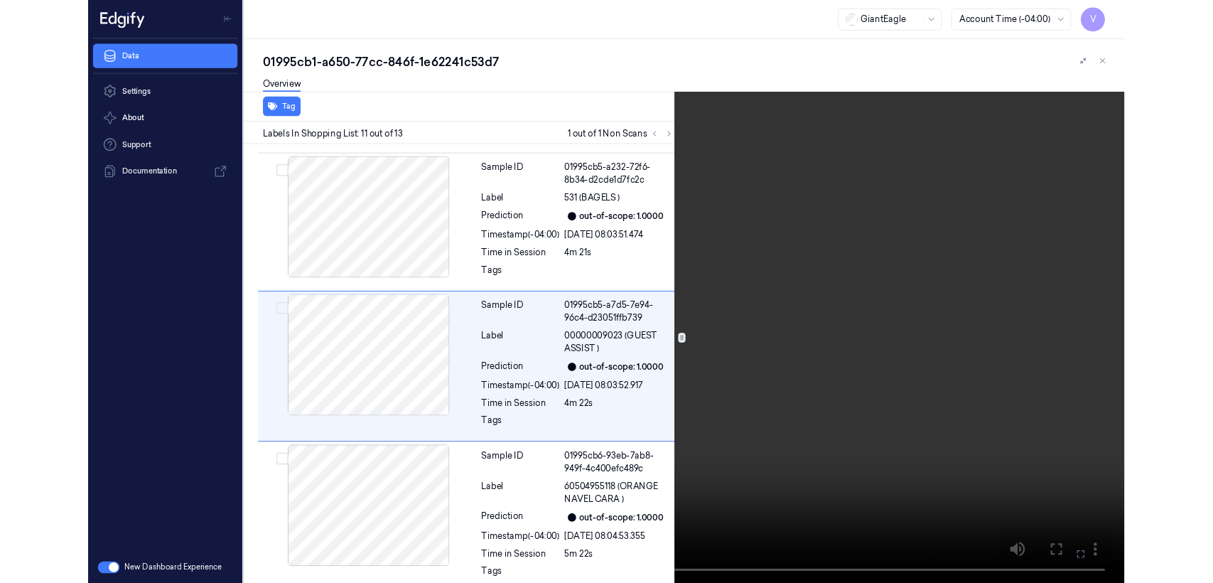
scroll to position [1575, 0]
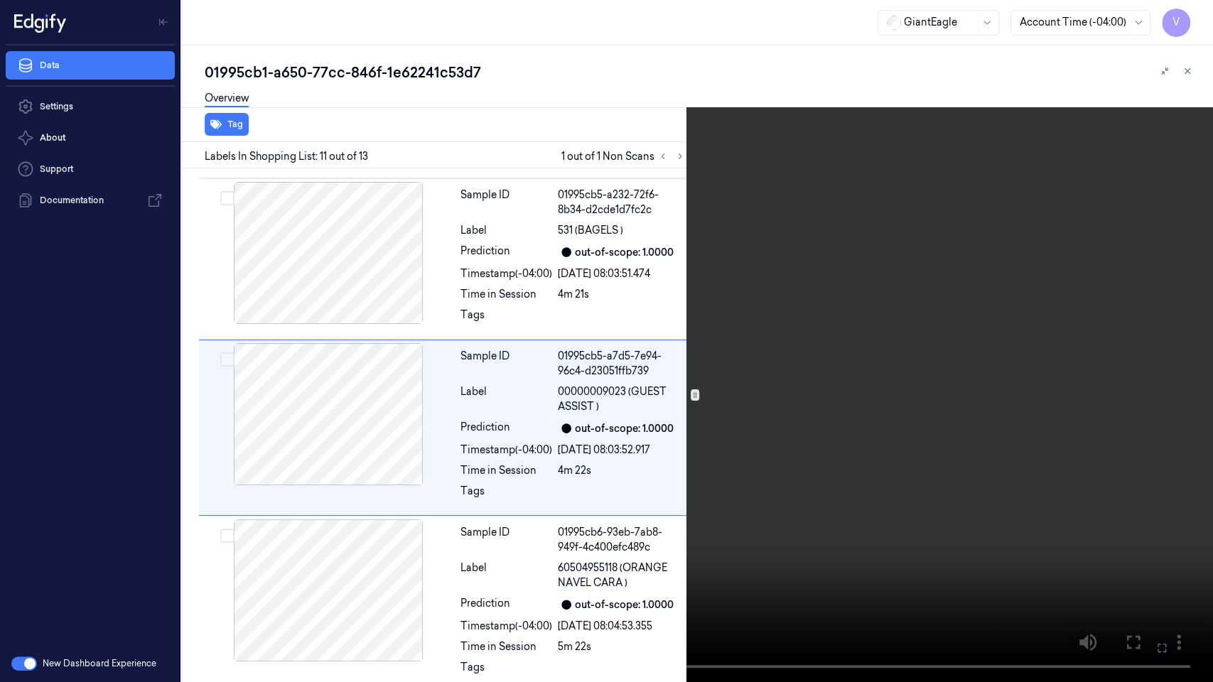
click at [0, 0] on icon at bounding box center [0, 0] width 0 height 0
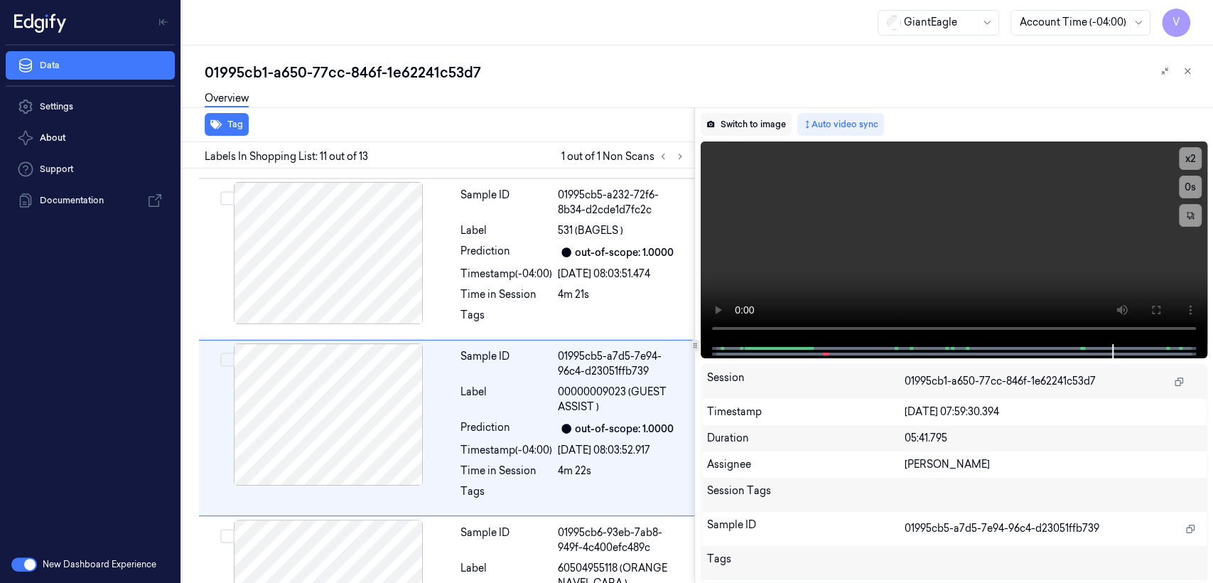
click at [770, 122] on button "Switch to image" at bounding box center [746, 124] width 91 height 23
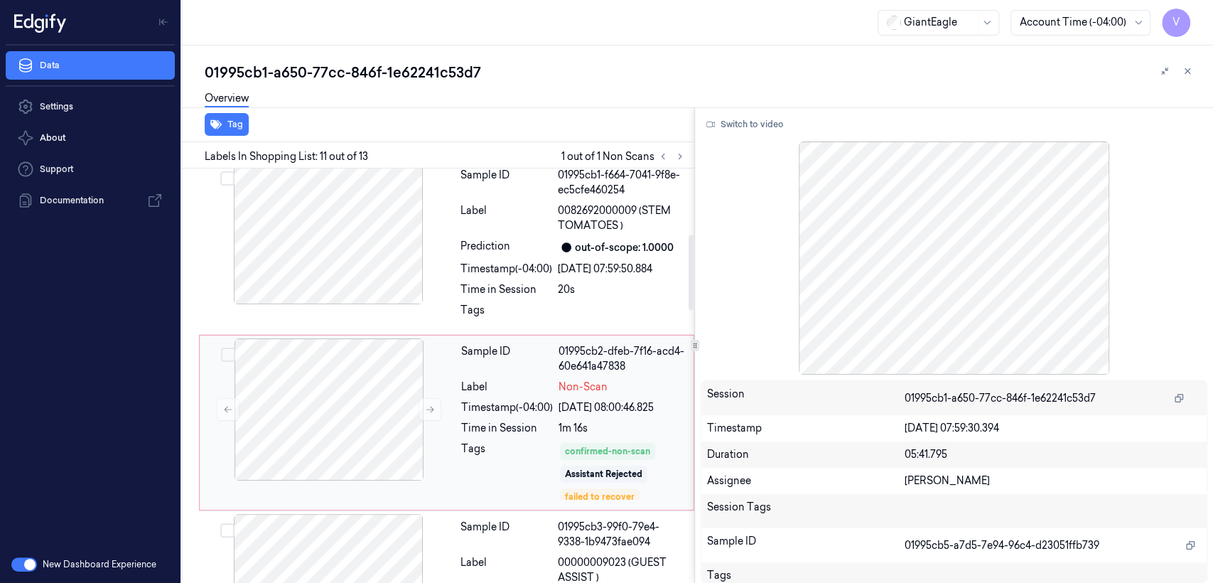
click at [510, 429] on div "Time in Session" at bounding box center [507, 428] width 92 height 15
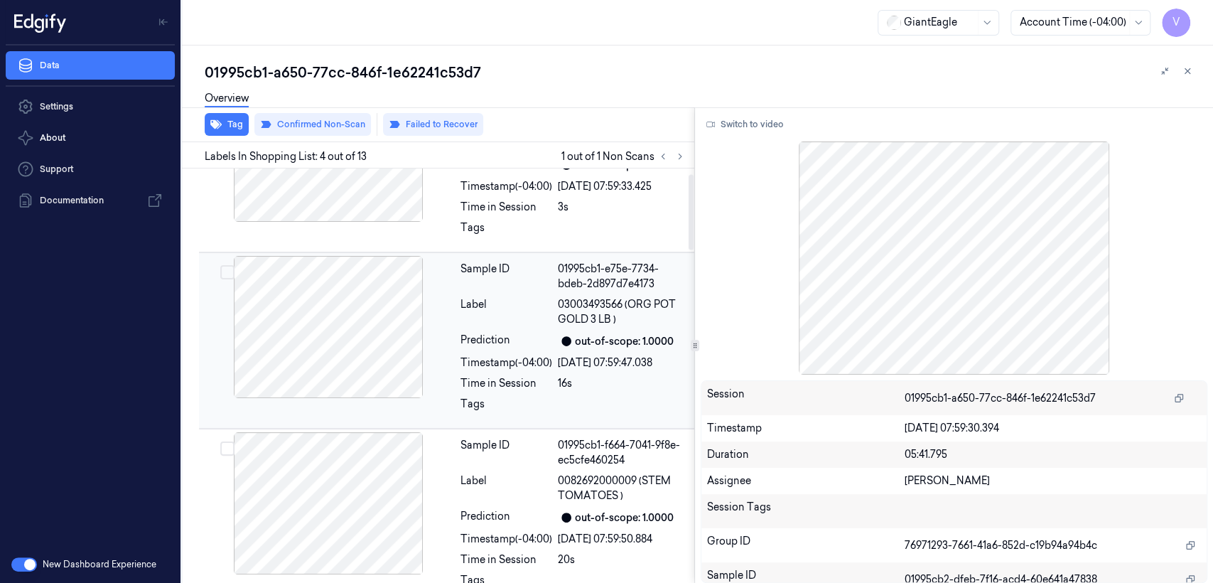
scroll to position [0, 0]
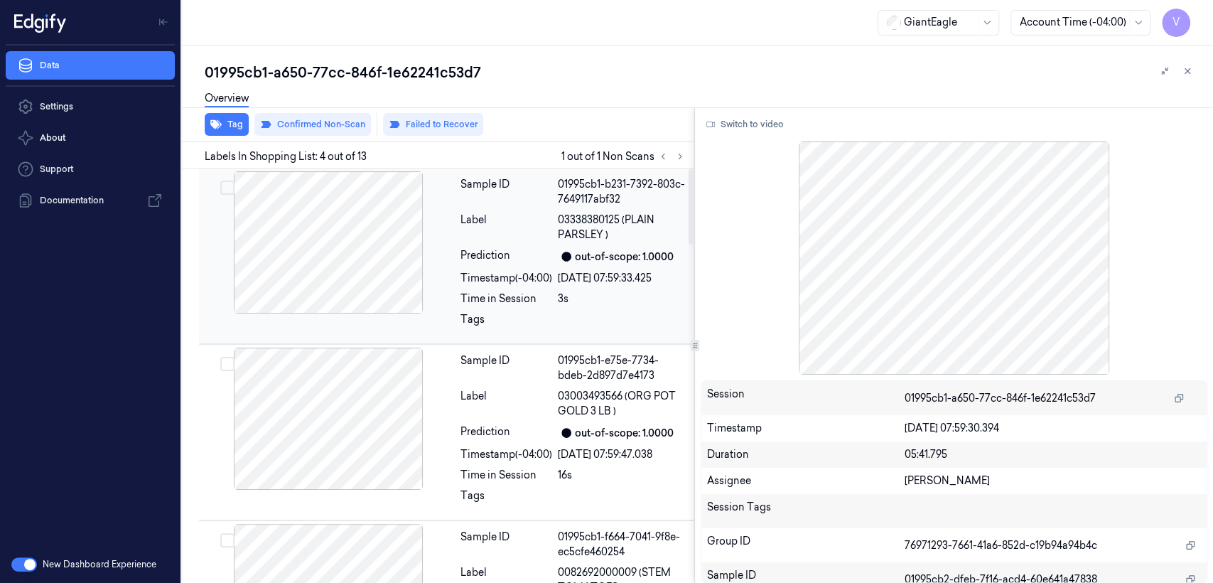
click at [476, 308] on div "Sample ID 01995cb1-b231-7392-803c-7649117abf32 Label 03338380125 (PLAIN PARSLEY…" at bounding box center [573, 255] width 237 height 169
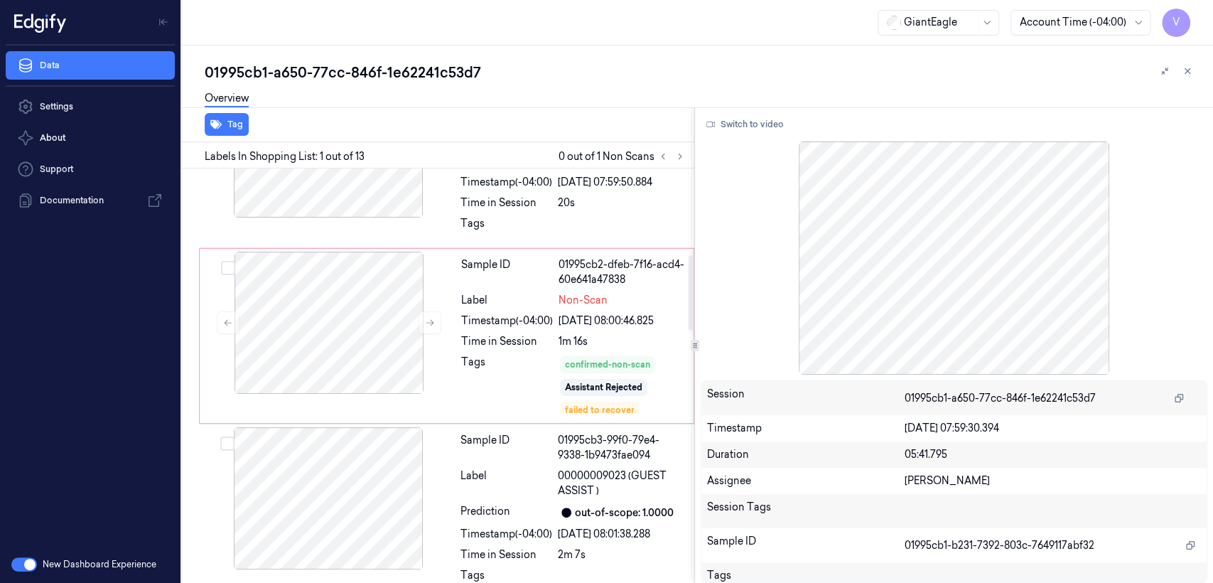
scroll to position [473, 0]
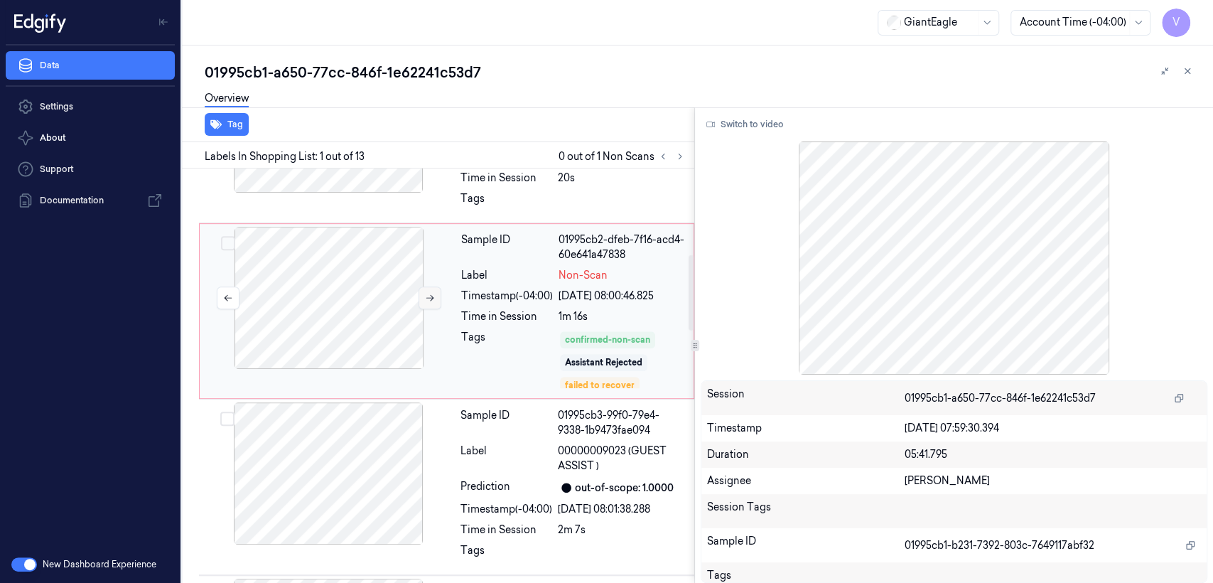
click at [425, 293] on icon at bounding box center [430, 298] width 10 height 10
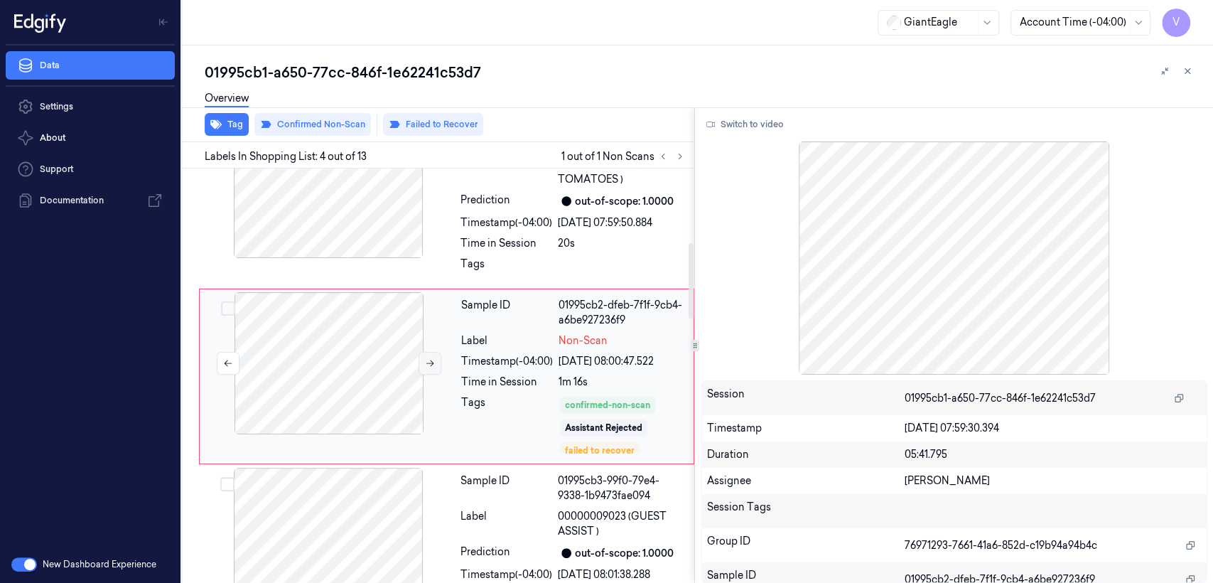
click at [421, 366] on button at bounding box center [430, 363] width 23 height 23
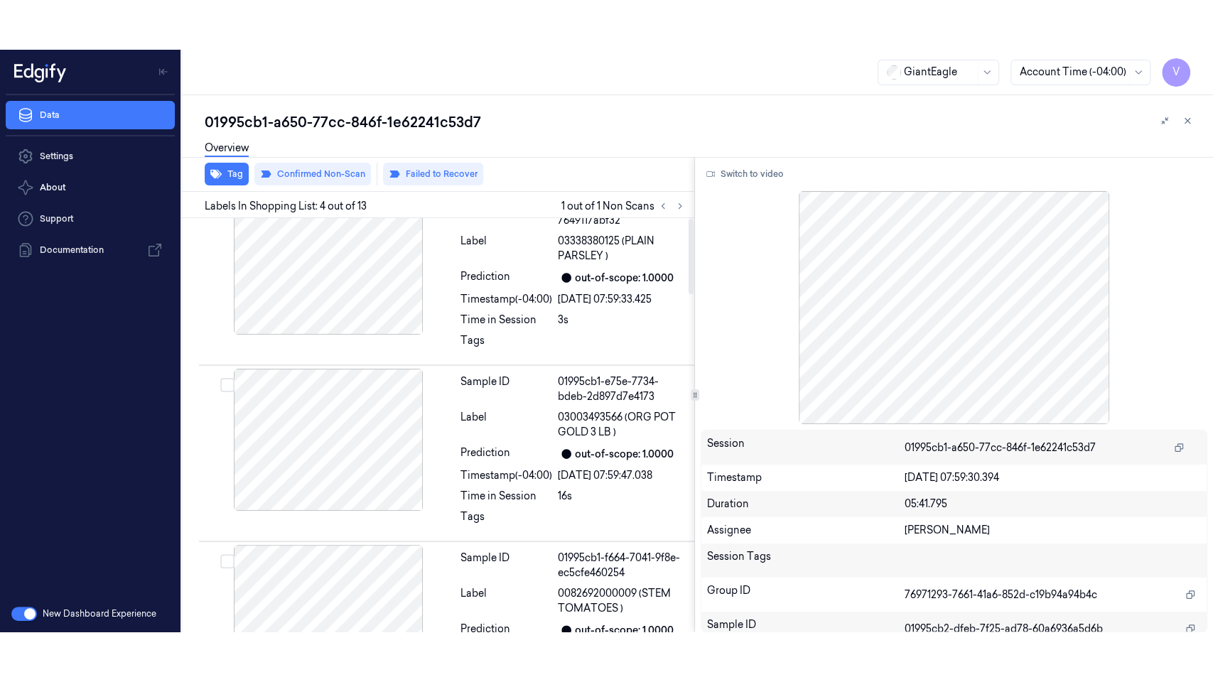
scroll to position [0, 0]
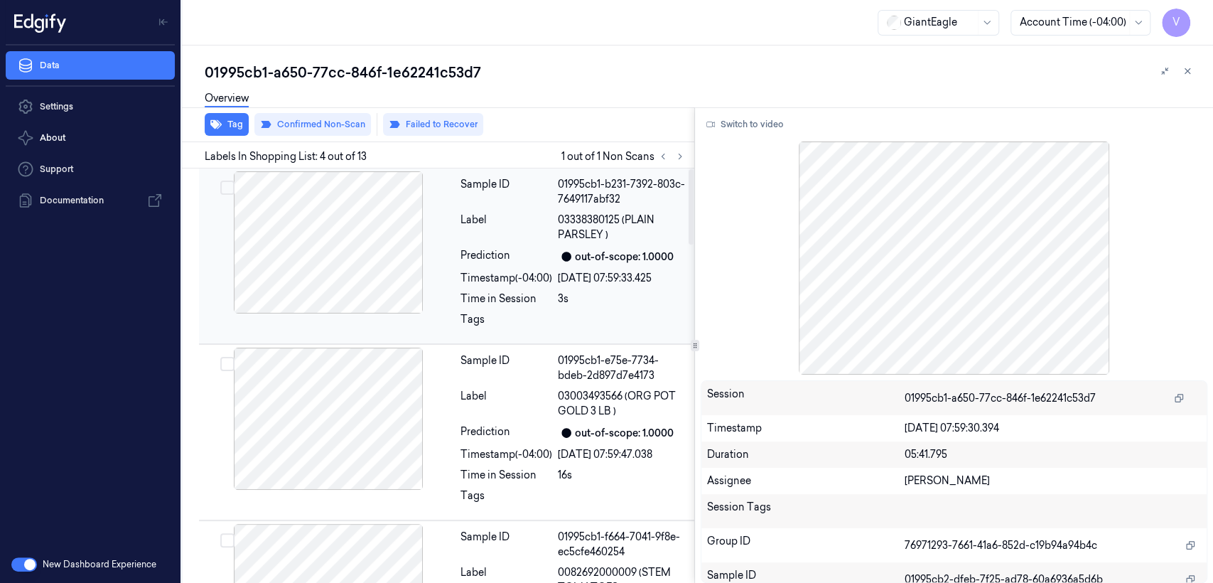
click at [478, 242] on div "Sample ID 01995cb1-b231-7392-803c-7649117abf32 Label 03338380125 (PLAIN PARSLEY…" at bounding box center [573, 255] width 237 height 169
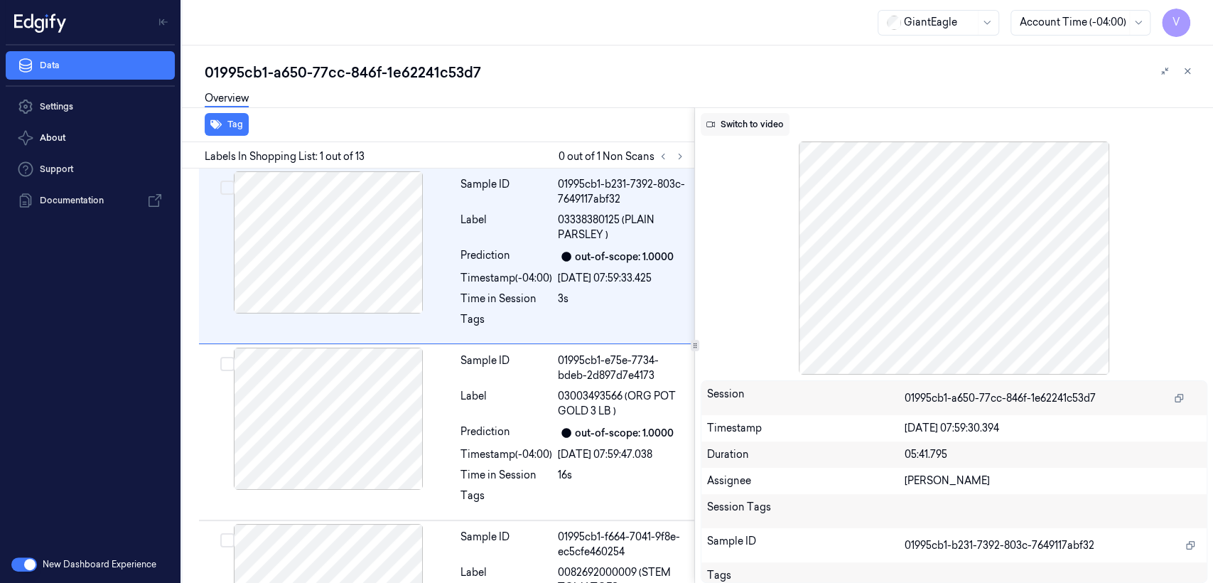
click at [742, 132] on button "Switch to video" at bounding box center [745, 124] width 89 height 23
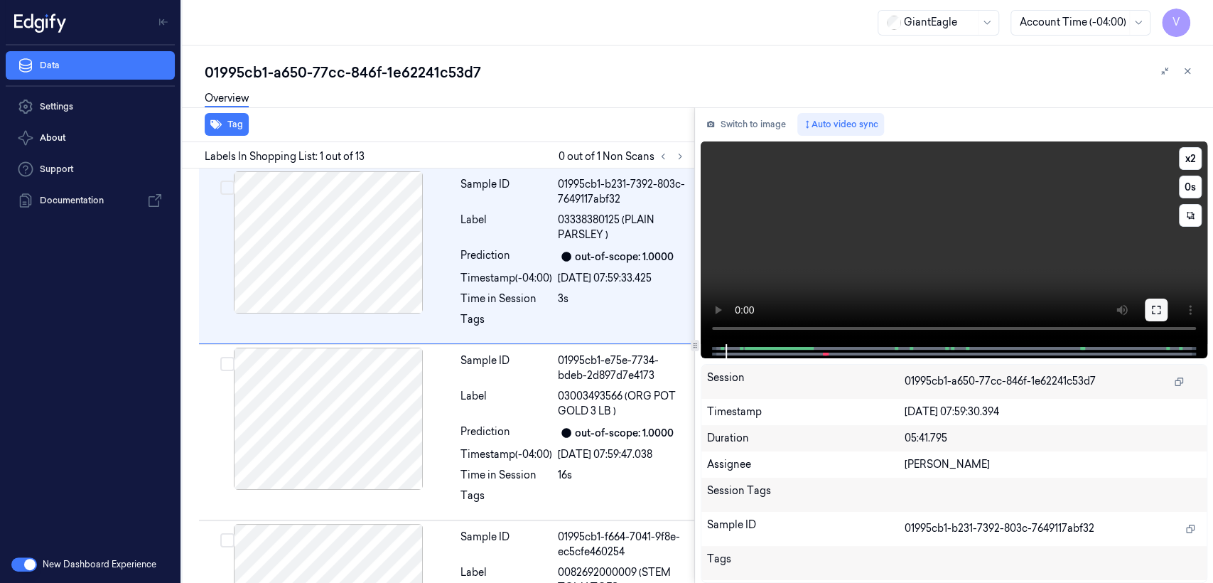
click at [1151, 308] on icon at bounding box center [1156, 309] width 11 height 11
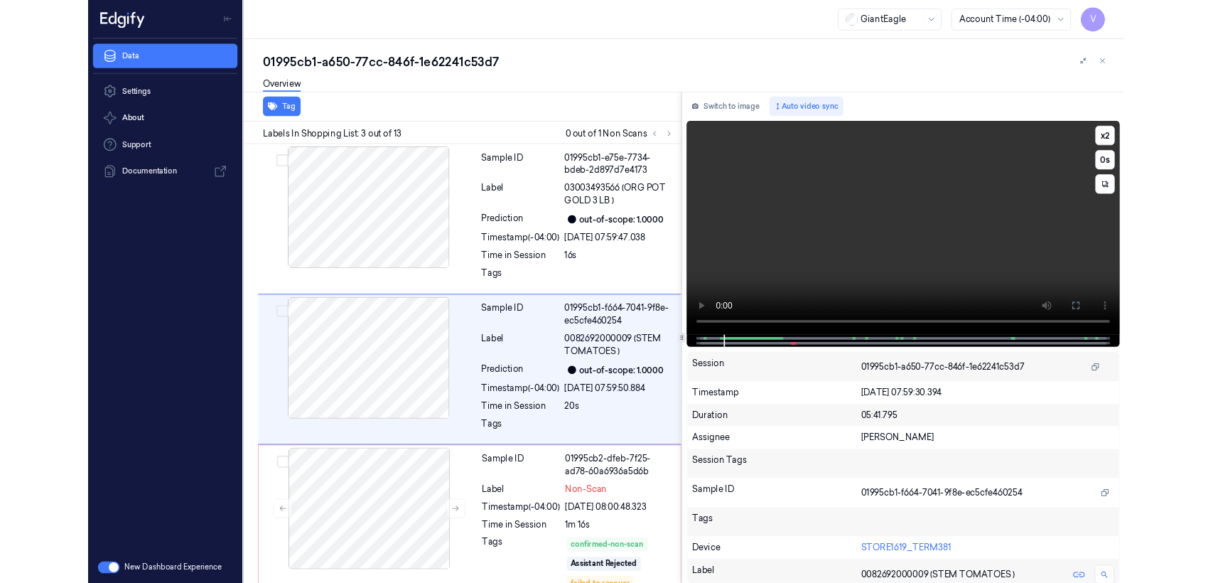
scroll to position [182, 0]
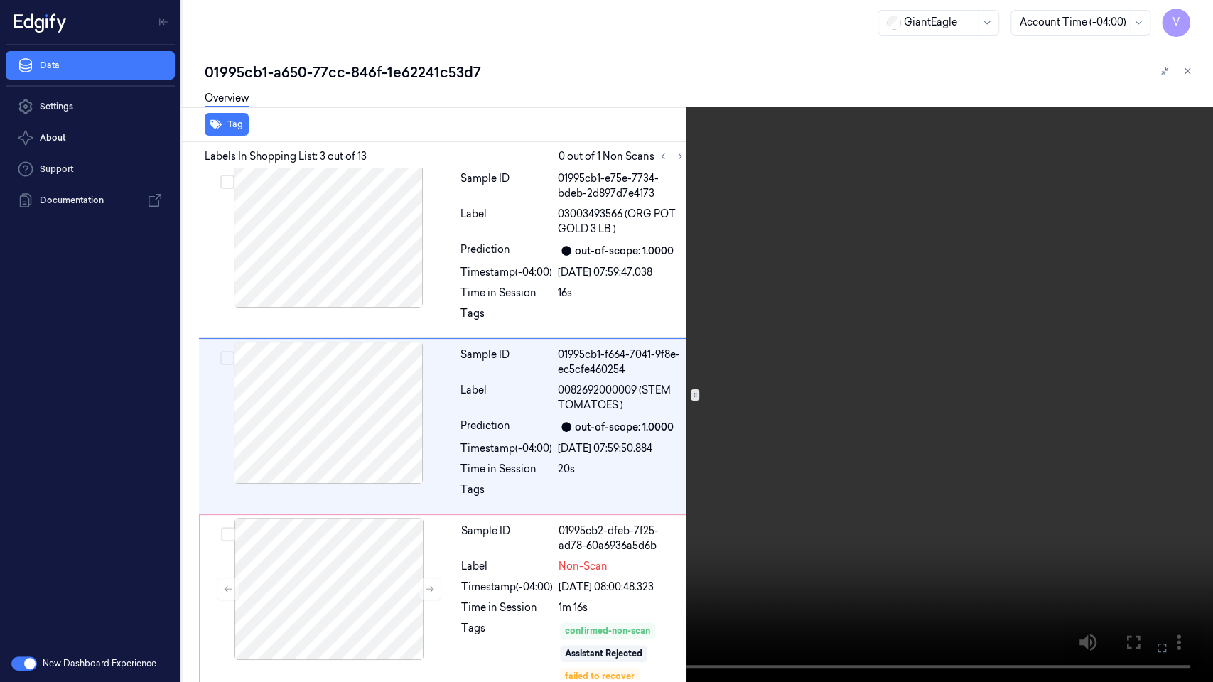
click at [0, 0] on icon at bounding box center [0, 0] width 0 height 0
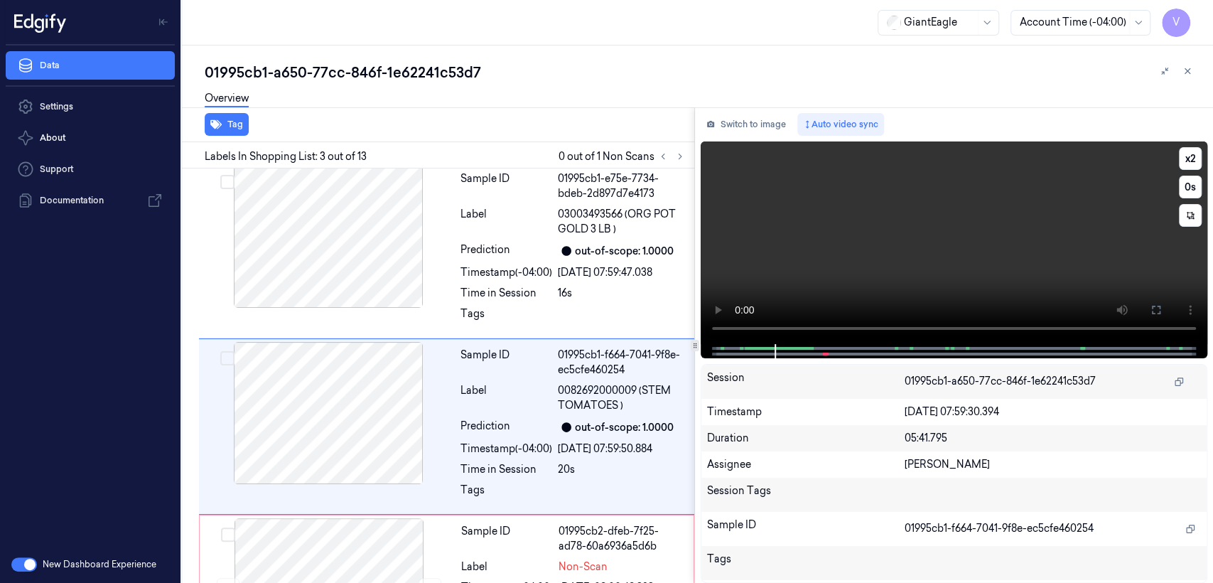
click at [711, 144] on video at bounding box center [954, 242] width 507 height 203
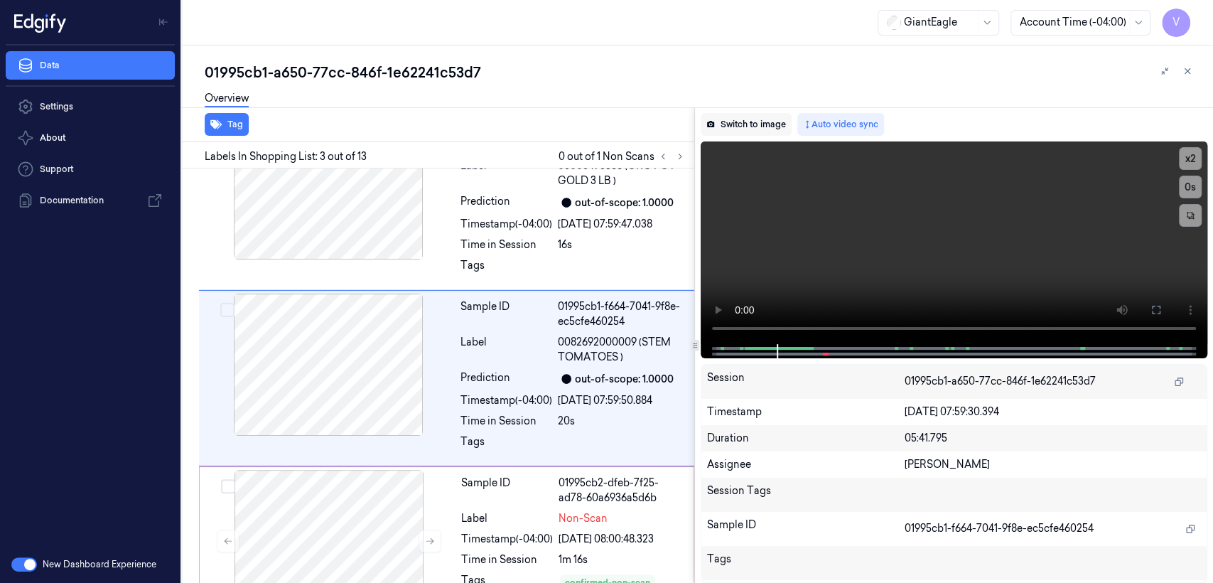
click at [717, 134] on button "Switch to image" at bounding box center [746, 124] width 91 height 23
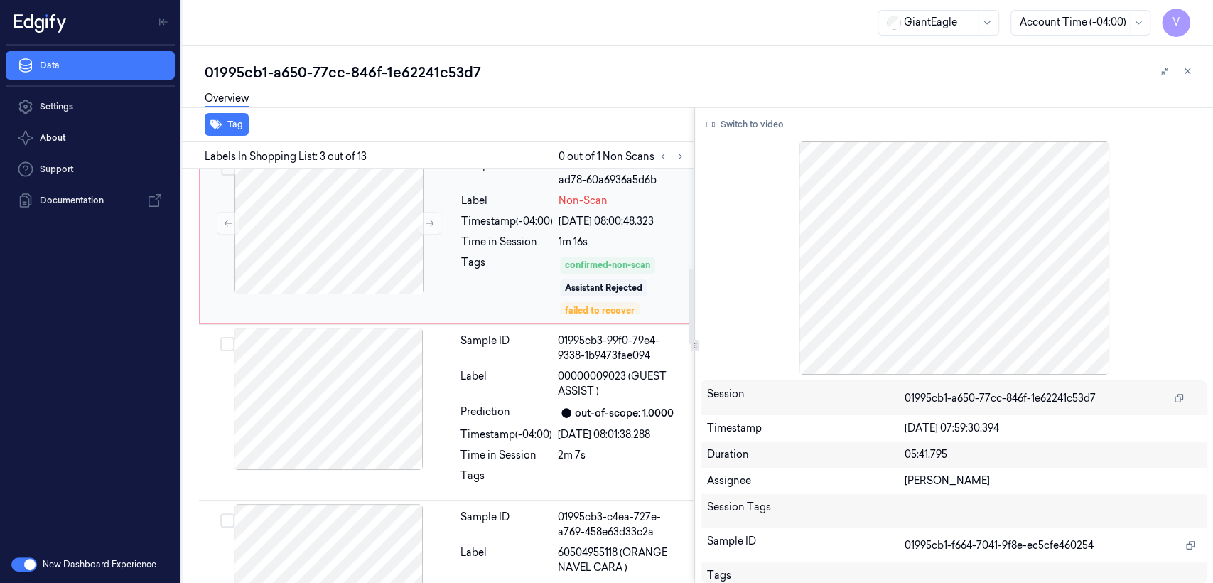
click at [530, 257] on div "Tags" at bounding box center [507, 285] width 92 height 60
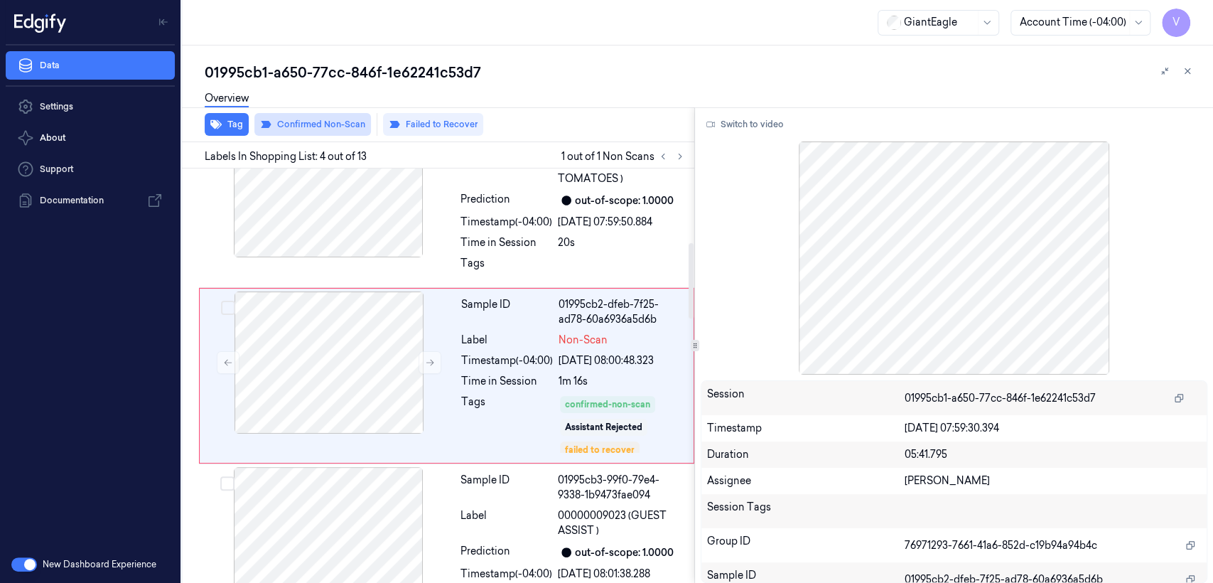
scroll to position [408, 0]
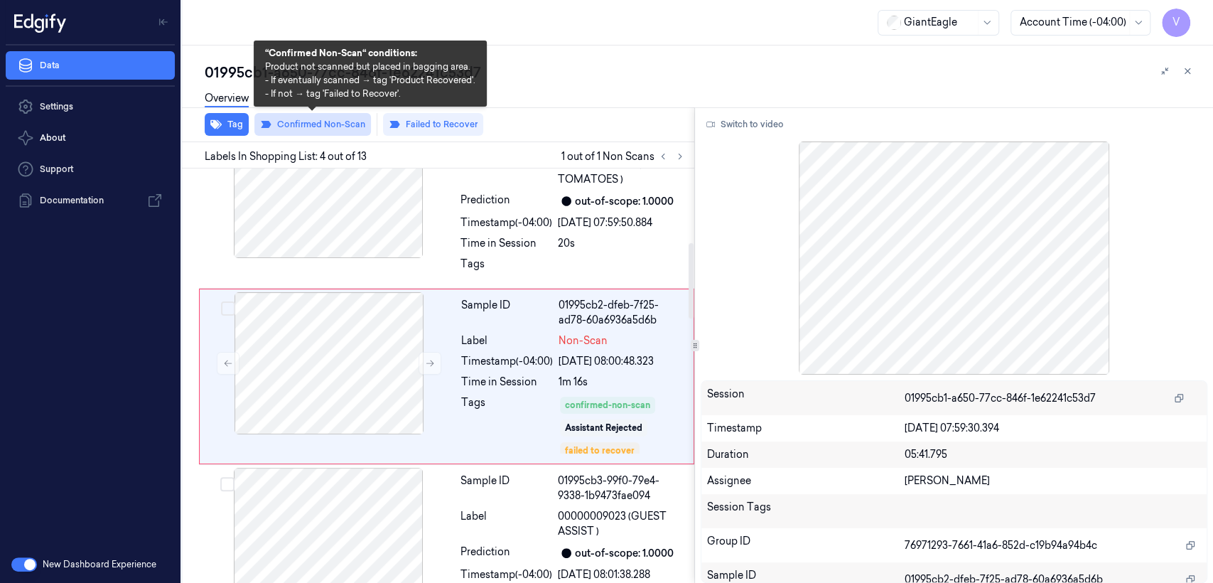
click at [301, 129] on button "Confirmed Non-Scan" at bounding box center [312, 124] width 117 height 23
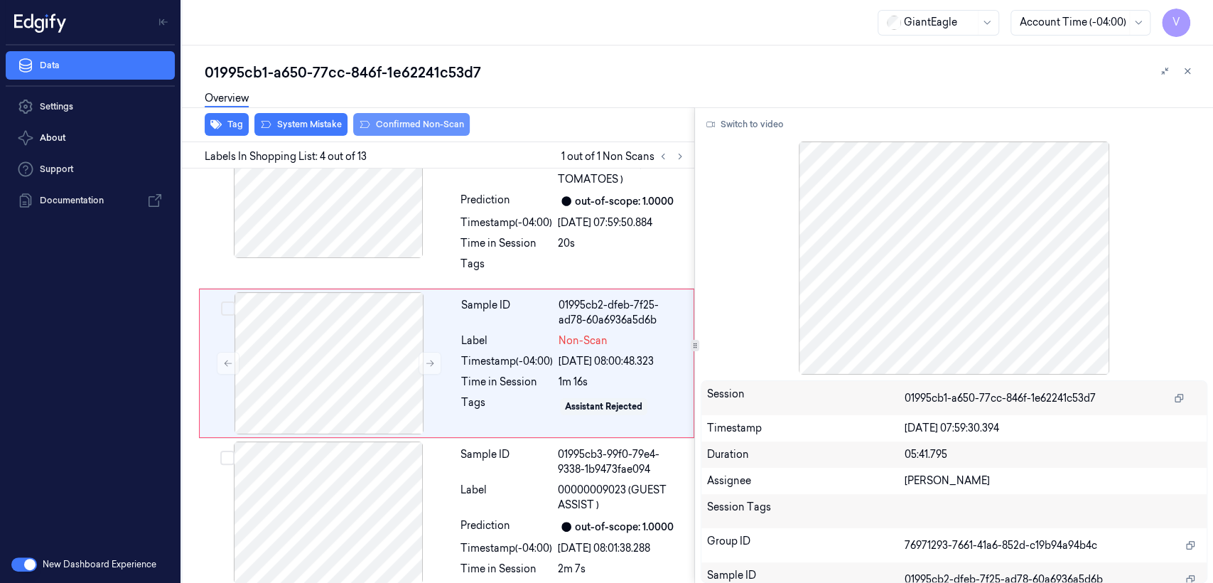
scroll to position [395, 0]
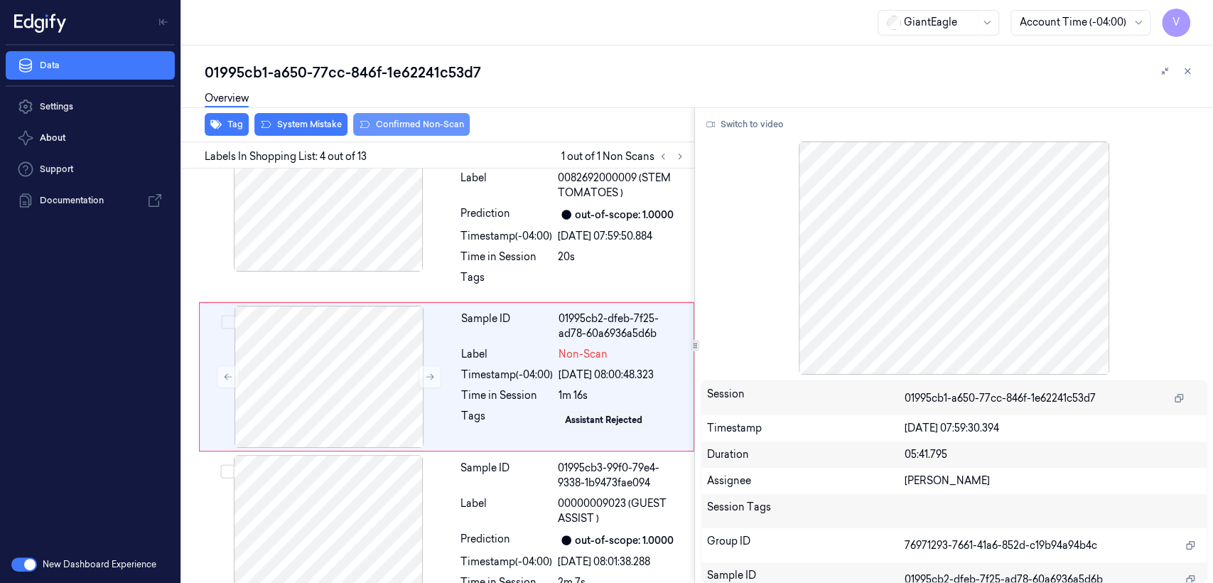
click at [301, 129] on button "System Mistake" at bounding box center [300, 124] width 93 height 23
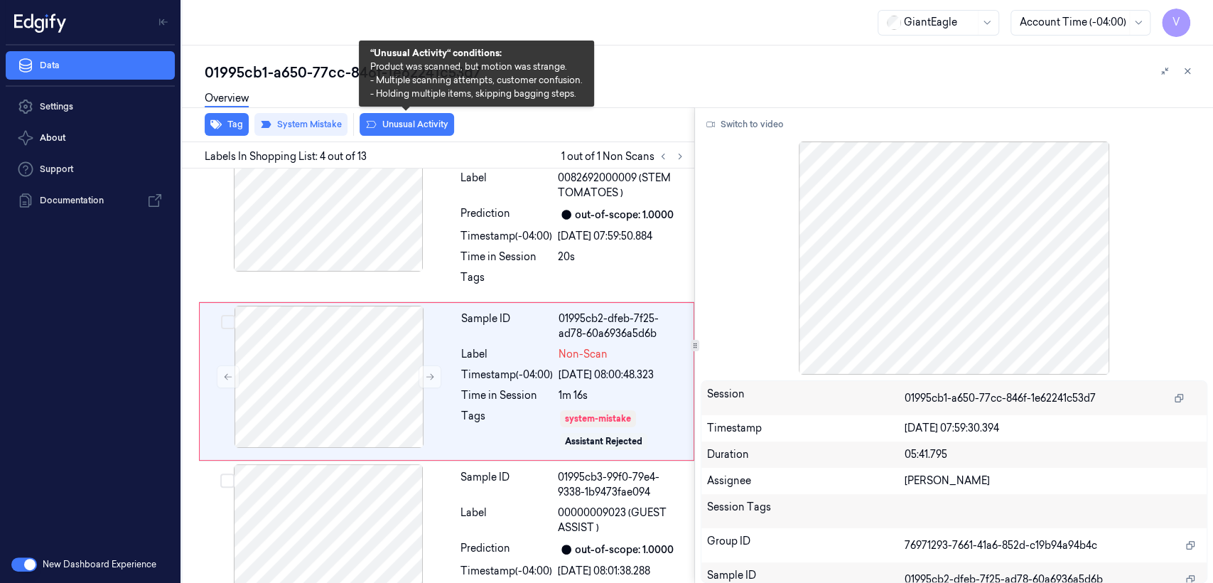
scroll to position [399, 0]
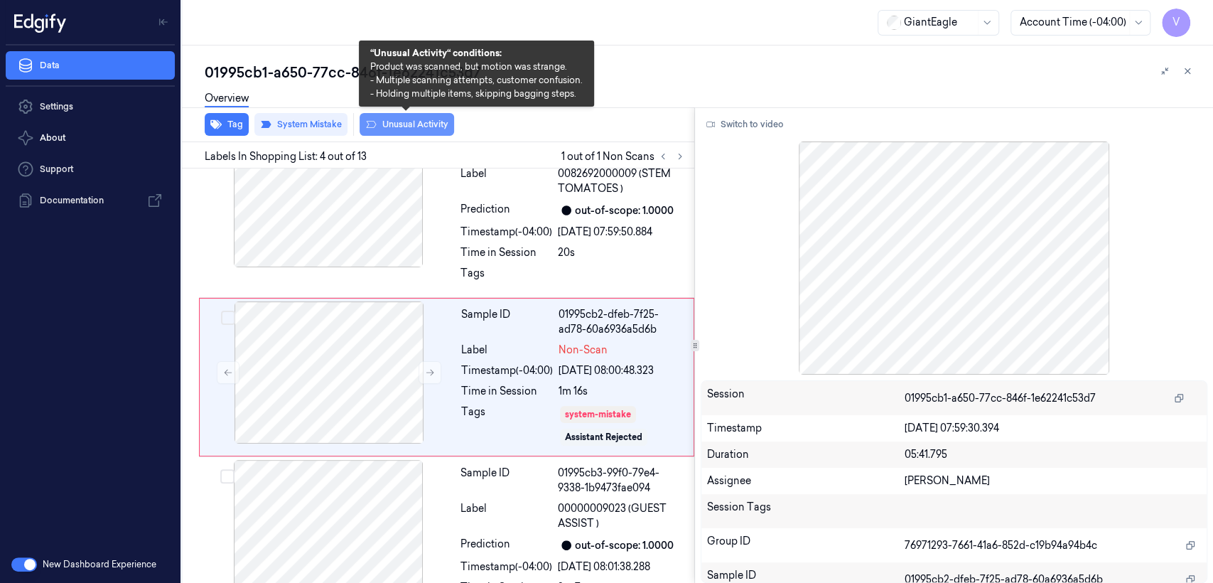
click at [402, 126] on button "Unusual Activity" at bounding box center [407, 124] width 95 height 23
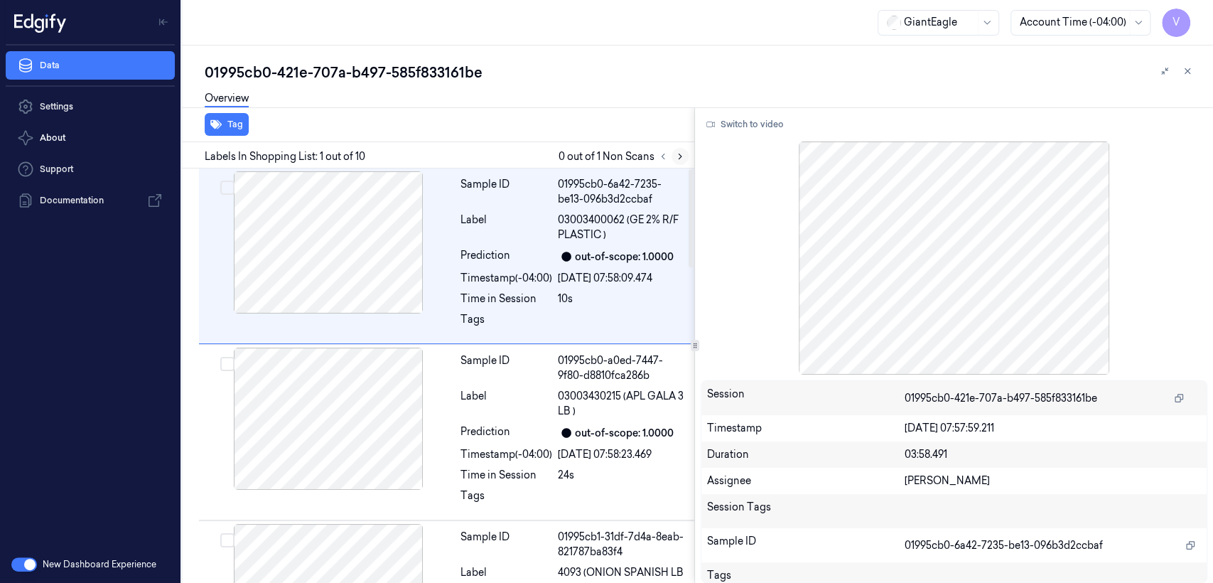
click at [682, 161] on icon at bounding box center [680, 156] width 10 height 10
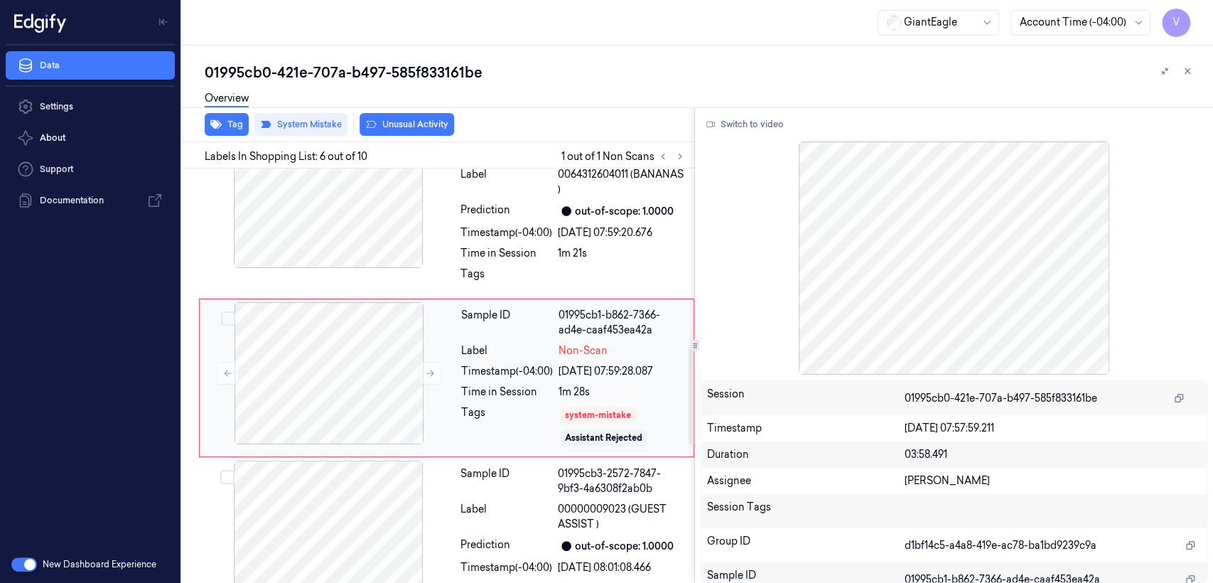
scroll to position [751, 0]
click at [460, 388] on div "Sample ID 01995cb1-b862-7366-ad4e-caaf453ea42a Label Non-Scan Timestamp (-04:00…" at bounding box center [573, 376] width 235 height 151
click at [393, 238] on div at bounding box center [328, 196] width 253 height 142
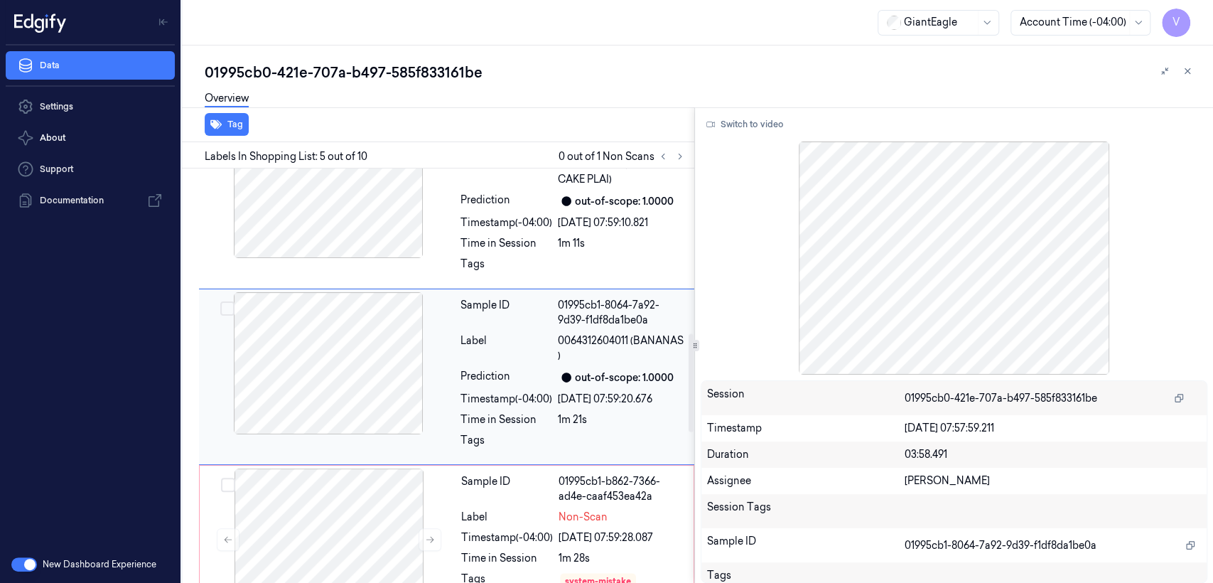
scroll to position [742, 0]
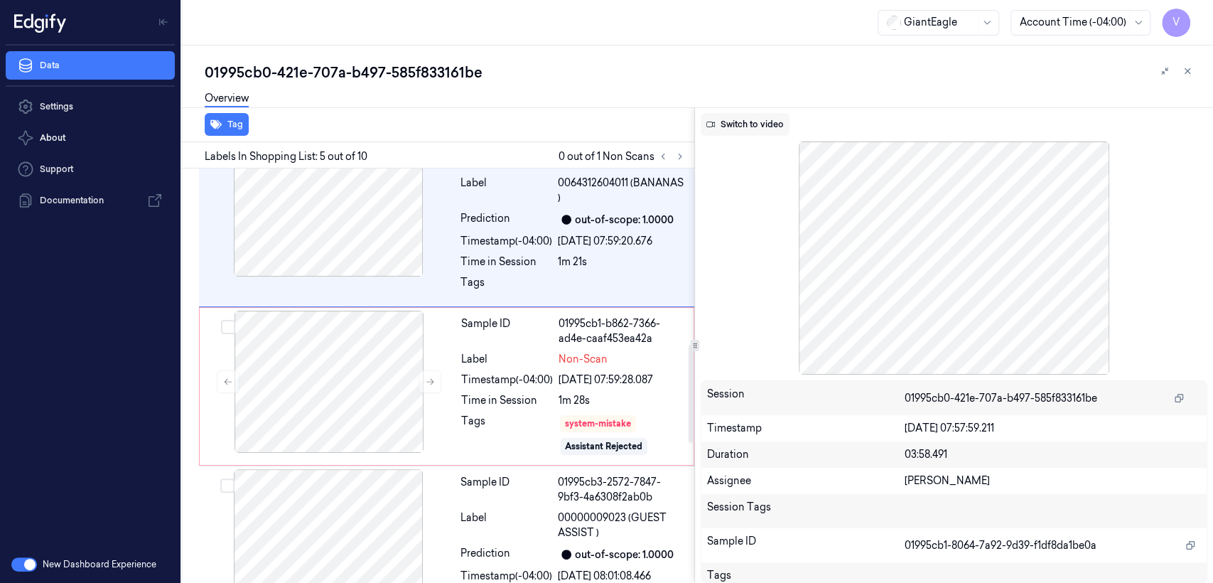
click at [756, 118] on button "Switch to video" at bounding box center [745, 124] width 89 height 23
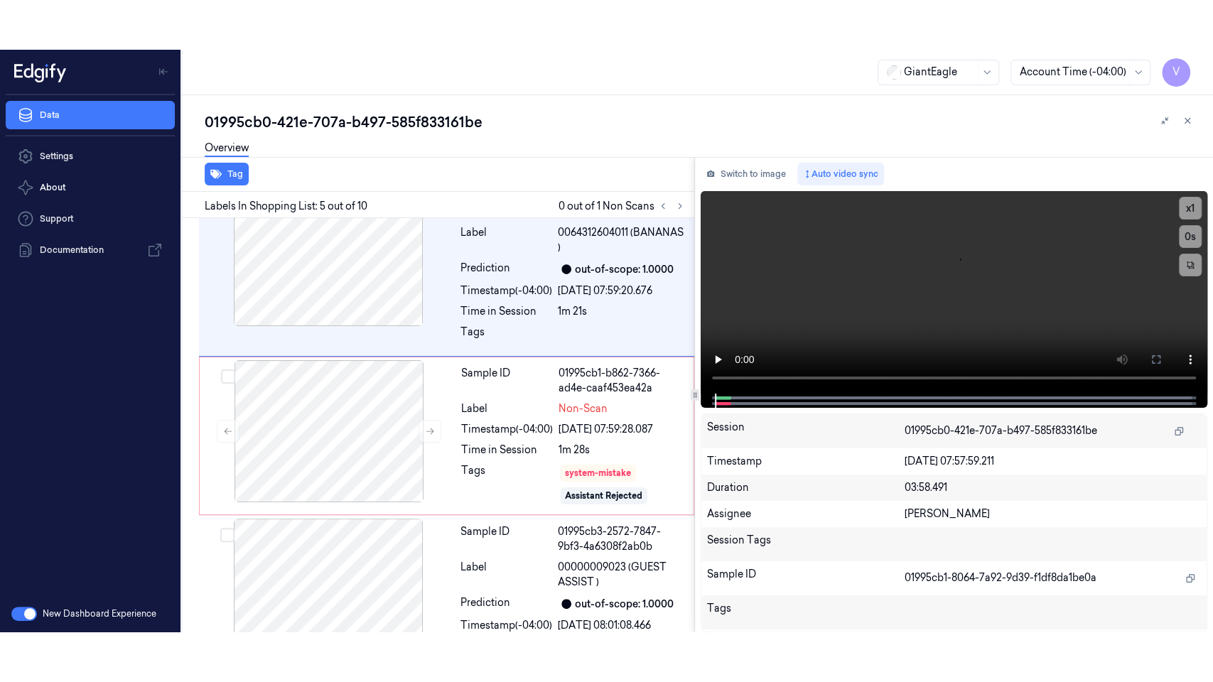
scroll to position [584, 0]
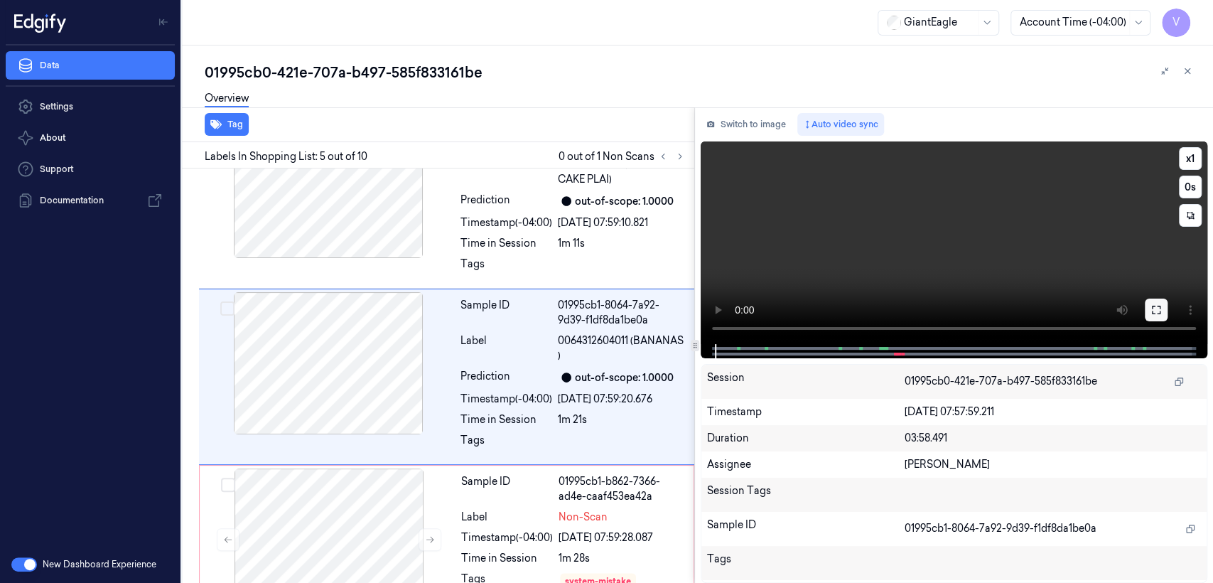
click at [1157, 318] on button at bounding box center [1156, 310] width 23 height 23
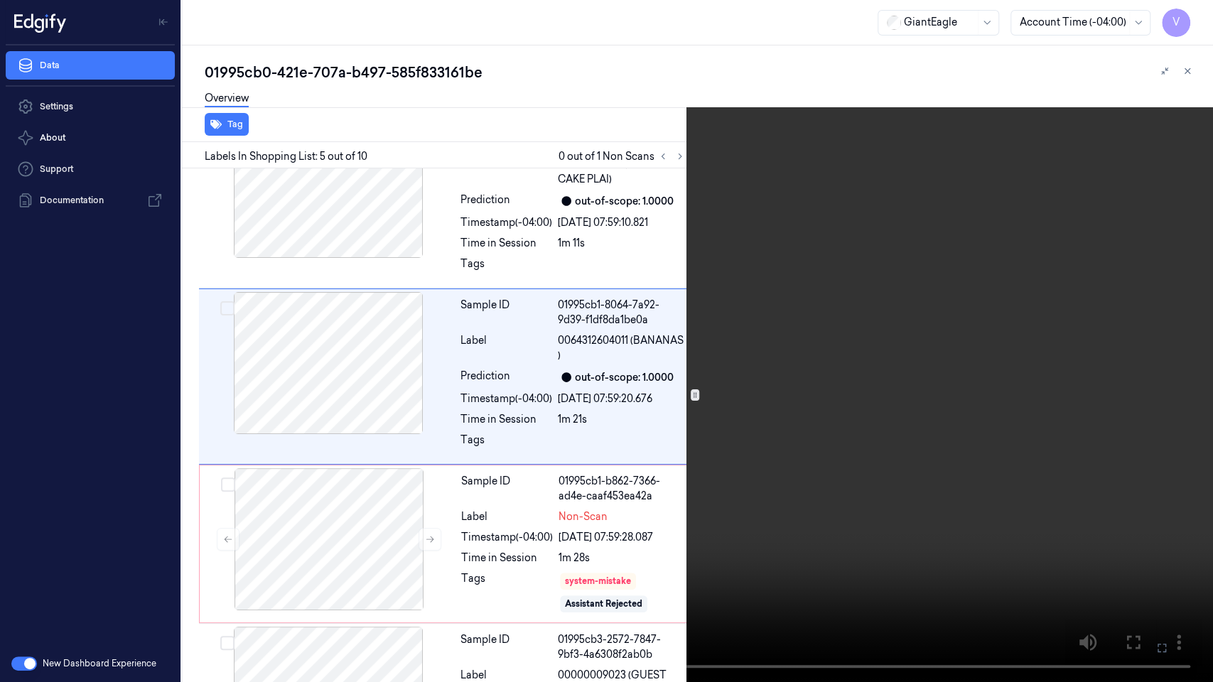
click at [776, 331] on video at bounding box center [606, 341] width 1213 height 682
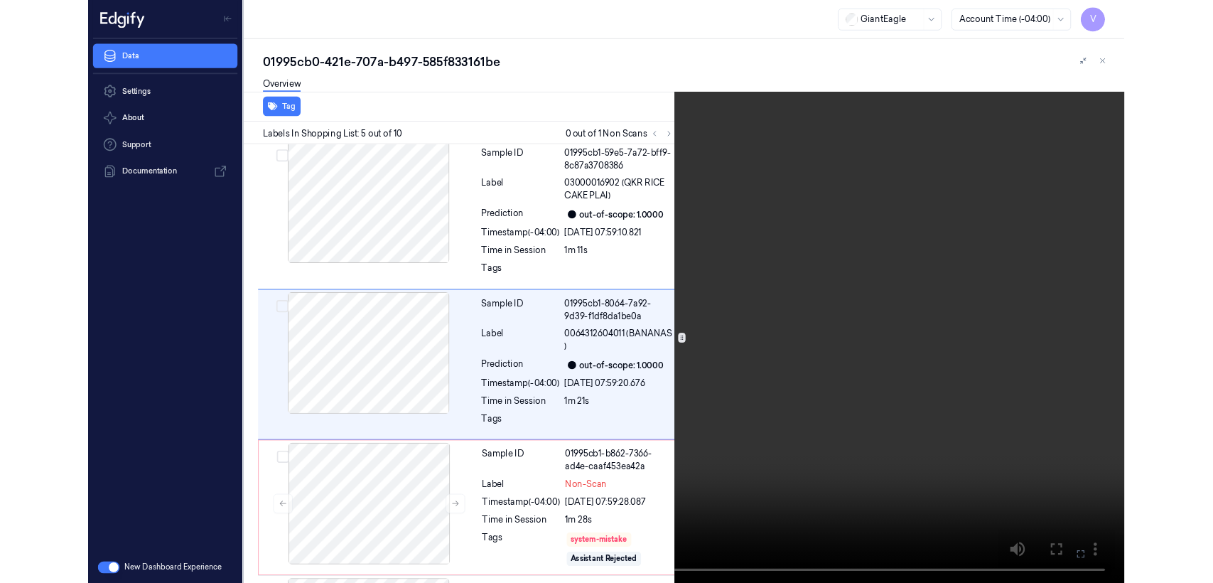
scroll to position [535, 0]
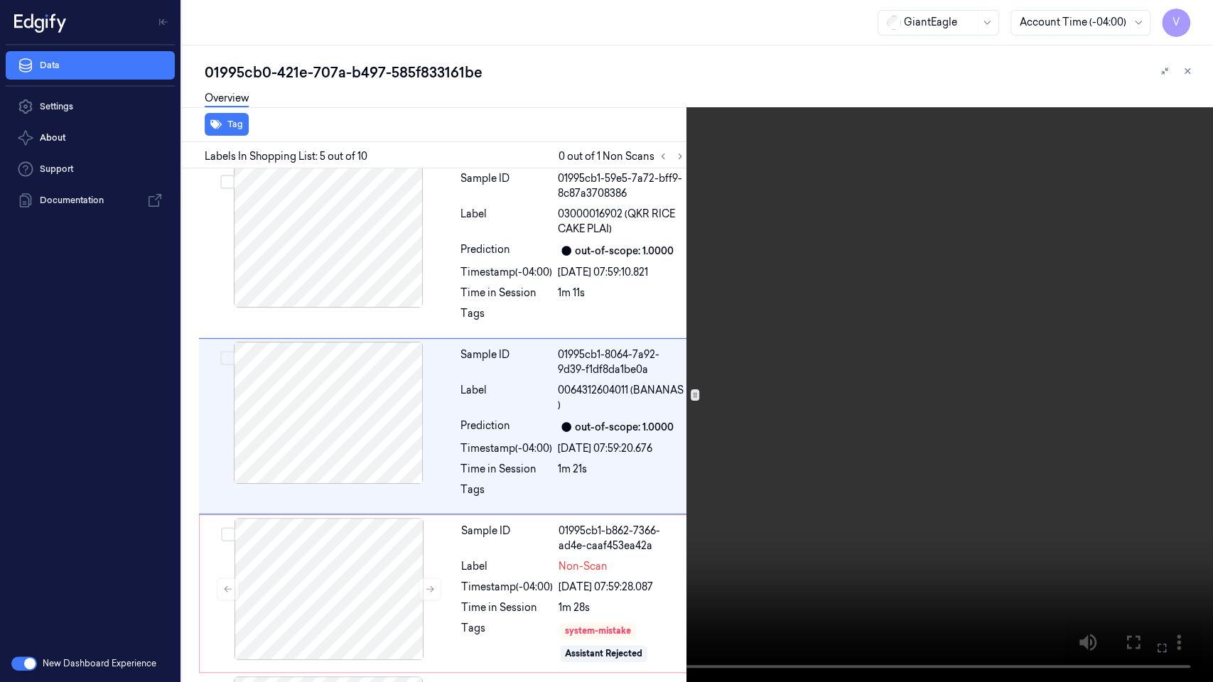
click at [776, 331] on video at bounding box center [606, 341] width 1213 height 682
click at [0, 0] on icon at bounding box center [0, 0] width 0 height 0
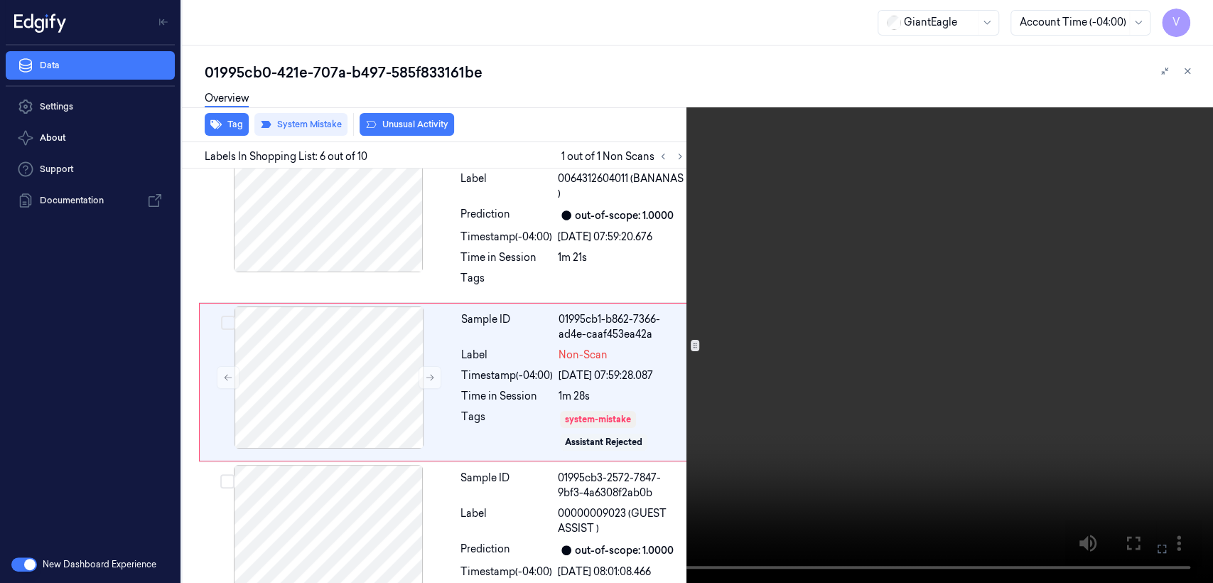
scroll to position [751, 0]
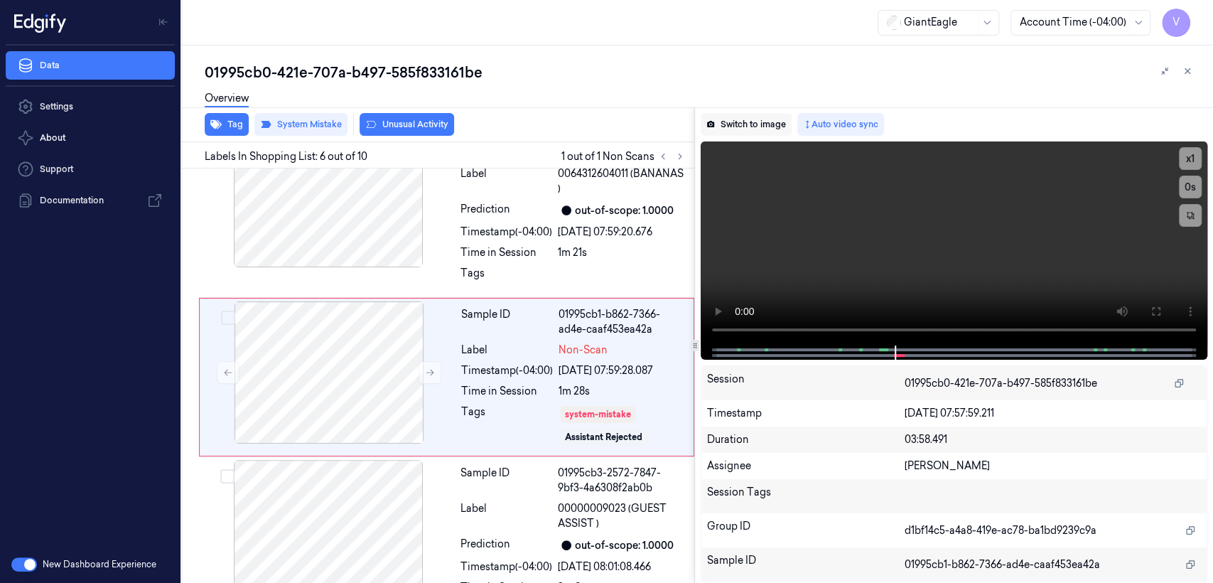
click at [731, 125] on button "Switch to image" at bounding box center [746, 124] width 91 height 23
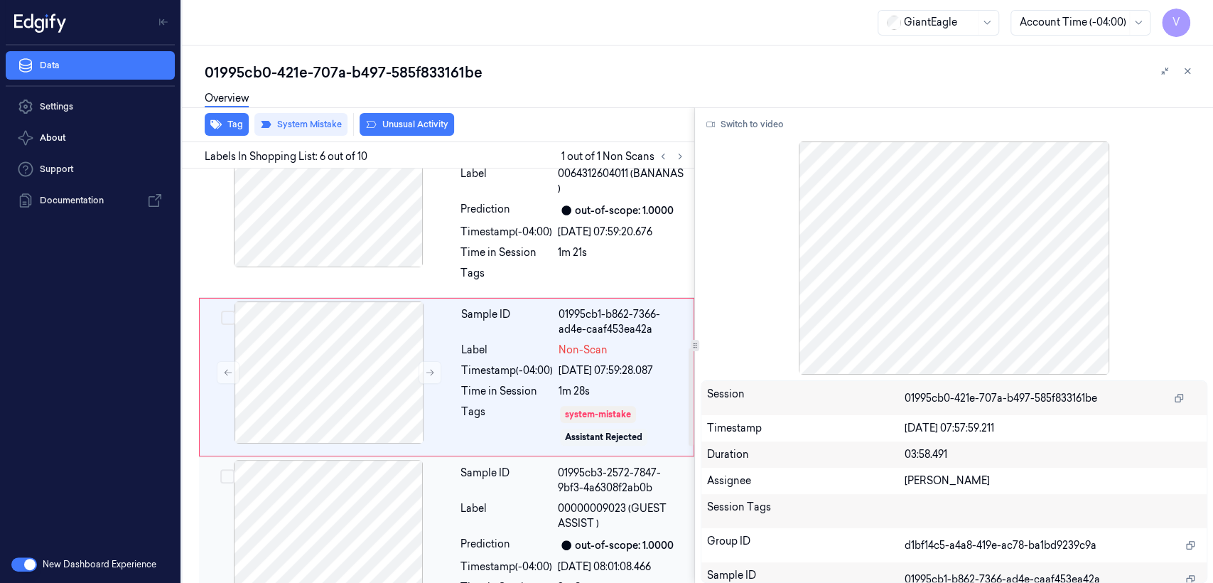
scroll to position [910, 0]
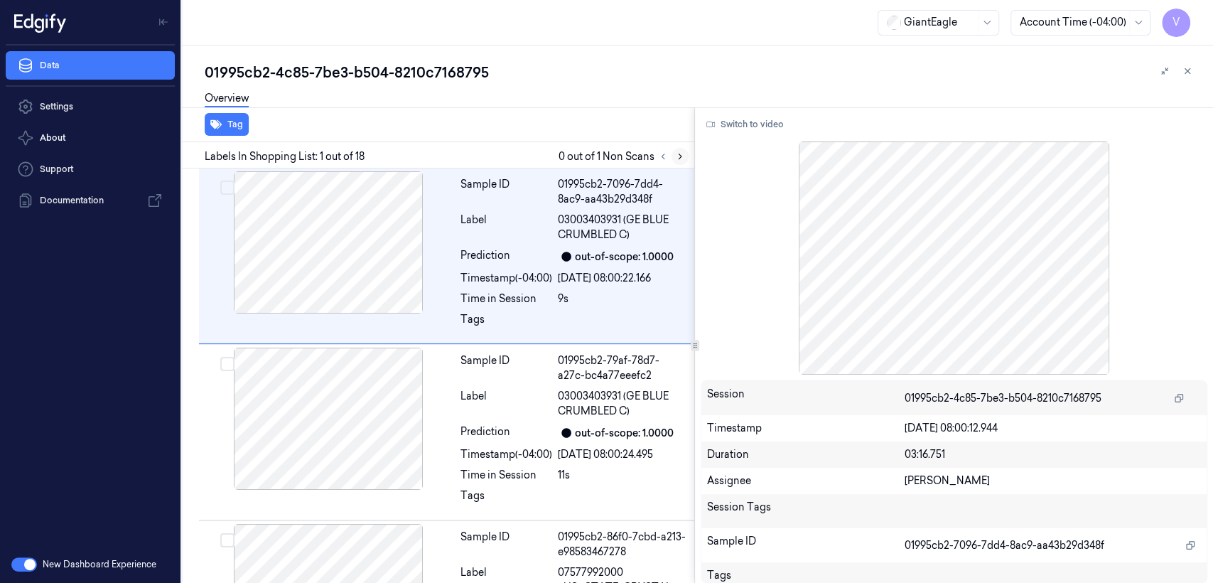
click at [682, 159] on icon at bounding box center [680, 156] width 10 height 10
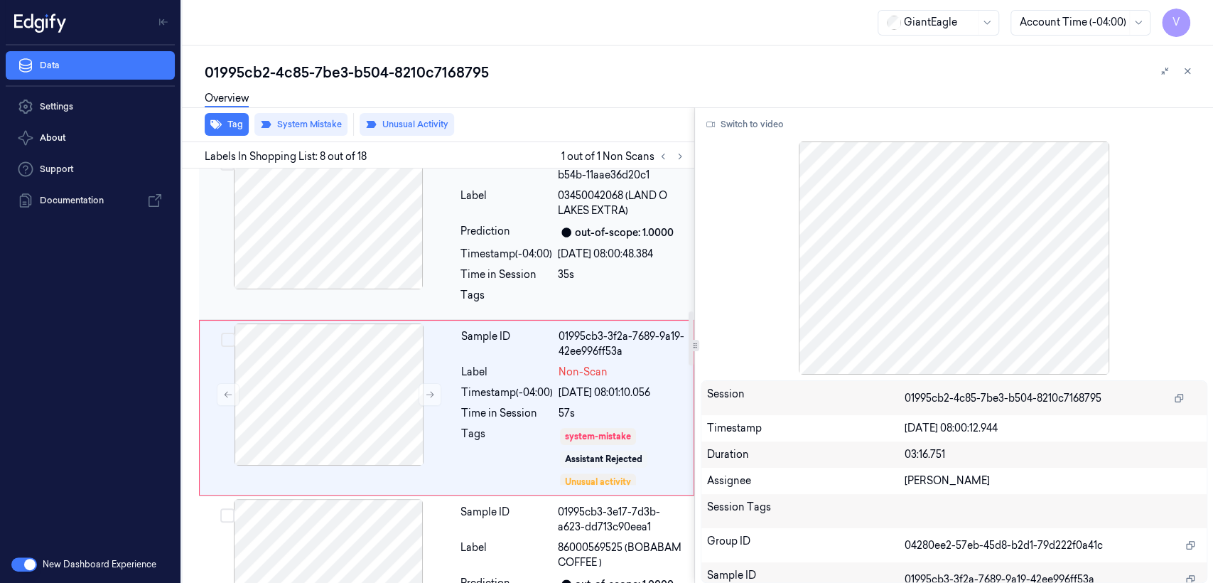
scroll to position [1113, 0]
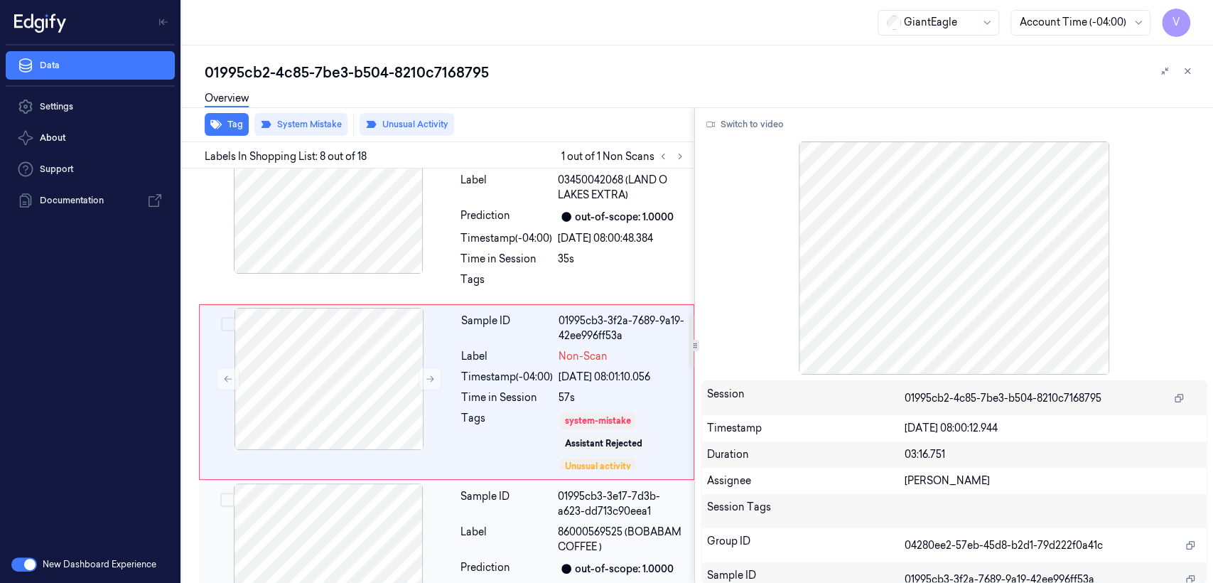
click at [508, 489] on div "Sample ID" at bounding box center [507, 504] width 92 height 30
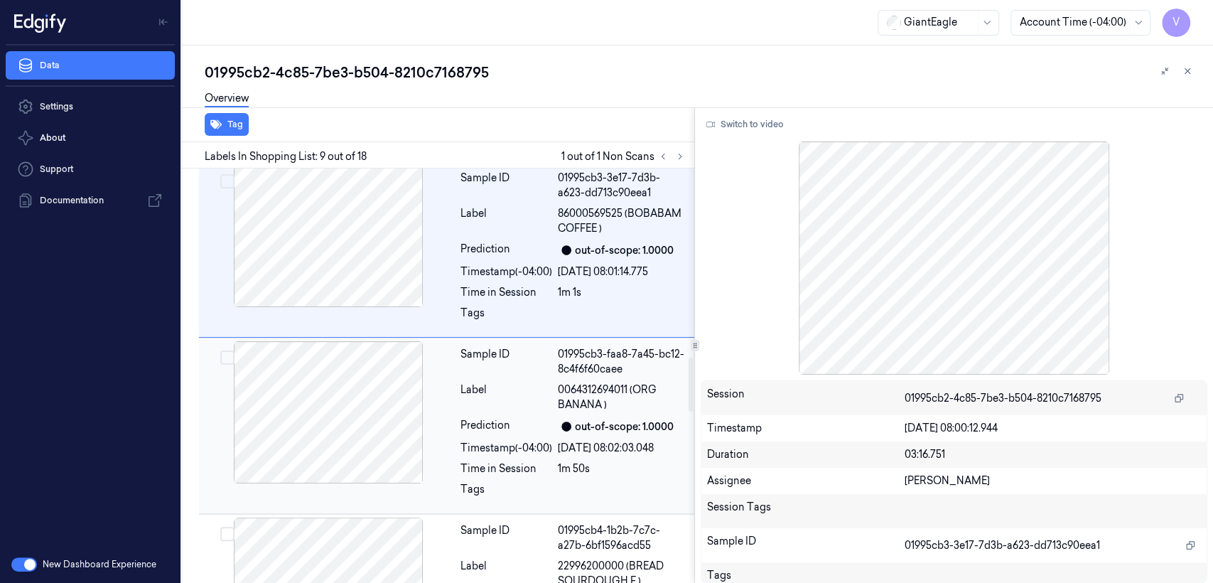
scroll to position [1446, 0]
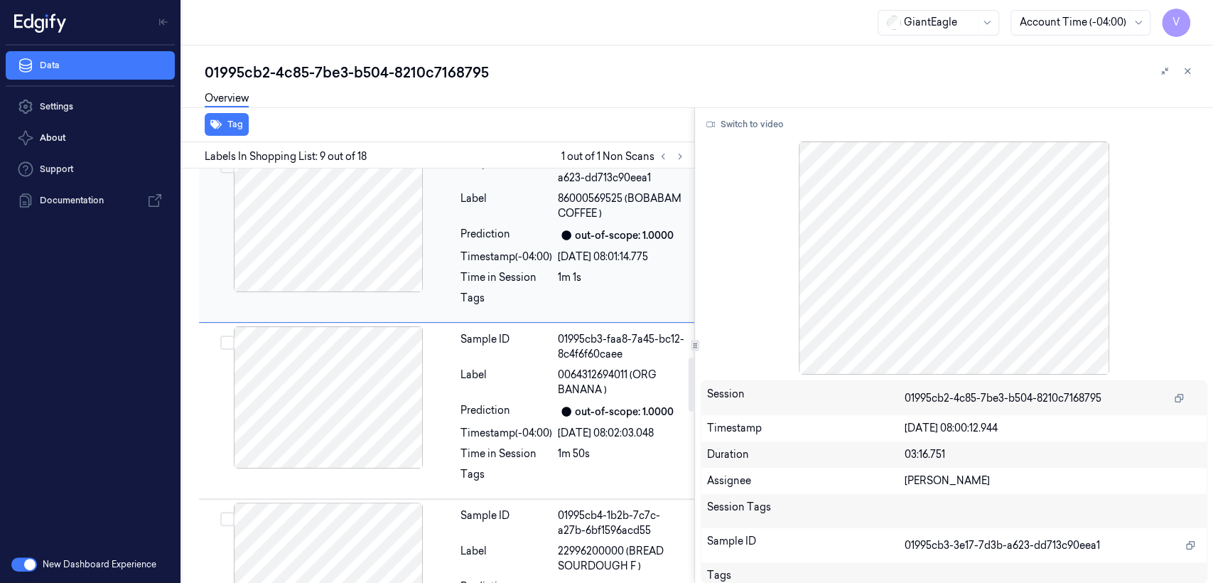
click at [528, 270] on div "Time in Session" at bounding box center [507, 277] width 92 height 15
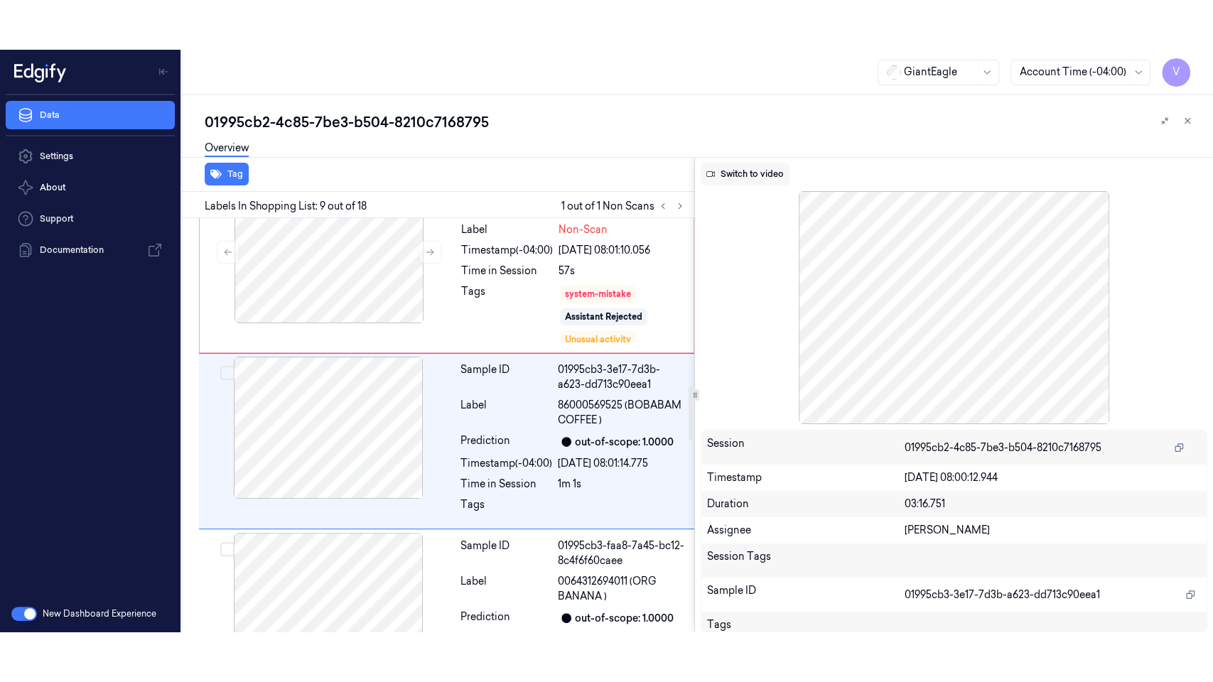
scroll to position [1288, 0]
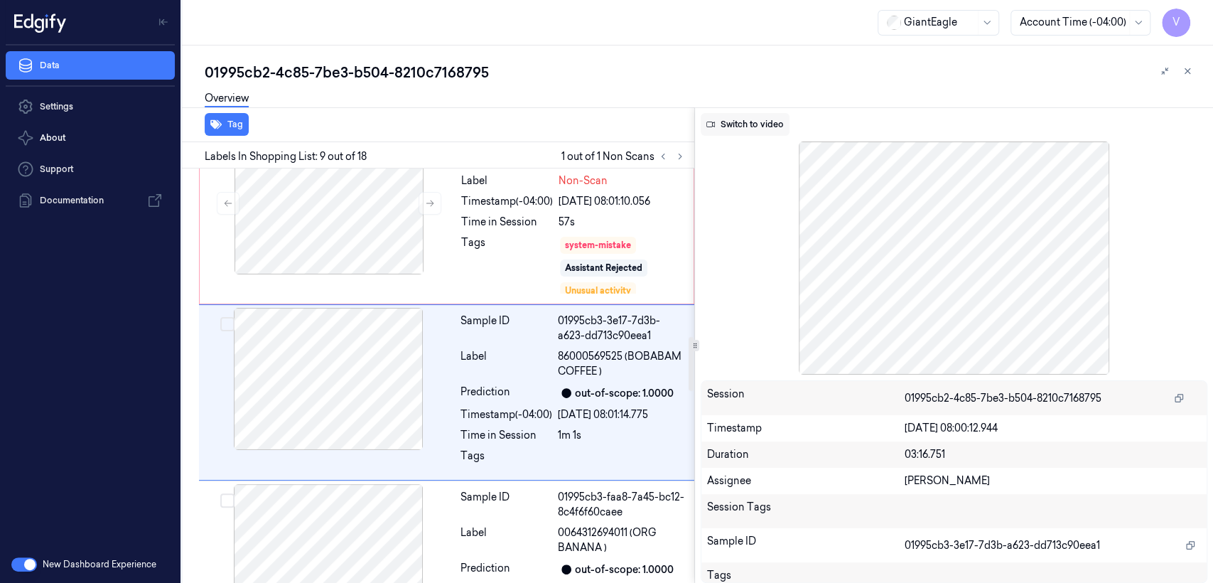
click at [726, 120] on button "Switch to video" at bounding box center [745, 124] width 89 height 23
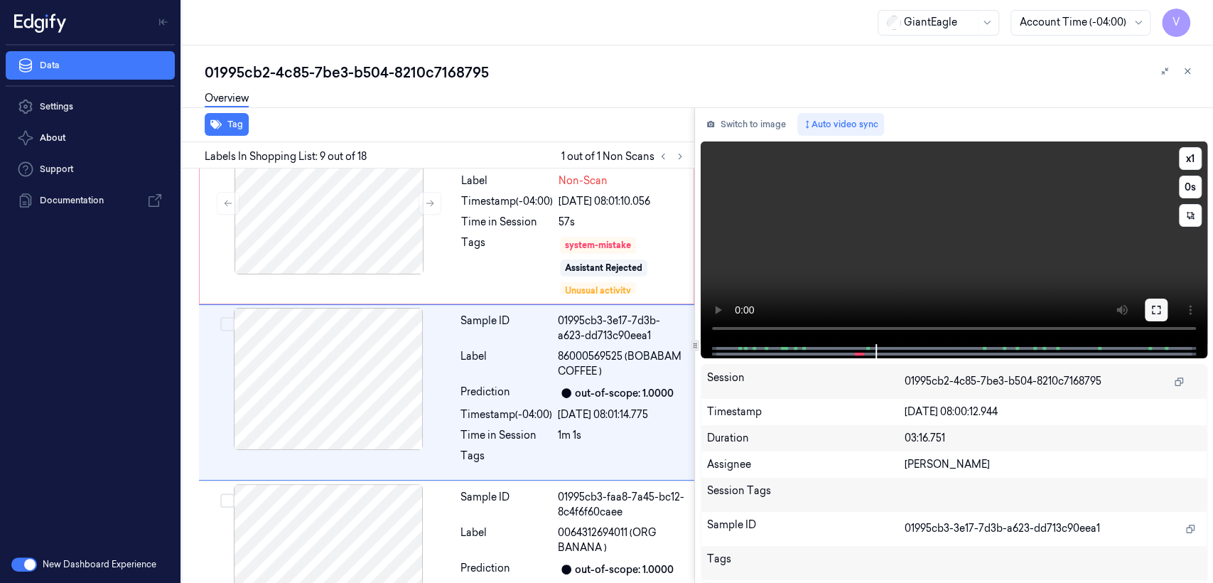
click at [1159, 314] on icon at bounding box center [1156, 309] width 11 height 11
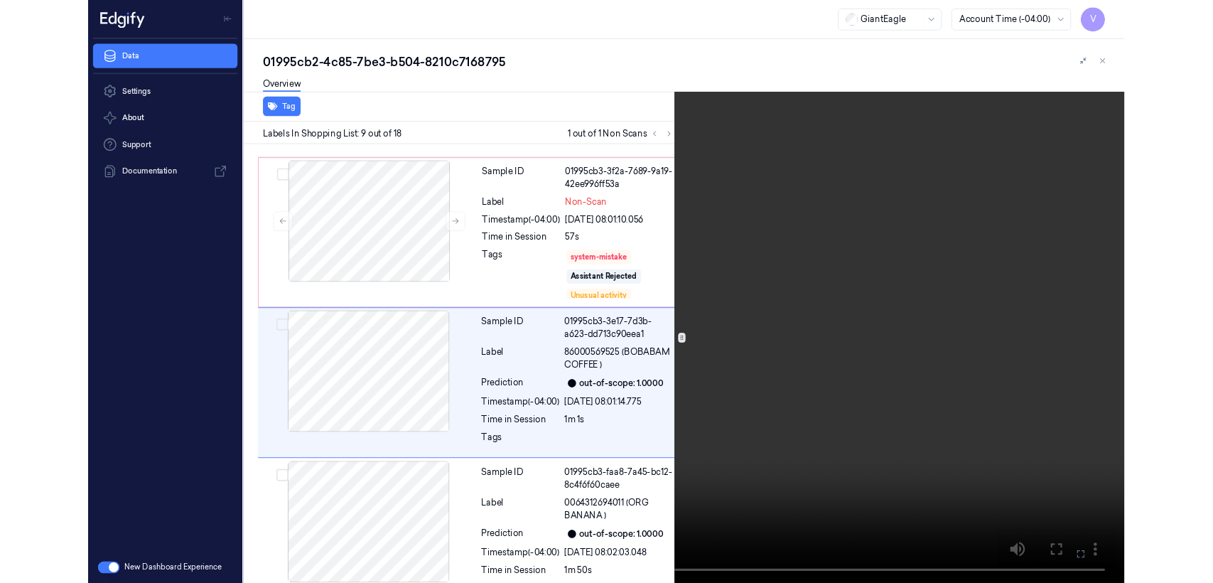
scroll to position [1238, 0]
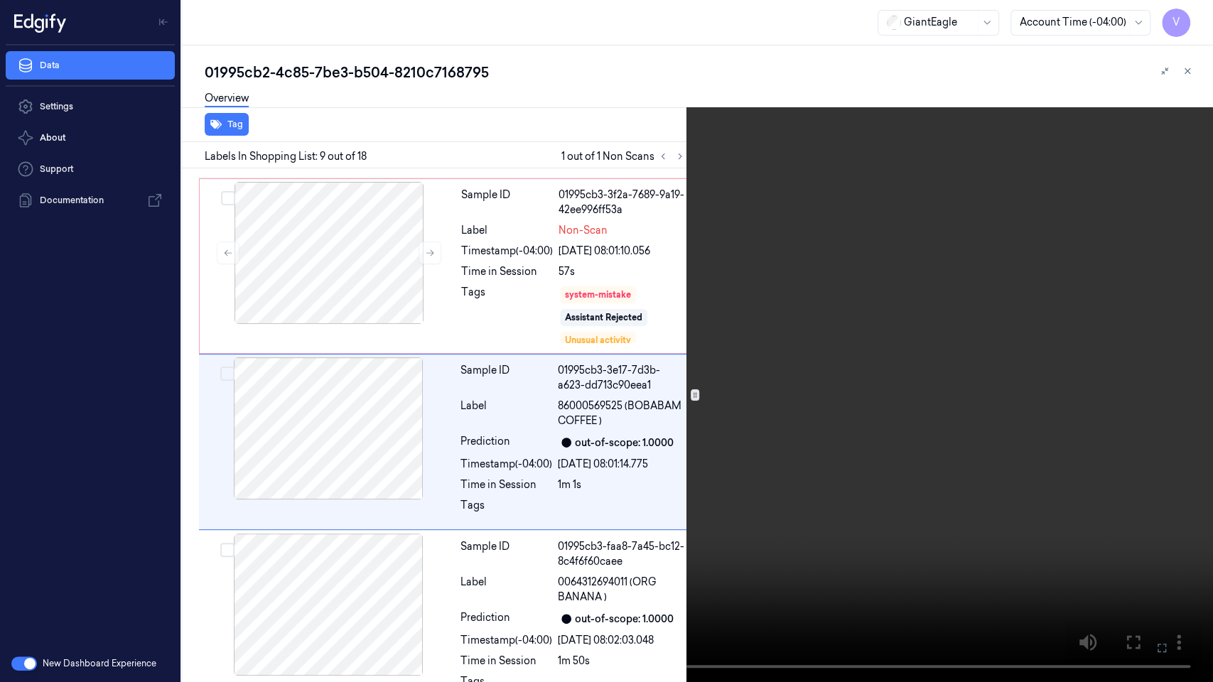
click at [0, 0] on icon at bounding box center [0, 0] width 0 height 0
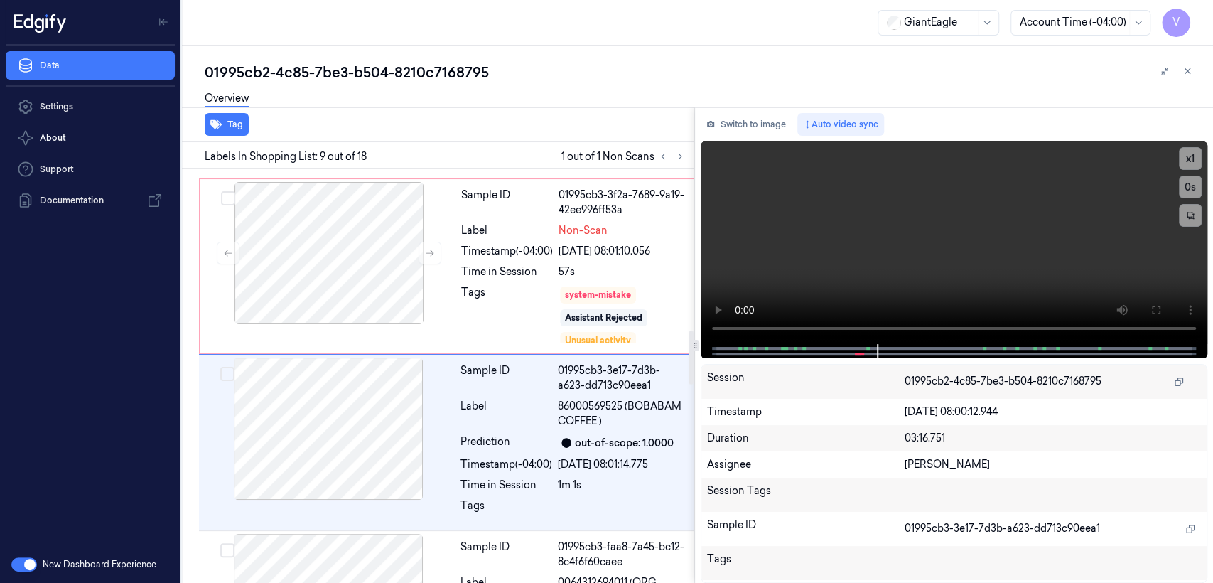
click at [735, 137] on div "Switch to image Auto video sync x 1 0 s Session 01995cb2-4c85-7be3-b504-8210c71…" at bounding box center [954, 345] width 518 height 476
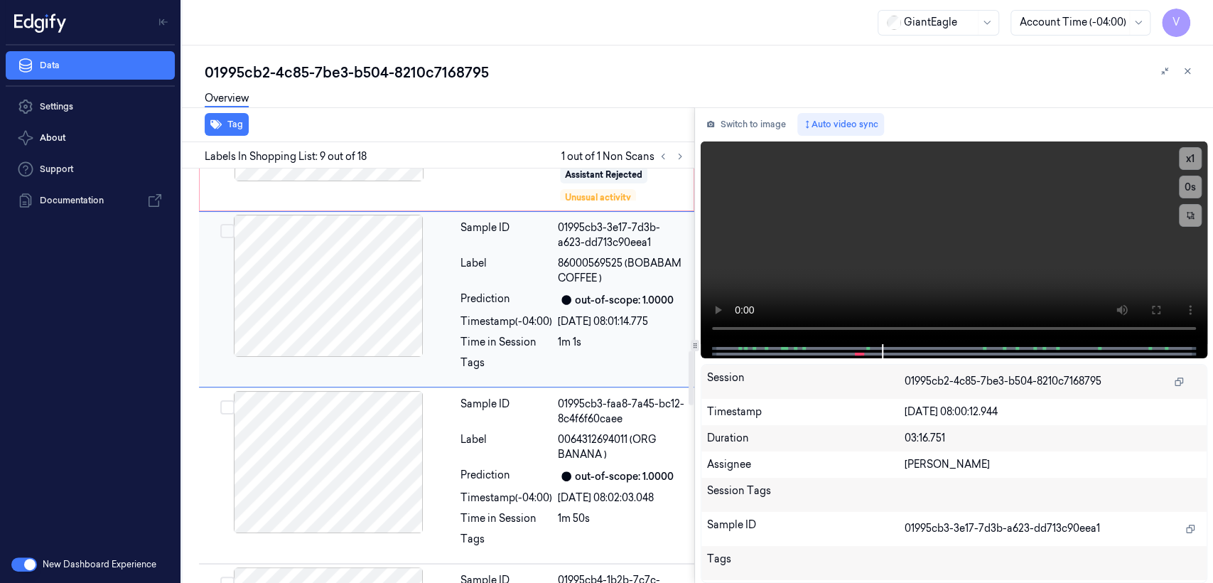
scroll to position [1396, 0]
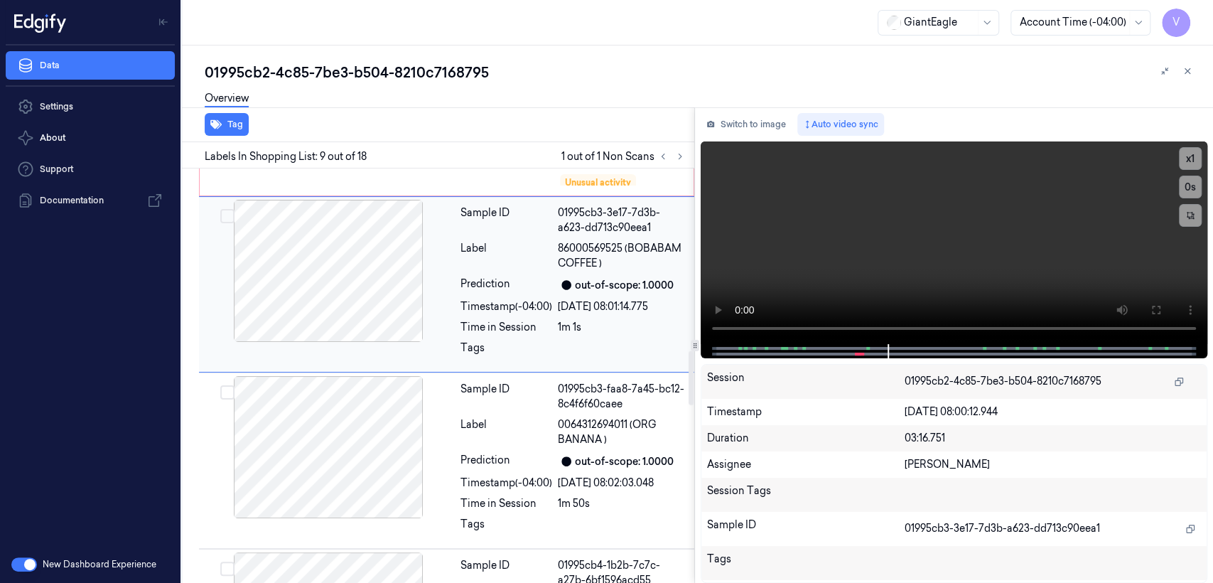
click at [507, 299] on div "Timestamp (-04:00)" at bounding box center [507, 306] width 92 height 15
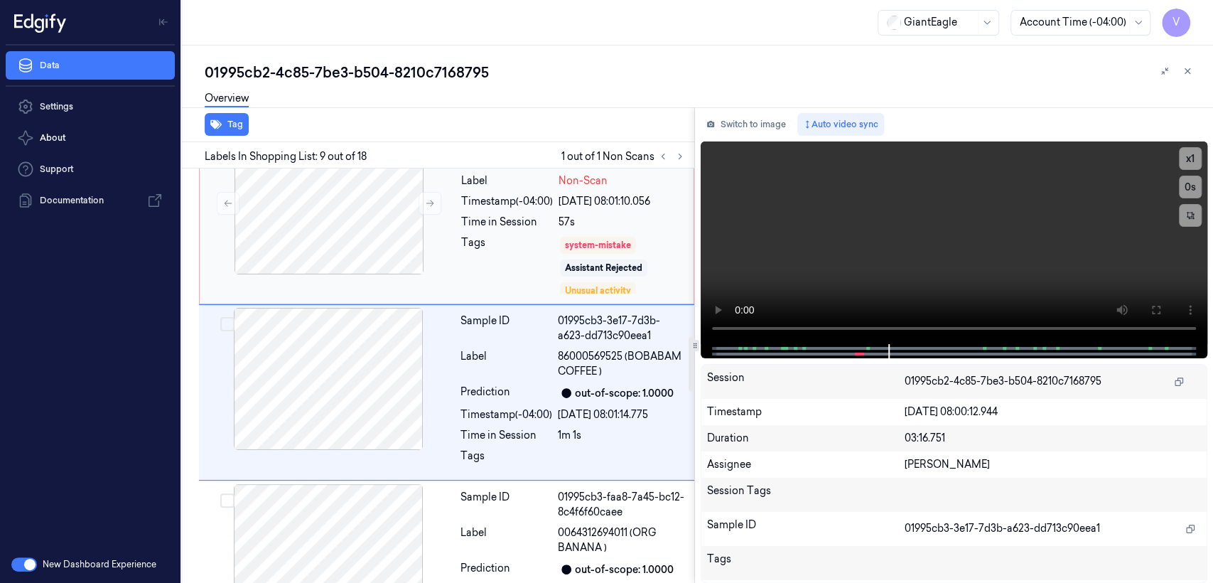
click at [528, 251] on div "Tags" at bounding box center [507, 265] width 92 height 60
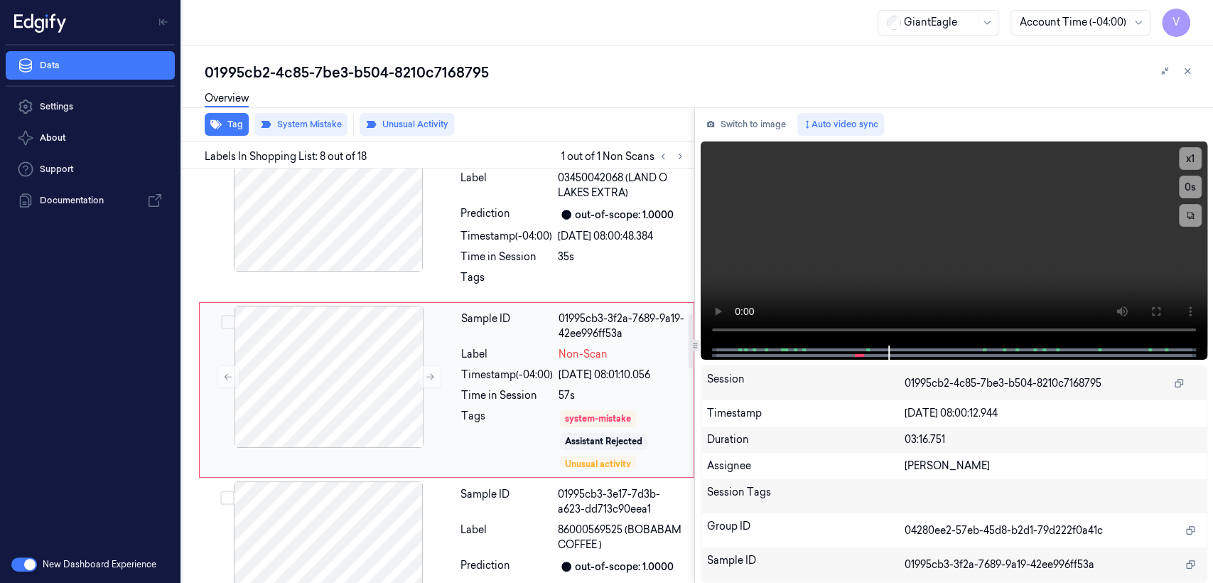
scroll to position [1113, 0]
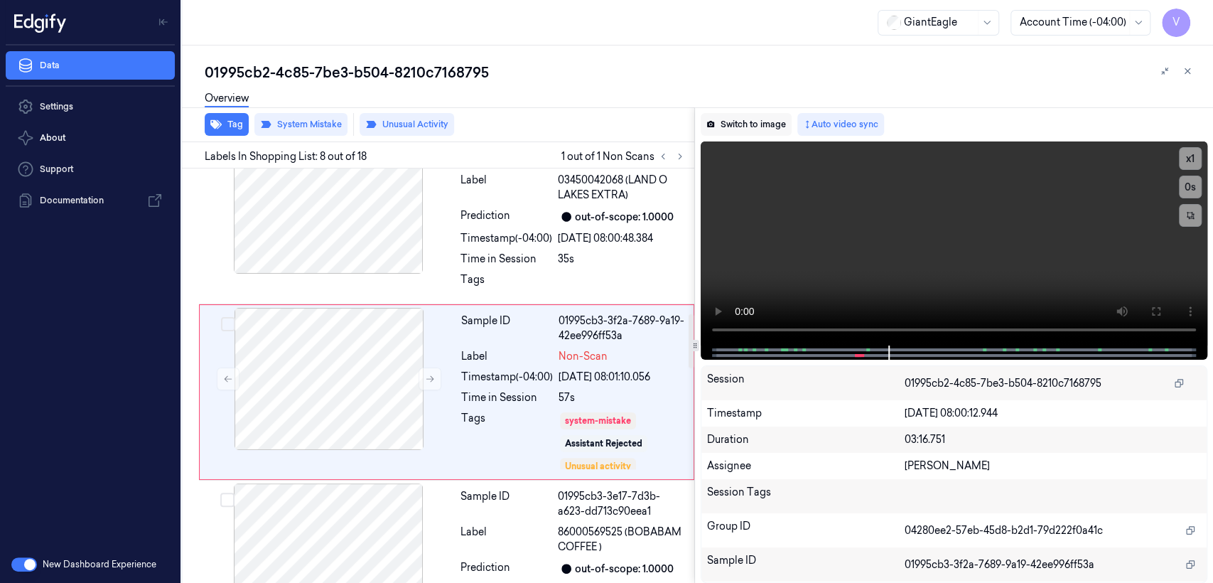
click at [713, 120] on icon at bounding box center [711, 124] width 9 height 9
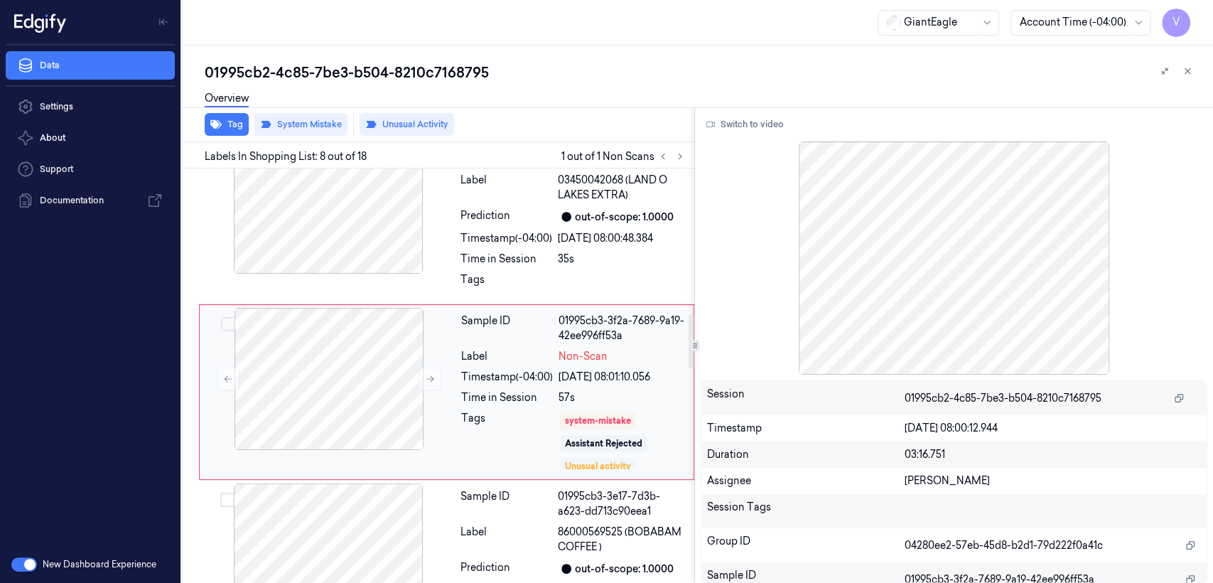
scroll to position [5, 0]
click at [563, 453] on div "Unusual activity" at bounding box center [598, 461] width 76 height 17
click at [520, 497] on div "Sample ID" at bounding box center [507, 504] width 92 height 30
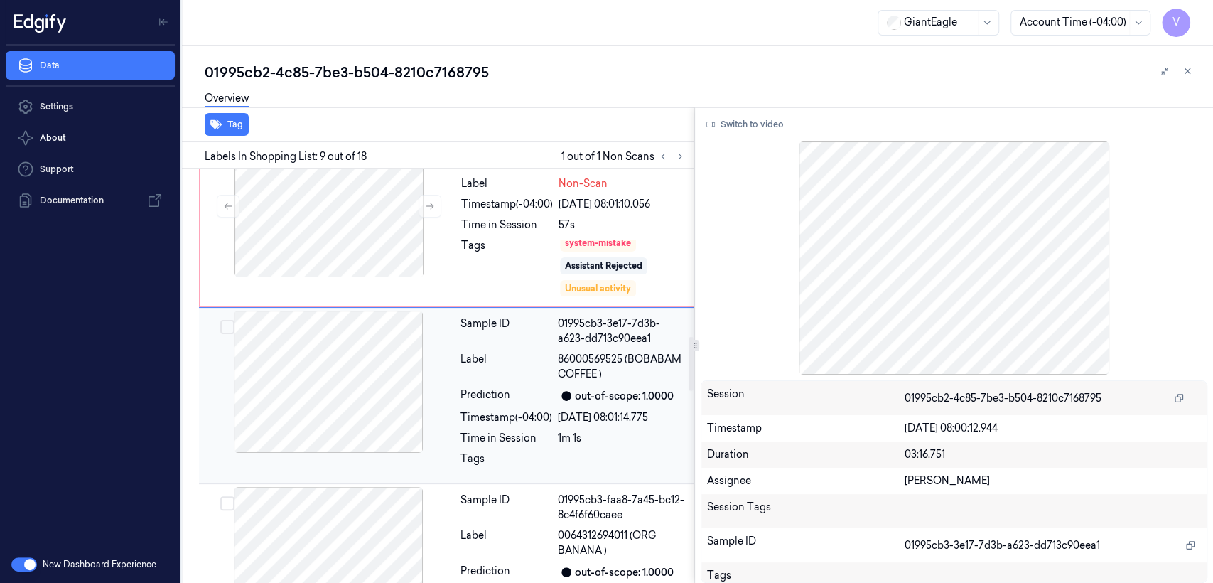
scroll to position [1288, 0]
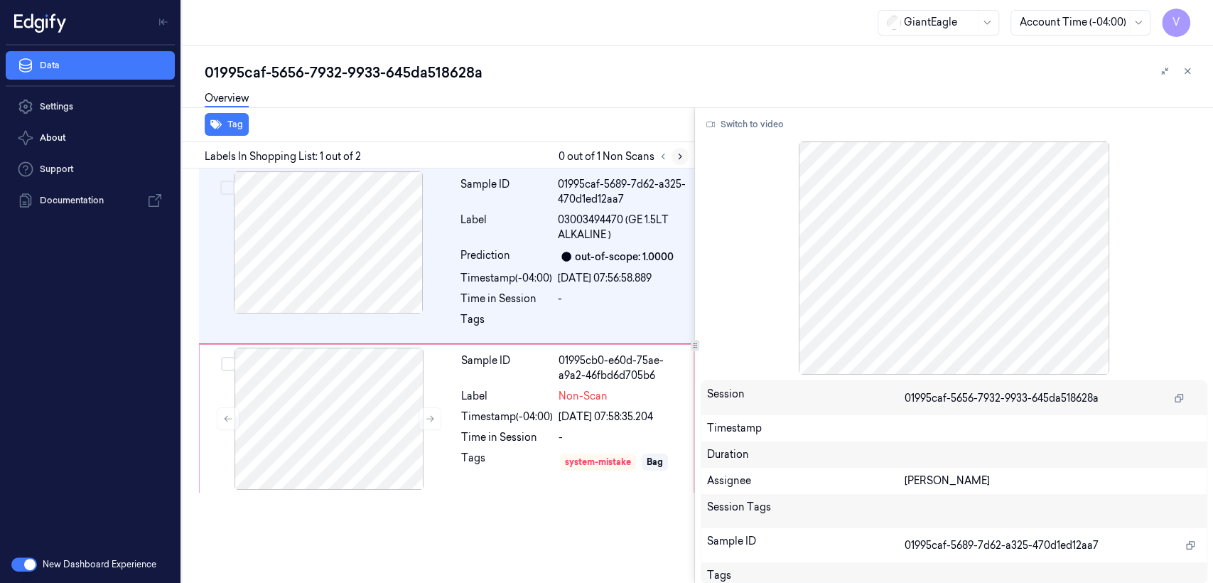
click at [672, 157] on button at bounding box center [680, 156] width 17 height 17
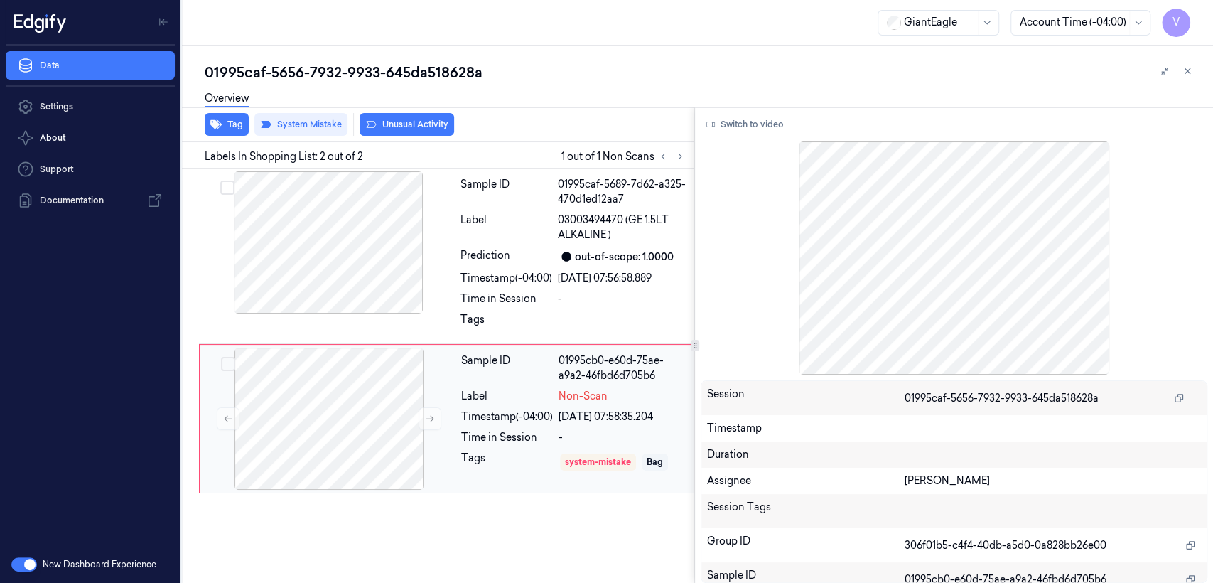
click at [601, 409] on div "18/09/2025 07:58:35.204" at bounding box center [622, 416] width 127 height 15
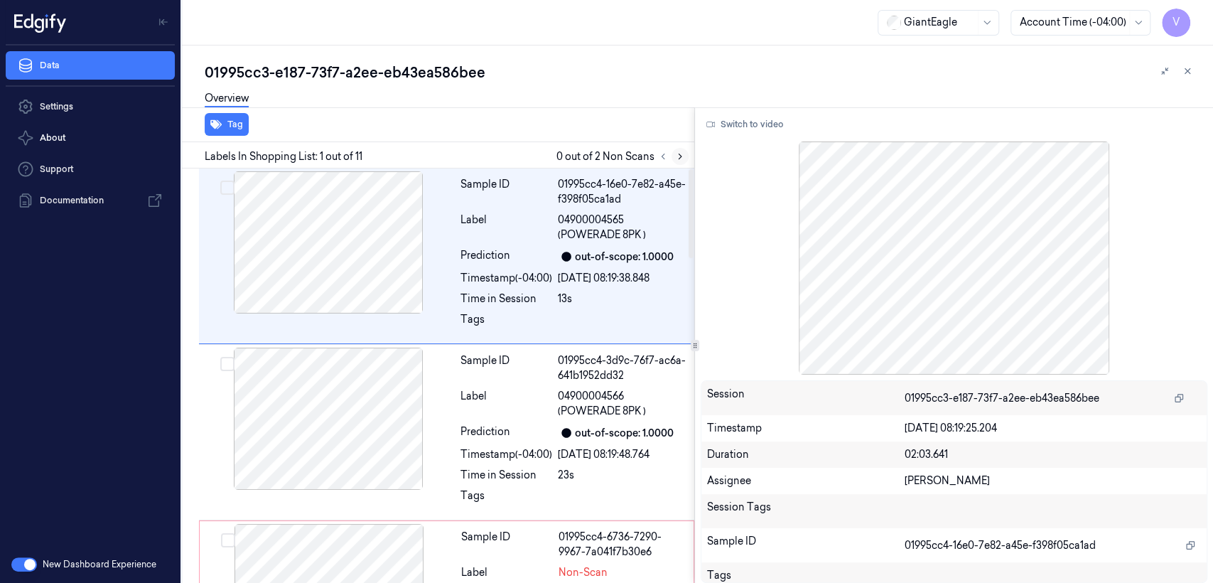
click at [679, 155] on icon at bounding box center [680, 156] width 10 height 10
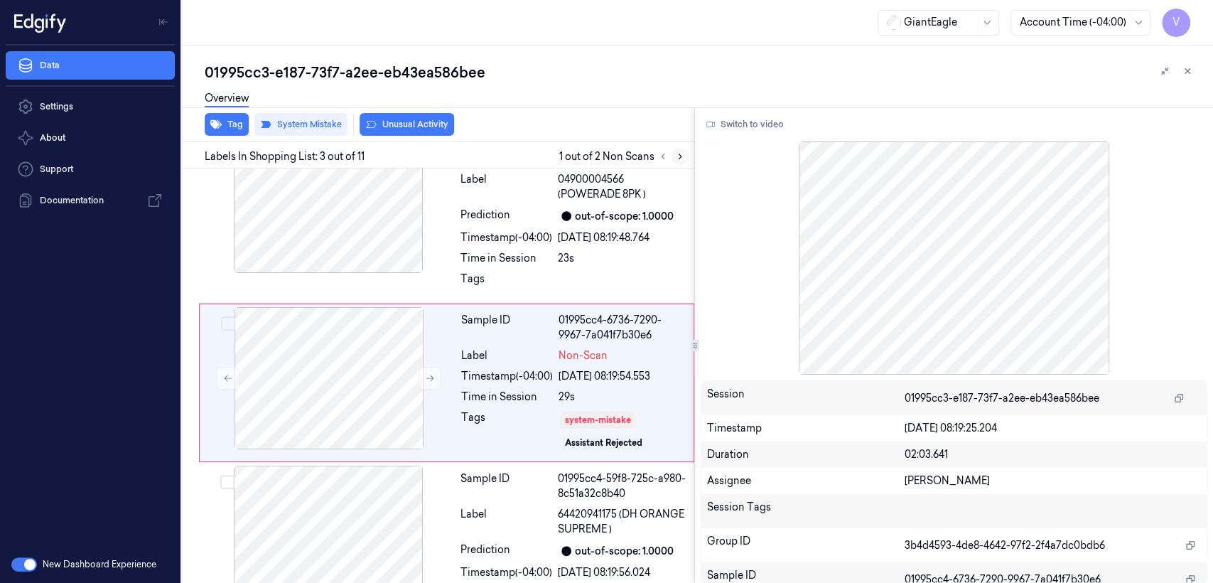
scroll to position [223, 0]
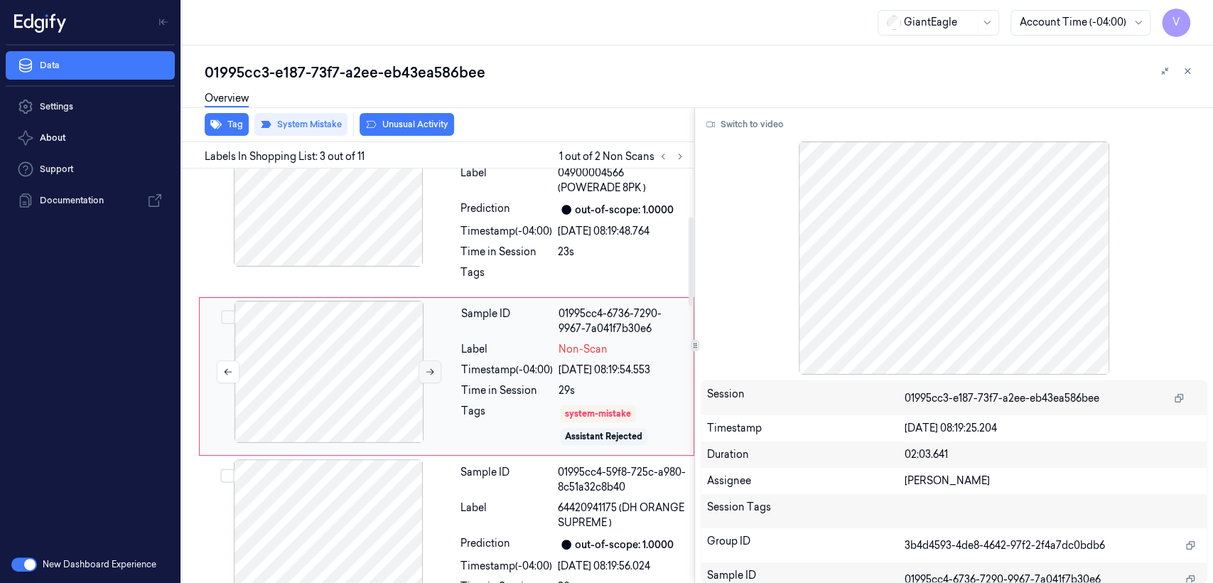
click at [439, 371] on button at bounding box center [430, 371] width 23 height 23
click at [433, 372] on icon at bounding box center [430, 372] width 10 height 10
click at [422, 375] on button at bounding box center [430, 371] width 23 height 23
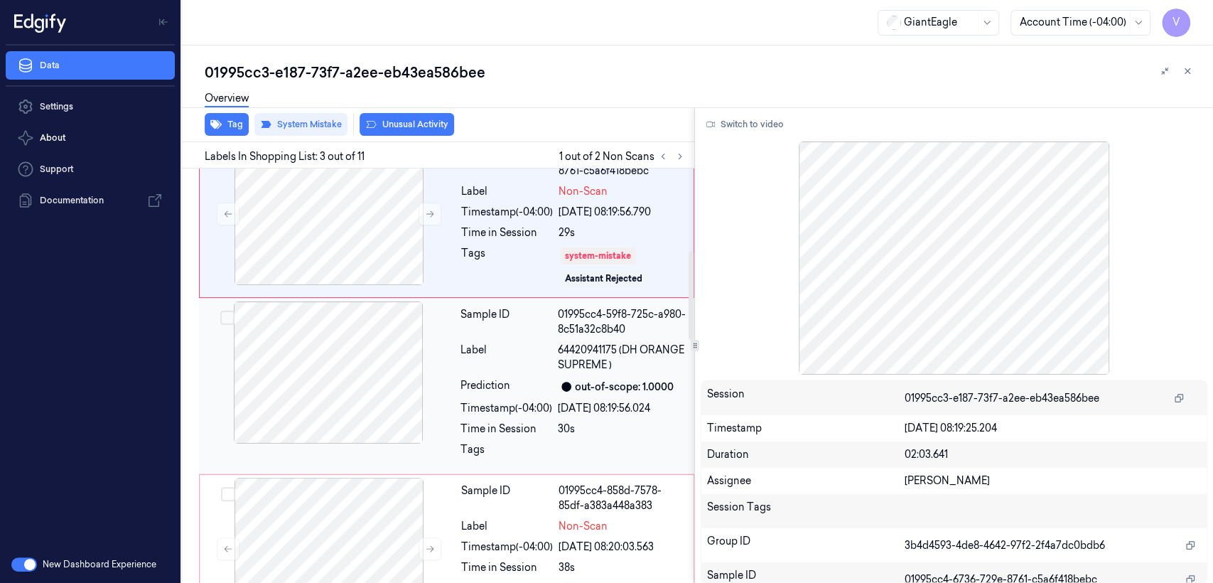
click at [397, 375] on div at bounding box center [328, 372] width 253 height 142
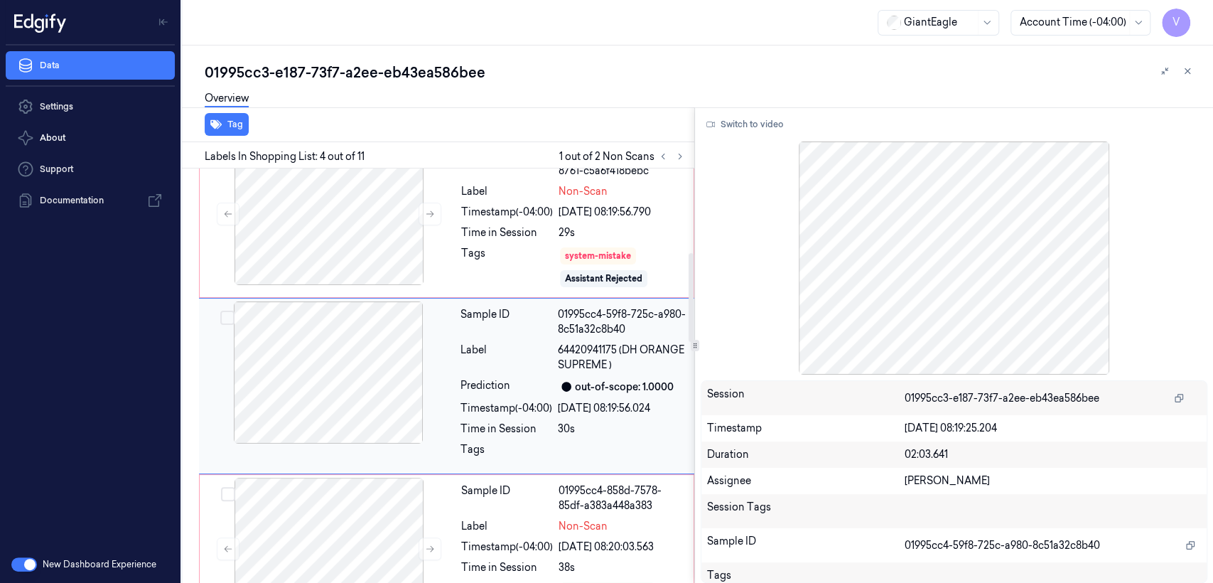
scroll to position [390, 0]
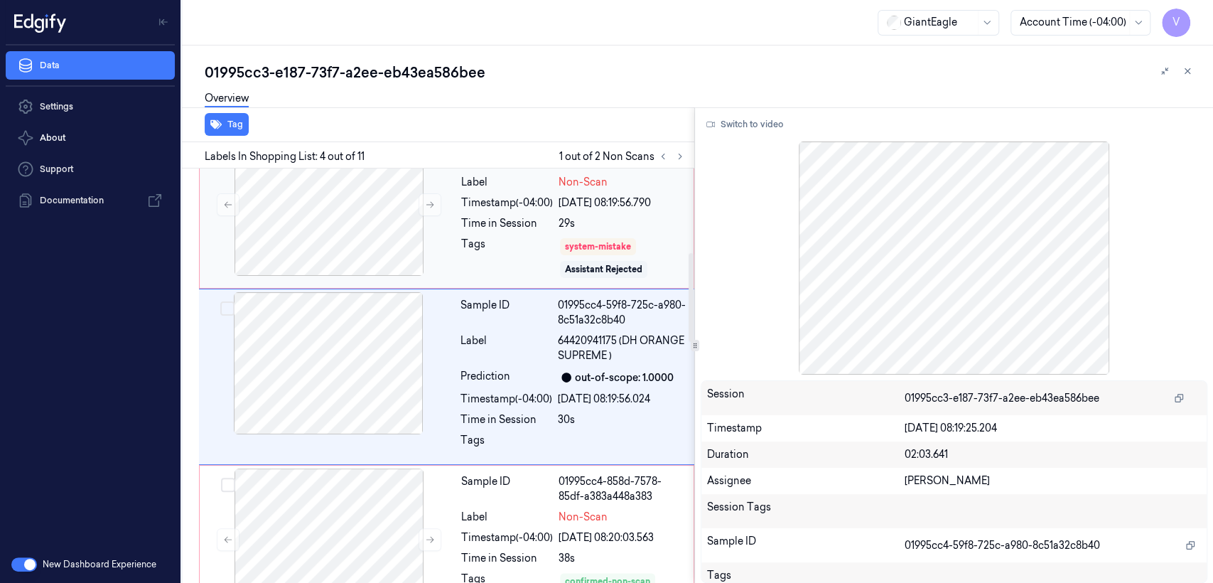
click at [553, 262] on div "Tags" at bounding box center [507, 258] width 92 height 43
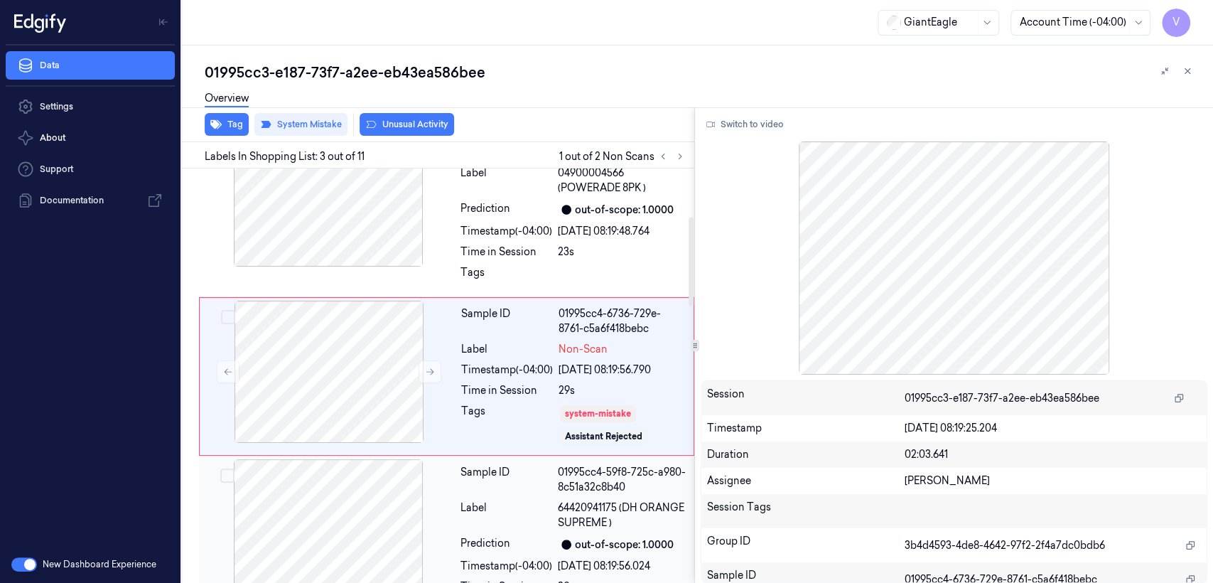
click at [485, 482] on div "Sample ID" at bounding box center [507, 480] width 92 height 30
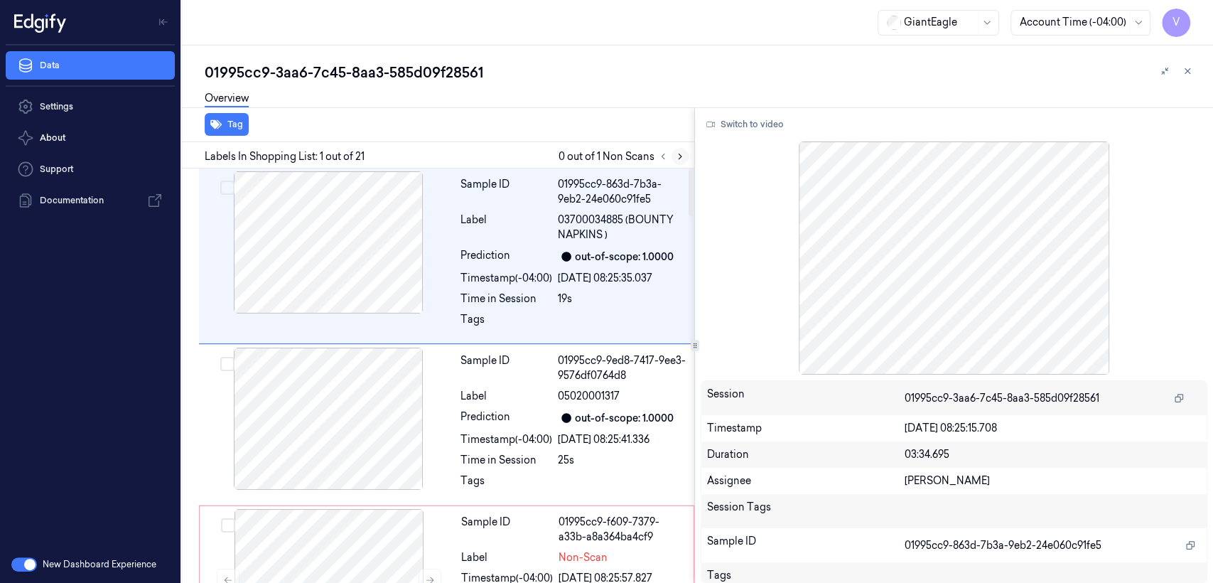
click at [683, 163] on button at bounding box center [680, 156] width 17 height 17
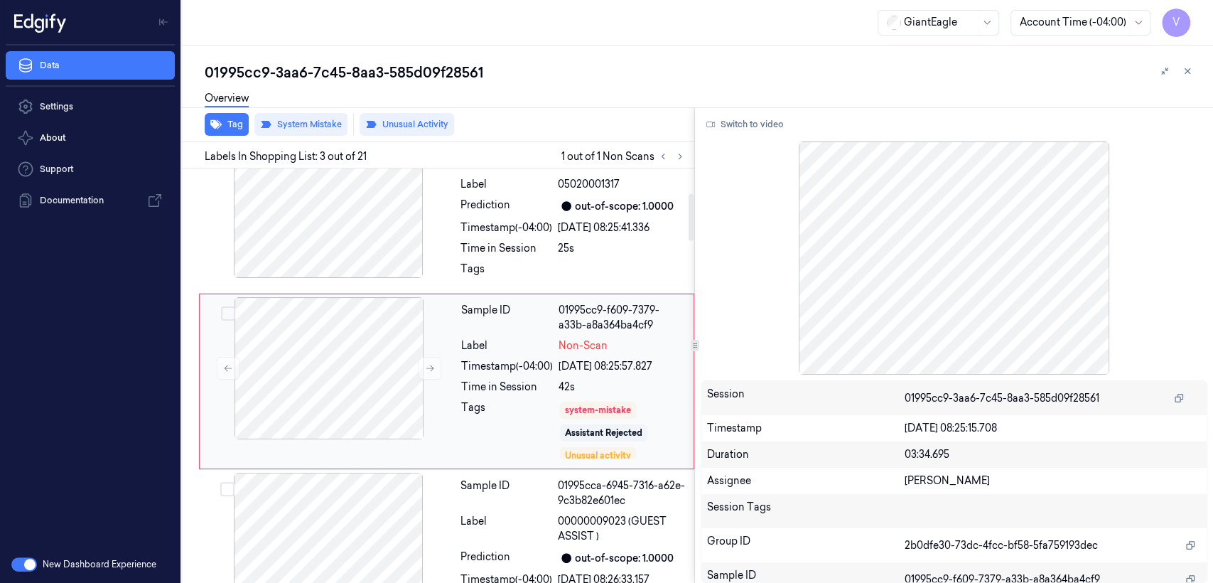
scroll to position [217, 0]
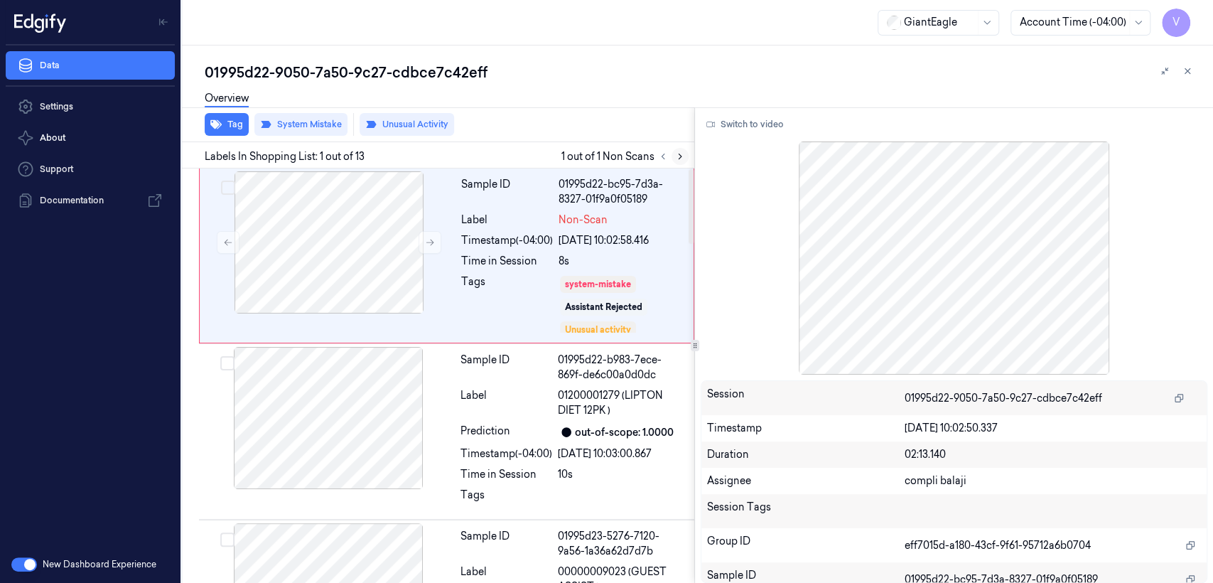
click at [673, 156] on button at bounding box center [680, 156] width 17 height 17
click at [429, 240] on icon at bounding box center [430, 242] width 10 height 10
click at [438, 252] on button at bounding box center [430, 242] width 23 height 23
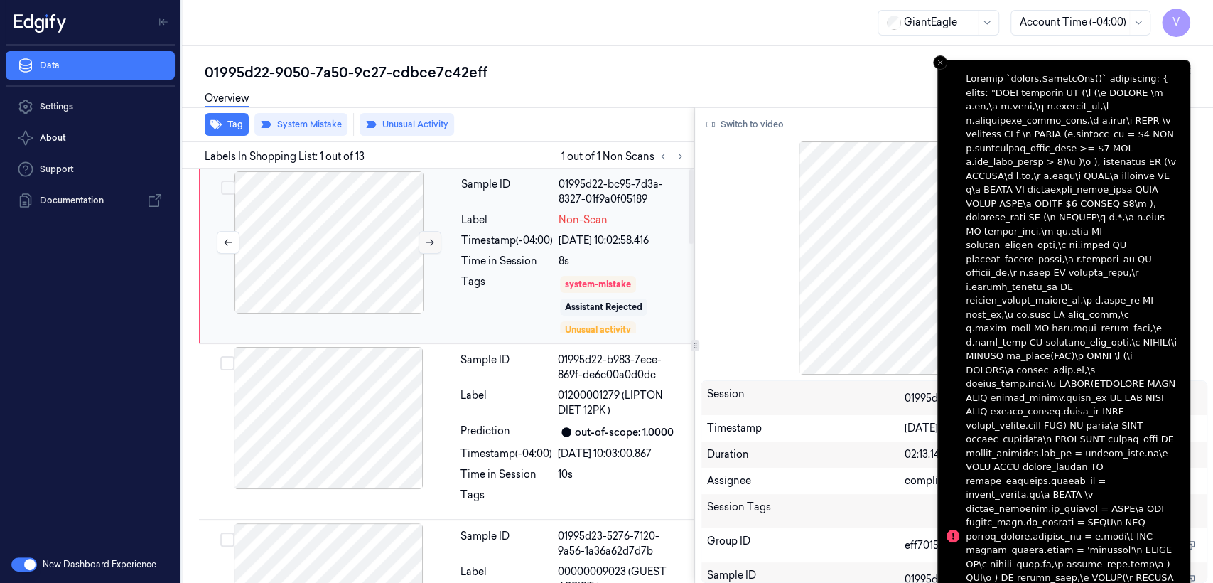
click at [438, 252] on button at bounding box center [430, 242] width 23 height 23
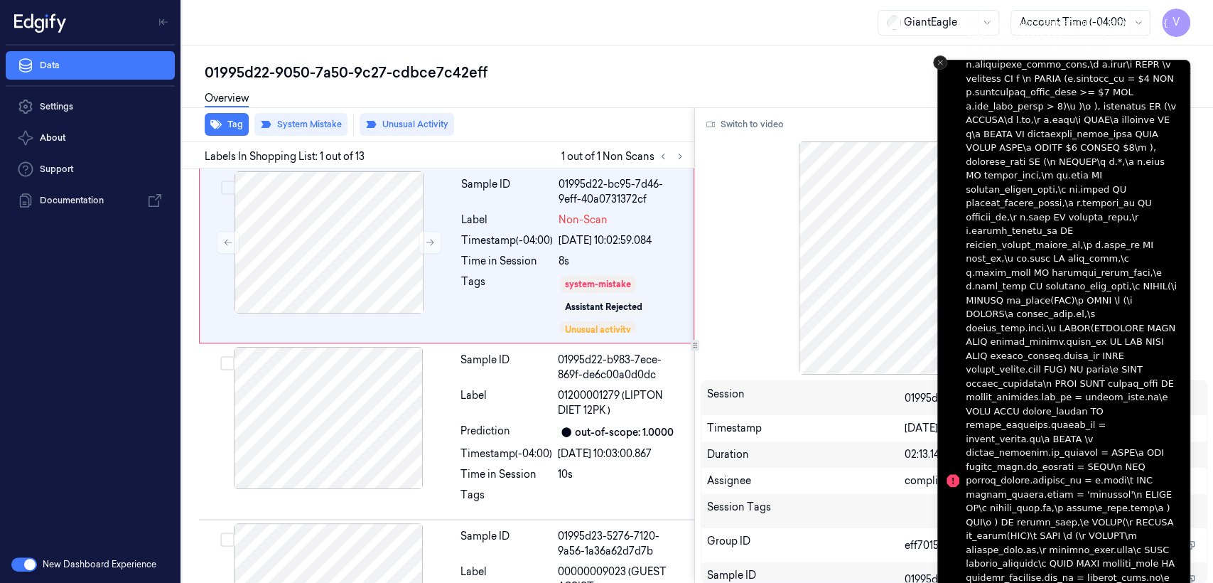
click at [941, 60] on line "Close toast" at bounding box center [940, 62] width 4 height 4
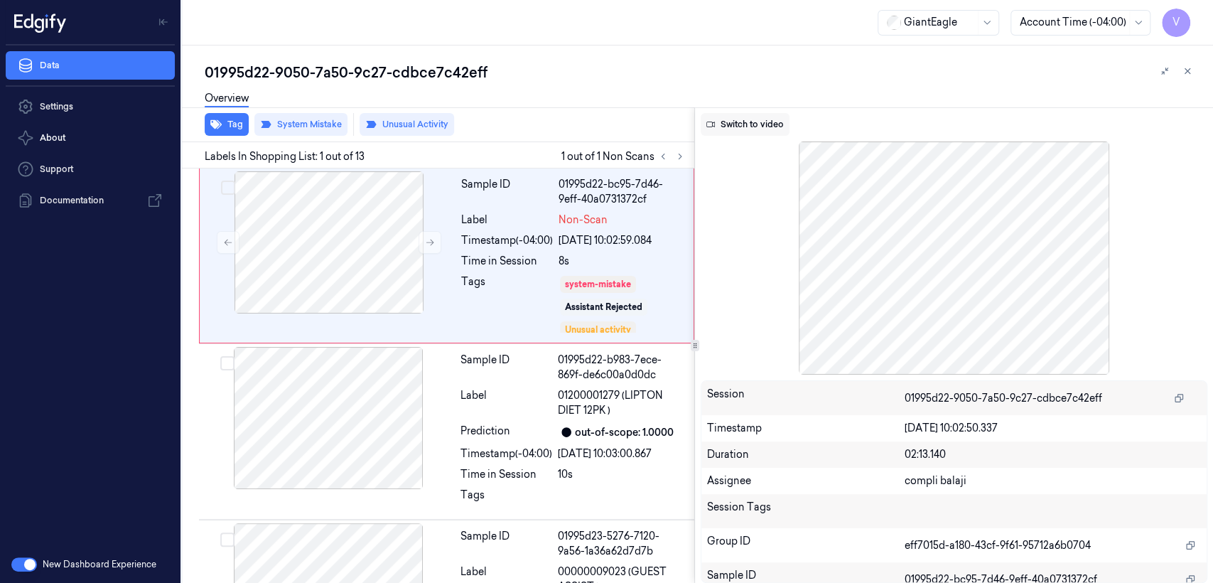
click at [759, 130] on button "Switch to video" at bounding box center [745, 124] width 89 height 23
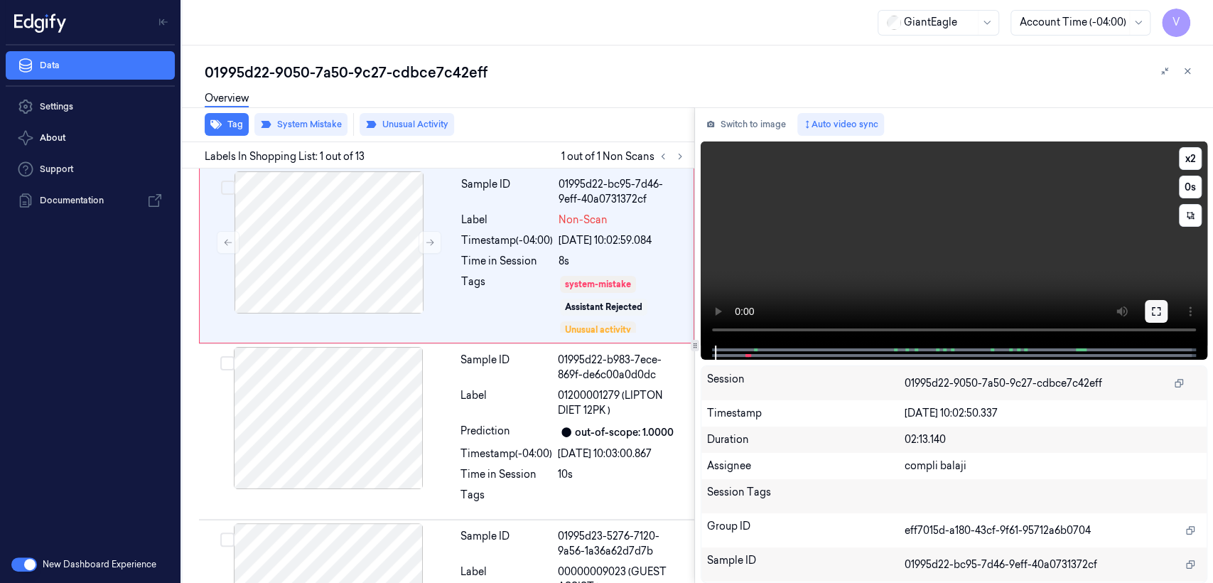
click at [1165, 313] on button at bounding box center [1156, 311] width 23 height 23
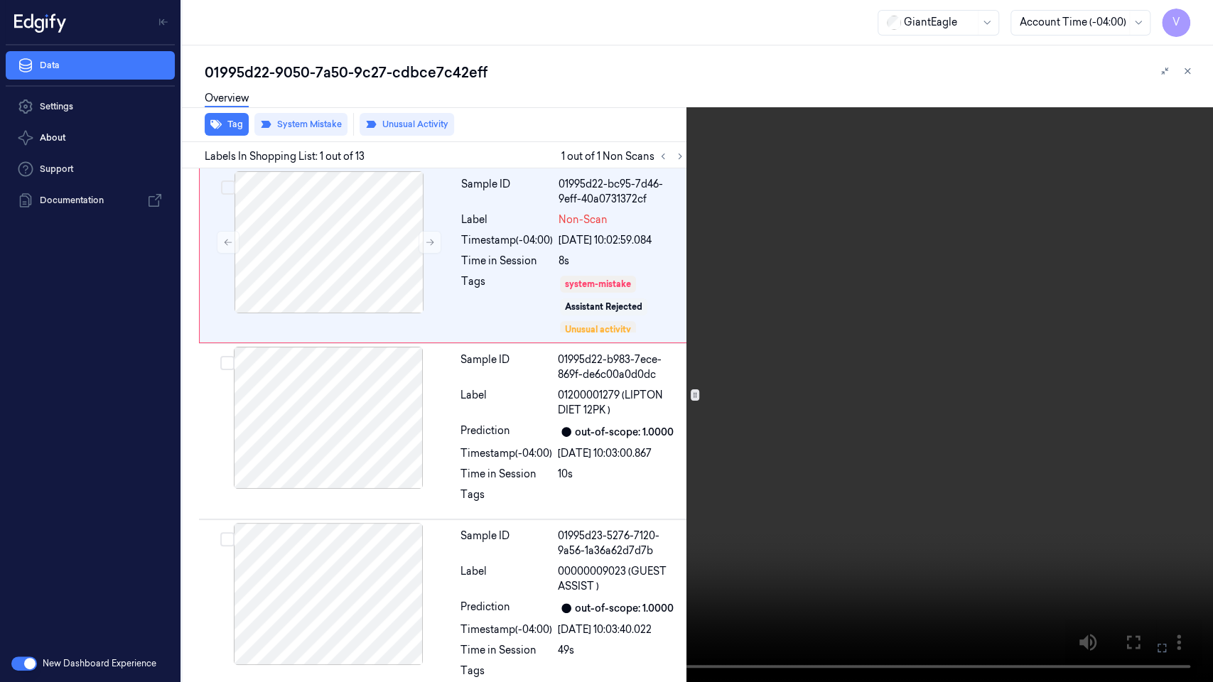
click at [522, 412] on video at bounding box center [606, 341] width 1213 height 682
click at [1204, 5] on video at bounding box center [606, 341] width 1213 height 682
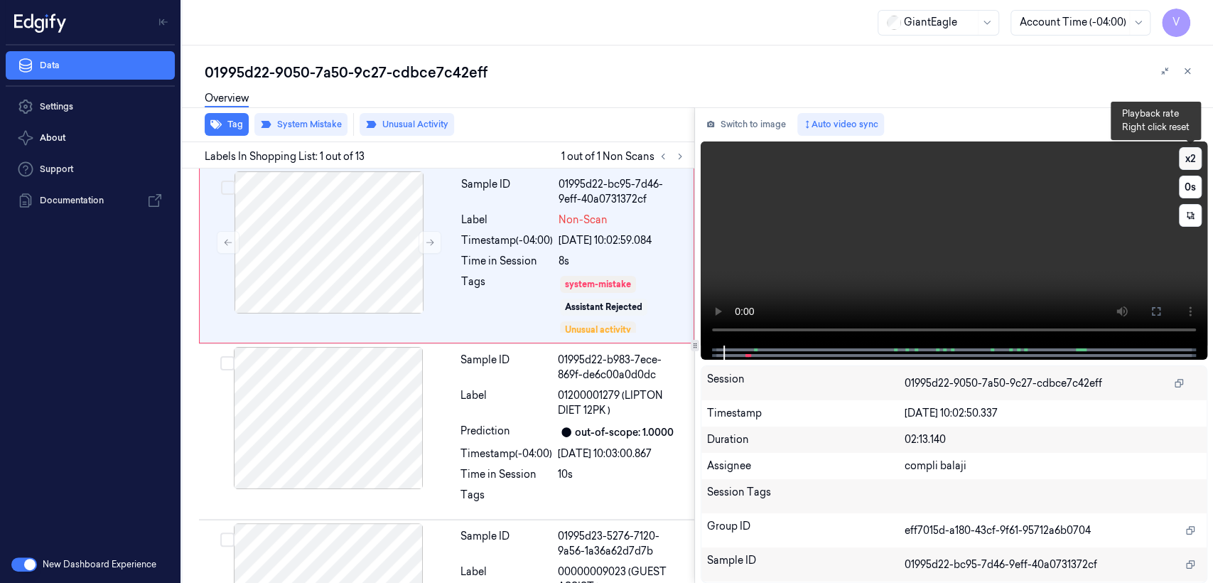
click at [1189, 159] on button "x 2" at bounding box center [1190, 158] width 23 height 23
click at [1189, 159] on button "x 4" at bounding box center [1190, 158] width 23 height 23
click at [1153, 316] on icon at bounding box center [1156, 311] width 11 height 11
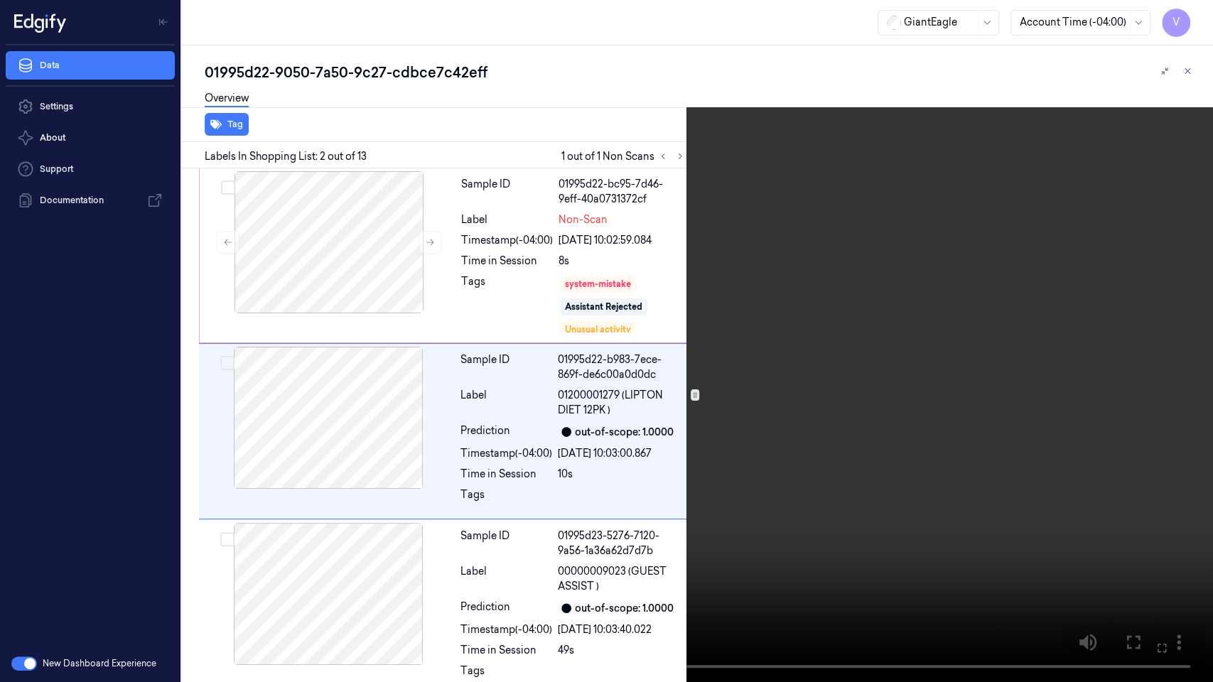
scroll to position [6, 0]
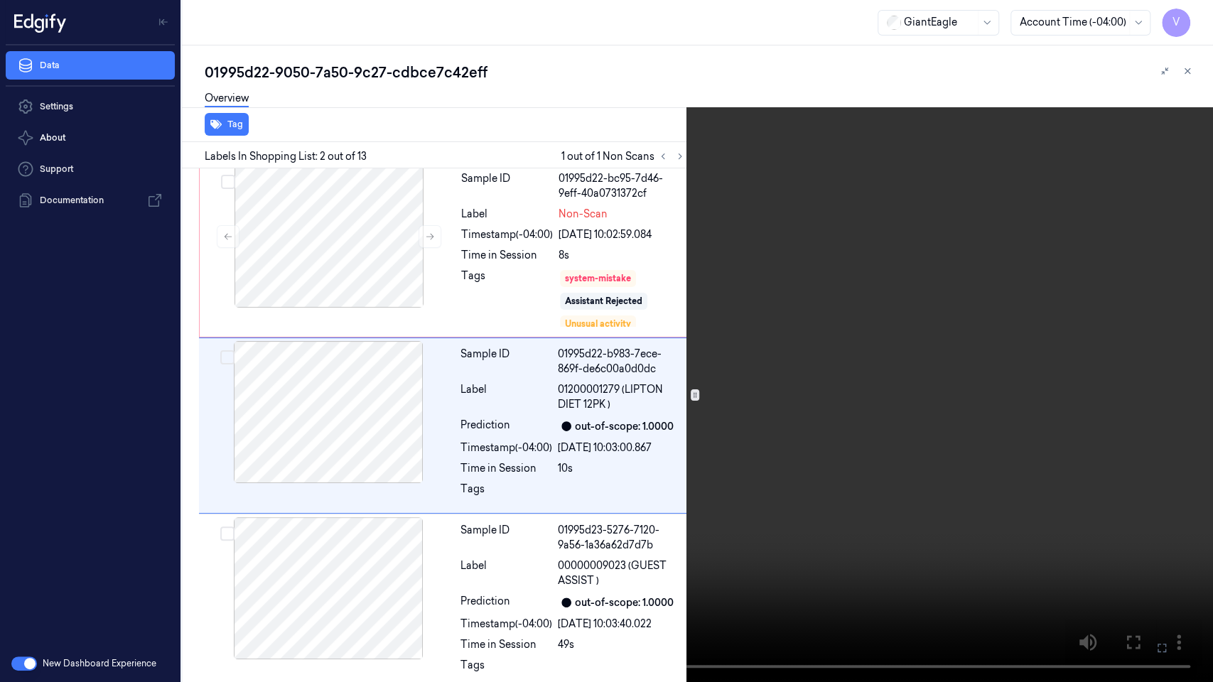
click at [790, 582] on video at bounding box center [606, 341] width 1213 height 682
click at [0, 0] on button at bounding box center [0, 0] width 0 height 0
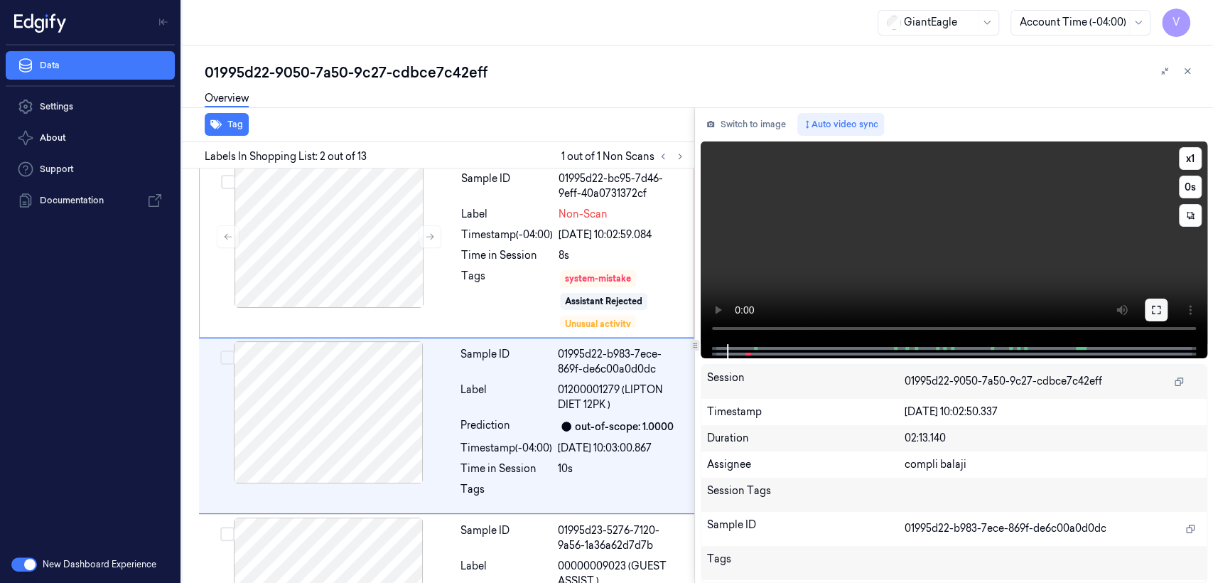
click at [1162, 303] on button at bounding box center [1156, 310] width 23 height 23
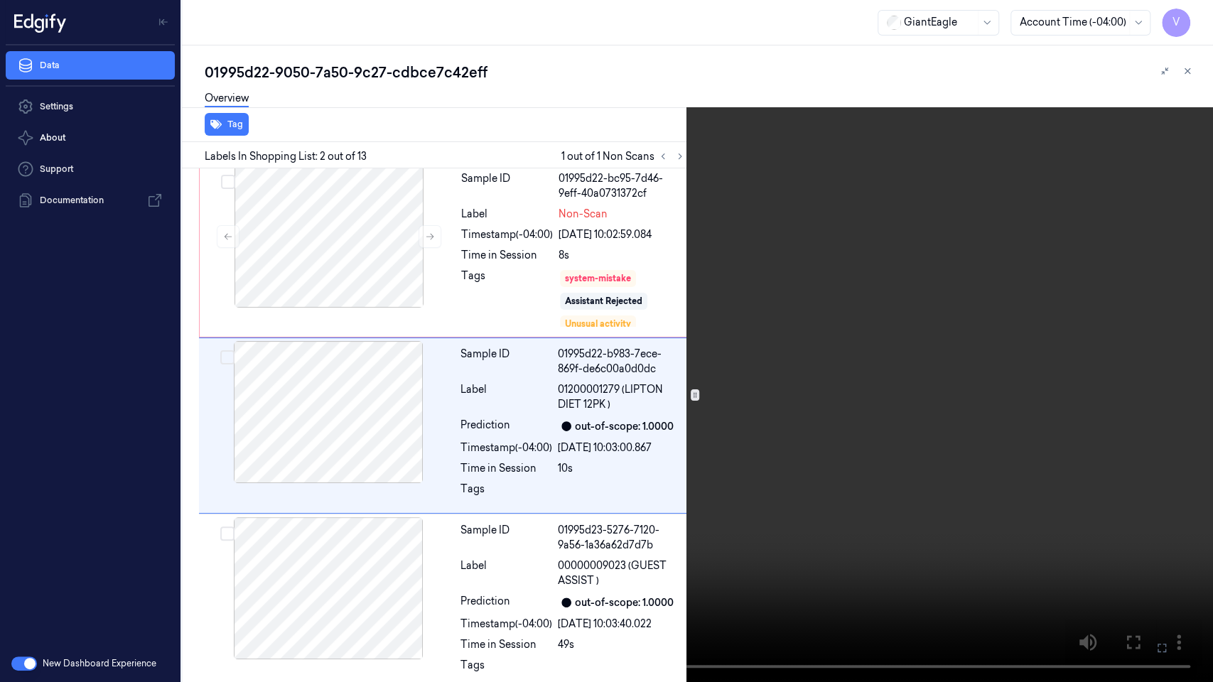
click at [1060, 343] on video at bounding box center [606, 341] width 1213 height 682
click at [0, 0] on icon at bounding box center [0, 0] width 0 height 0
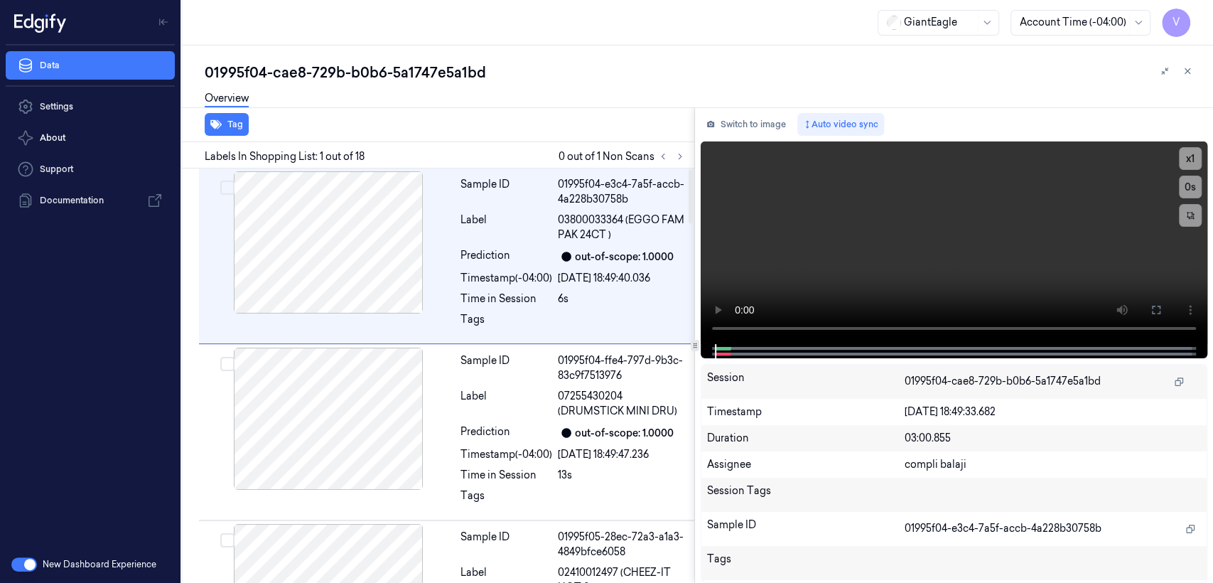
click at [671, 161] on div at bounding box center [672, 156] width 34 height 17
click at [676, 159] on icon at bounding box center [680, 156] width 10 height 10
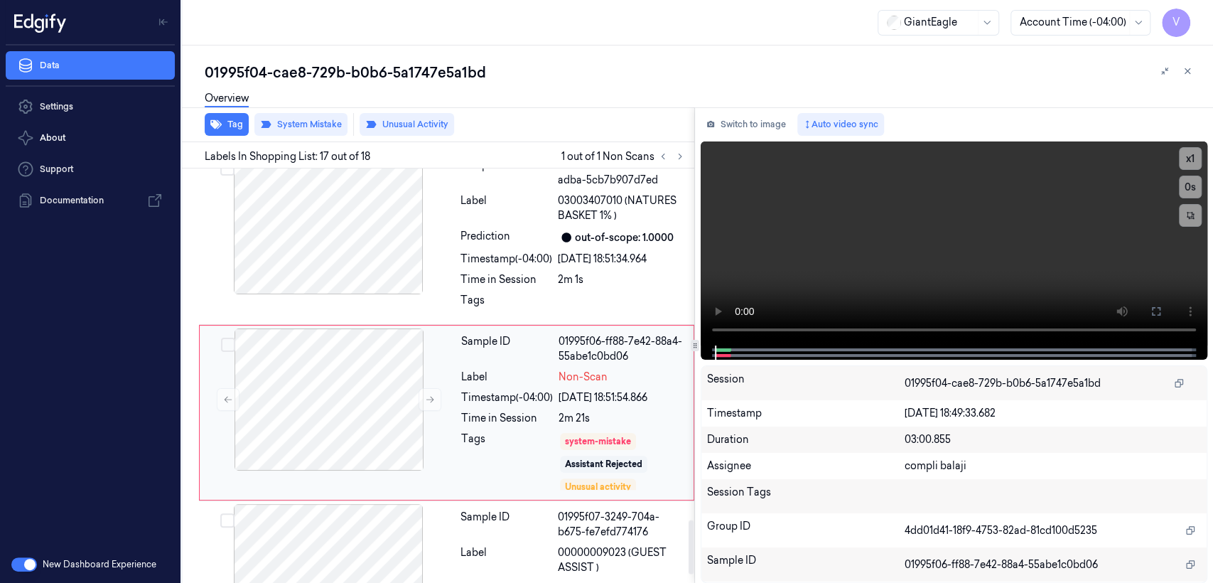
scroll to position [2698, 0]
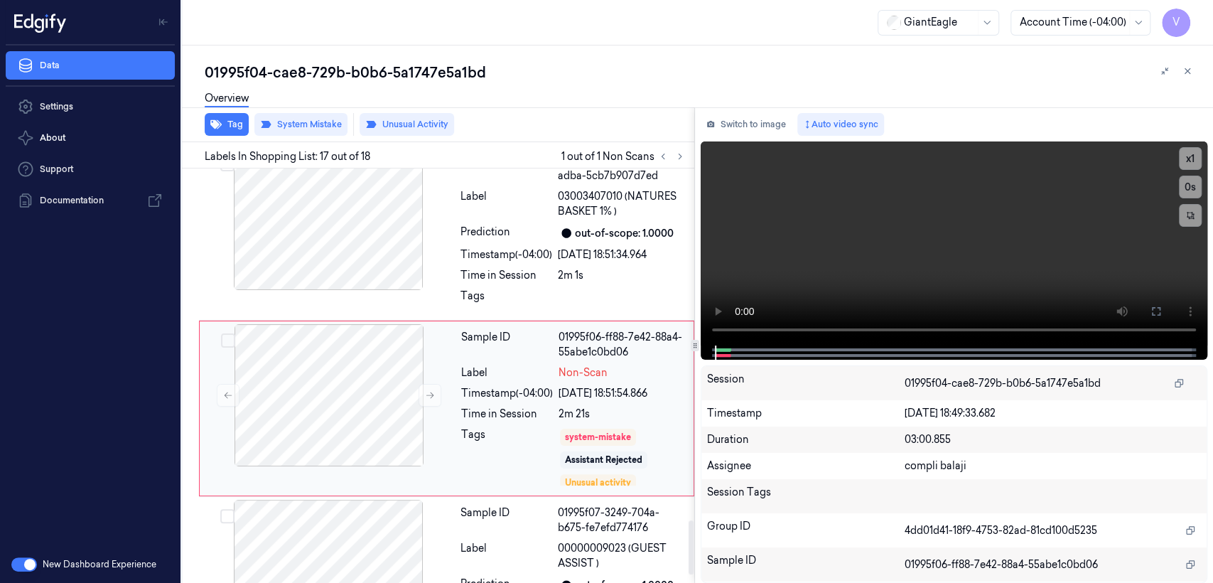
click at [534, 407] on div "Time in Session" at bounding box center [507, 414] width 92 height 15
click at [744, 128] on button "Switch to image" at bounding box center [746, 124] width 91 height 23
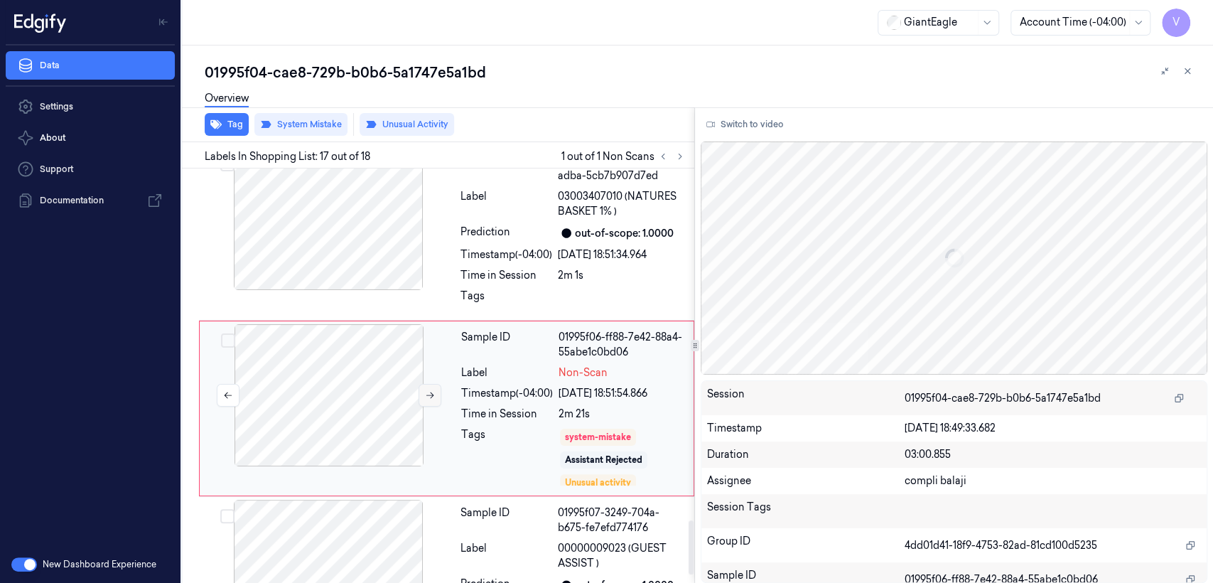
click at [422, 384] on button at bounding box center [430, 395] width 23 height 23
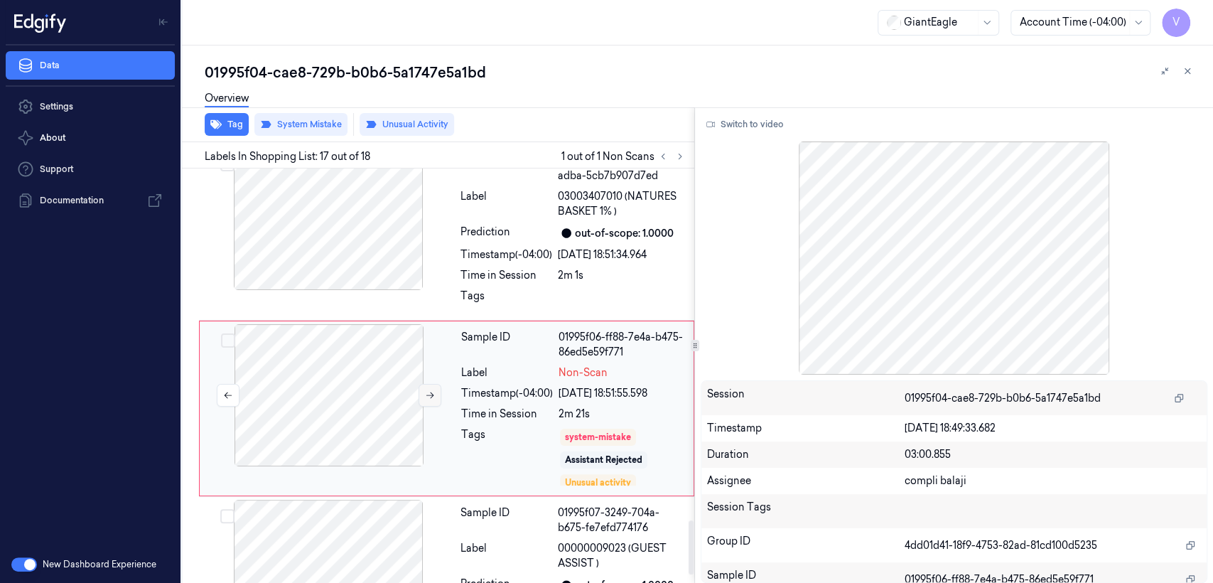
click at [422, 384] on button at bounding box center [430, 395] width 23 height 23
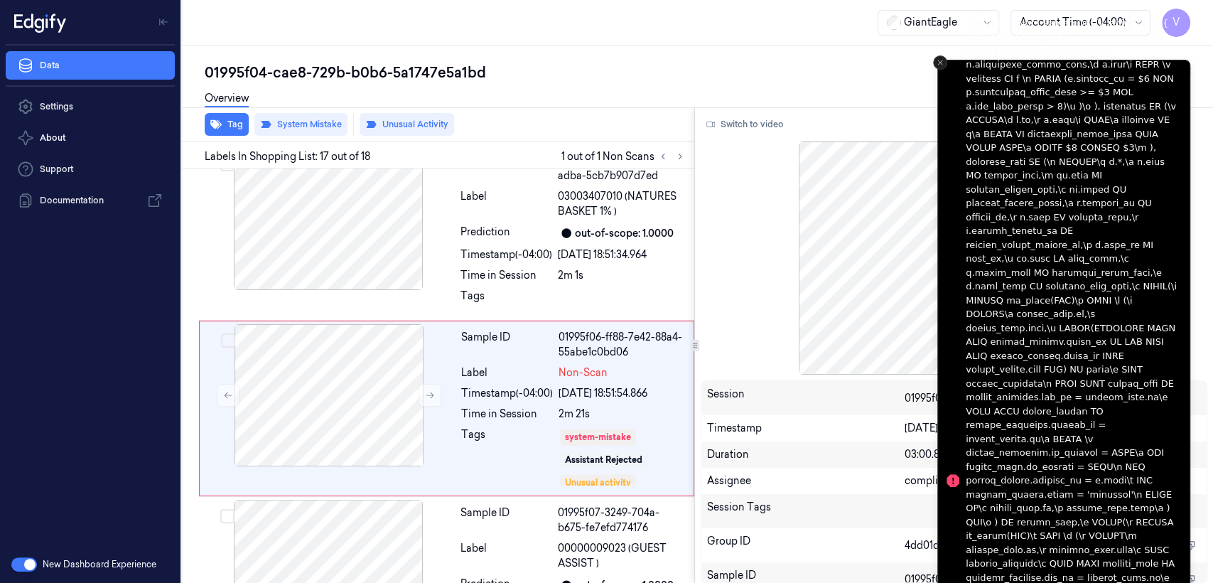
click at [939, 63] on line "Close toast" at bounding box center [940, 62] width 4 height 4
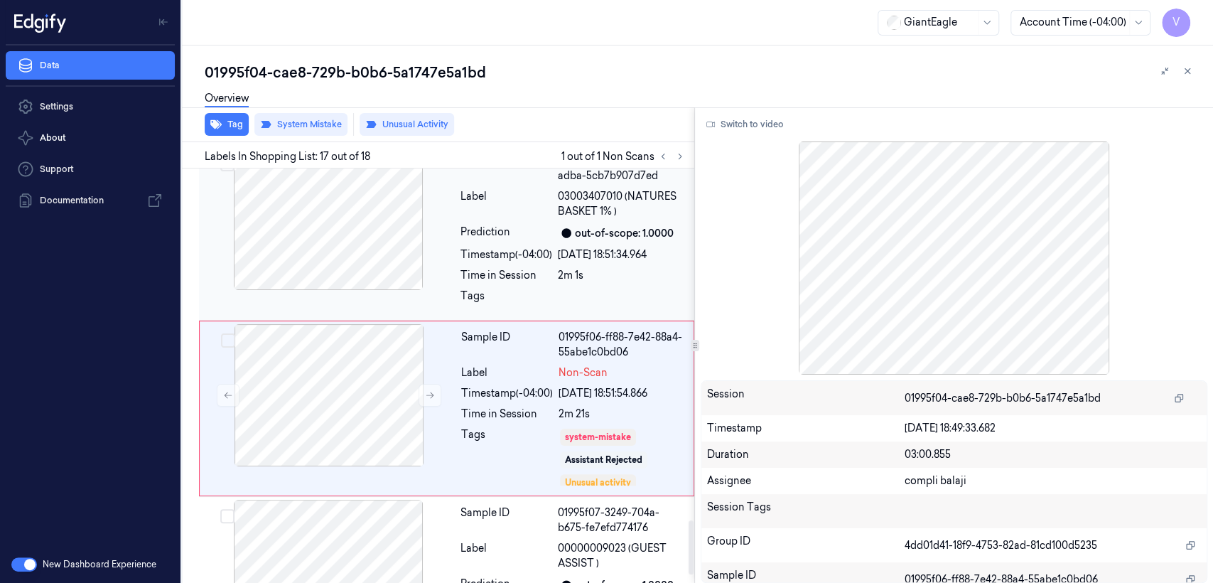
click at [377, 252] on div at bounding box center [328, 219] width 253 height 142
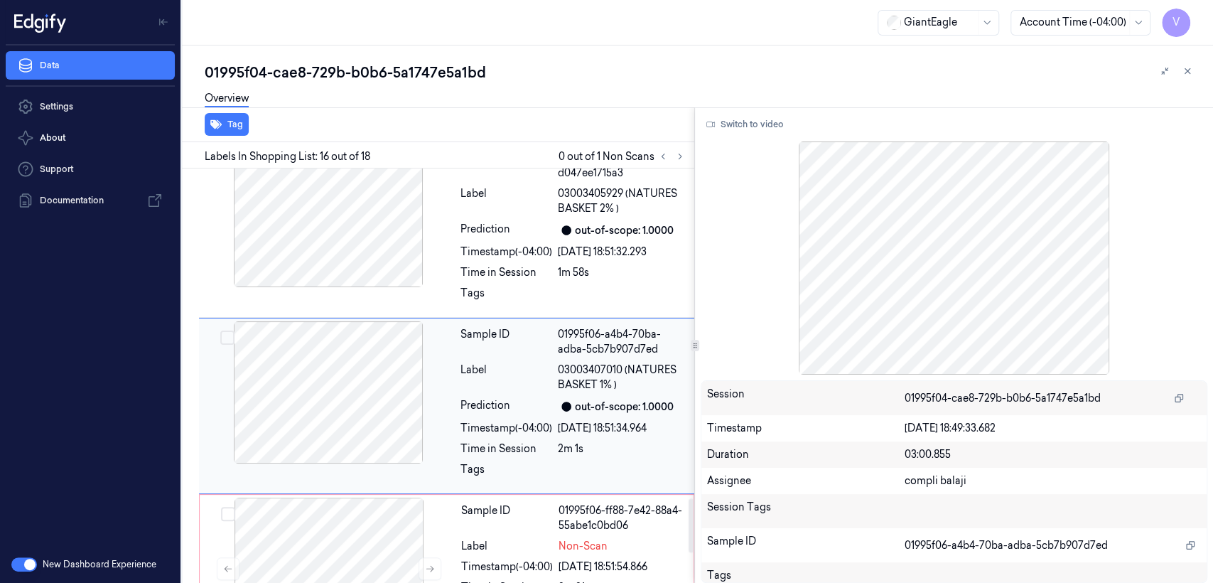
scroll to position [2522, 0]
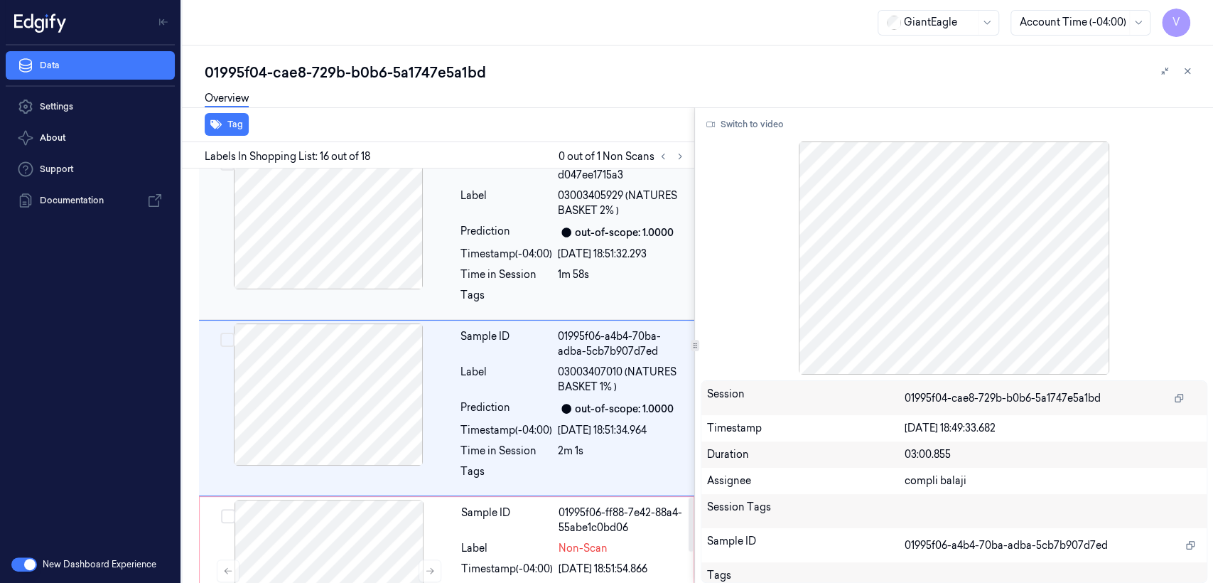
click at [515, 212] on div "Sample ID 01995f06-9a45-7b1b-b3f0-d047ee1715a3 Label 03003405929 (NATURES BASKE…" at bounding box center [573, 231] width 237 height 169
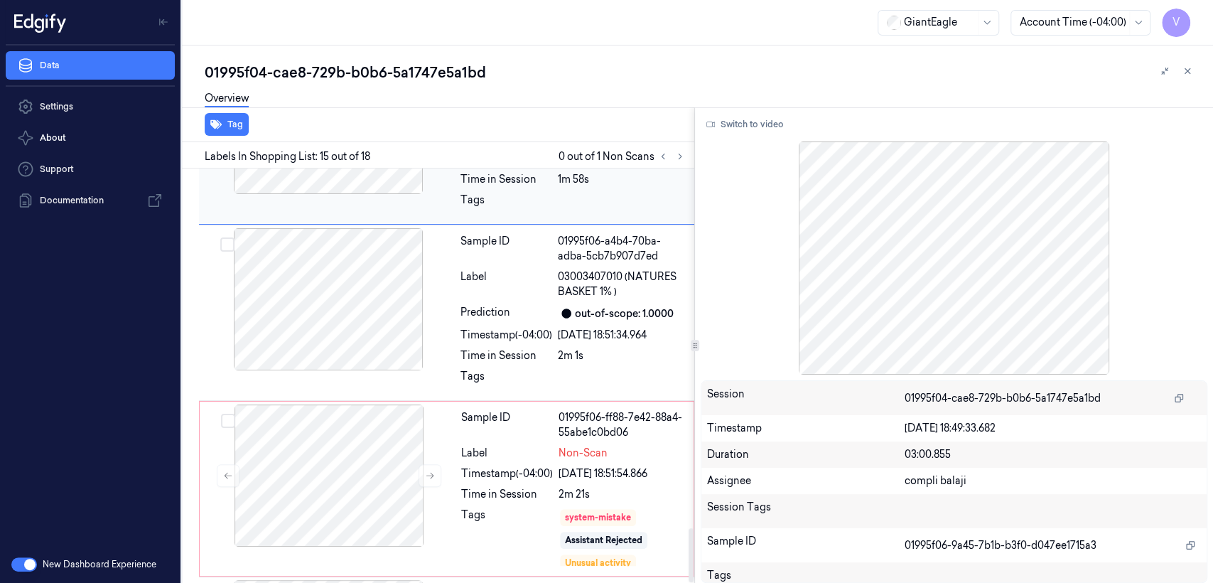
scroll to position [2759, 0]
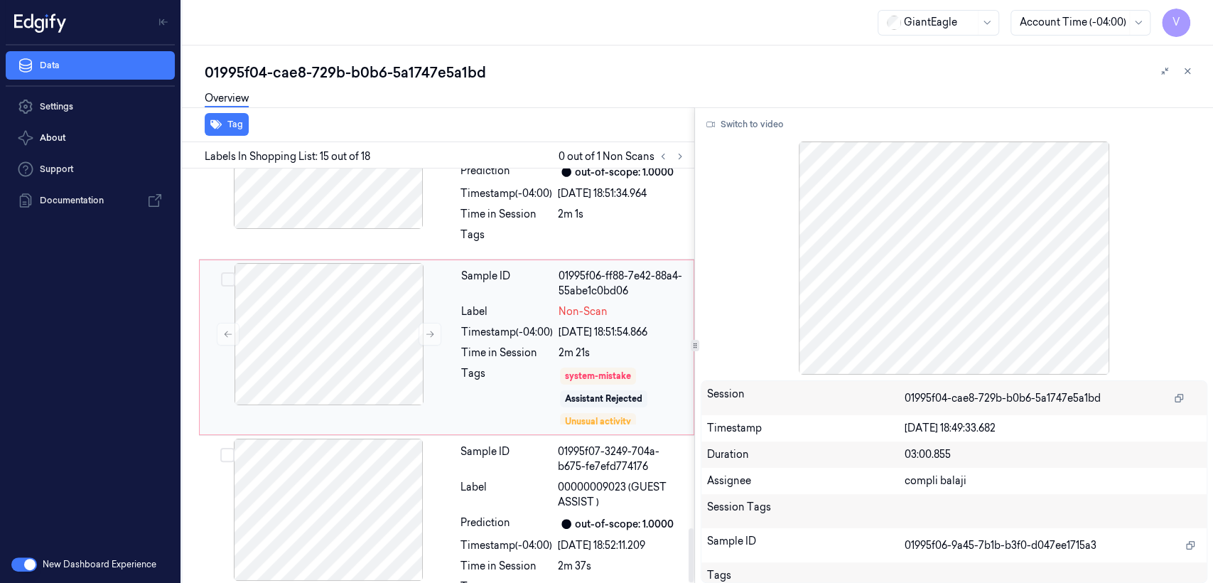
click at [514, 345] on div "Time in Session" at bounding box center [507, 352] width 92 height 15
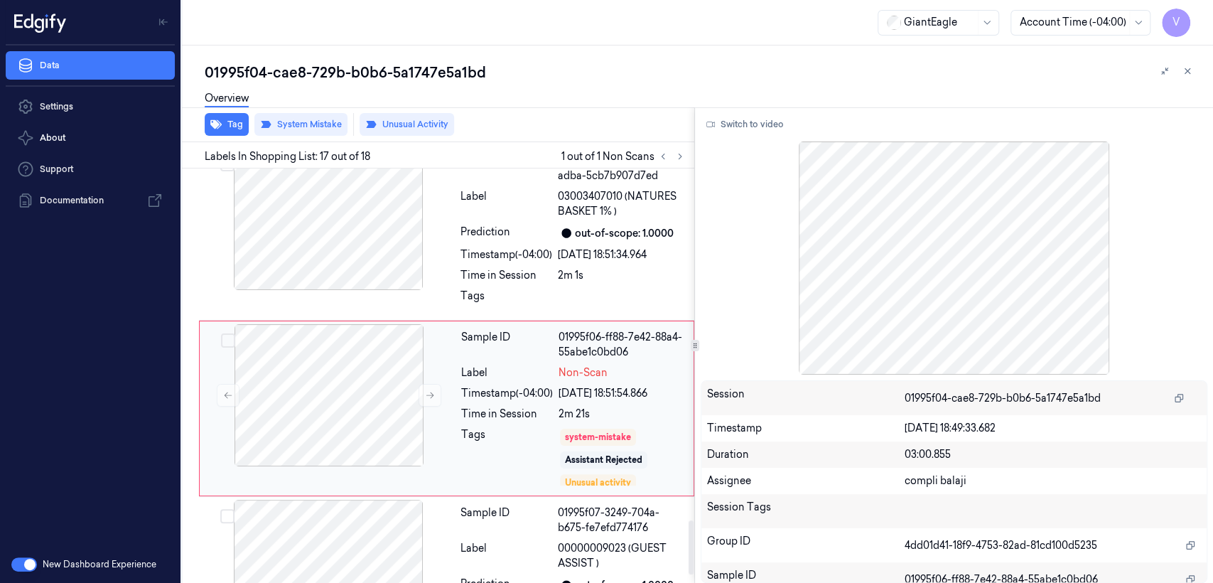
click at [551, 391] on div "Sample ID 01995f06-ff88-7e42-88a4-55abe1c0bd06 Label Non-Scan Timestamp (-04:00…" at bounding box center [573, 408] width 235 height 168
click at [425, 390] on icon at bounding box center [430, 395] width 10 height 10
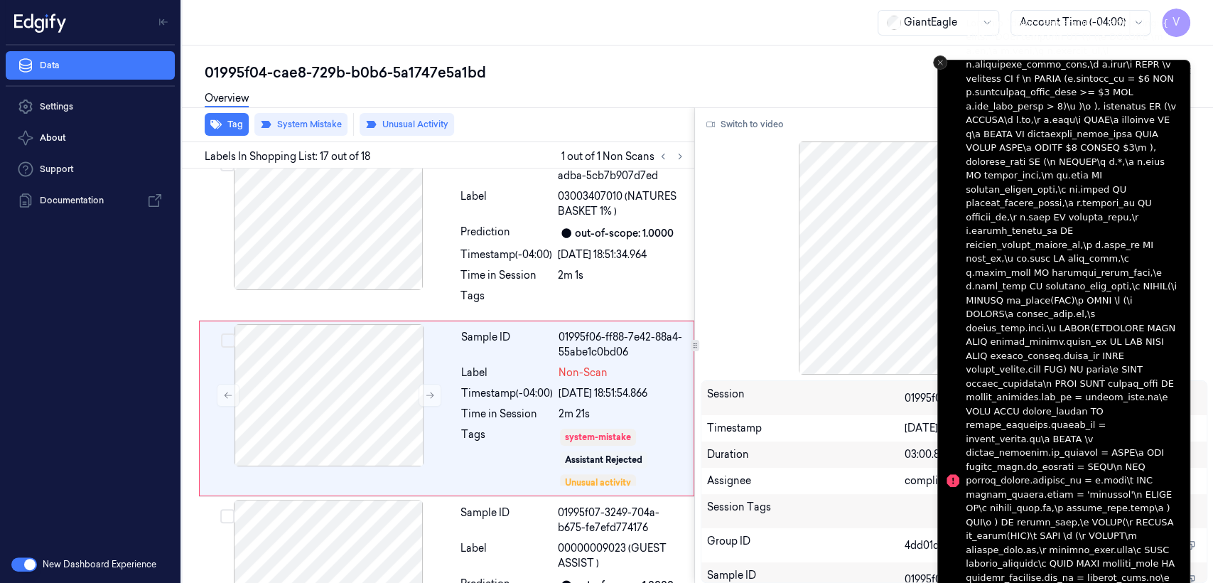
click at [943, 62] on icon "Close toast" at bounding box center [940, 62] width 9 height 9
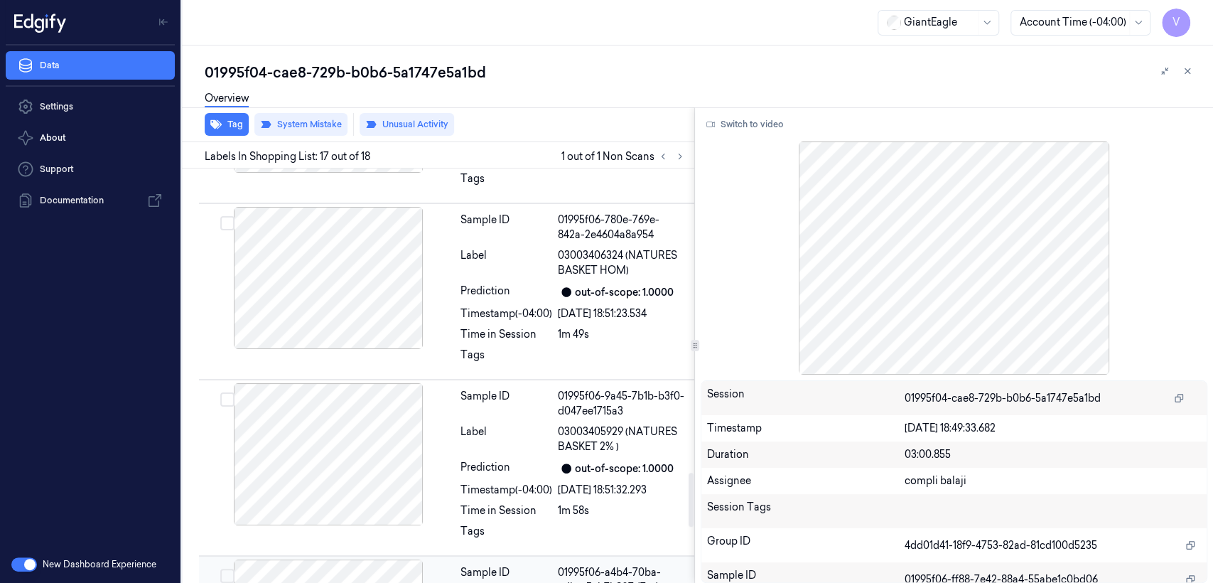
scroll to position [2285, 0]
click at [487, 425] on div "Label" at bounding box center [507, 440] width 92 height 30
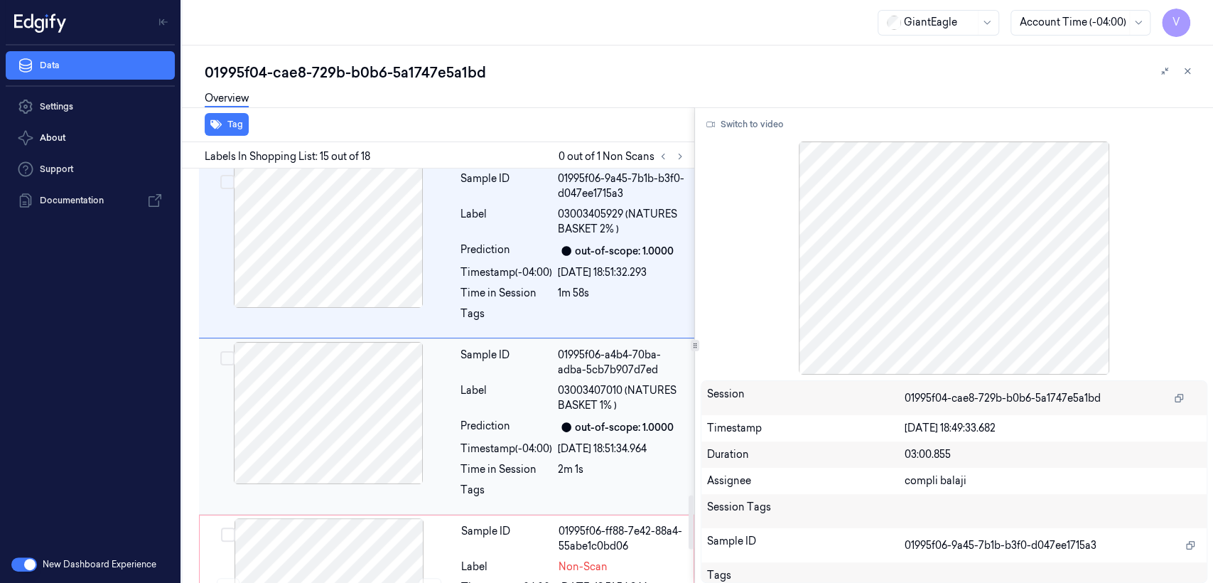
click at [452, 382] on div at bounding box center [328, 413] width 253 height 142
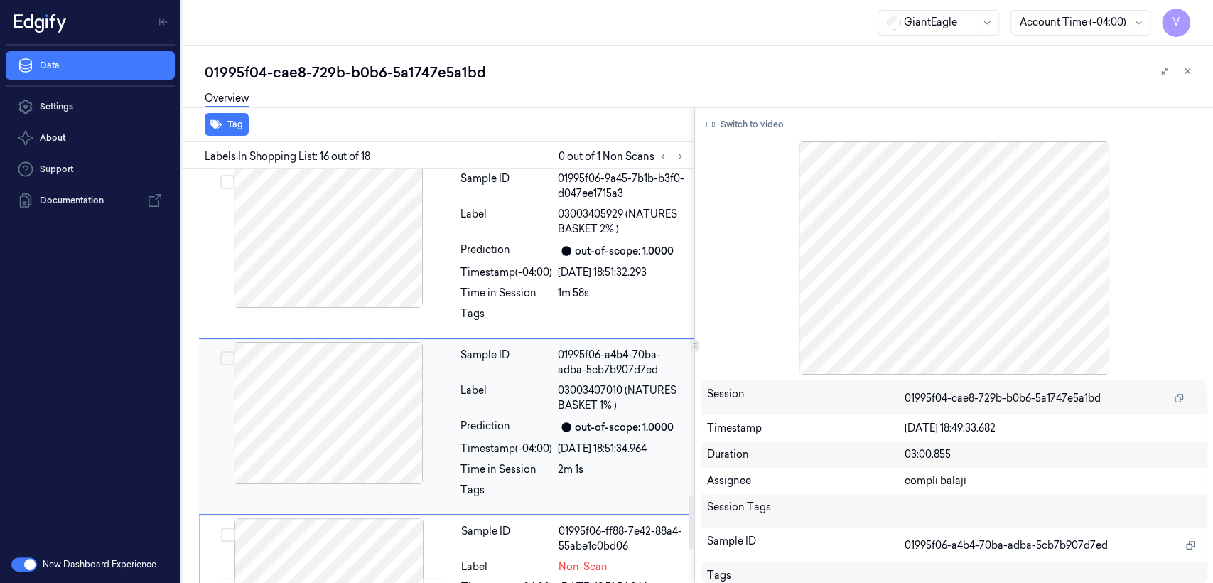
scroll to position [2522, 0]
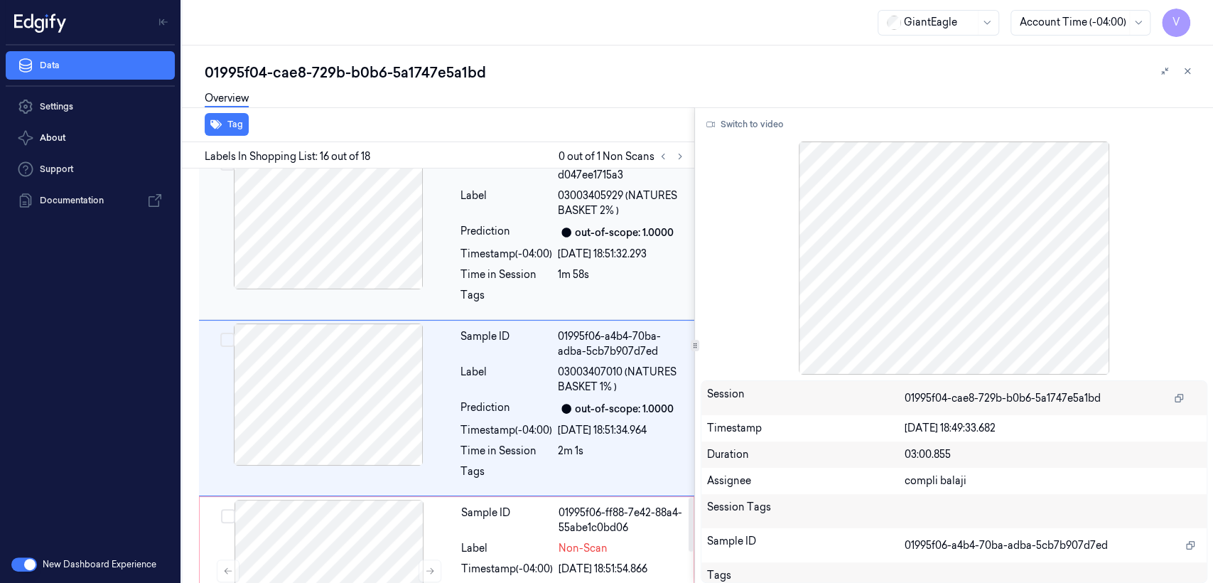
click at [469, 229] on div "Sample ID 01995f06-9a45-7b1b-b3f0-d047ee1715a3 Label 03003405929 (NATURES BASKE…" at bounding box center [573, 231] width 237 height 169
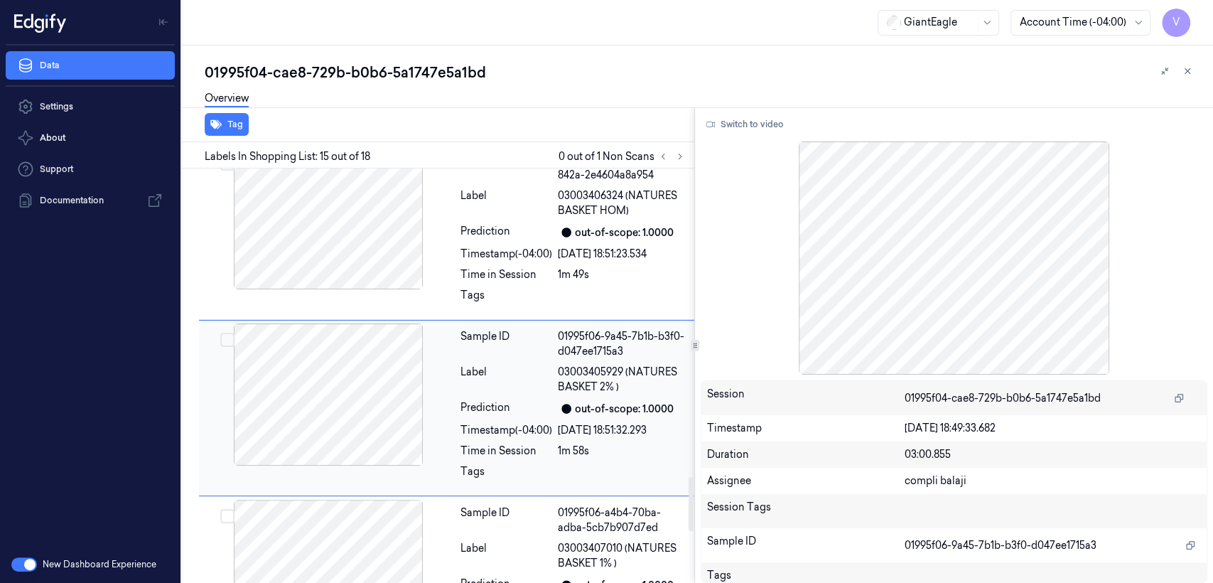
click at [491, 365] on div "Label" at bounding box center [507, 380] width 92 height 30
click at [504, 506] on div "Sample ID 01995f06-a4b4-70ba-adba-5cb7b907d7ed Label 03003407010 (NATURES BASKE…" at bounding box center [573, 584] width 237 height 169
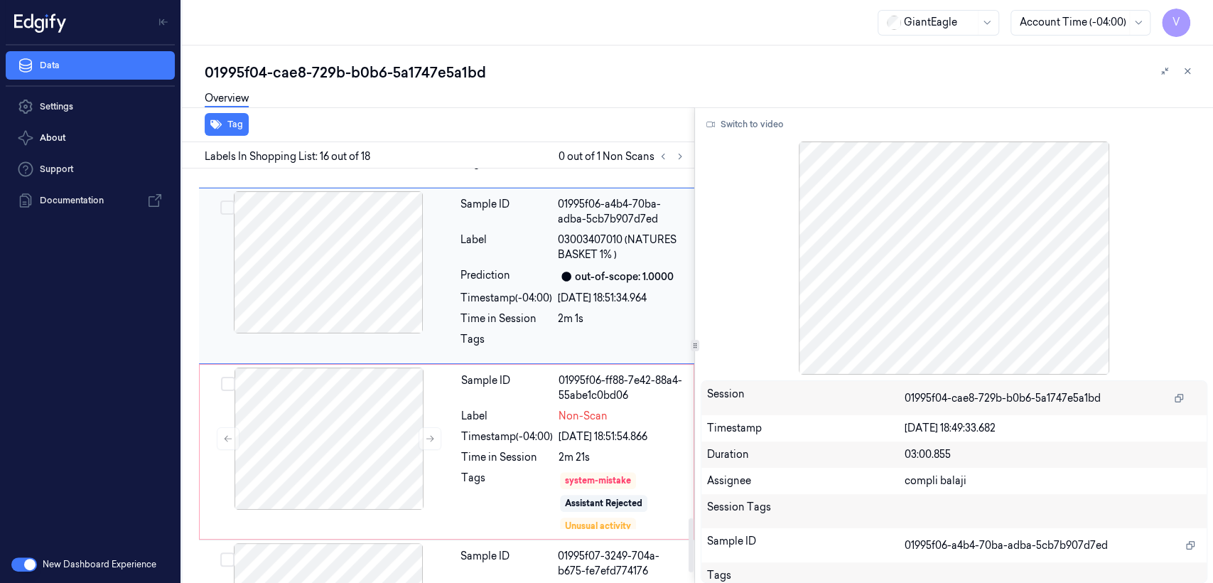
scroll to position [2680, 0]
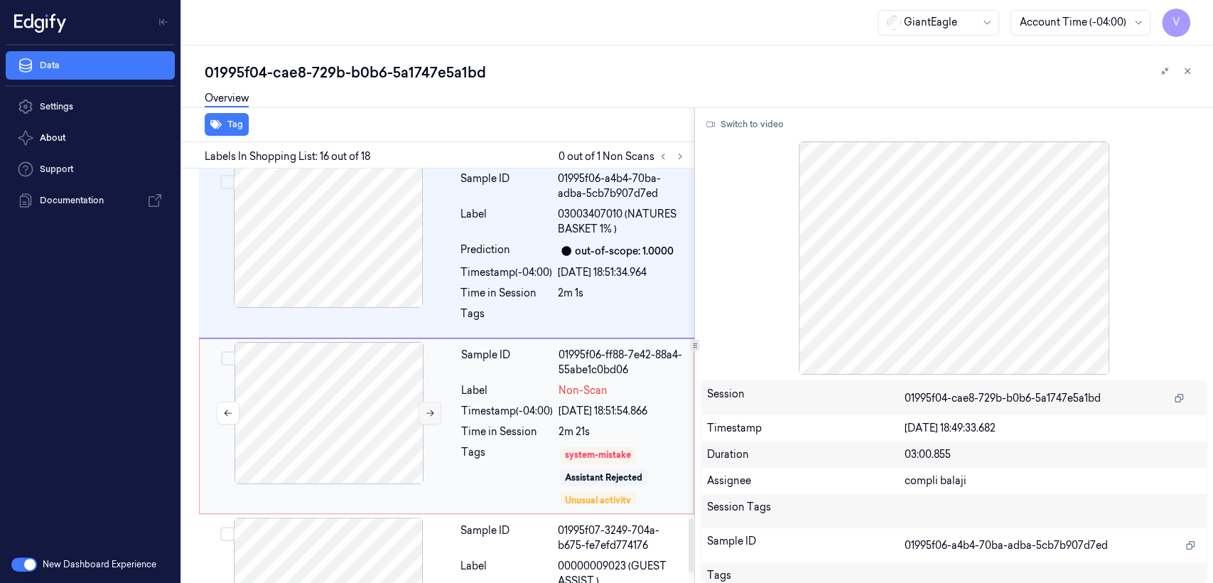
click at [423, 402] on button at bounding box center [430, 413] width 23 height 23
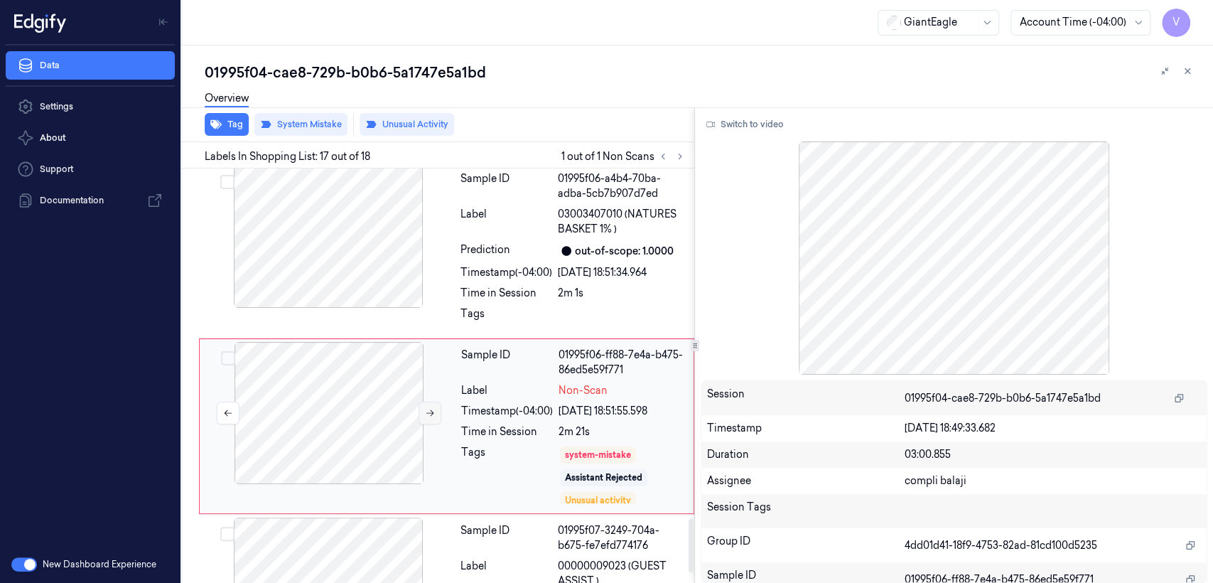
scroll to position [2698, 0]
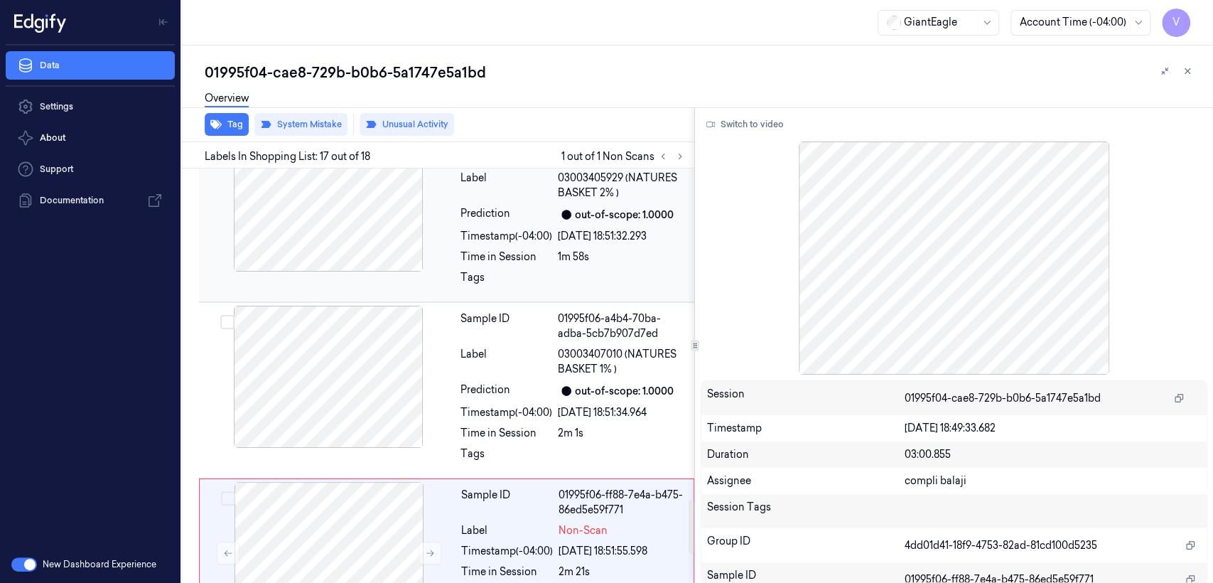
click at [485, 270] on div "Tags" at bounding box center [507, 281] width 92 height 23
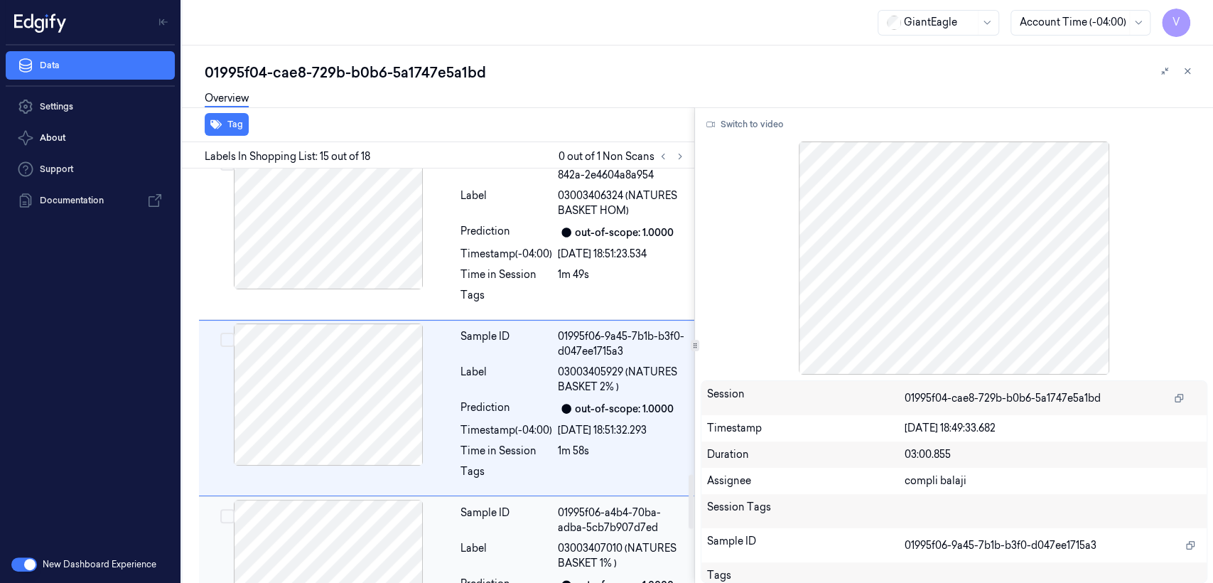
click at [466, 505] on div "Sample ID" at bounding box center [507, 520] width 92 height 30
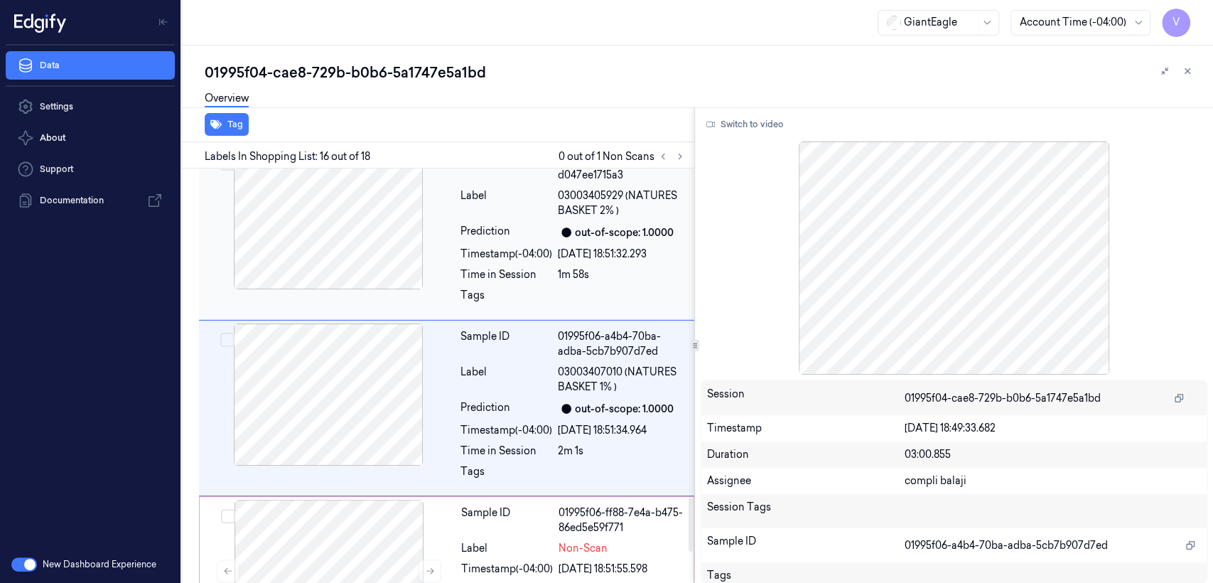
click at [477, 288] on div "Tags" at bounding box center [507, 299] width 92 height 23
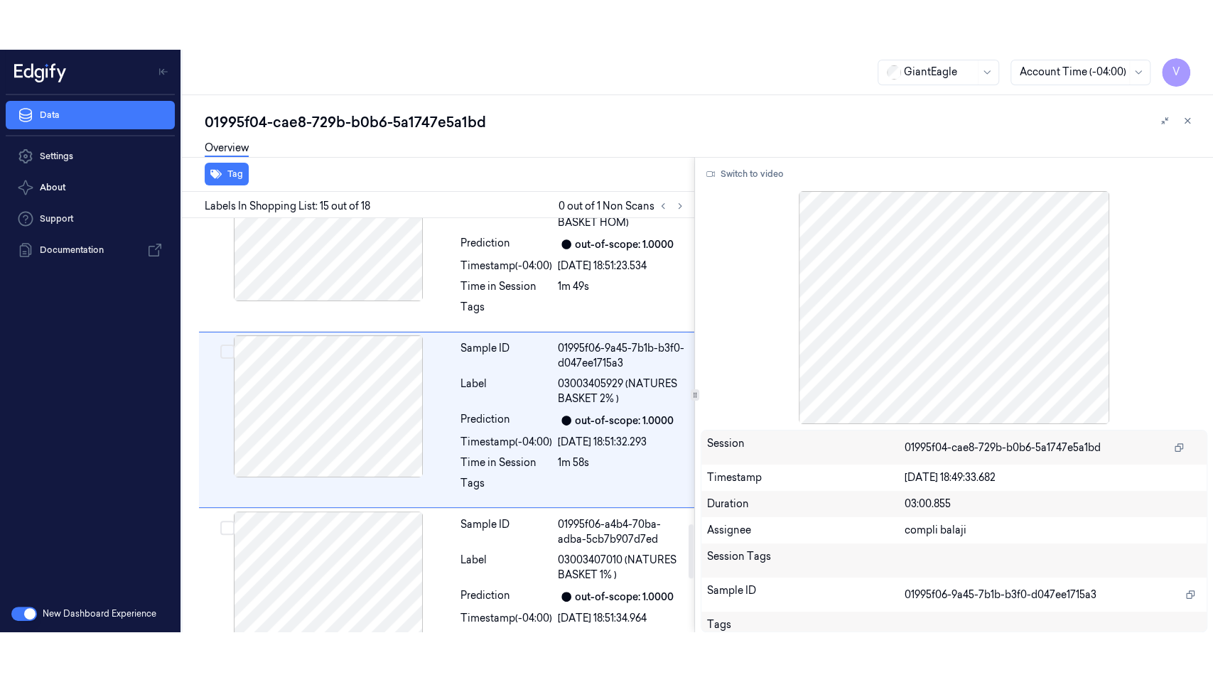
scroll to position [2346, 0]
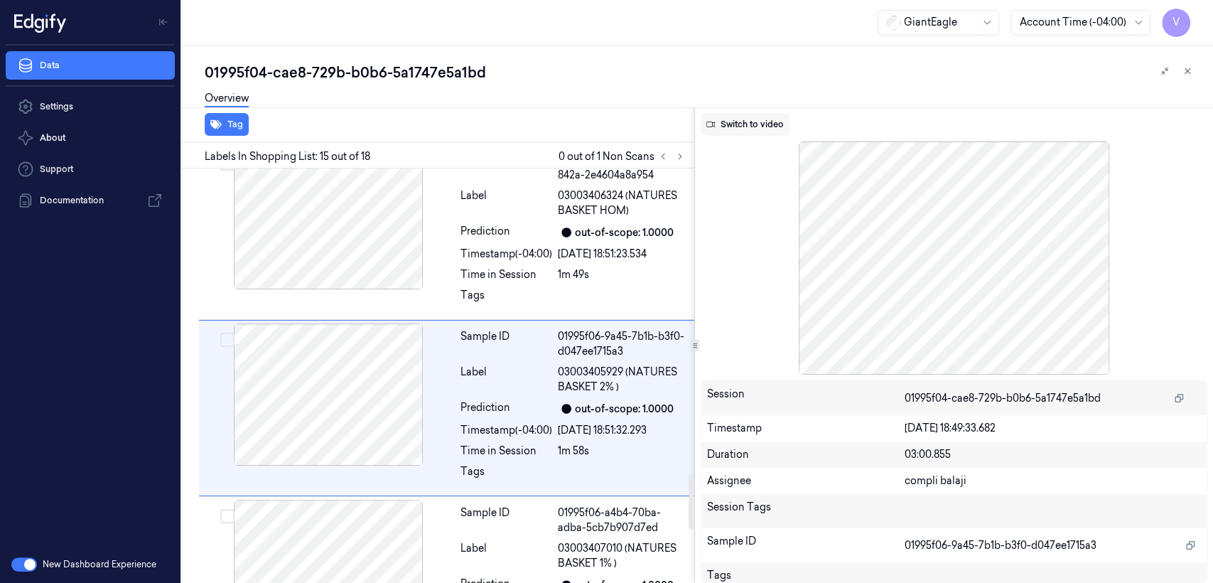
click at [731, 124] on button "Switch to video" at bounding box center [745, 124] width 89 height 23
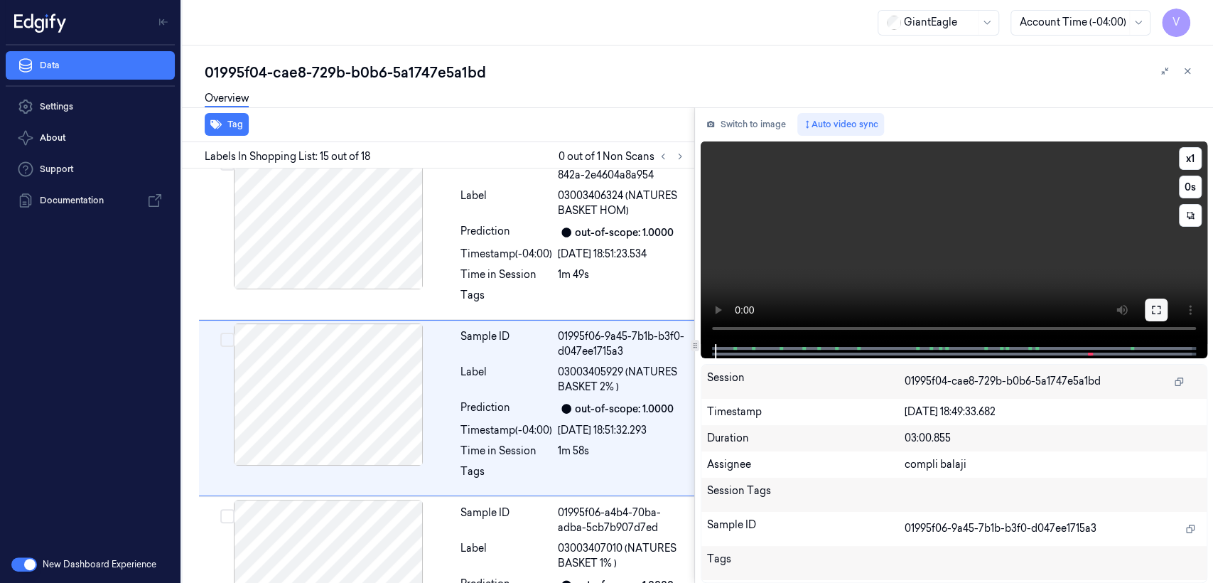
click at [1154, 309] on icon at bounding box center [1156, 309] width 11 height 11
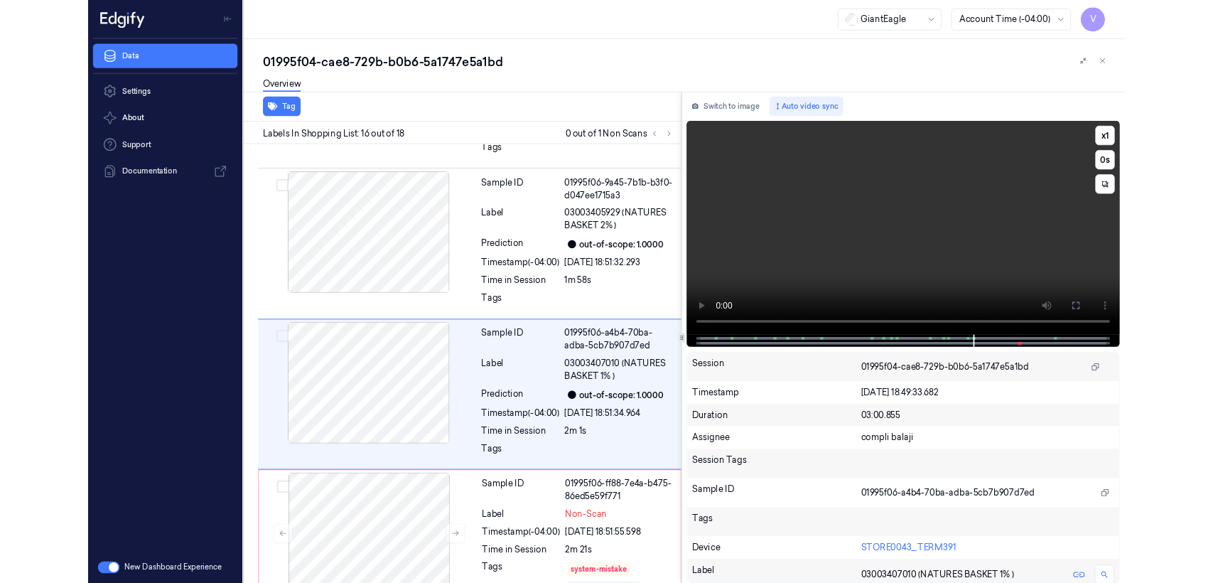
scroll to position [2472, 0]
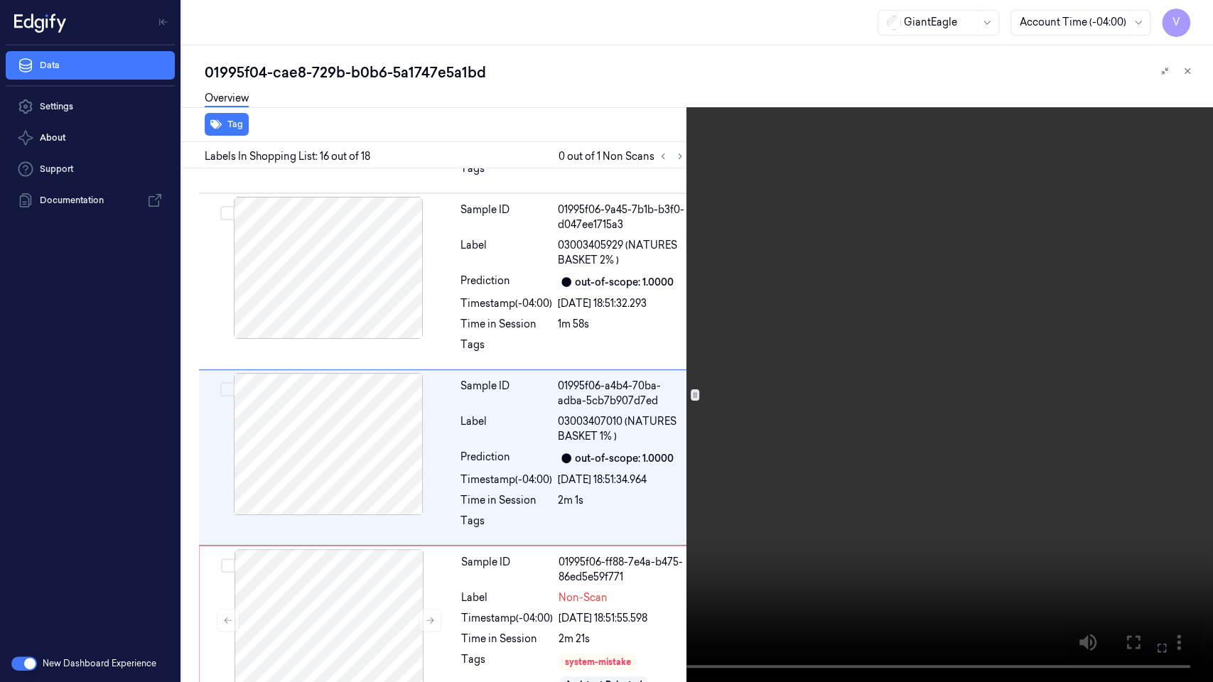
click at [0, 0] on icon at bounding box center [0, 0] width 0 height 0
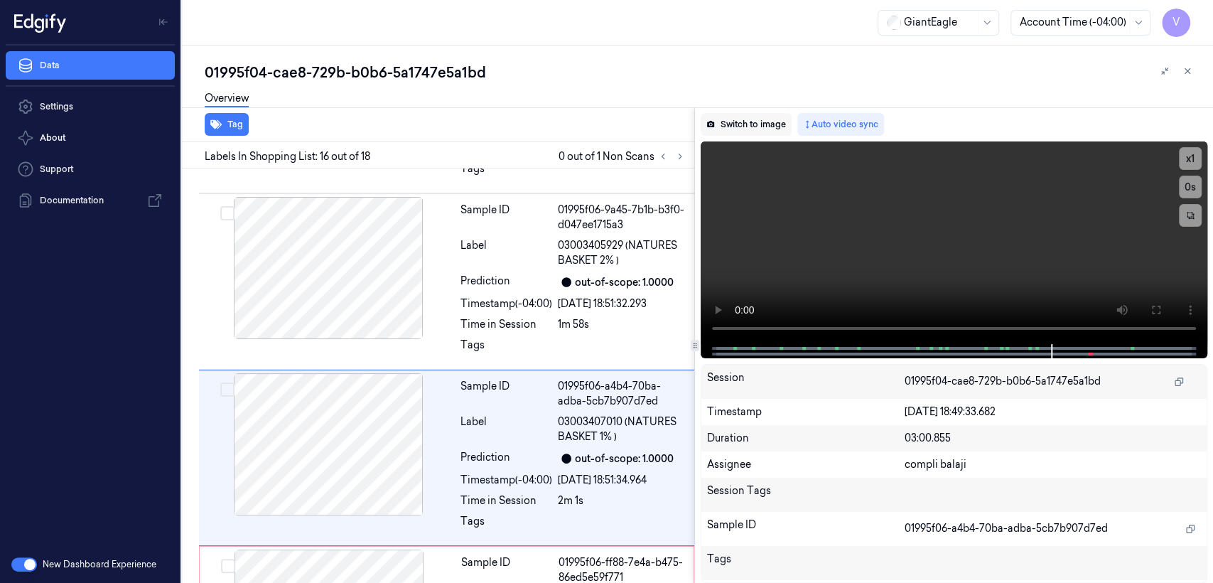
click at [773, 130] on button "Switch to image" at bounding box center [746, 124] width 91 height 23
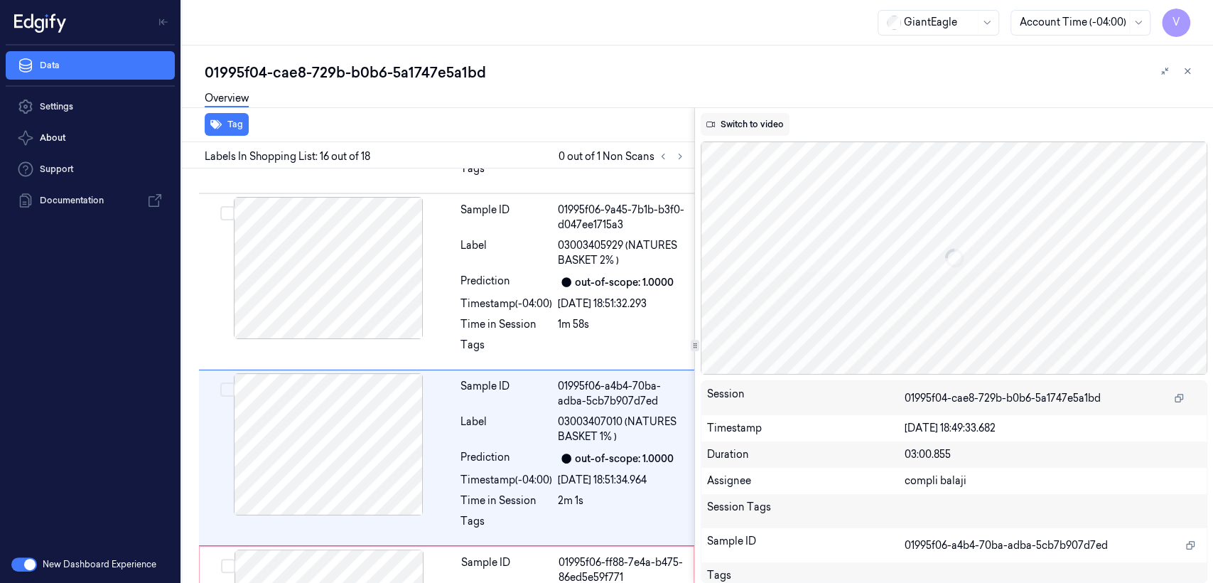
scroll to position [2522, 0]
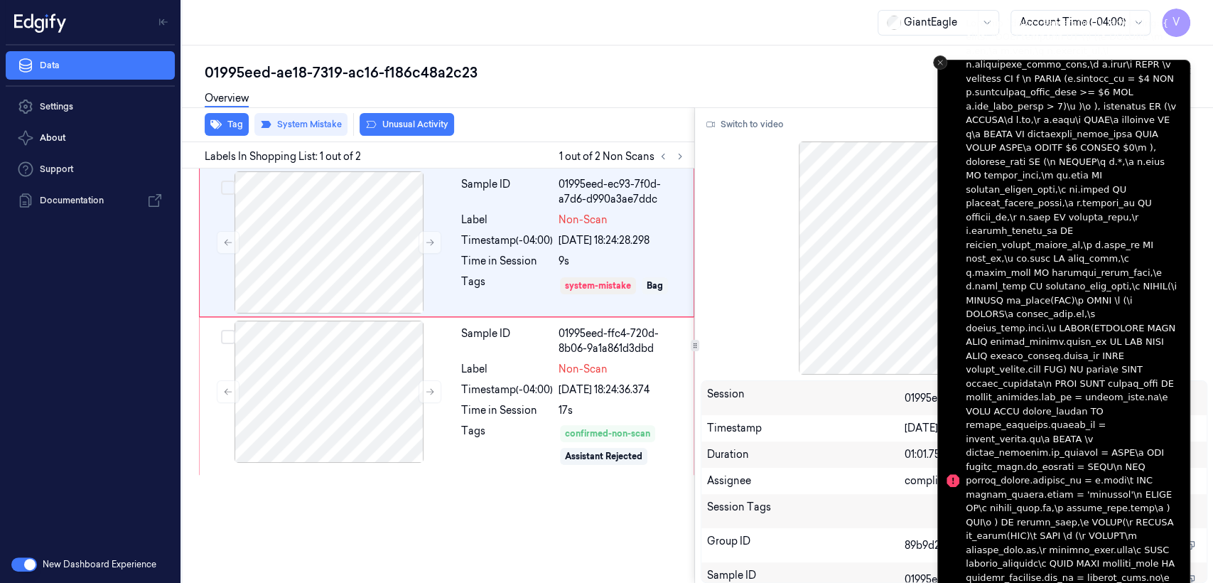
click at [944, 65] on icon "Close toast" at bounding box center [940, 62] width 9 height 9
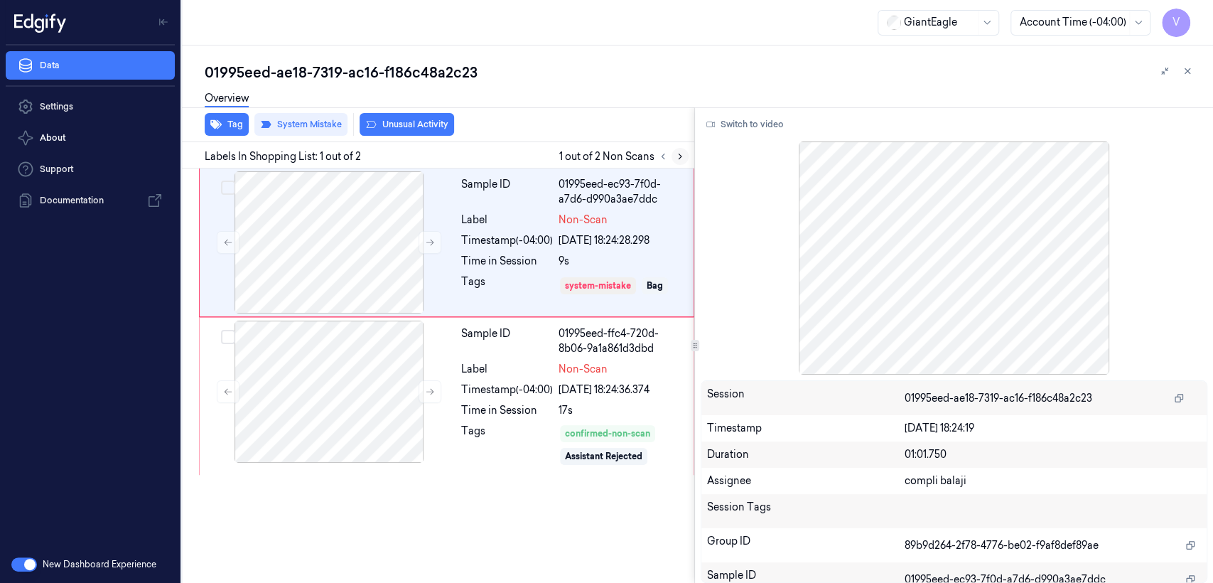
click at [682, 155] on icon at bounding box center [680, 156] width 10 height 10
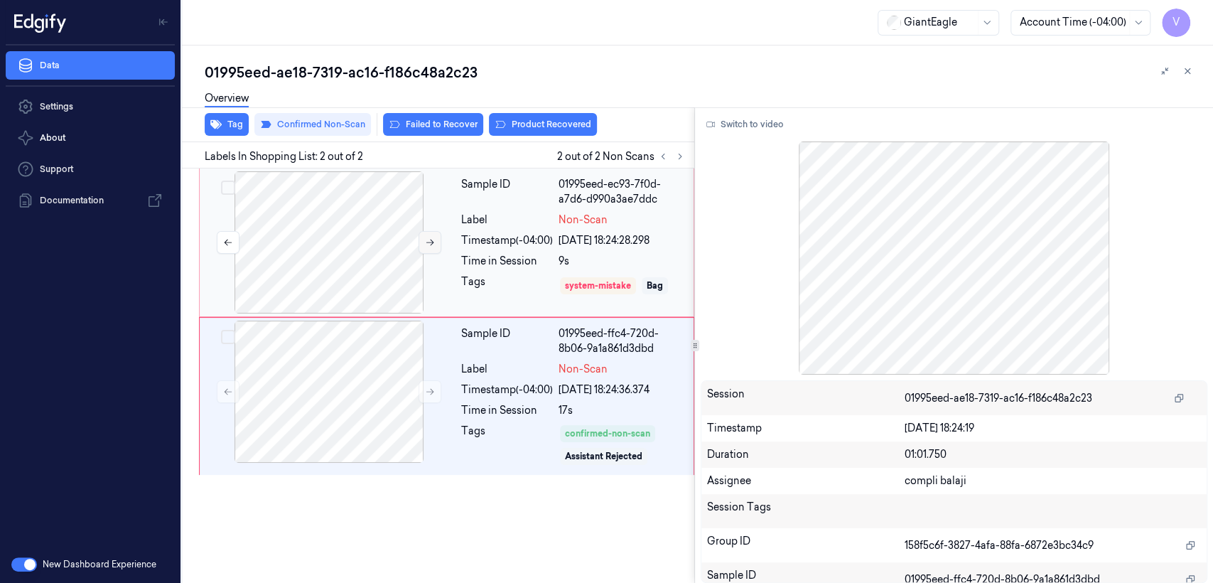
click at [425, 242] on icon at bounding box center [430, 242] width 10 height 10
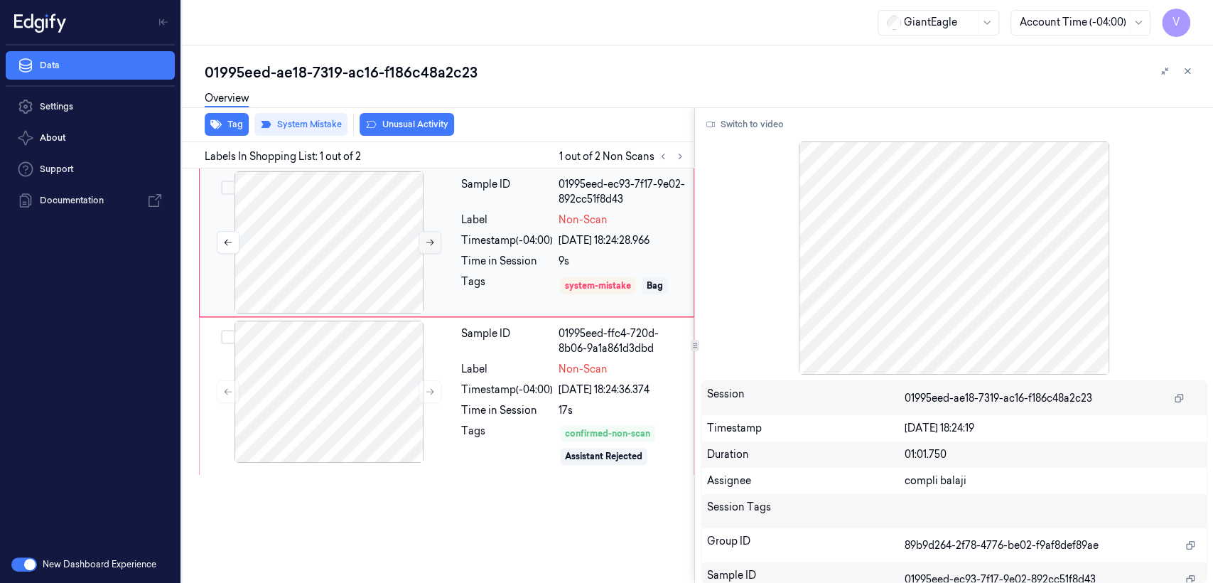
click at [425, 242] on icon at bounding box center [430, 242] width 10 height 10
click at [756, 122] on button "Switch to video" at bounding box center [745, 124] width 89 height 23
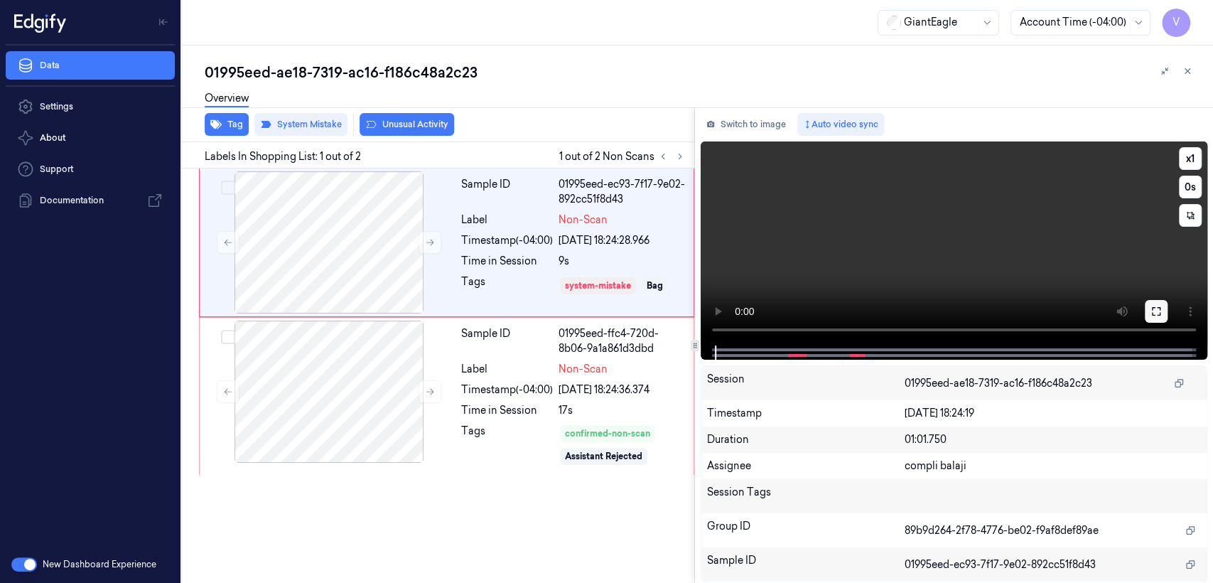
click at [1162, 309] on button at bounding box center [1156, 311] width 23 height 23
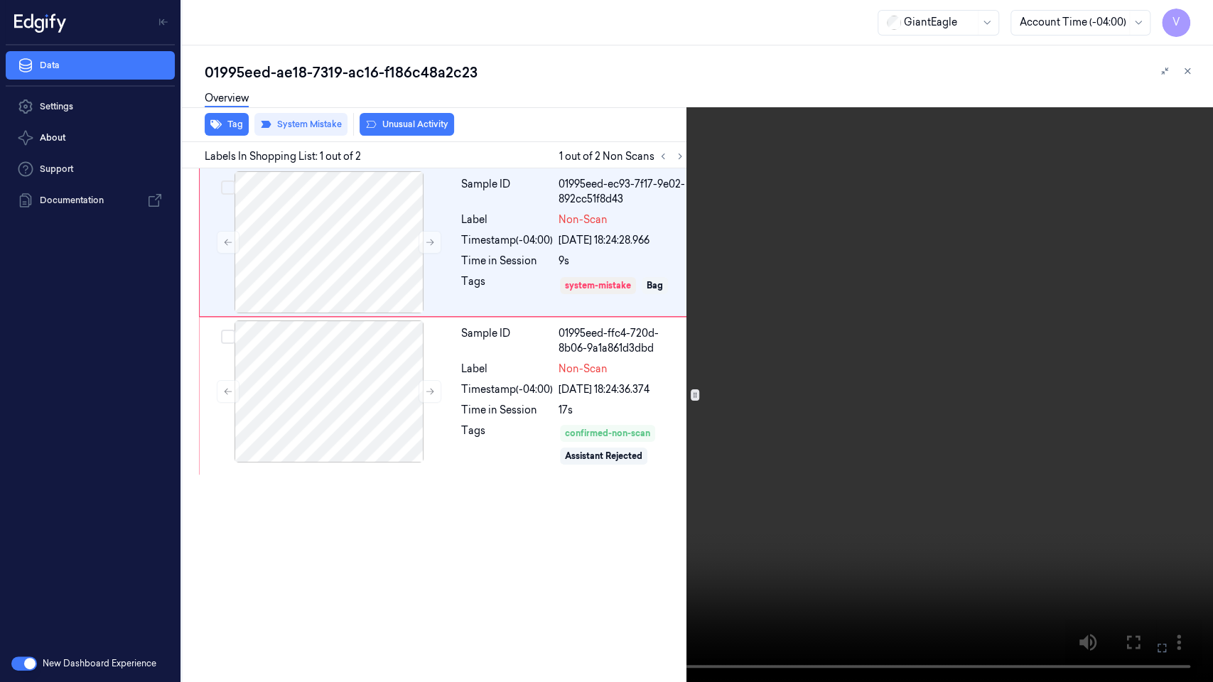
click at [917, 290] on video at bounding box center [606, 341] width 1213 height 682
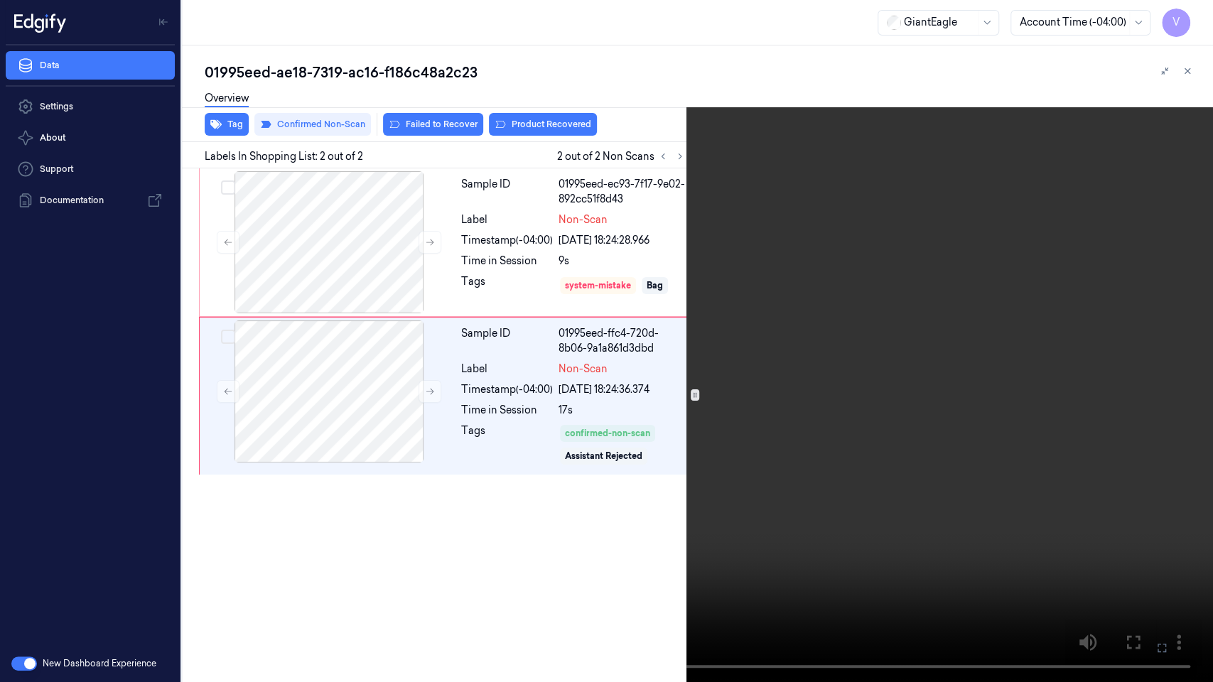
click at [0, 0] on icon at bounding box center [0, 0] width 0 height 0
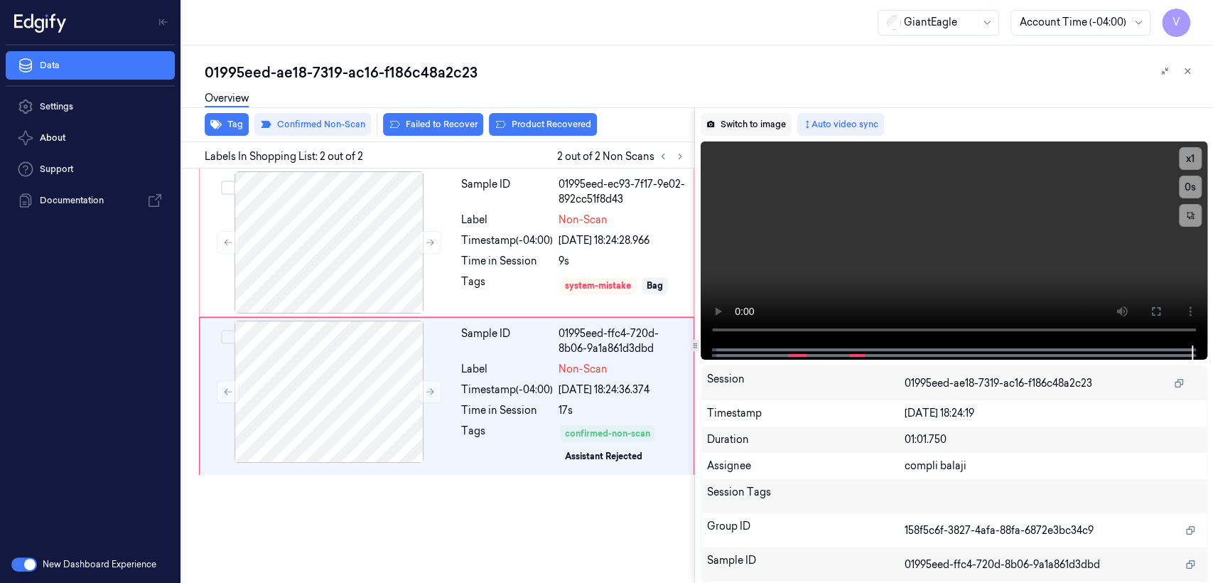
click at [741, 114] on button "Switch to image" at bounding box center [746, 124] width 91 height 23
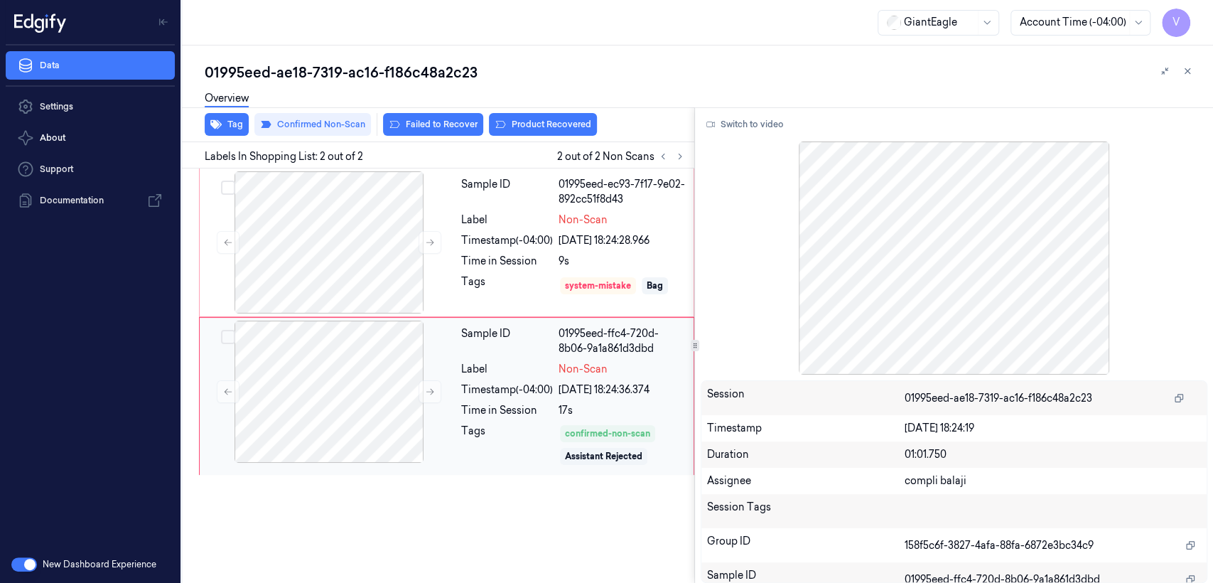
click at [545, 403] on div "Time in Session" at bounding box center [507, 410] width 92 height 15
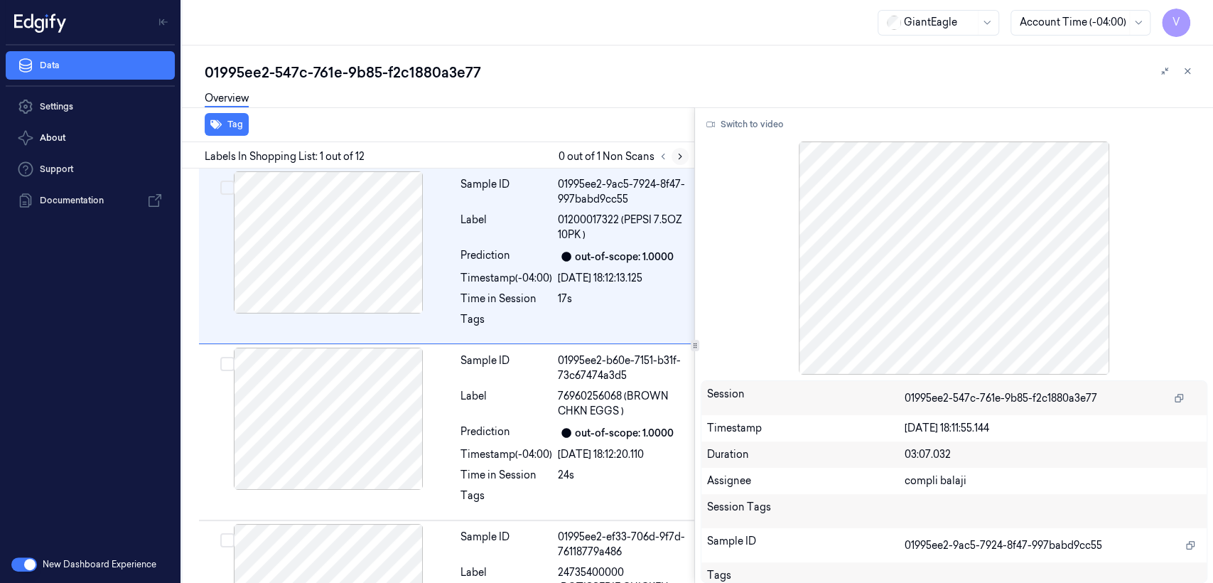
click at [677, 153] on icon at bounding box center [680, 156] width 10 height 10
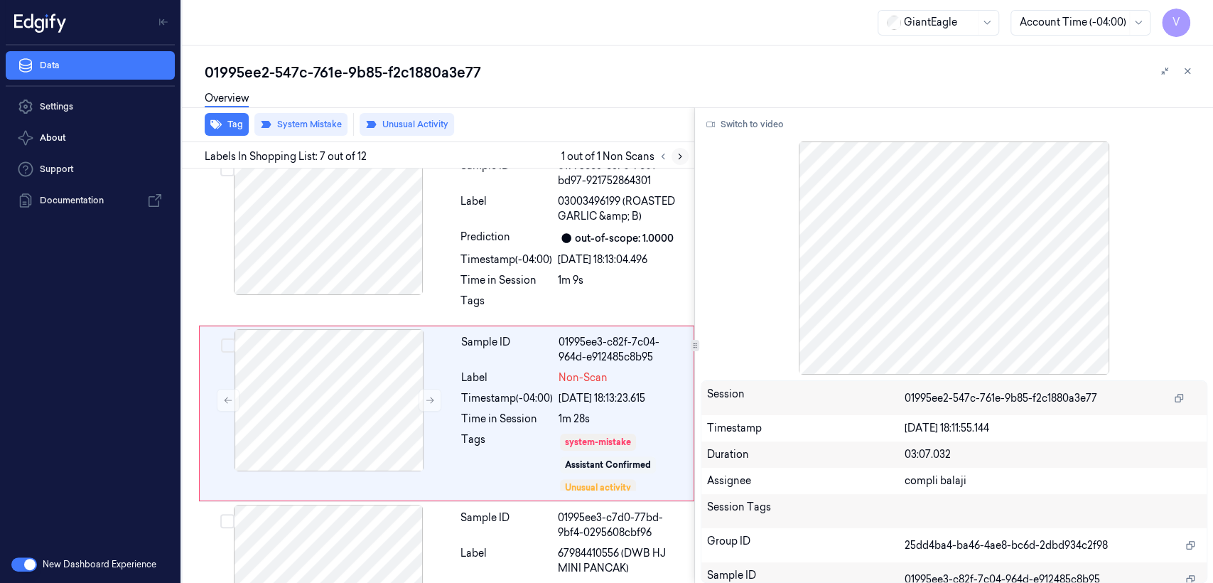
scroll to position [936, 0]
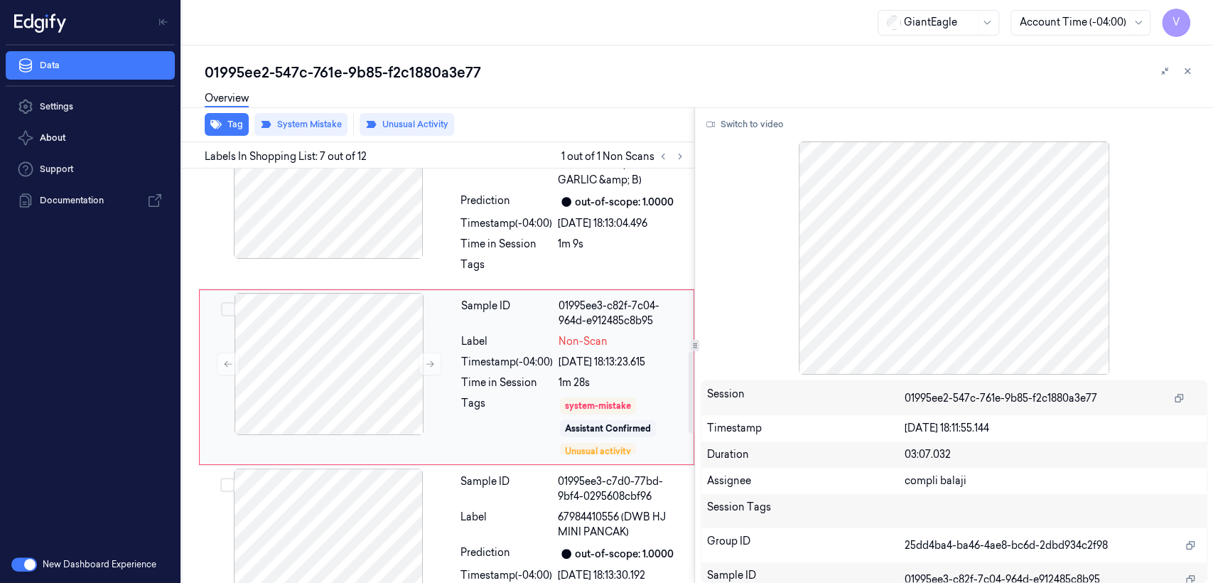
click at [604, 323] on div "01995ee3-c82f-7c04-964d-e912485c8b95" at bounding box center [622, 314] width 127 height 30
click at [423, 363] on button at bounding box center [430, 364] width 23 height 23
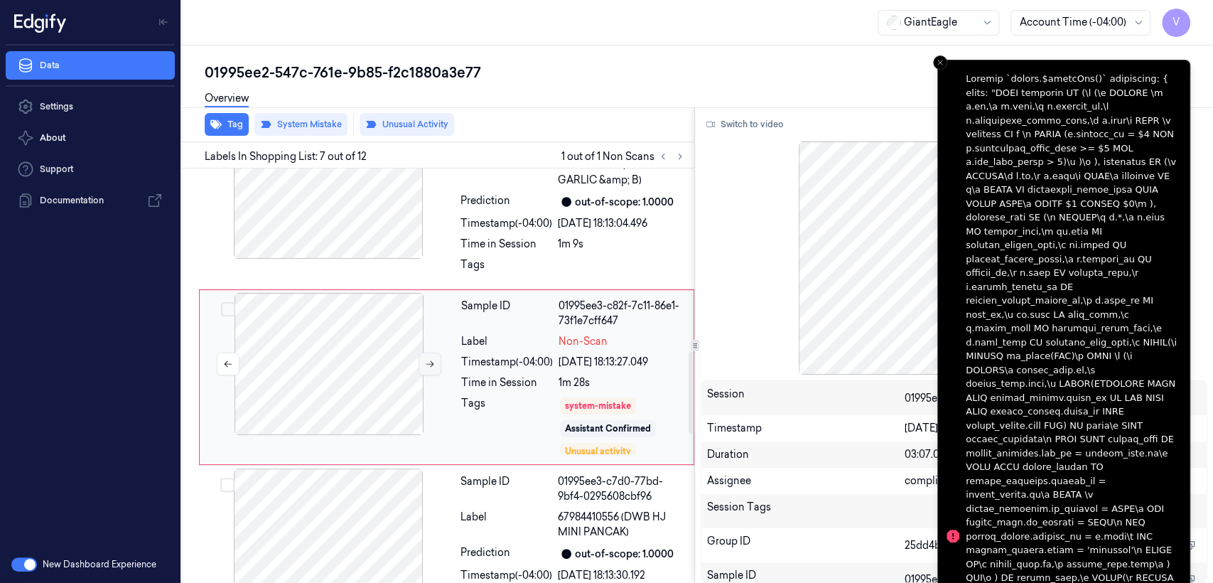
click at [423, 363] on button at bounding box center [430, 364] width 23 height 23
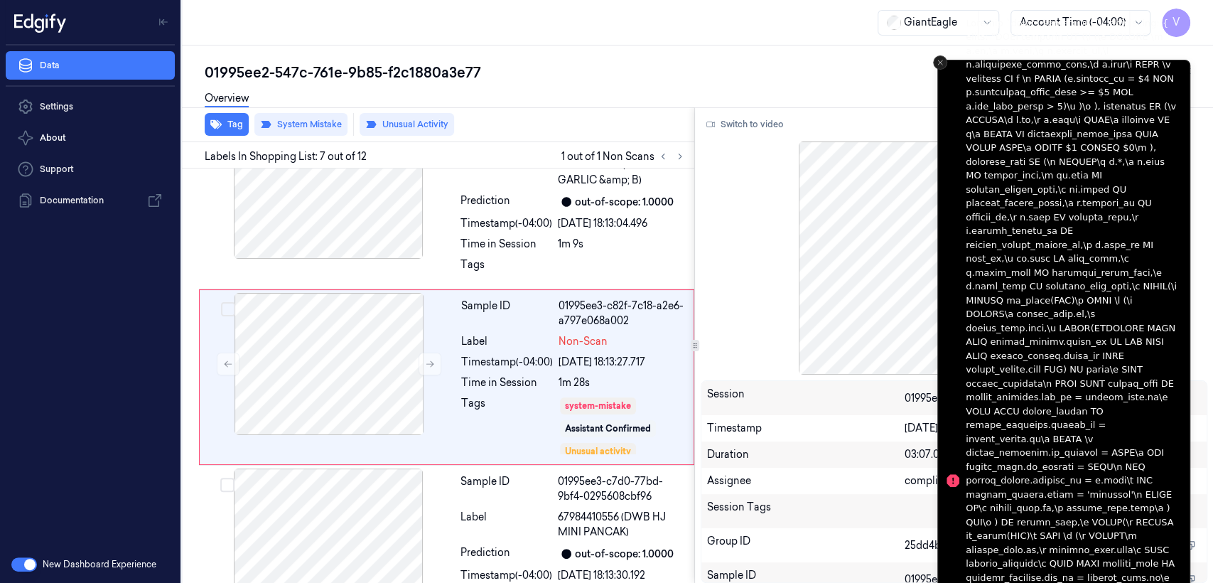
click at [945, 67] on button "Close toast" at bounding box center [940, 62] width 14 height 14
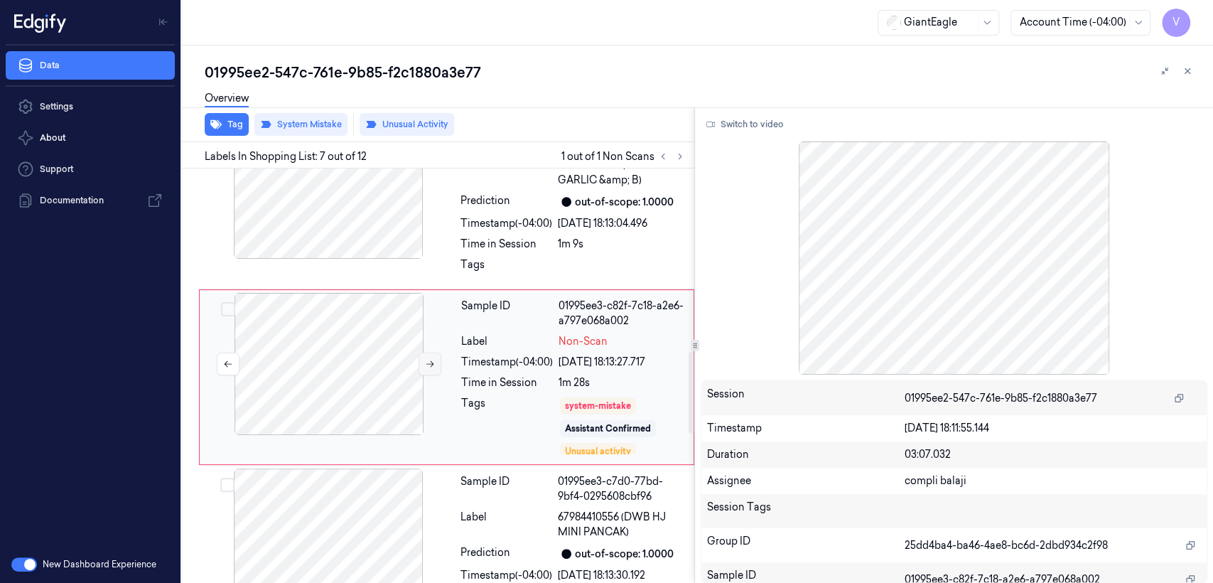
click at [432, 359] on icon at bounding box center [430, 364] width 10 height 10
click at [428, 370] on button at bounding box center [430, 364] width 23 height 23
click at [423, 215] on div at bounding box center [328, 188] width 253 height 142
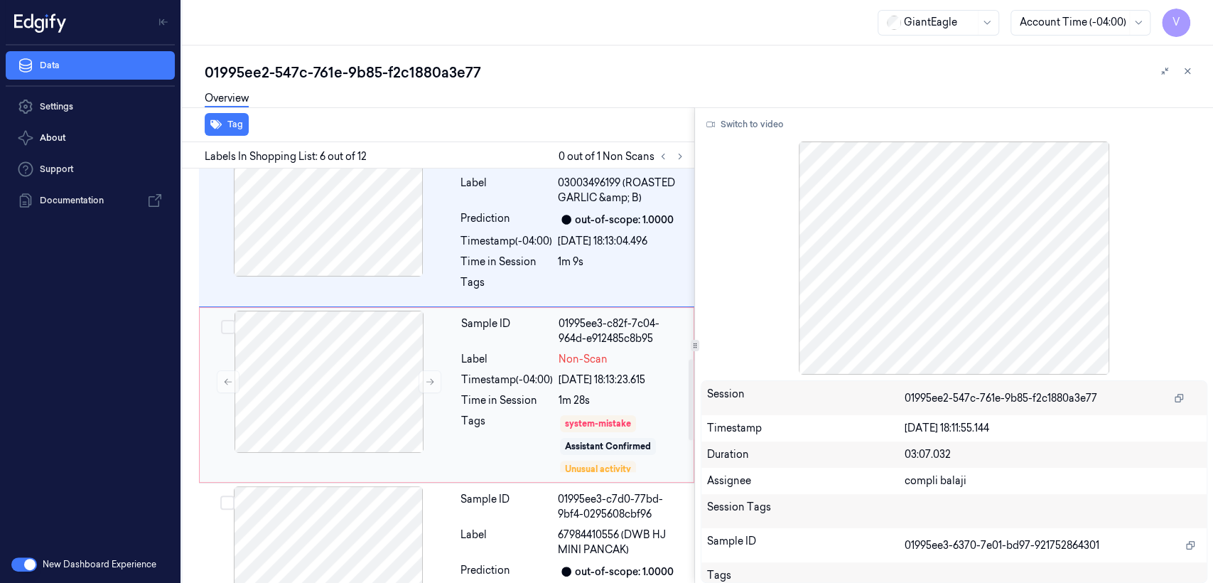
scroll to position [1076, 0]
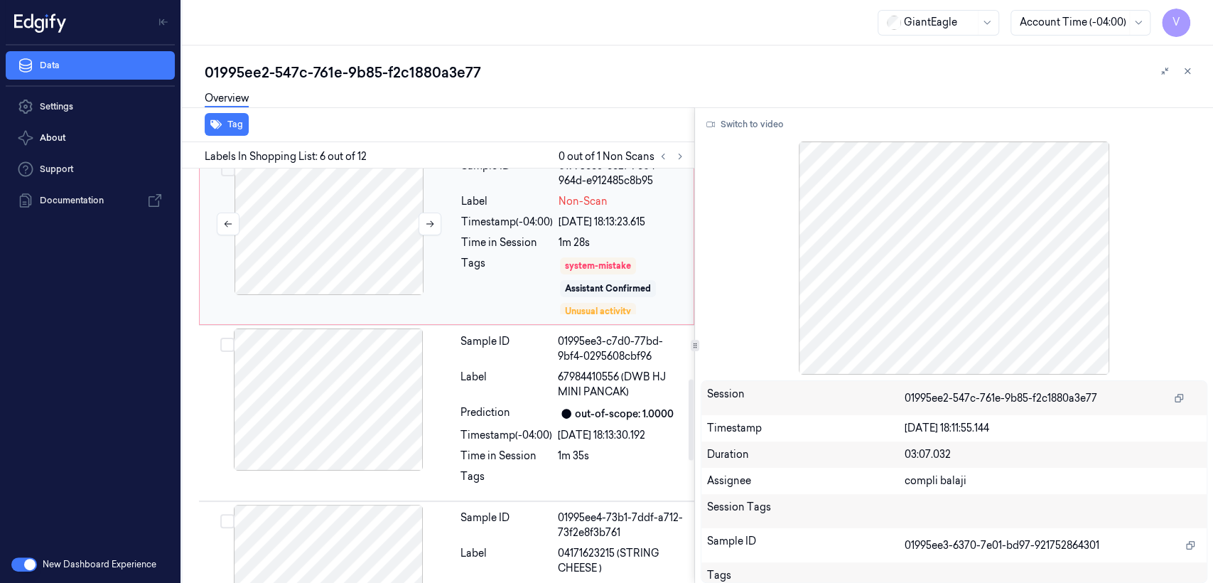
click at [375, 203] on div at bounding box center [329, 224] width 253 height 142
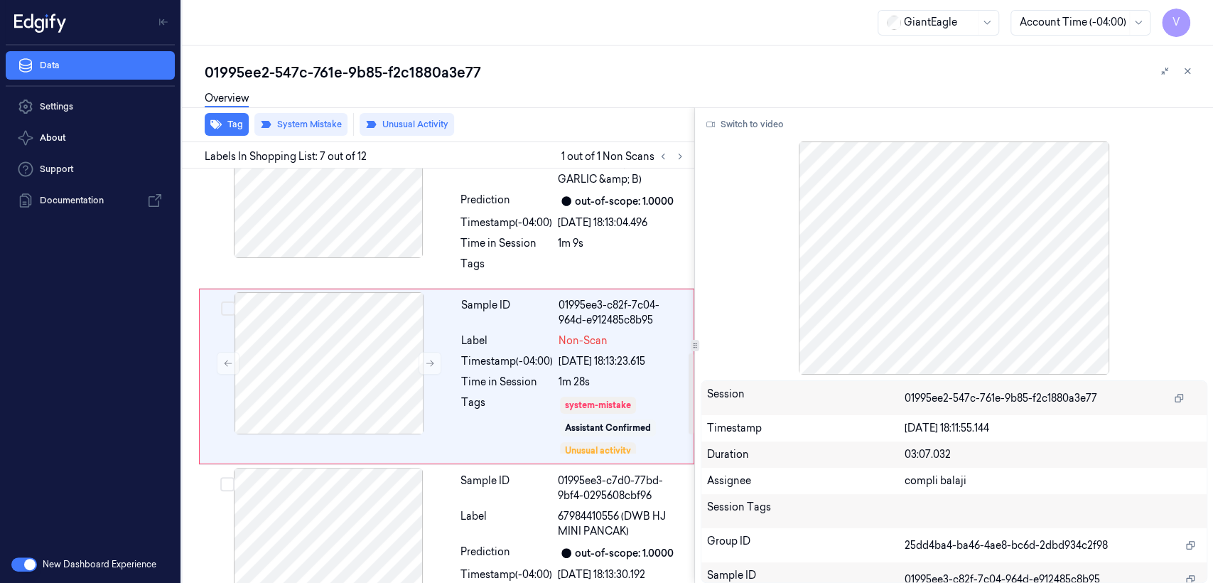
scroll to position [936, 0]
click at [407, 257] on div at bounding box center [328, 188] width 253 height 142
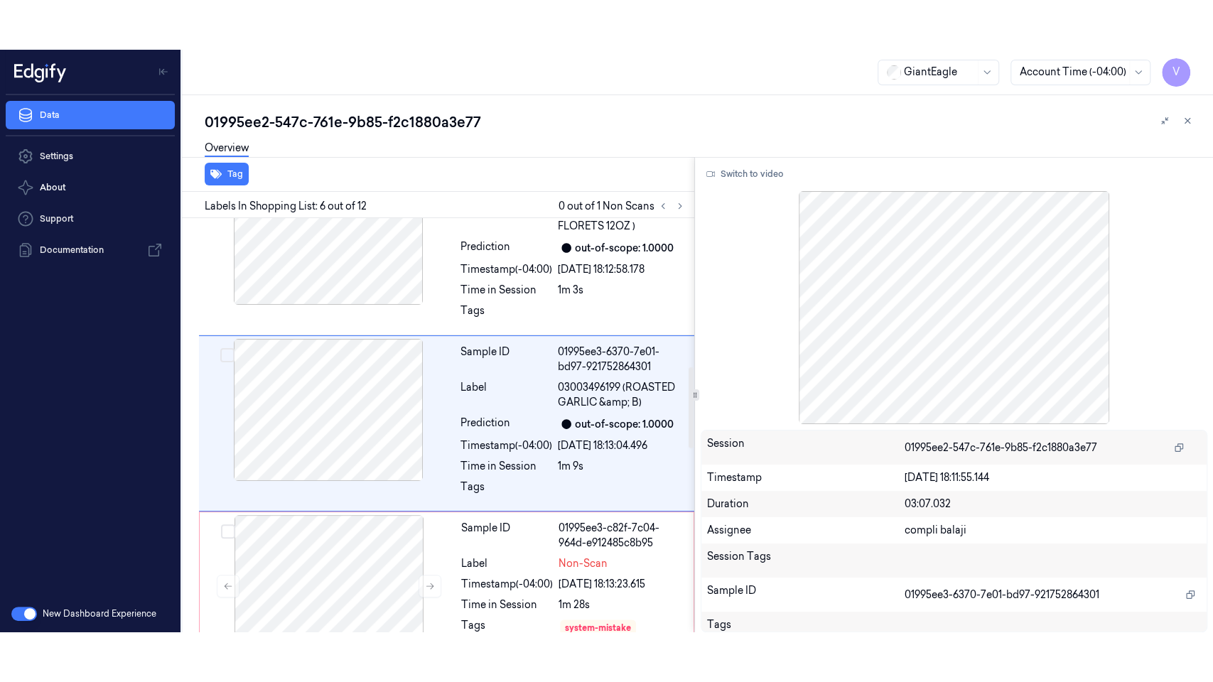
scroll to position [761, 0]
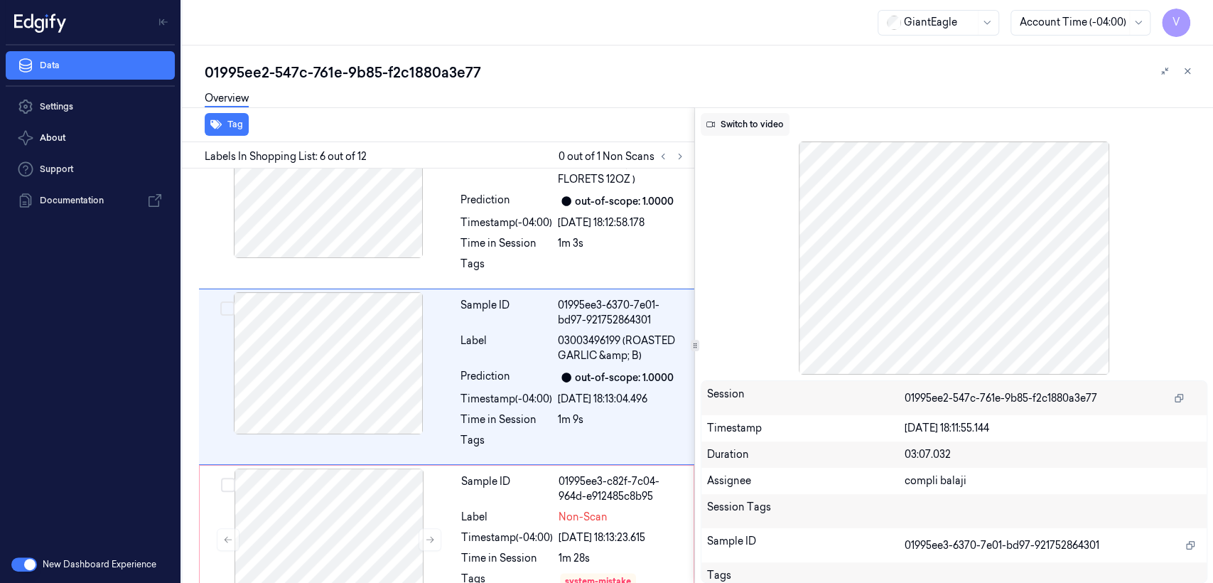
click at [749, 121] on button "Switch to video" at bounding box center [745, 124] width 89 height 23
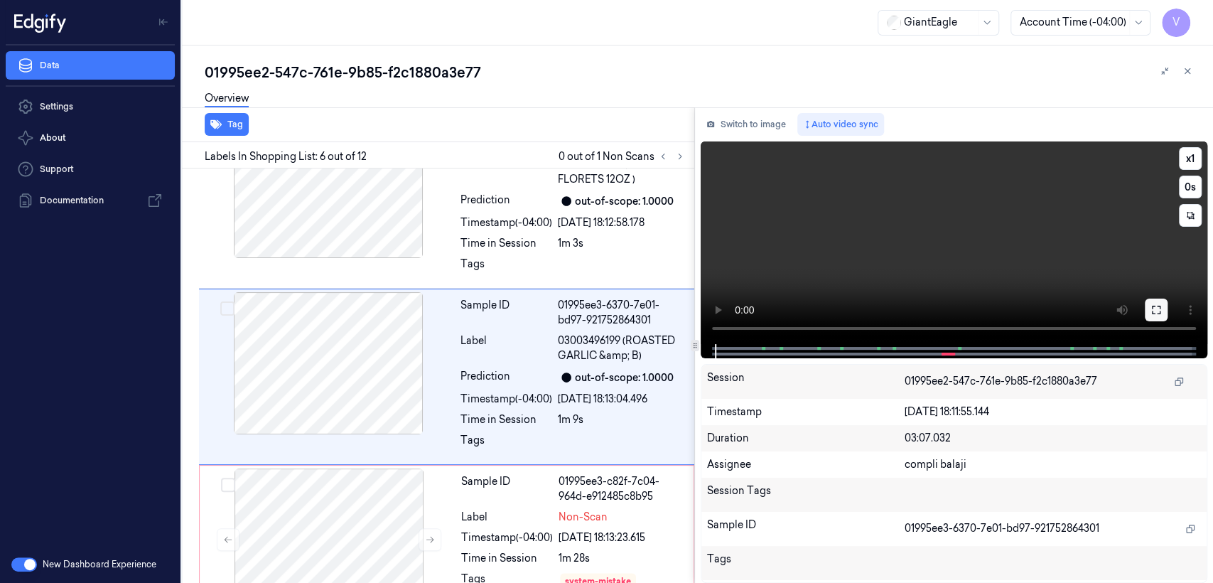
click at [1149, 311] on button at bounding box center [1156, 310] width 23 height 23
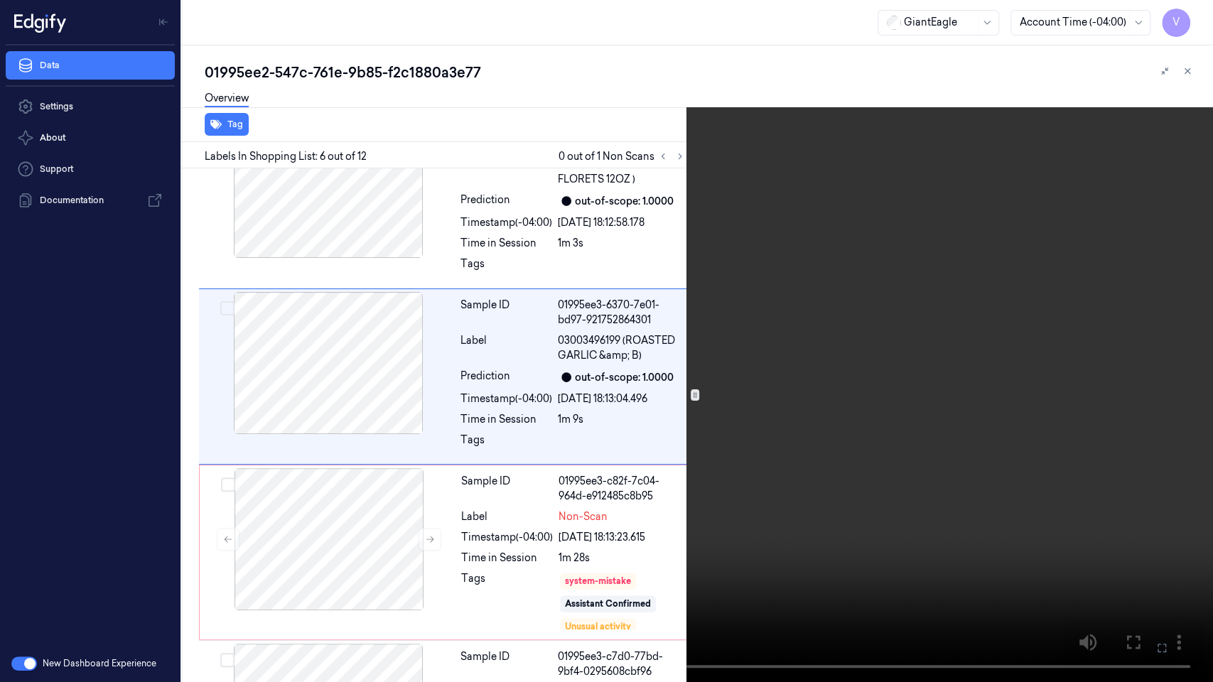
click at [729, 316] on video at bounding box center [606, 341] width 1213 height 682
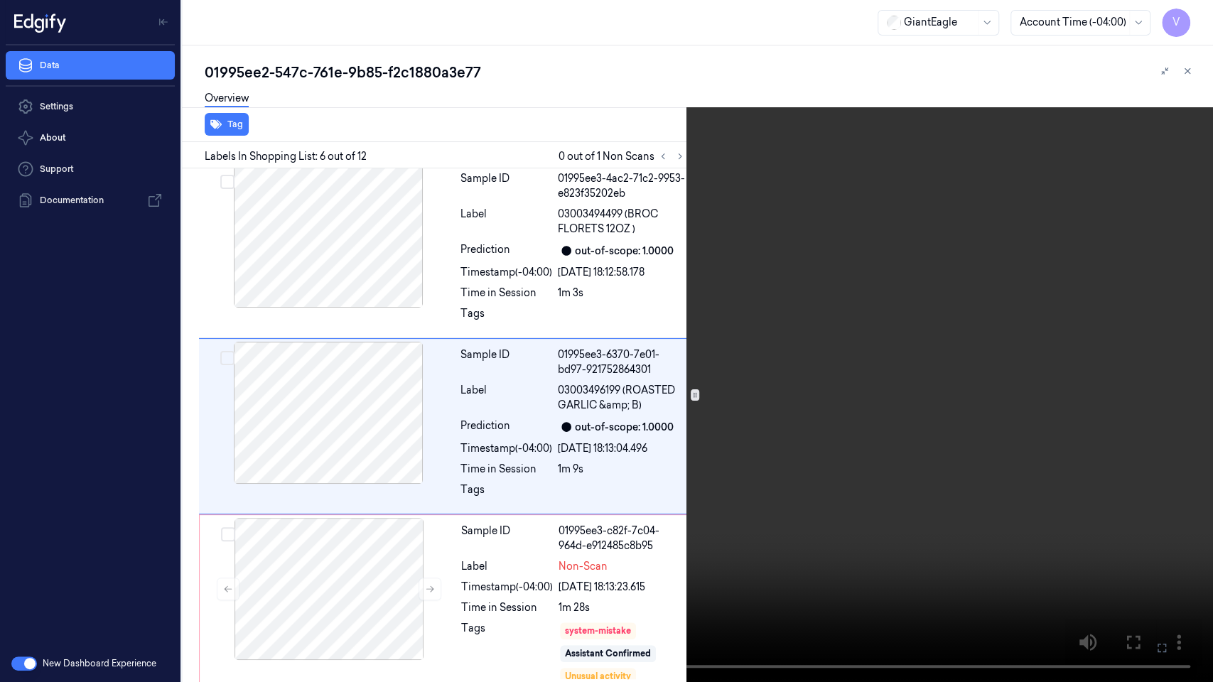
click at [729, 316] on video at bounding box center [606, 341] width 1213 height 682
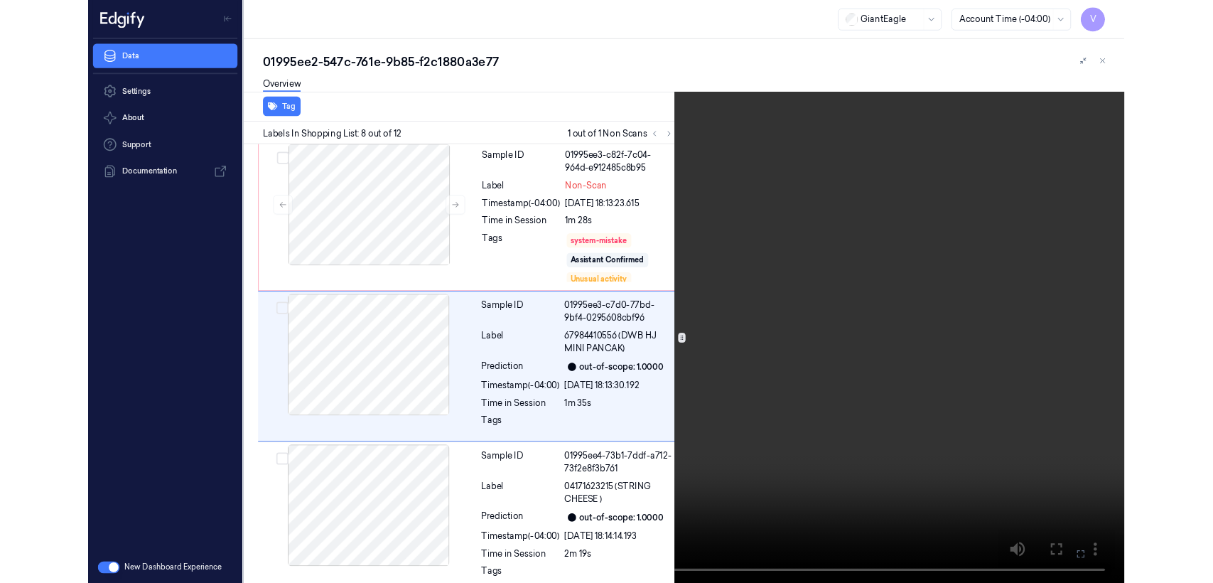
scroll to position [1063, 0]
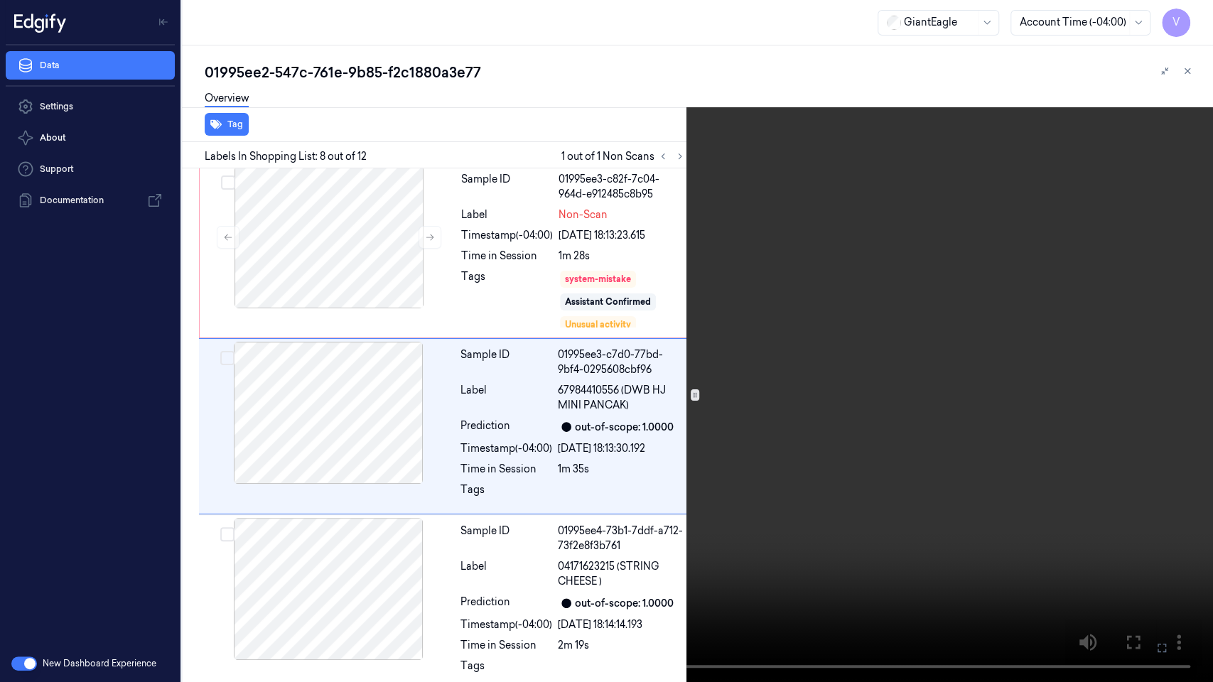
click at [641, 370] on video at bounding box center [606, 341] width 1213 height 682
click at [0, 0] on icon at bounding box center [0, 0] width 0 height 0
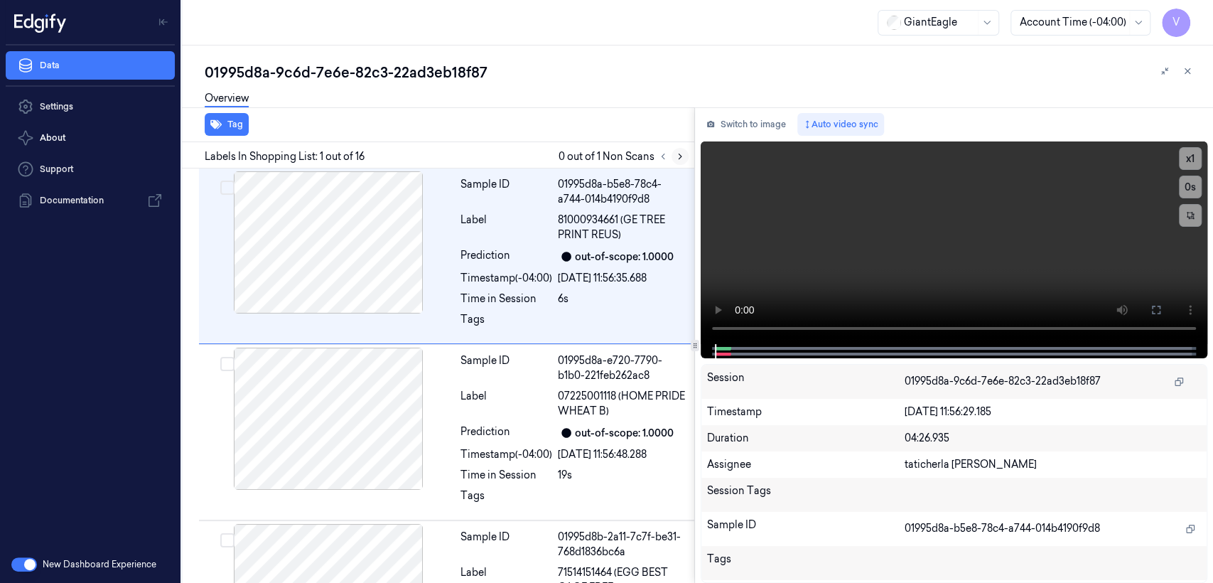
click at [678, 161] on icon at bounding box center [680, 156] width 10 height 10
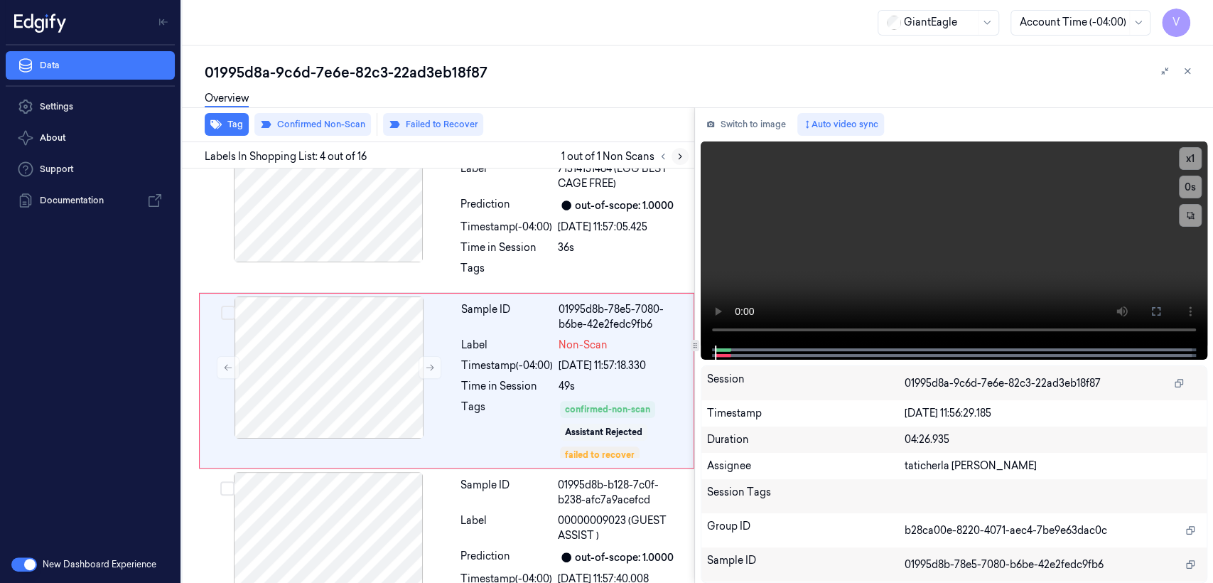
scroll to position [408, 0]
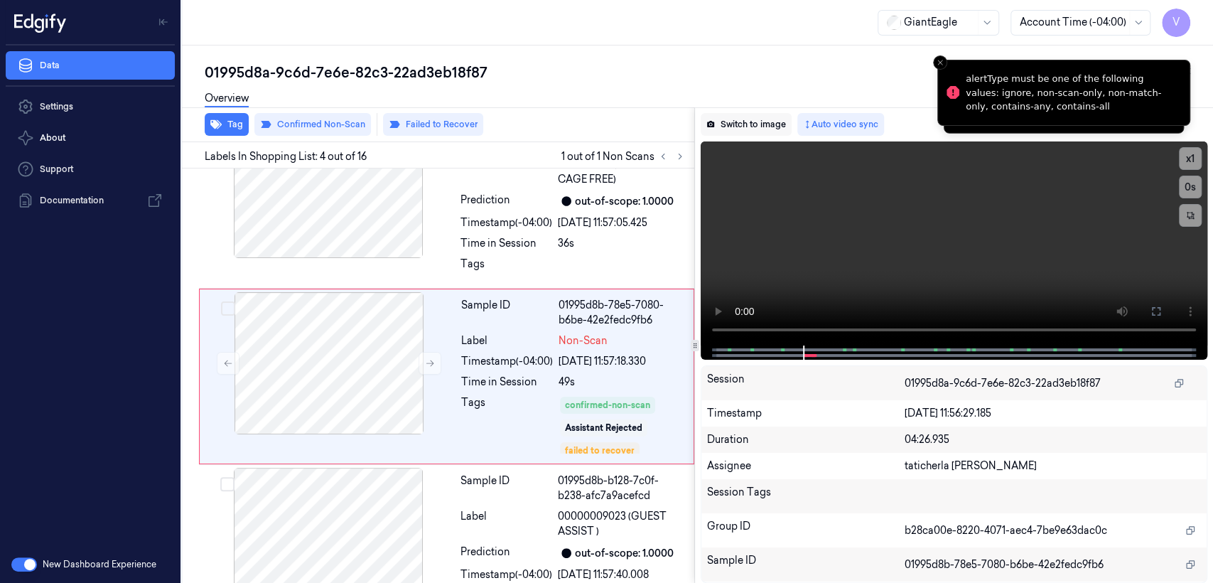
click at [769, 132] on button "Switch to image" at bounding box center [746, 124] width 91 height 23
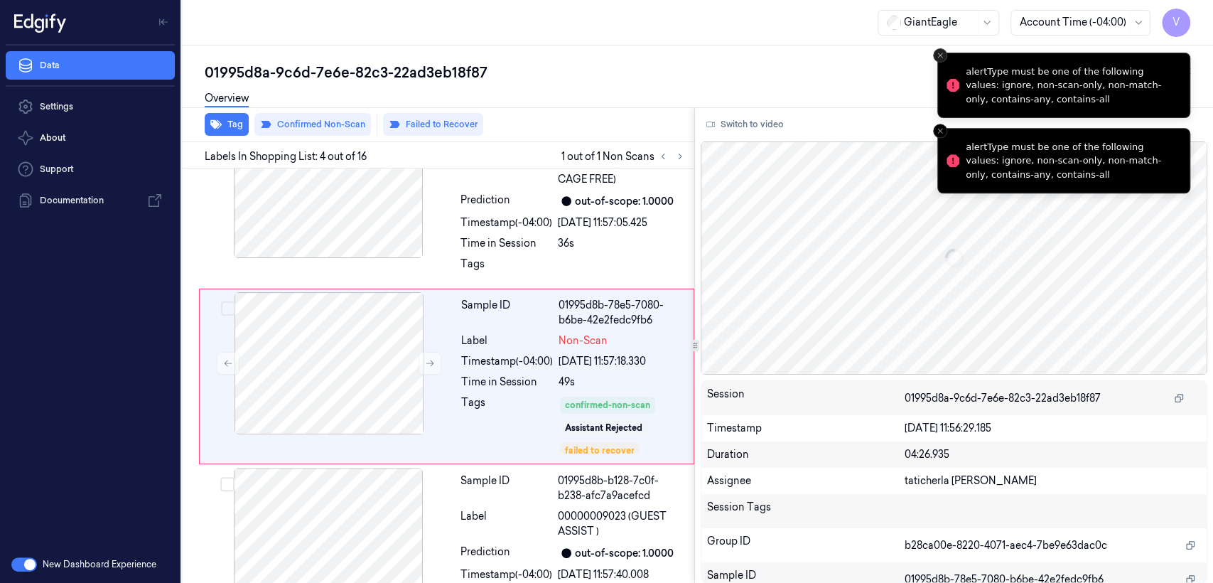
click at [944, 56] on icon "Close toast" at bounding box center [940, 55] width 9 height 9
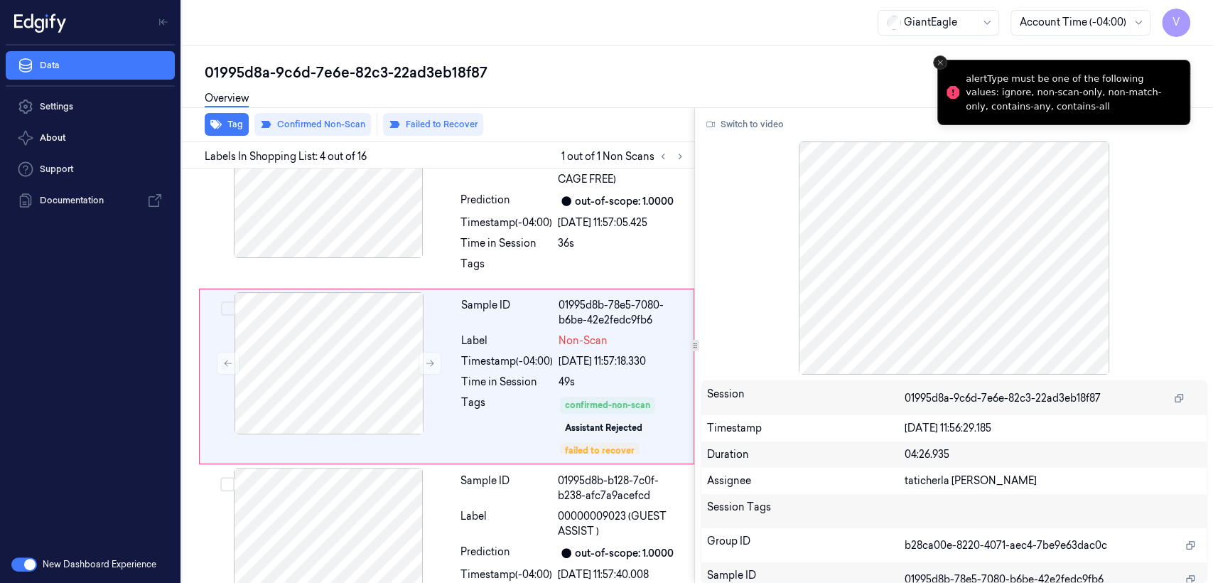
click at [943, 64] on icon "Close toast" at bounding box center [940, 62] width 9 height 9
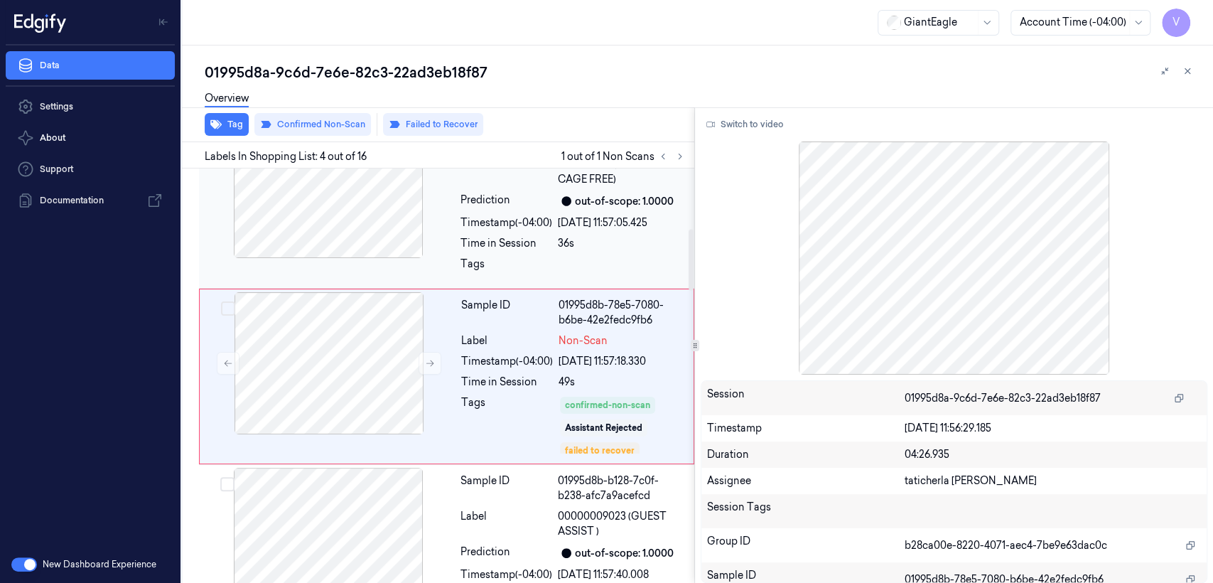
click at [405, 200] on div at bounding box center [328, 187] width 253 height 142
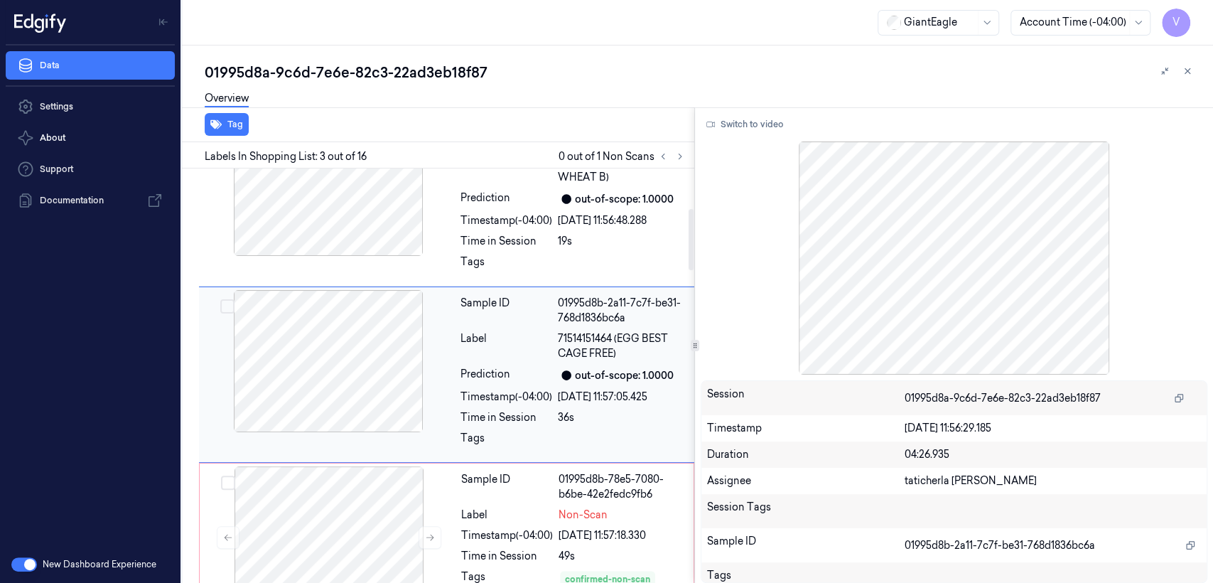
scroll to position [232, 0]
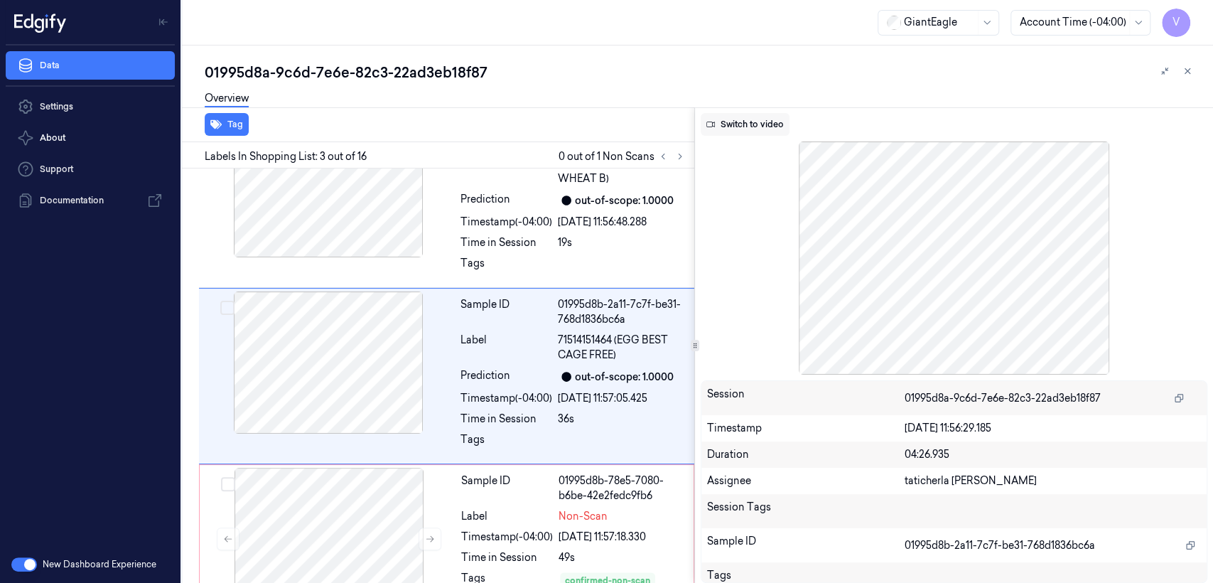
click at [745, 117] on button "Switch to video" at bounding box center [745, 124] width 89 height 23
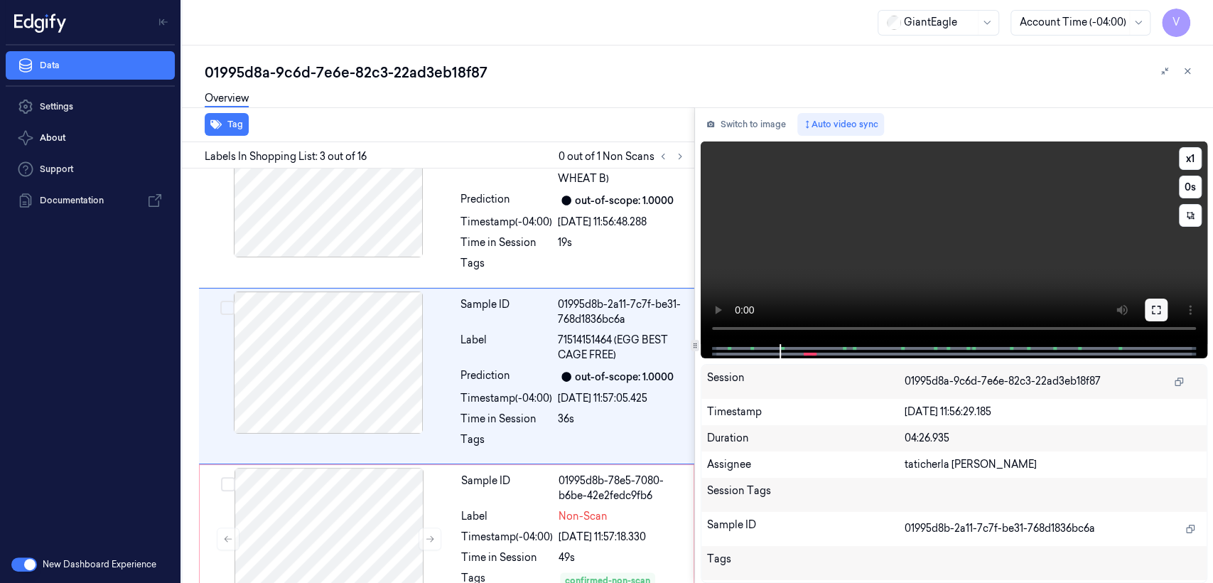
click at [1154, 310] on icon at bounding box center [1156, 309] width 11 height 11
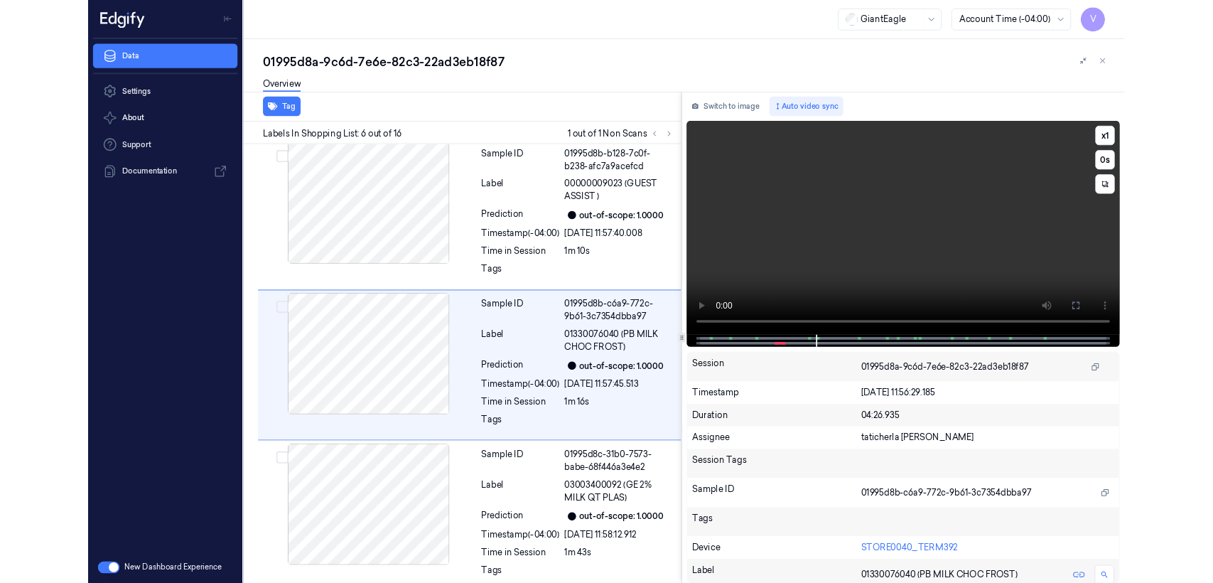
scroll to position [710, 0]
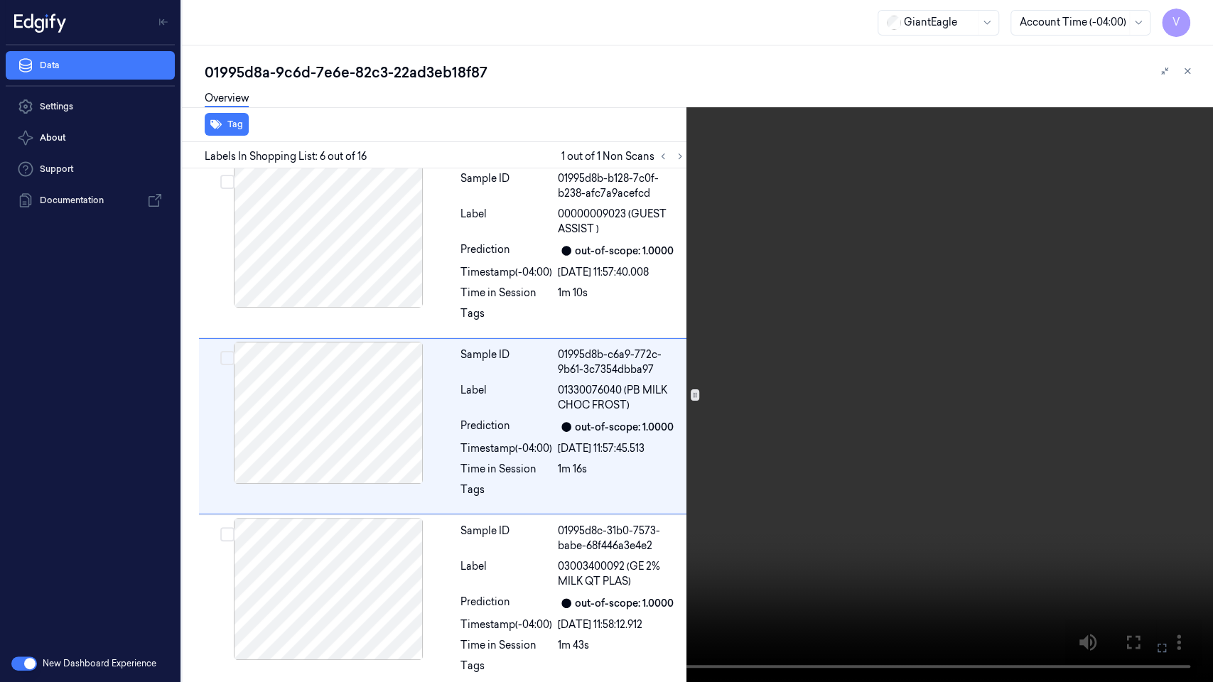
click at [0, 0] on button at bounding box center [0, 0] width 0 height 0
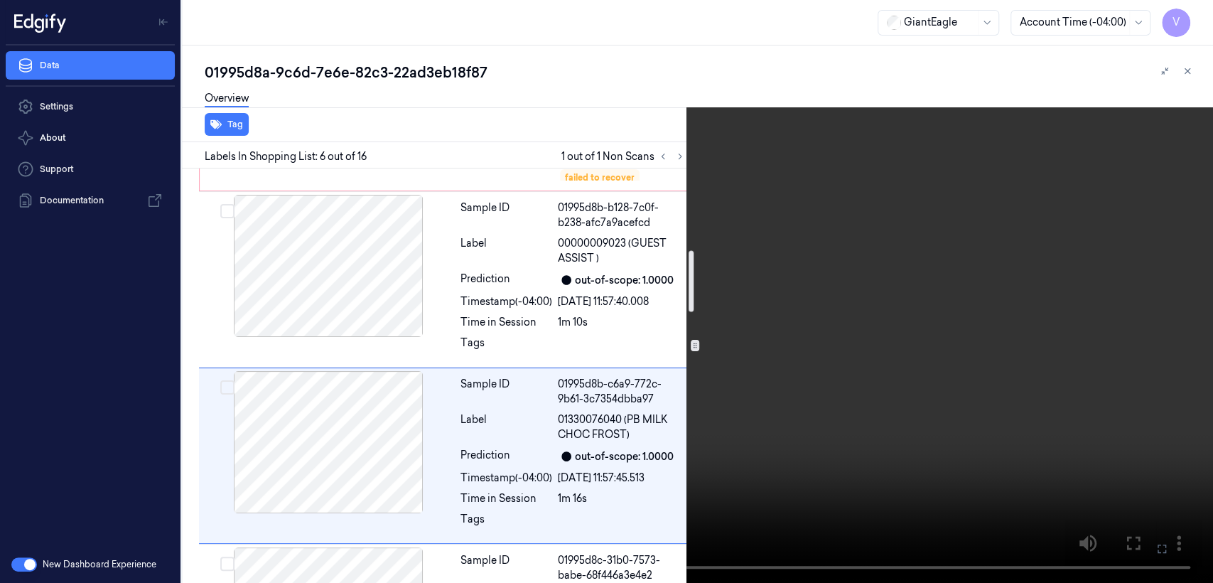
scroll to position [552, 0]
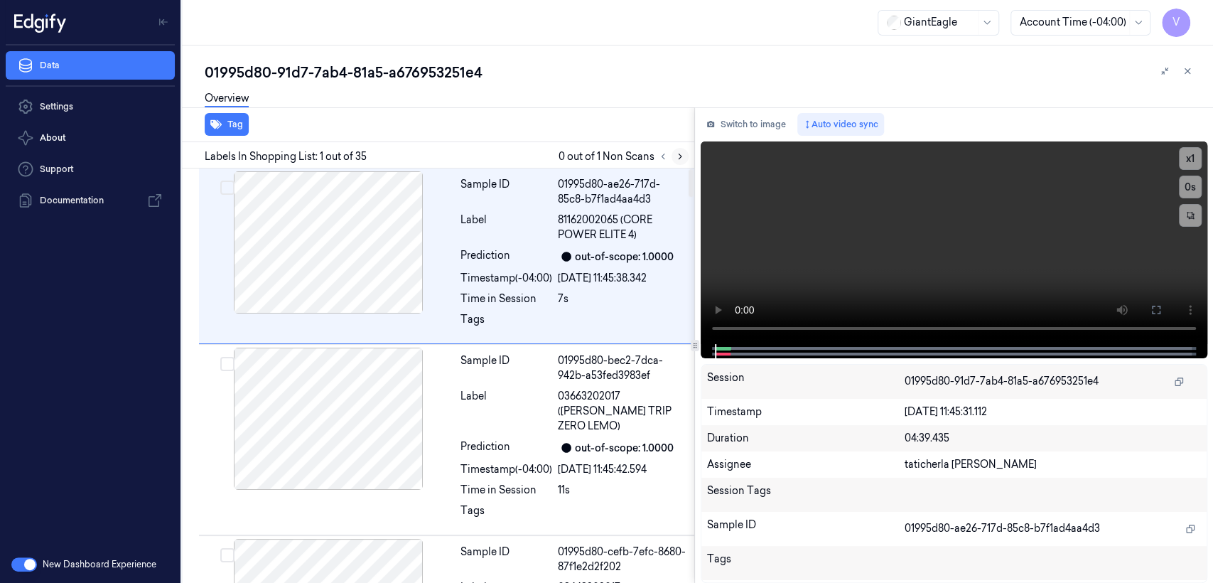
click at [681, 157] on icon at bounding box center [680, 156] width 10 height 10
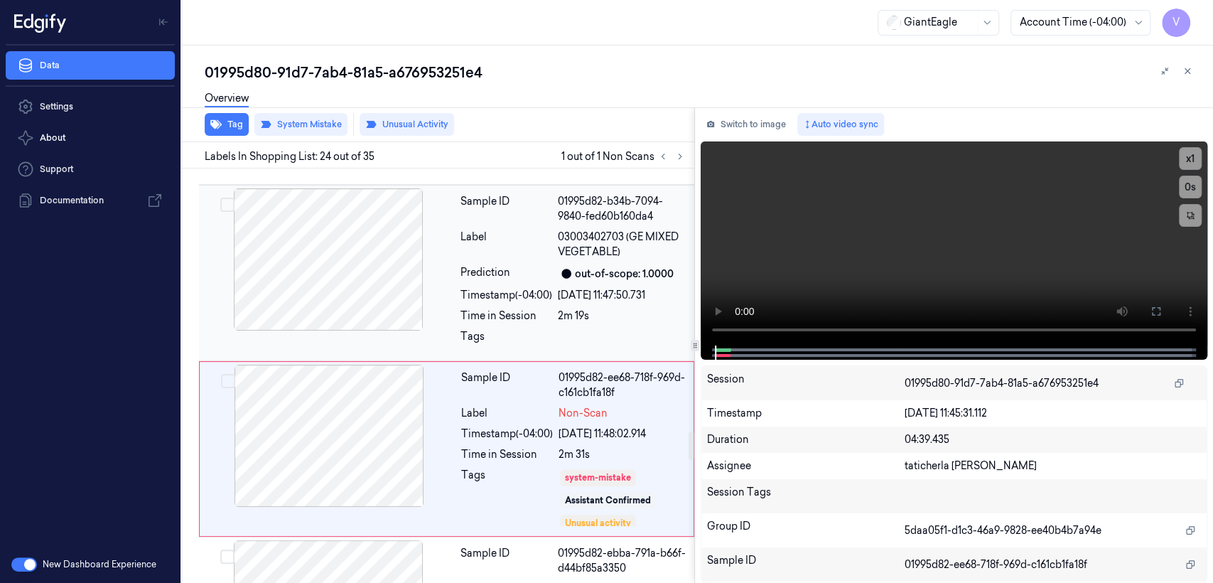
scroll to position [3901, 0]
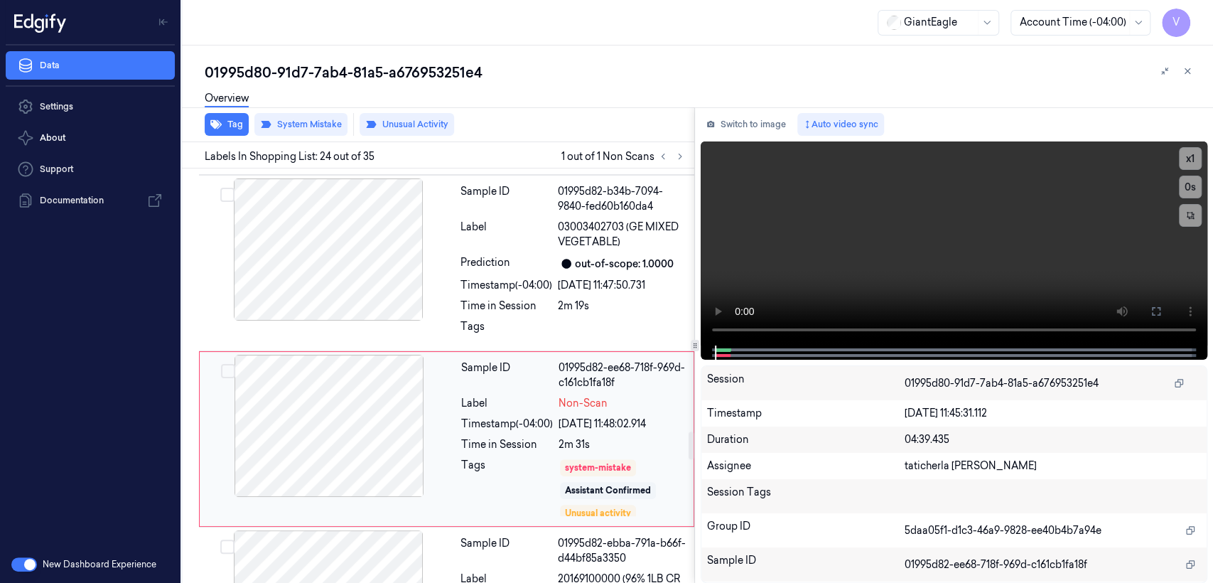
click at [485, 396] on div "Label" at bounding box center [507, 403] width 92 height 15
click at [418, 237] on div at bounding box center [328, 249] width 253 height 142
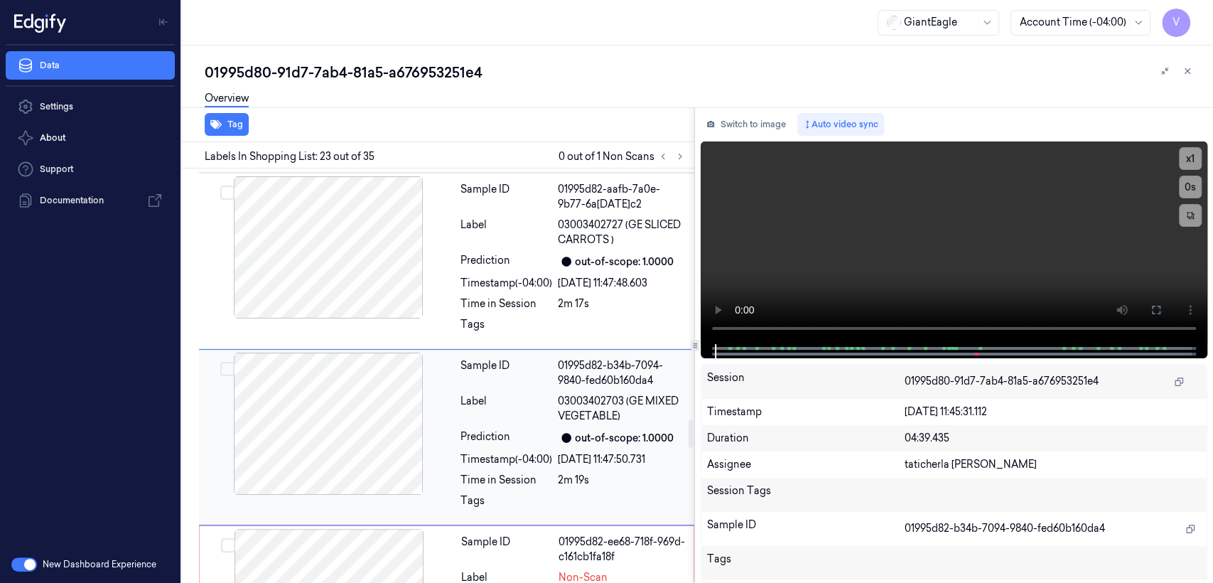
scroll to position [3725, 0]
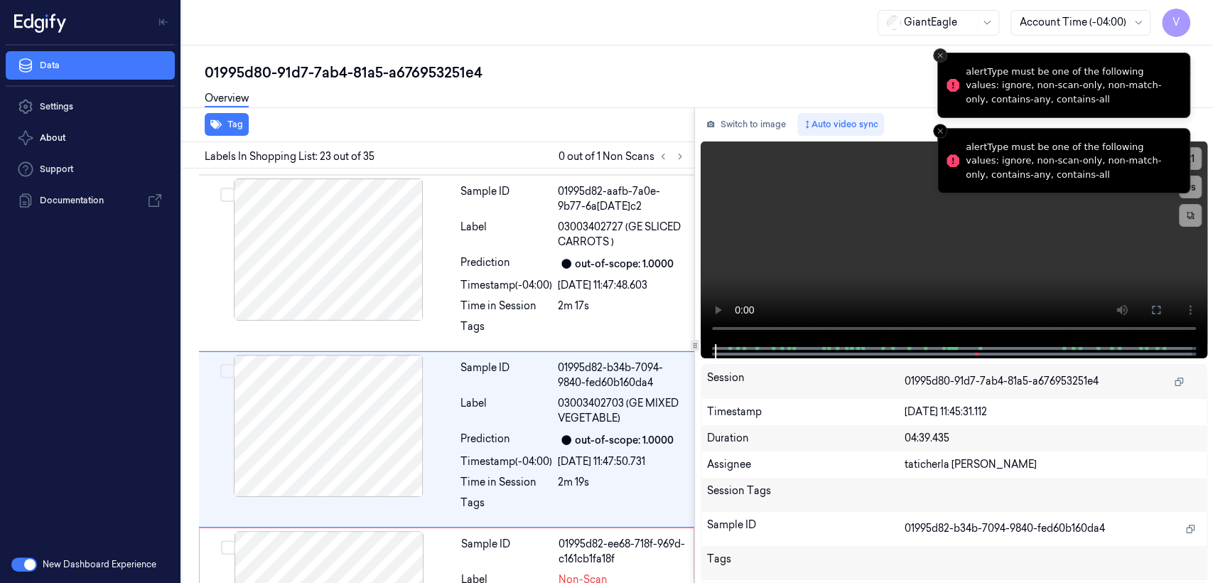
click at [942, 62] on button "Close toast" at bounding box center [940, 55] width 14 height 14
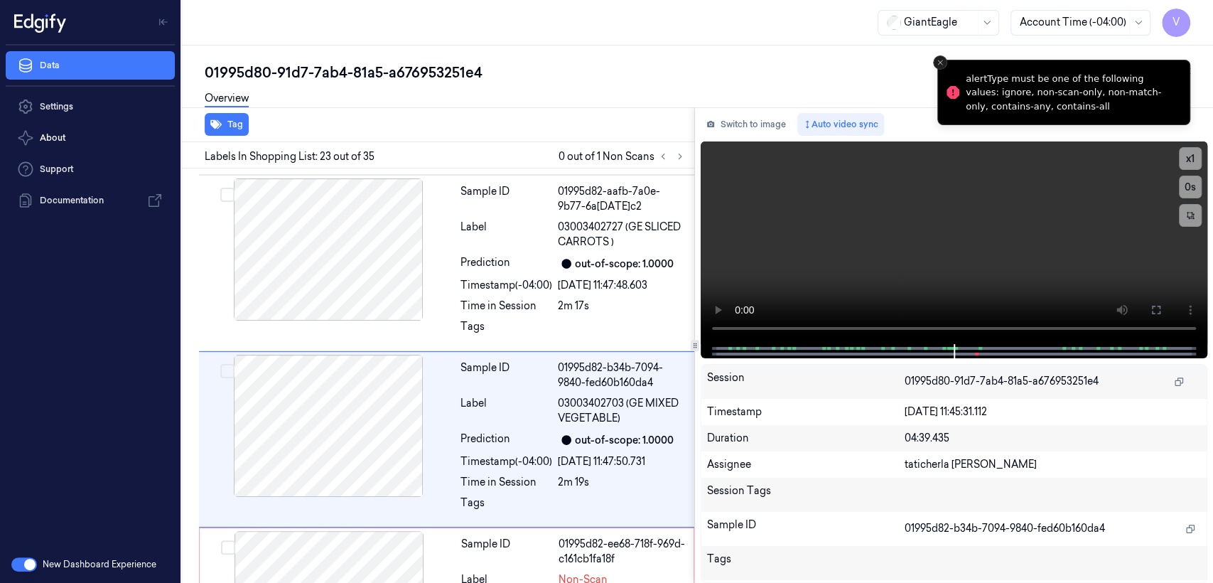
click at [938, 60] on icon "Close toast" at bounding box center [940, 62] width 9 height 9
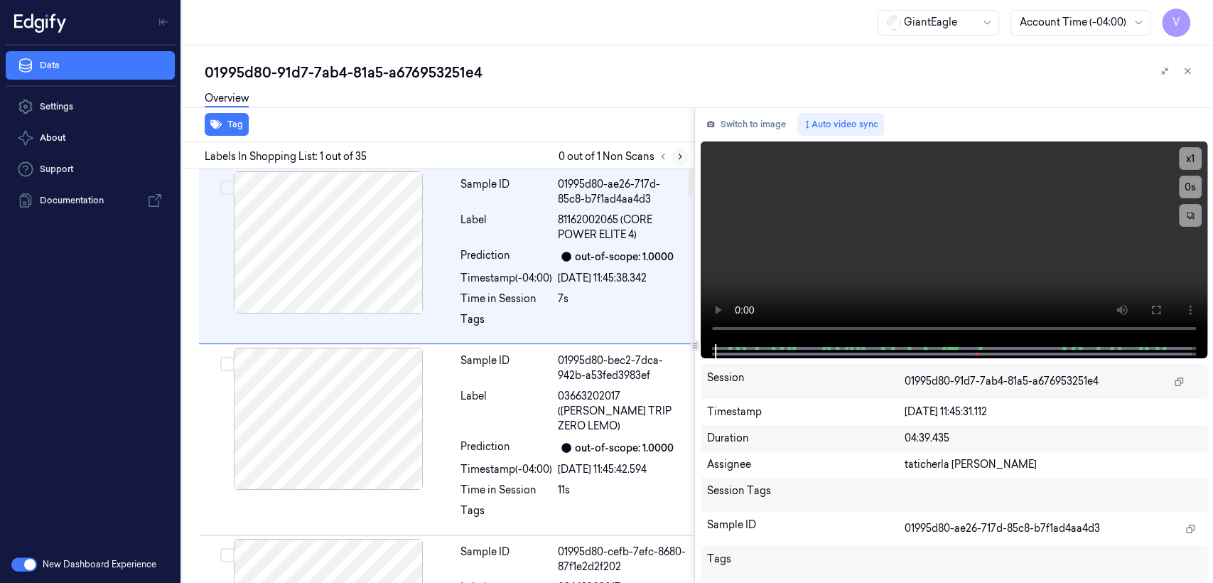
click at [675, 151] on icon at bounding box center [680, 156] width 10 height 10
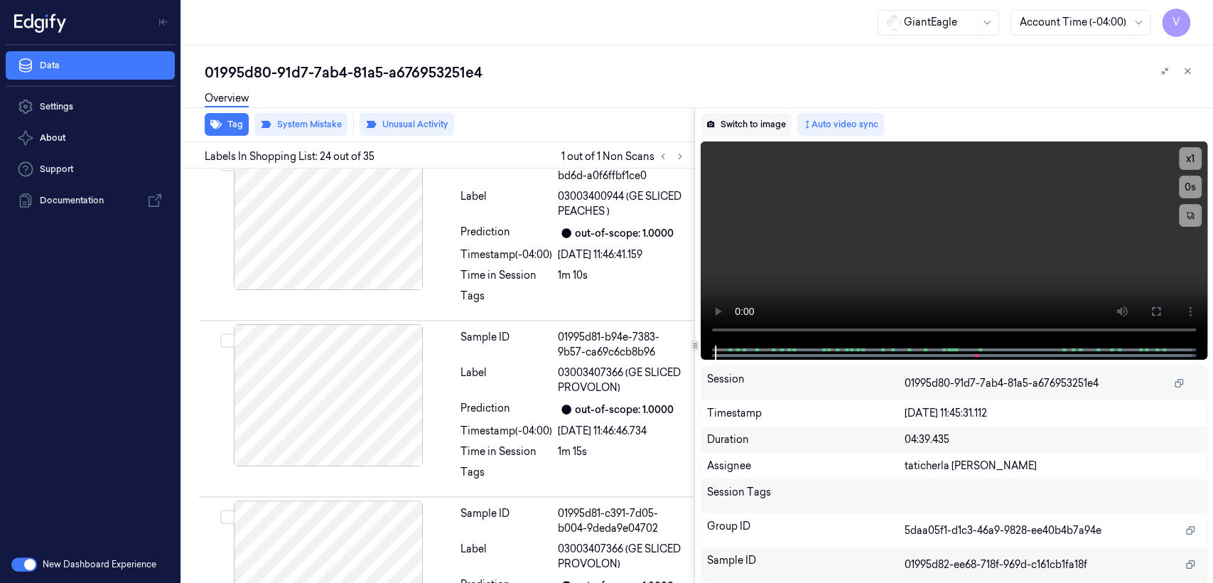
click at [731, 134] on button "Switch to image" at bounding box center [746, 124] width 91 height 23
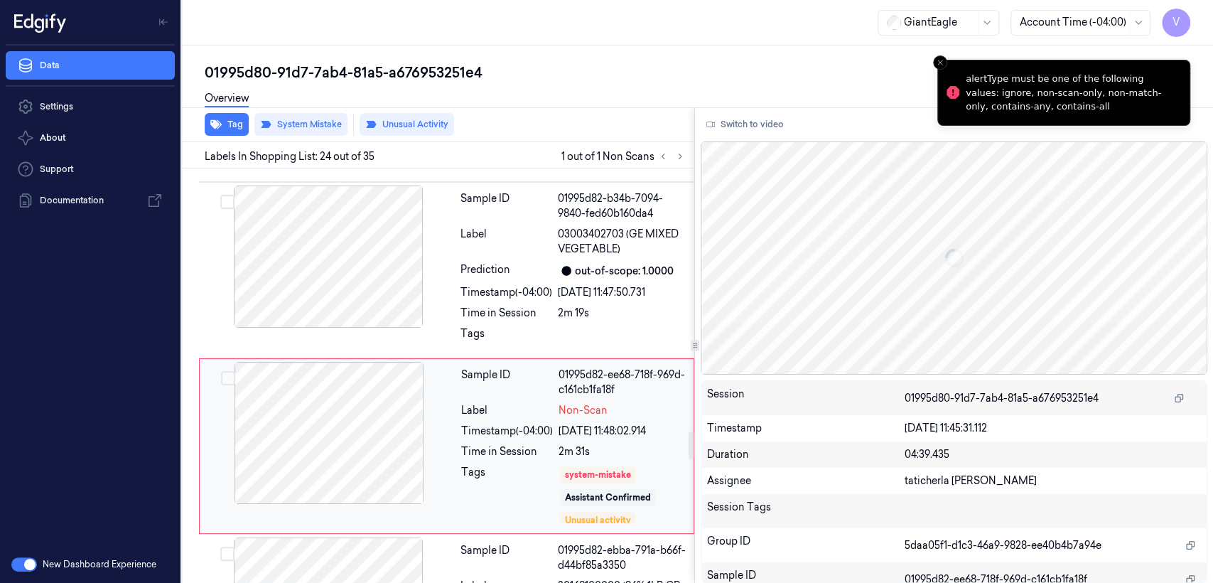
scroll to position [3901, 0]
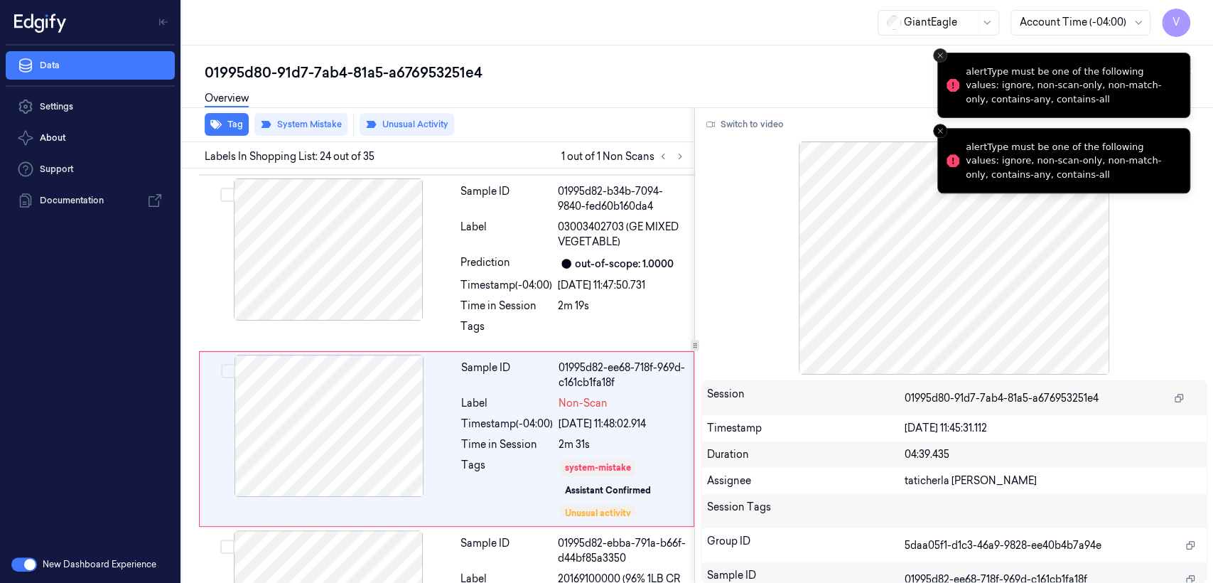
click at [943, 55] on icon "Close toast" at bounding box center [940, 55] width 9 height 9
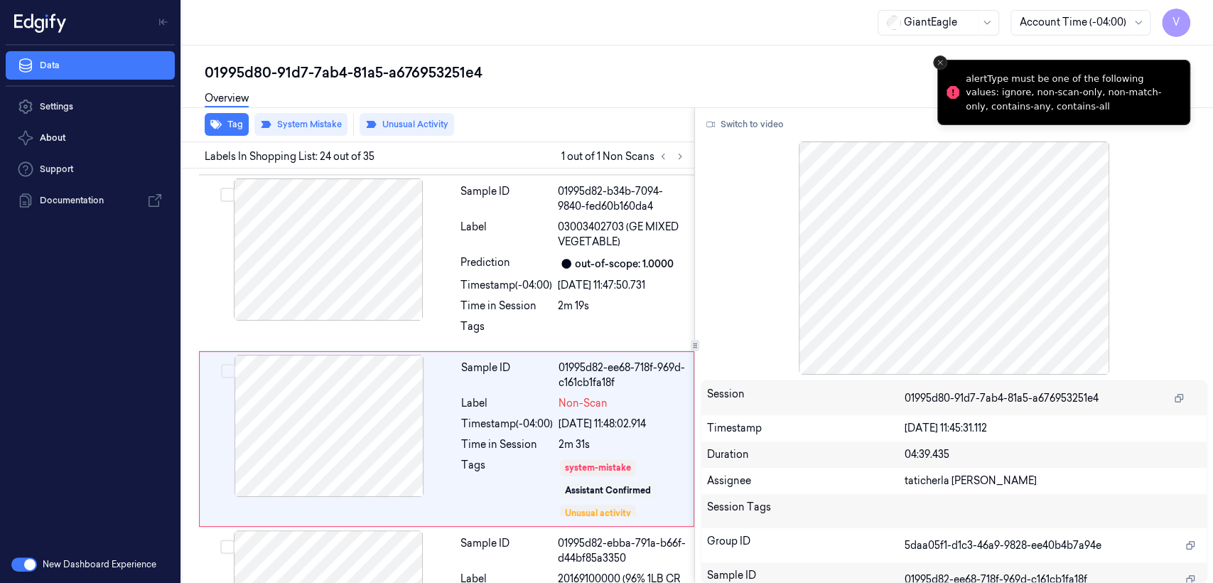
click at [939, 62] on line "Close toast" at bounding box center [940, 62] width 4 height 4
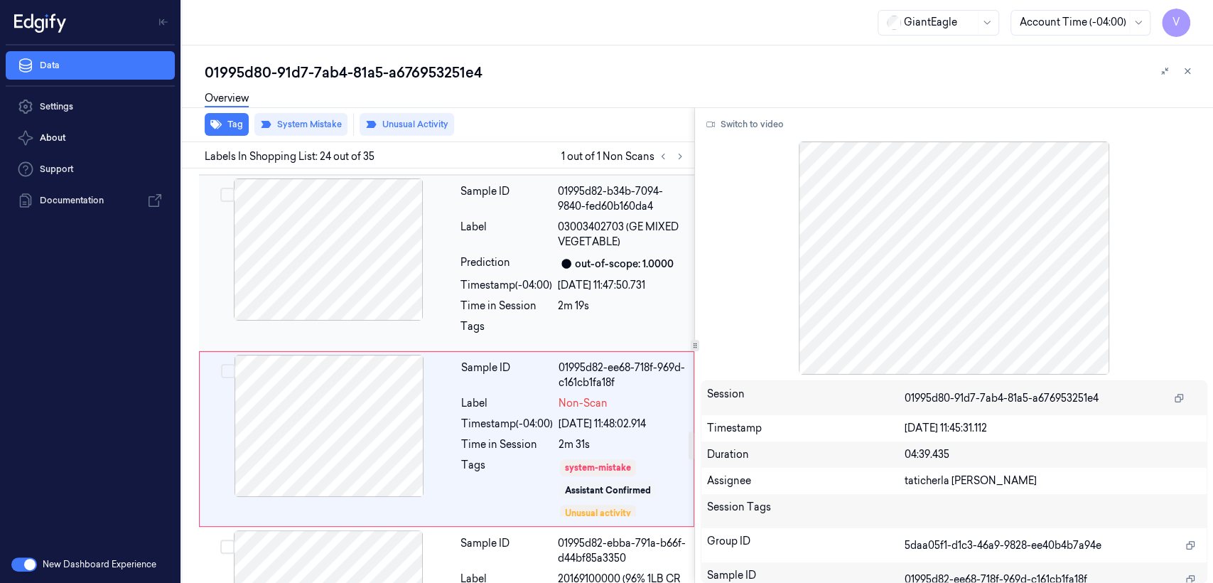
scroll to position [3743, 0]
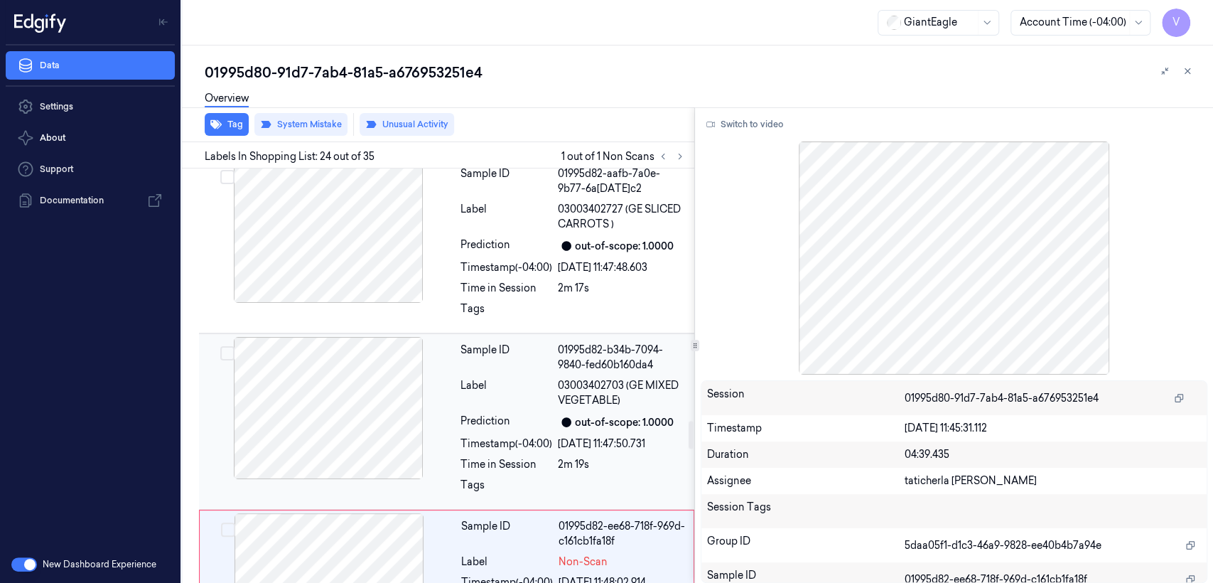
click at [476, 378] on div "Label" at bounding box center [507, 393] width 92 height 30
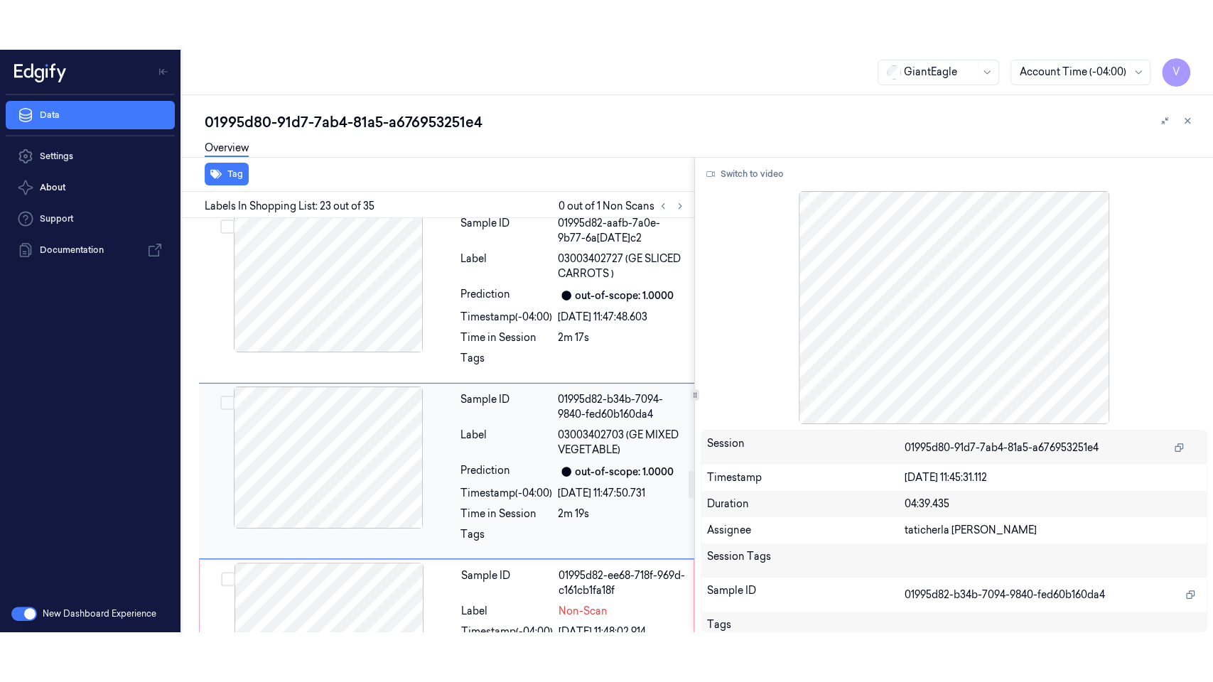
scroll to position [3725, 0]
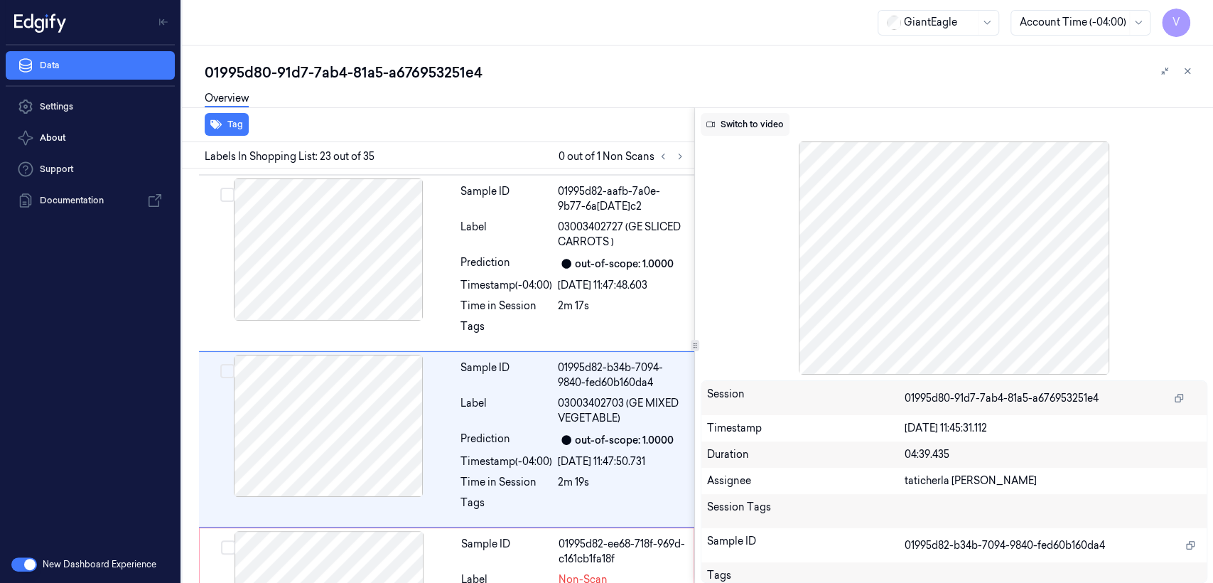
click at [748, 127] on button "Switch to video" at bounding box center [745, 124] width 89 height 23
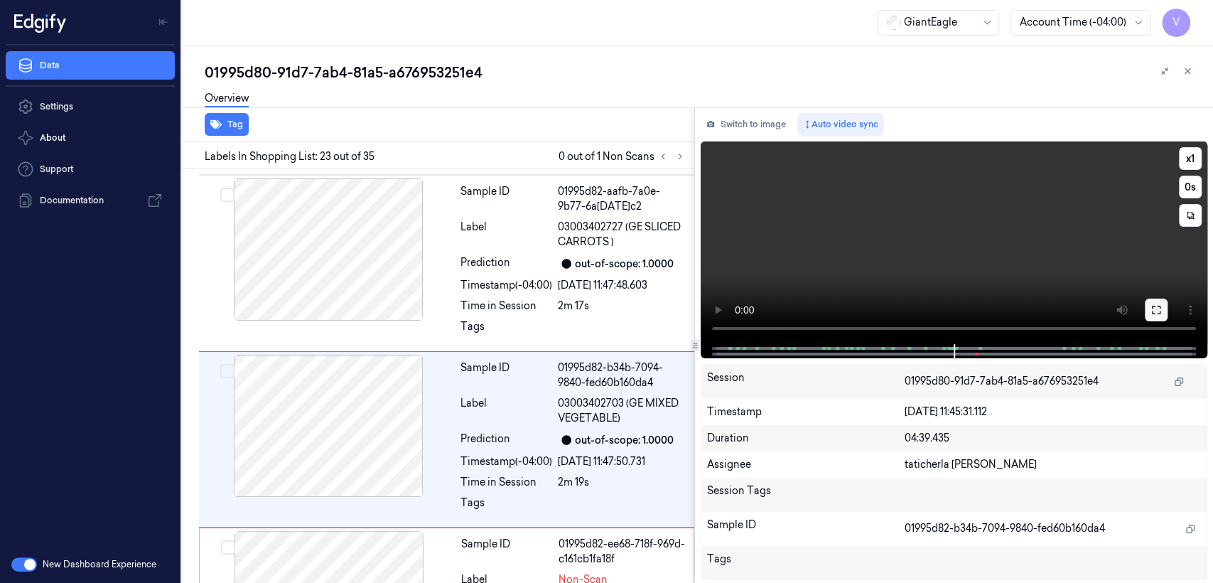
click at [1153, 306] on icon at bounding box center [1156, 309] width 11 height 11
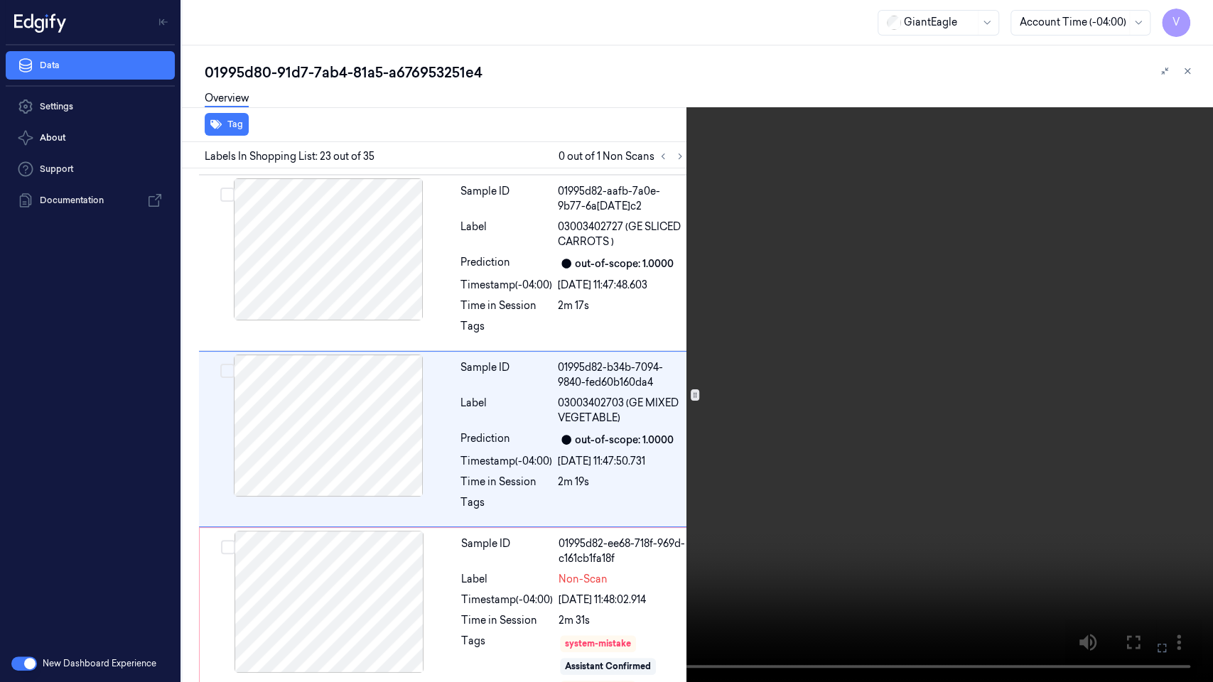
click at [741, 307] on video at bounding box center [606, 341] width 1213 height 682
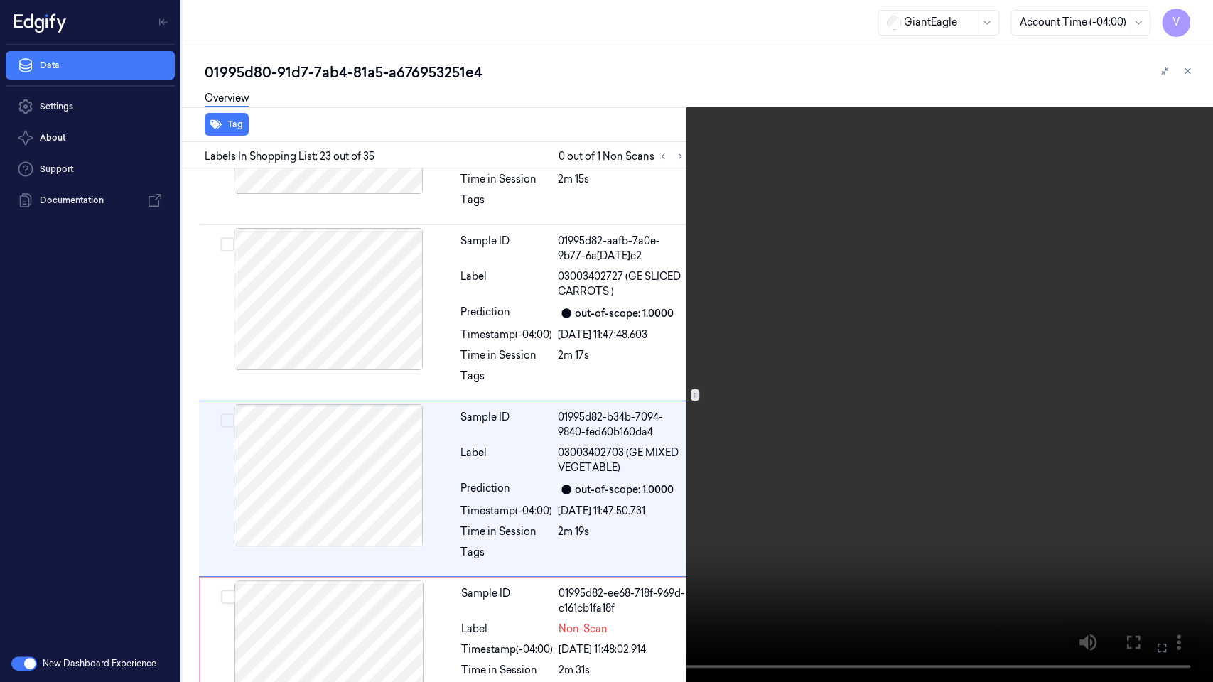
click at [741, 307] on video at bounding box center [606, 341] width 1213 height 682
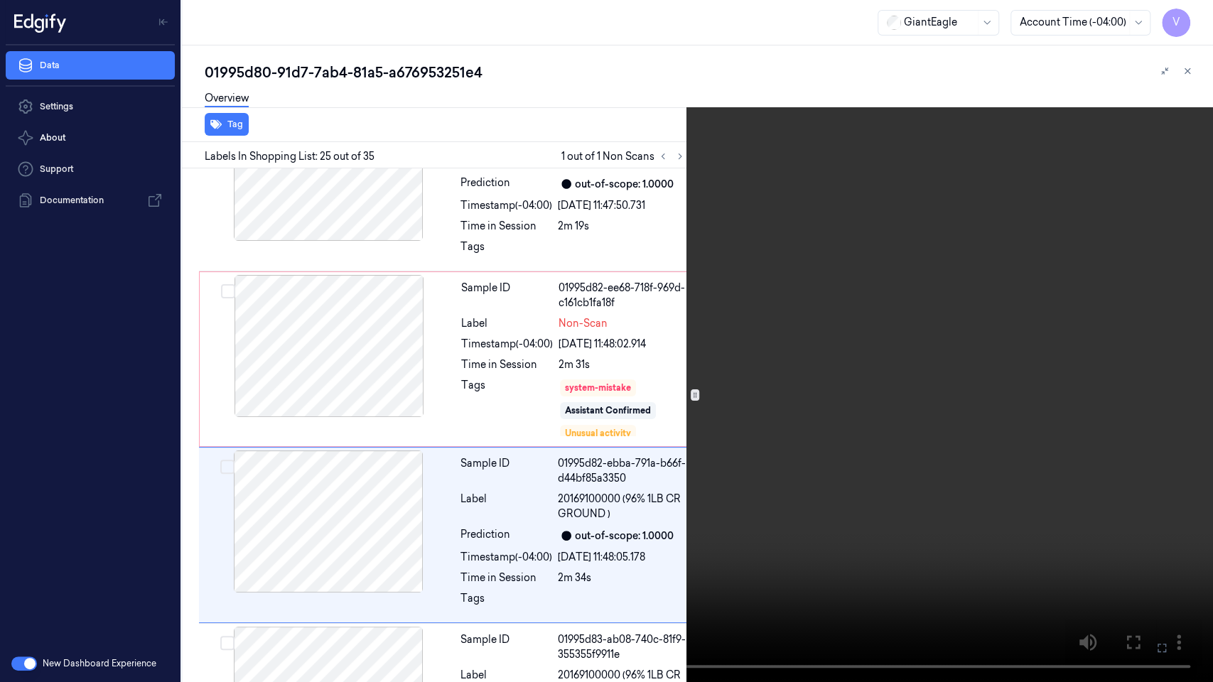
scroll to position [4026, 0]
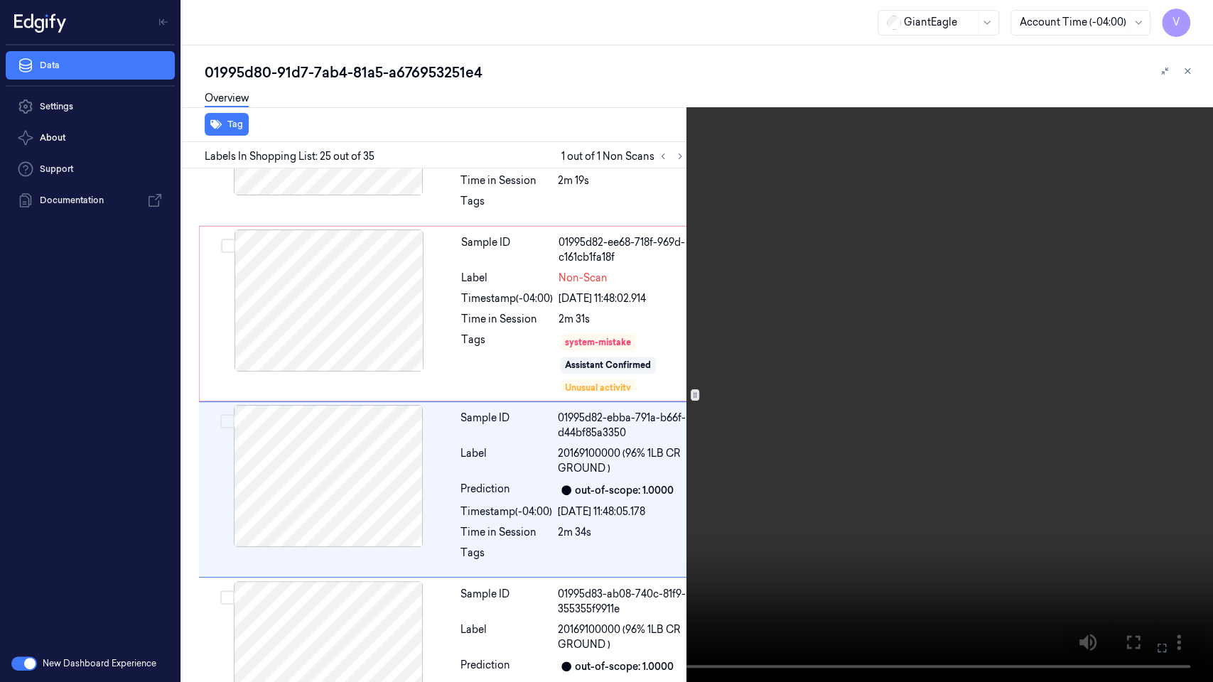
click at [704, 488] on video at bounding box center [606, 341] width 1213 height 682
click at [623, 409] on video at bounding box center [606, 341] width 1213 height 682
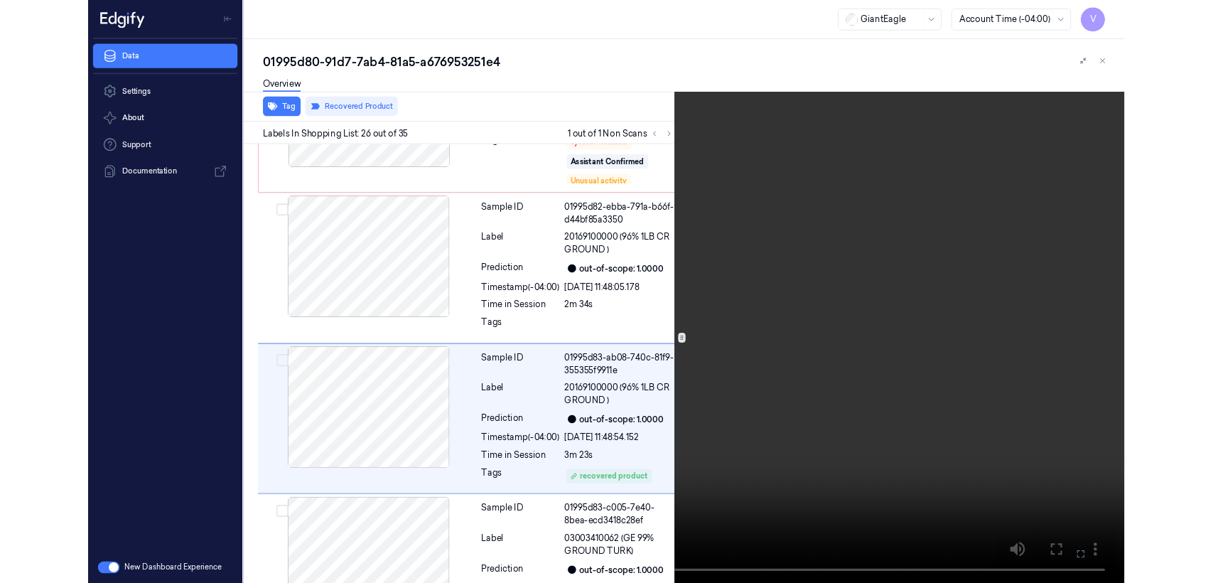
scroll to position [4203, 0]
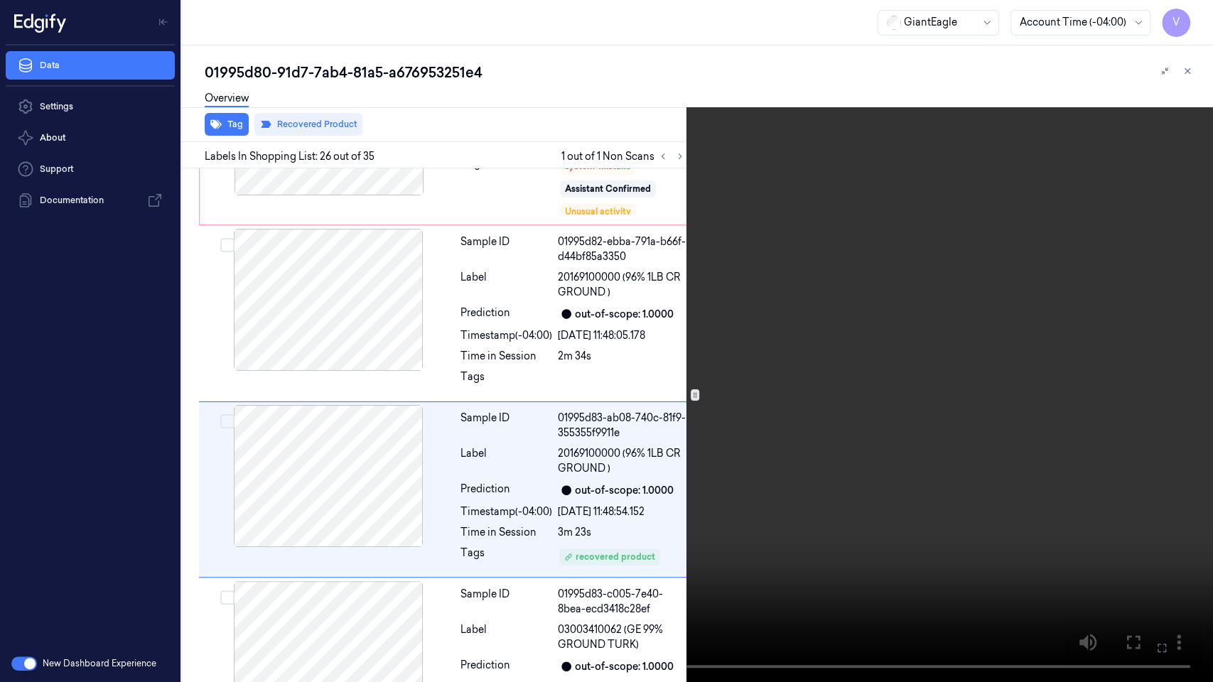
click at [0, 0] on icon at bounding box center [0, 0] width 0 height 0
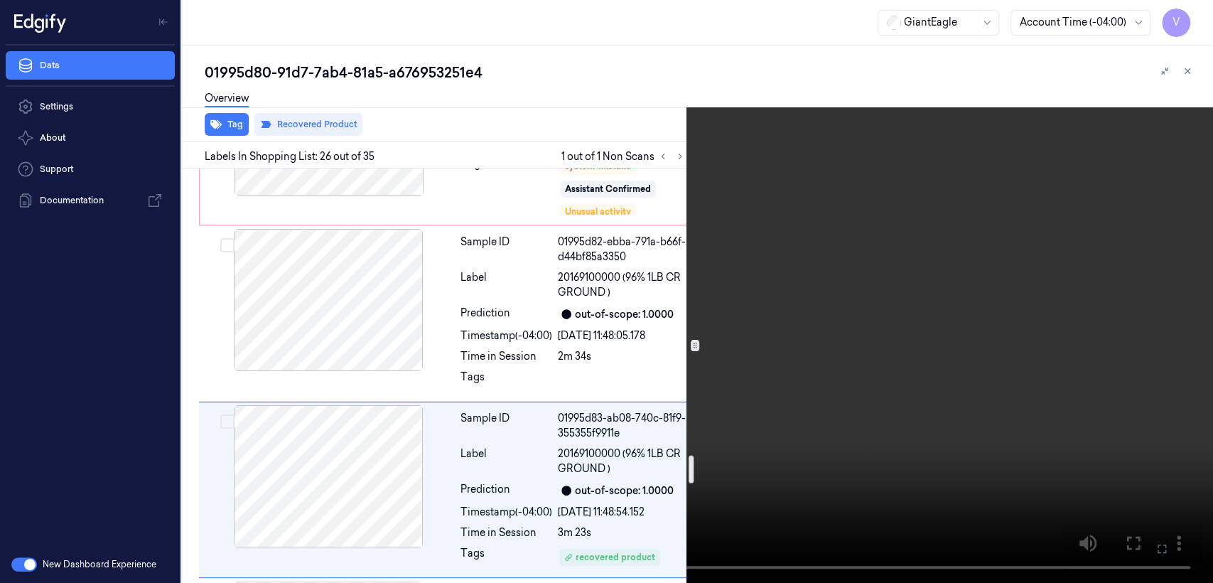
scroll to position [4253, 0]
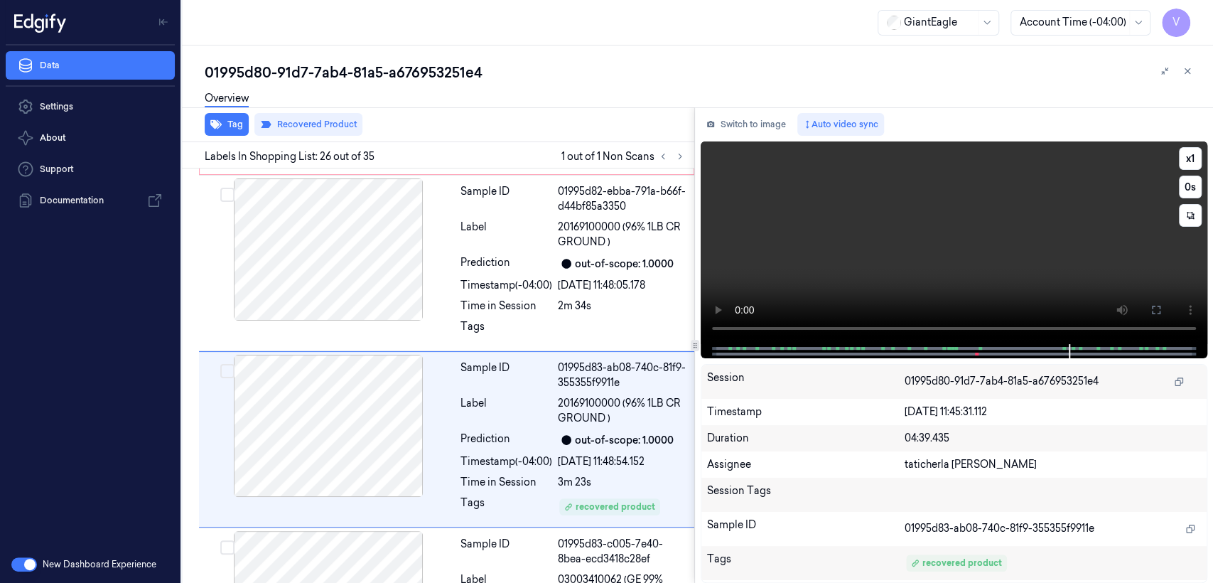
click at [999, 272] on video at bounding box center [954, 242] width 507 height 203
click at [760, 132] on button "Switch to image" at bounding box center [746, 124] width 91 height 23
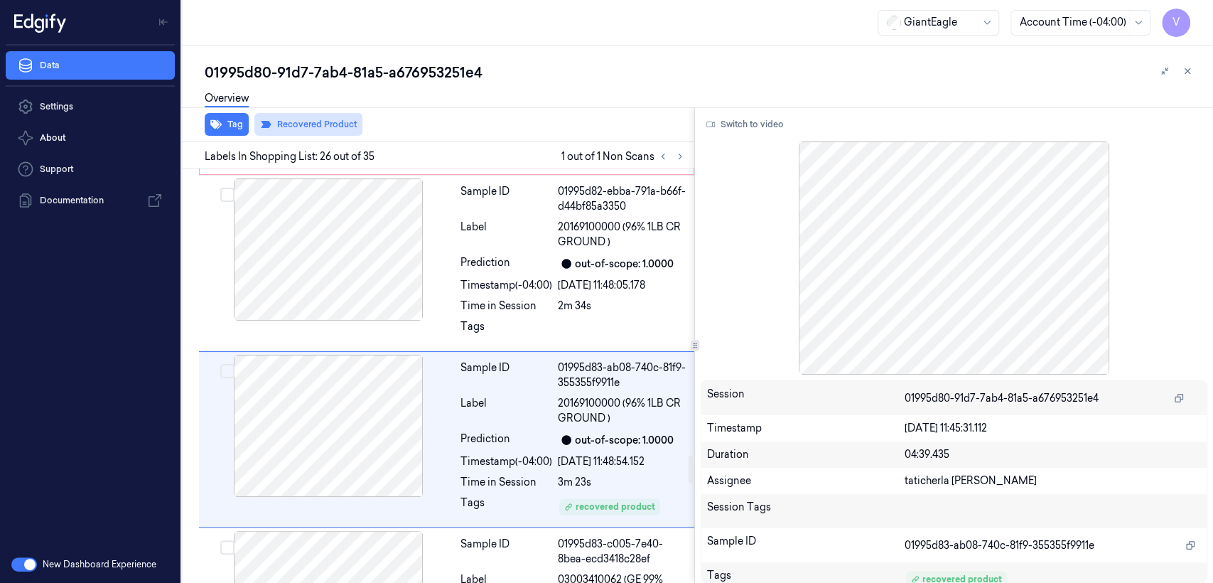
click at [326, 132] on button "Recovered Product" at bounding box center [308, 124] width 108 height 23
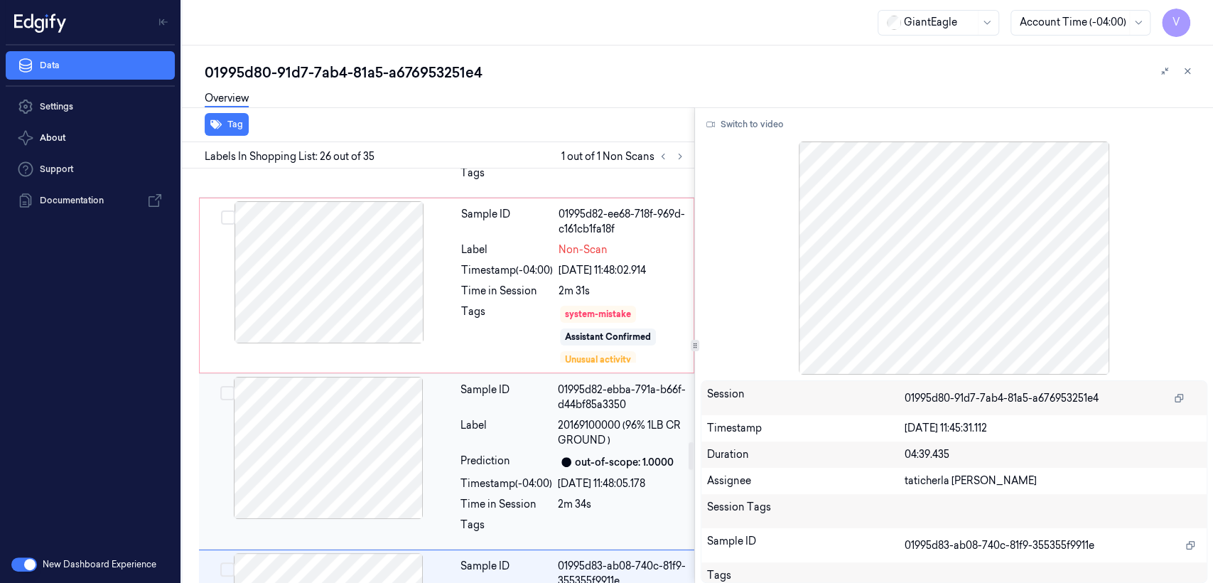
scroll to position [4095, 0]
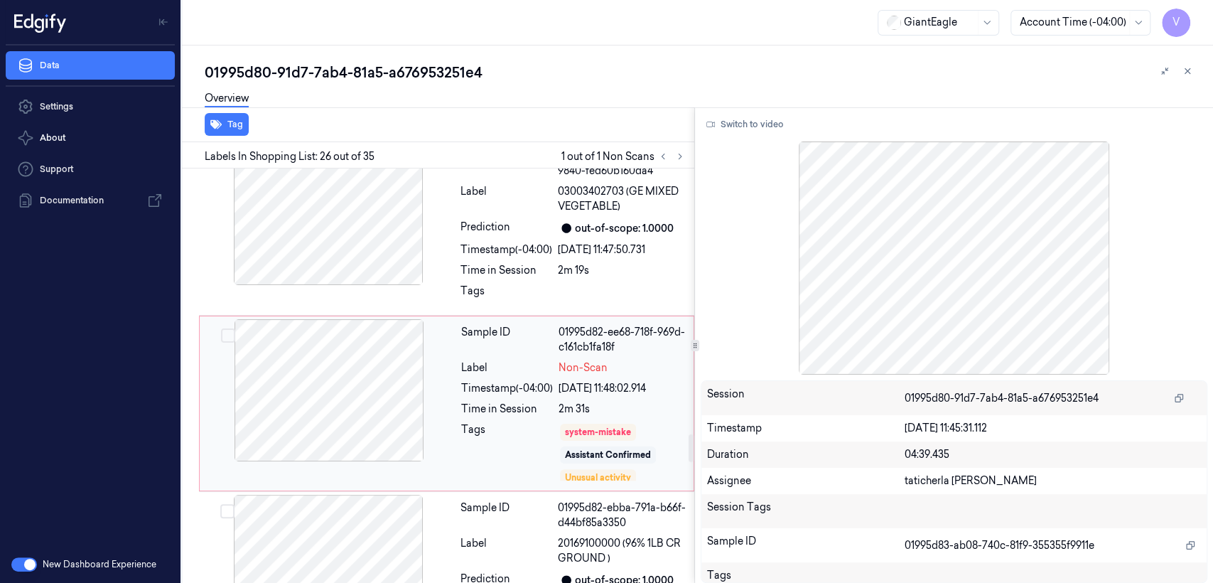
click at [402, 329] on div at bounding box center [329, 390] width 253 height 142
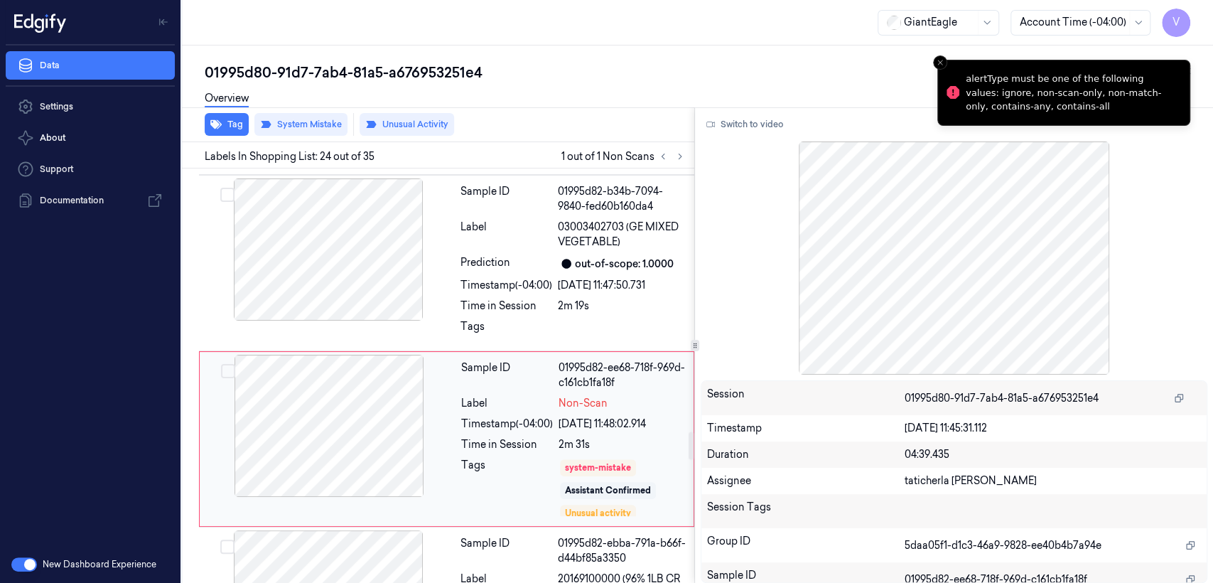
scroll to position [4059, 0]
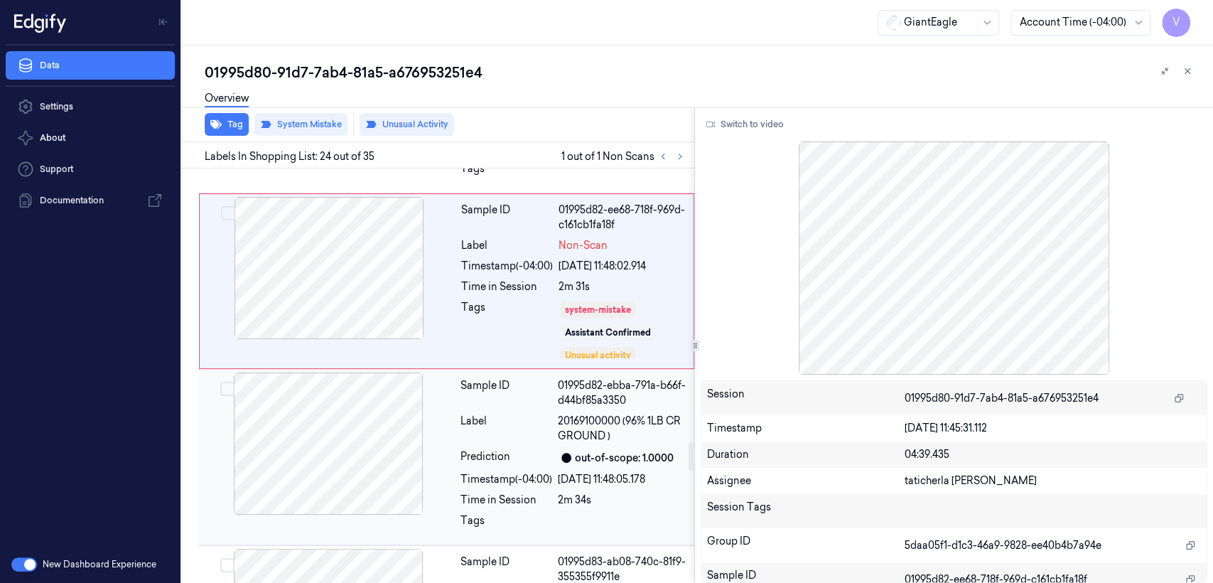
click at [446, 389] on div at bounding box center [328, 443] width 253 height 142
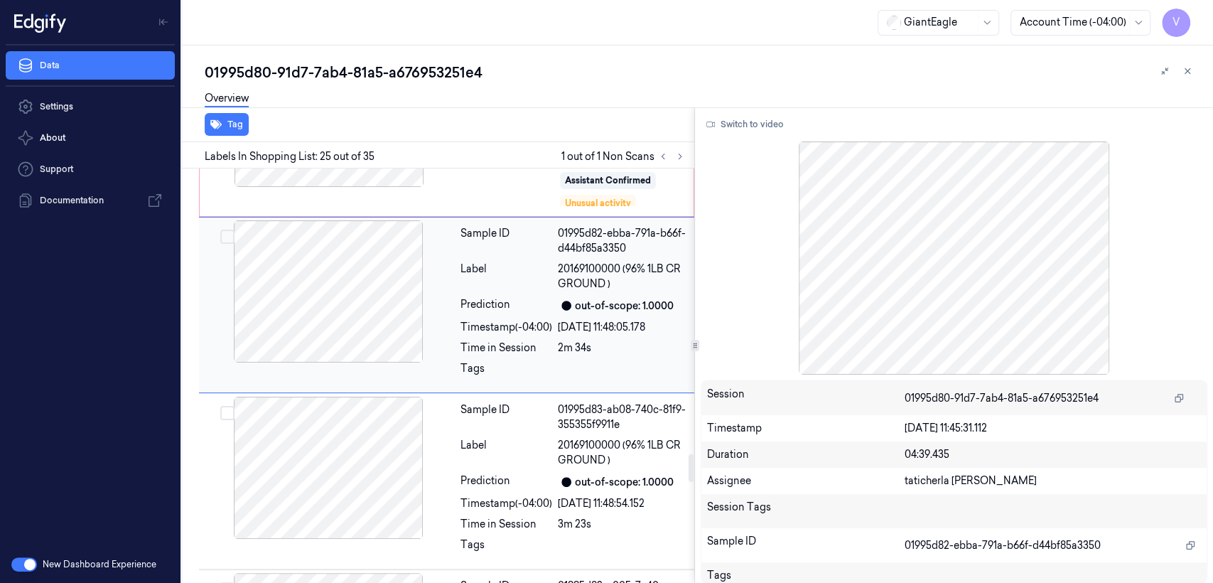
scroll to position [4235, 0]
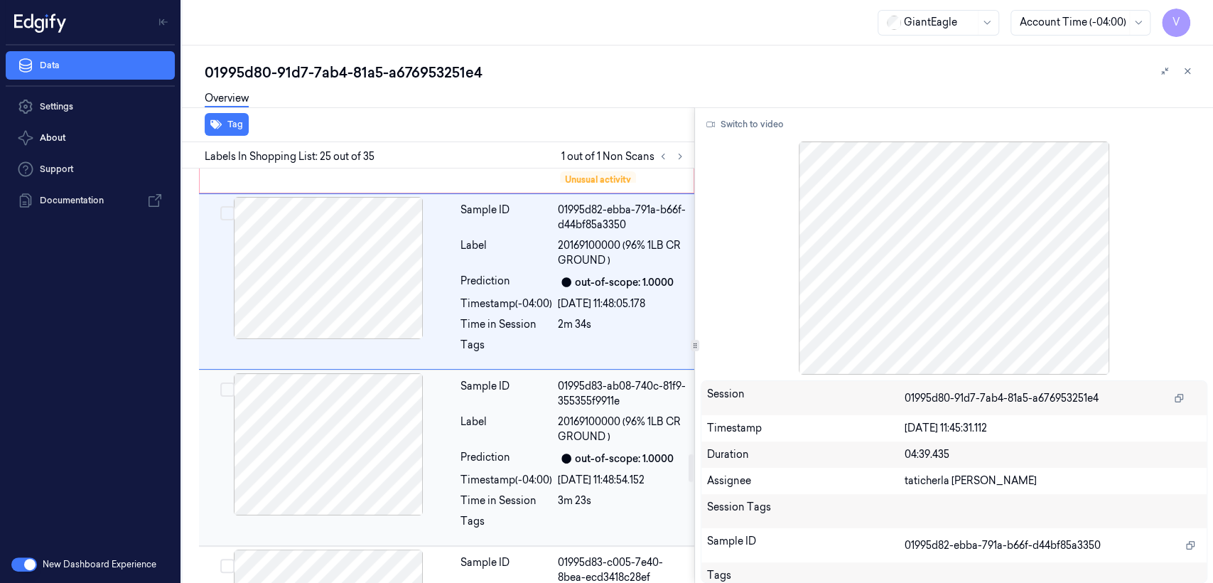
drag, startPoint x: 558, startPoint y: 447, endPoint x: 569, endPoint y: 447, distance: 11.4
click at [569, 447] on div "Sample ID 01995d83-ab08-740c-81f9-355355f9911e Label 20169100000 (96% 1LB CR GR…" at bounding box center [573, 457] width 237 height 169
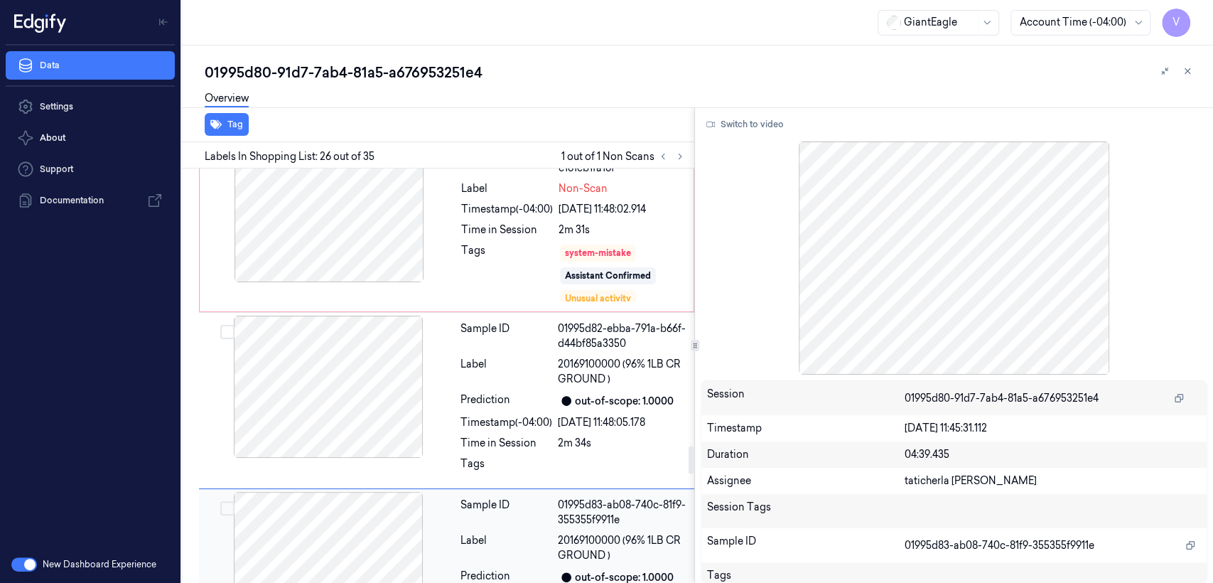
scroll to position [4095, 0]
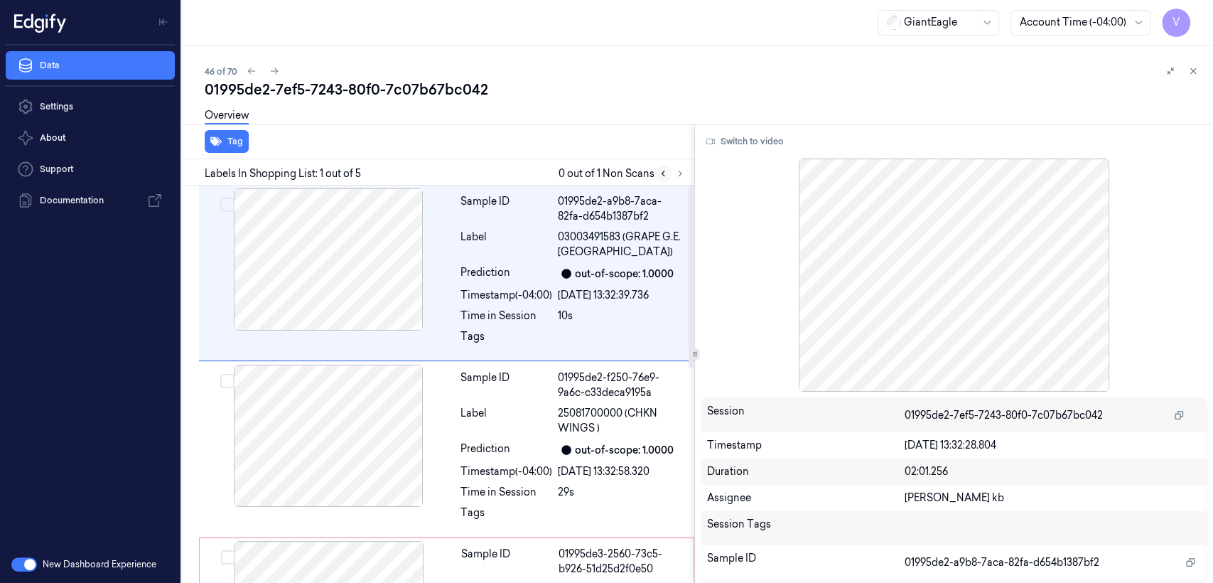
click at [668, 167] on button at bounding box center [663, 173] width 17 height 17
click at [677, 175] on icon at bounding box center [680, 173] width 10 height 10
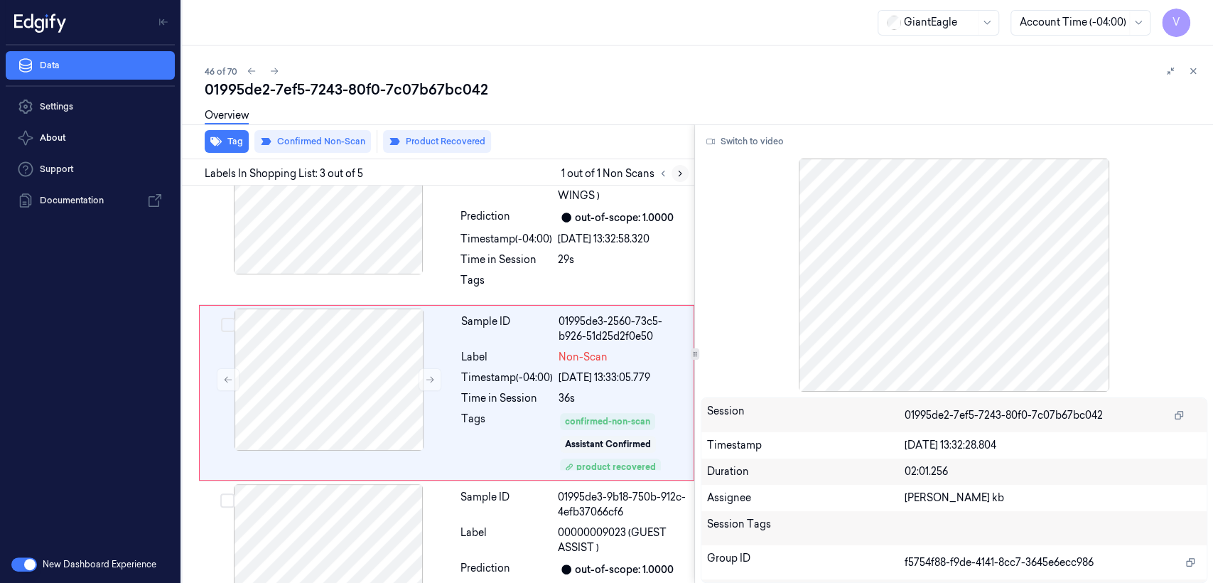
scroll to position [240, 0]
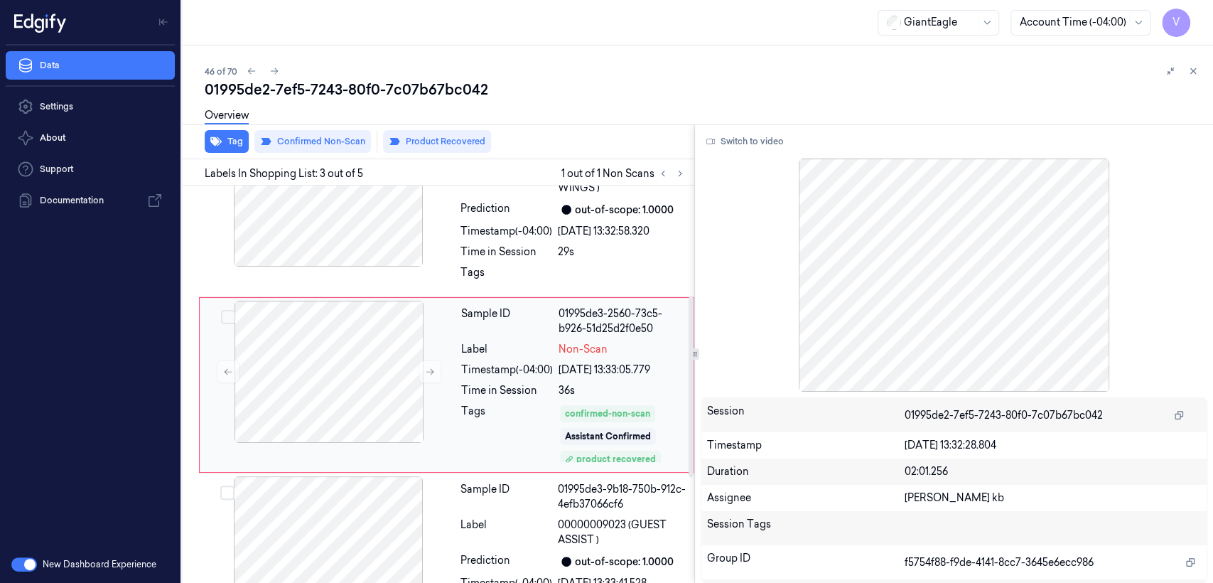
click at [591, 359] on div "Sample ID 01995de3-2560-73c5-b926-51d25d2f0e50 Label Non-Scan Timestamp (-04:00…" at bounding box center [573, 385] width 235 height 168
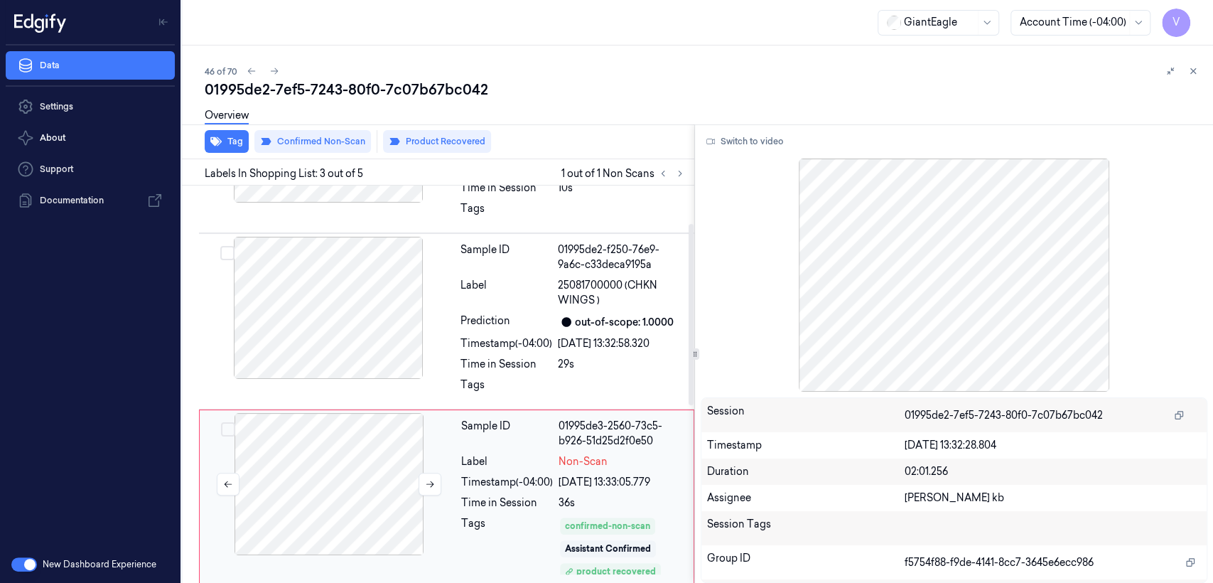
scroll to position [82, 0]
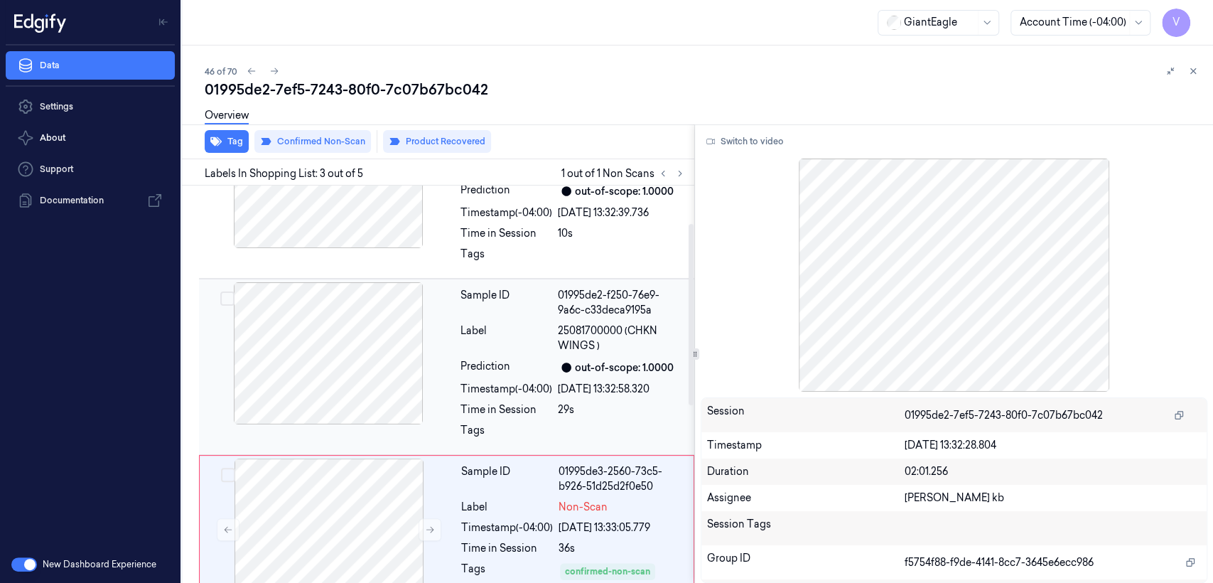
click at [446, 389] on div at bounding box center [328, 353] width 253 height 142
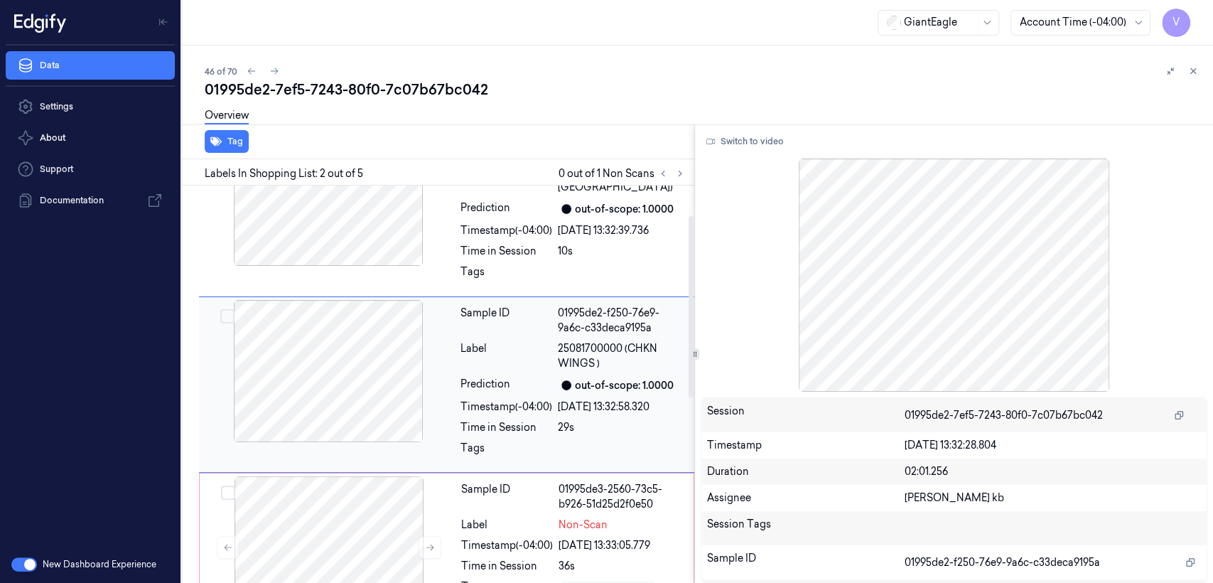
scroll to position [223, 0]
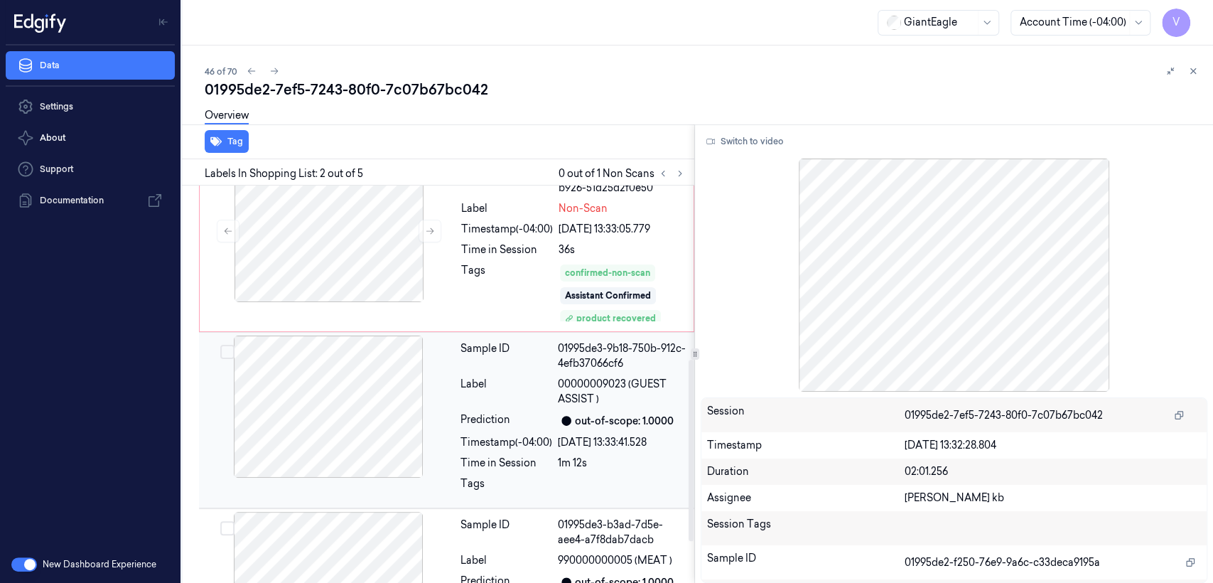
click at [461, 395] on div "Label" at bounding box center [507, 392] width 92 height 30
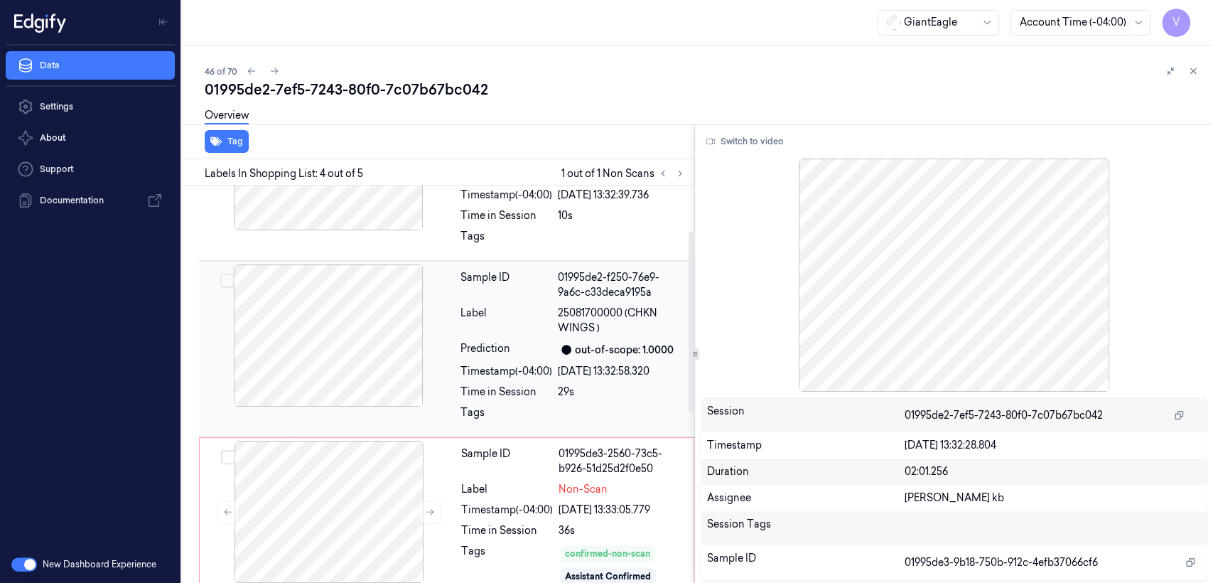
click at [473, 319] on div "Label" at bounding box center [507, 321] width 92 height 30
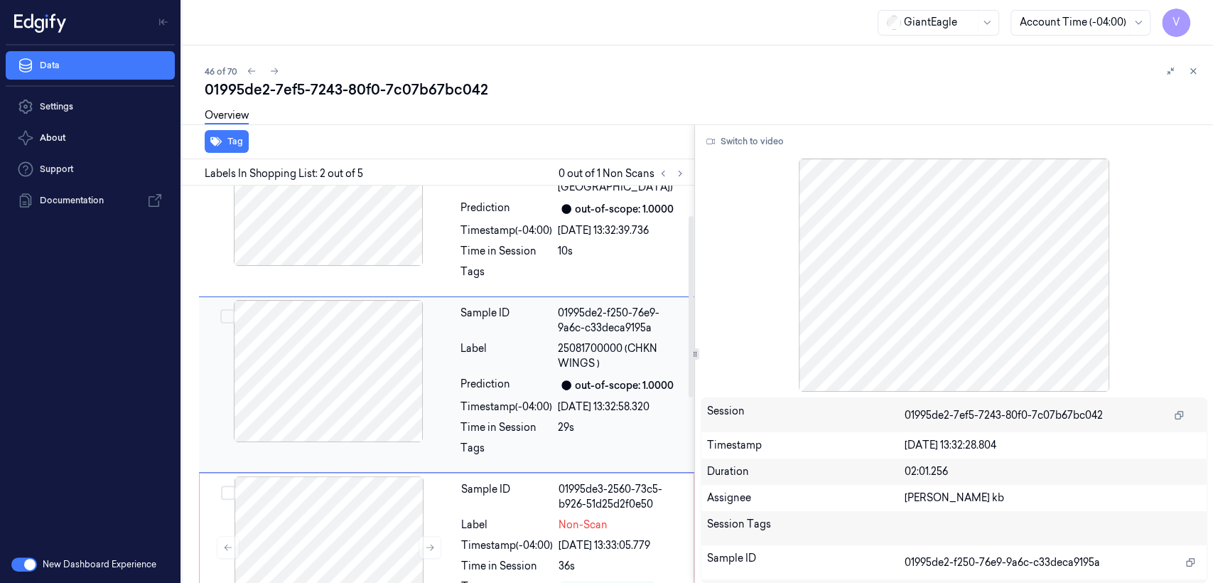
click at [519, 294] on div "Sample ID 01995de2-a9b8-7aca-82fa-d654b1387bf2 Label 03003491583 (GRAPE G.E. RE…" at bounding box center [446, 209] width 495 height 176
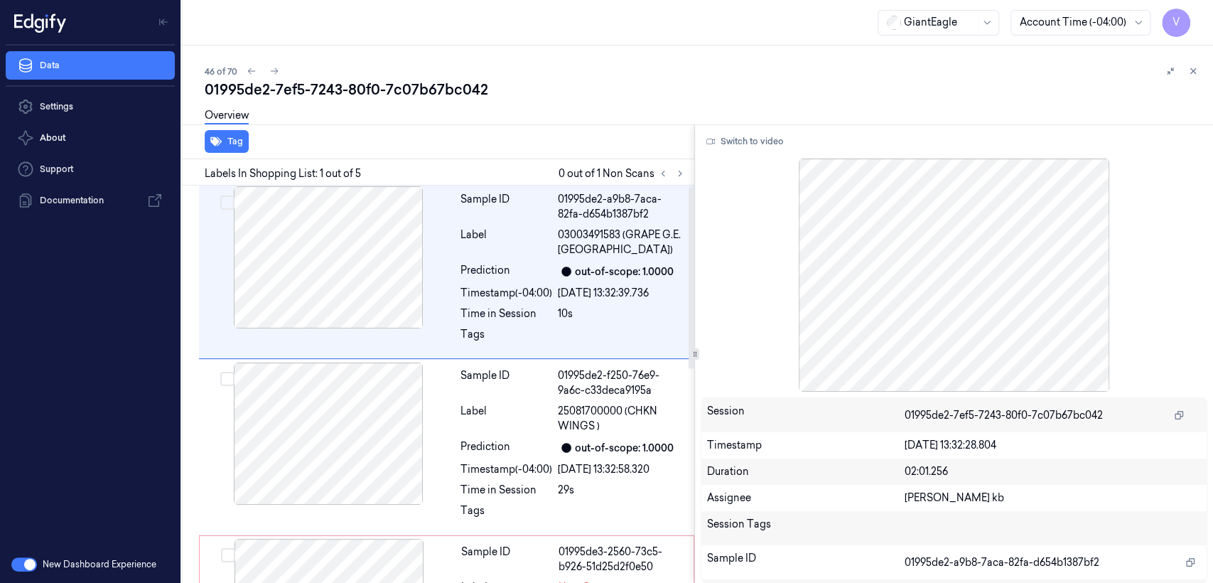
scroll to position [0, 0]
drag, startPoint x: 674, startPoint y: 435, endPoint x: 600, endPoint y: 435, distance: 73.9
click at [673, 435] on div "Sample ID 01995de2-f250-76e9-9a6c-c33deca9195a Label 25081700000 (CHKN WINGS ) …" at bounding box center [573, 449] width 237 height 169
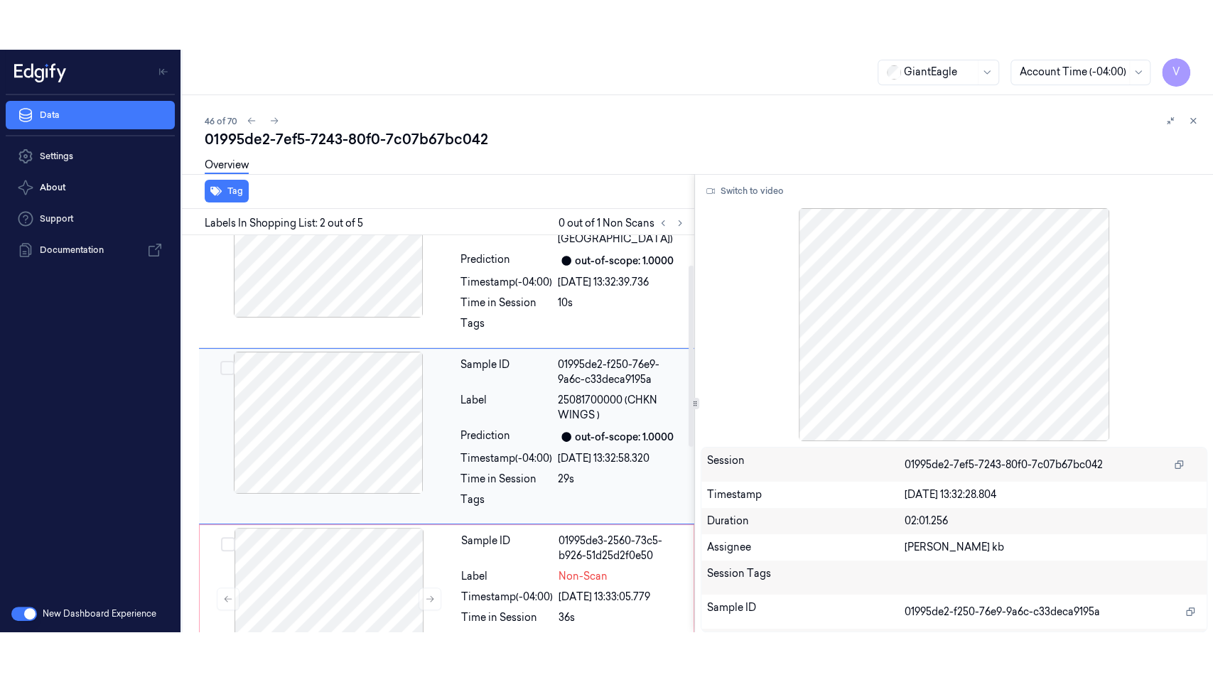
scroll to position [65, 0]
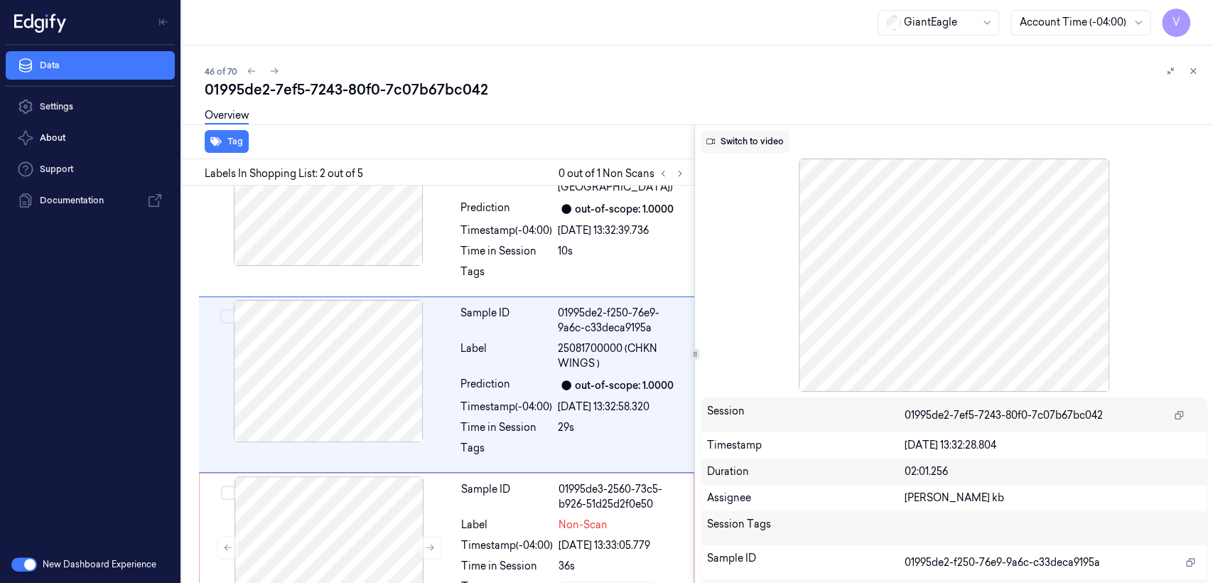
click at [755, 148] on button "Switch to video" at bounding box center [745, 141] width 89 height 23
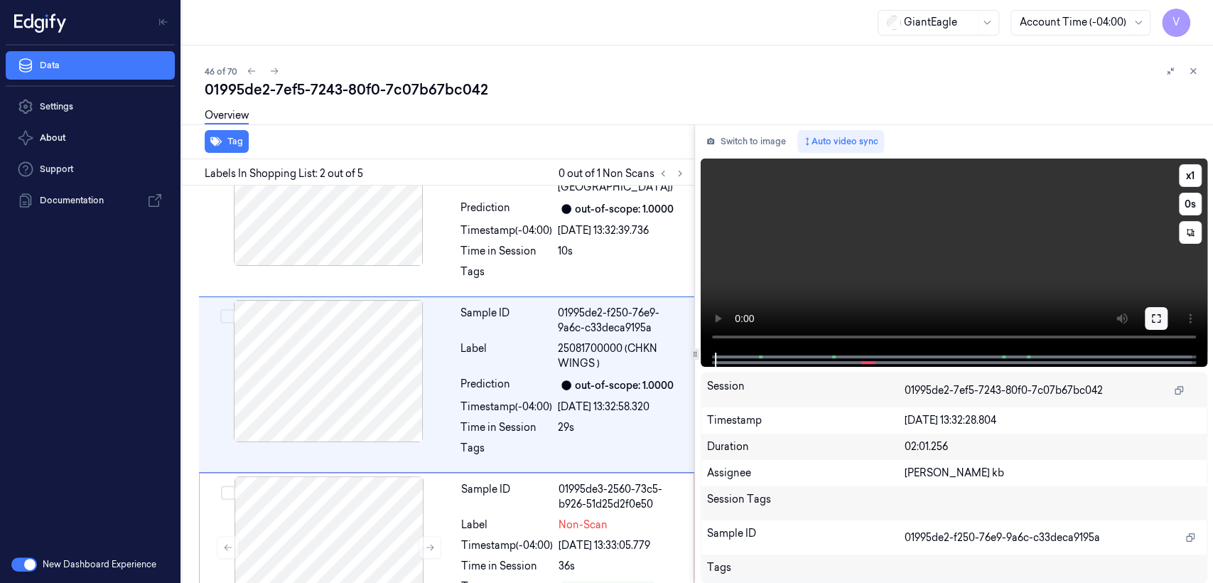
click at [1153, 317] on icon at bounding box center [1156, 318] width 11 height 11
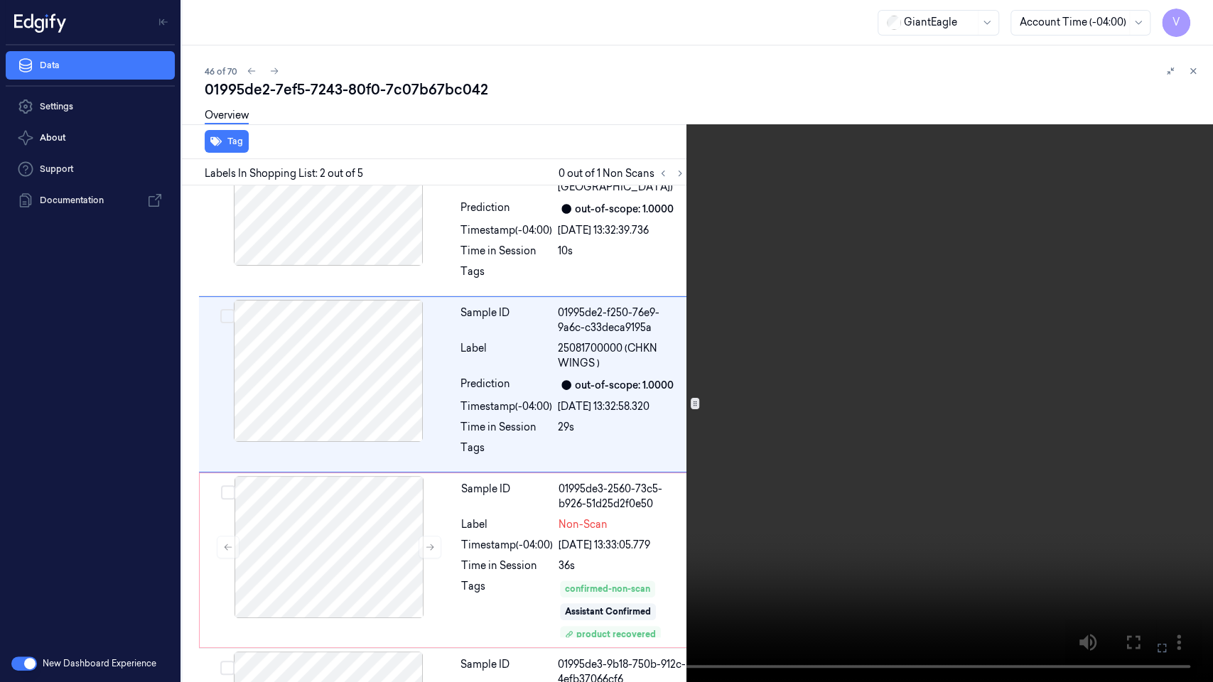
click at [798, 284] on video at bounding box center [606, 341] width 1213 height 682
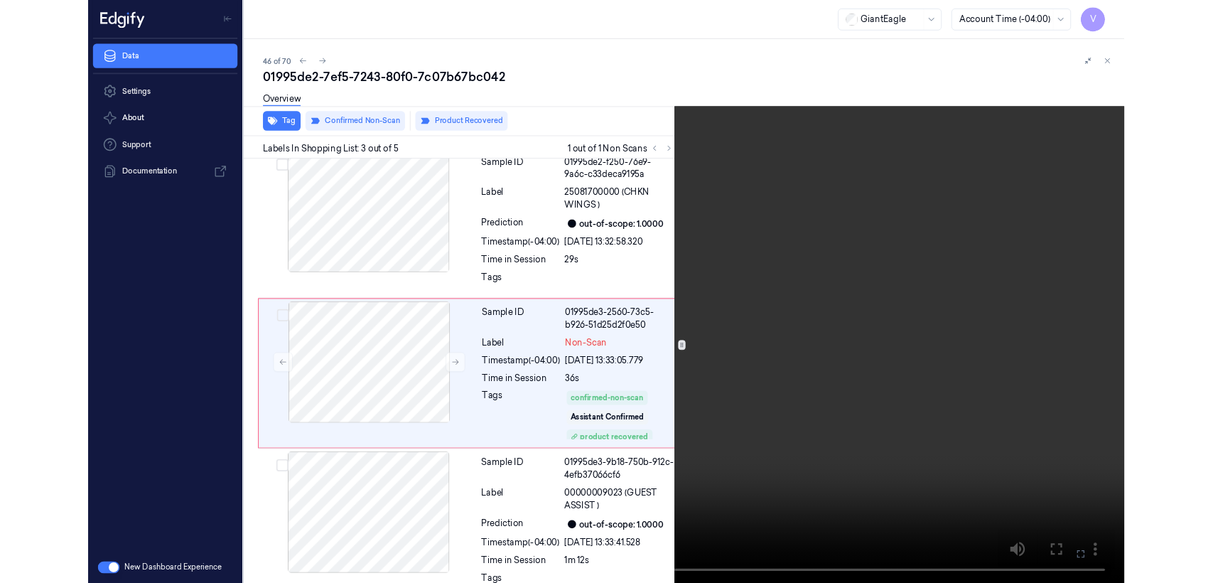
scroll to position [191, 0]
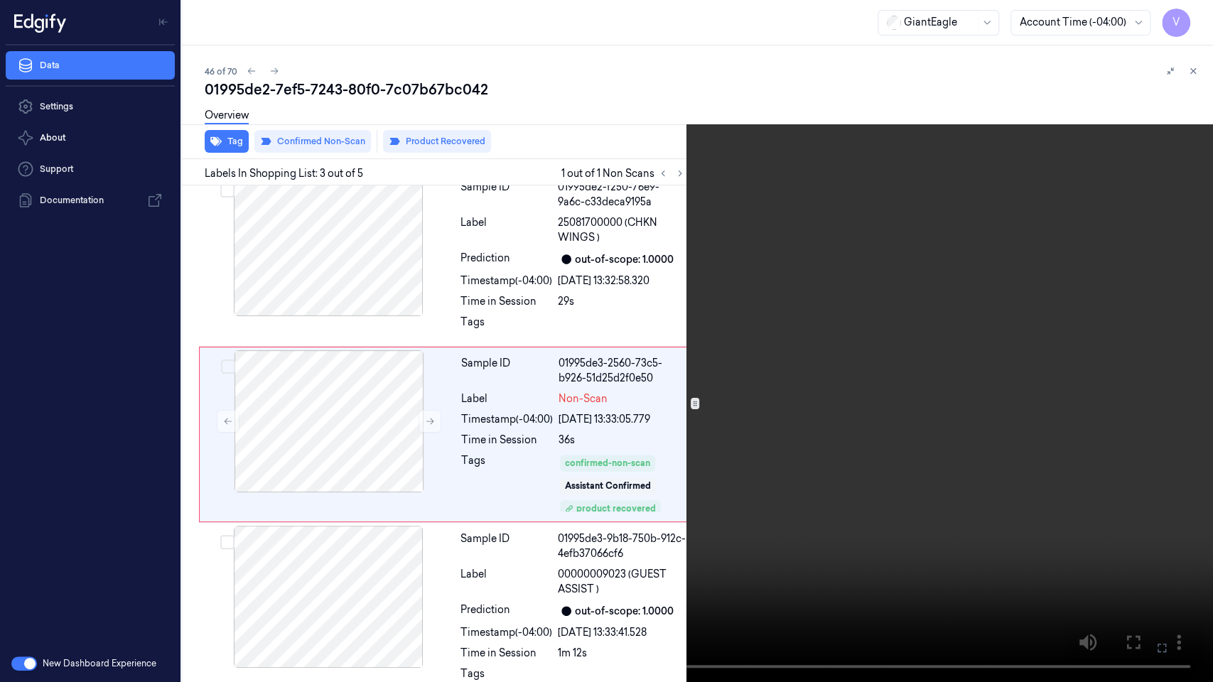
click at [0, 0] on icon at bounding box center [0, 0] width 0 height 0
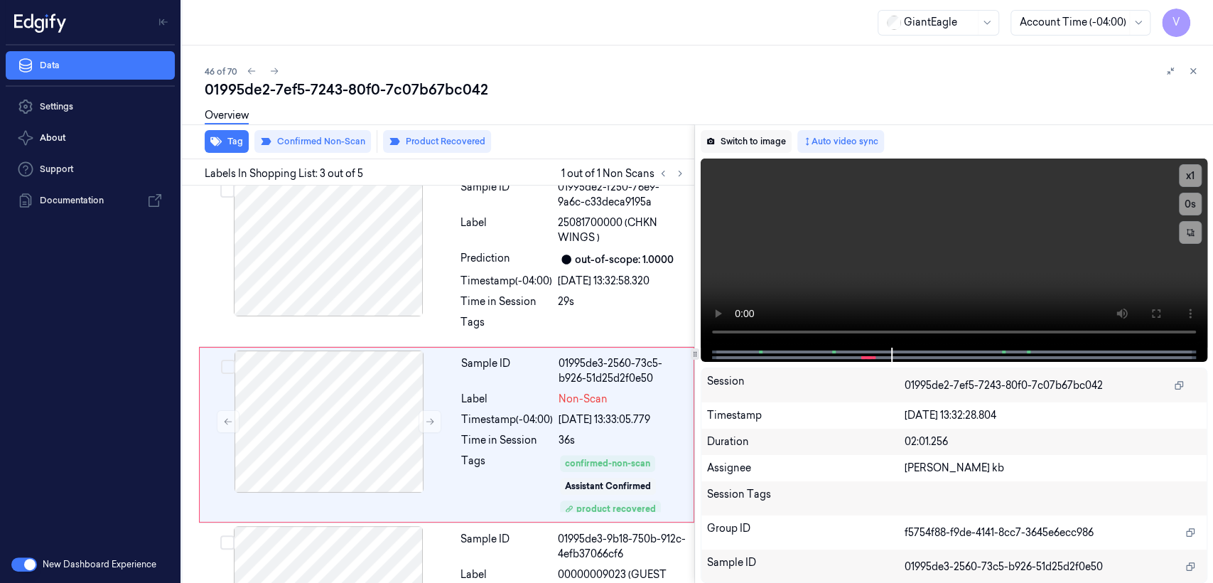
click at [751, 149] on button "Switch to image" at bounding box center [746, 141] width 91 height 23
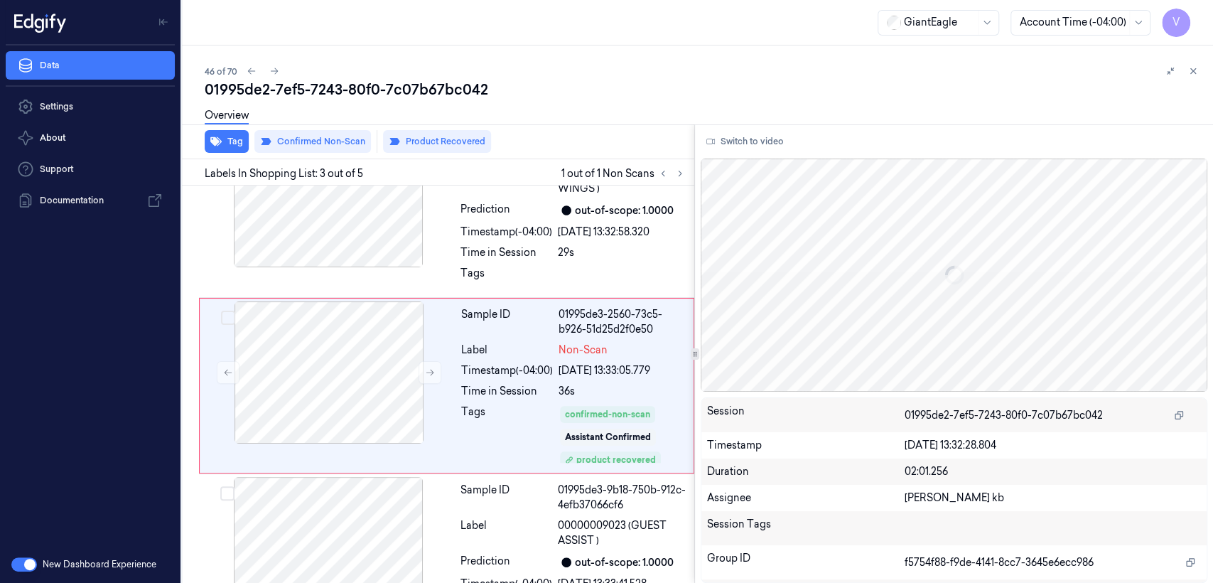
scroll to position [240, 0]
click at [441, 508] on div at bounding box center [328, 547] width 253 height 142
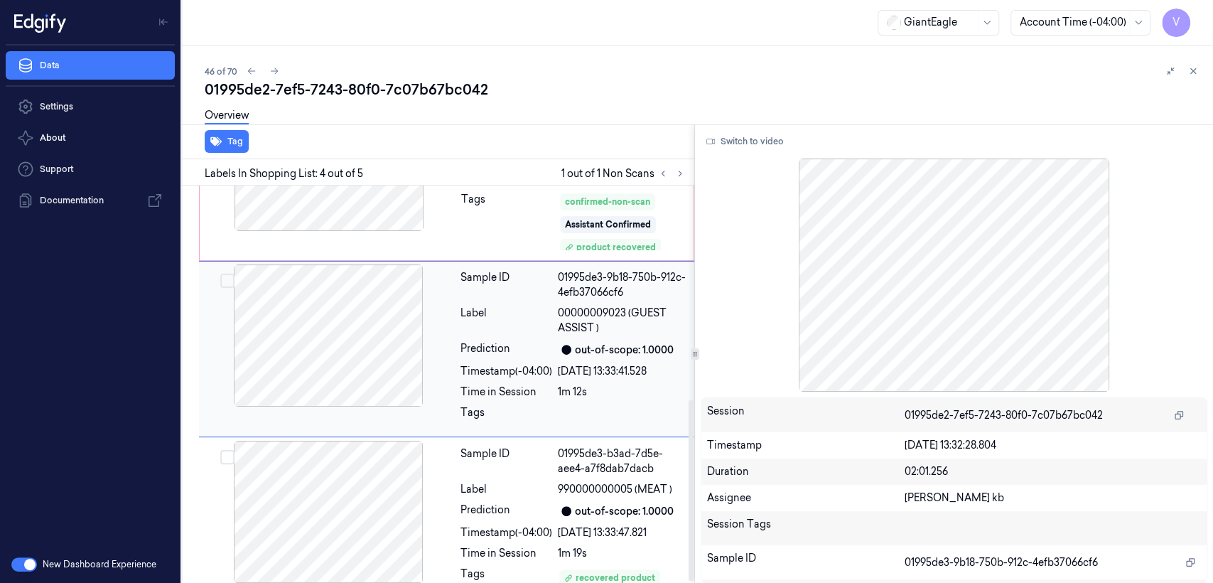
scroll to position [472, 0]
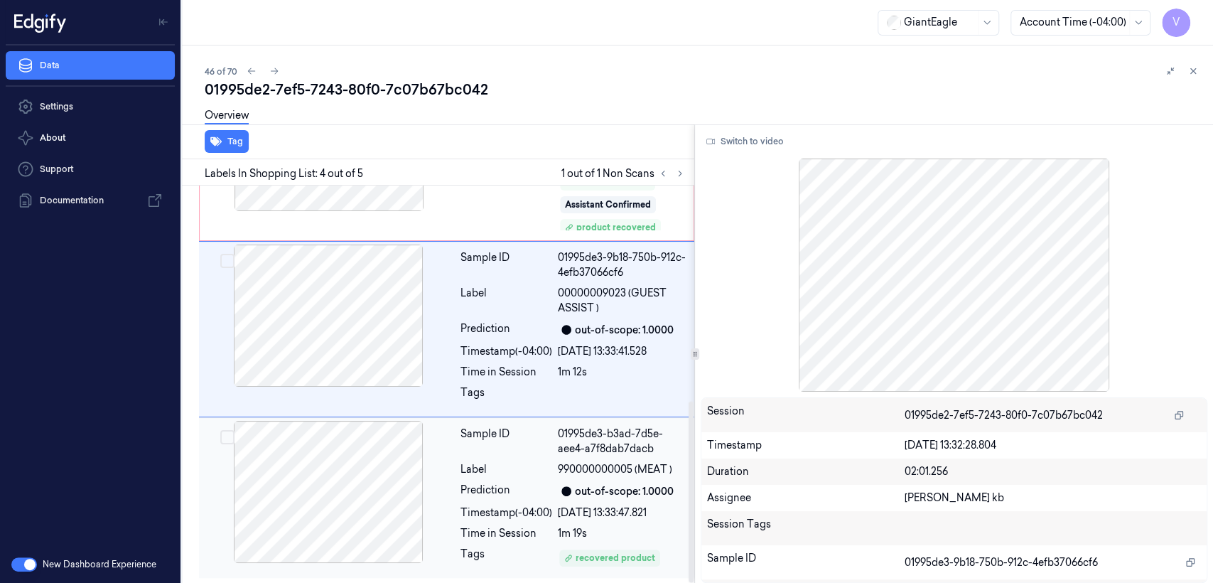
click at [500, 462] on div "Label" at bounding box center [507, 469] width 92 height 15
click at [209, 348] on div at bounding box center [328, 316] width 253 height 142
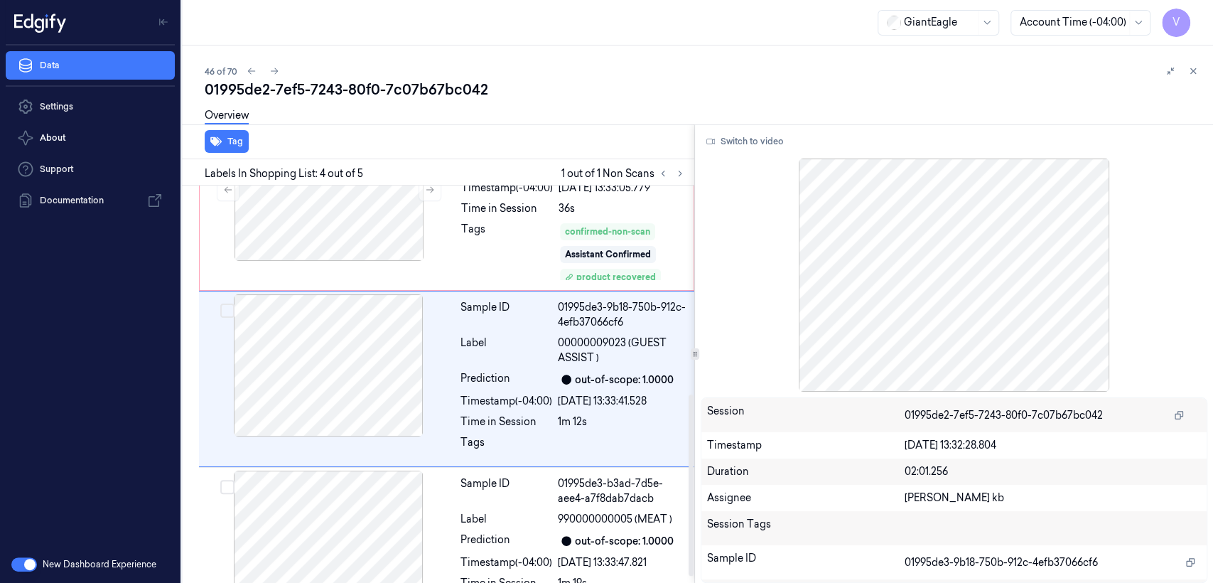
scroll to position [416, 0]
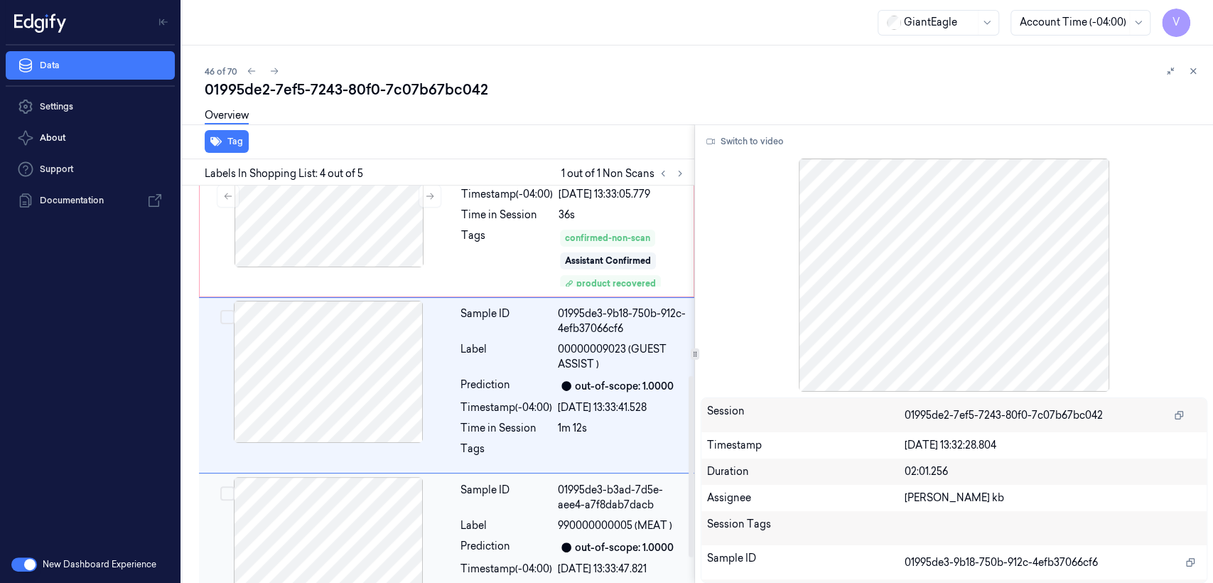
click at [511, 491] on div "Sample ID" at bounding box center [507, 498] width 92 height 30
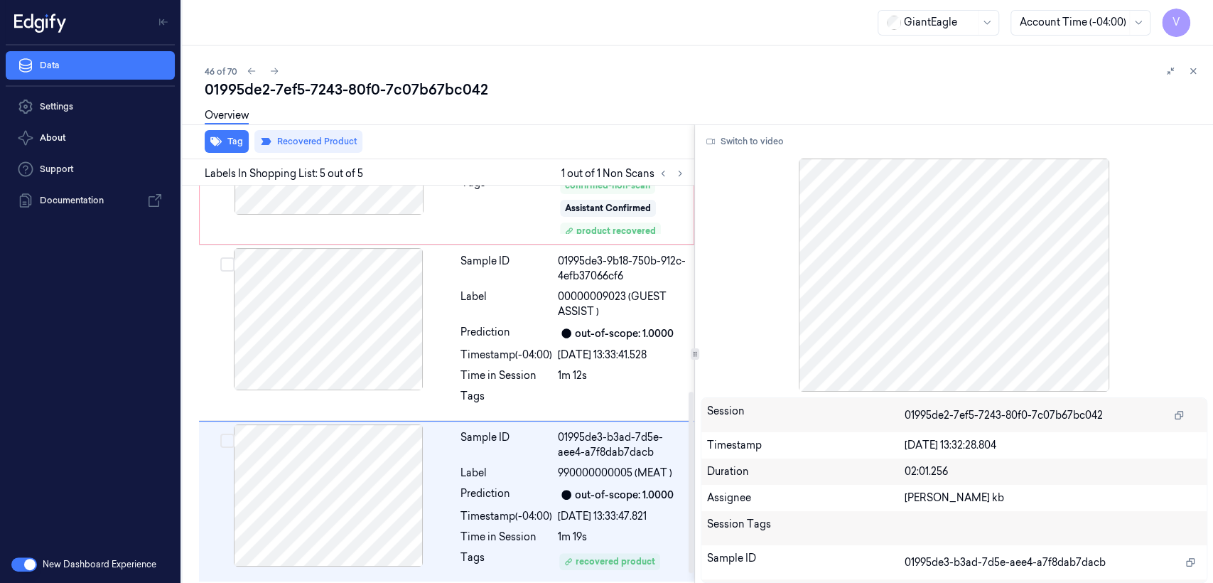
scroll to position [472, 0]
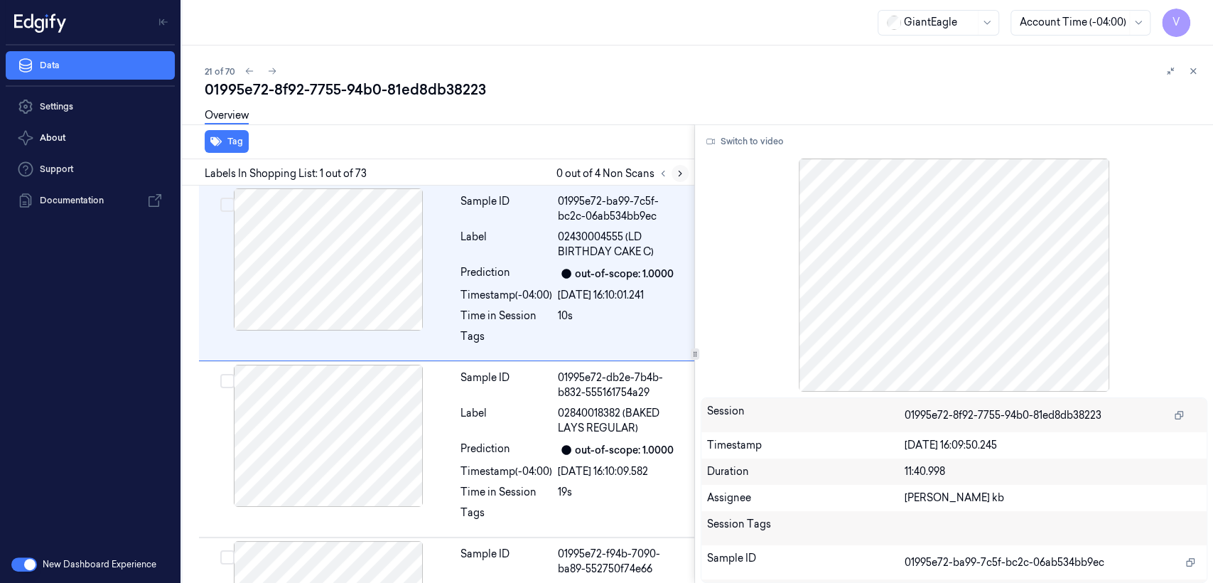
click at [682, 175] on icon at bounding box center [680, 173] width 10 height 10
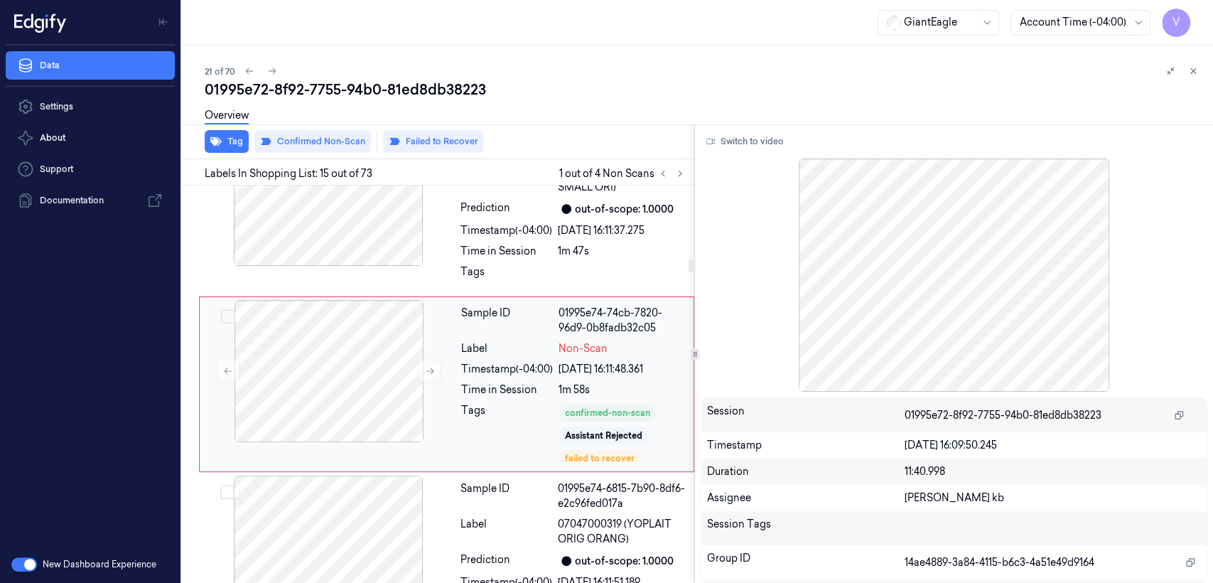
scroll to position [2354, 0]
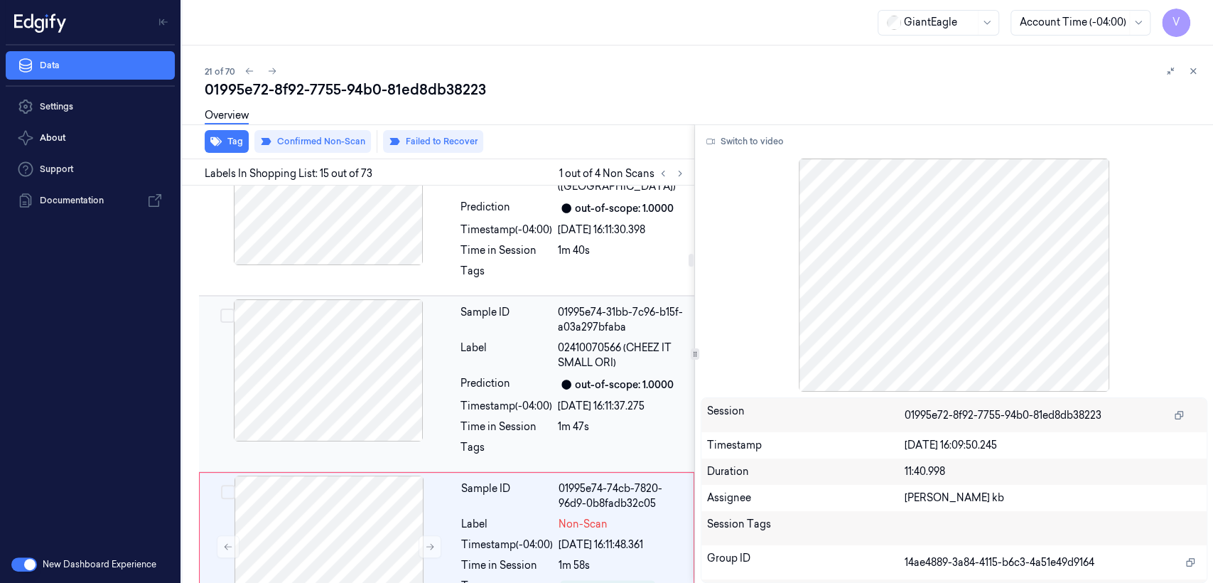
click at [492, 341] on div "Label" at bounding box center [507, 356] width 92 height 30
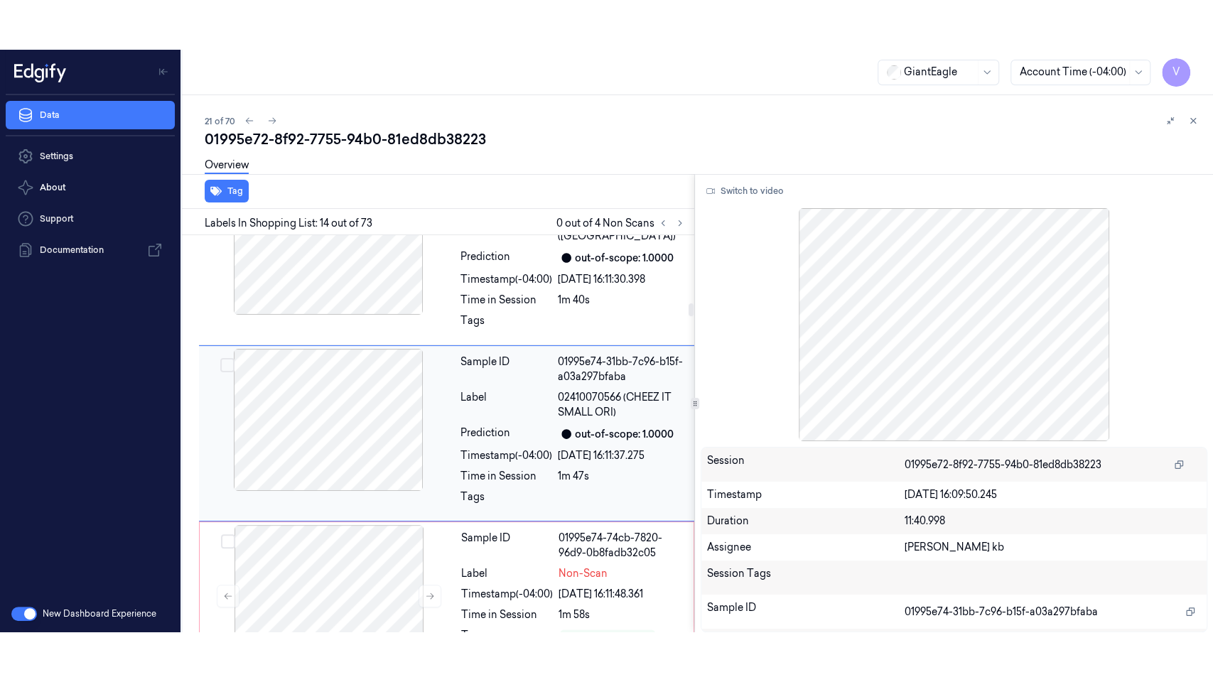
scroll to position [2178, 0]
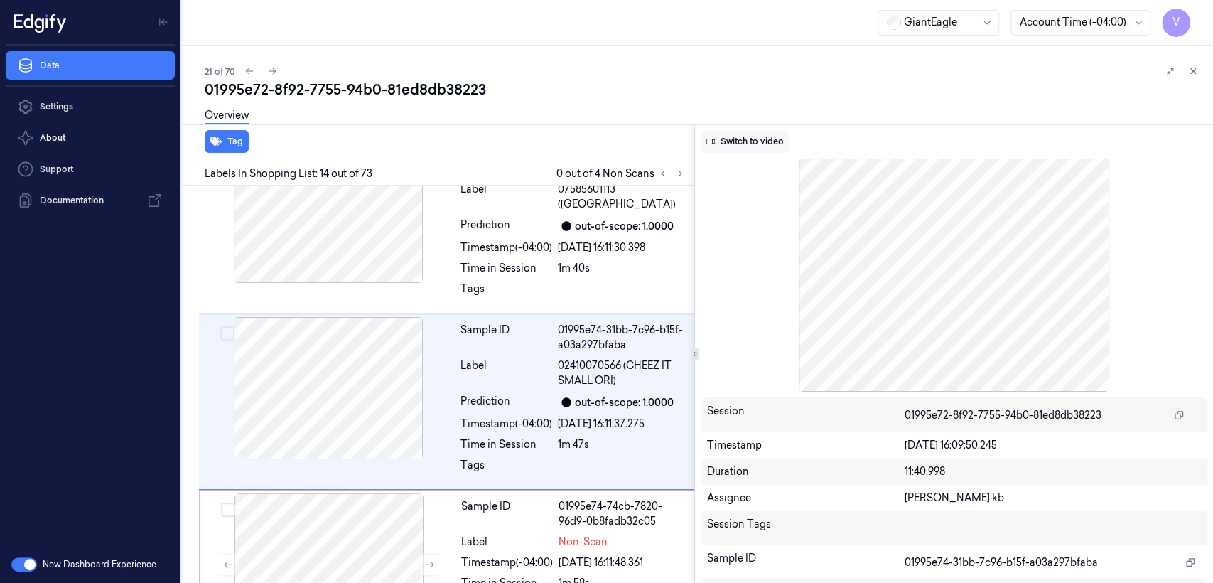
click at [749, 136] on button "Switch to video" at bounding box center [745, 141] width 89 height 23
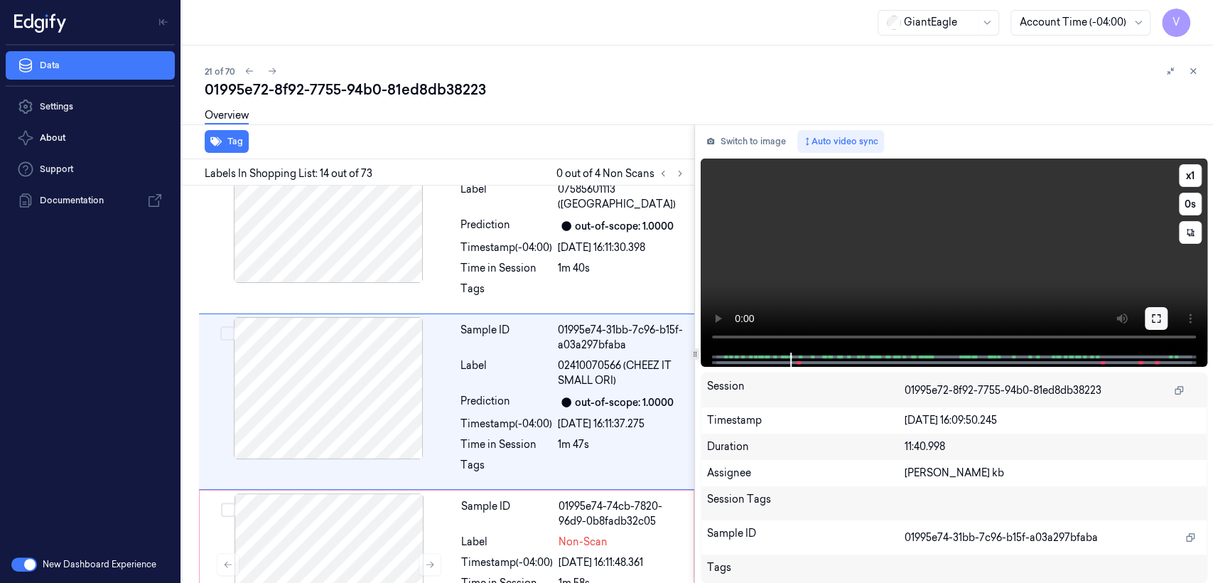
click at [1149, 318] on button at bounding box center [1156, 318] width 23 height 23
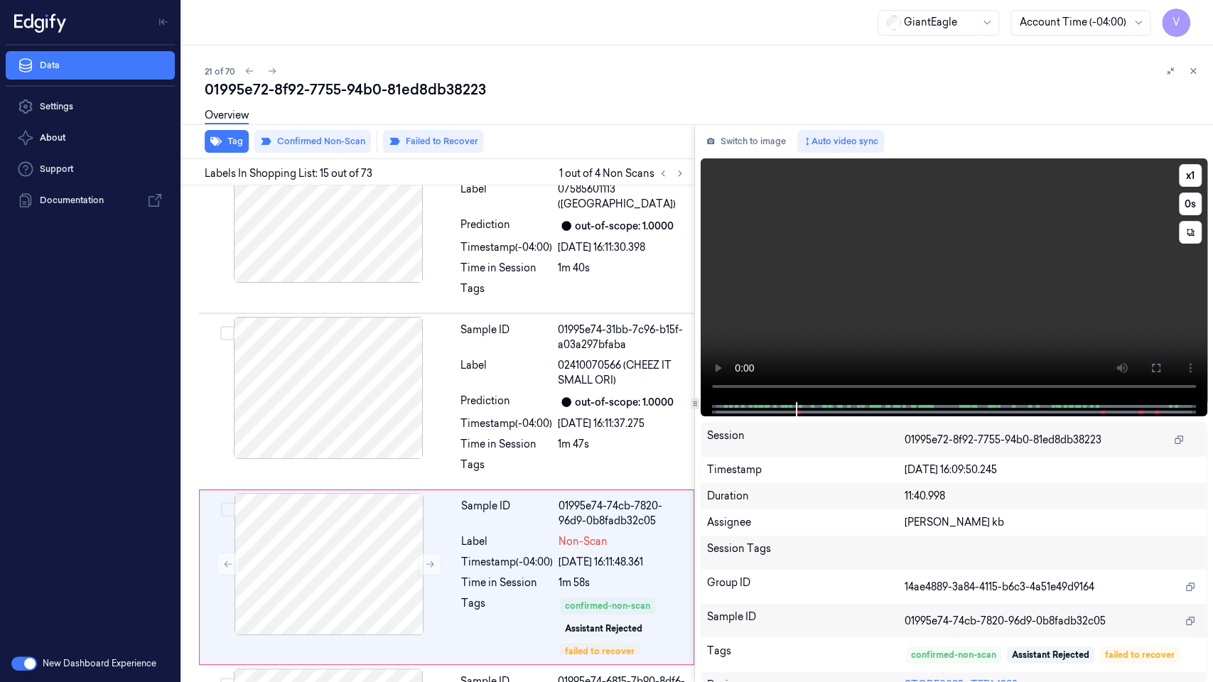
scroll to position [2304, 0]
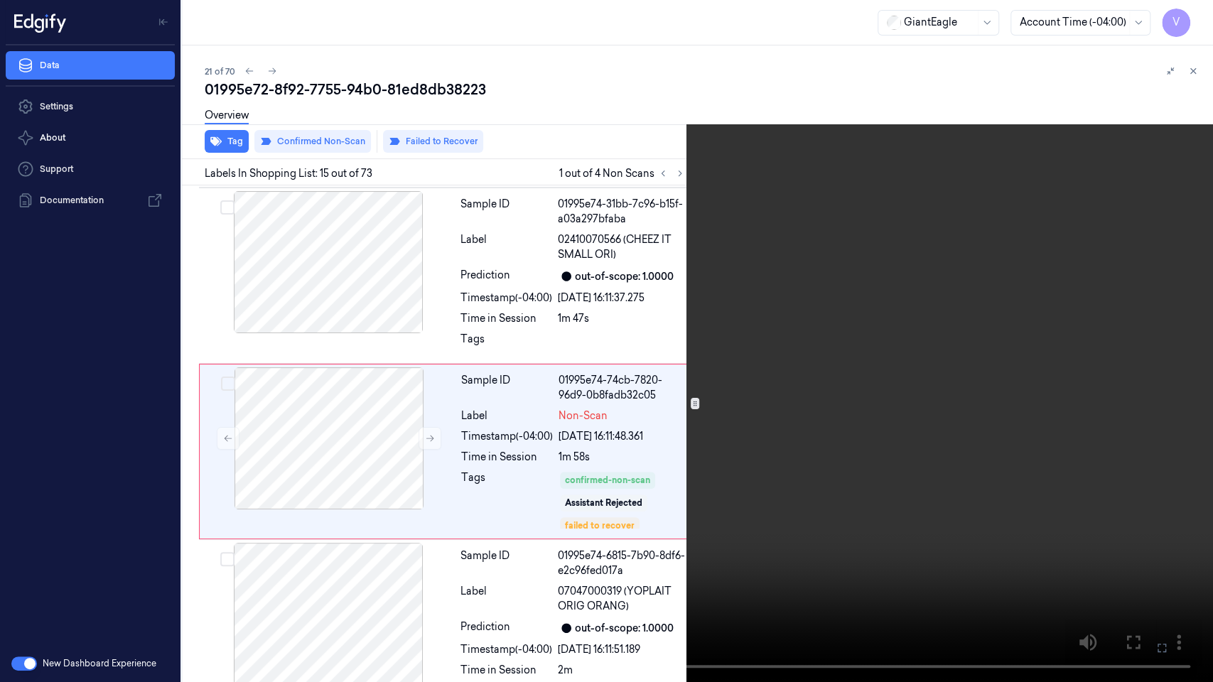
click at [512, 400] on video at bounding box center [606, 341] width 1213 height 682
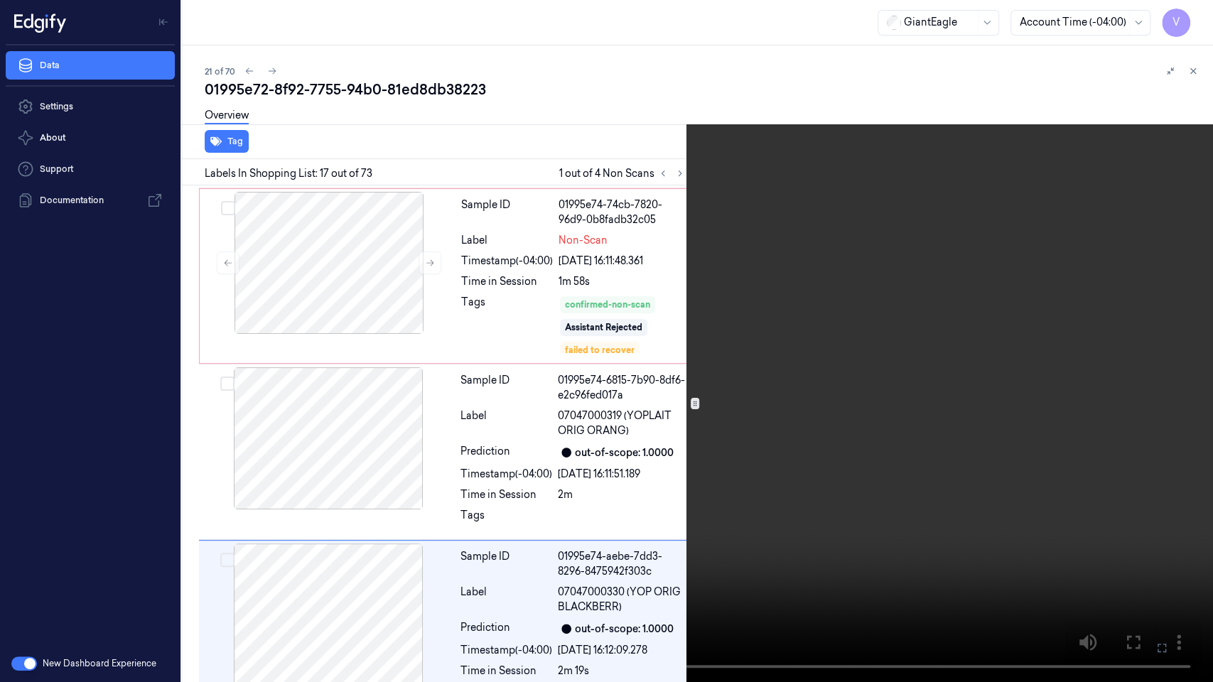
scroll to position [2656, 0]
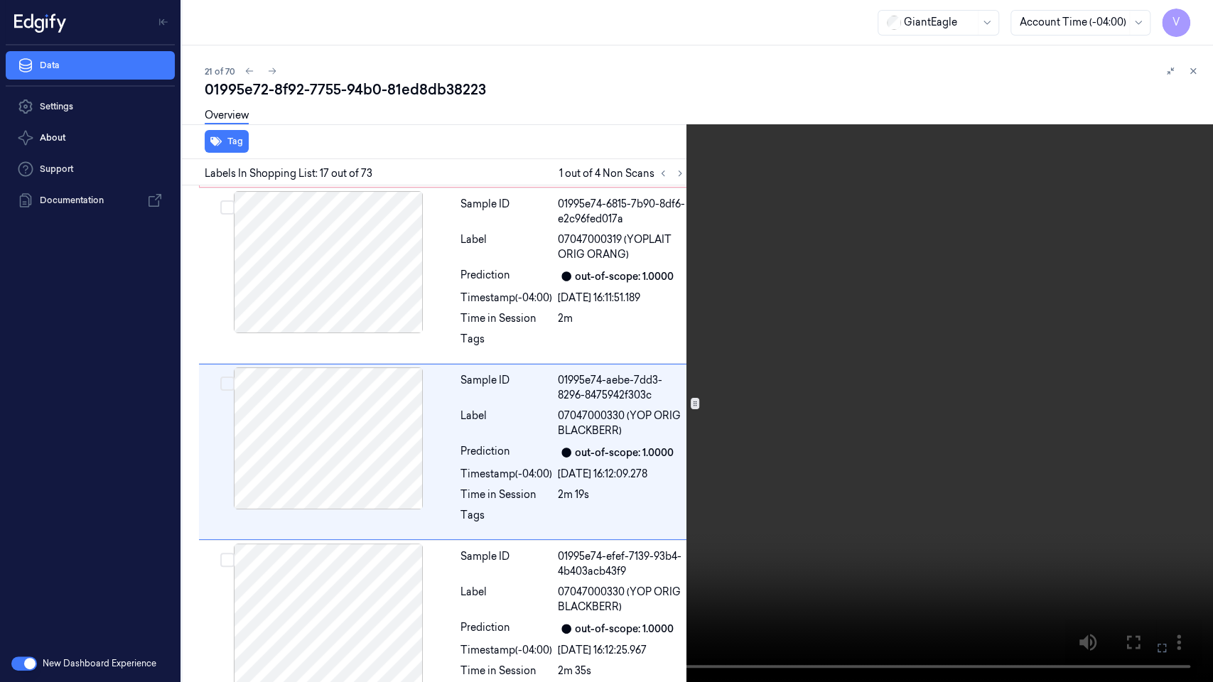
click at [355, 581] on video at bounding box center [606, 341] width 1213 height 682
click at [422, 489] on video at bounding box center [606, 341] width 1213 height 682
click at [0, 0] on icon at bounding box center [0, 0] width 0 height 0
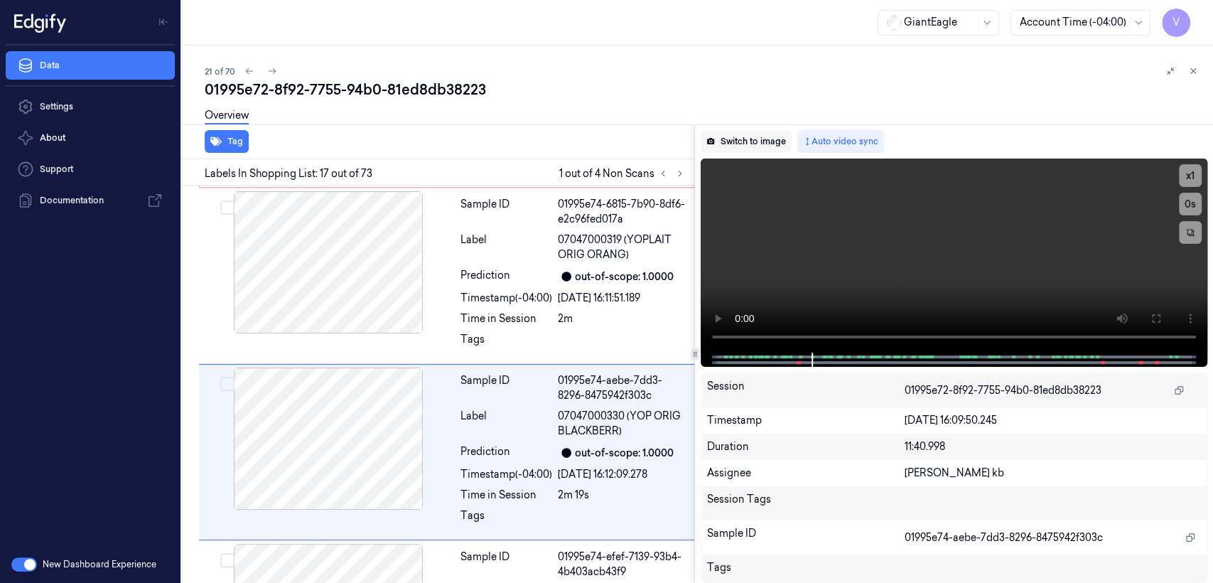
click at [741, 140] on button "Switch to image" at bounding box center [746, 141] width 91 height 23
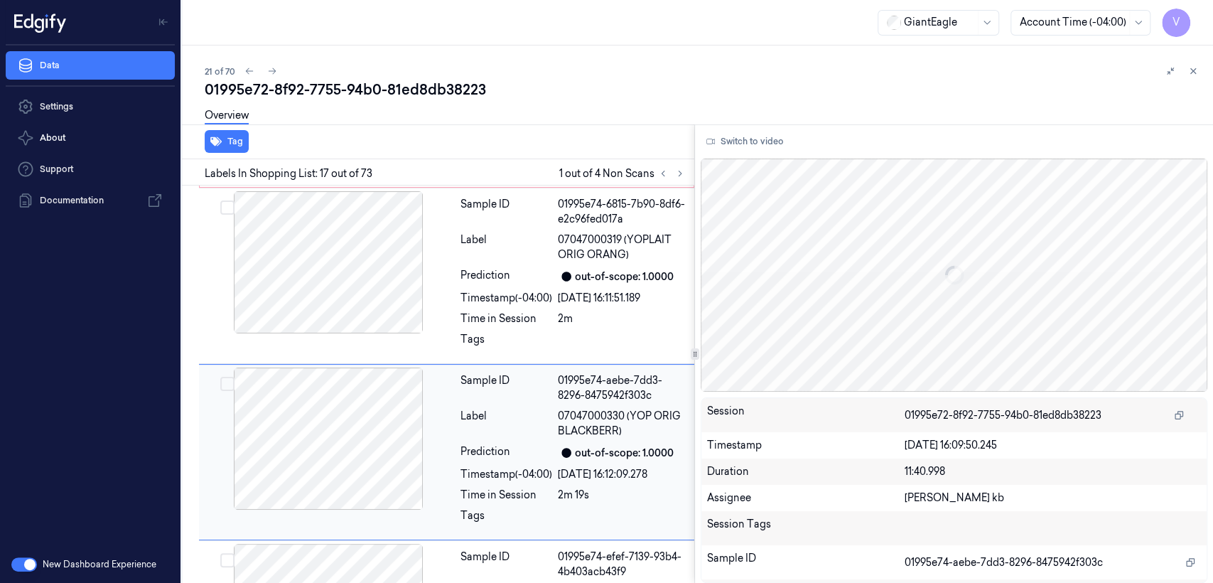
scroll to position [2706, 0]
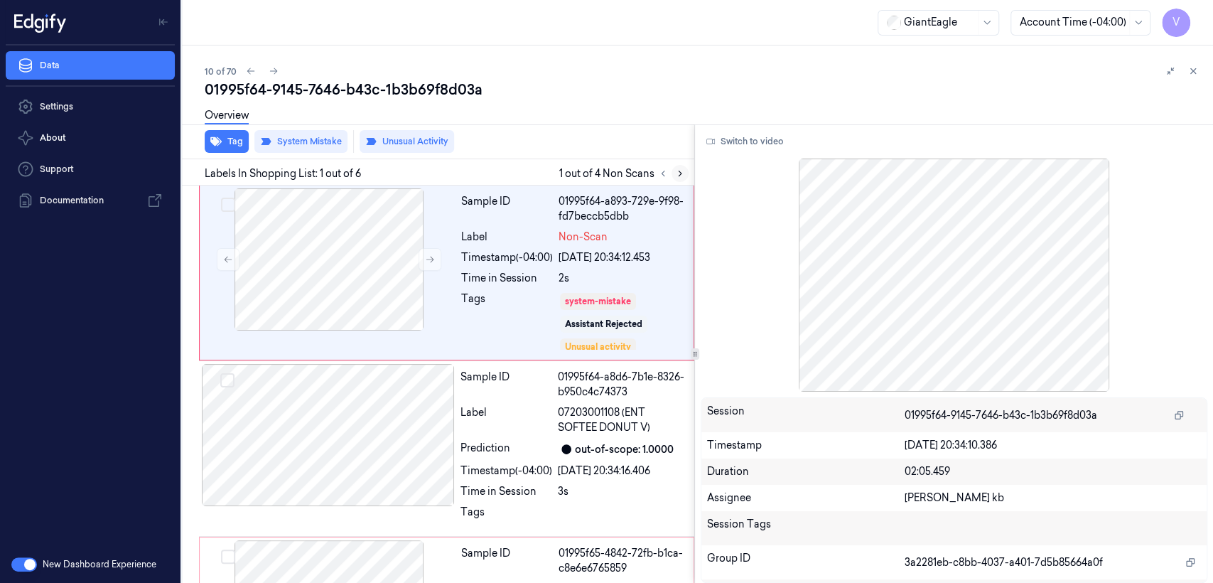
click at [683, 172] on icon at bounding box center [680, 173] width 10 height 10
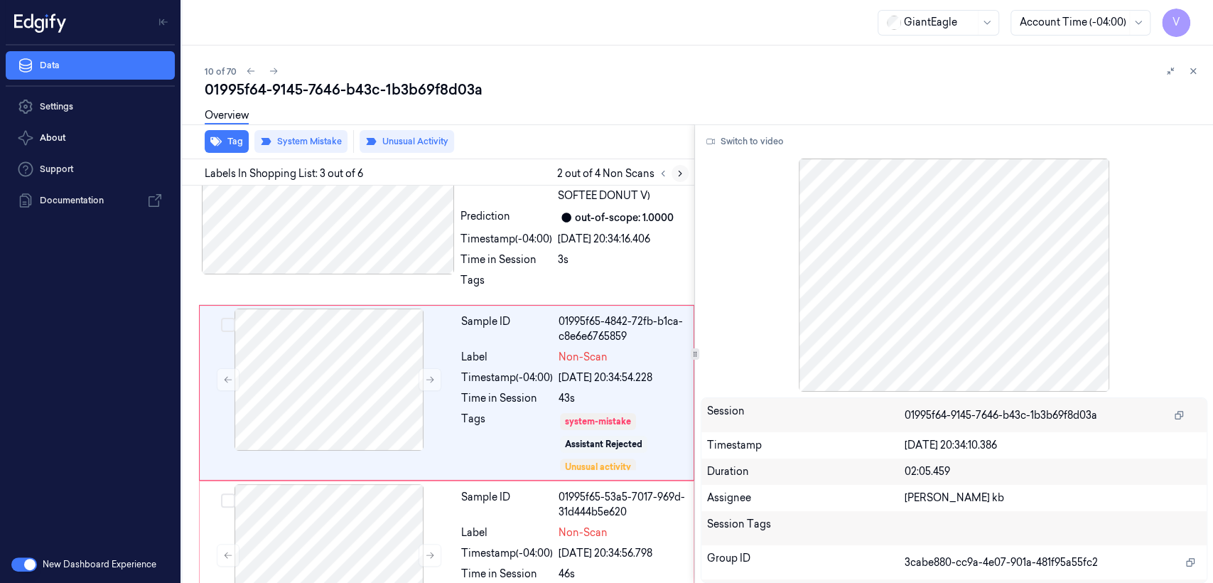
scroll to position [240, 0]
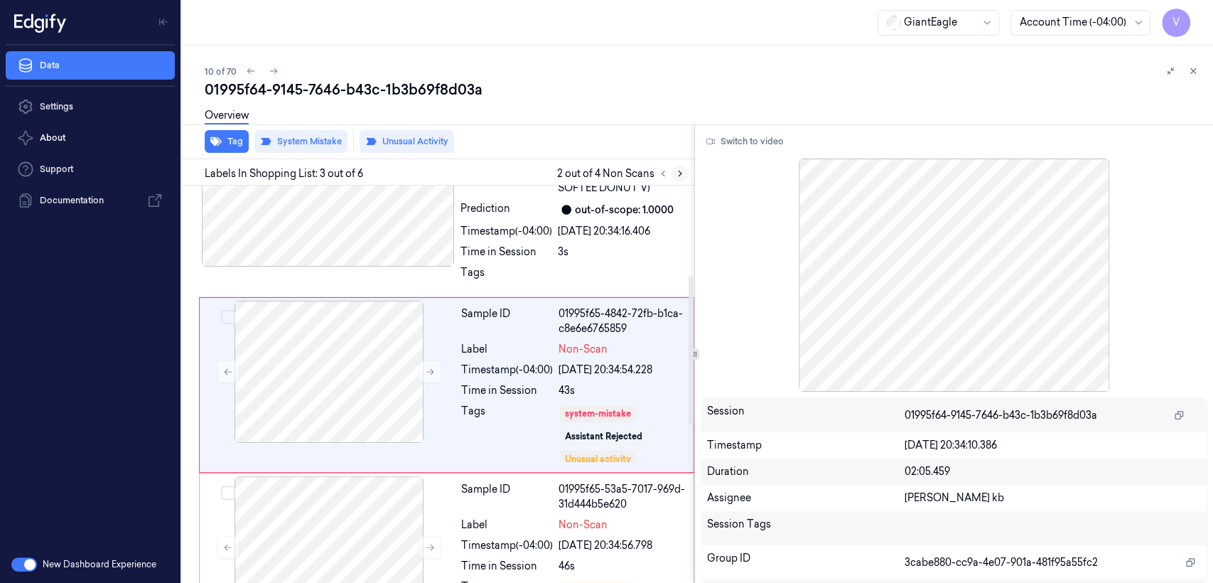
click at [682, 171] on icon at bounding box center [680, 173] width 10 height 10
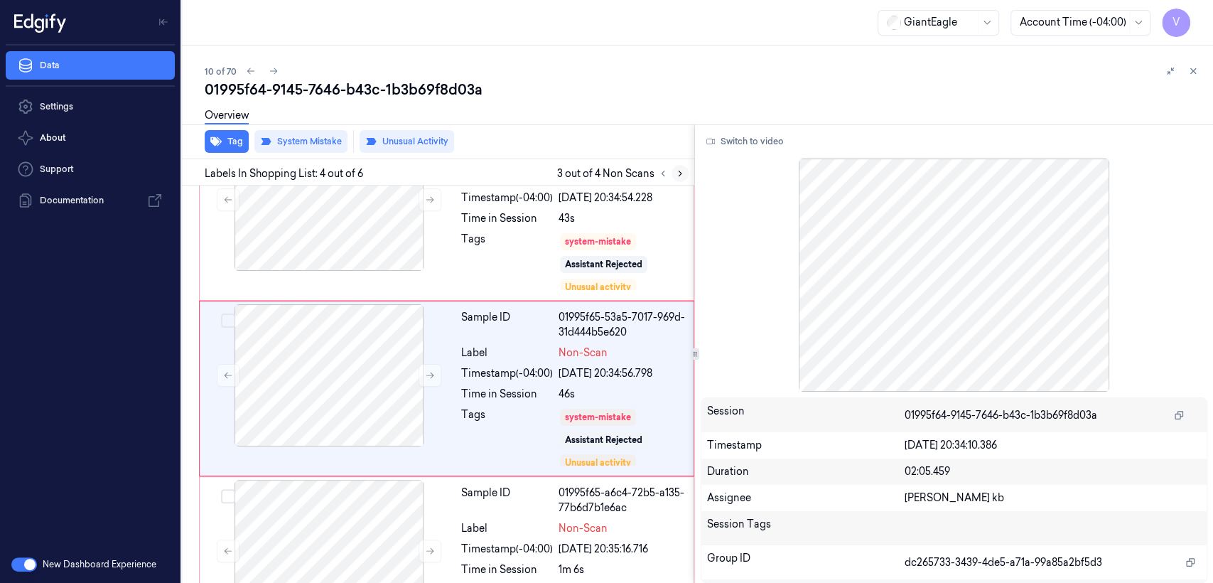
scroll to position [415, 0]
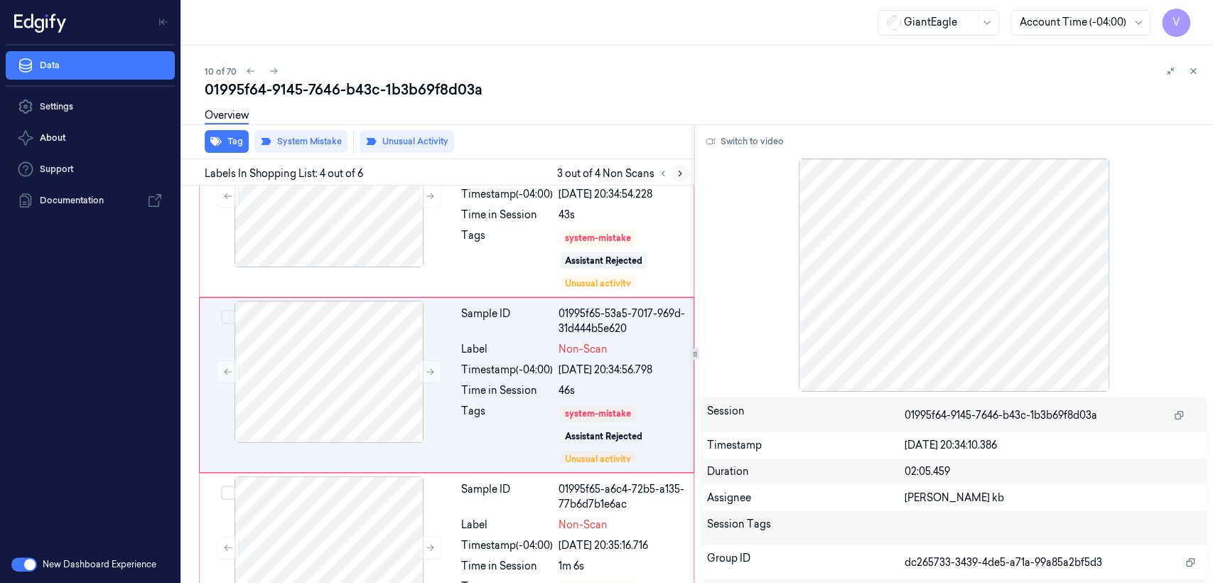
click at [684, 171] on icon at bounding box center [680, 173] width 10 height 10
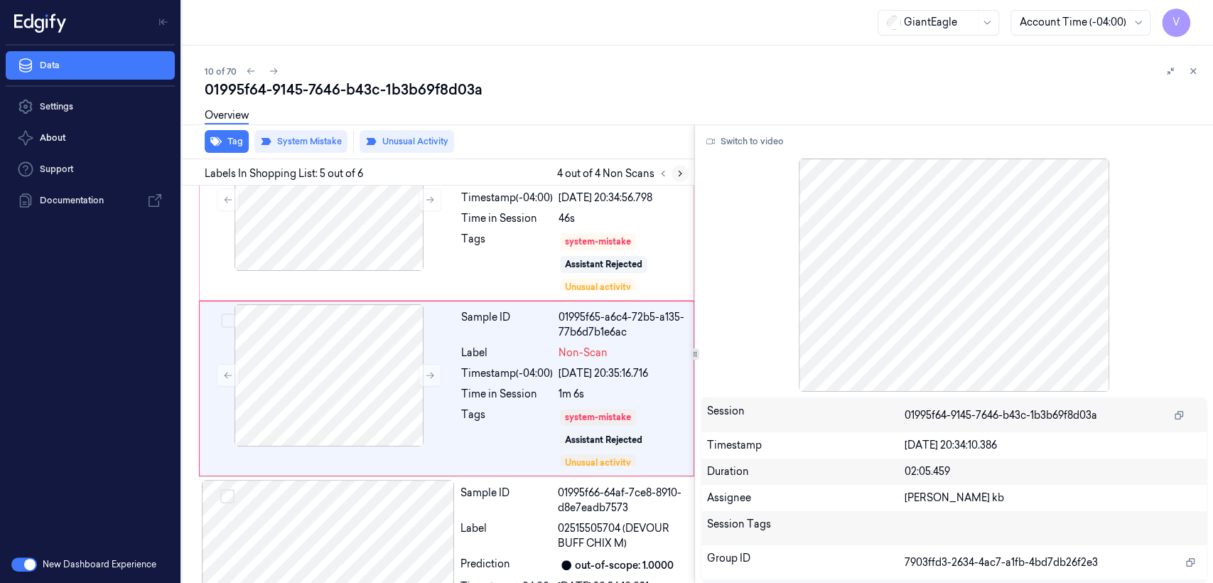
scroll to position [591, 0]
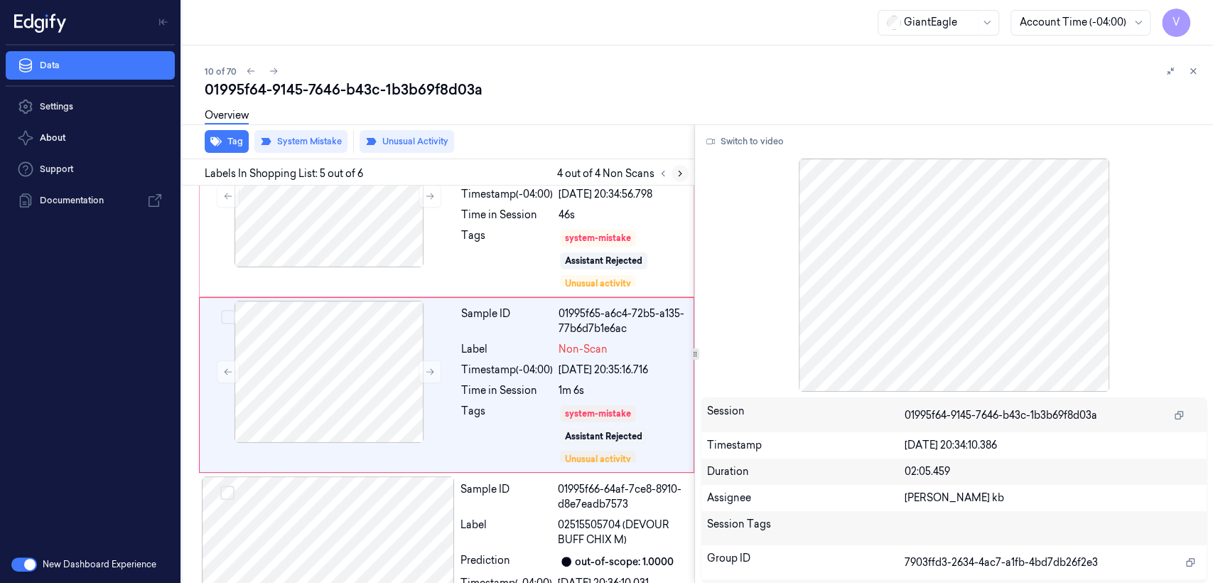
click at [684, 171] on icon at bounding box center [680, 173] width 10 height 10
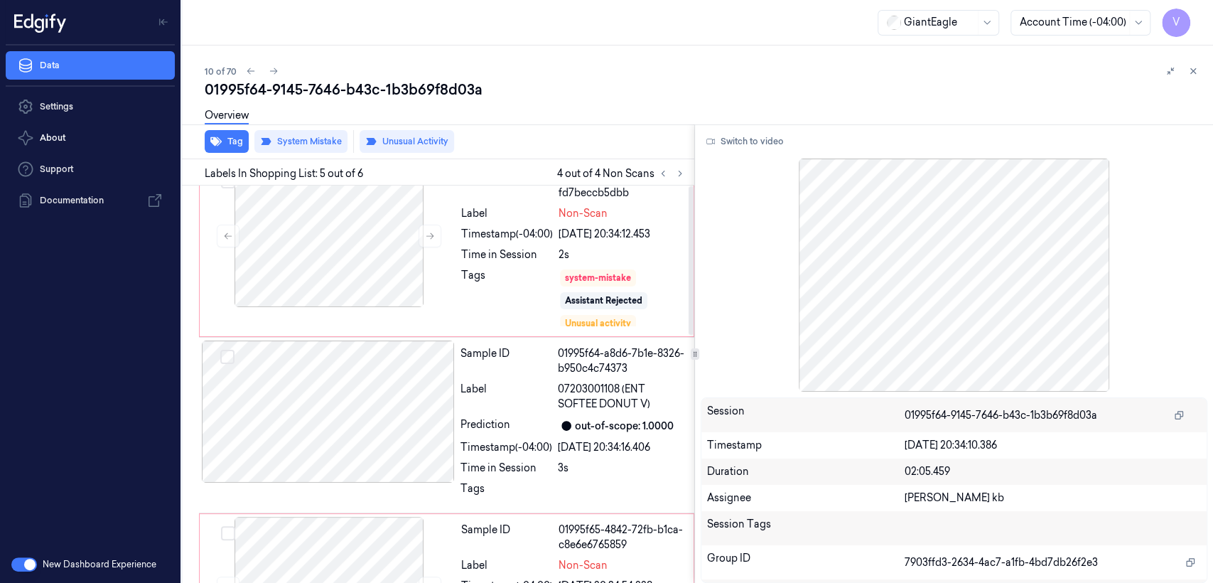
scroll to position [0, 0]
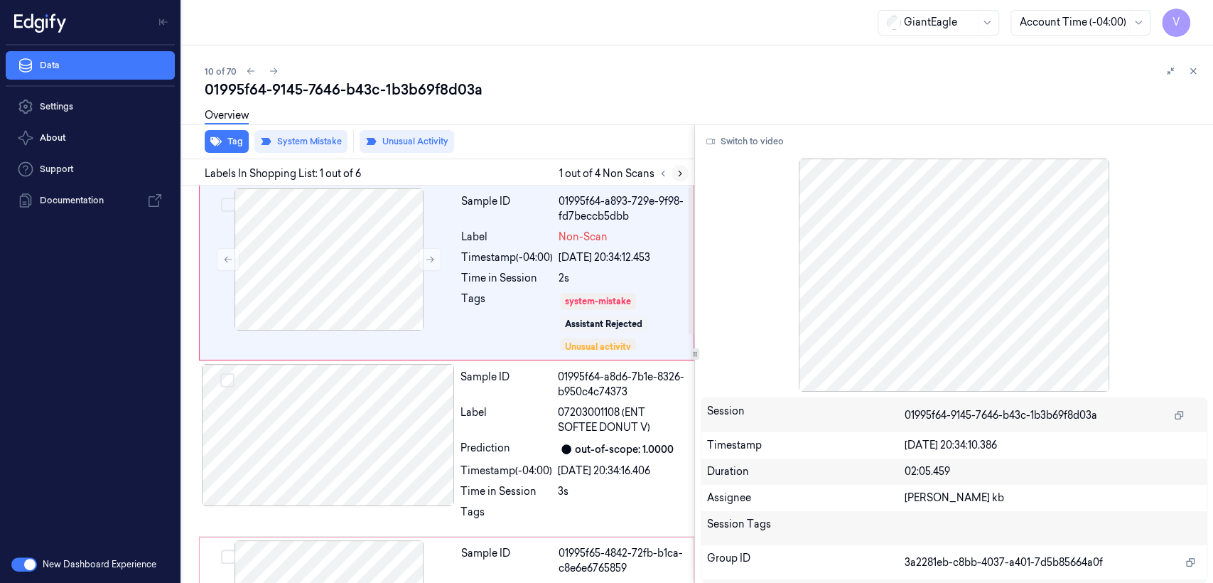
click at [676, 174] on icon at bounding box center [680, 173] width 10 height 10
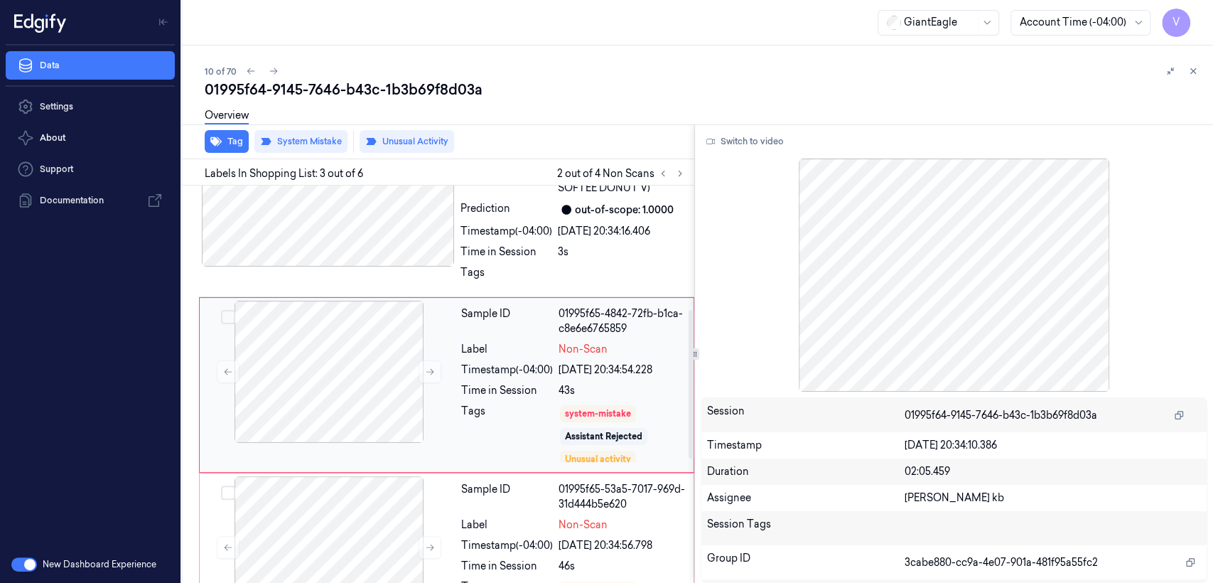
scroll to position [398, 0]
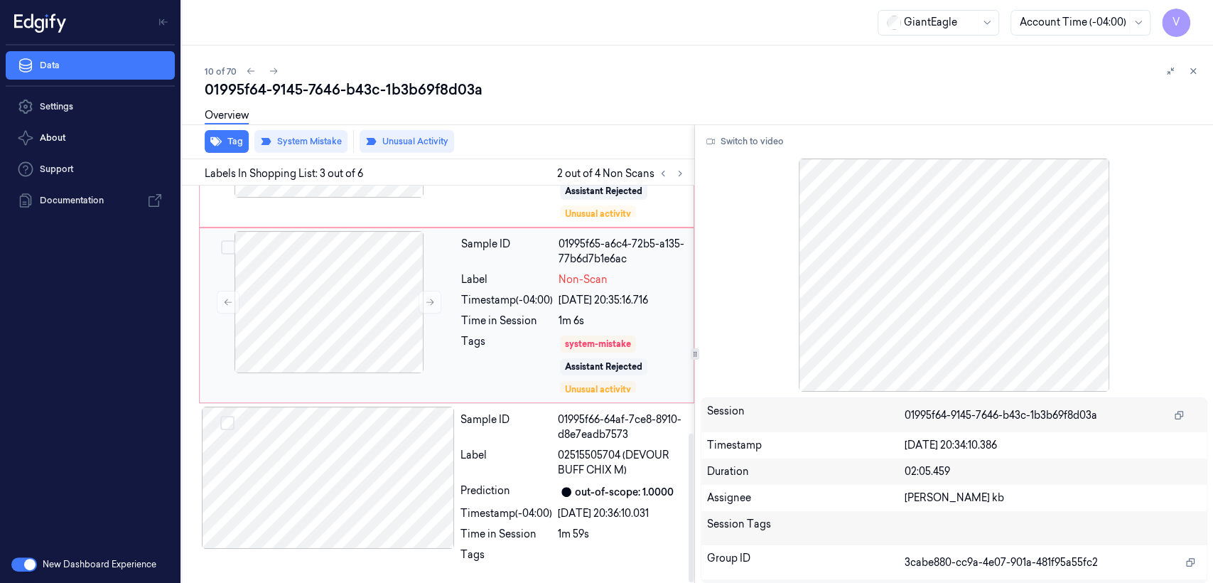
click at [595, 329] on div "Sample ID 01995f65-a6c4-72b5-a135-77b6d7b1e6ac Label Non-Scan Timestamp (-04:00…" at bounding box center [573, 315] width 235 height 168
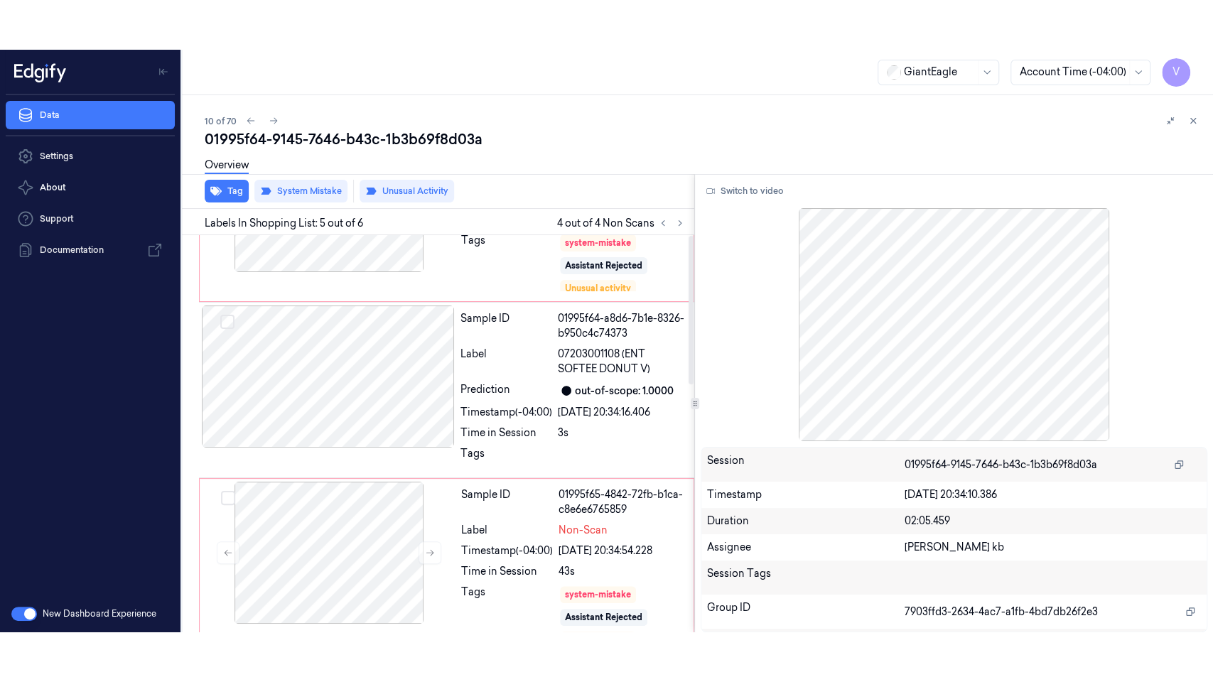
scroll to position [0, 0]
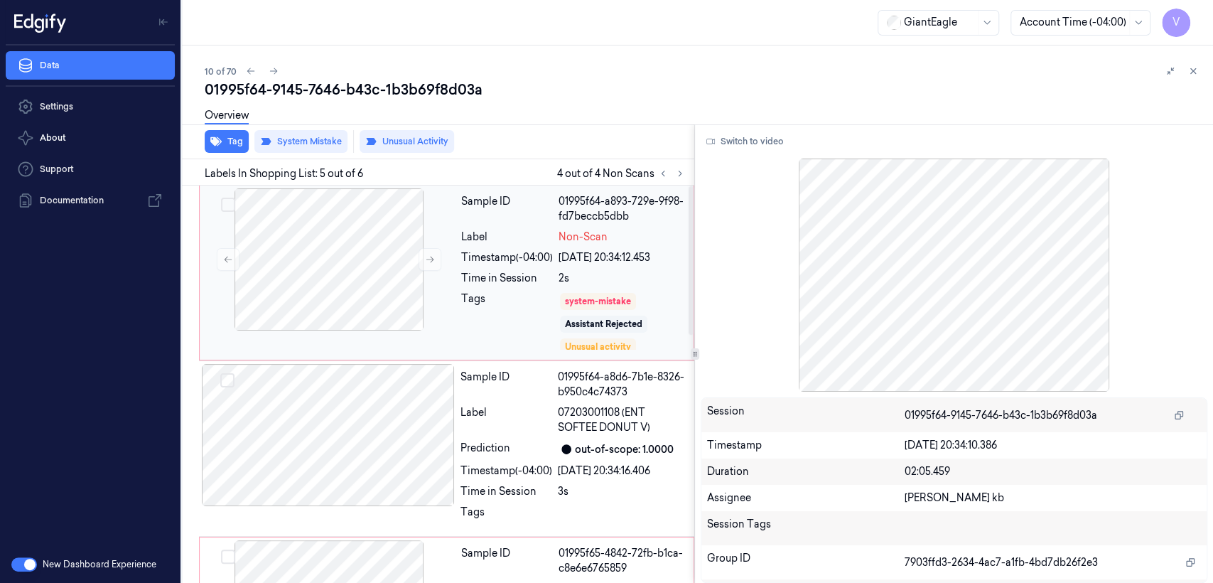
click at [564, 246] on div "Sample ID 01995f64-a893-729e-9f98-fd7beccb5dbb Label Non-Scan Timestamp (-04:00…" at bounding box center [573, 272] width 235 height 168
click at [732, 139] on button "Switch to video" at bounding box center [745, 141] width 89 height 23
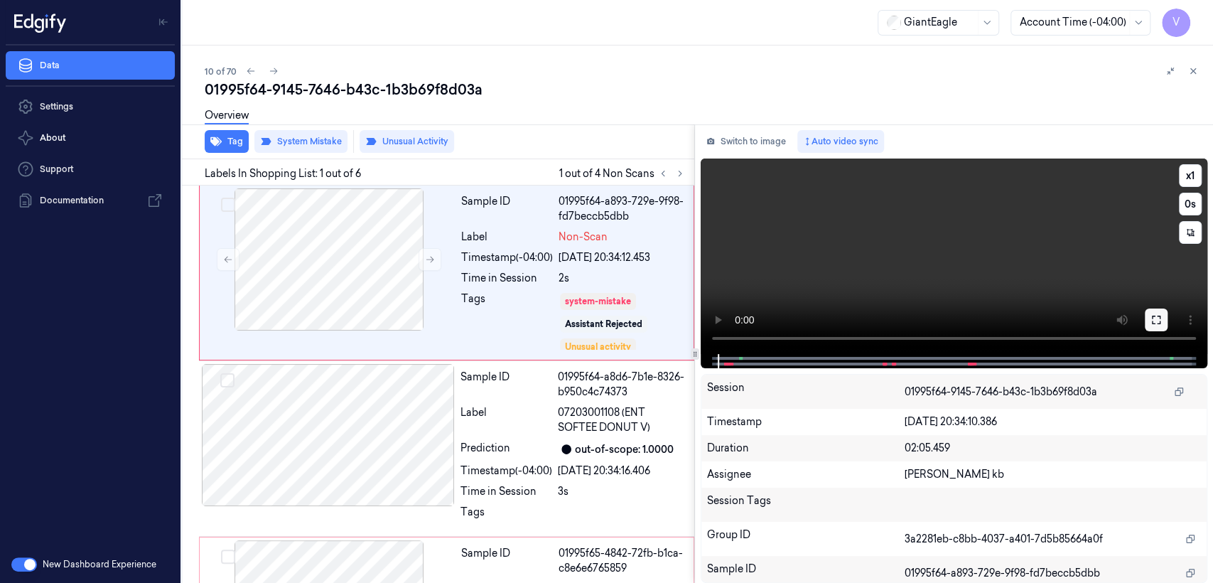
click at [1158, 322] on icon at bounding box center [1156, 319] width 11 height 11
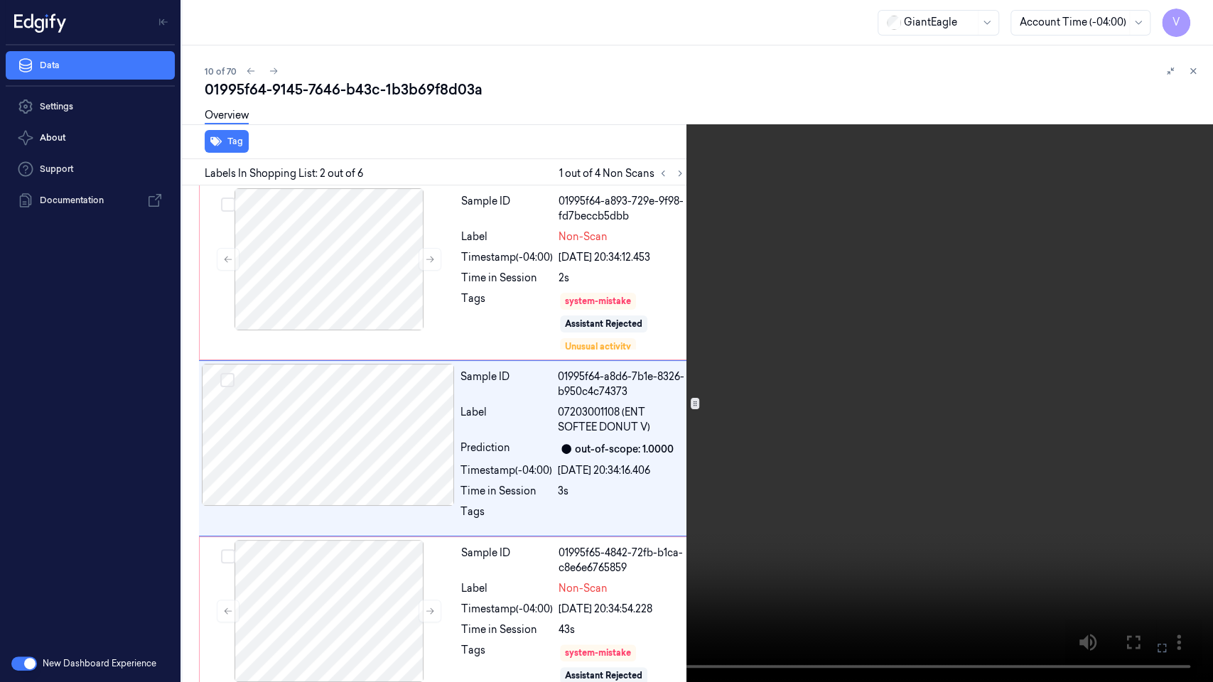
scroll to position [14, 0]
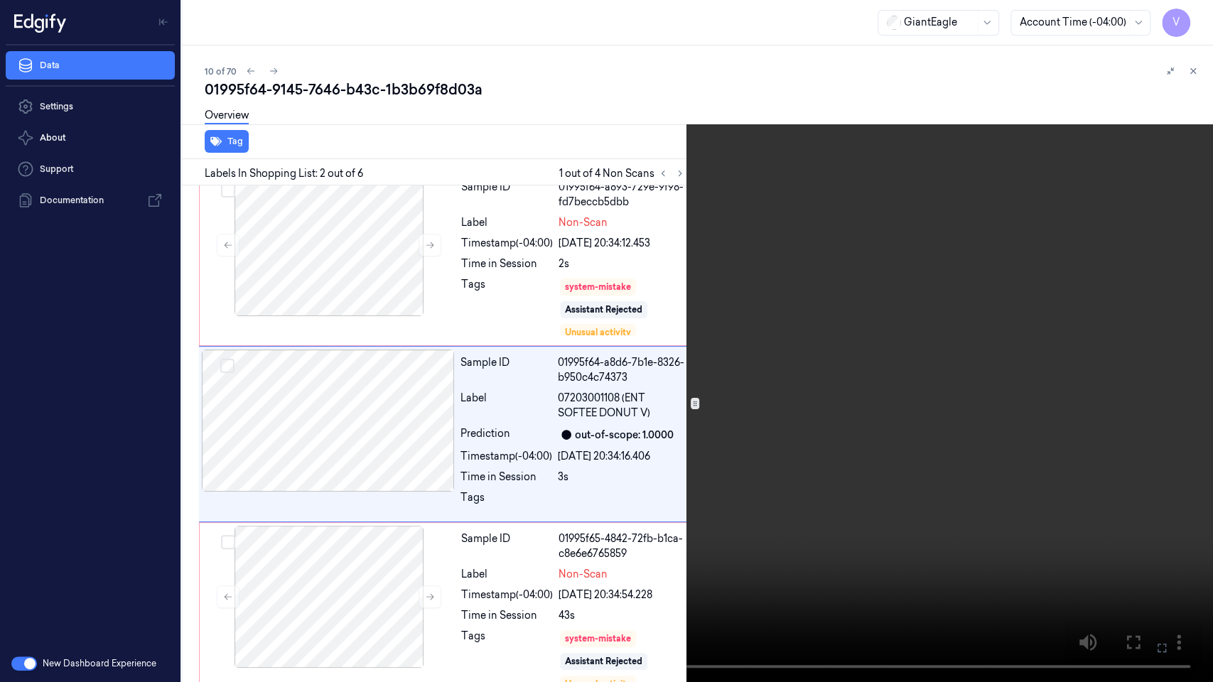
click at [642, 404] on video at bounding box center [606, 341] width 1213 height 682
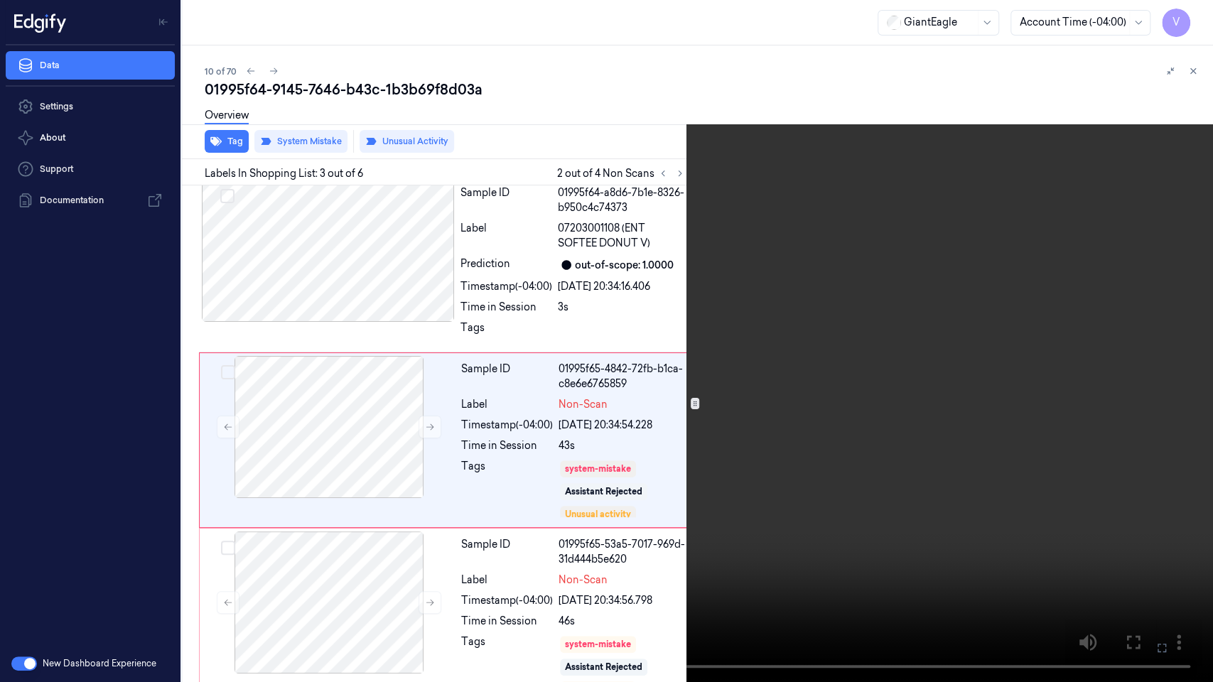
scroll to position [190, 0]
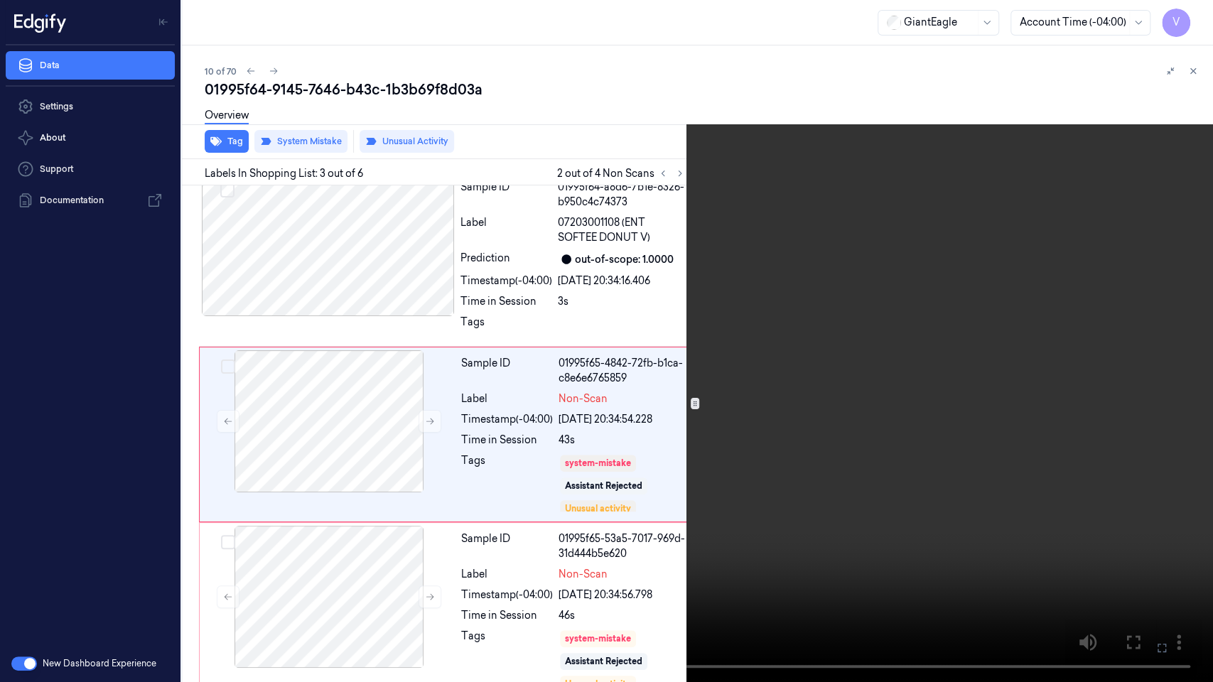
click at [908, 531] on video at bounding box center [606, 341] width 1213 height 682
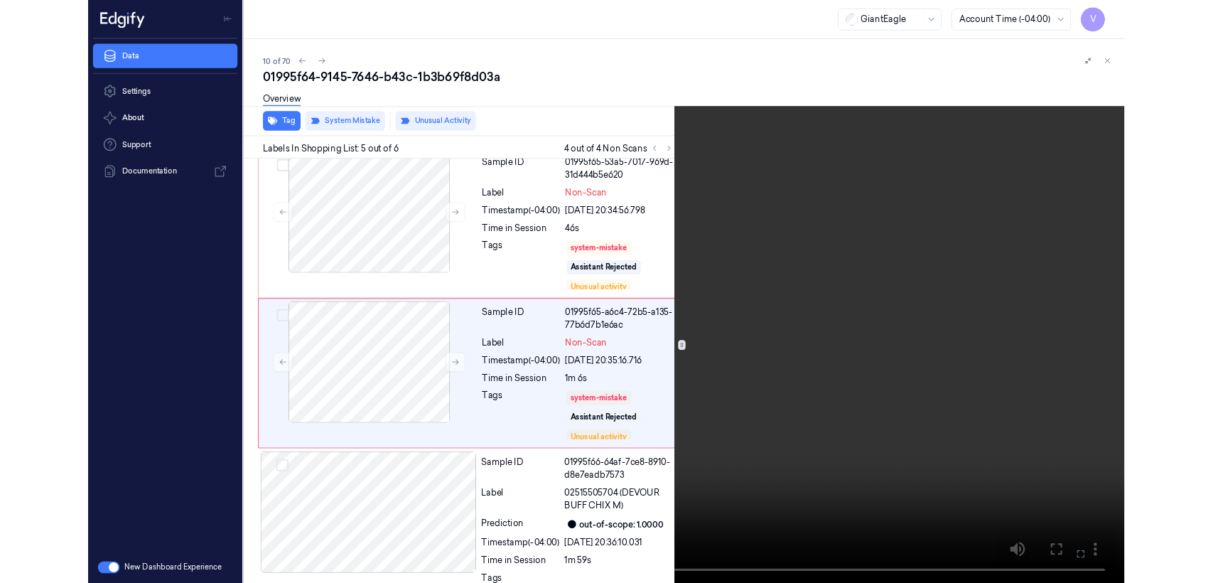
scroll to position [540, 0]
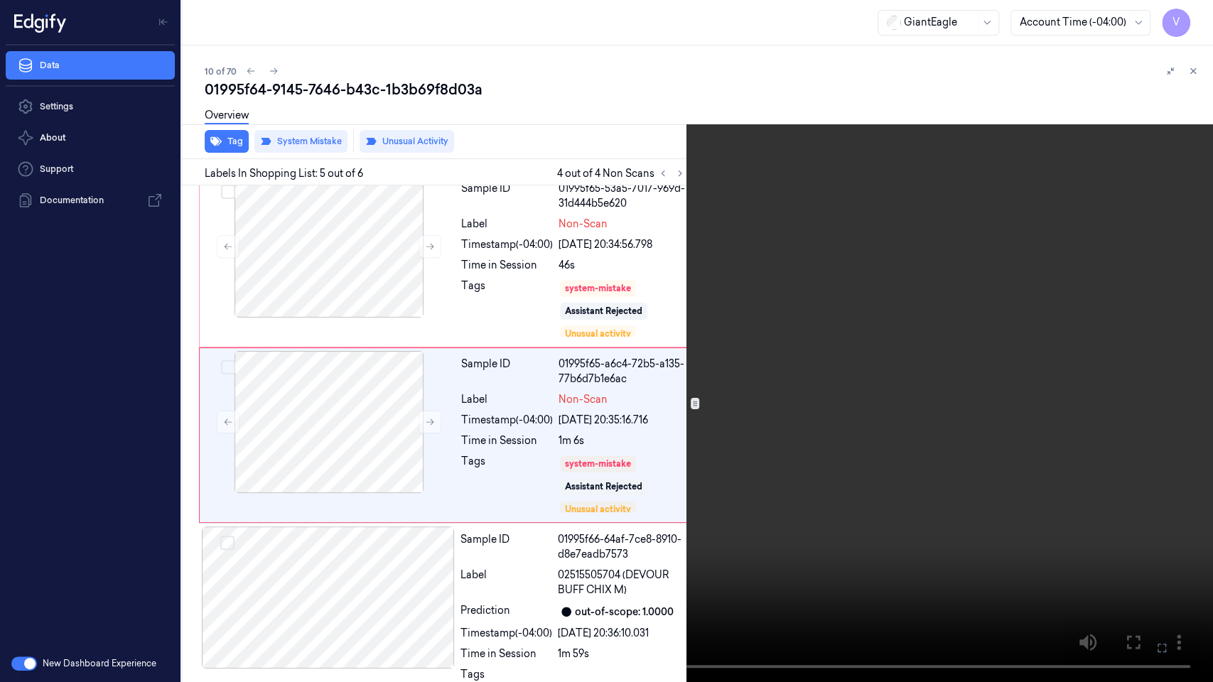
click at [0, 0] on icon at bounding box center [0, 0] width 0 height 0
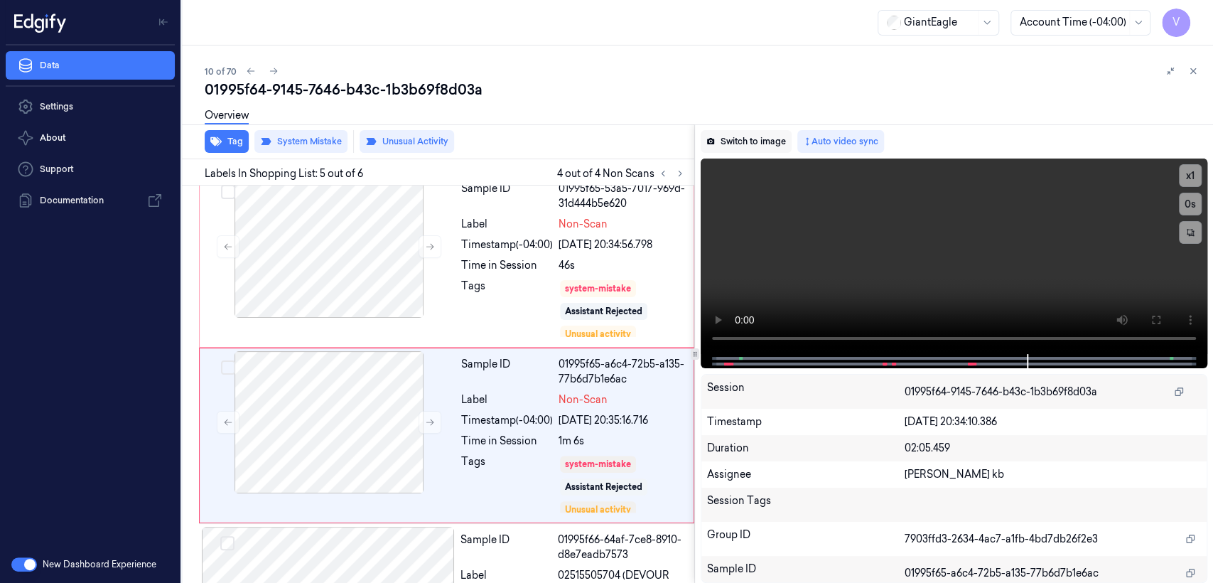
click at [733, 149] on button "Switch to image" at bounding box center [746, 141] width 91 height 23
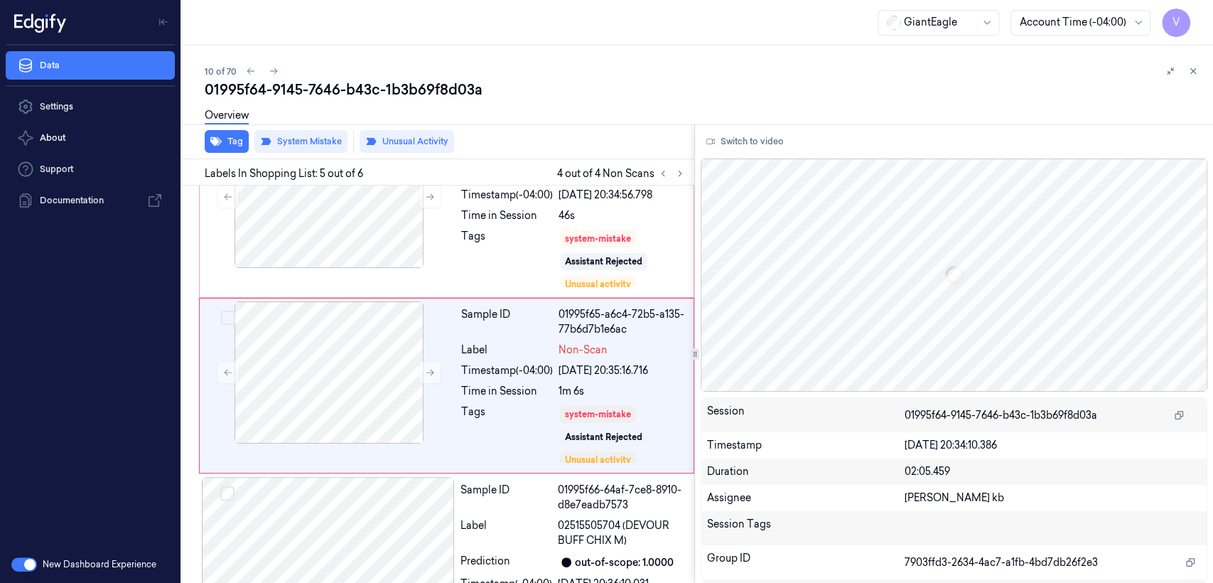
scroll to position [591, 0]
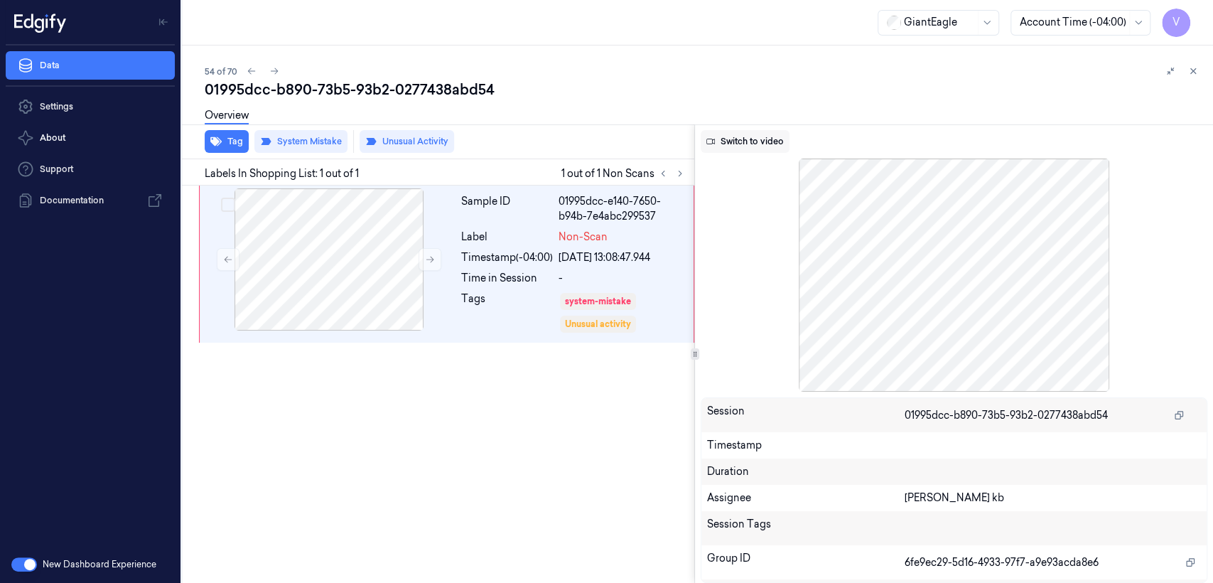
click at [737, 144] on button "Switch to video" at bounding box center [745, 141] width 89 height 23
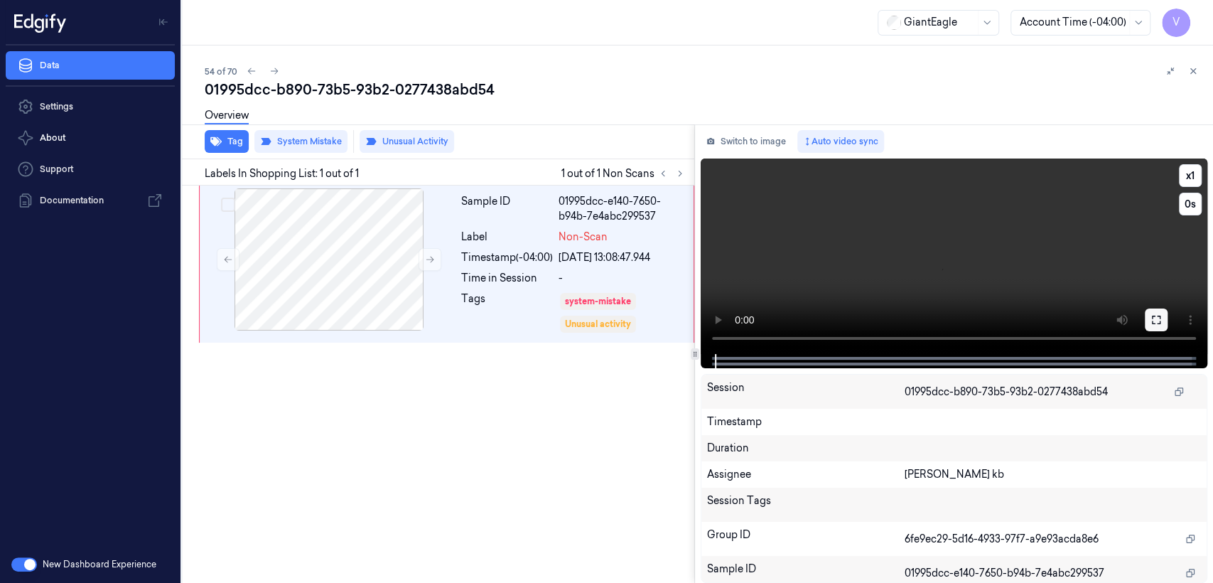
click at [1167, 318] on button at bounding box center [1156, 320] width 23 height 23
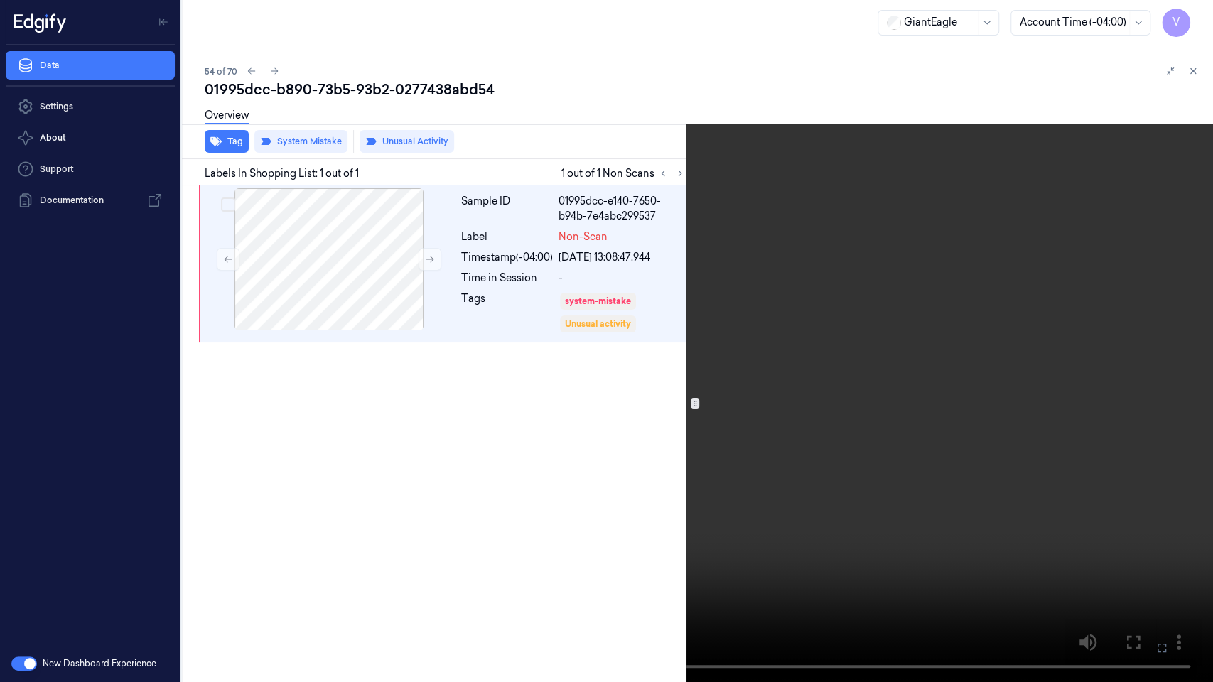
click at [0, 0] on icon at bounding box center [0, 0] width 0 height 0
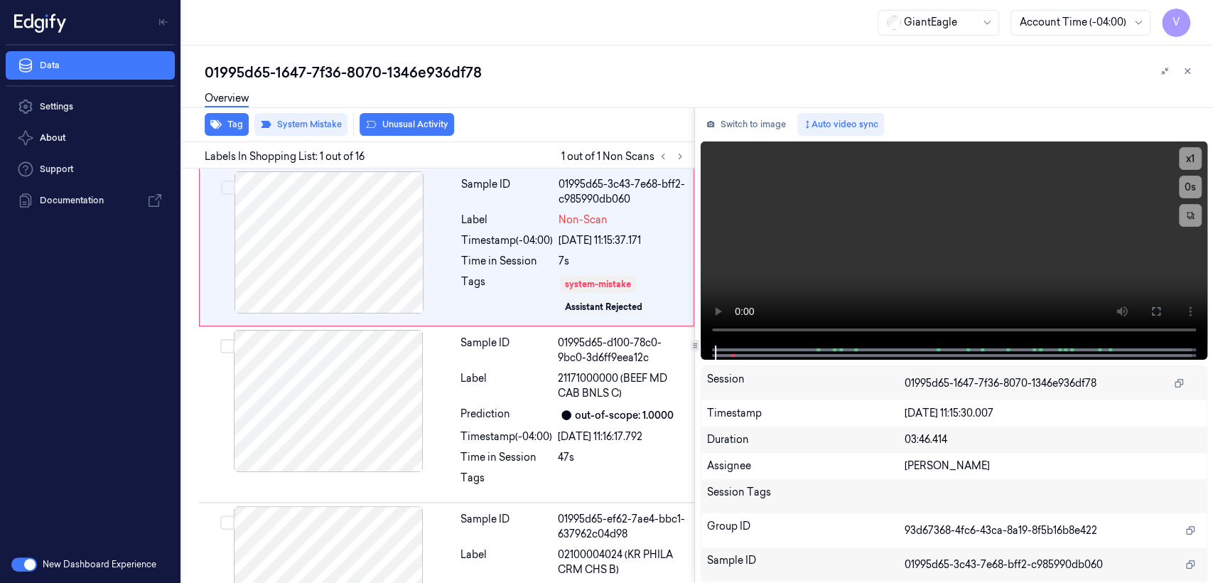
click at [743, 138] on div "Switch to image Auto video sync x 1 0 s Session 01995d65-1647-7f36-8070-1346e93…" at bounding box center [954, 345] width 518 height 476
click at [746, 131] on button "Switch to image" at bounding box center [746, 124] width 91 height 23
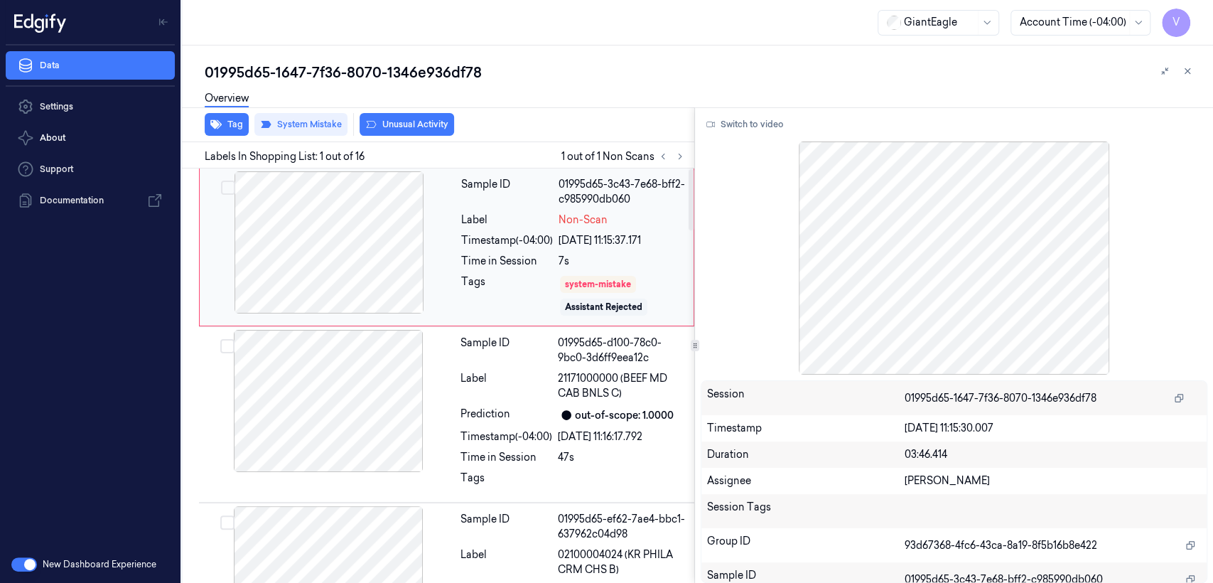
click at [392, 249] on div at bounding box center [329, 242] width 253 height 142
click at [368, 230] on div at bounding box center [329, 242] width 253 height 142
click at [736, 124] on button "Switch to video" at bounding box center [745, 124] width 89 height 23
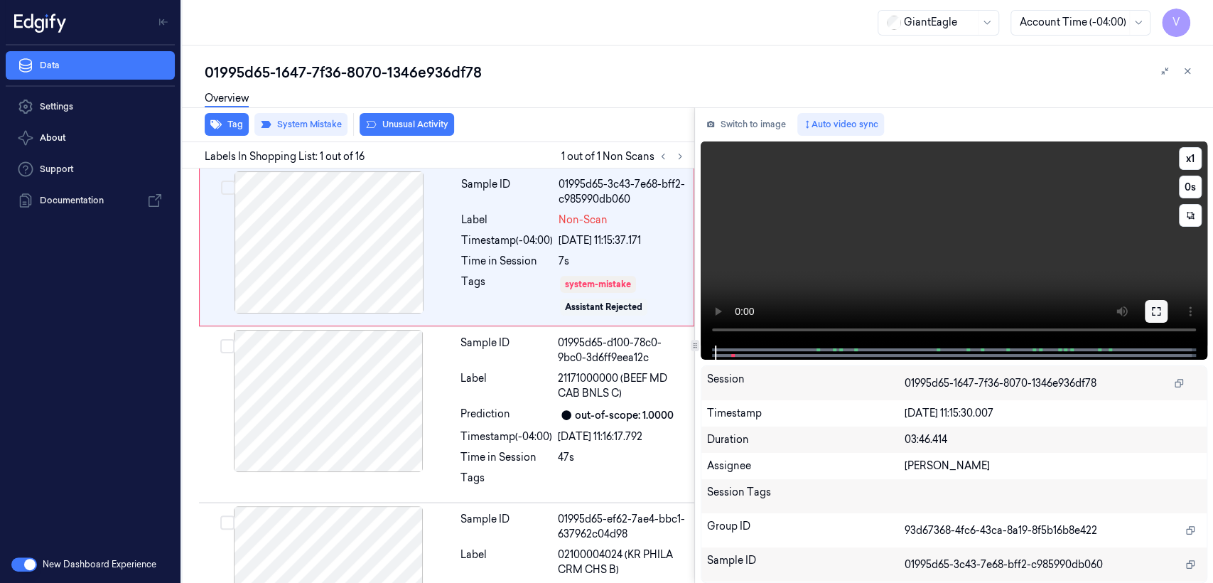
click at [1154, 306] on icon at bounding box center [1156, 311] width 11 height 11
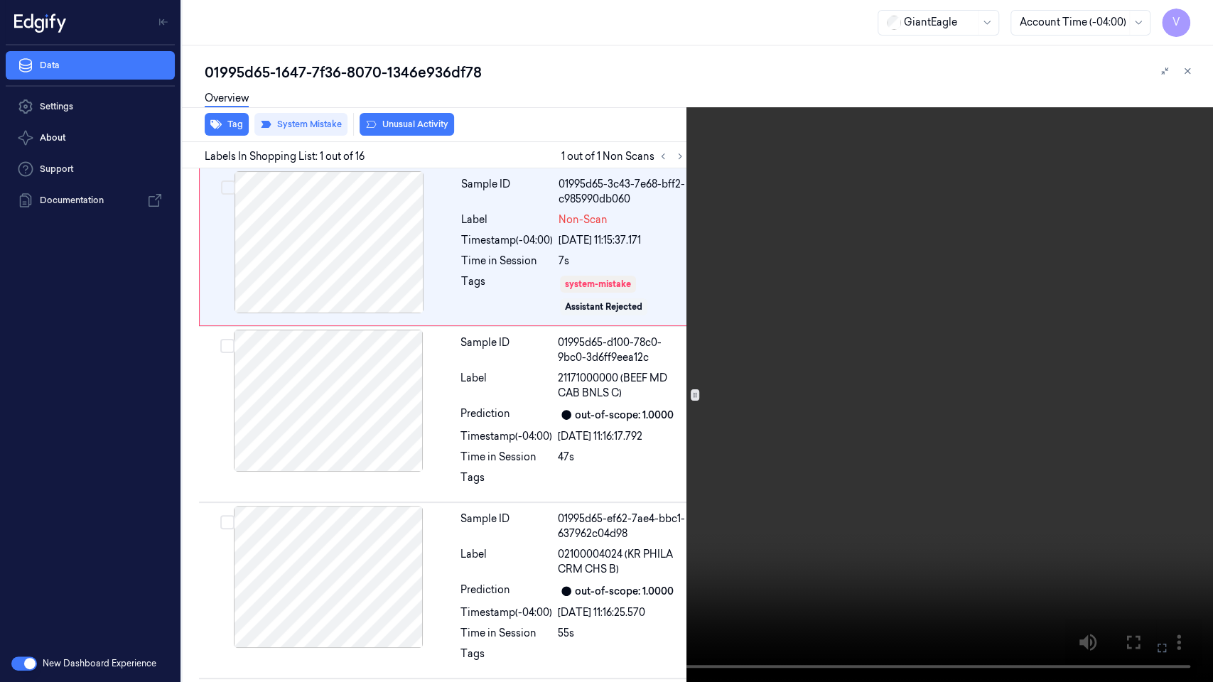
click at [267, 392] on video at bounding box center [606, 341] width 1213 height 682
click at [327, 486] on video at bounding box center [606, 341] width 1213 height 682
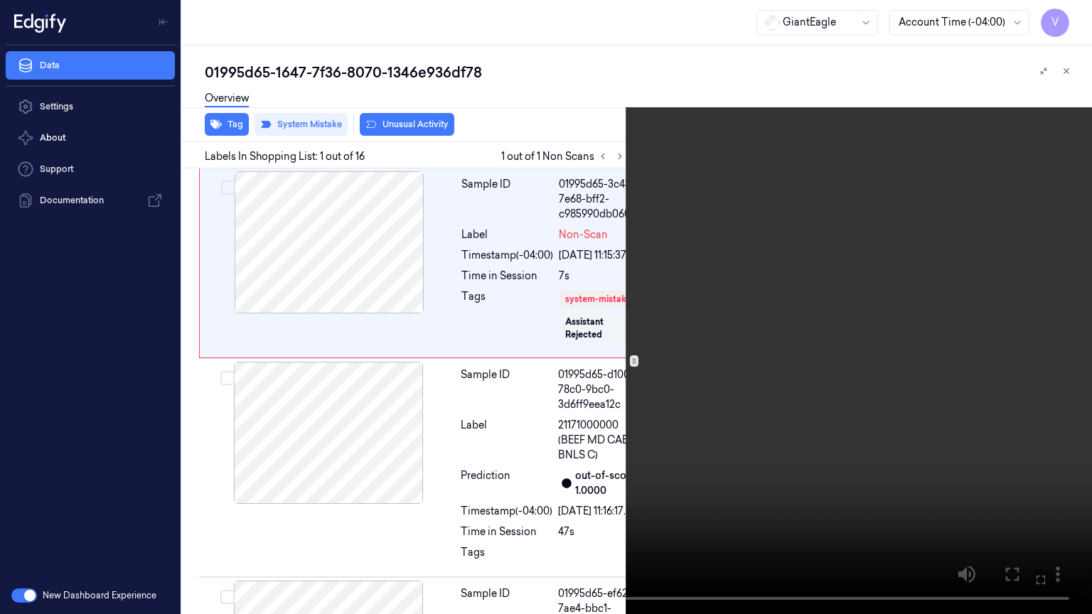
click at [0, 0] on icon at bounding box center [0, 0] width 0 height 0
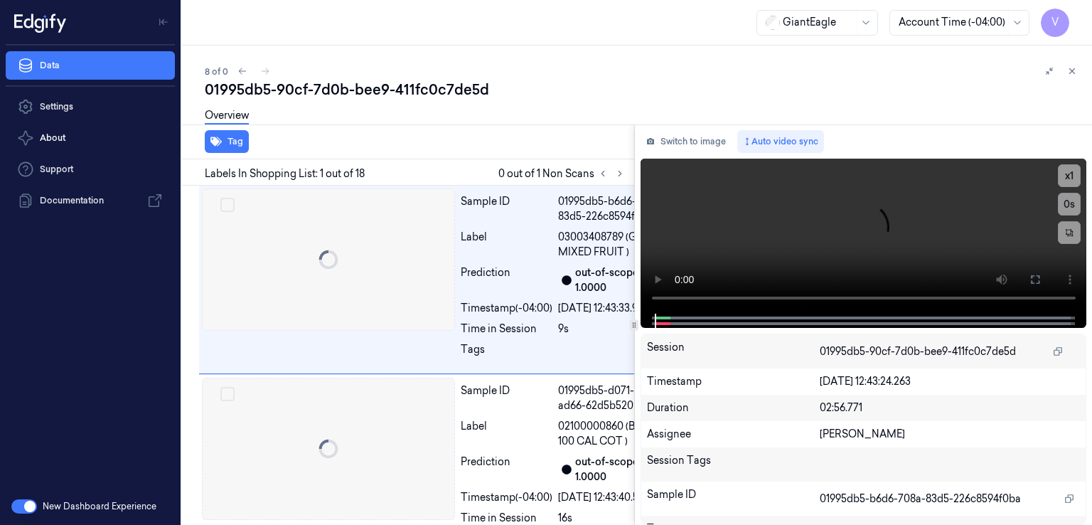
scroll to position [0, 23]
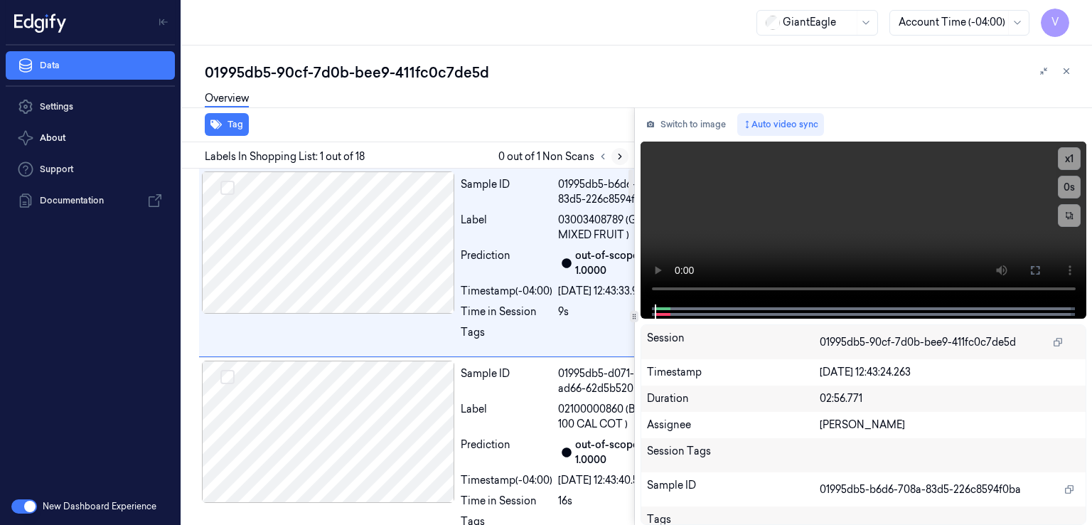
click at [621, 157] on icon at bounding box center [620, 156] width 10 height 10
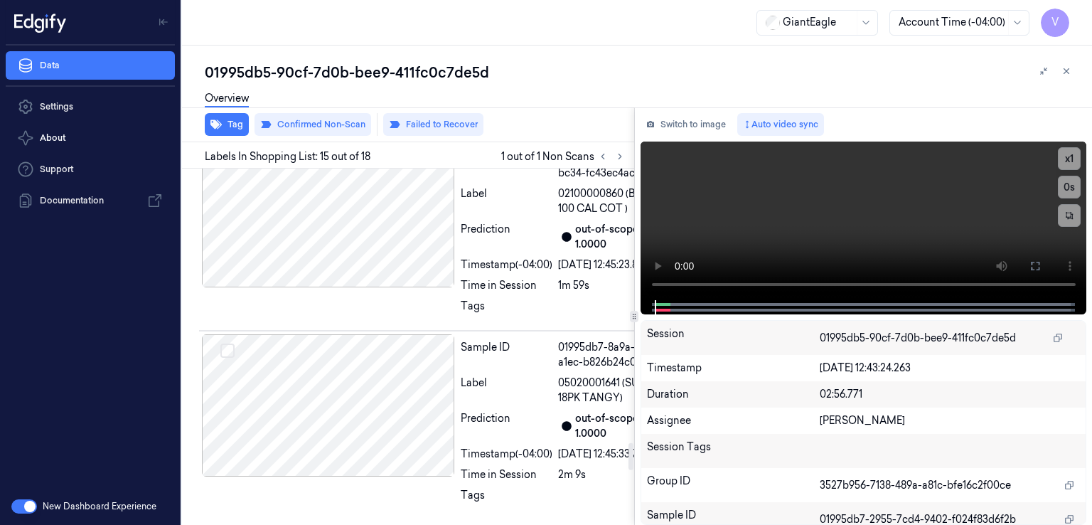
scroll to position [3649, 0]
click at [705, 133] on button "Switch to image" at bounding box center [686, 124] width 91 height 23
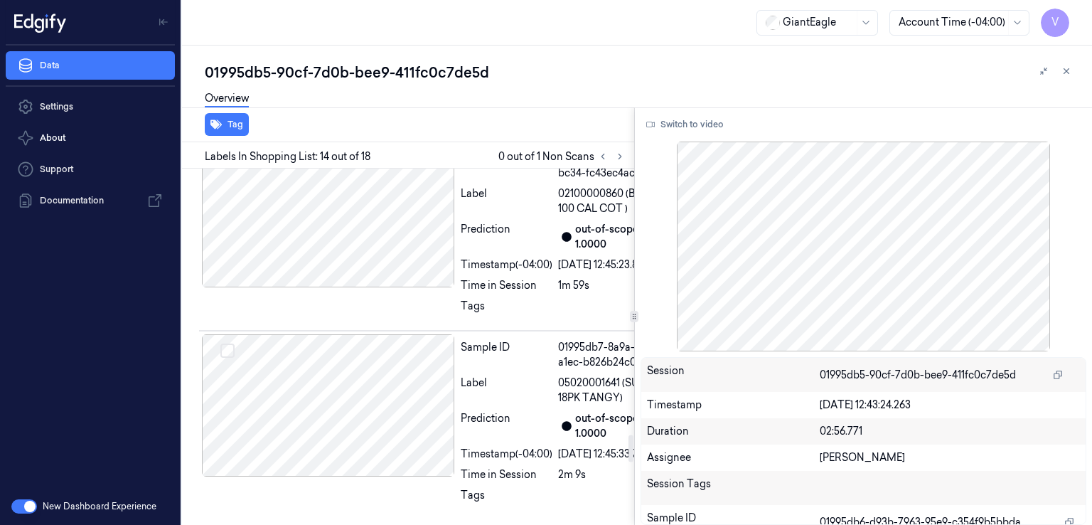
scroll to position [3542, 0]
click at [700, 125] on button "Switch to video" at bounding box center [685, 124] width 89 height 23
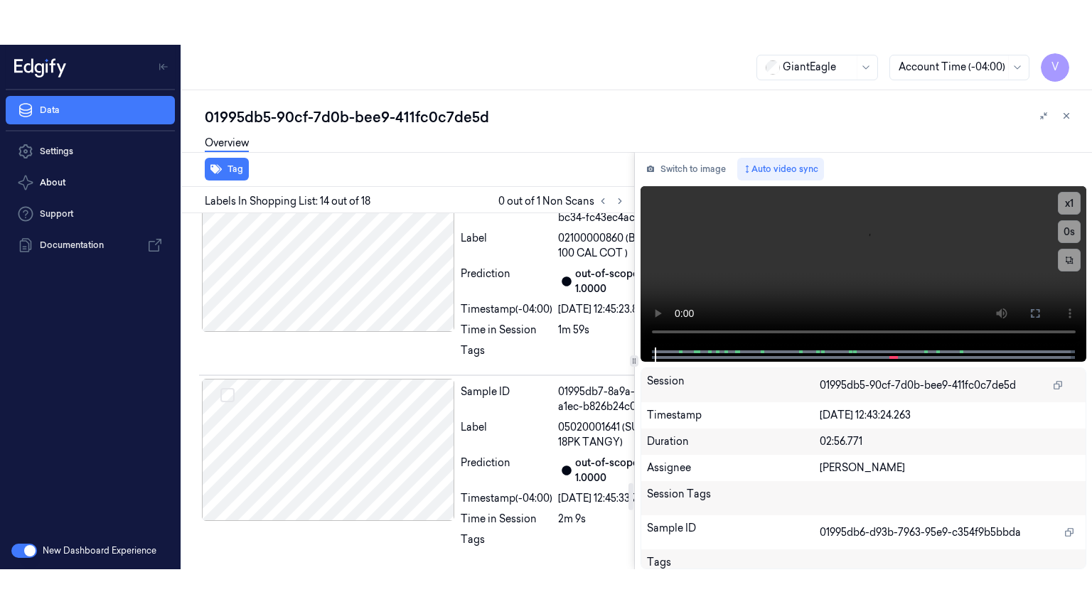
scroll to position [3684, 0]
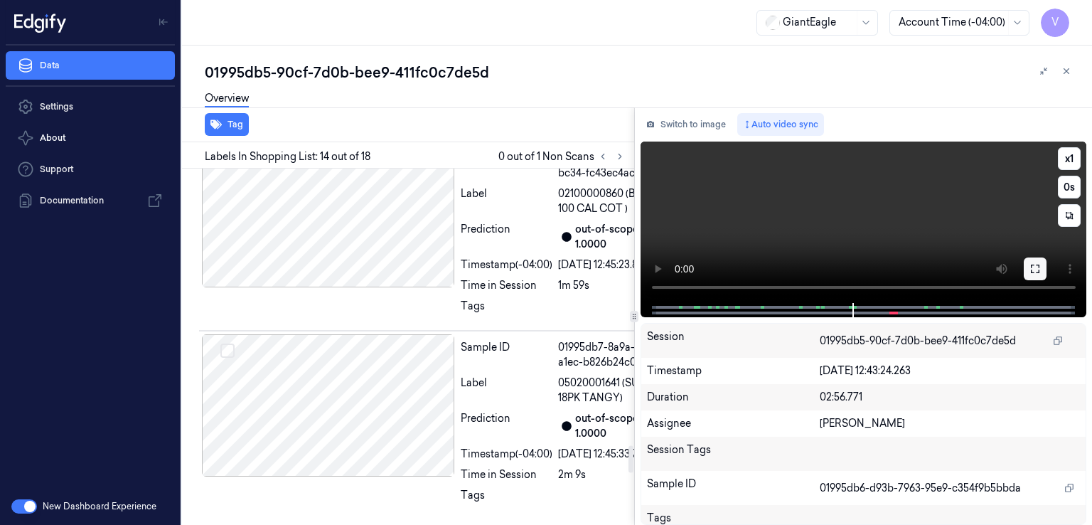
click at [1037, 273] on icon at bounding box center [1035, 268] width 9 height 9
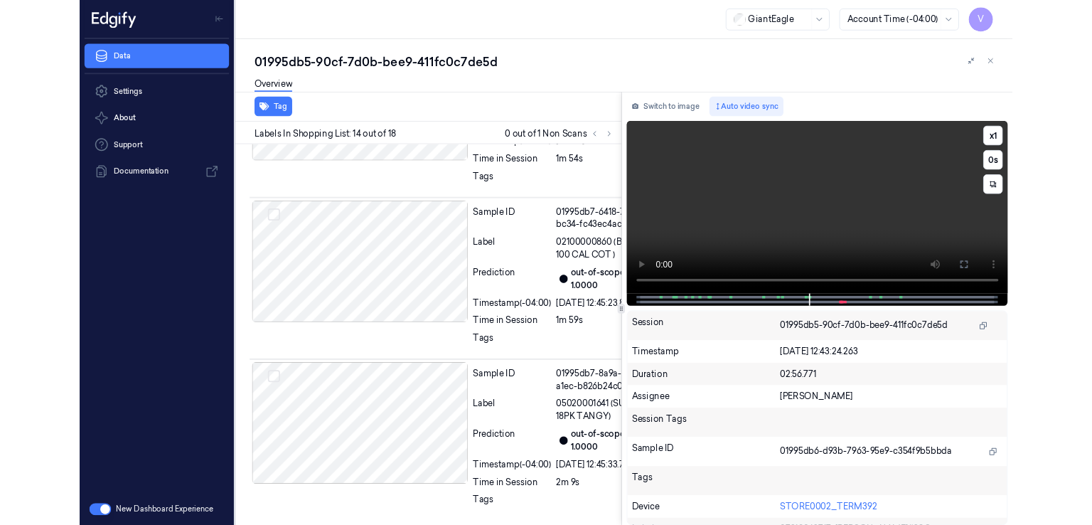
scroll to position [3355, 0]
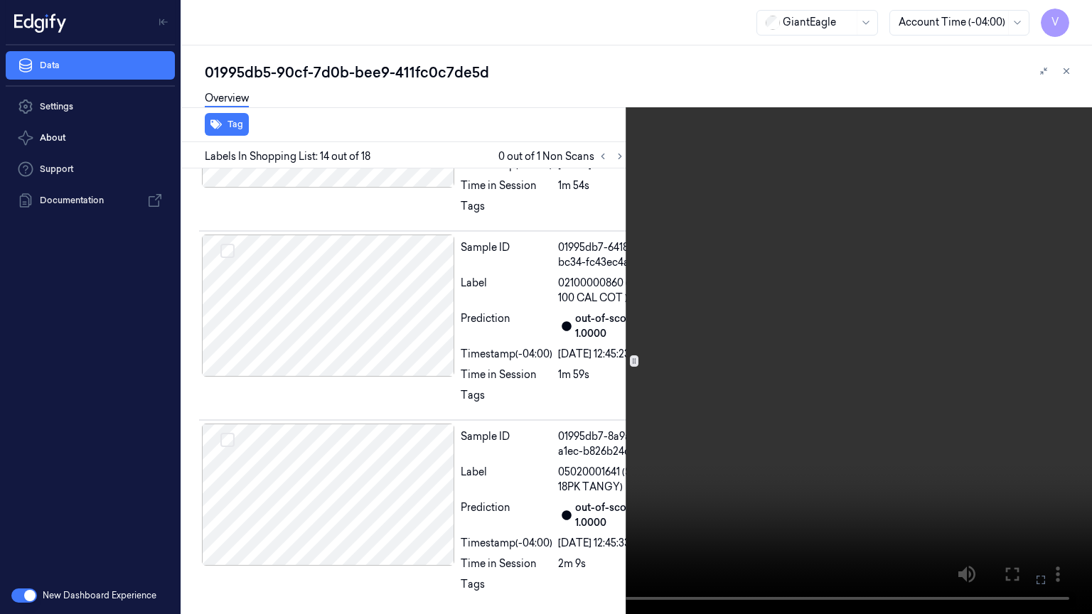
click at [0, 0] on icon at bounding box center [0, 0] width 0 height 0
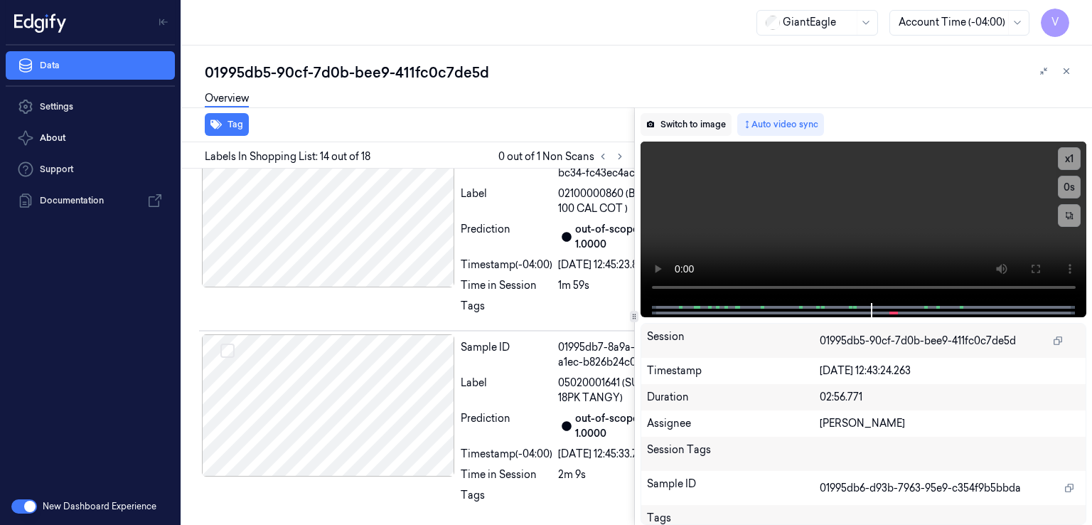
click at [678, 132] on button "Switch to image" at bounding box center [686, 124] width 91 height 23
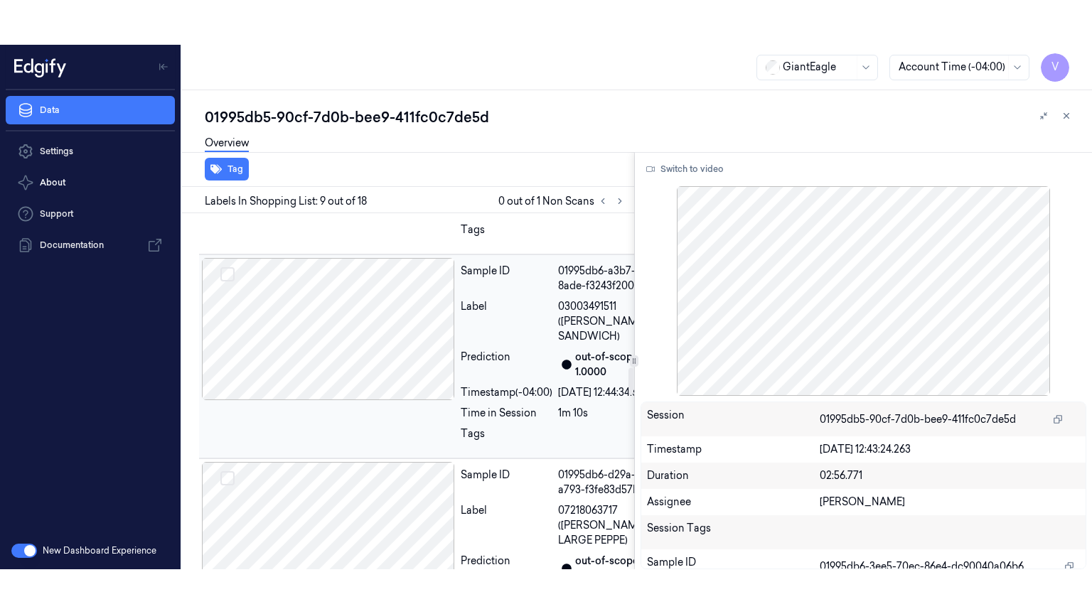
scroll to position [2060, 0]
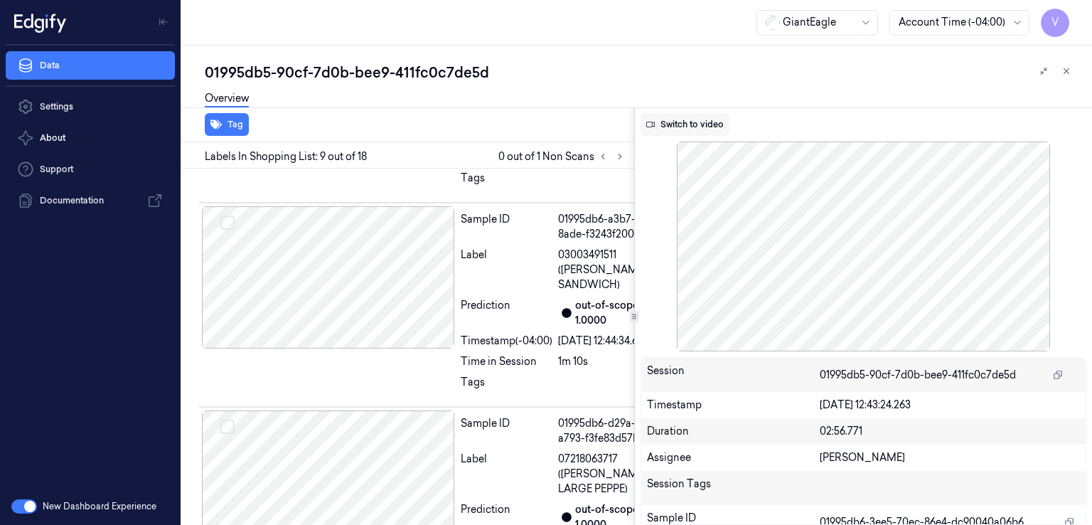
click at [694, 123] on button "Switch to video" at bounding box center [685, 124] width 89 height 23
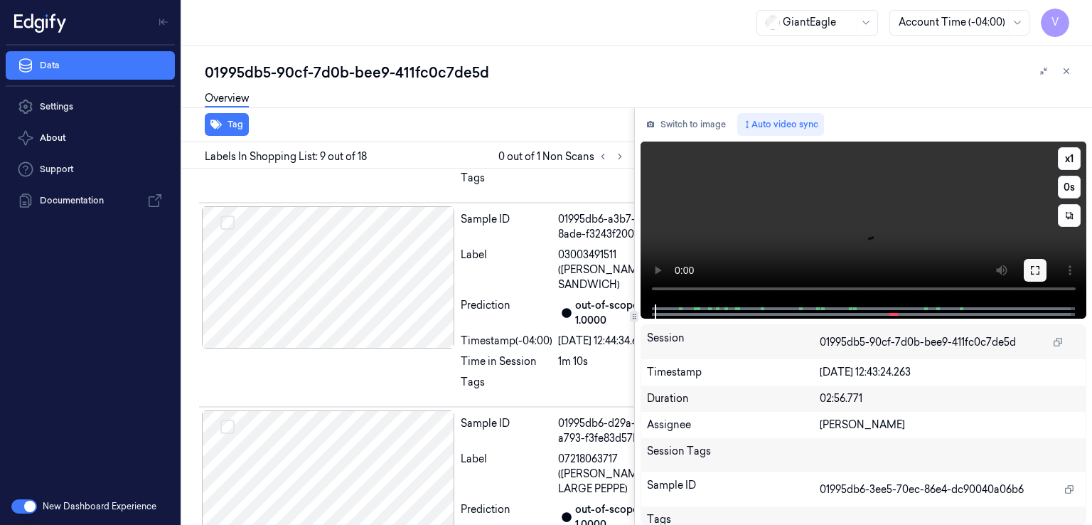
click at [1039, 274] on icon at bounding box center [1034, 269] width 11 height 11
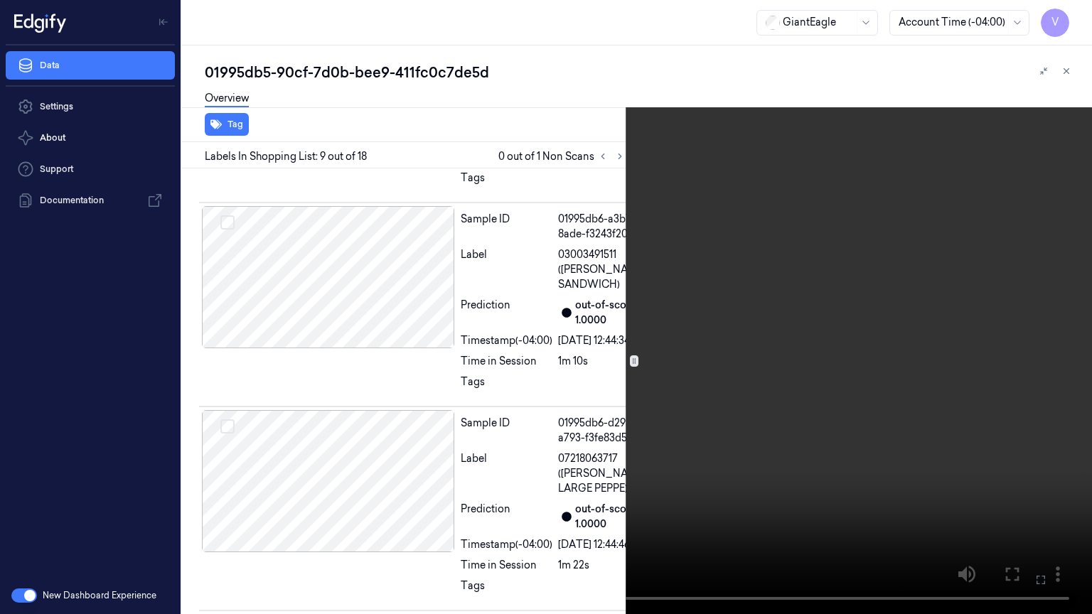
click at [859, 270] on video at bounding box center [546, 307] width 1092 height 614
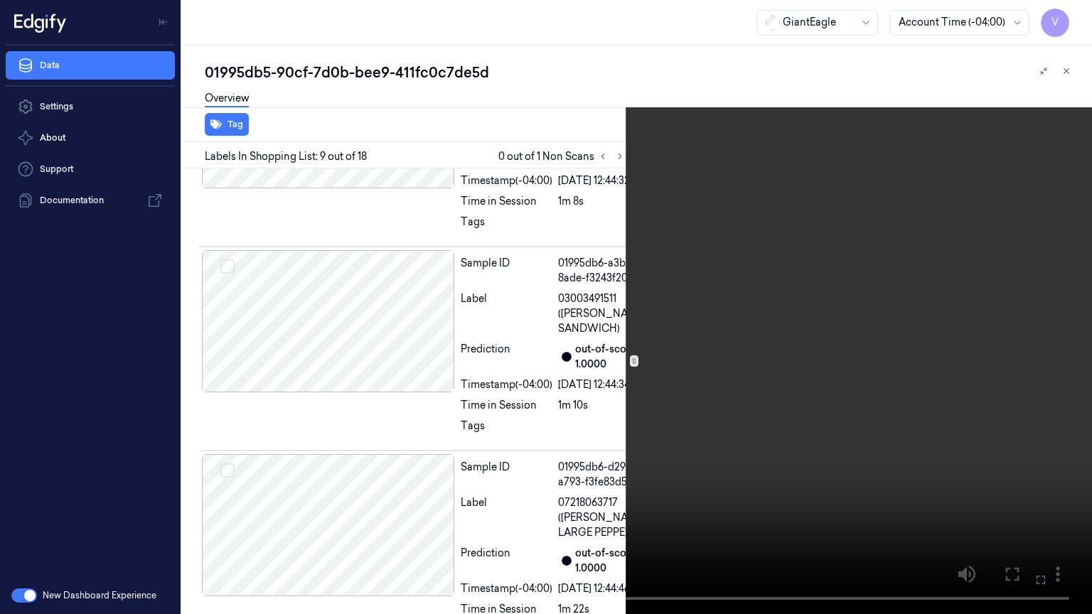
scroll to position [2015, 0]
click at [1078, 9] on button "x 1" at bounding box center [1074, 17] width 23 height 23
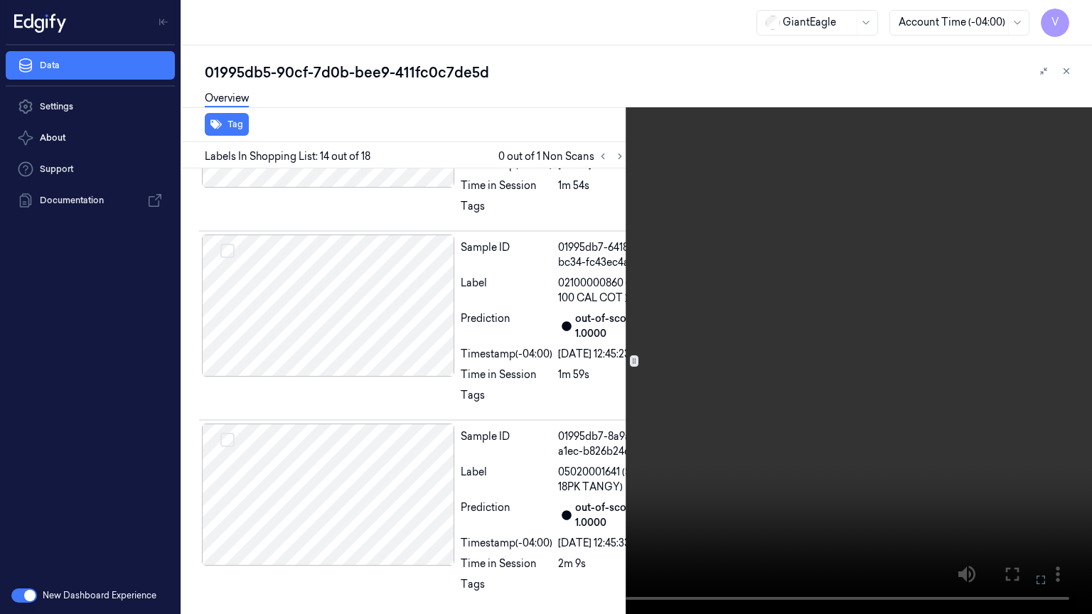
scroll to position [3355, 0]
click at [913, 120] on video at bounding box center [546, 307] width 1092 height 614
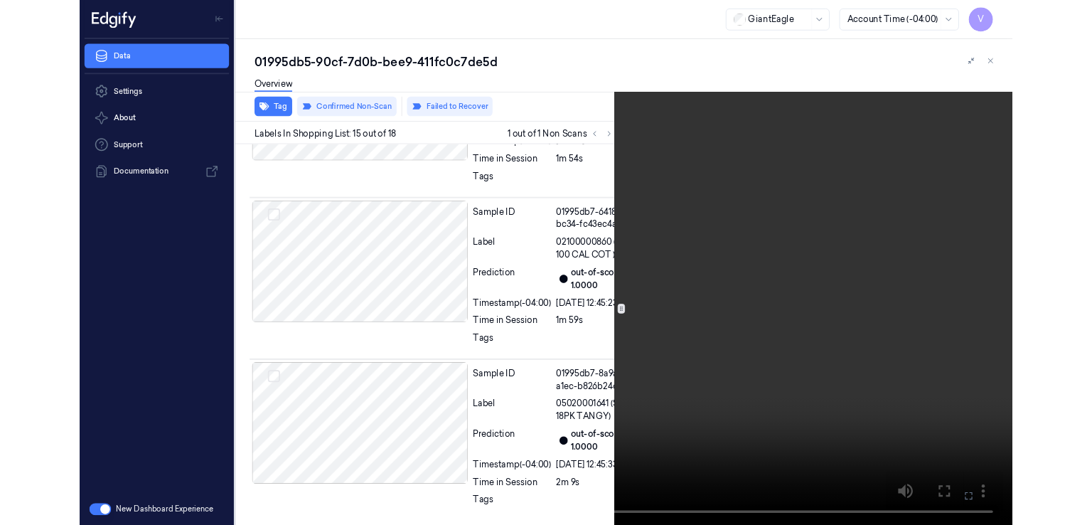
scroll to position [3604, 0]
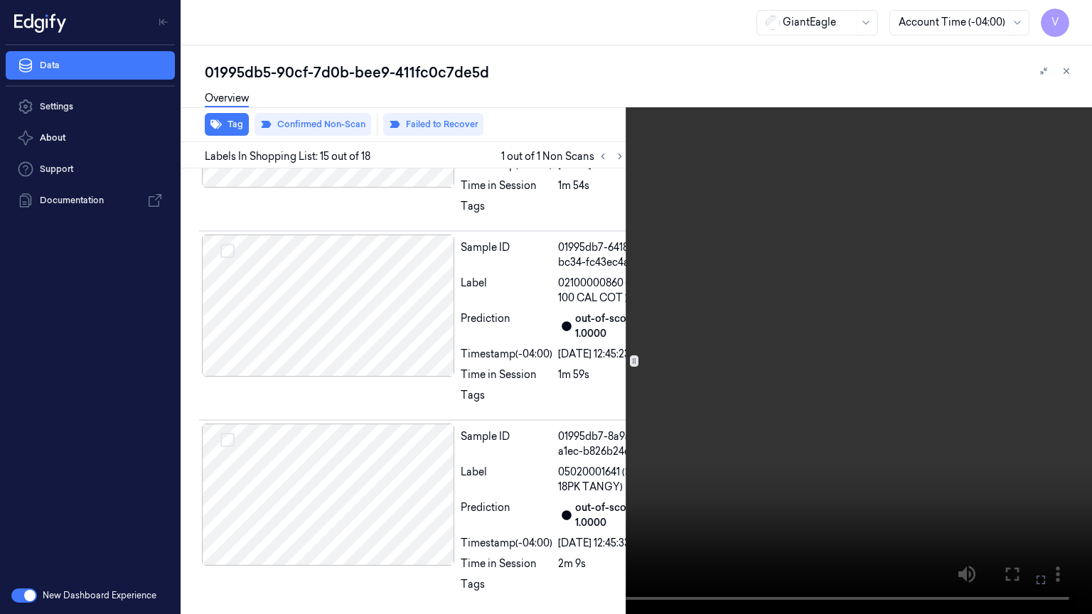
click at [0, 0] on icon at bounding box center [0, 0] width 0 height 0
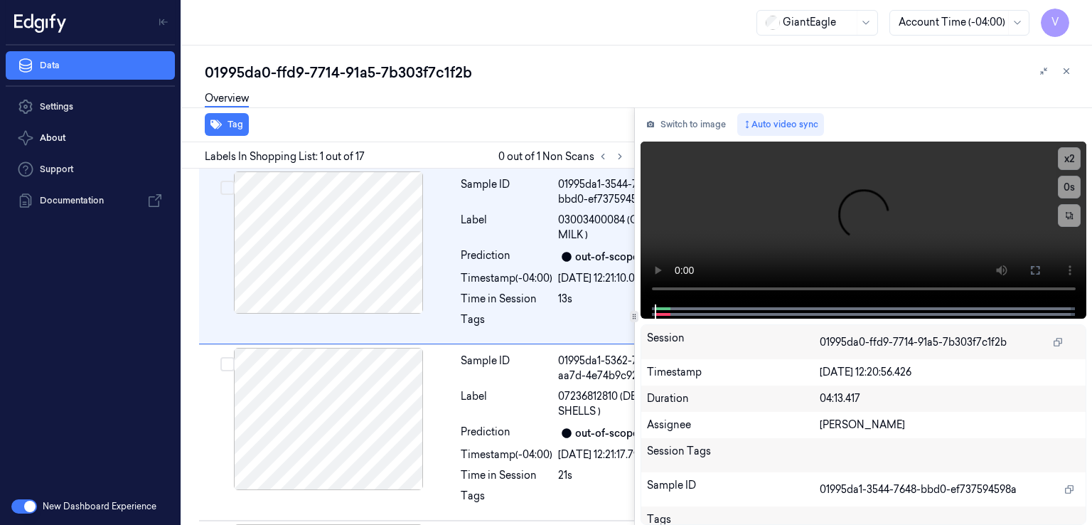
scroll to position [0, 14]
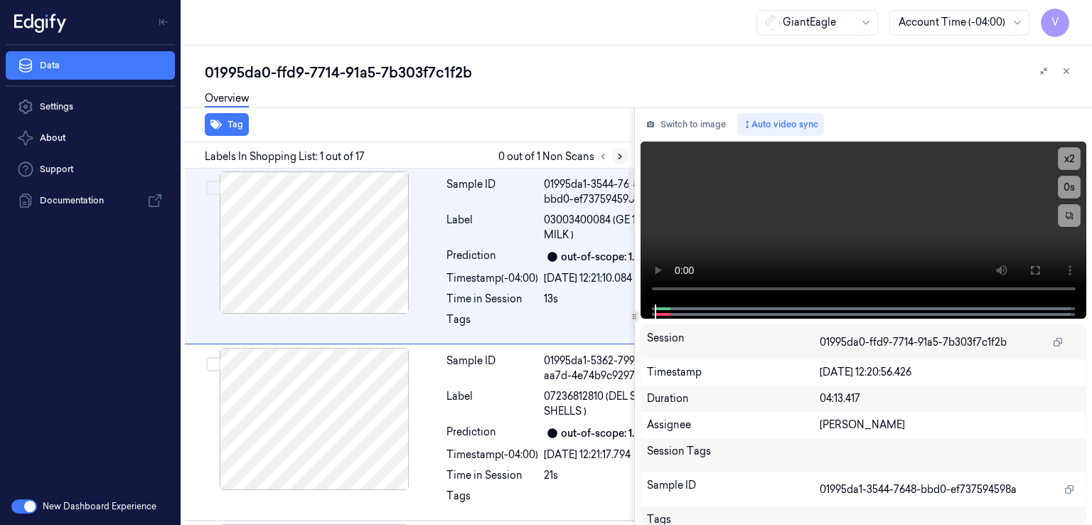
click at [620, 160] on icon at bounding box center [620, 156] width 10 height 10
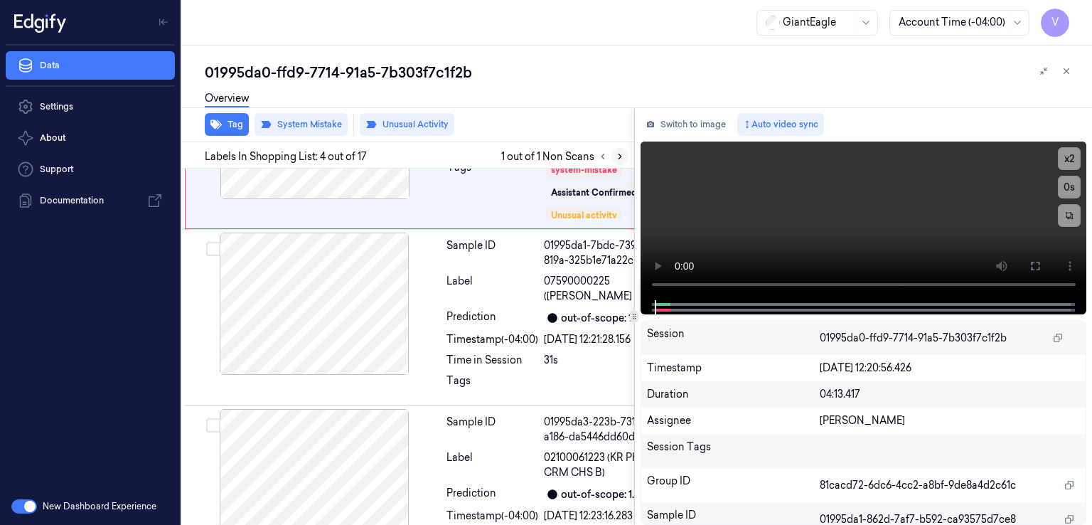
scroll to position [654, 14]
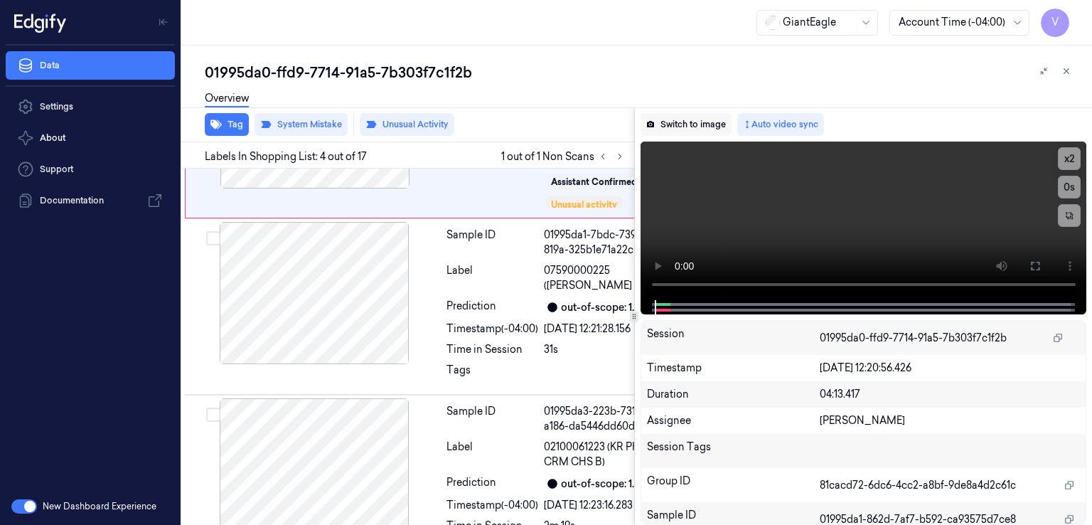
click at [702, 114] on button "Switch to image" at bounding box center [686, 124] width 91 height 23
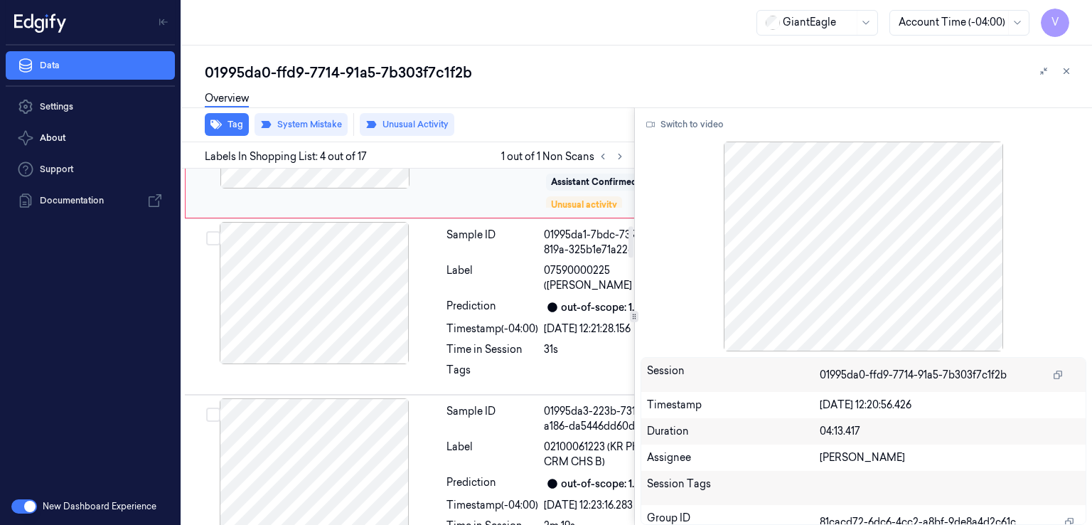
click at [413, 122] on icon at bounding box center [416, 117] width 10 height 10
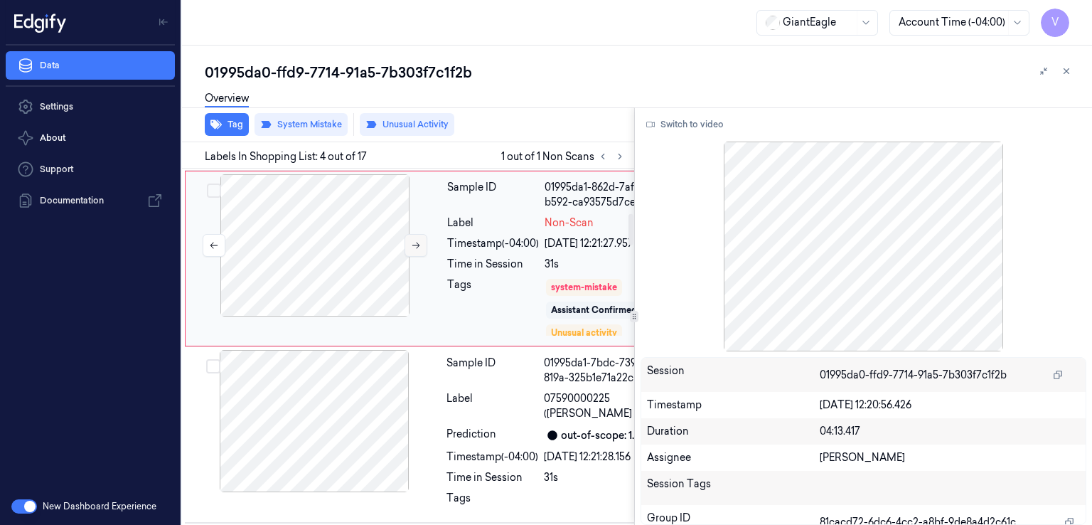
scroll to position [512, 14]
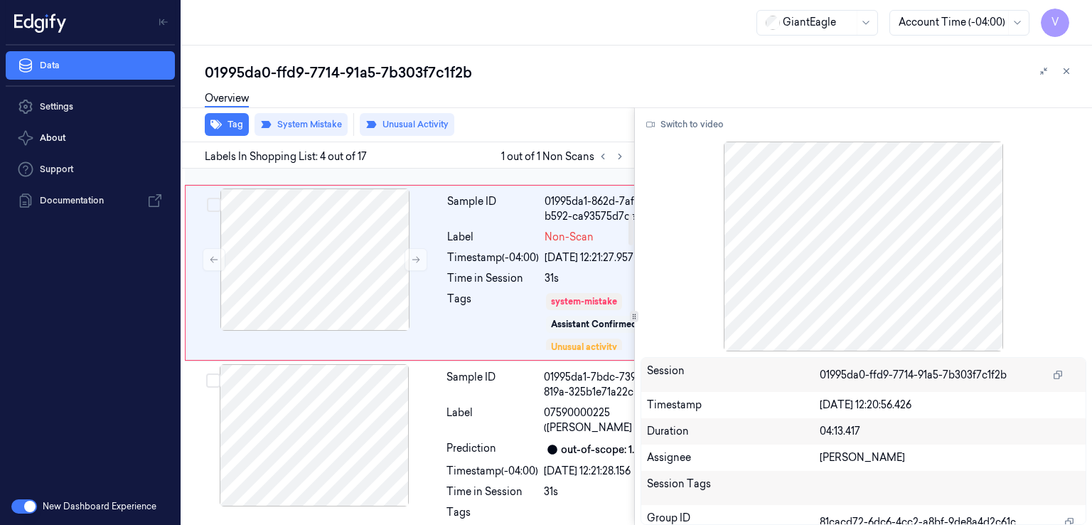
click at [404, 154] on div at bounding box center [314, 83] width 253 height 142
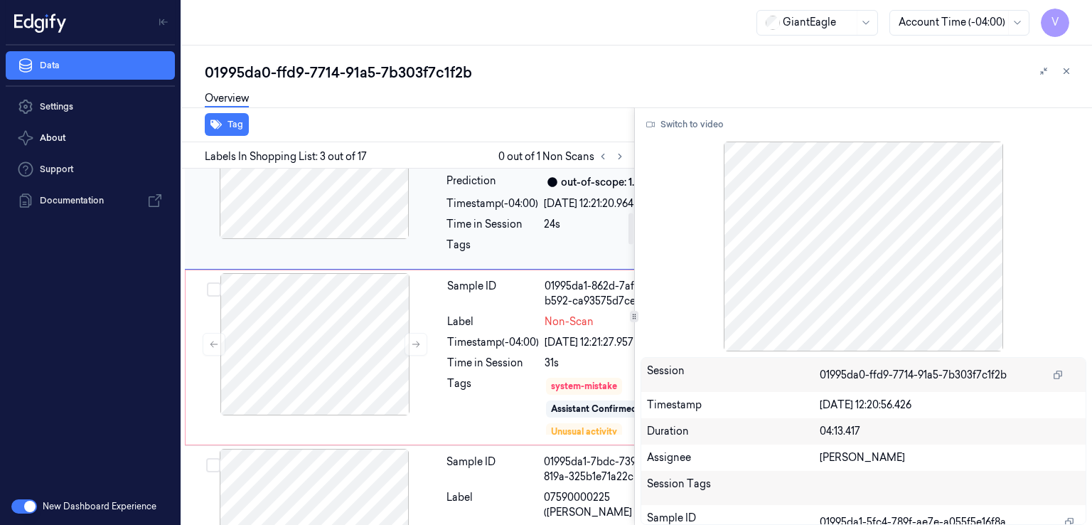
scroll to position [569, 14]
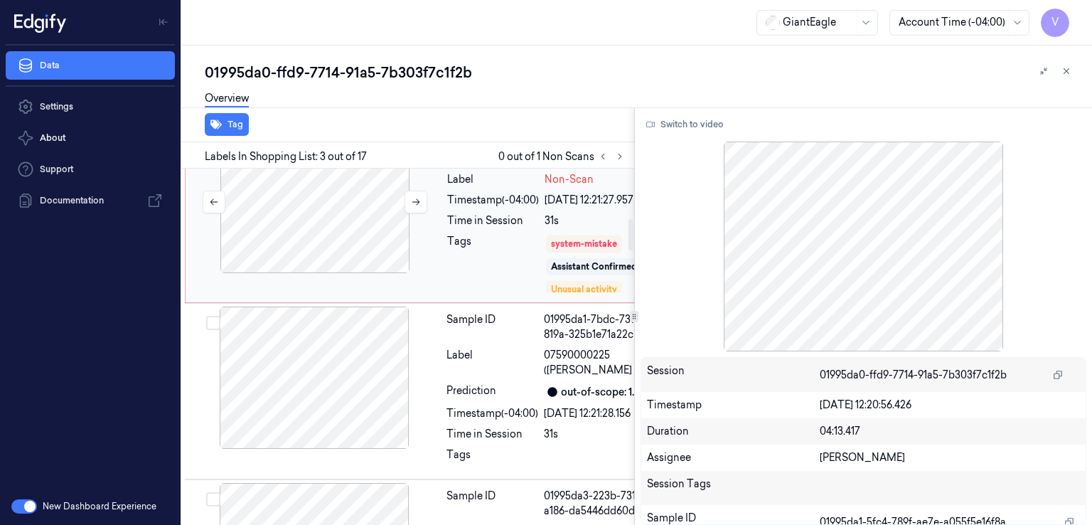
click at [402, 273] on div at bounding box center [314, 202] width 253 height 142
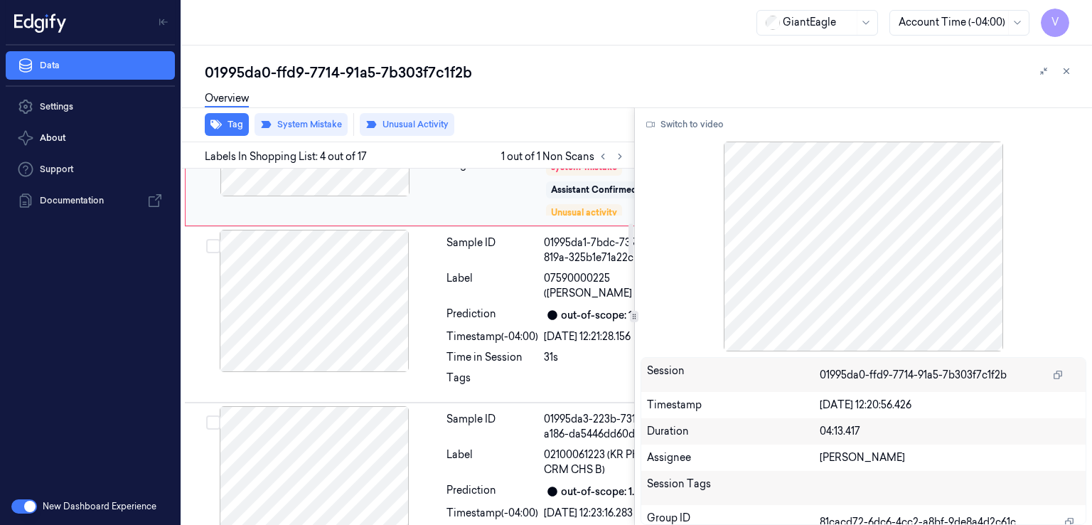
scroll to position [654, 14]
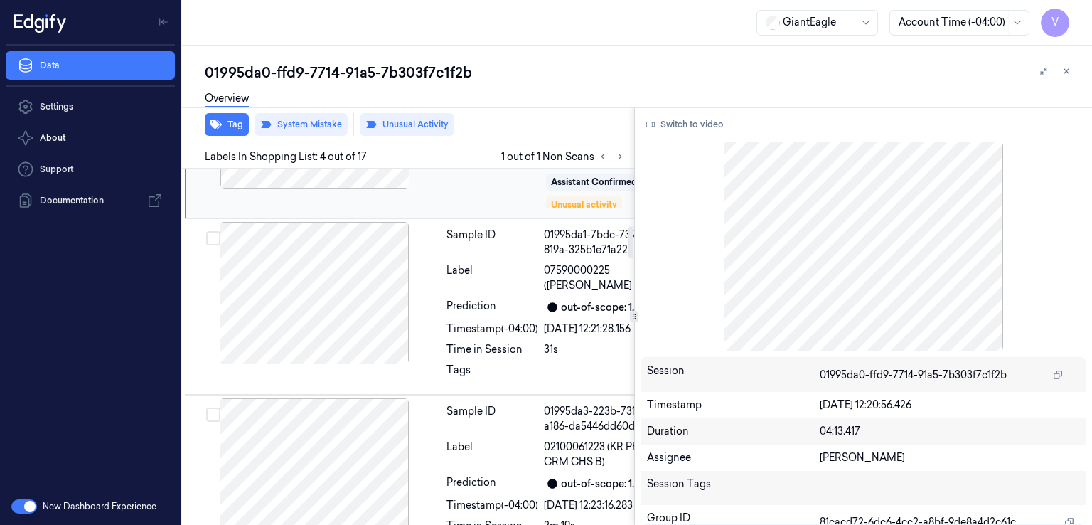
click at [407, 129] on button at bounding box center [415, 117] width 23 height 23
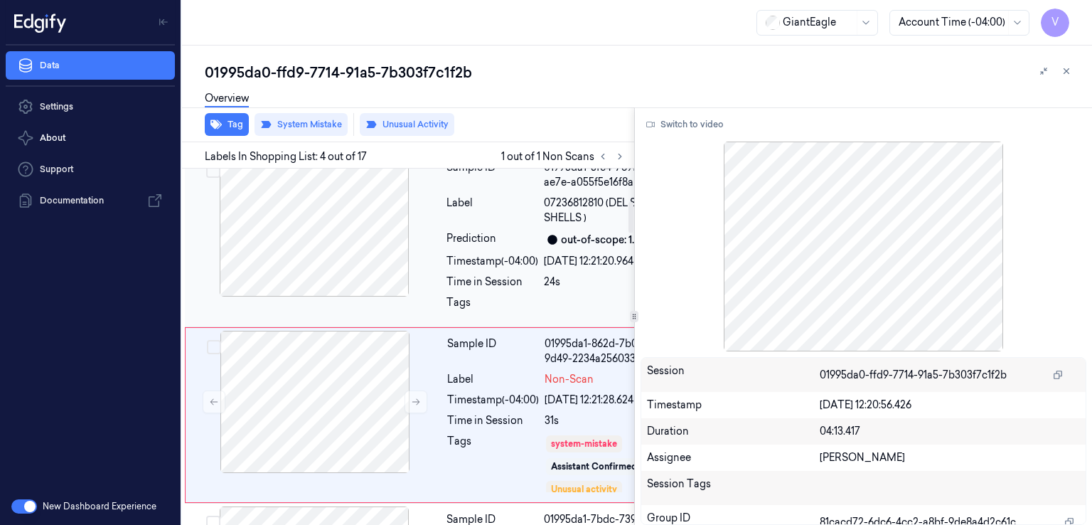
click at [372, 296] on div at bounding box center [314, 225] width 253 height 142
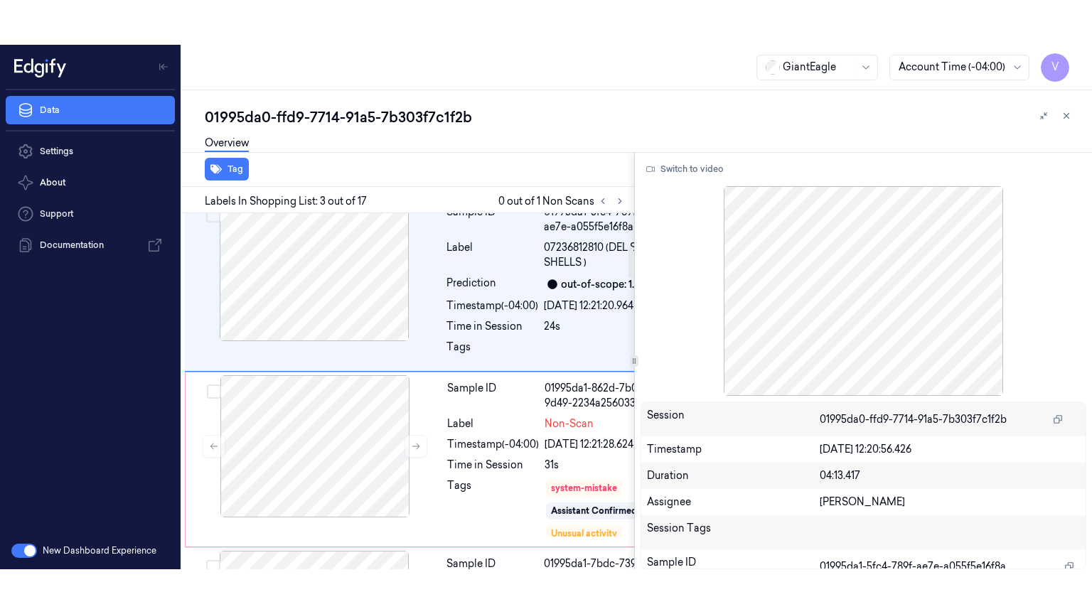
scroll to position [427, 14]
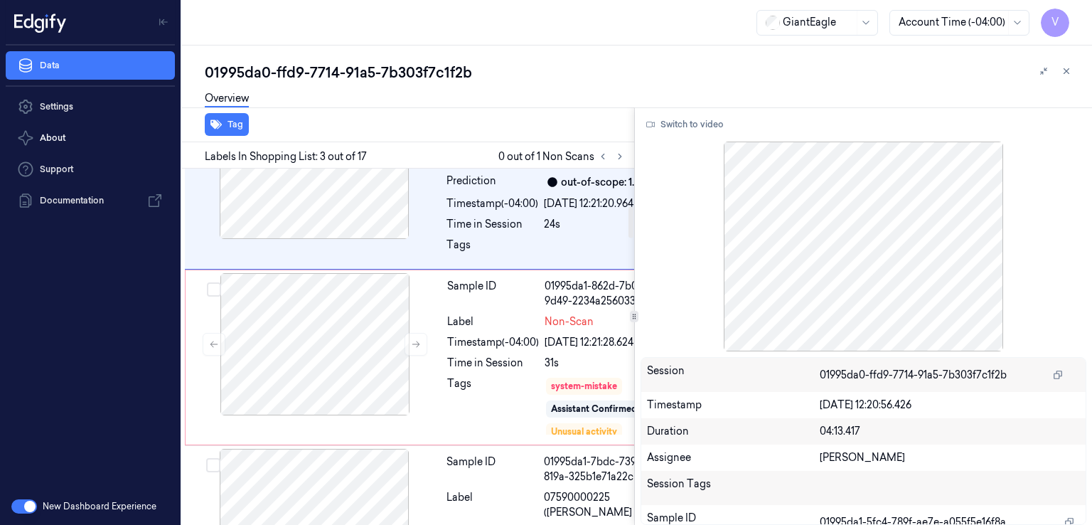
click at [687, 136] on div "Switch to video Session 01995da0-ffd9-7714-91a5-7b303f7c1f2b Timestamp [DATE] 1…" at bounding box center [864, 315] width 458 height 417
click at [680, 112] on div "Switch to video Session 01995da0-ffd9-7714-91a5-7b303f7c1f2b Timestamp [DATE] 1…" at bounding box center [864, 315] width 458 height 417
click at [676, 132] on button "Switch to video" at bounding box center [685, 124] width 89 height 23
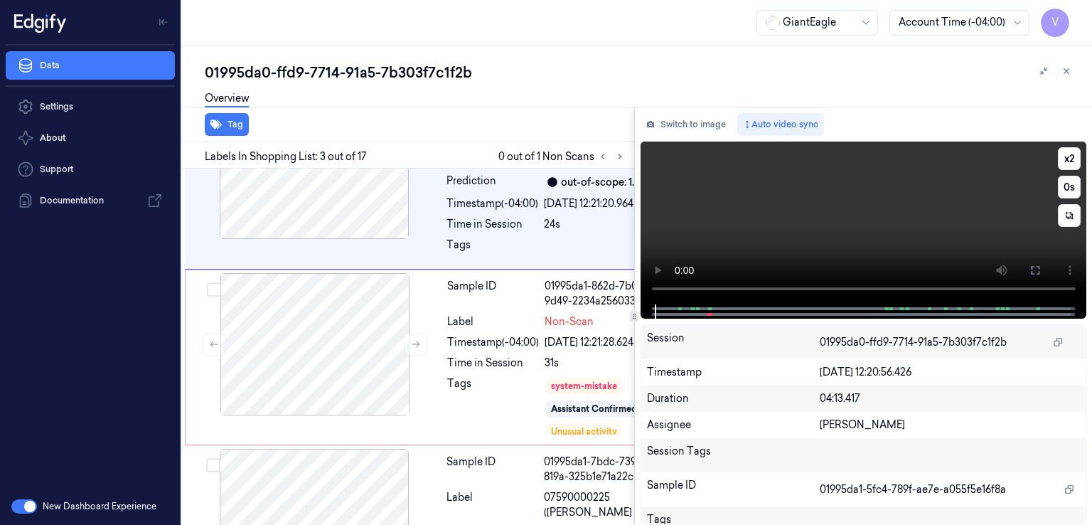
click at [863, 164] on video at bounding box center [864, 222] width 446 height 163
click at [1029, 277] on button at bounding box center [1035, 270] width 23 height 23
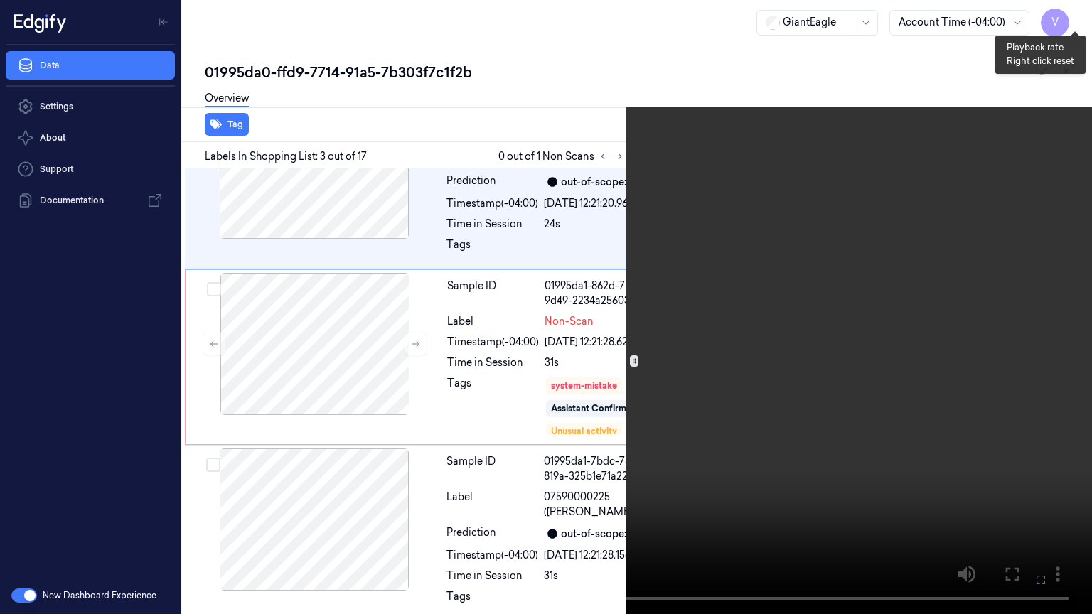
click at [1066, 14] on button "x 2" at bounding box center [1074, 17] width 23 height 23
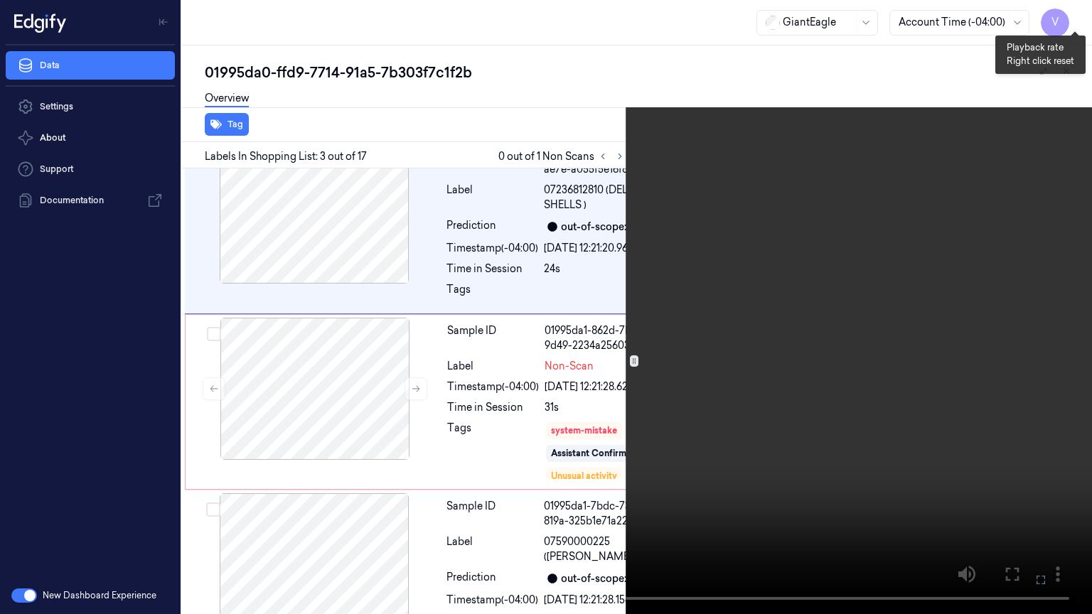
click at [1066, 14] on button "x 4" at bounding box center [1074, 17] width 23 height 23
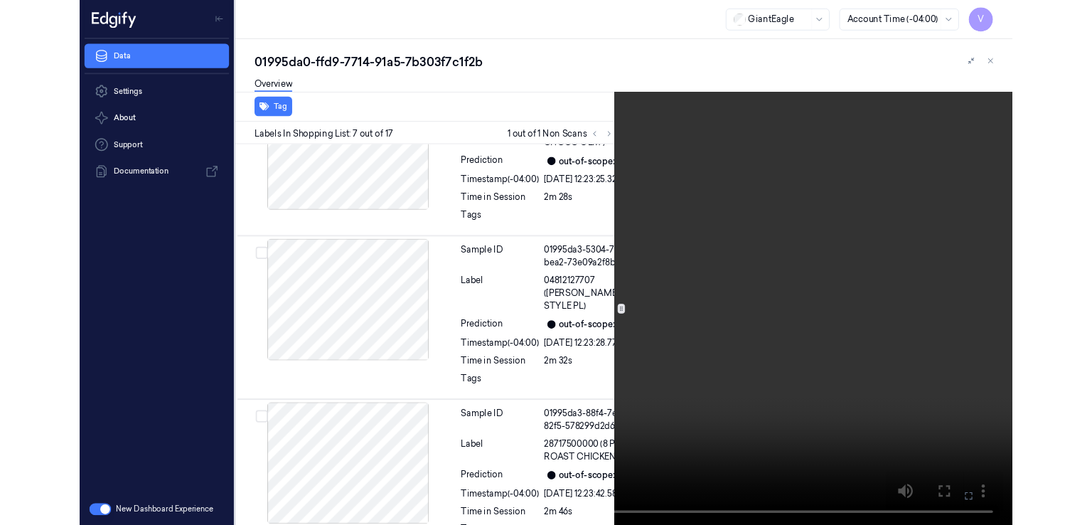
scroll to position [1318, 14]
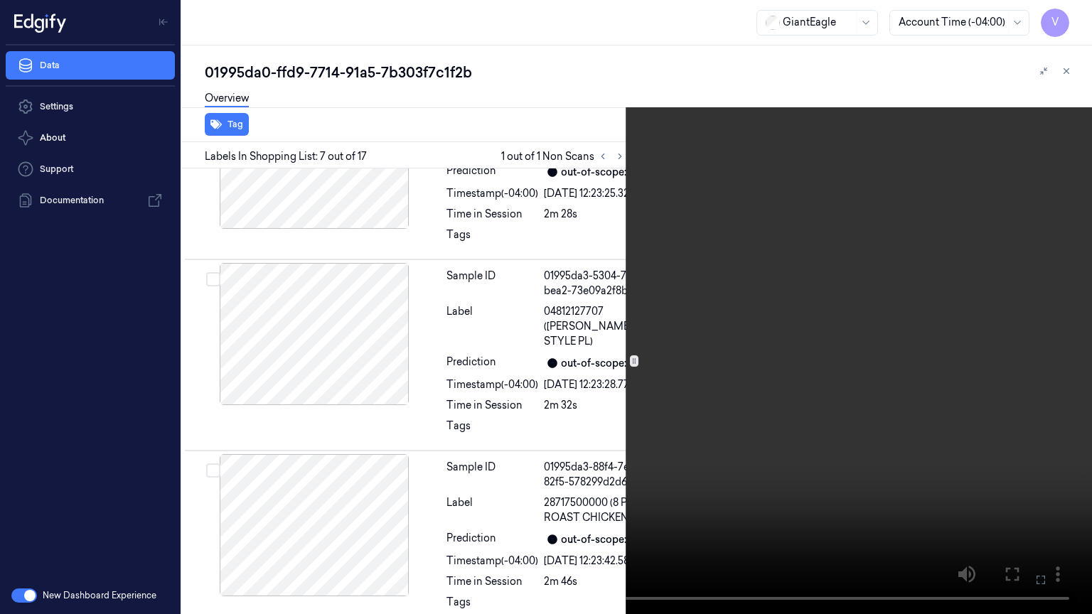
click at [0, 0] on button at bounding box center [0, 0] width 0 height 0
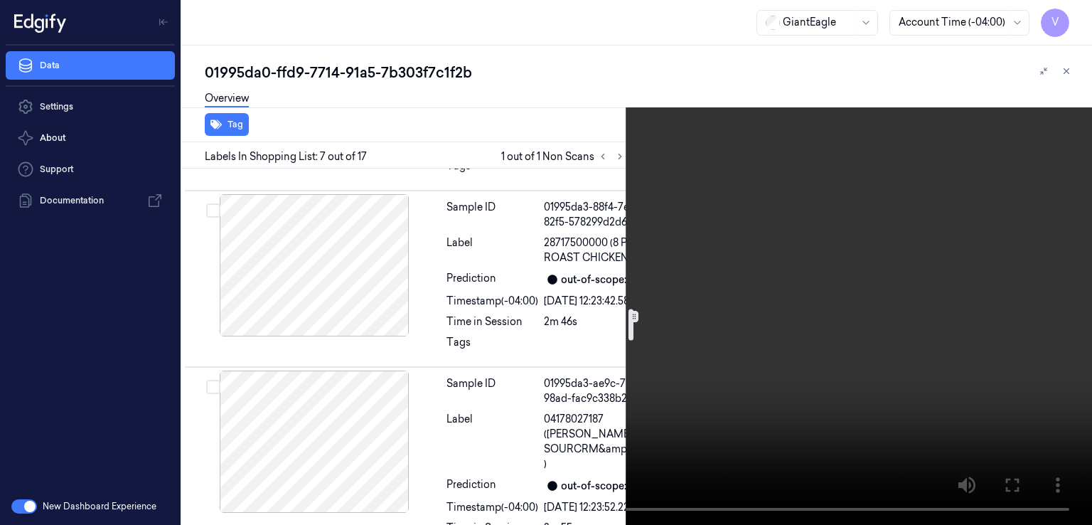
scroll to position [1602, 14]
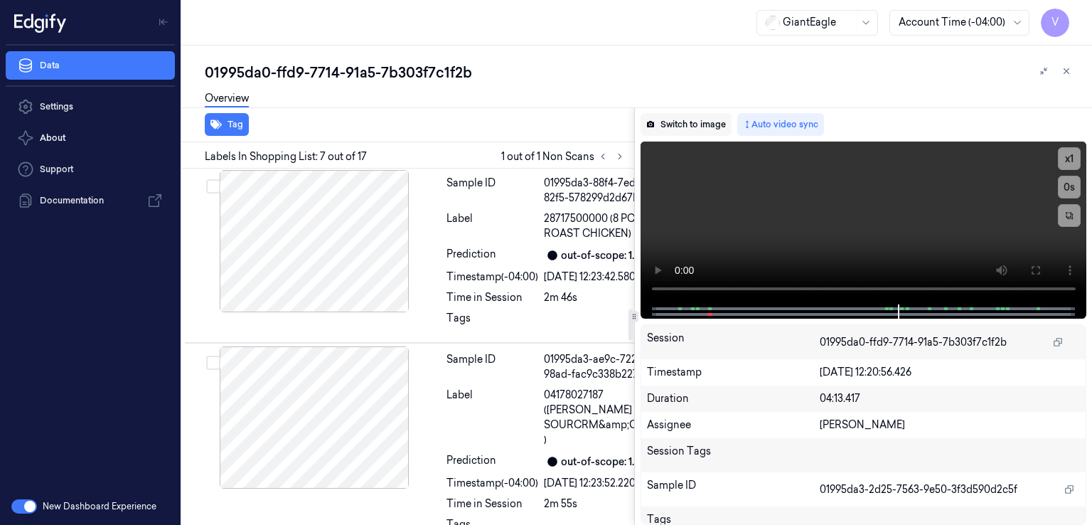
click at [693, 125] on button "Switch to image" at bounding box center [686, 124] width 91 height 23
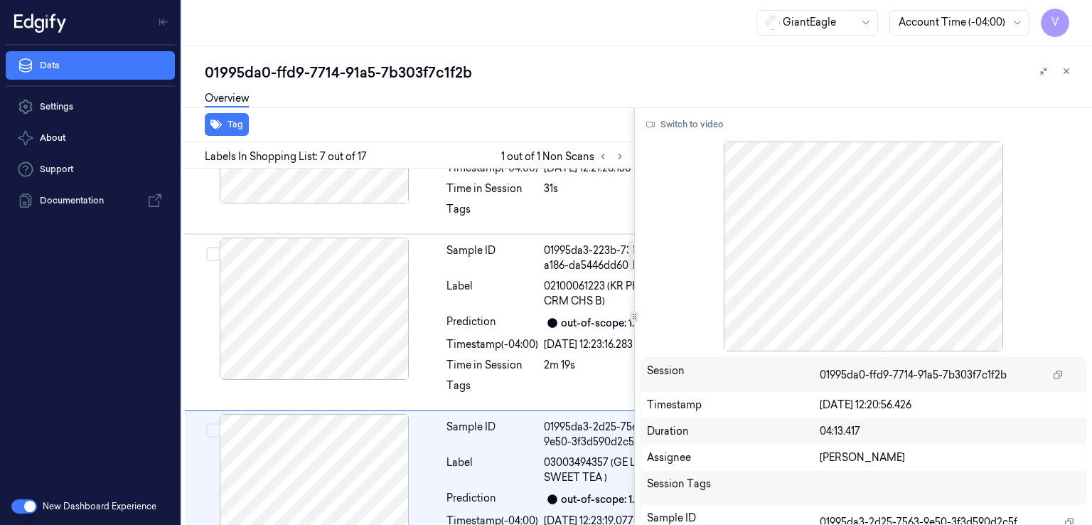
click at [482, 48] on div "Tags" at bounding box center [493, 19] width 92 height 60
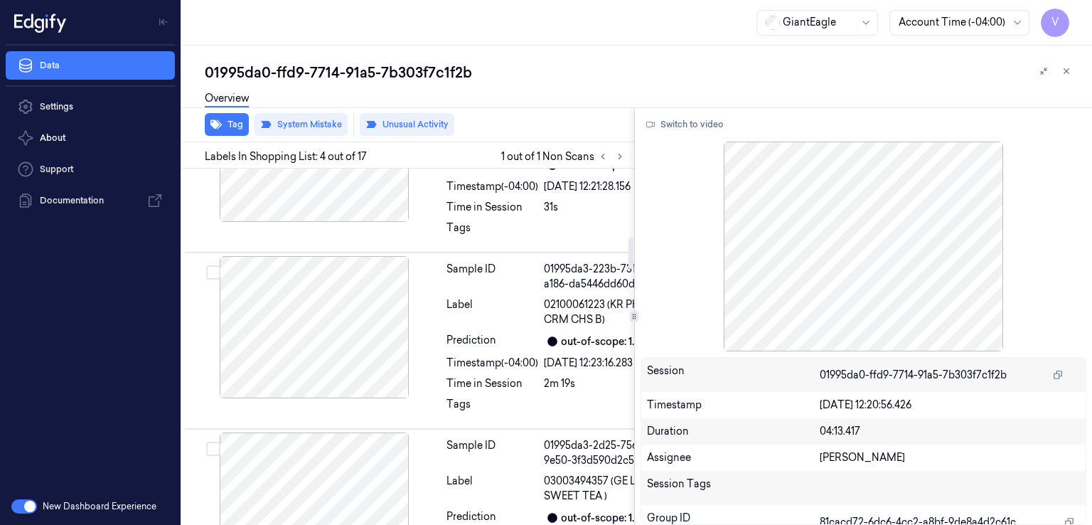
scroll to position [654, 14]
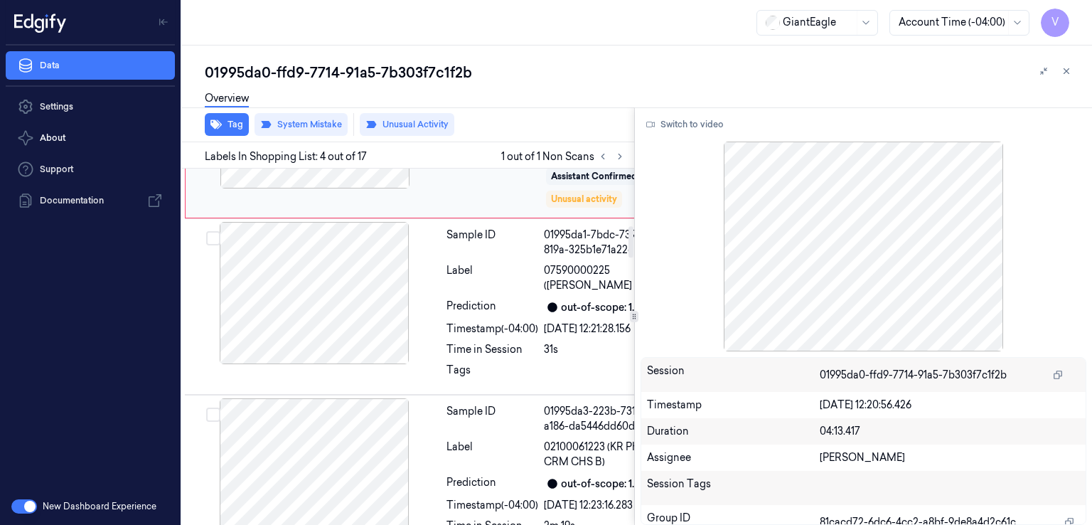
click at [415, 122] on icon at bounding box center [416, 117] width 10 height 10
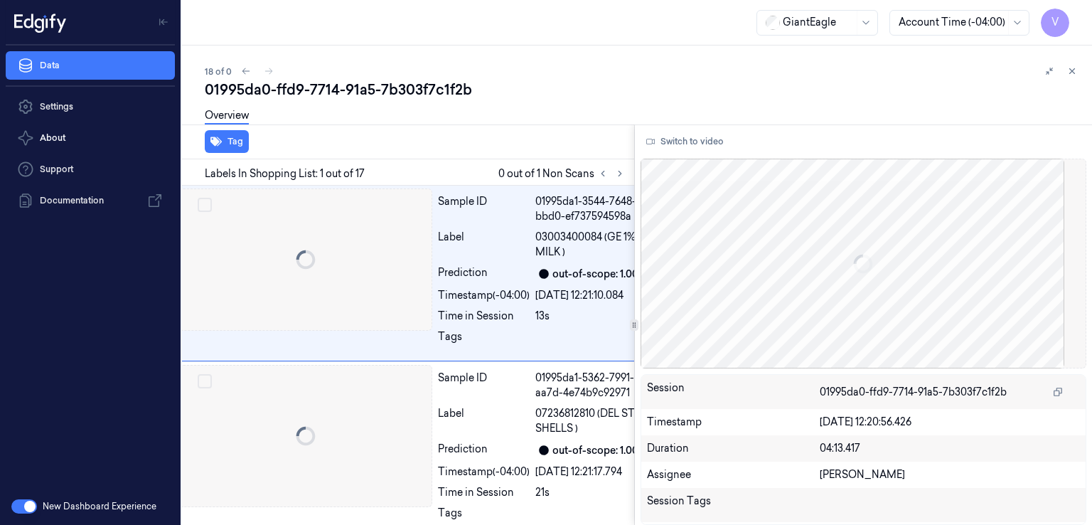
scroll to position [0, 14]
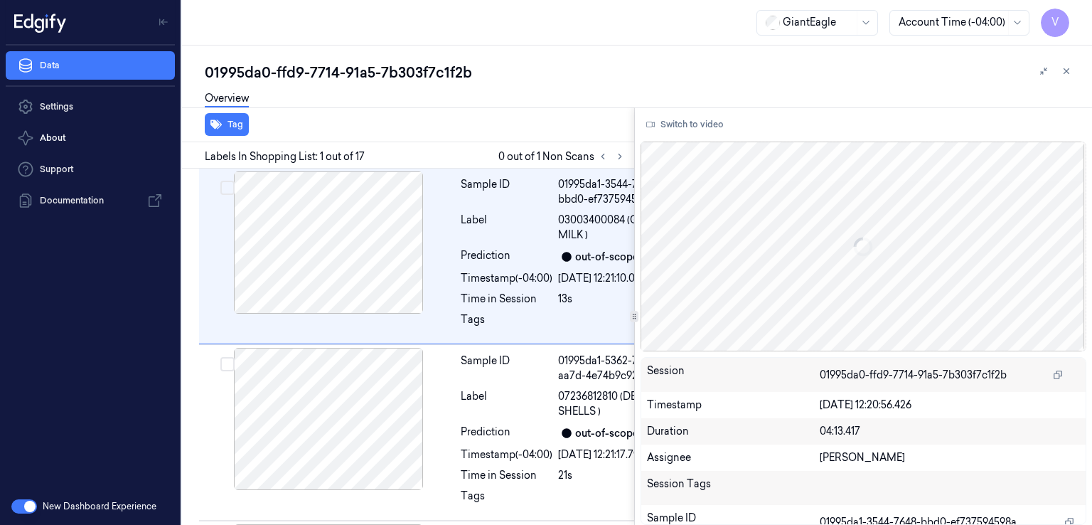
scroll to position [0, 14]
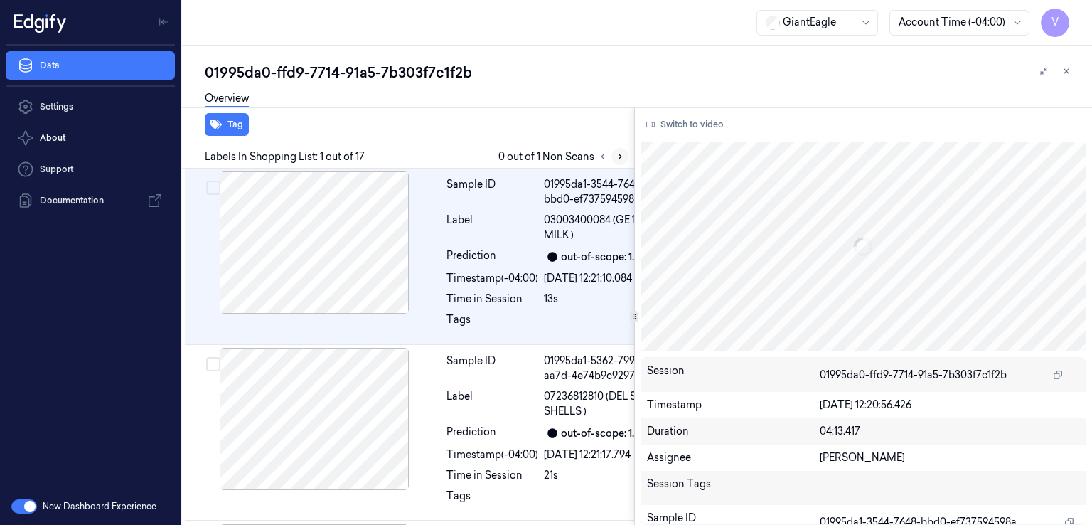
click at [614, 150] on button at bounding box center [619, 156] width 17 height 17
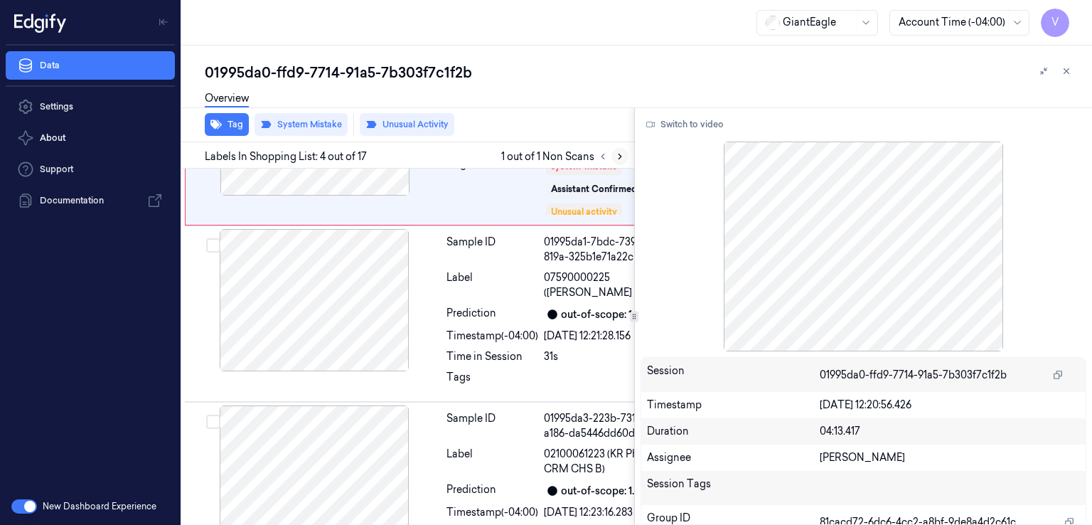
scroll to position [654, 14]
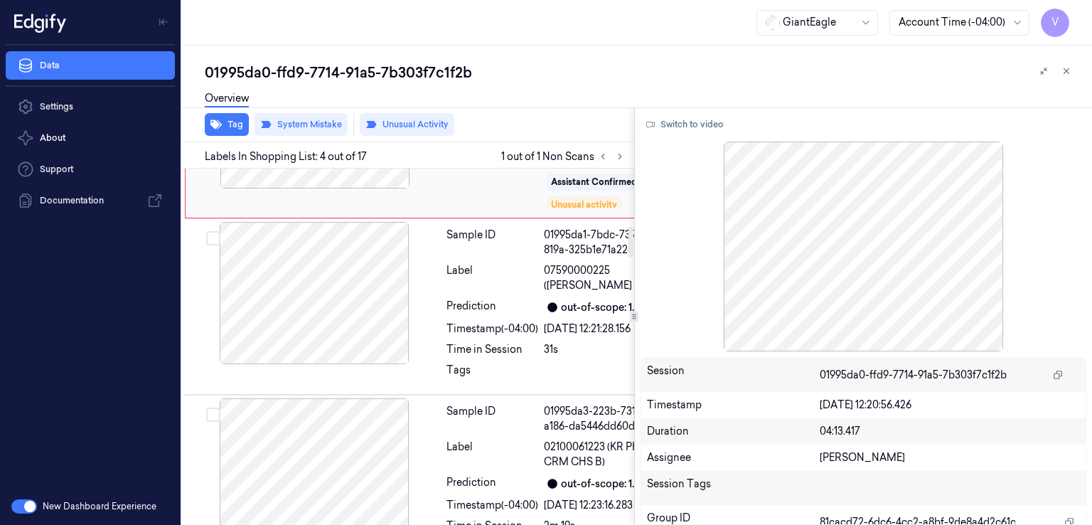
click at [420, 129] on button at bounding box center [415, 117] width 23 height 23
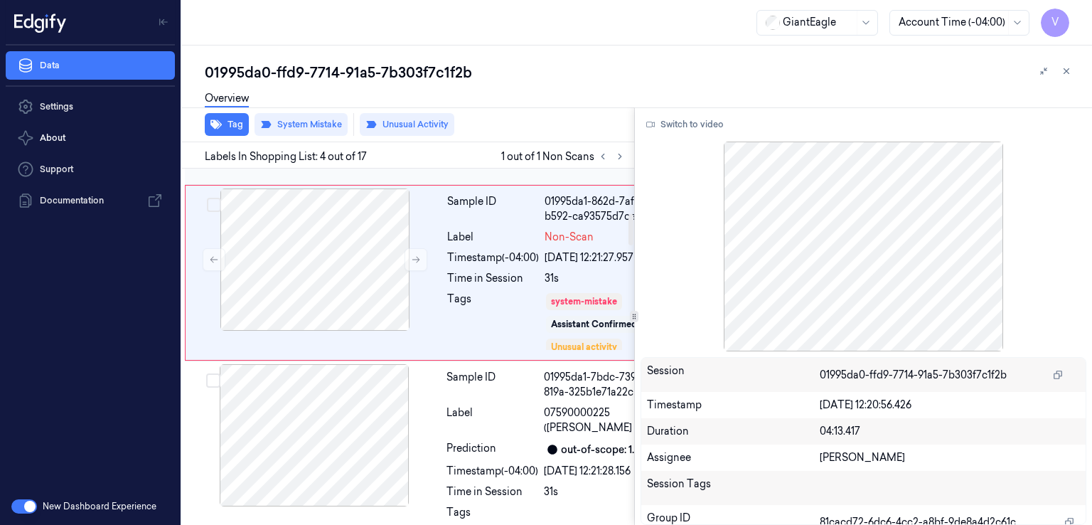
click at [407, 154] on div at bounding box center [314, 83] width 253 height 142
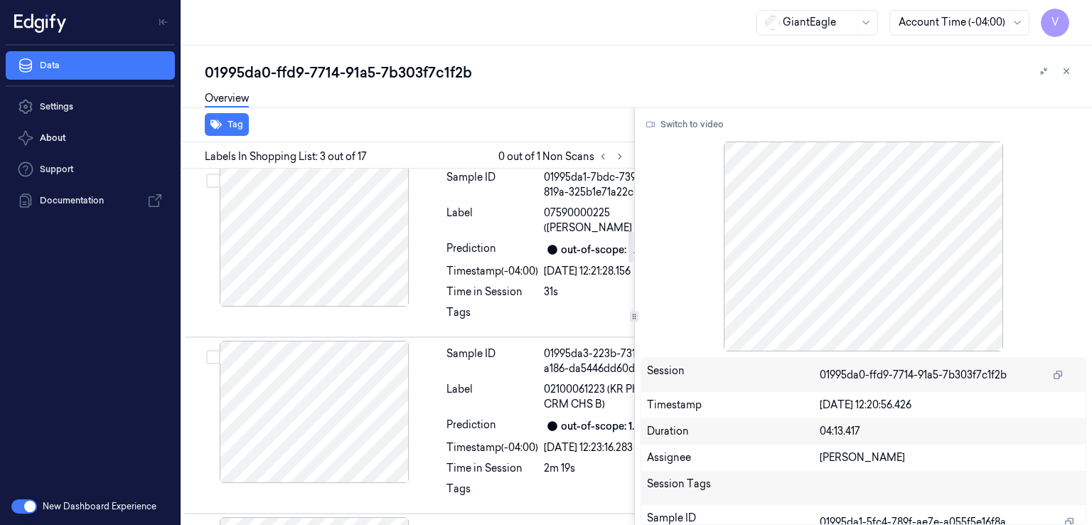
click at [433, 131] on div at bounding box center [314, 60] width 253 height 142
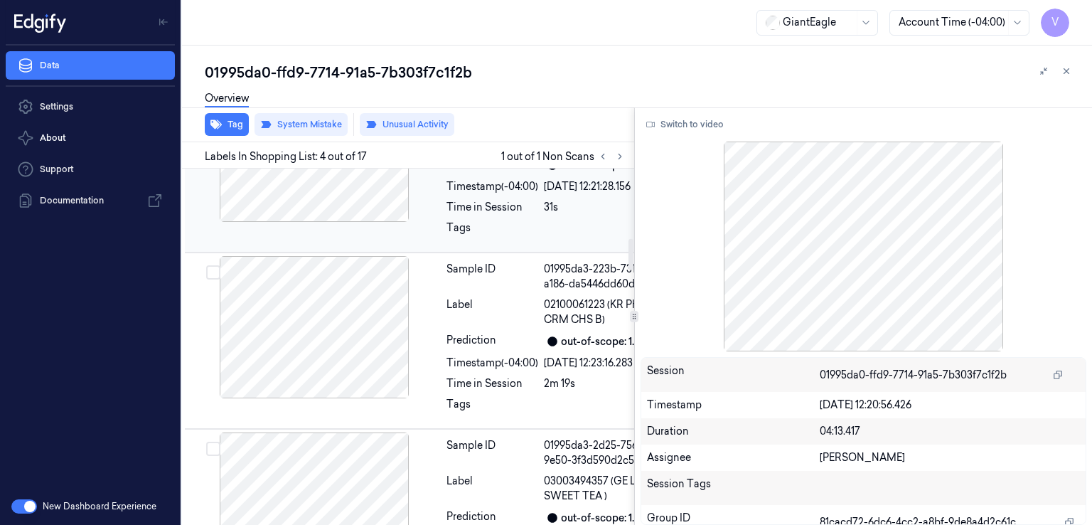
click at [433, 222] on div at bounding box center [314, 151] width 253 height 142
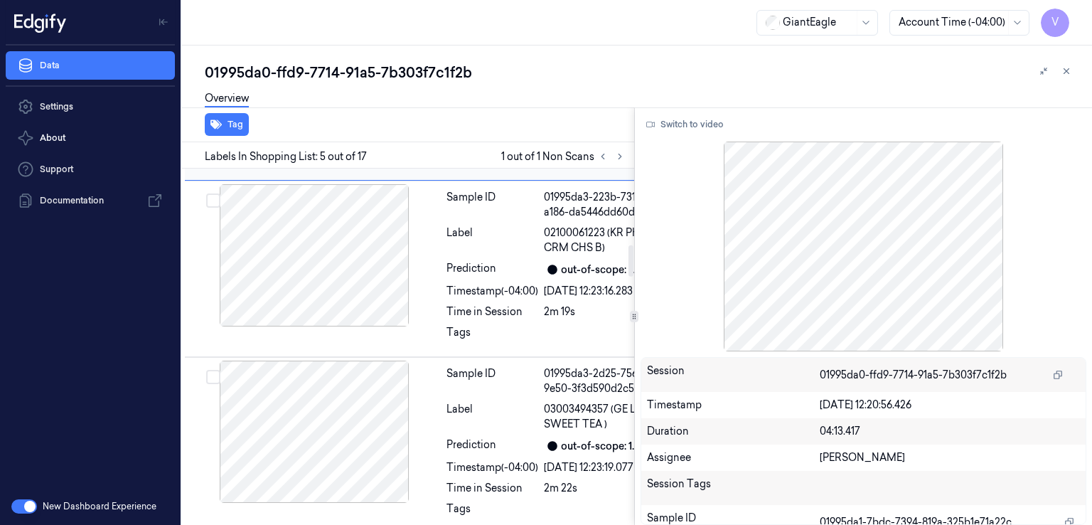
scroll to position [874, 14]
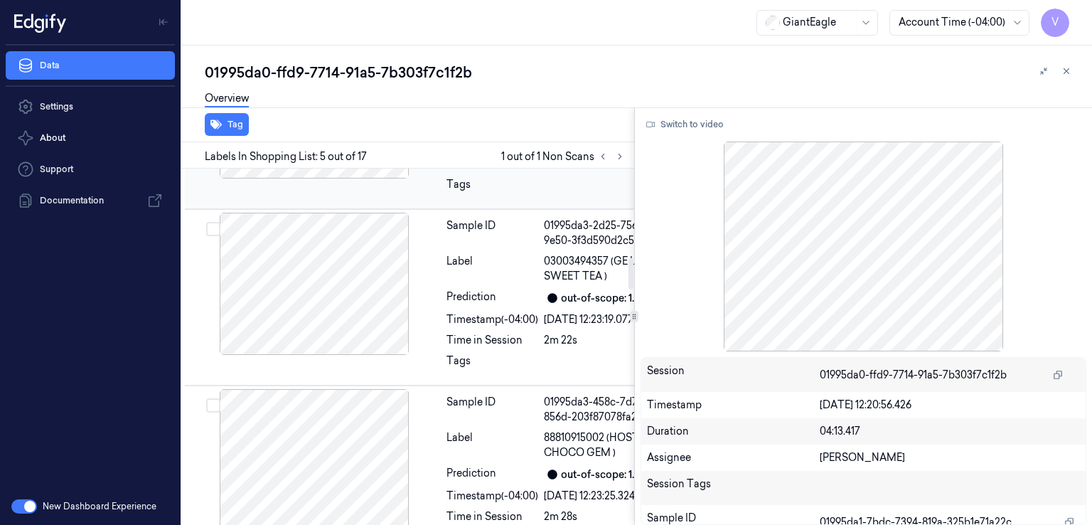
click at [459, 72] on div "Sample ID" at bounding box center [492, 57] width 92 height 30
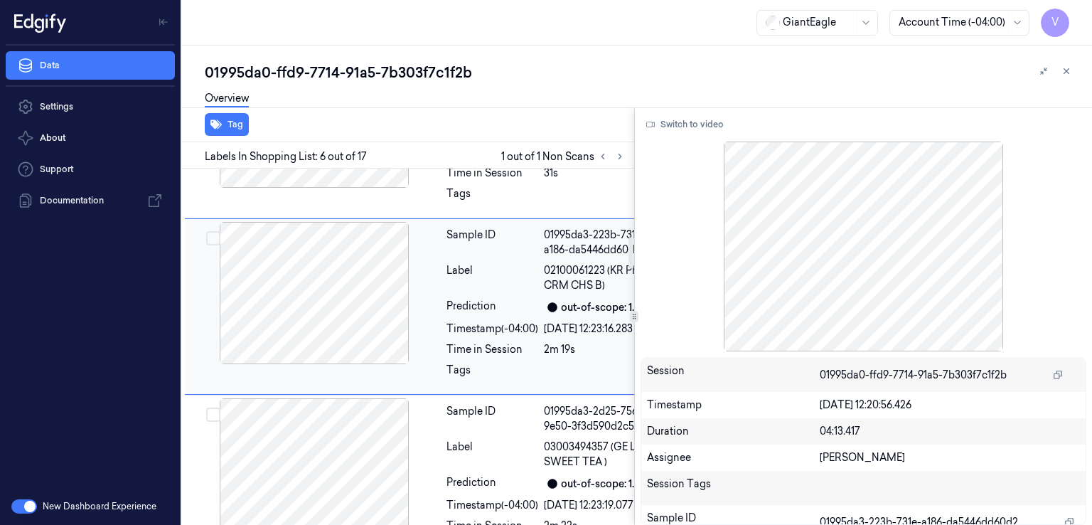
scroll to position [688, 14]
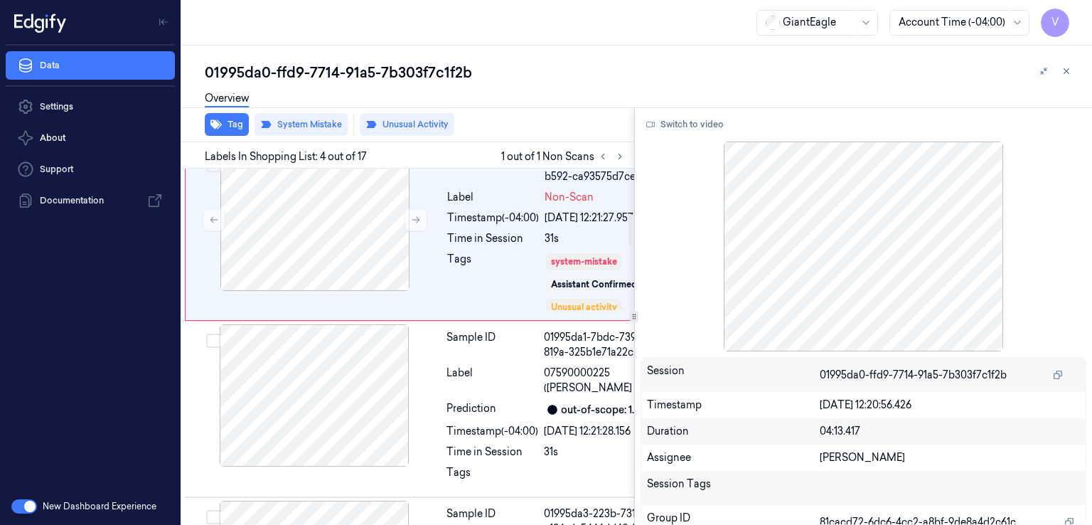
scroll to position [515, 14]
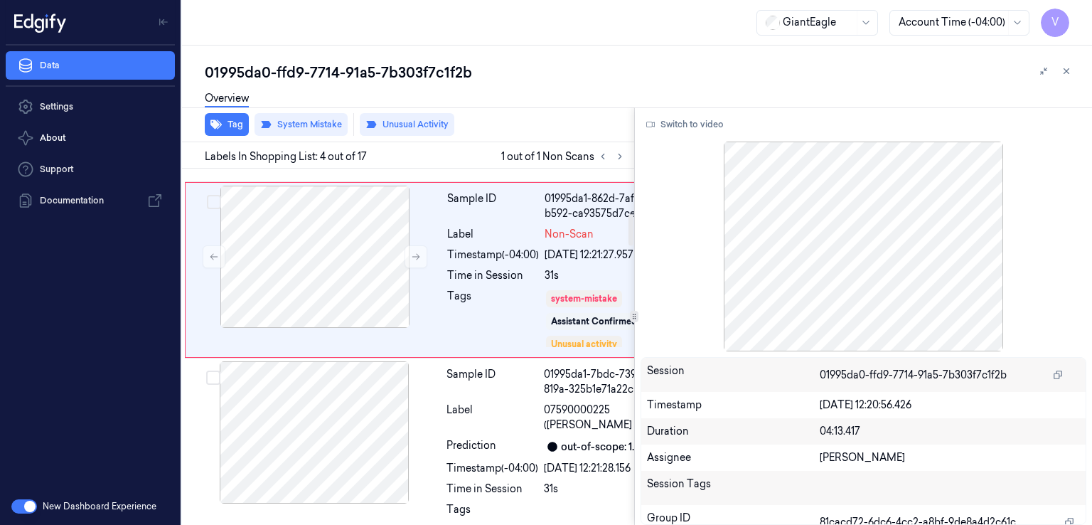
click at [318, 115] on div "Overview" at bounding box center [643, 100] width 876 height 36
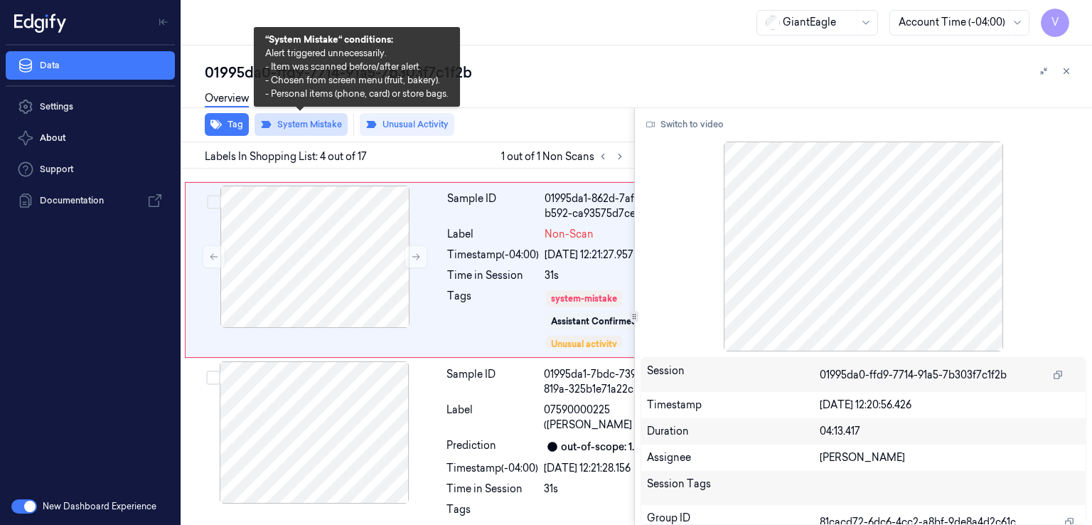
click at [311, 122] on button "System Mistake" at bounding box center [300, 124] width 93 height 23
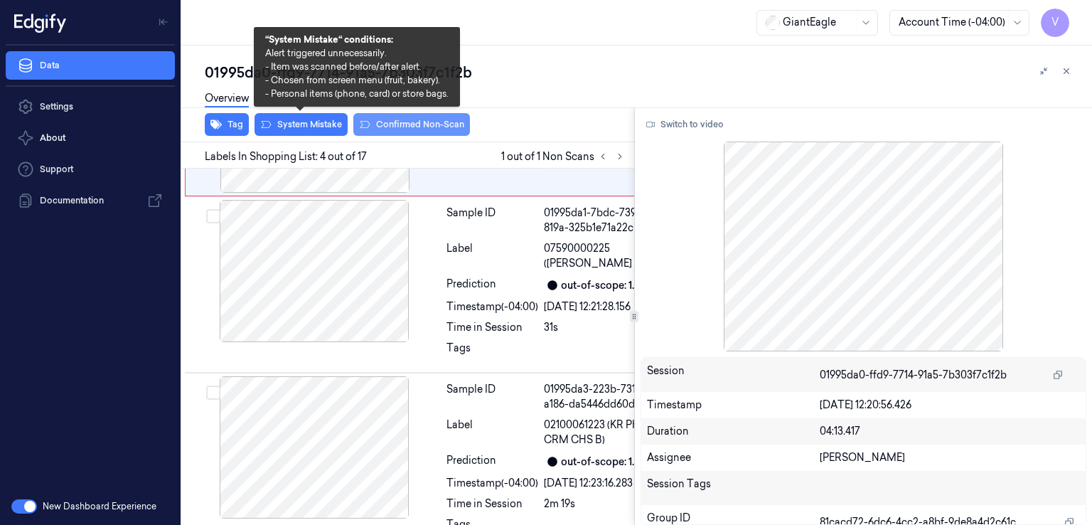
scroll to position [651, 14]
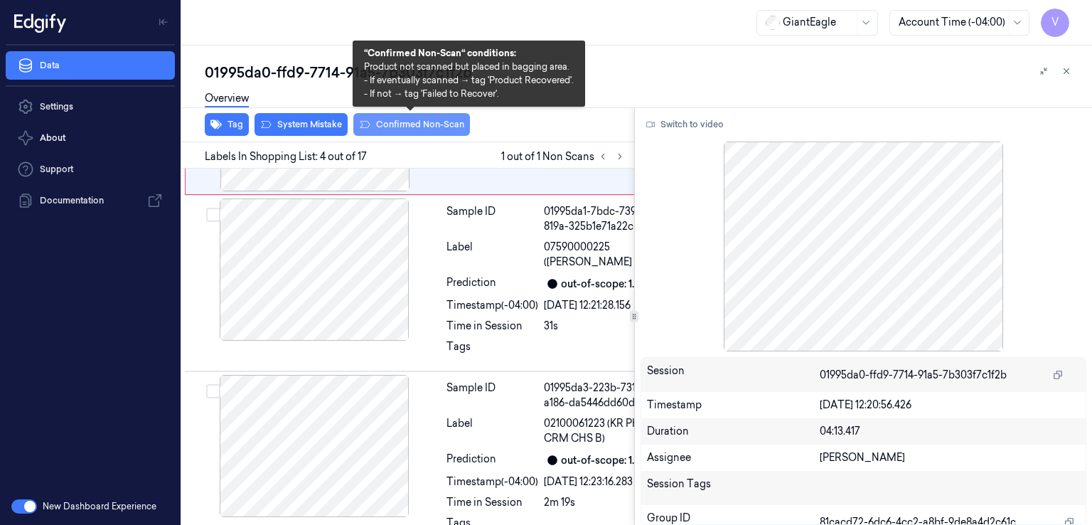
click at [429, 124] on button "Confirmed Non-Scan" at bounding box center [411, 124] width 117 height 23
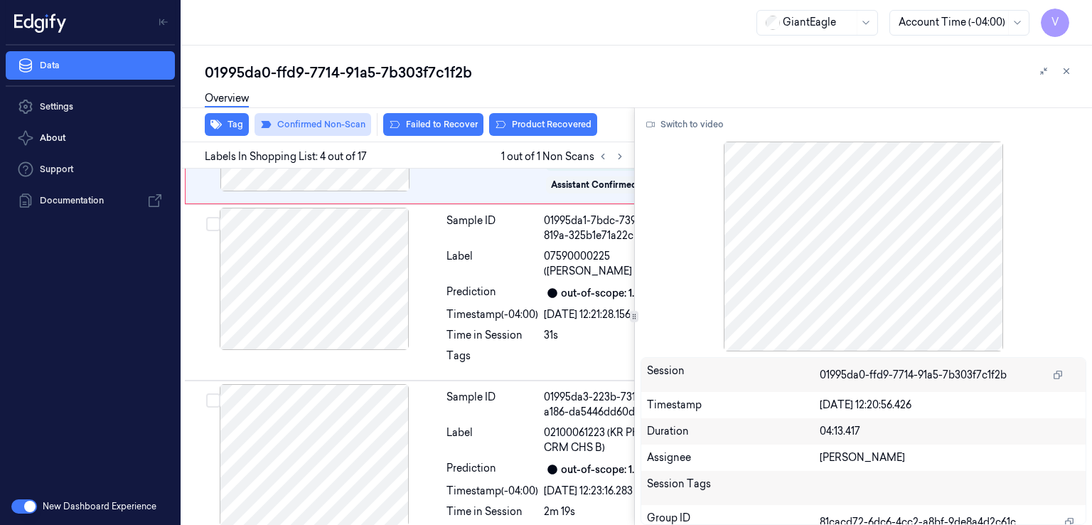
scroll to position [654, 14]
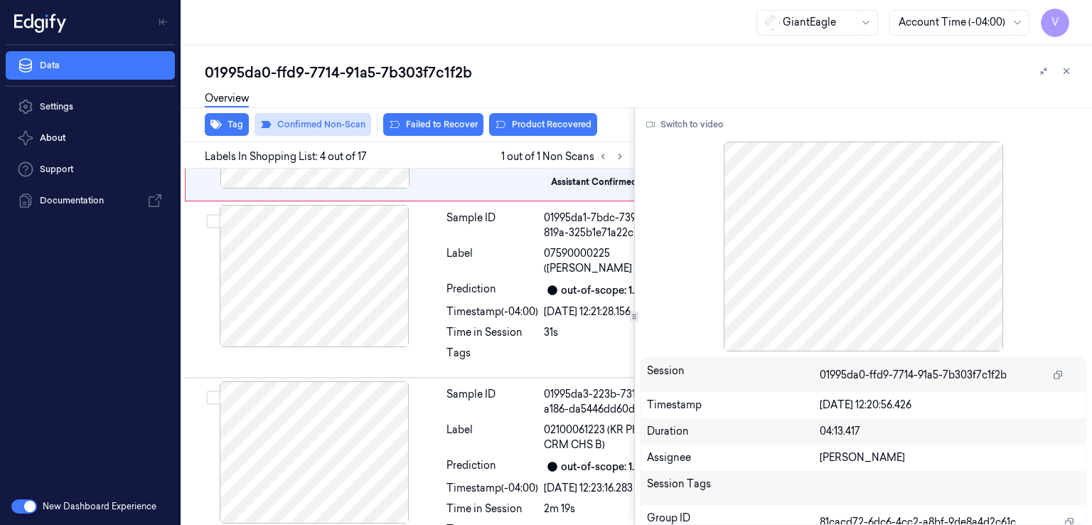
click at [429, 124] on button "Failed to Recover" at bounding box center [433, 124] width 100 height 23
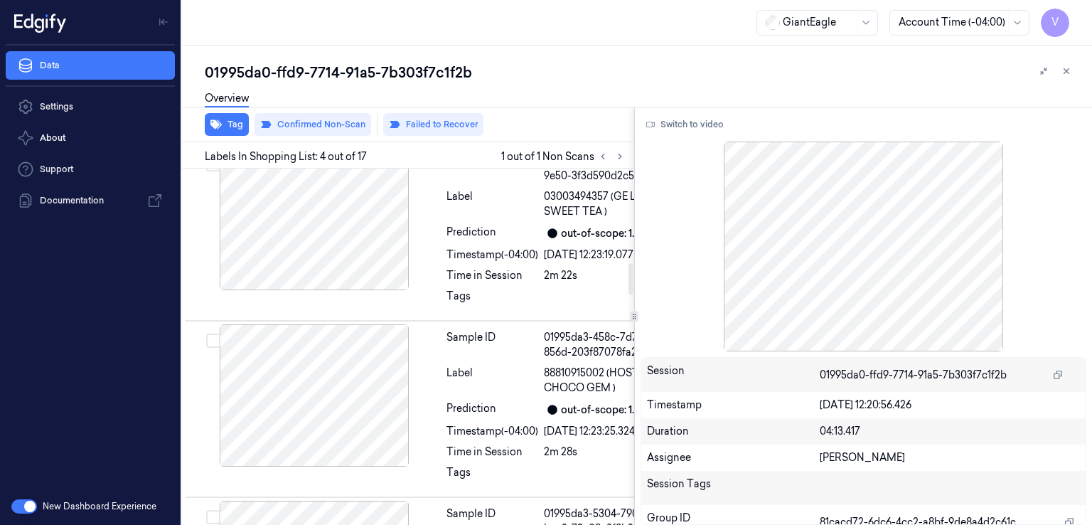
scroll to position [796, 14]
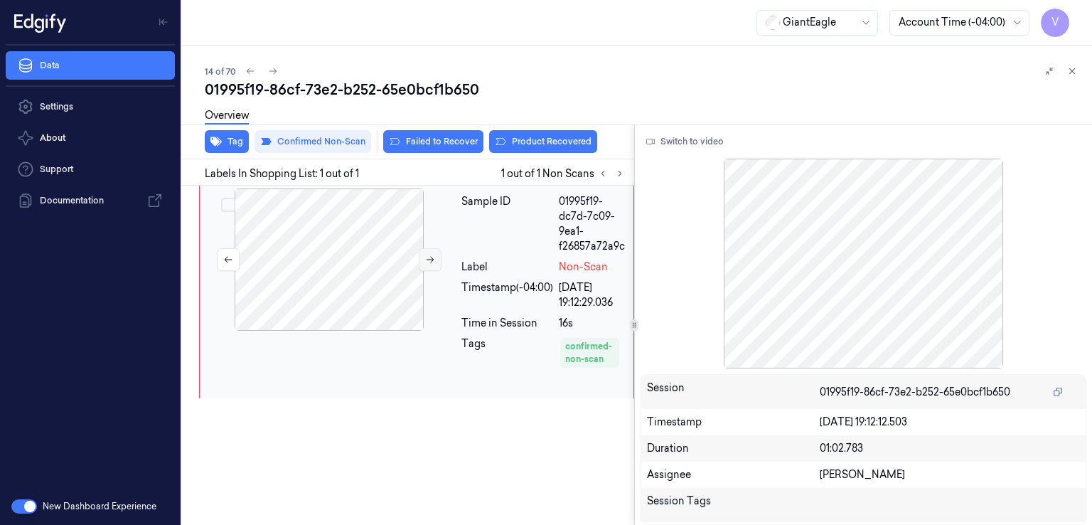
click at [432, 254] on icon at bounding box center [430, 259] width 10 height 10
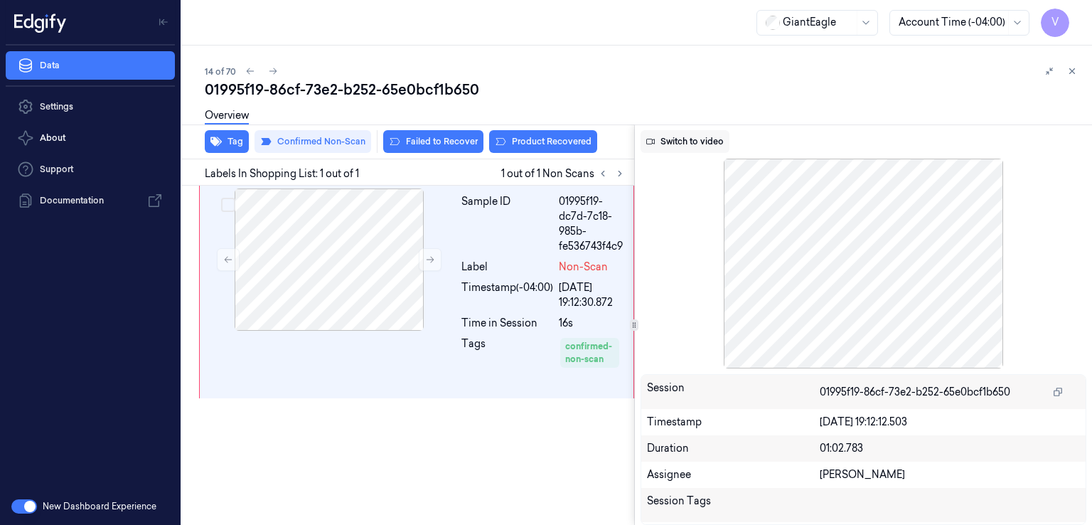
click at [709, 146] on button "Switch to video" at bounding box center [685, 141] width 89 height 23
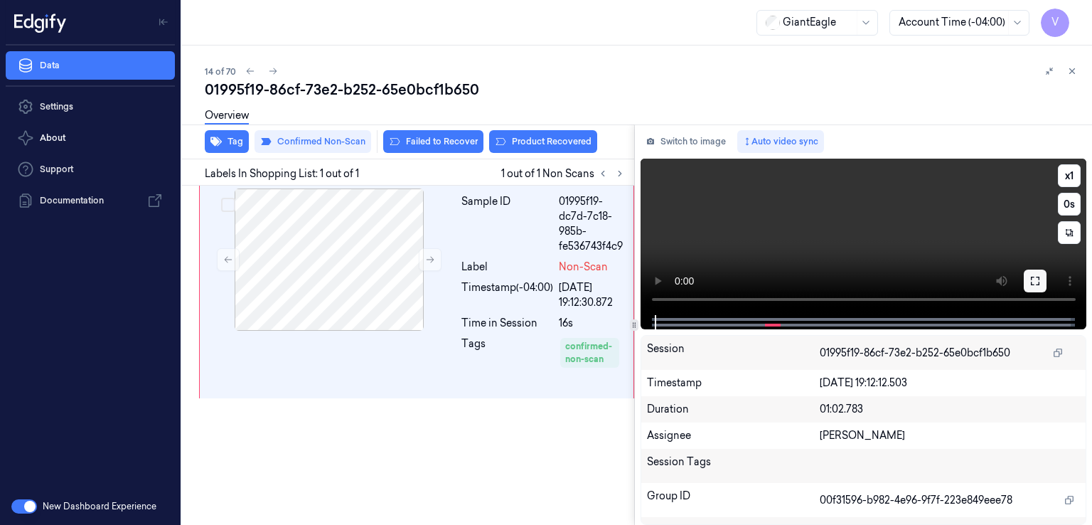
click at [1041, 278] on button at bounding box center [1035, 280] width 23 height 23
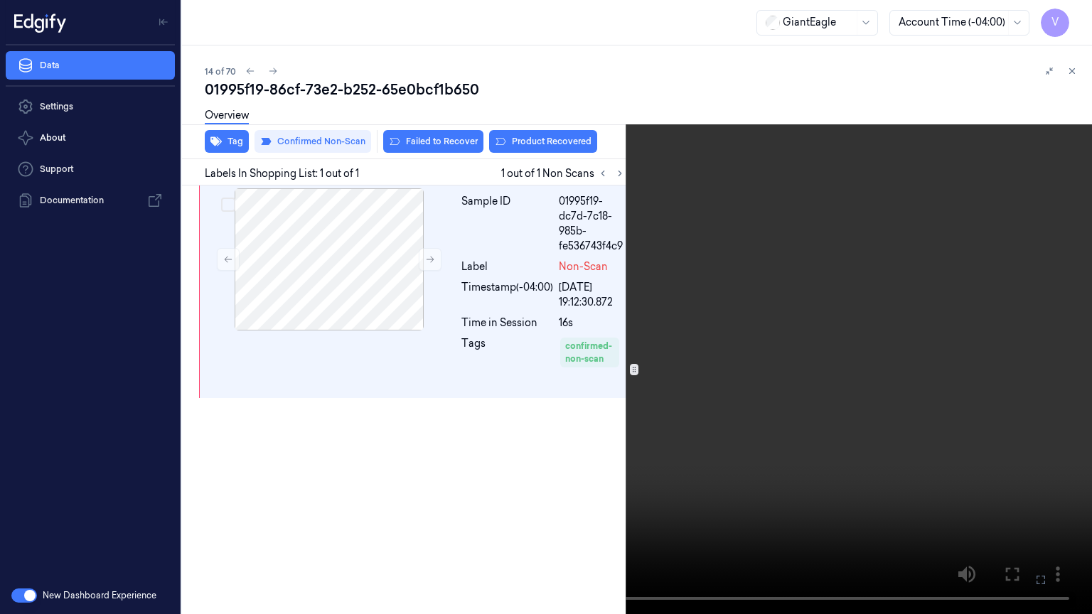
click at [861, 284] on video at bounding box center [546, 307] width 1092 height 614
click at [0, 0] on icon at bounding box center [0, 0] width 0 height 0
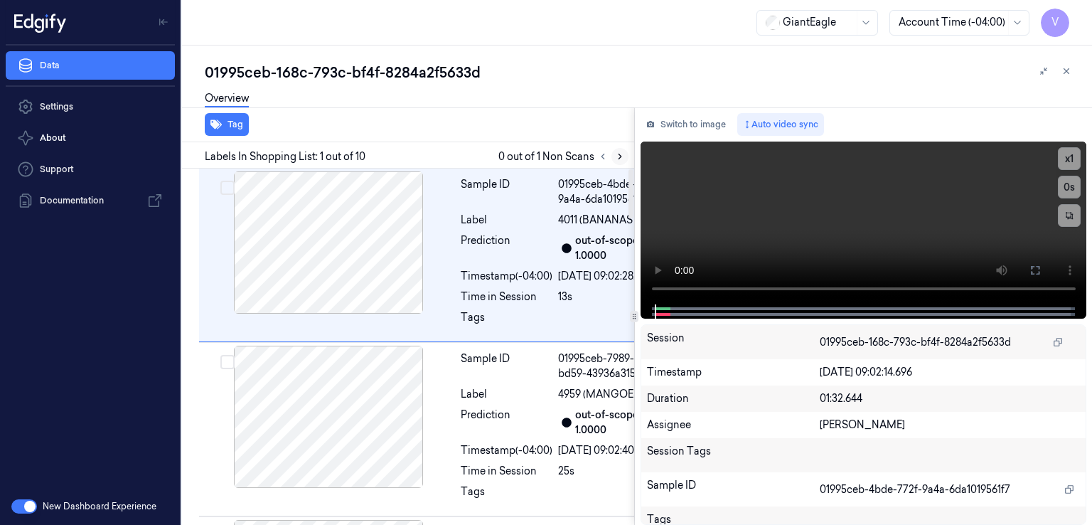
click at [620, 160] on icon at bounding box center [620, 156] width 10 height 10
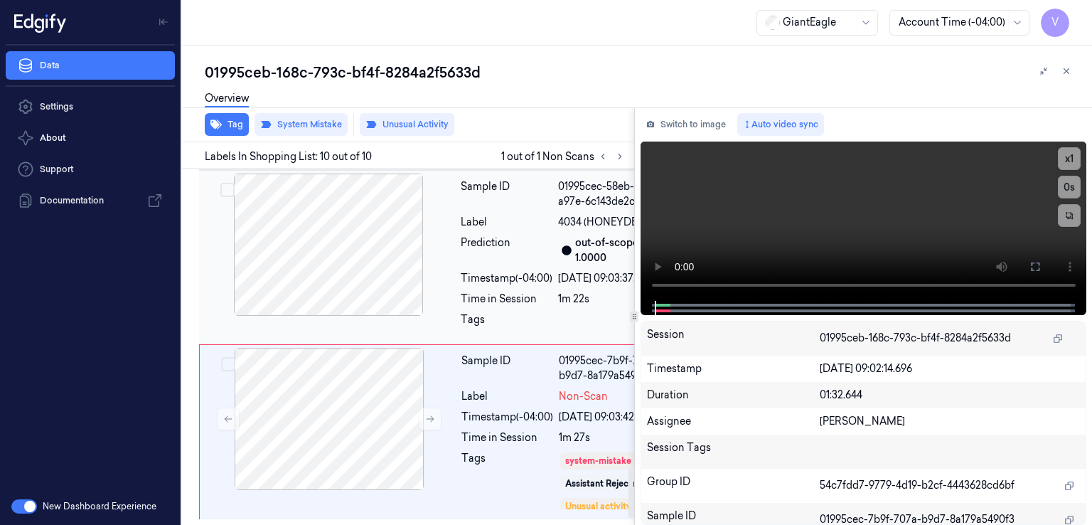
scroll to position [2224, 0]
click at [657, 116] on button "Switch to image" at bounding box center [686, 124] width 91 height 23
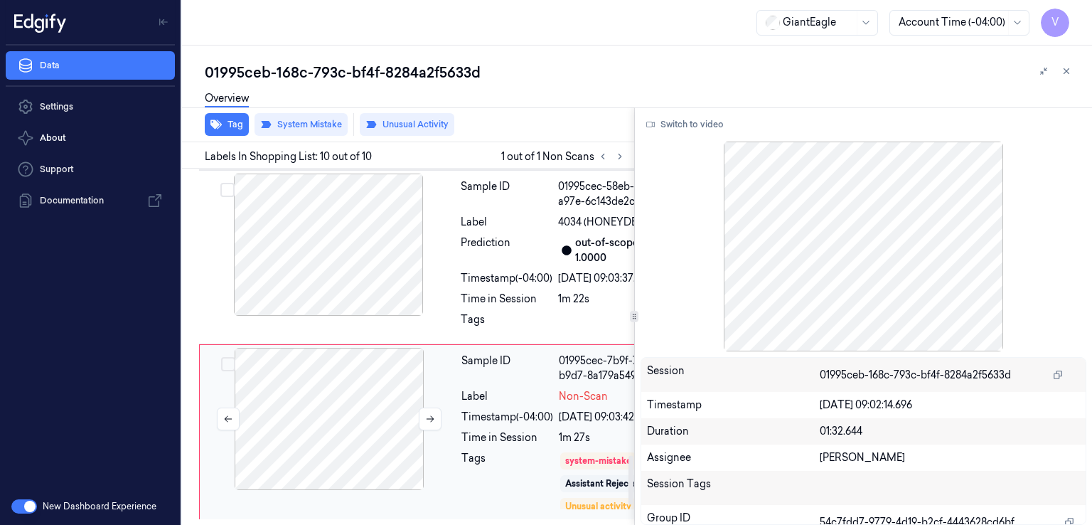
scroll to position [2081, 0]
click at [454, 247] on div at bounding box center [328, 244] width 253 height 142
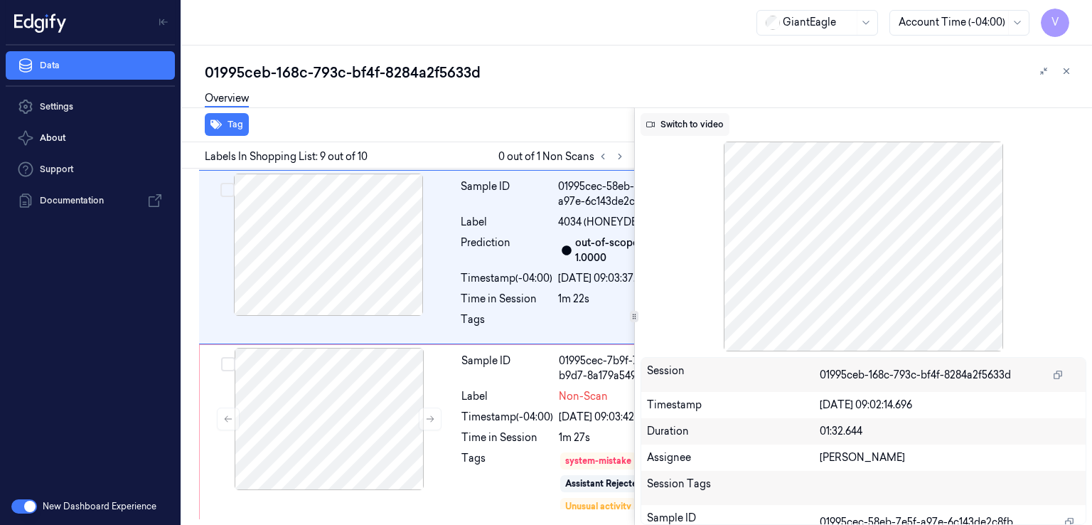
click at [703, 122] on button "Switch to video" at bounding box center [685, 124] width 89 height 23
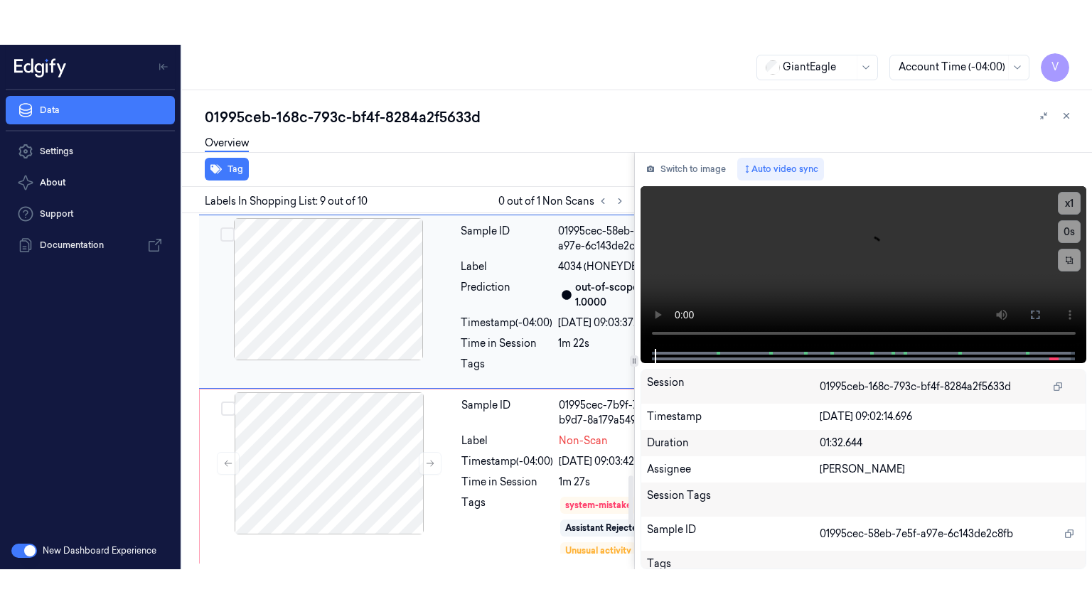
scroll to position [1903, 0]
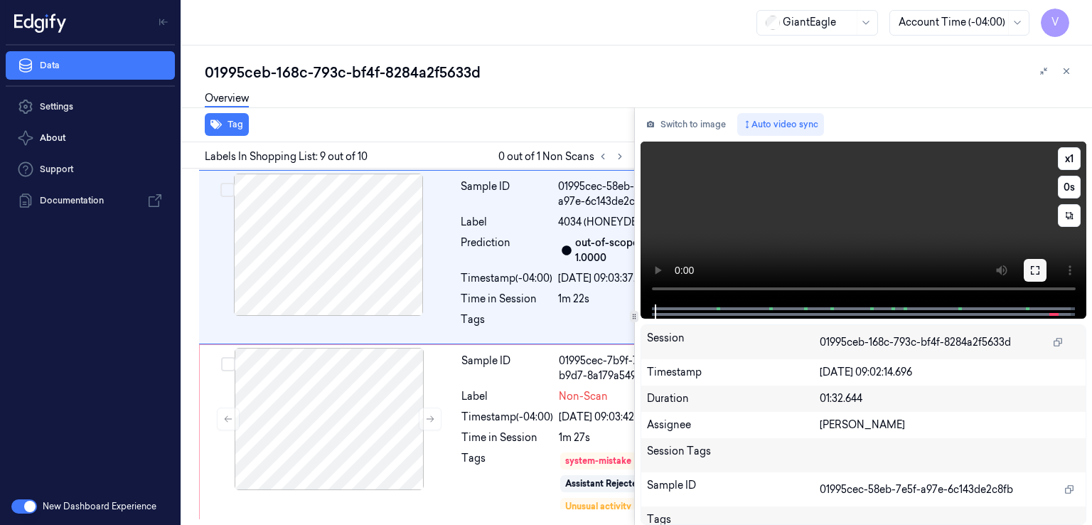
click at [1031, 271] on icon at bounding box center [1035, 270] width 9 height 9
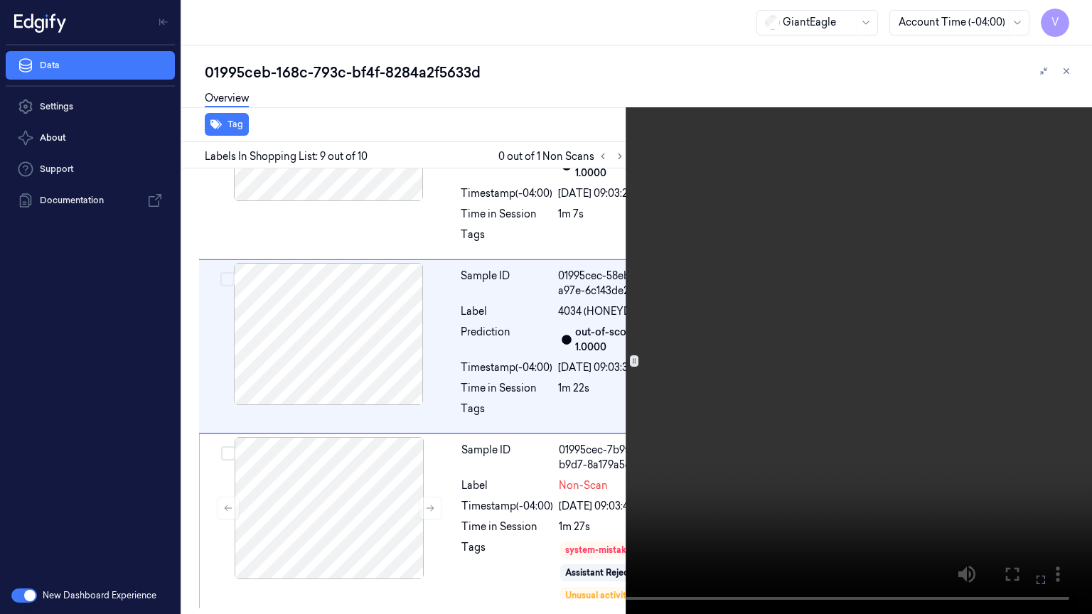
click at [446, 317] on video at bounding box center [546, 307] width 1092 height 614
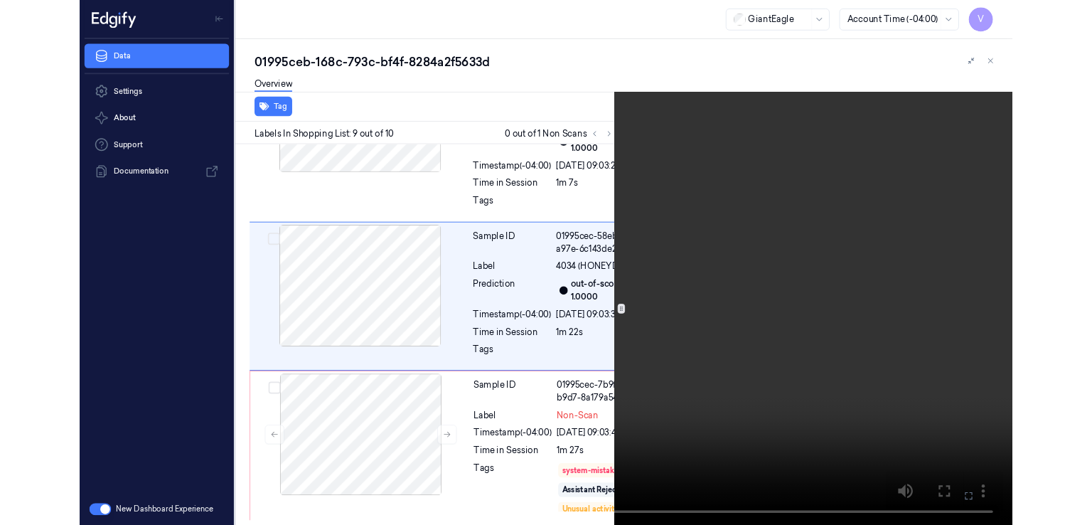
scroll to position [2000, 0]
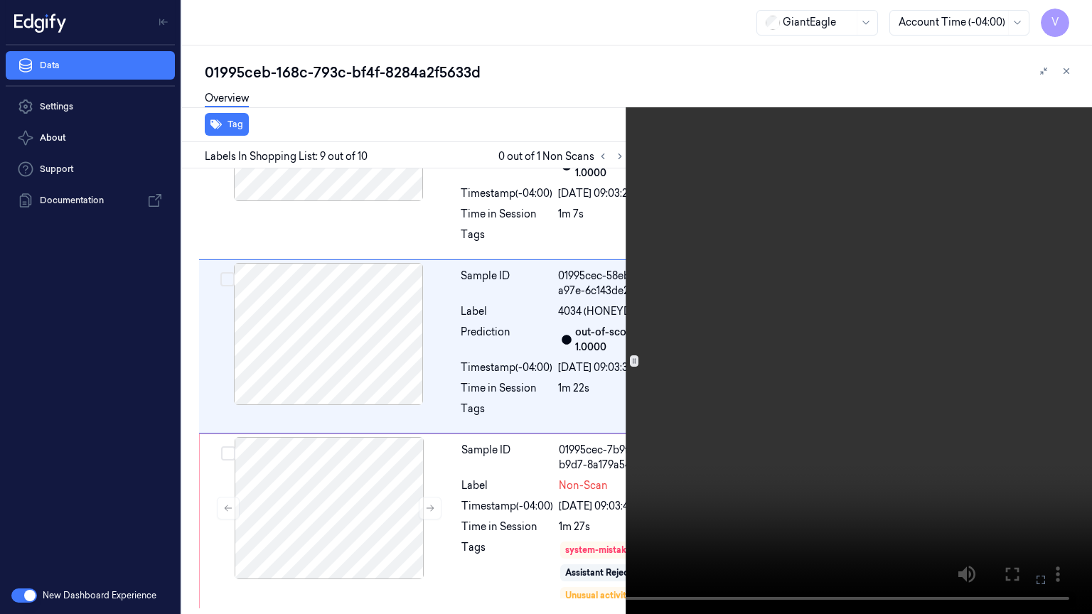
click at [0, 0] on icon at bounding box center [0, 0] width 0 height 0
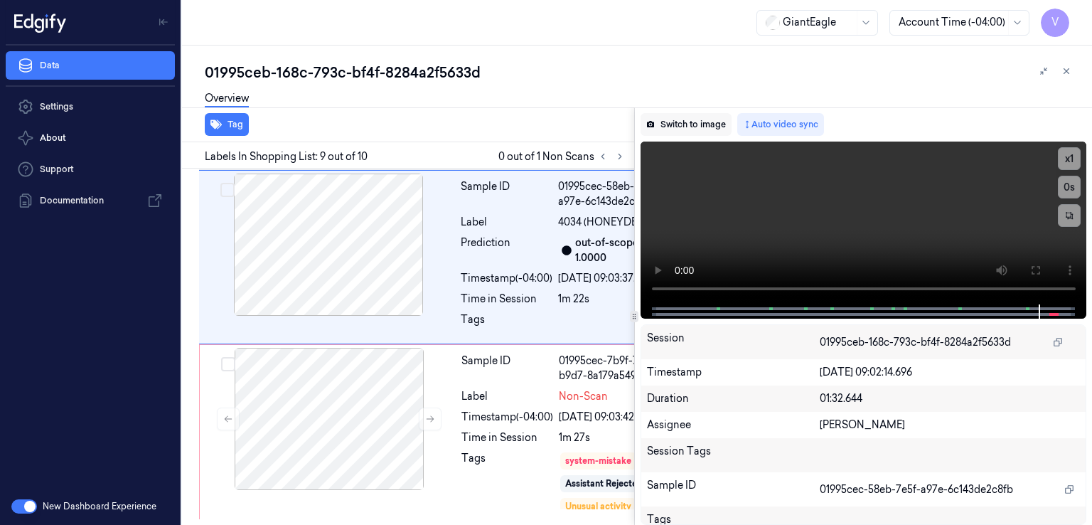
click at [689, 131] on button "Switch to image" at bounding box center [686, 124] width 91 height 23
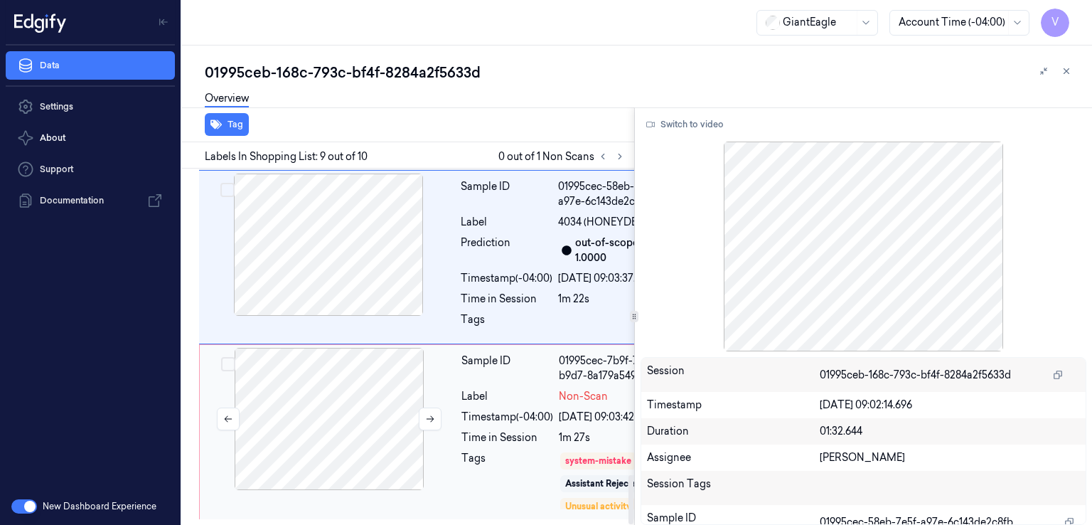
scroll to position [2081, 0]
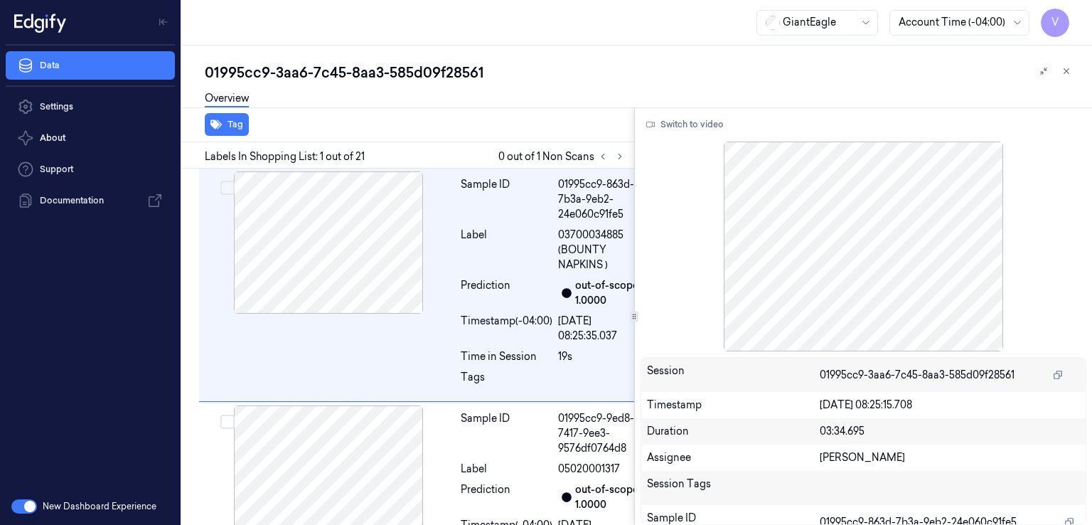
click at [623, 166] on div "Labels In Shopping List: 1 out of 21 0 out of 1 Non Scans" at bounding box center [405, 155] width 458 height 26
click at [623, 158] on icon at bounding box center [620, 156] width 10 height 10
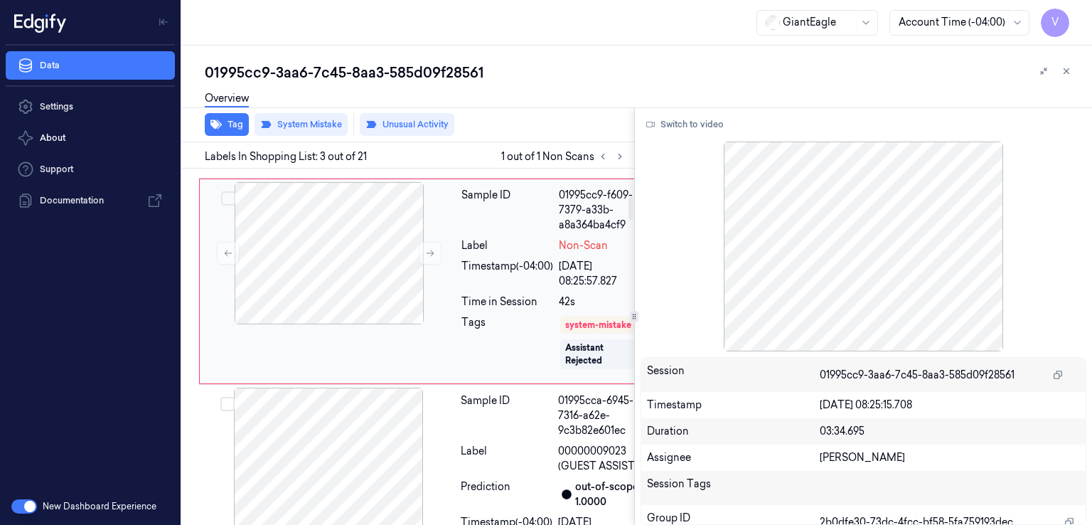
scroll to position [428, 0]
click at [468, 288] on div "Timestamp (-04:00)" at bounding box center [507, 273] width 92 height 30
click at [430, 257] on icon at bounding box center [430, 252] width 10 height 10
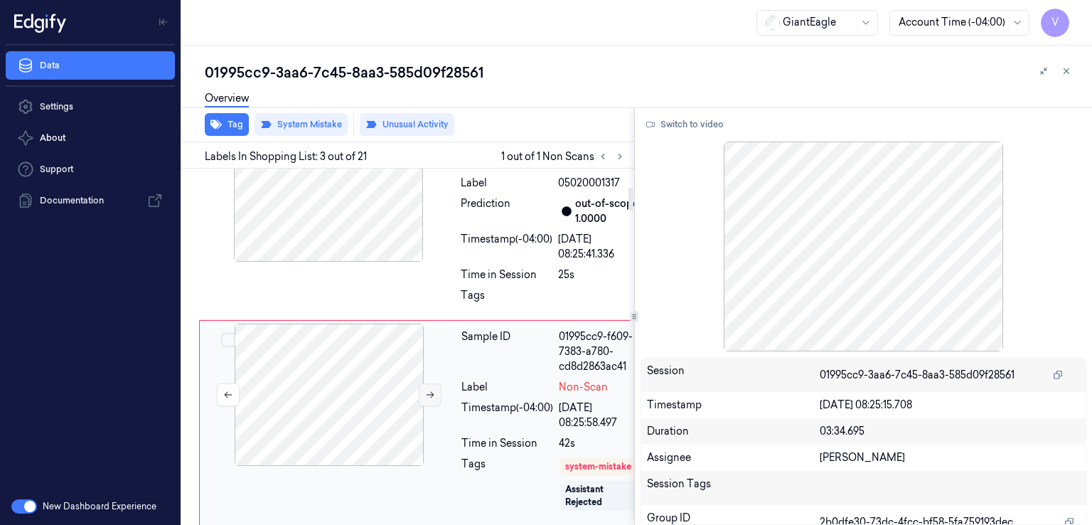
click at [436, 406] on button at bounding box center [430, 394] width 23 height 23
click at [368, 251] on div at bounding box center [328, 190] width 253 height 142
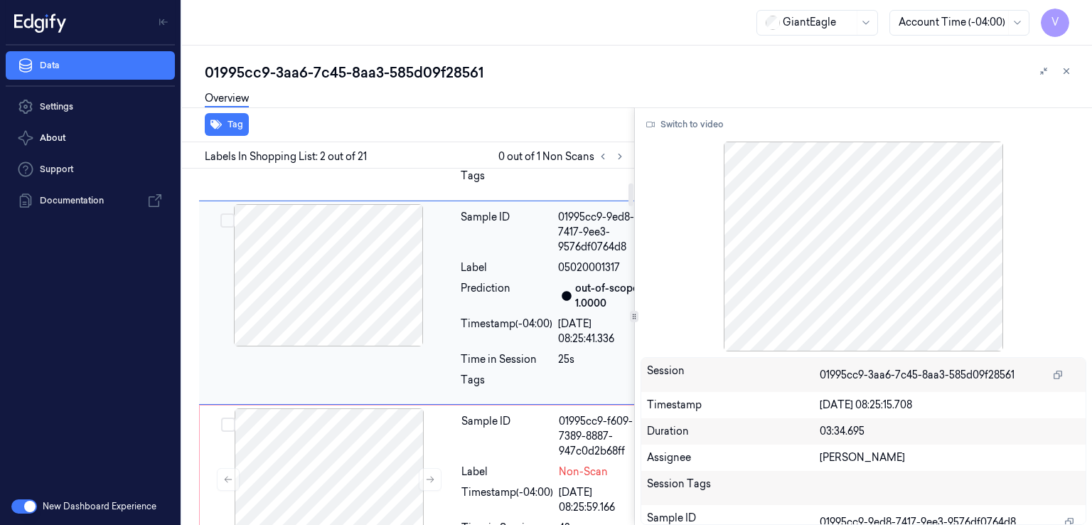
scroll to position [343, 0]
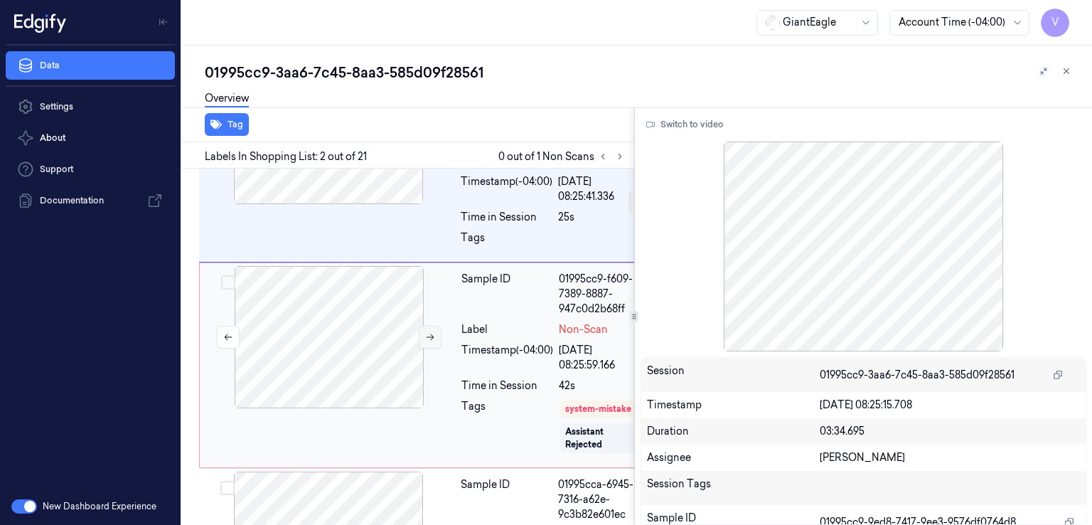
click at [434, 342] on icon at bounding box center [430, 337] width 10 height 10
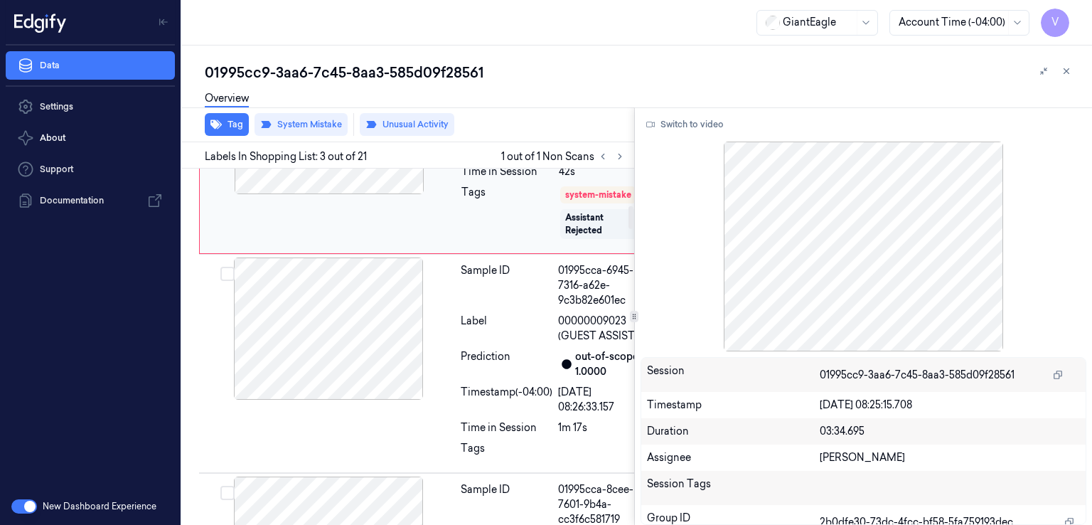
scroll to position [570, 0]
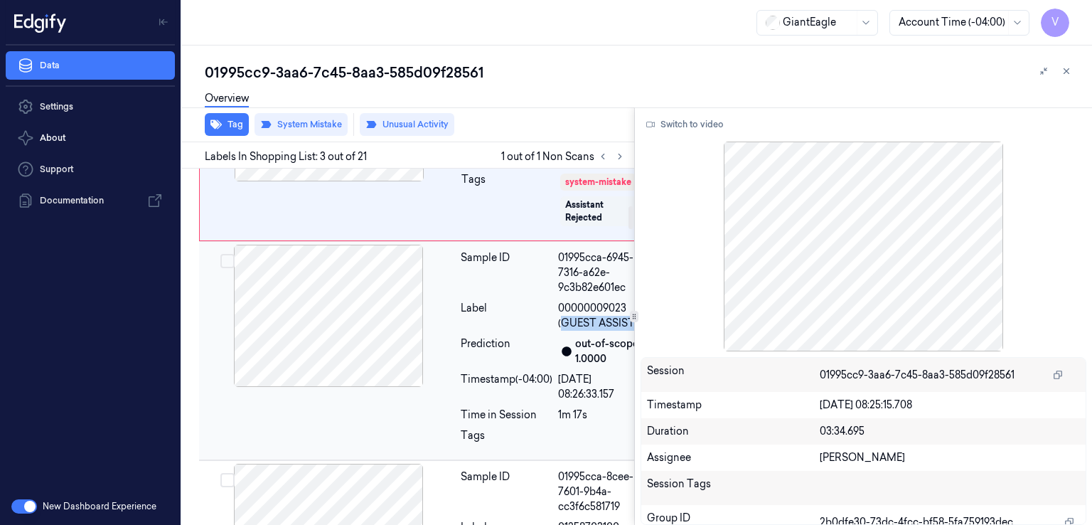
drag, startPoint x: 559, startPoint y: 413, endPoint x: 590, endPoint y: 436, distance: 39.1
click at [591, 434] on div "Sample ID 01995cca-6945-7316-a62e-9c3b82e601ec Label 00000009023 (GUEST ASSIST …" at bounding box center [553, 351] width 197 height 212
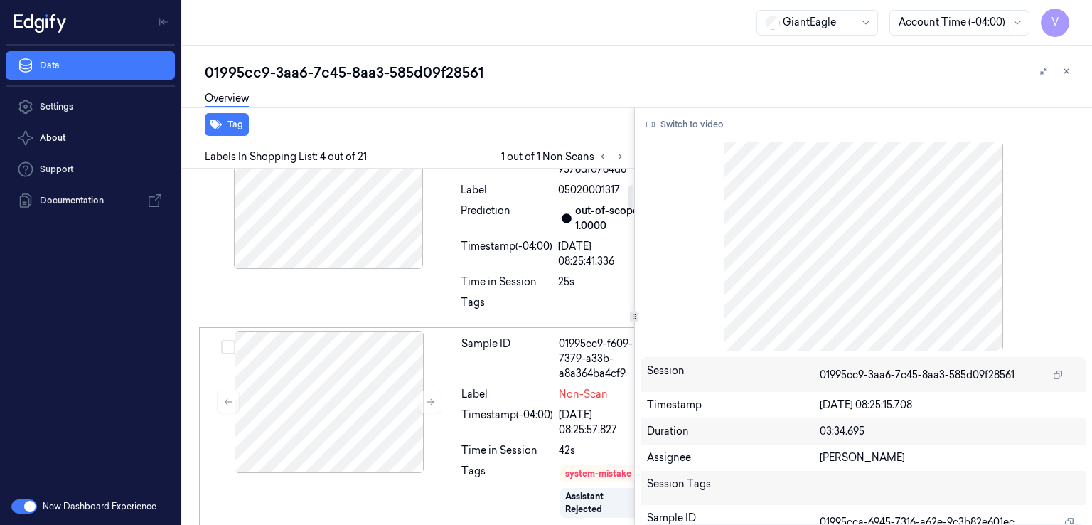
scroll to position [243, 0]
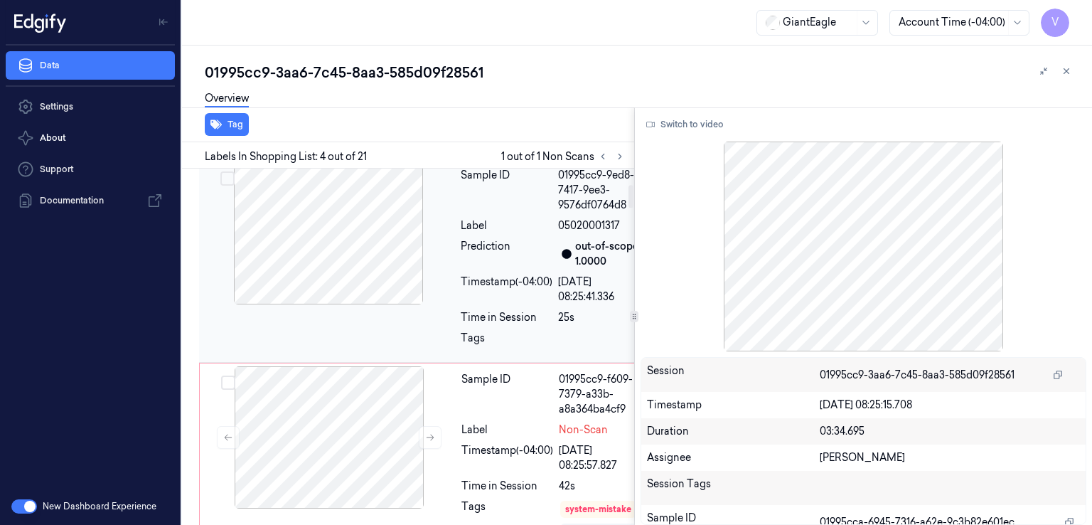
click at [406, 262] on div at bounding box center [328, 233] width 253 height 142
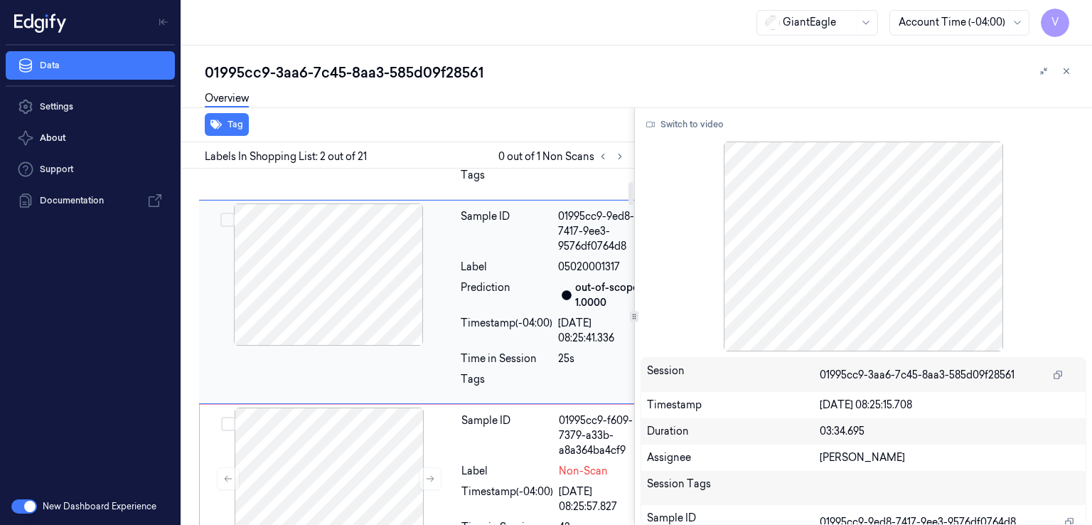
scroll to position [201, 0]
click at [336, 306] on div at bounding box center [328, 275] width 253 height 142
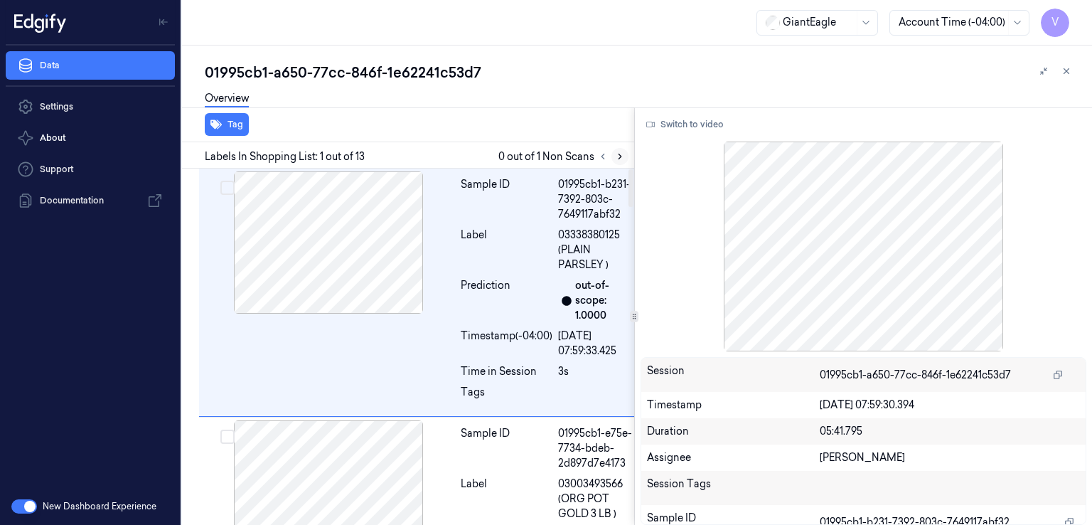
click at [621, 157] on icon at bounding box center [620, 156] width 10 height 10
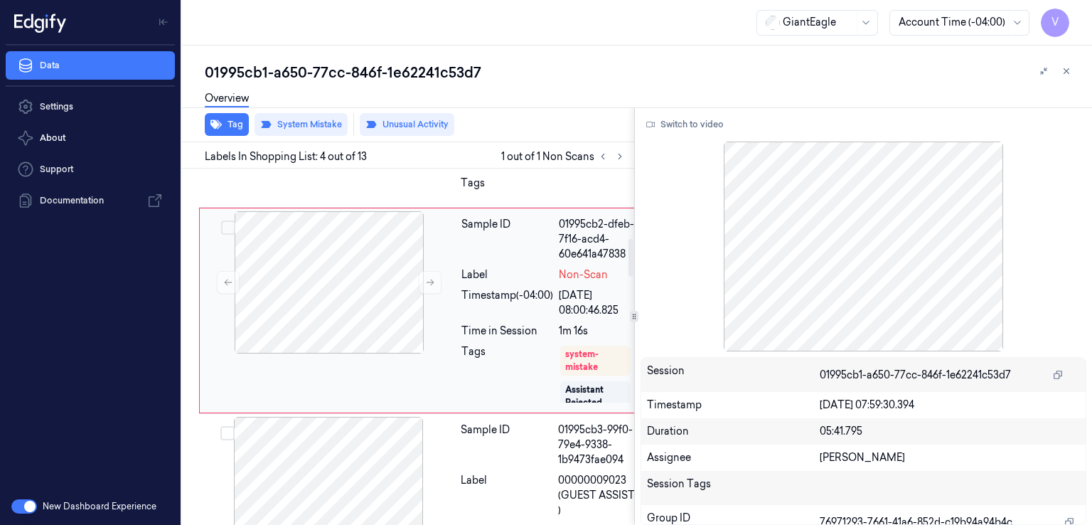
scroll to position [564, 0]
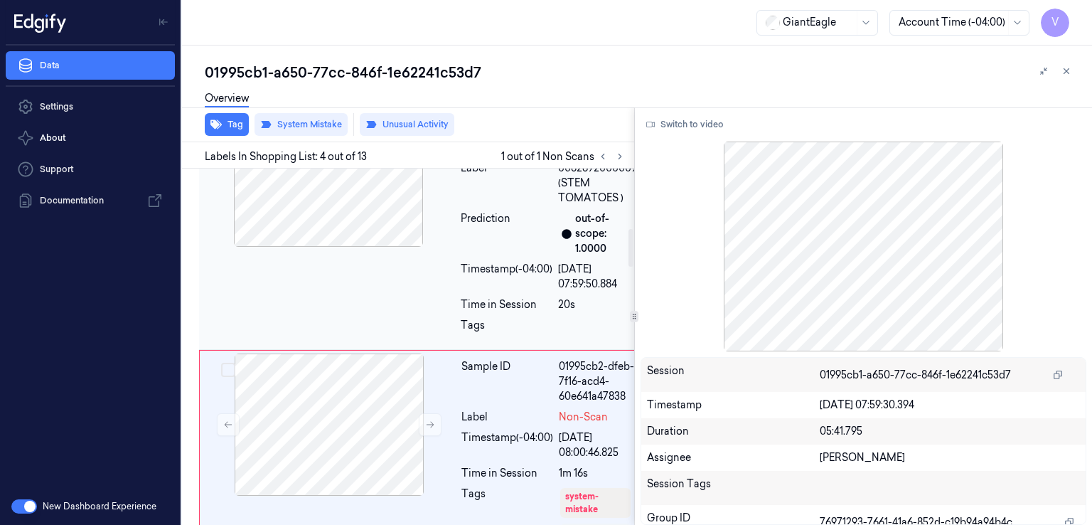
click at [463, 256] on div "Prediction" at bounding box center [507, 233] width 92 height 45
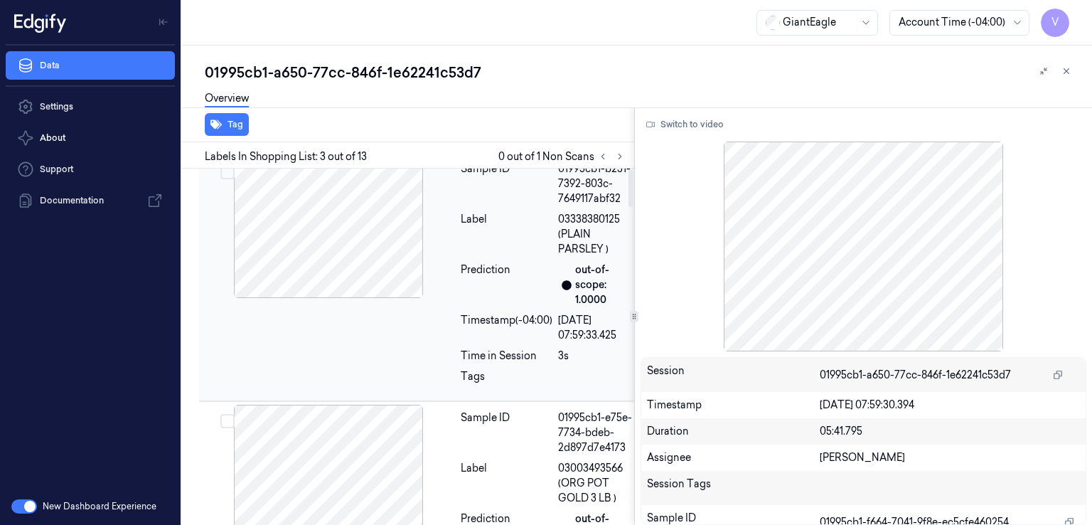
scroll to position [0, 0]
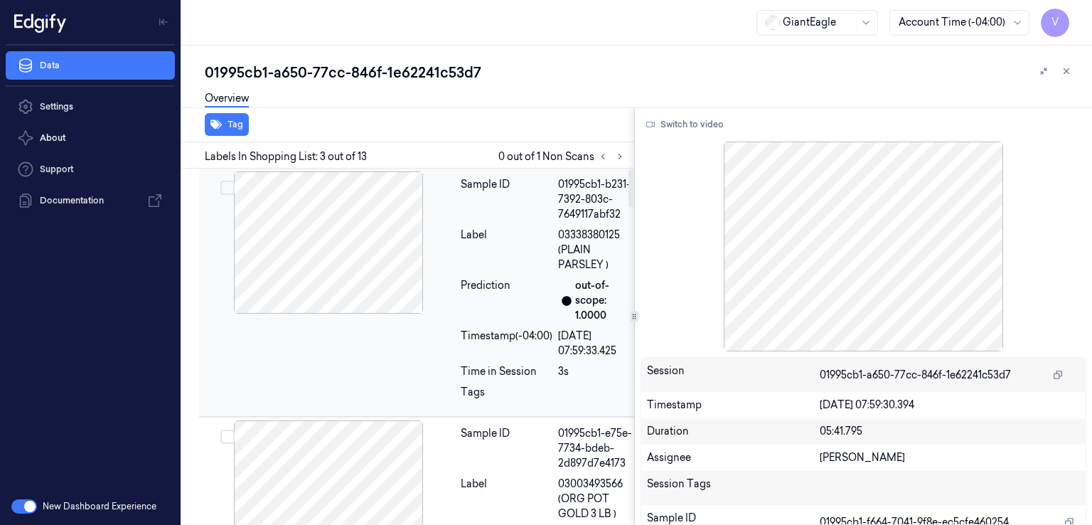
click at [360, 235] on div at bounding box center [328, 242] width 253 height 142
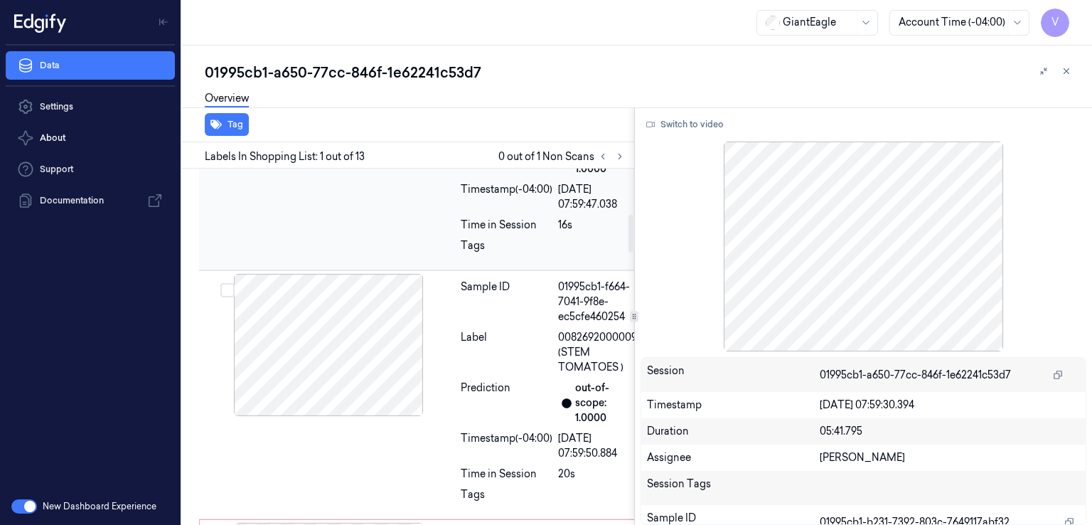
scroll to position [427, 0]
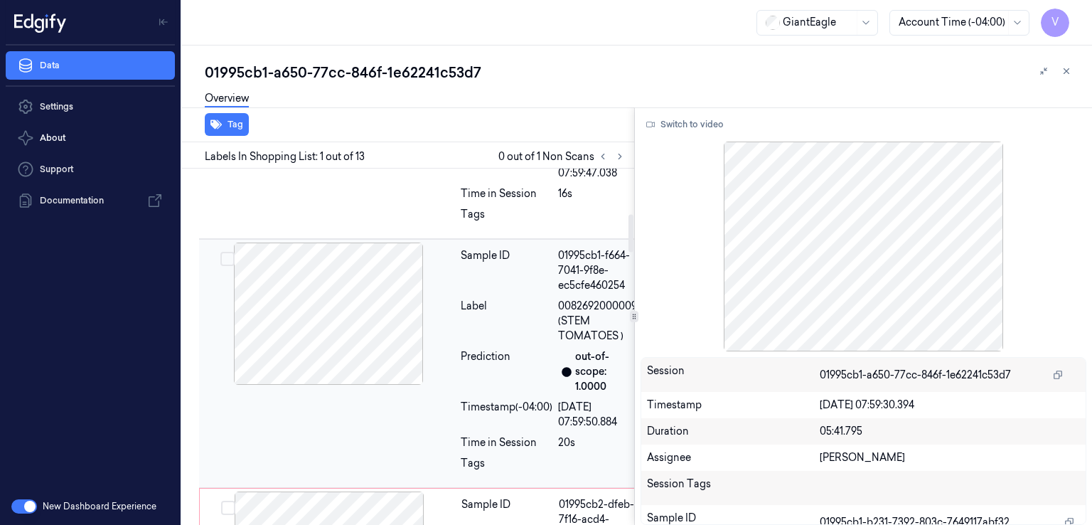
click at [478, 343] on div "Label" at bounding box center [507, 321] width 92 height 45
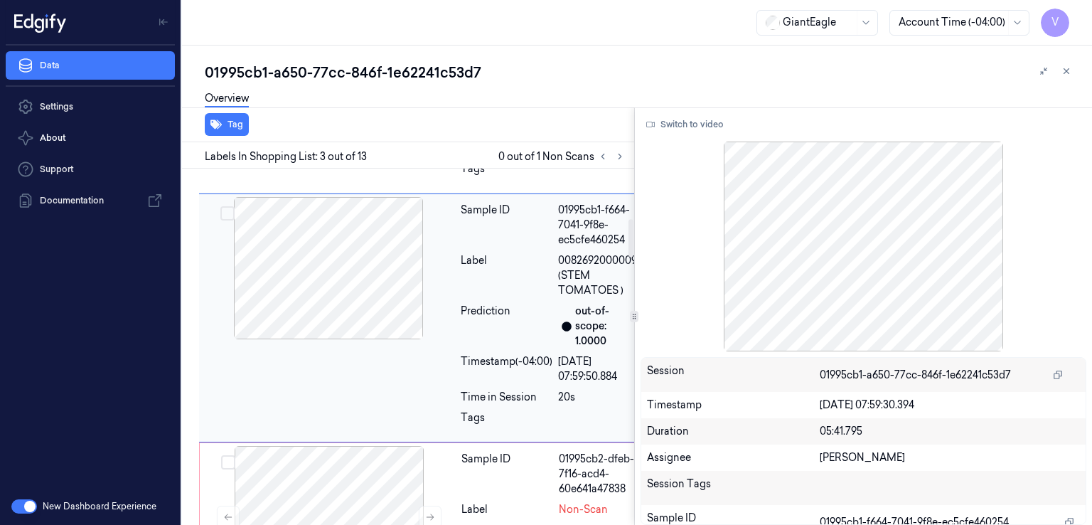
scroll to position [614, 0]
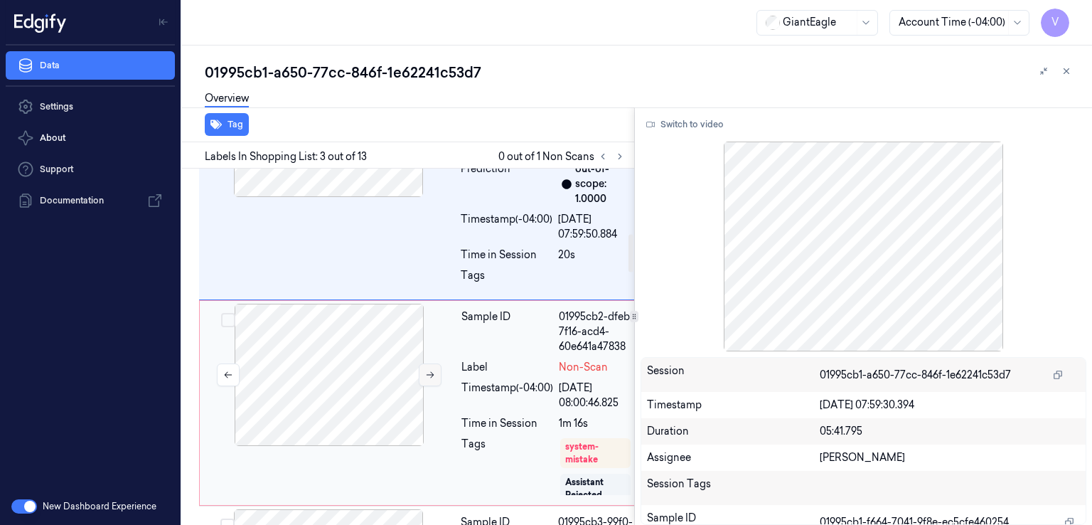
click at [429, 380] on icon at bounding box center [430, 375] width 10 height 10
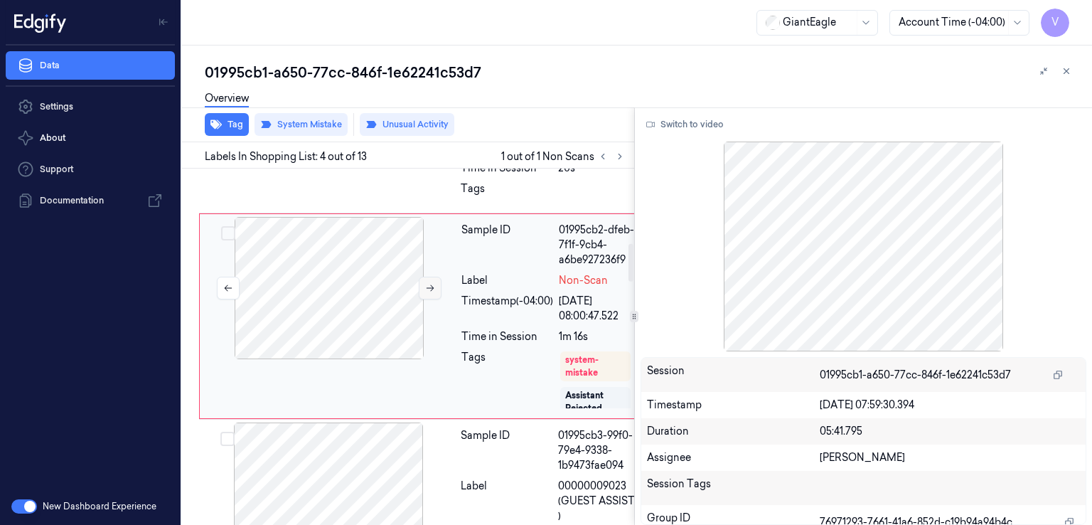
scroll to position [707, 0]
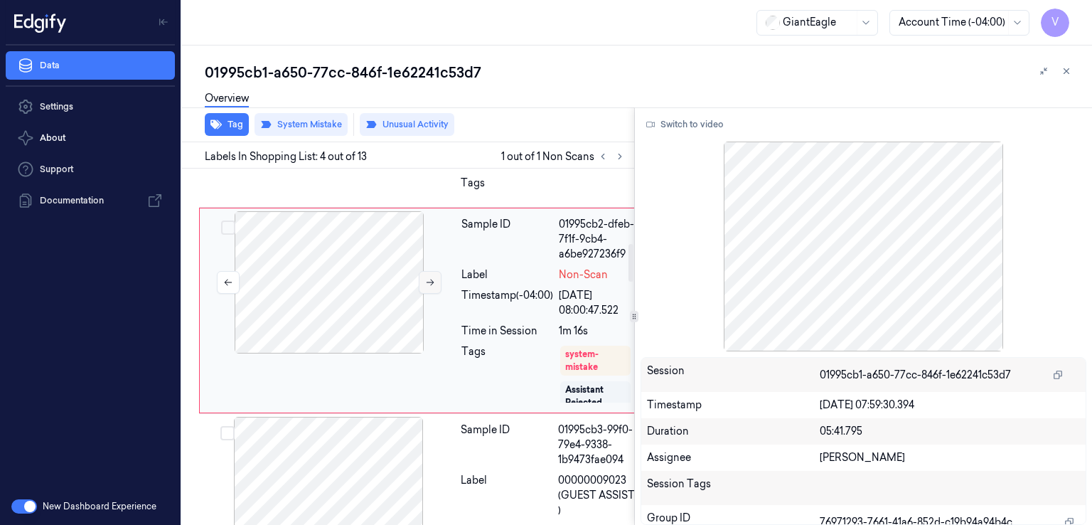
click at [429, 407] on div "Sample ID 01995cb2-dfeb-7f1f-9cb4-a6be927236f9 Label Non-Scan Timestamp (-04:00…" at bounding box center [422, 310] width 446 height 205
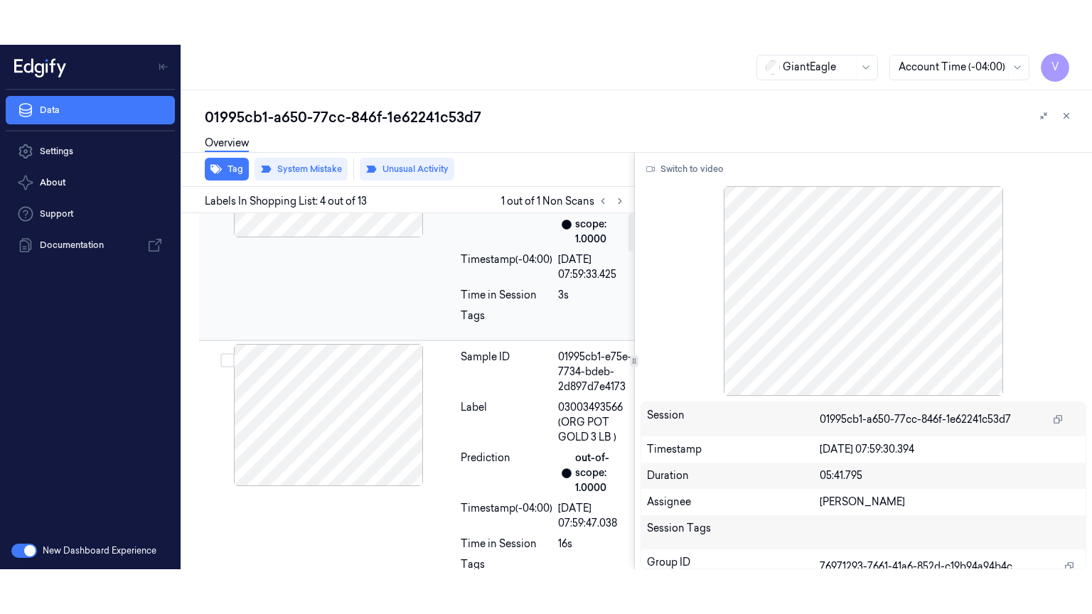
scroll to position [0, 0]
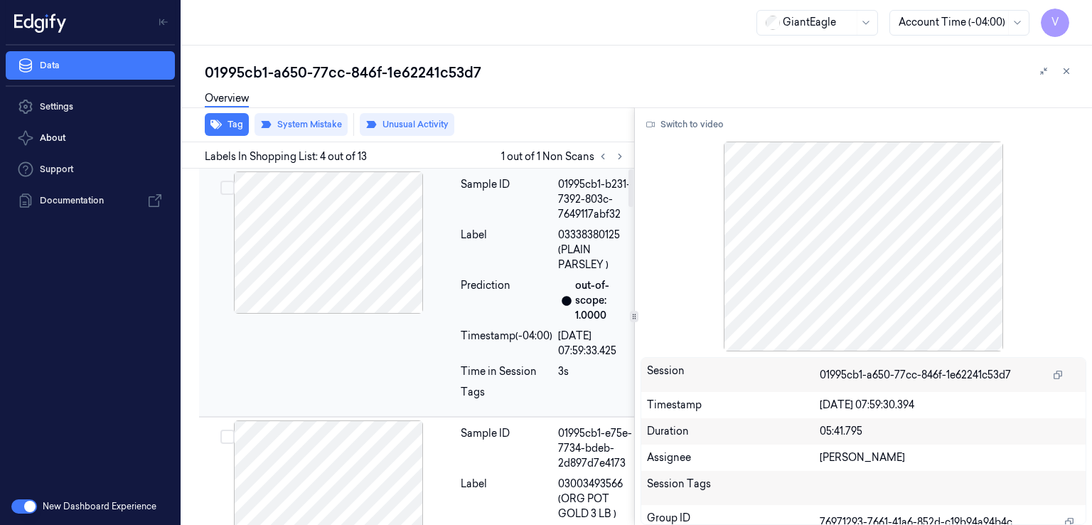
click at [403, 299] on div at bounding box center [328, 242] width 253 height 142
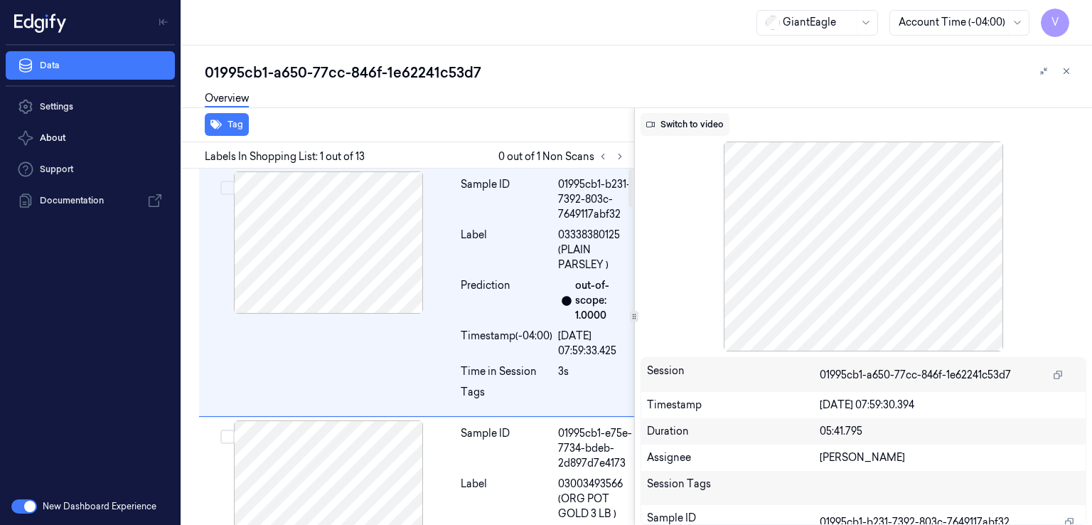
click at [674, 122] on button "Switch to video" at bounding box center [685, 124] width 89 height 23
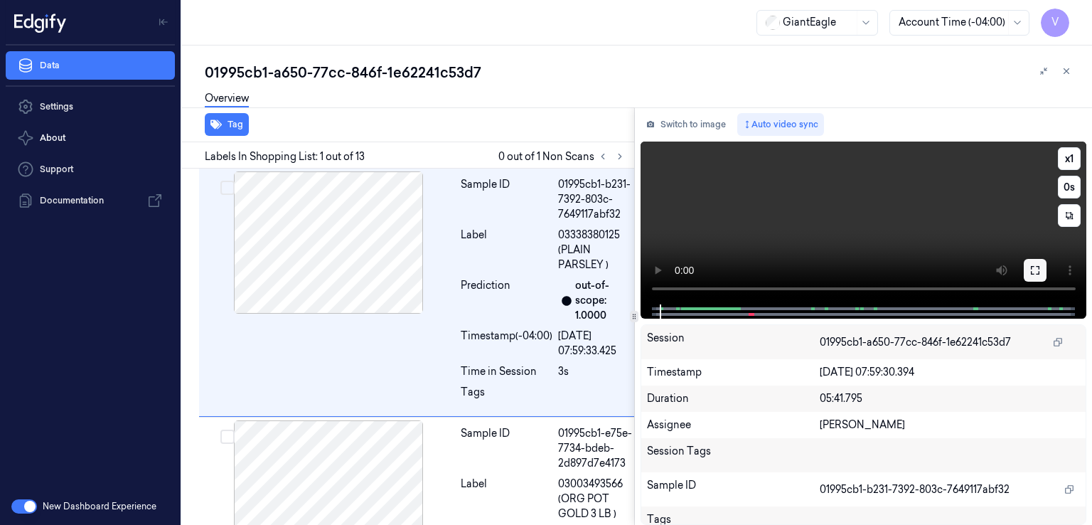
click at [1035, 267] on icon at bounding box center [1034, 269] width 11 height 11
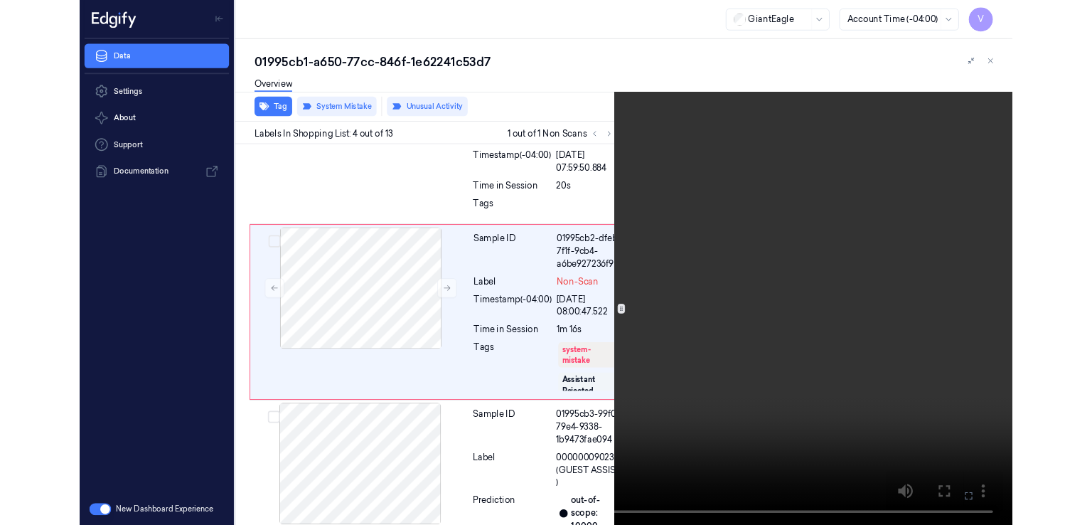
scroll to position [662, 0]
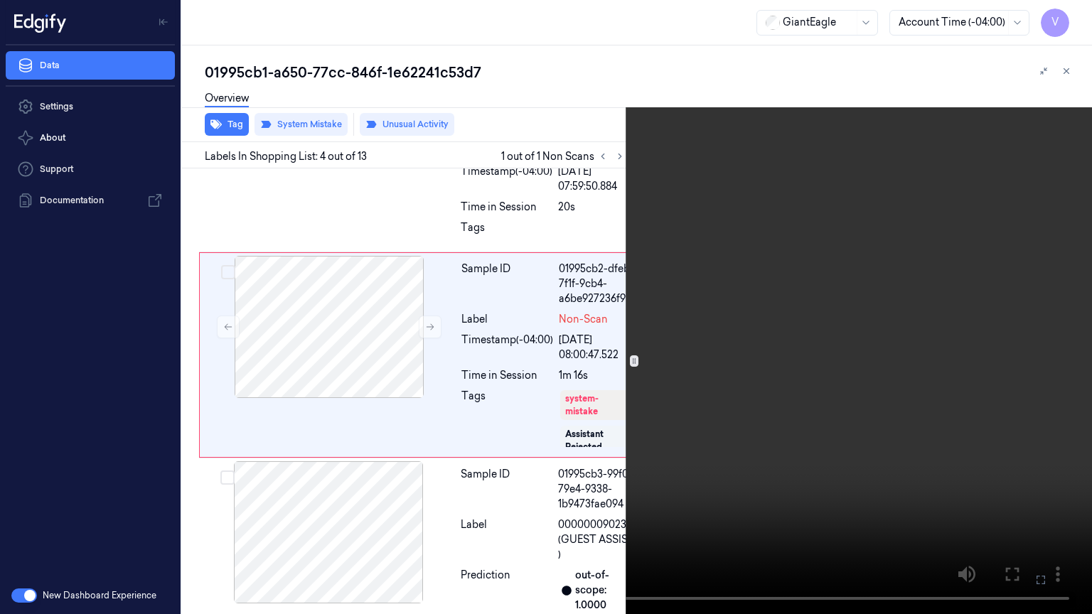
click at [0, 0] on button at bounding box center [0, 0] width 0 height 0
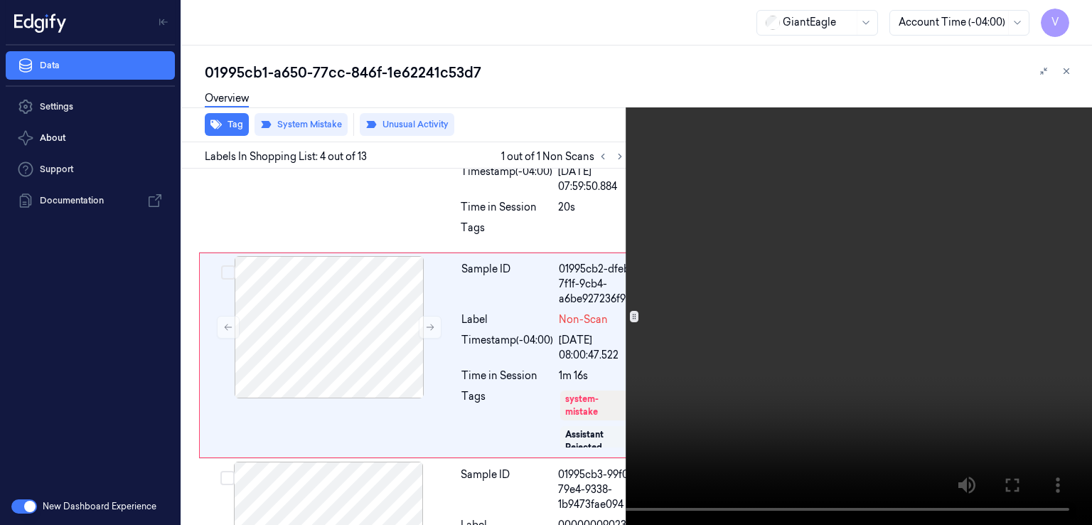
scroll to position [707, 0]
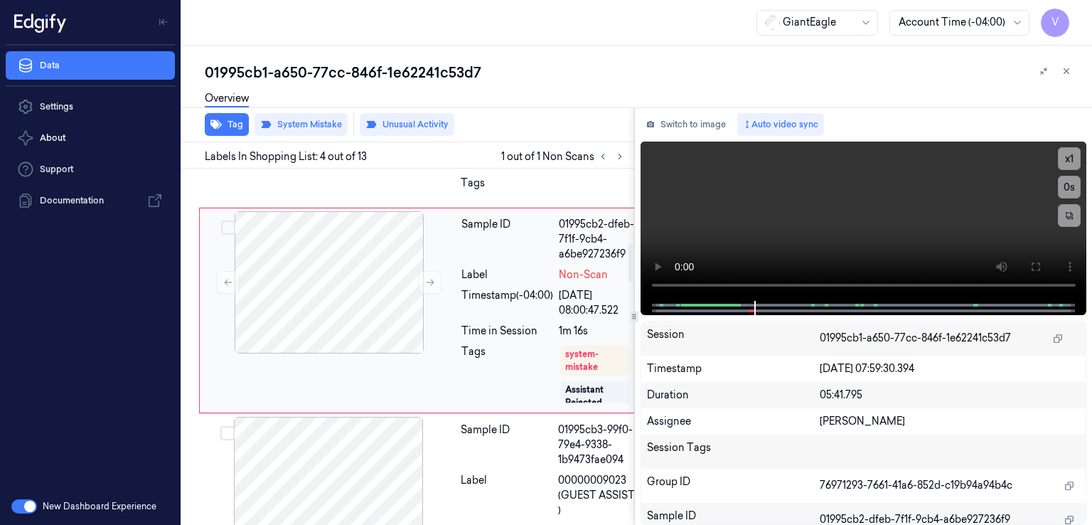
click at [489, 318] on div "Timestamp (-04:00)" at bounding box center [507, 303] width 92 height 30
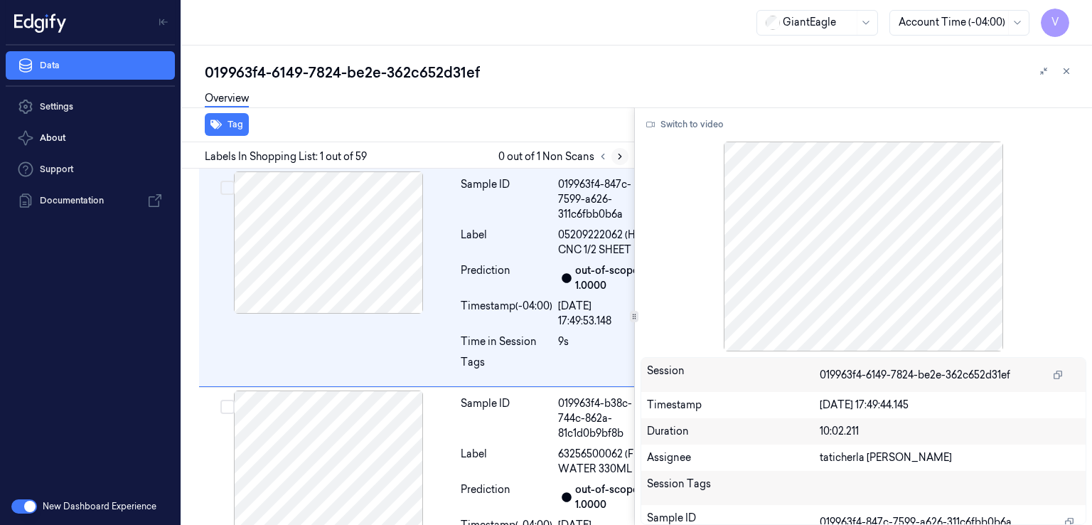
click at [623, 152] on icon at bounding box center [620, 156] width 10 height 10
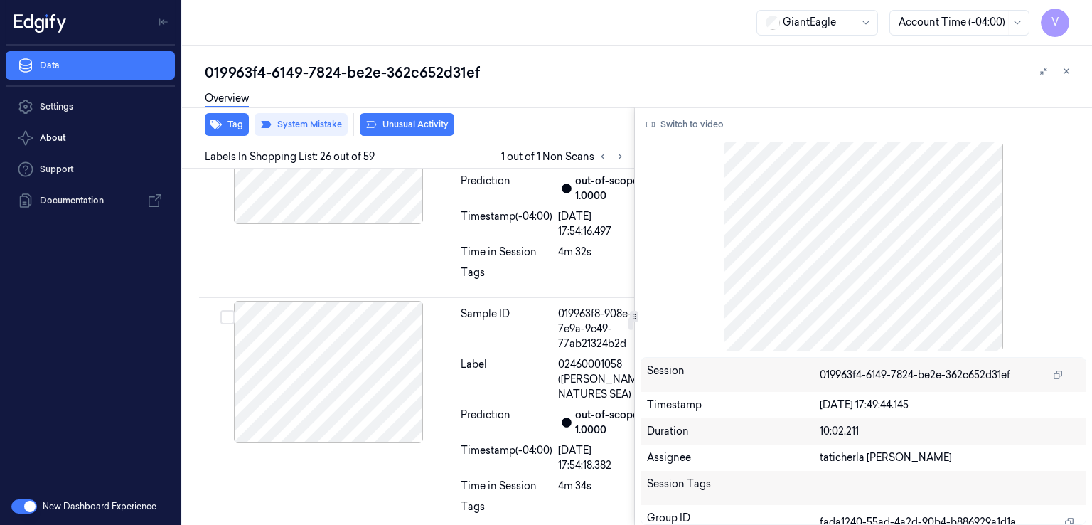
scroll to position [6652, 0]
click at [621, 164] on button at bounding box center [619, 156] width 17 height 17
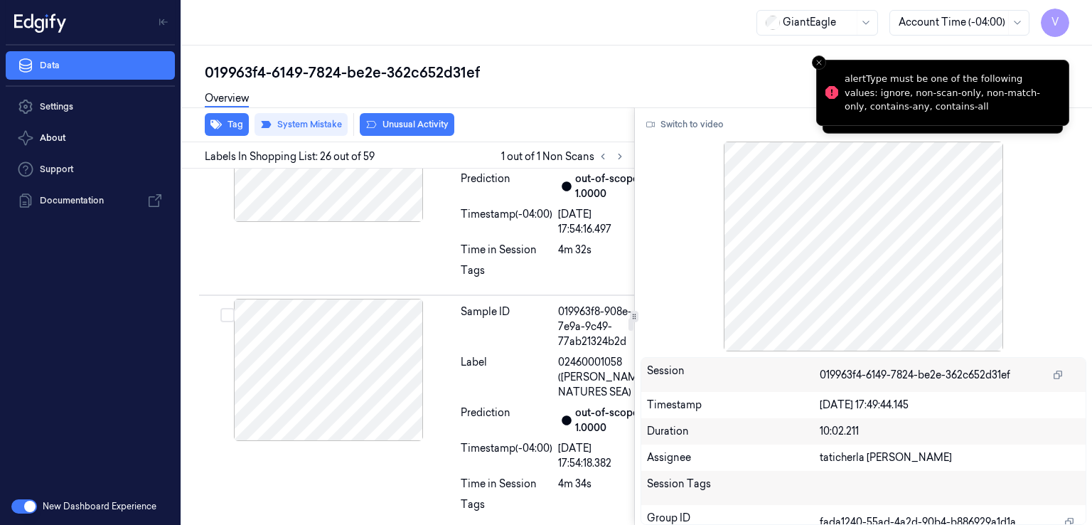
scroll to position [6794, 0]
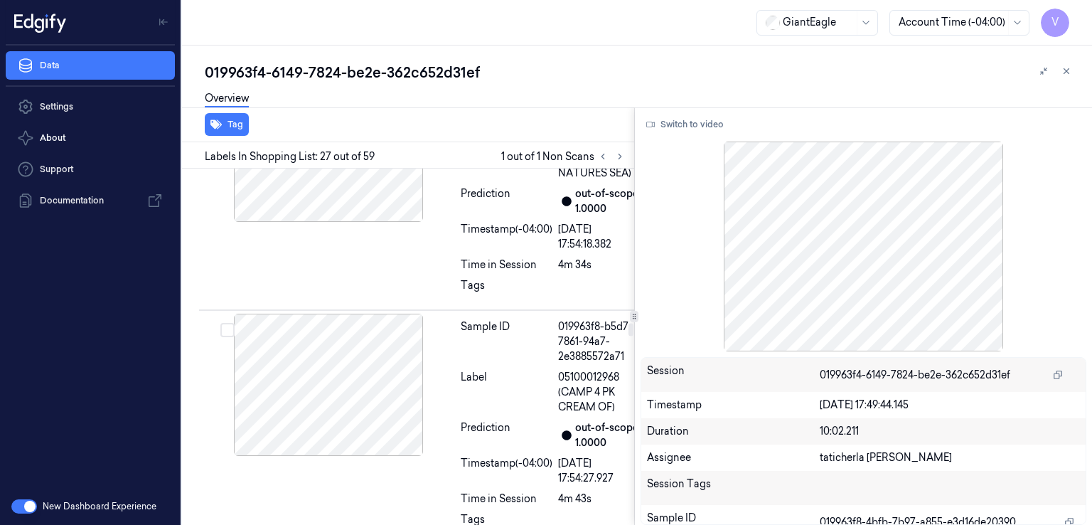
scroll to position [6893, 0]
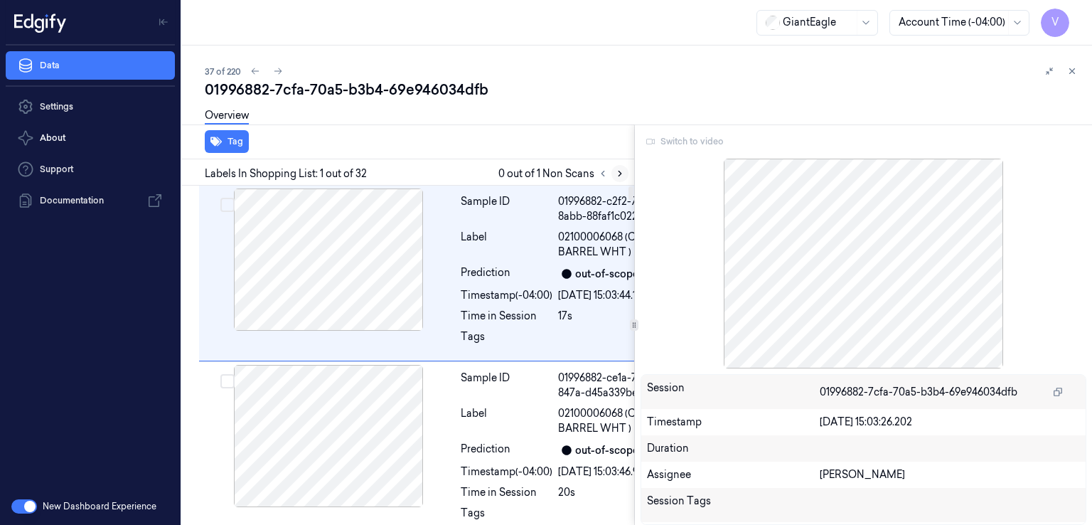
click at [620, 174] on icon at bounding box center [619, 173] width 3 height 5
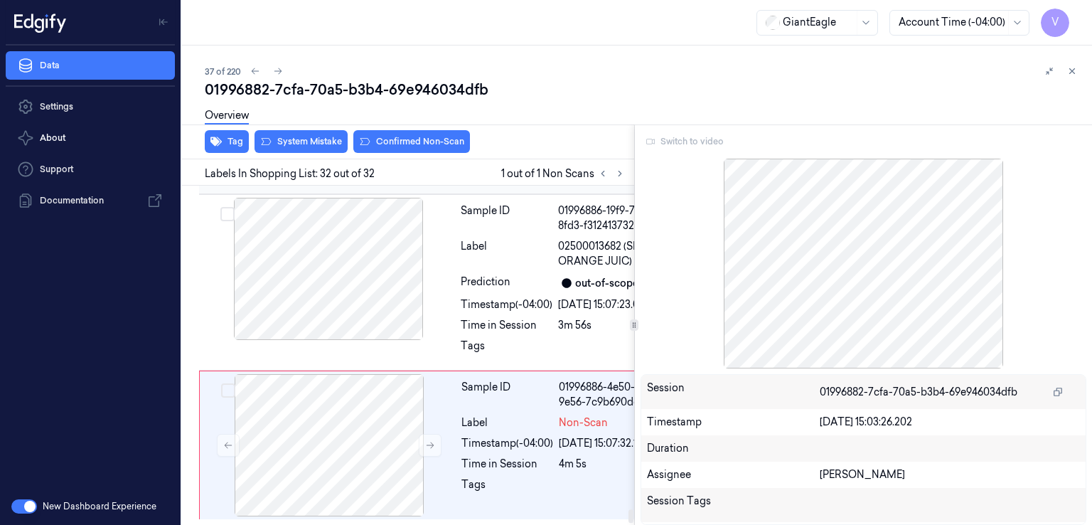
scroll to position [8090, 0]
click at [510, 269] on div "Label" at bounding box center [507, 254] width 92 height 30
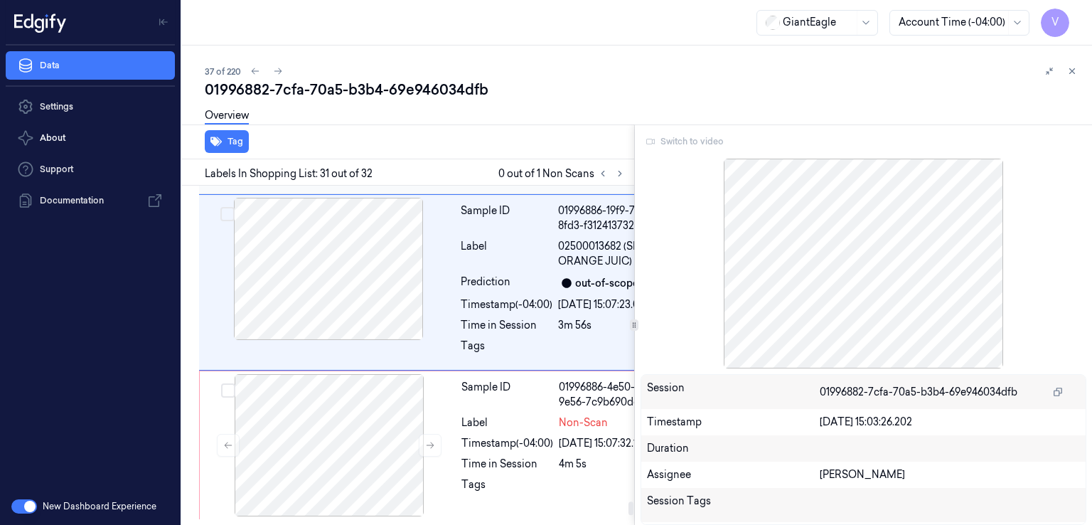
scroll to position [7932, 0]
click at [486, 269] on div "Label" at bounding box center [507, 254] width 92 height 30
click at [483, 269] on div "Label" at bounding box center [507, 254] width 92 height 30
click at [675, 147] on div "Switch to video" at bounding box center [864, 141] width 446 height 23
click at [677, 141] on div "Switch to video" at bounding box center [864, 141] width 446 height 23
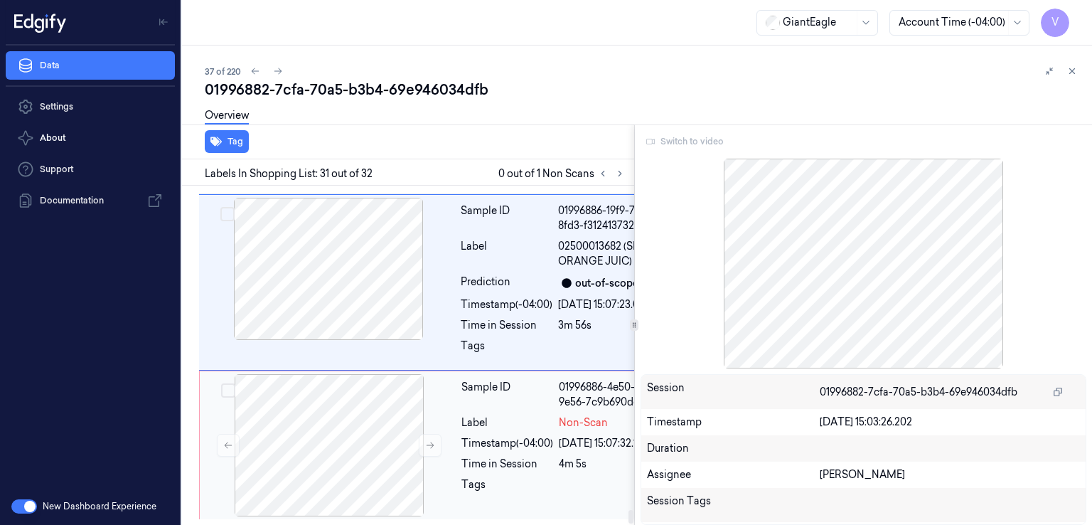
click at [483, 444] on div "Sample ID 01996886-4e50-7d74-9e56-7c9b690dcfed Label Non-Scan Timestamp (-04:00…" at bounding box center [568, 445] width 225 height 142
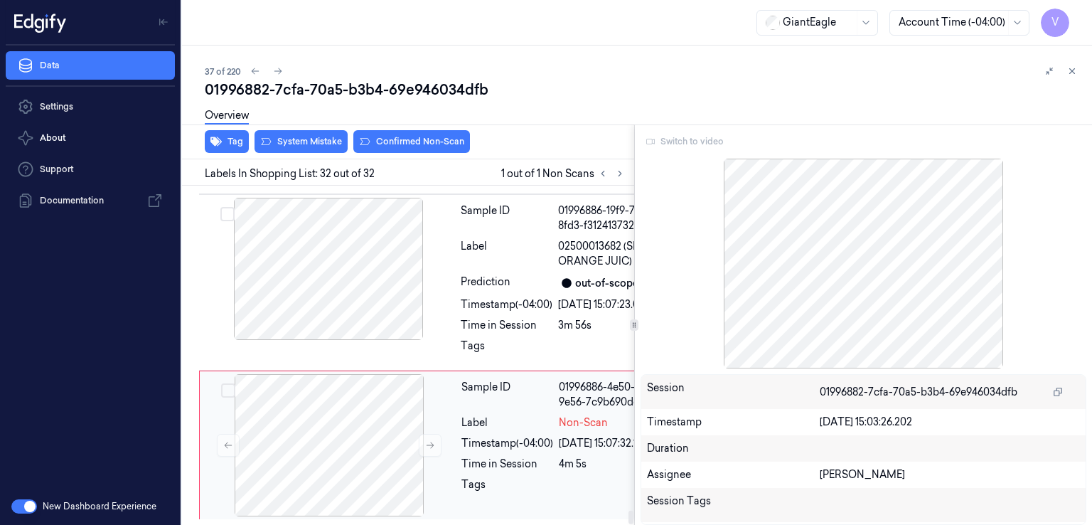
scroll to position [8090, 0]
click at [563, 297] on div "20/09/2025 15:07:23.001" at bounding box center [617, 304] width 118 height 15
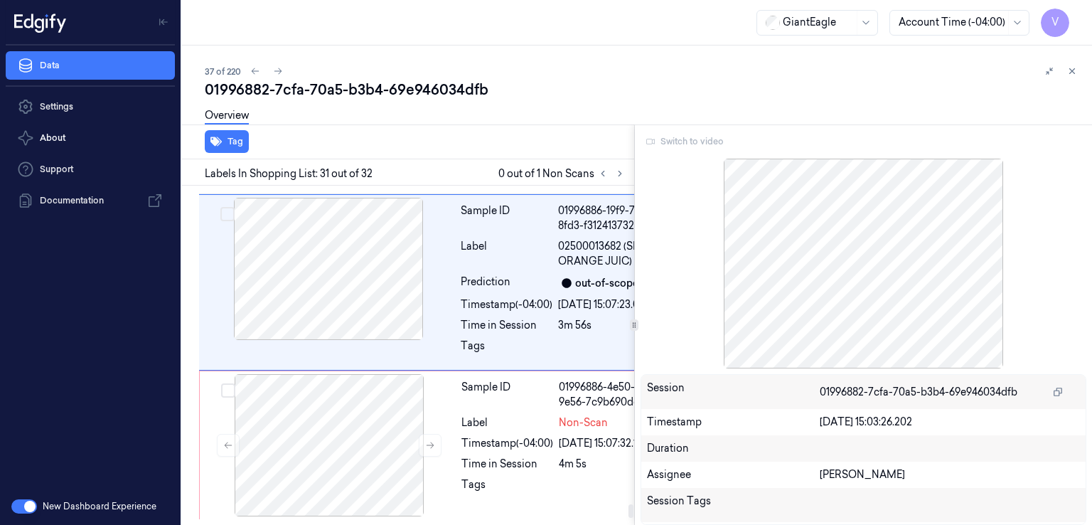
scroll to position [7932, 0]
click at [671, 148] on div "Switch to video" at bounding box center [864, 141] width 446 height 23
click at [675, 145] on div "Switch to video" at bounding box center [864, 141] width 446 height 23
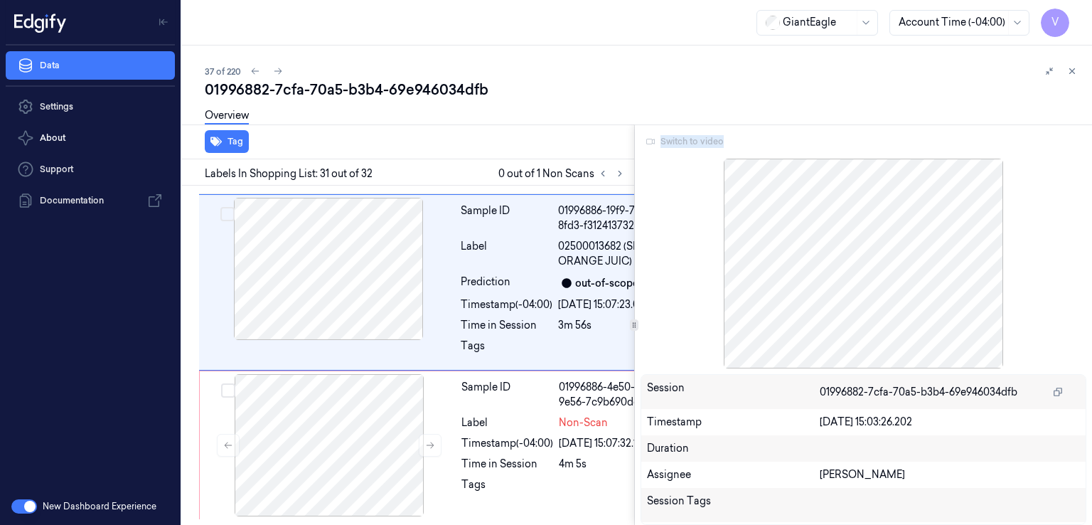
click at [675, 145] on div "Switch to video" at bounding box center [864, 141] width 446 height 23
click at [668, 136] on div "Switch to video" at bounding box center [864, 141] width 446 height 23
click at [461, 393] on div "Sample ID" at bounding box center [507, 395] width 92 height 30
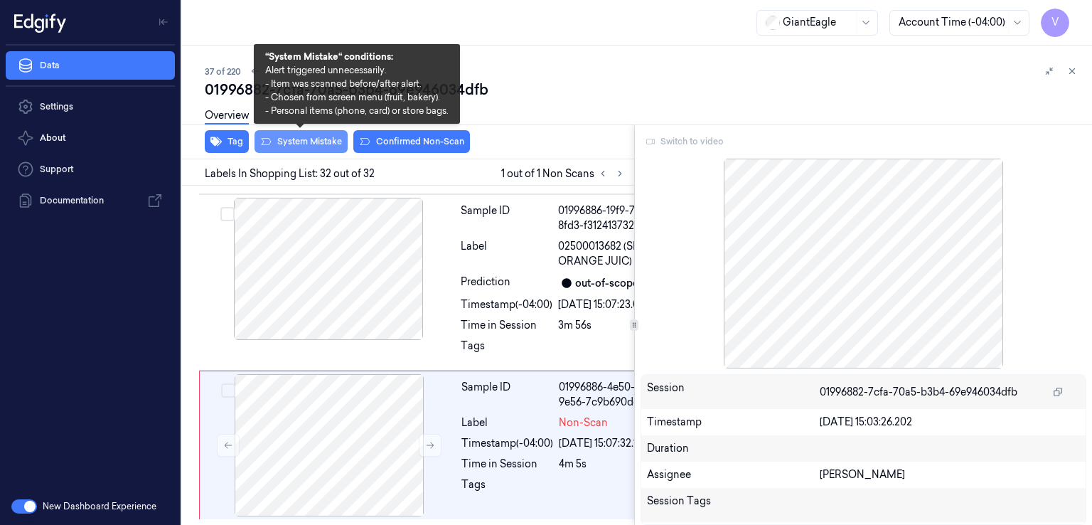
click at [317, 136] on button "System Mistake" at bounding box center [300, 141] width 93 height 23
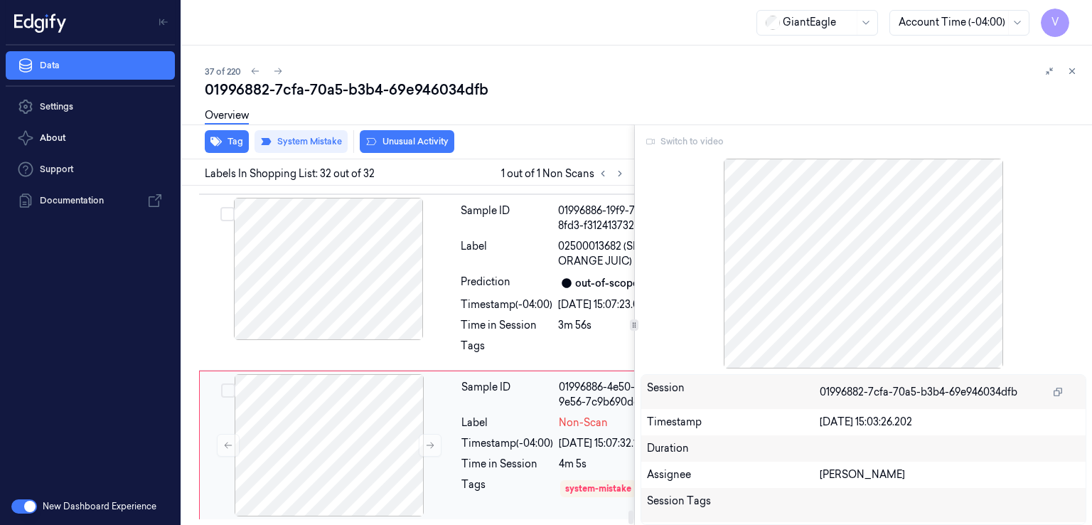
scroll to position [8120, 0]
click at [471, 291] on div "Prediction" at bounding box center [507, 282] width 92 height 17
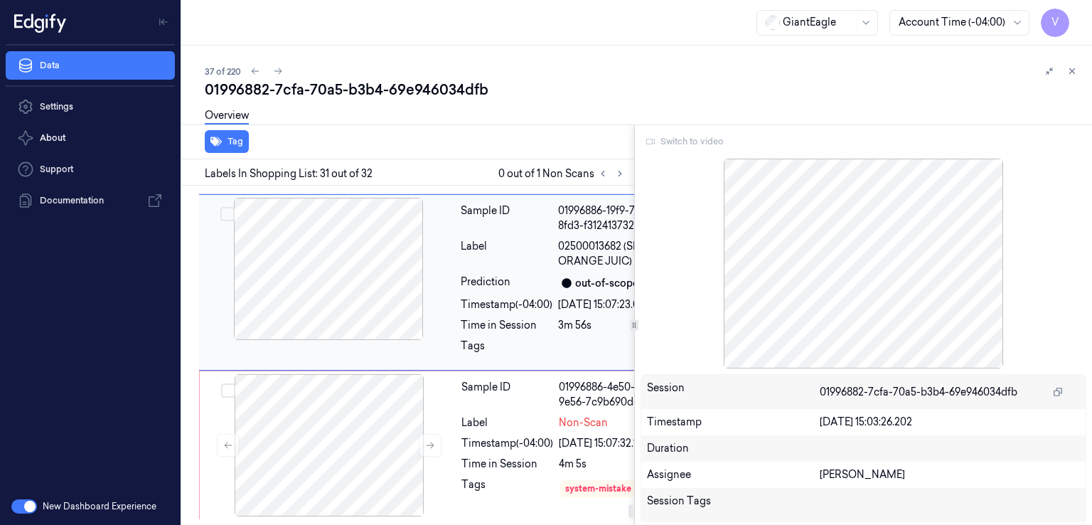
scroll to position [7932, 0]
click at [459, 418] on div "Sample ID 01996886-4e50-7d74-9e56-7c9b690dcfed Label Non-Scan Timestamp (-04:00…" at bounding box center [568, 445] width 225 height 142
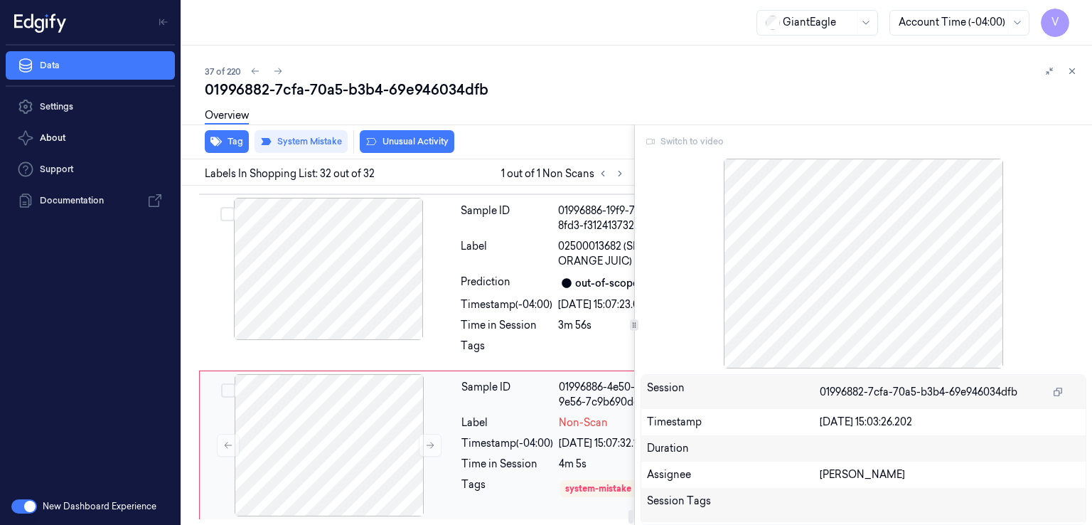
scroll to position [8120, 0]
click at [494, 318] on div "Time in Session" at bounding box center [507, 325] width 92 height 15
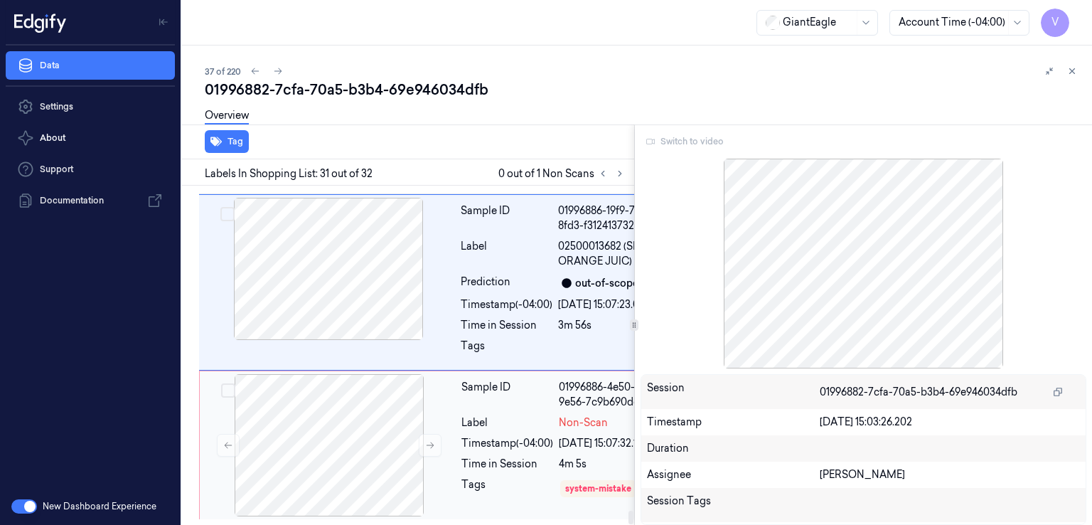
click at [475, 377] on div "Sample ID 01996886-4e50-7d74-9e56-7c9b690dcfed Label Non-Scan Timestamp (-04:00…" at bounding box center [568, 445] width 225 height 142
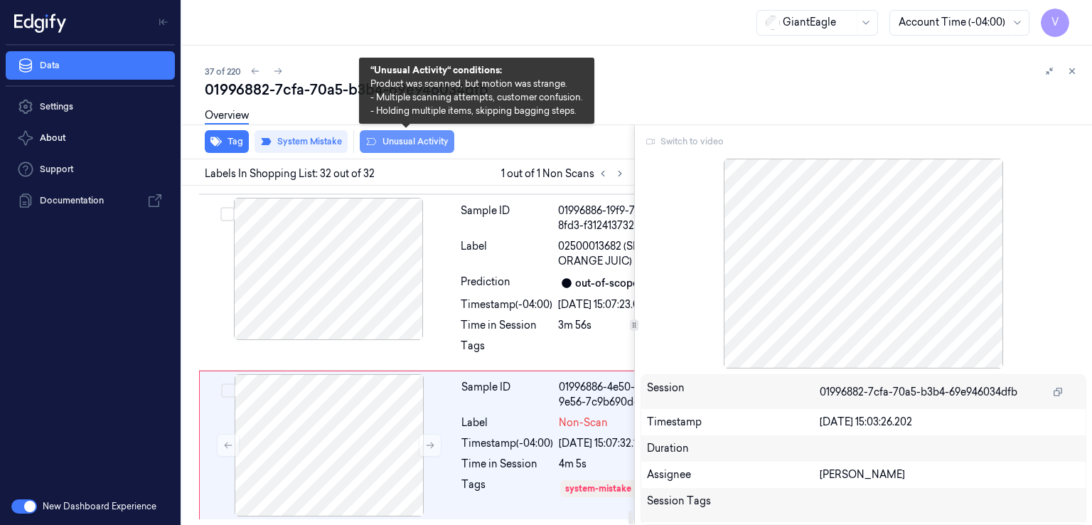
click at [375, 149] on button "Unusual Activity" at bounding box center [407, 141] width 95 height 23
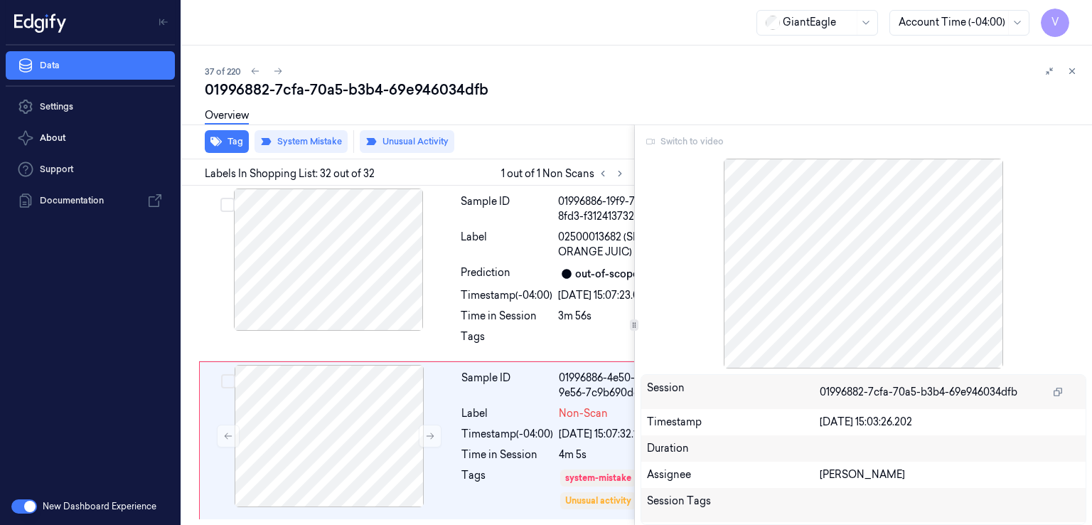
scroll to position [8127, 0]
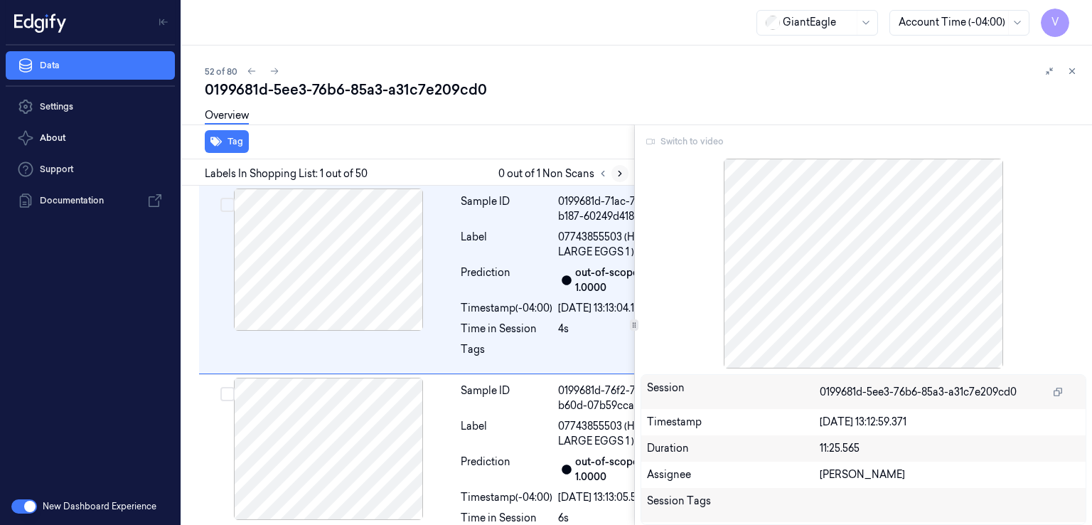
click at [619, 174] on icon at bounding box center [619, 173] width 3 height 5
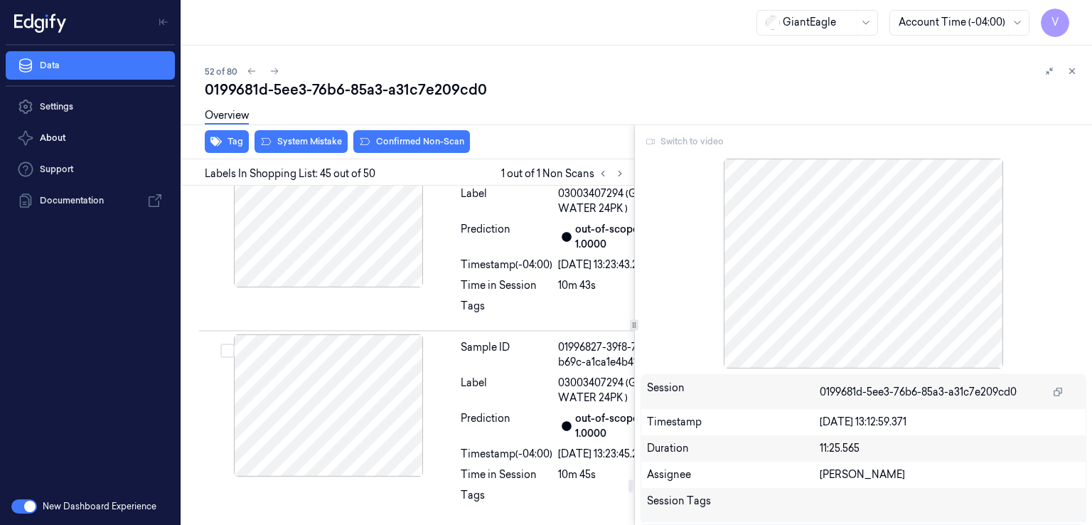
scroll to position [11603, 0]
click at [674, 142] on div "Switch to video" at bounding box center [864, 141] width 446 height 23
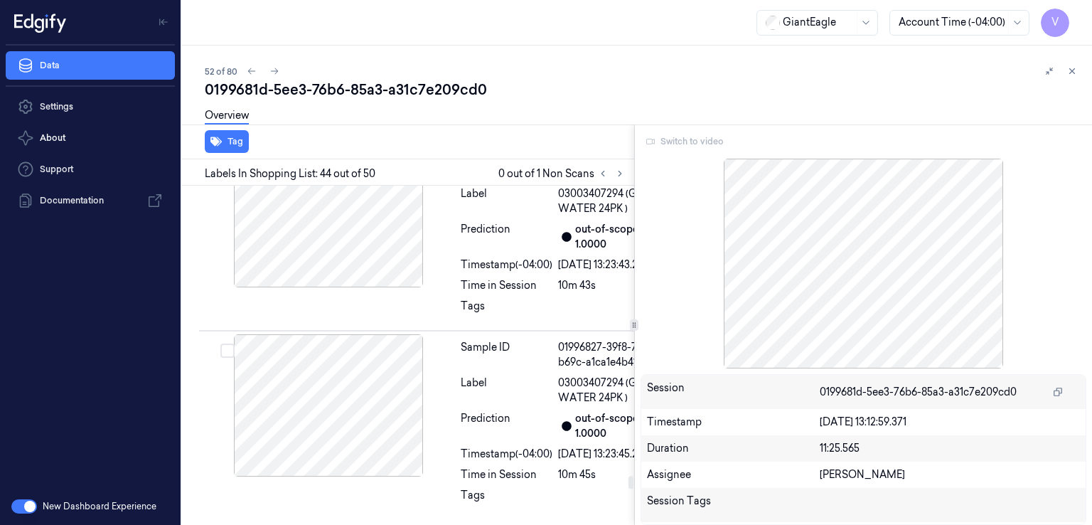
scroll to position [11364, 0]
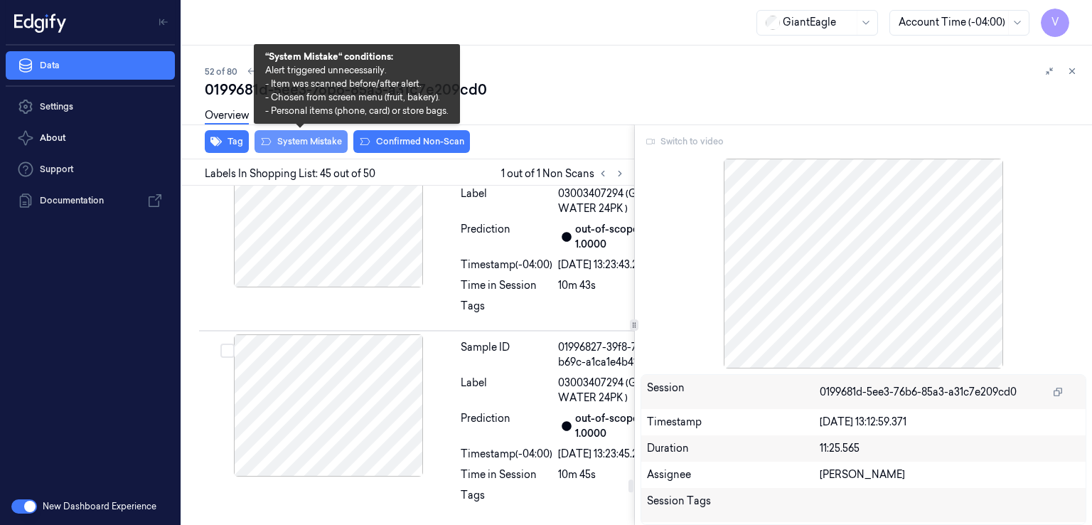
click at [309, 151] on button "System Mistake" at bounding box center [300, 141] width 93 height 23
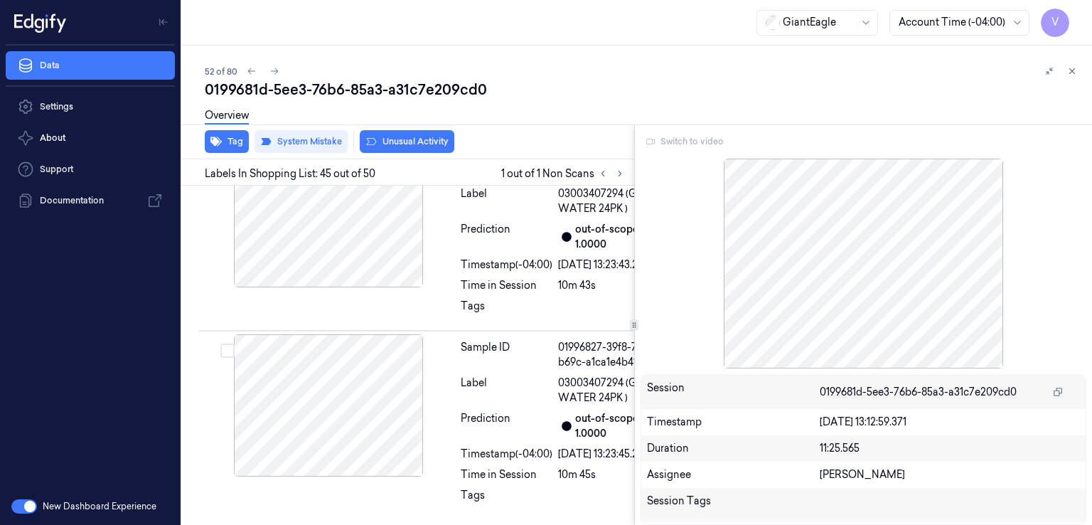
scroll to position [11606, 0]
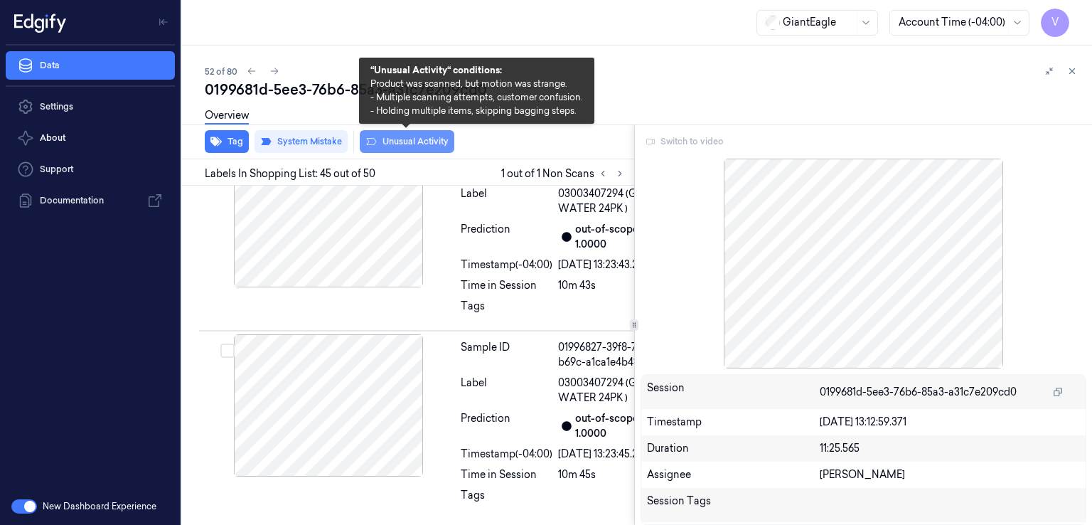
click at [408, 151] on button "Unusual Activity" at bounding box center [407, 141] width 95 height 23
